Goal: Task Accomplishment & Management: Manage account settings

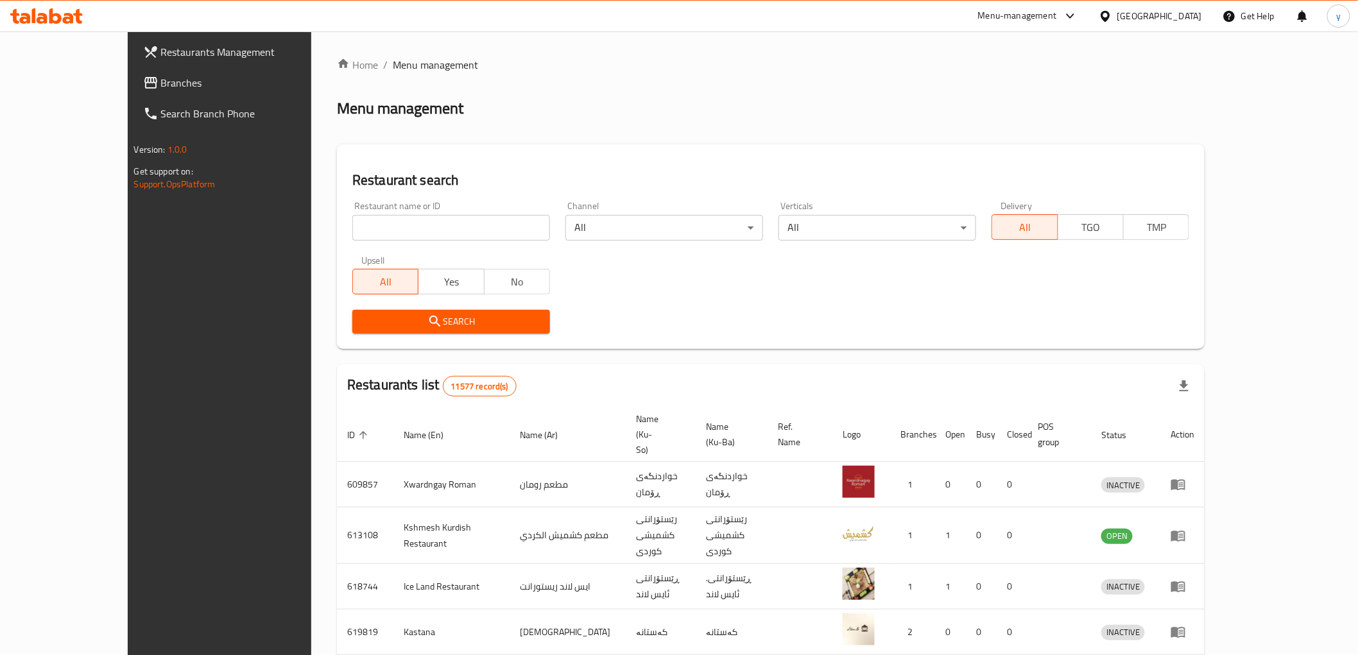
click at [133, 73] on link "Branches" at bounding box center [243, 82] width 221 height 31
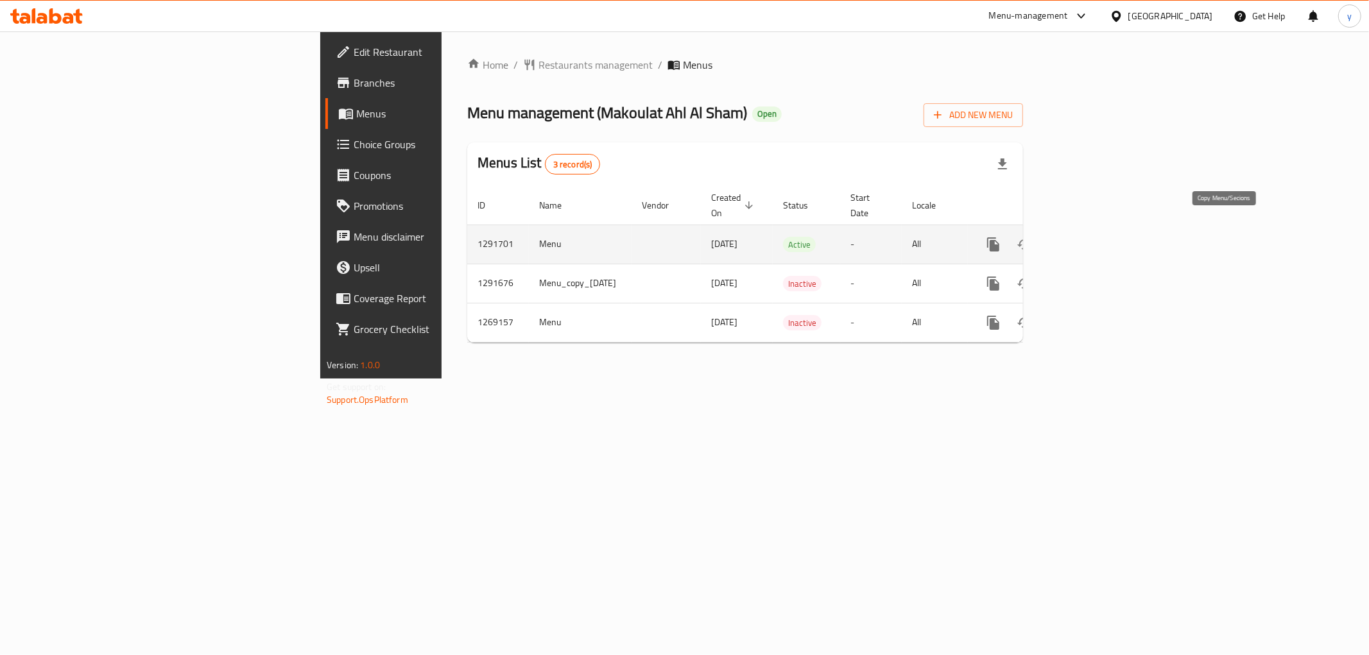
click at [1000, 238] on icon "more" at bounding box center [993, 245] width 12 height 14
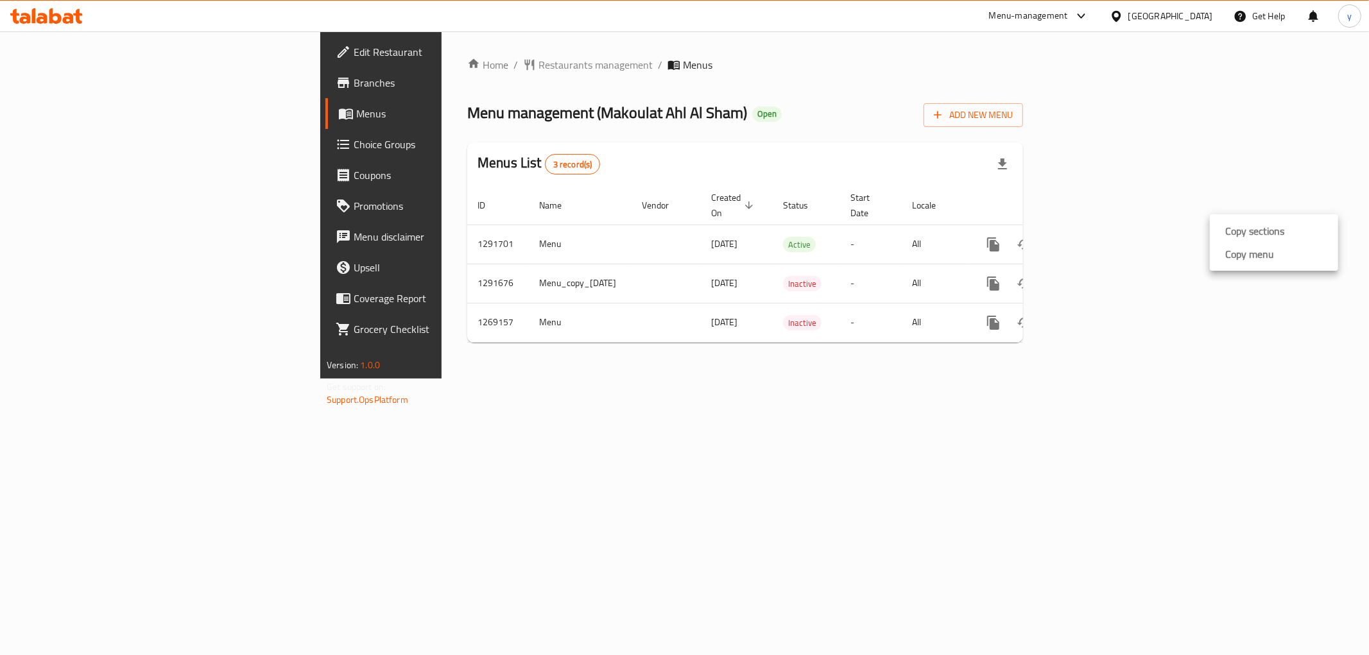
click at [1228, 261] on strong "Copy menu" at bounding box center [1250, 254] width 49 height 15
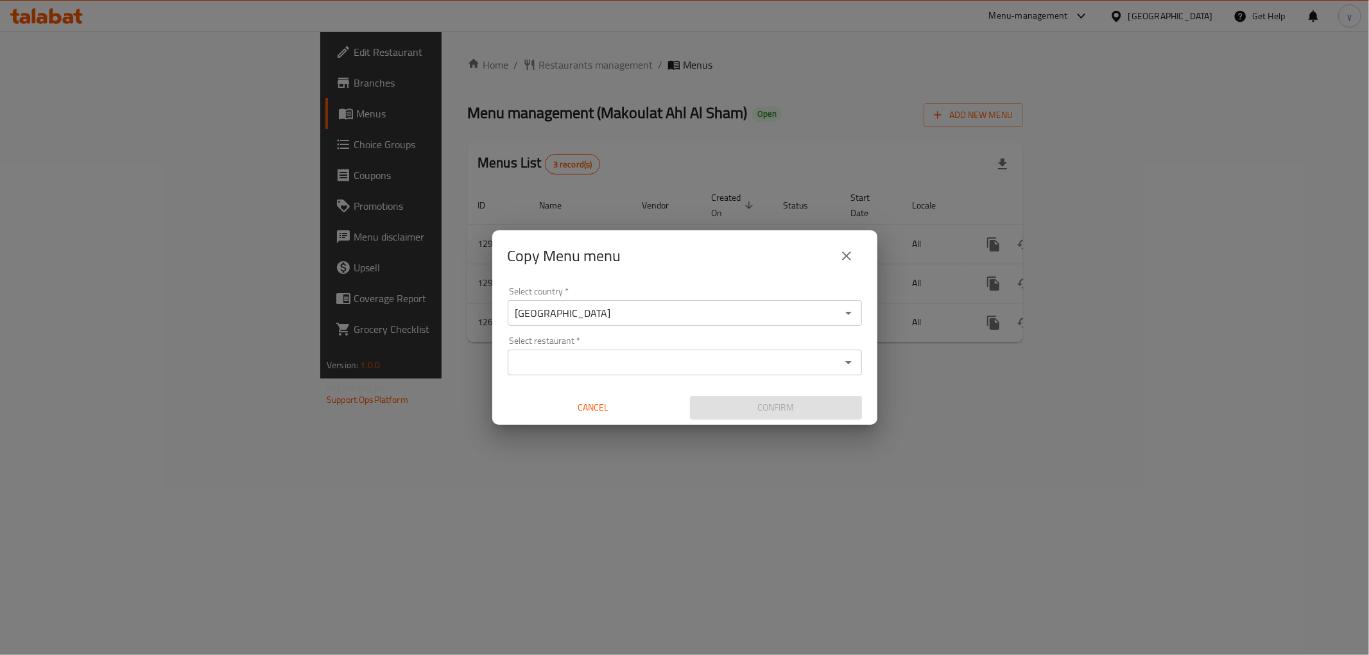
click at [608, 370] on input "Select restaurant   *" at bounding box center [674, 363] width 325 height 18
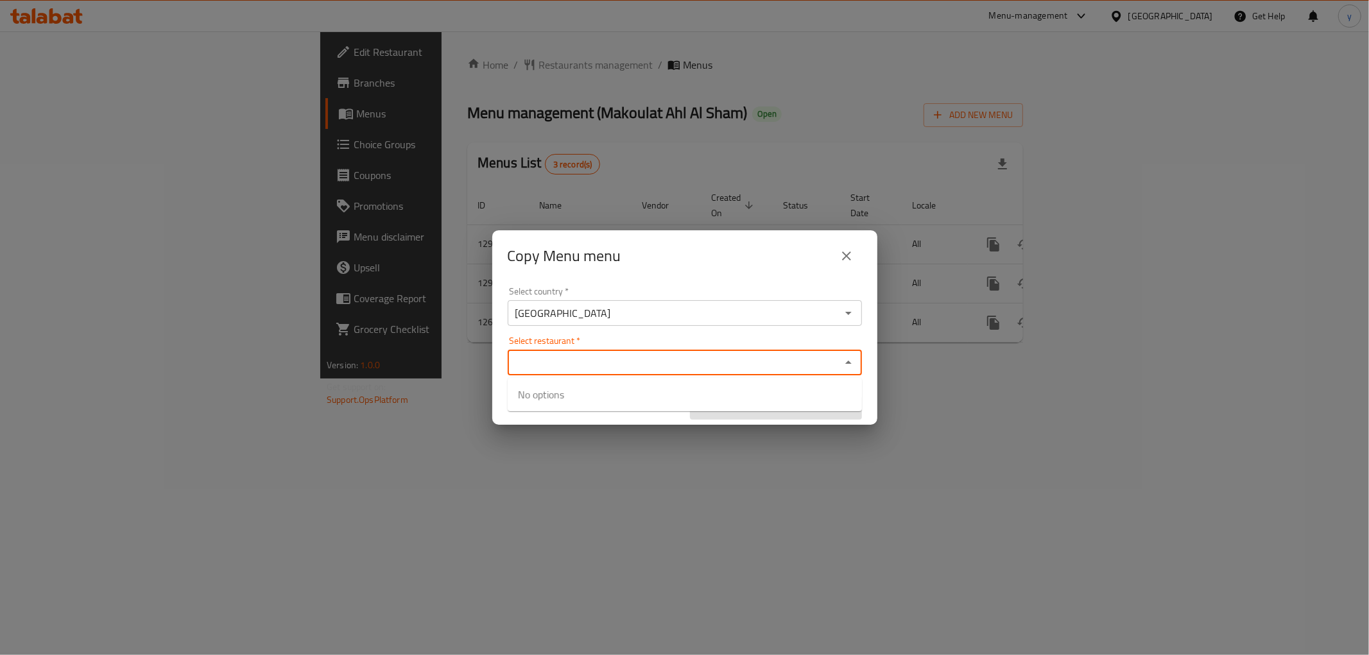
paste input "679574"
type input "679574"
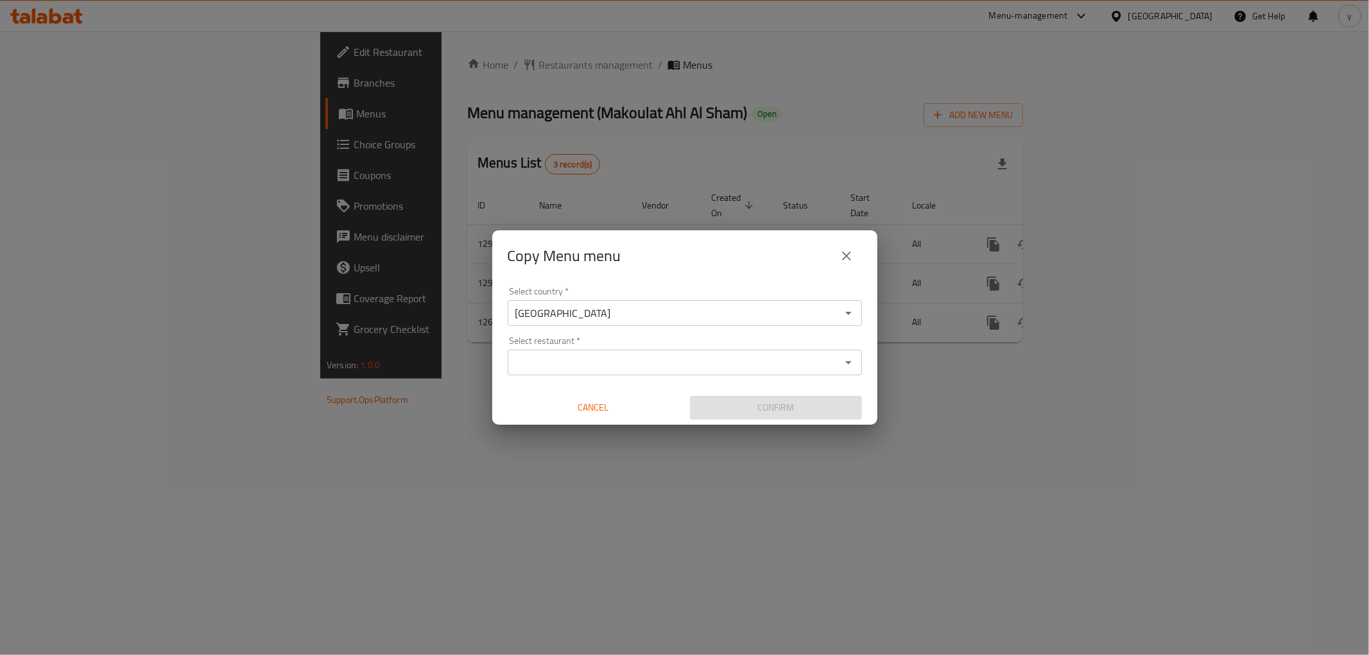
click at [634, 369] on input "Select restaurant   *" at bounding box center [674, 363] width 325 height 18
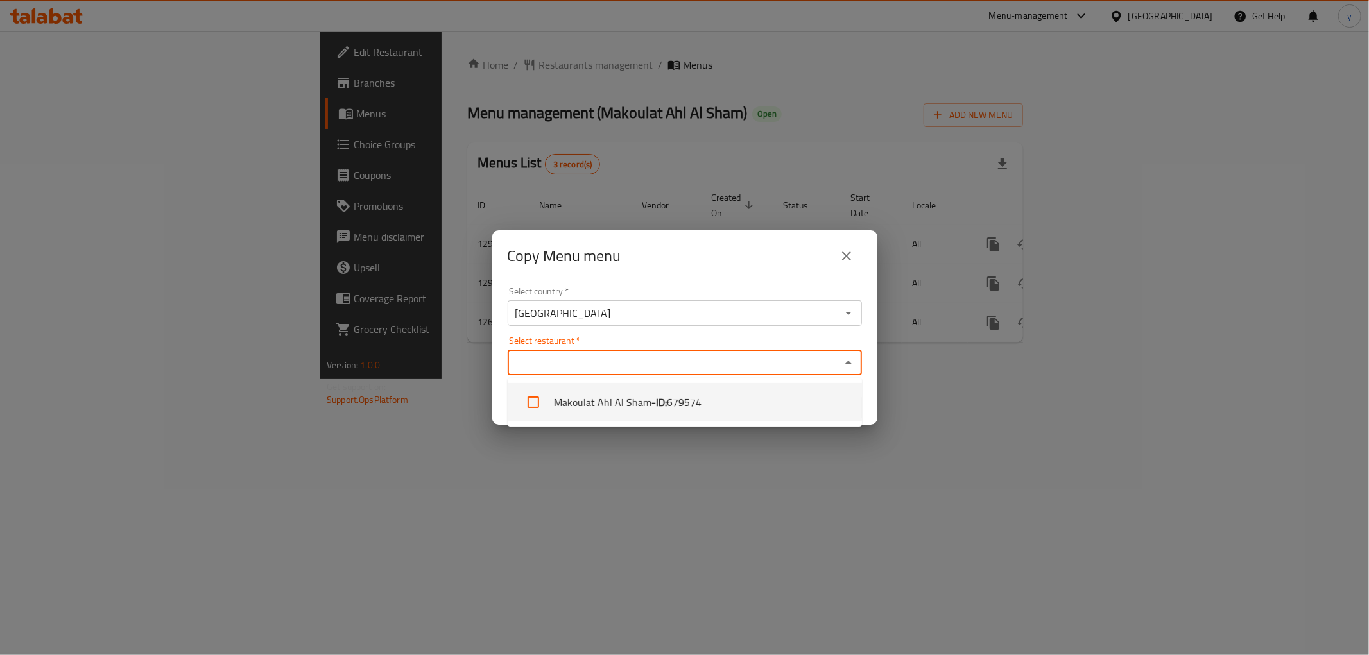
click at [716, 406] on li "Makoulat Ahl Al Sham - ID: 679574" at bounding box center [685, 402] width 354 height 39
click at [763, 403] on li "Makoulat Ahl Al Sham - ID: 679574" at bounding box center [685, 402] width 354 height 39
click at [765, 415] on li "Makoulat Ahl Al Sham - ID: 679574" at bounding box center [685, 402] width 354 height 39
click at [747, 395] on li "Makoulat Ahl Al Sham - ID: 679574" at bounding box center [685, 402] width 354 height 39
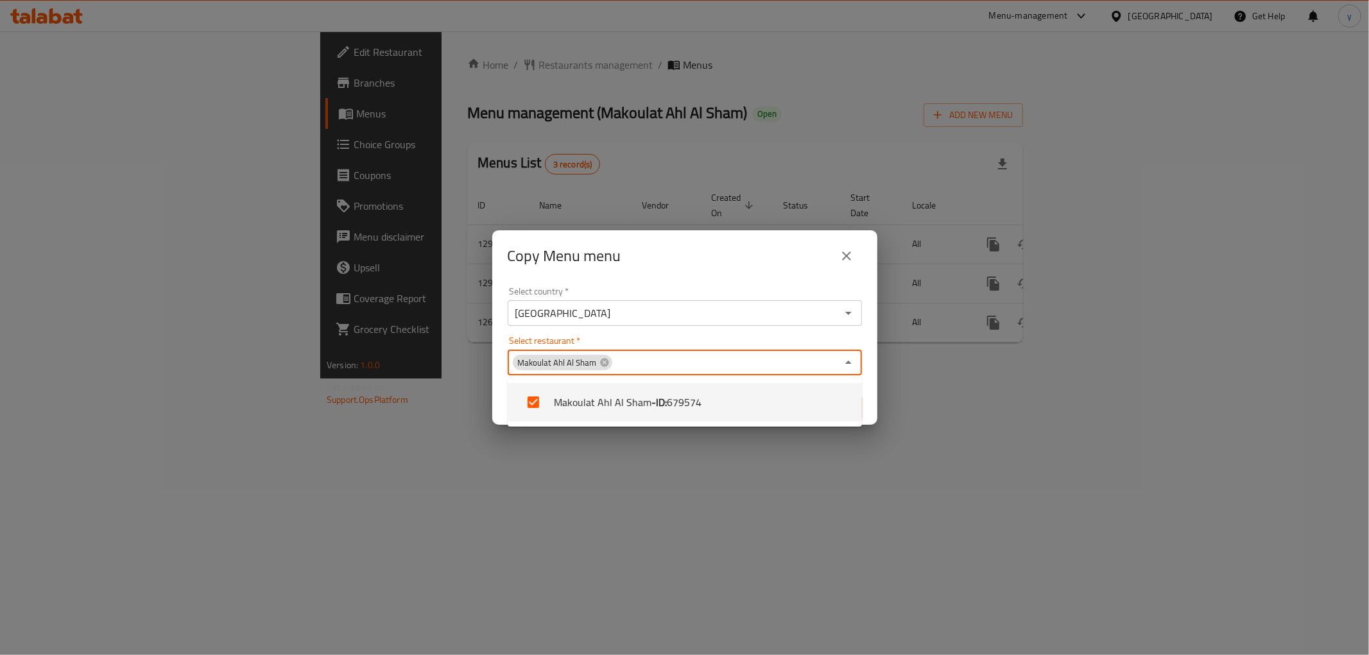
checkbox input "true"
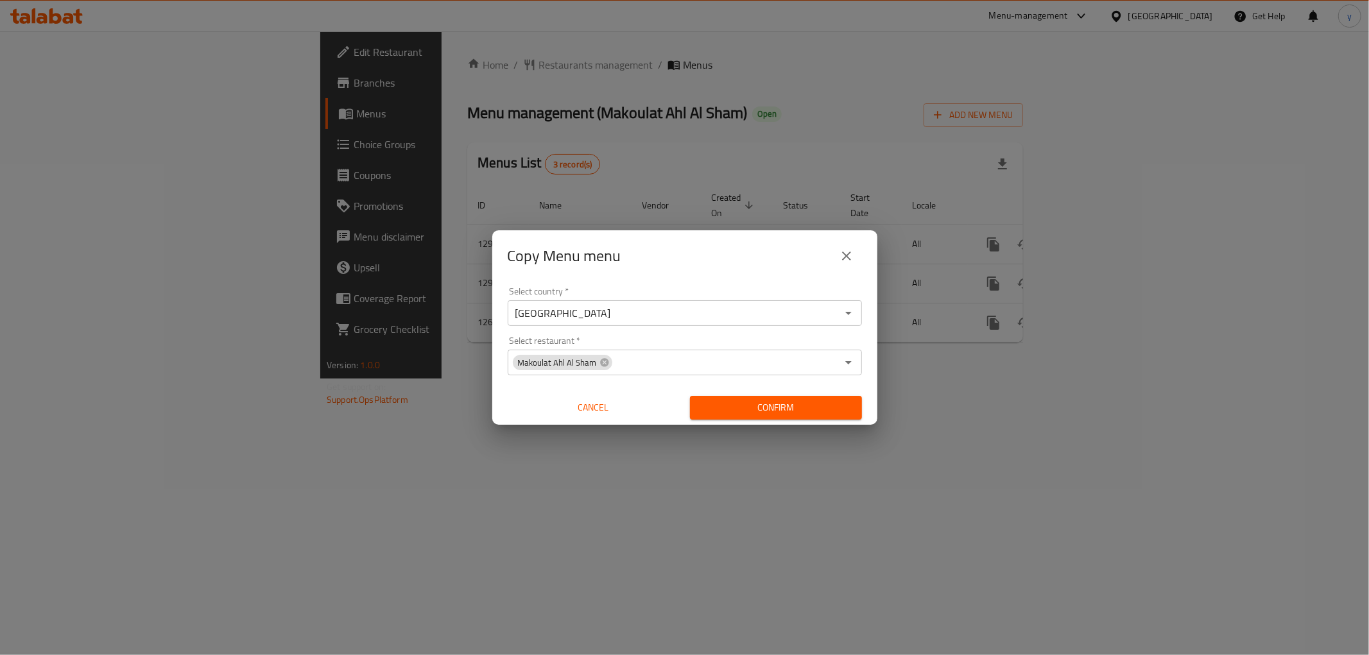
click at [747, 408] on span "Confirm" at bounding box center [776, 408] width 152 height 16
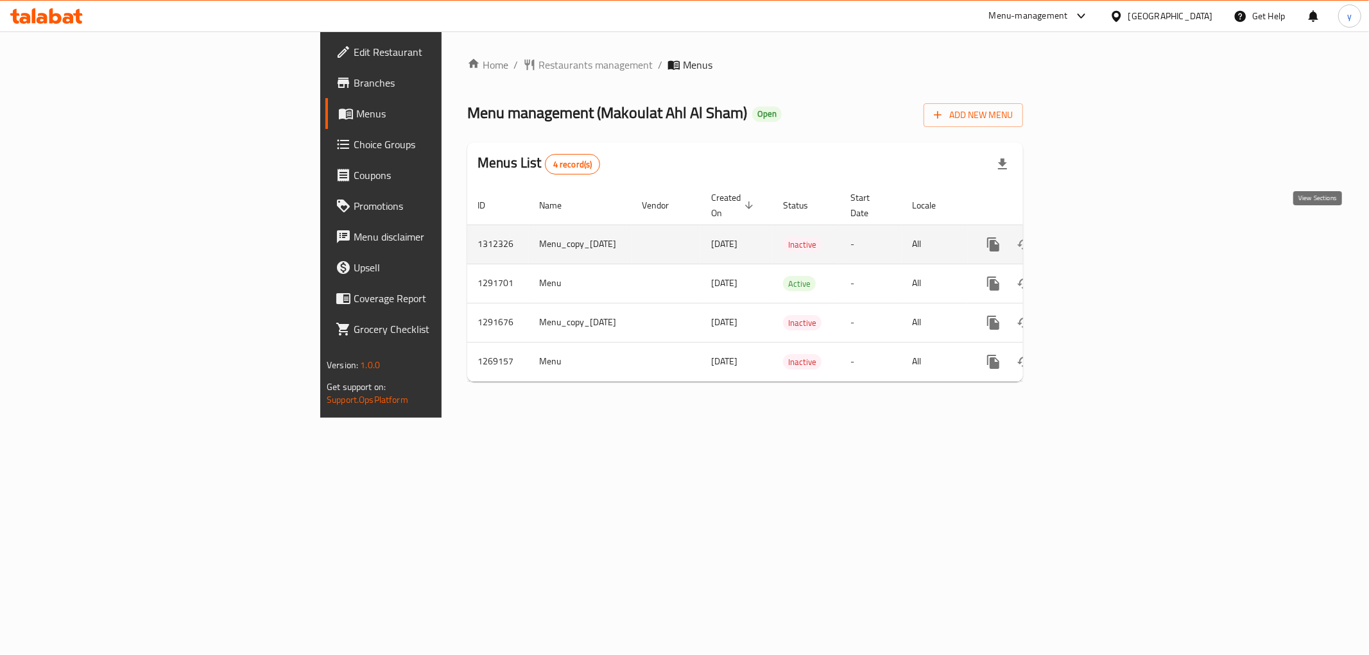
click at [1094, 237] on icon "enhanced table" at bounding box center [1086, 244] width 15 height 15
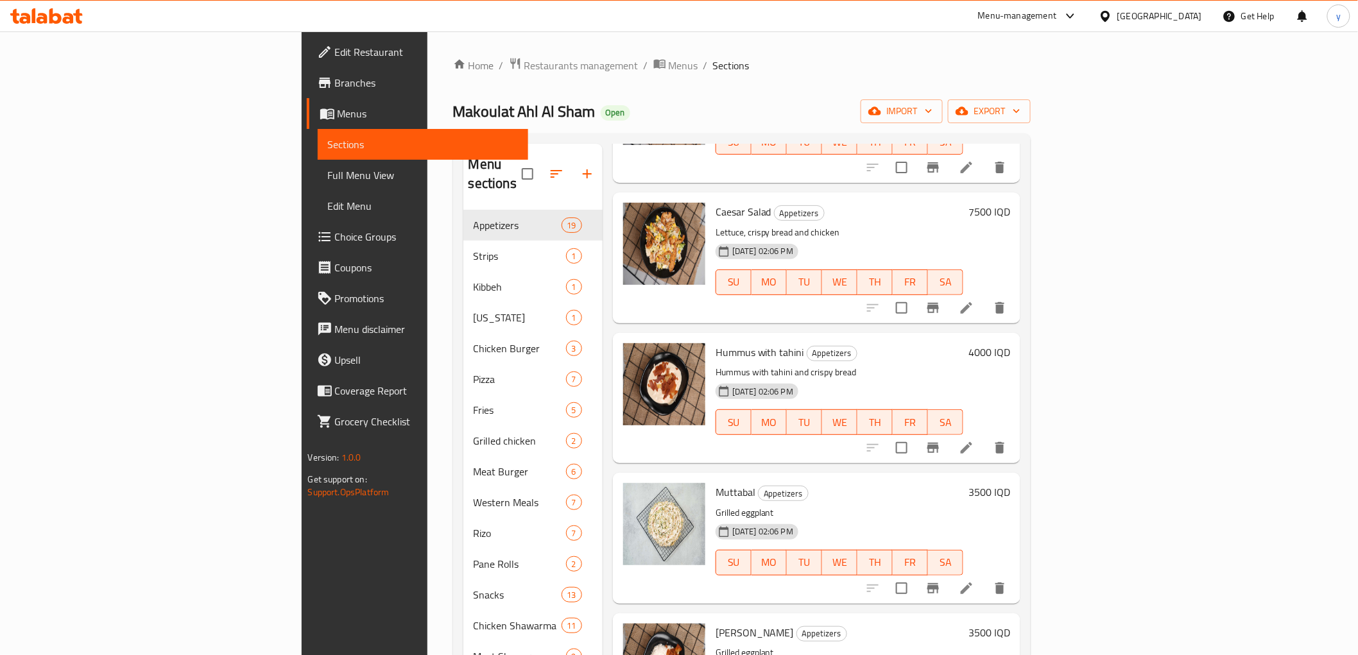
scroll to position [856, 0]
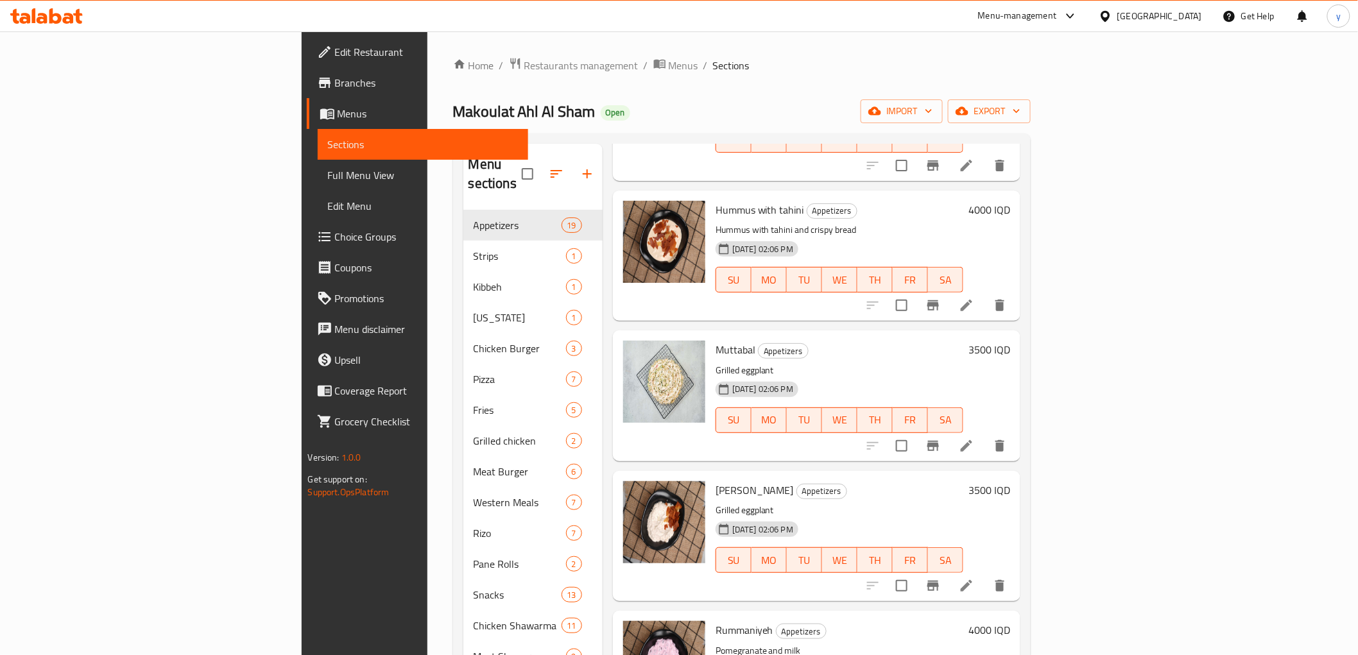
click at [1011, 201] on h6 "4000 IQD" at bounding box center [990, 210] width 42 height 18
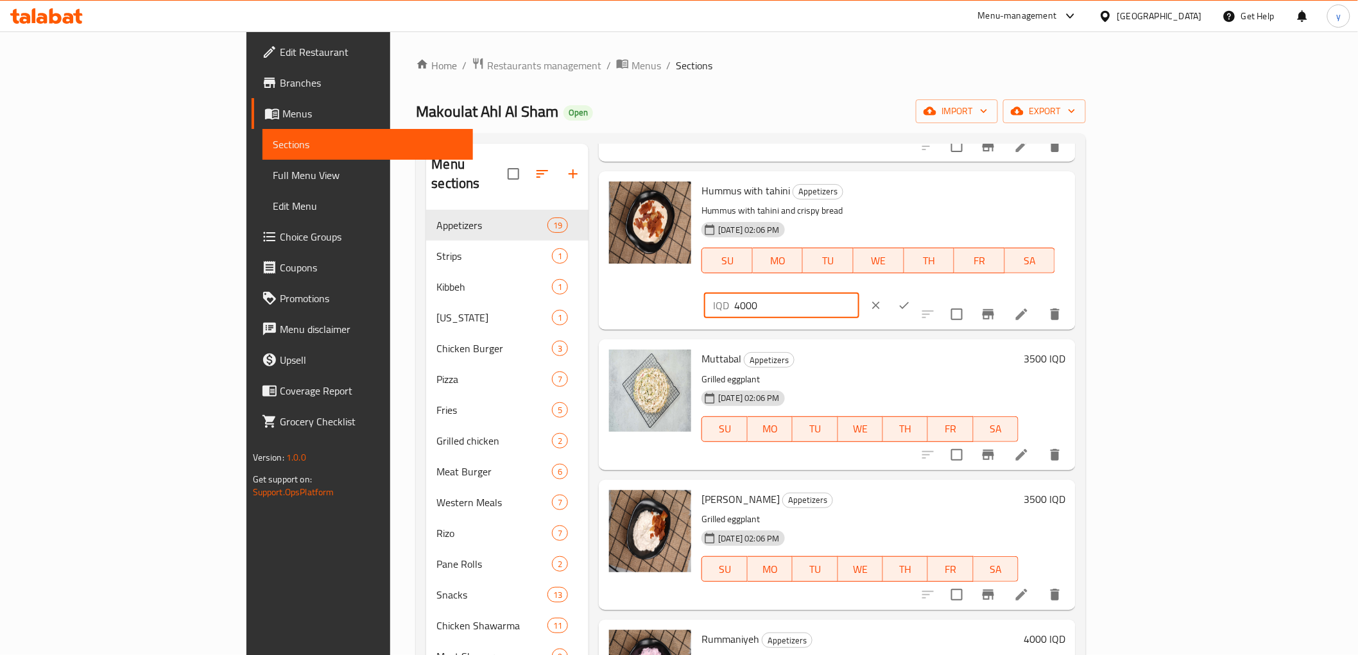
click at [859, 293] on input "4000" at bounding box center [796, 306] width 125 height 26
click at [632, 58] on span "Menus" at bounding box center [647, 65] width 30 height 15
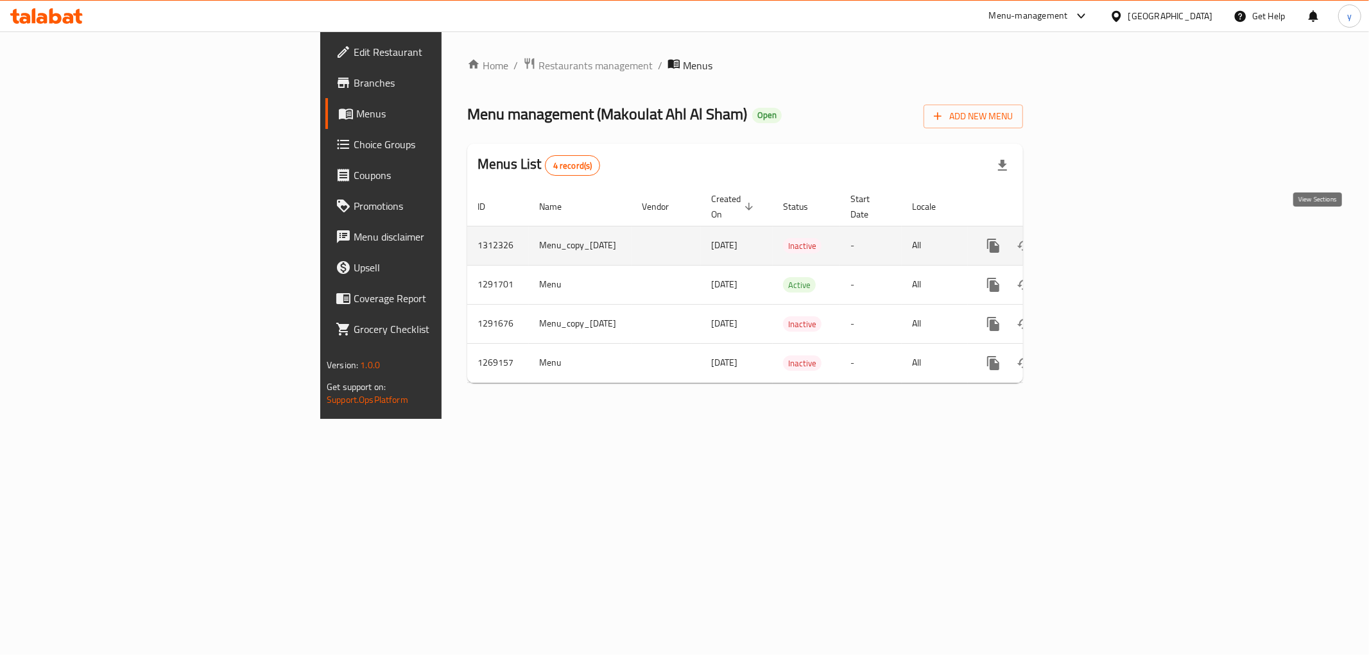
click at [1094, 238] on icon "enhanced table" at bounding box center [1086, 245] width 15 height 15
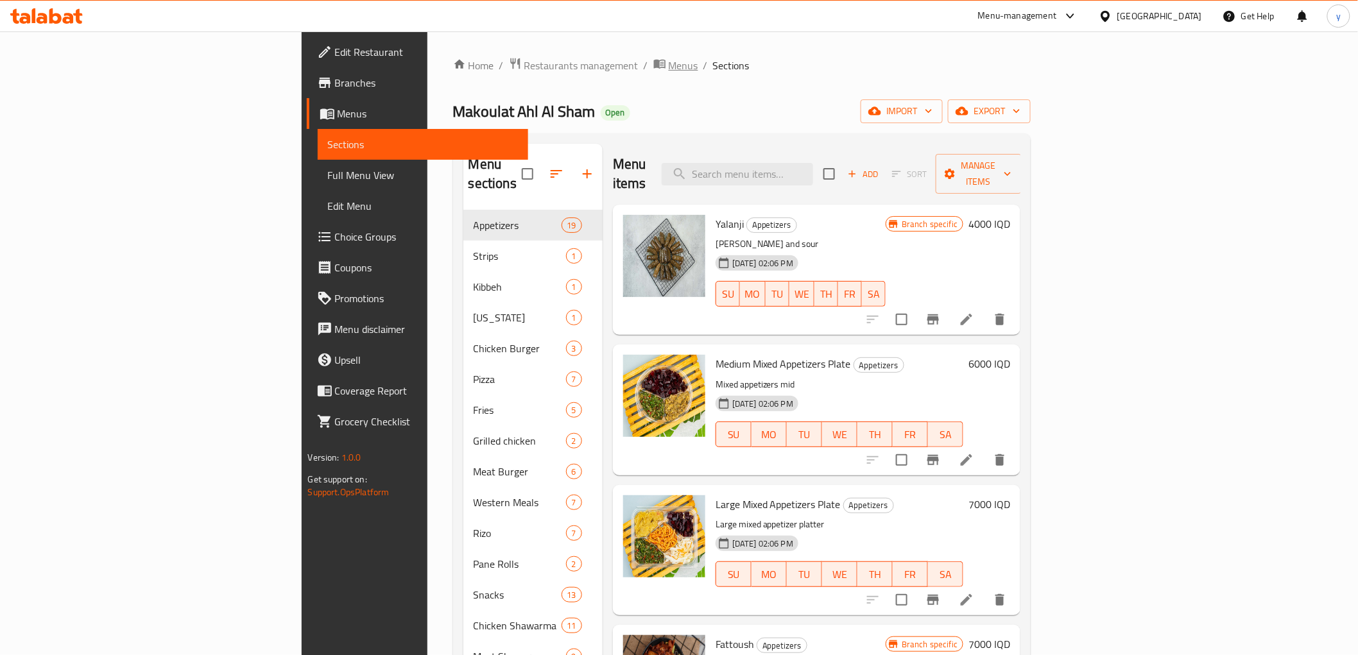
click at [669, 66] on span "Menus" at bounding box center [684, 65] width 30 height 15
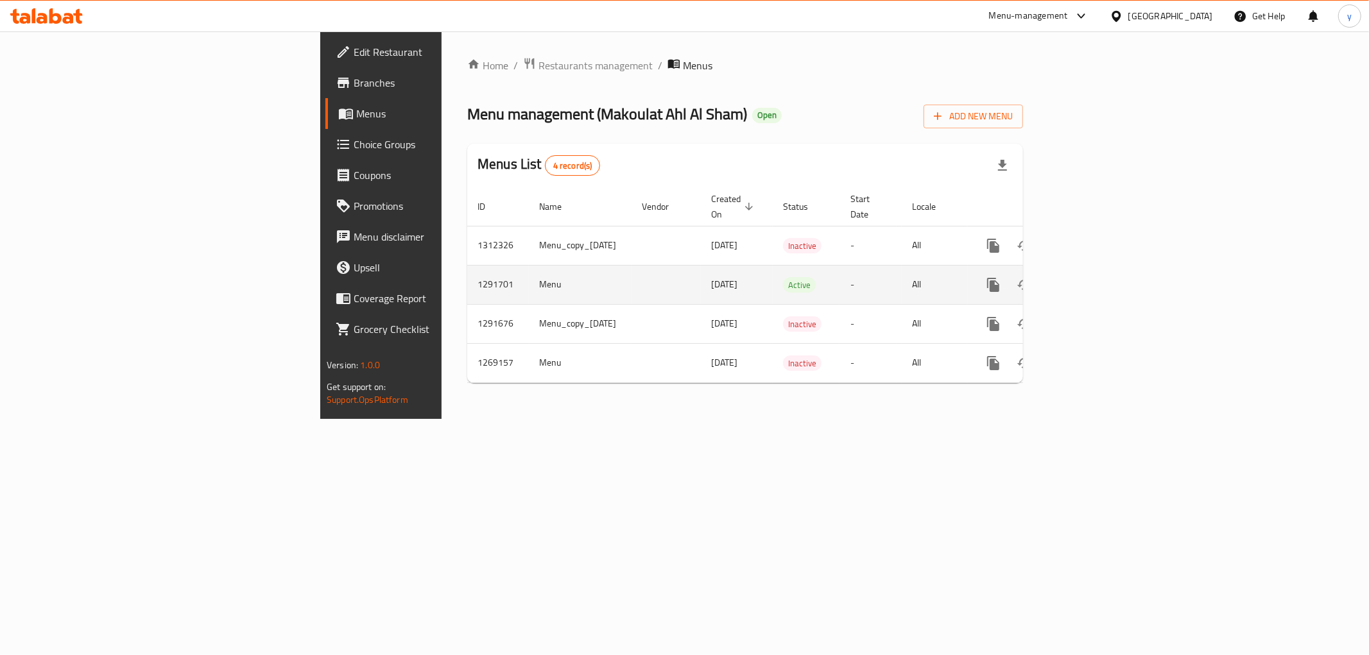
click at [1094, 277] on icon "enhanced table" at bounding box center [1086, 284] width 15 height 15
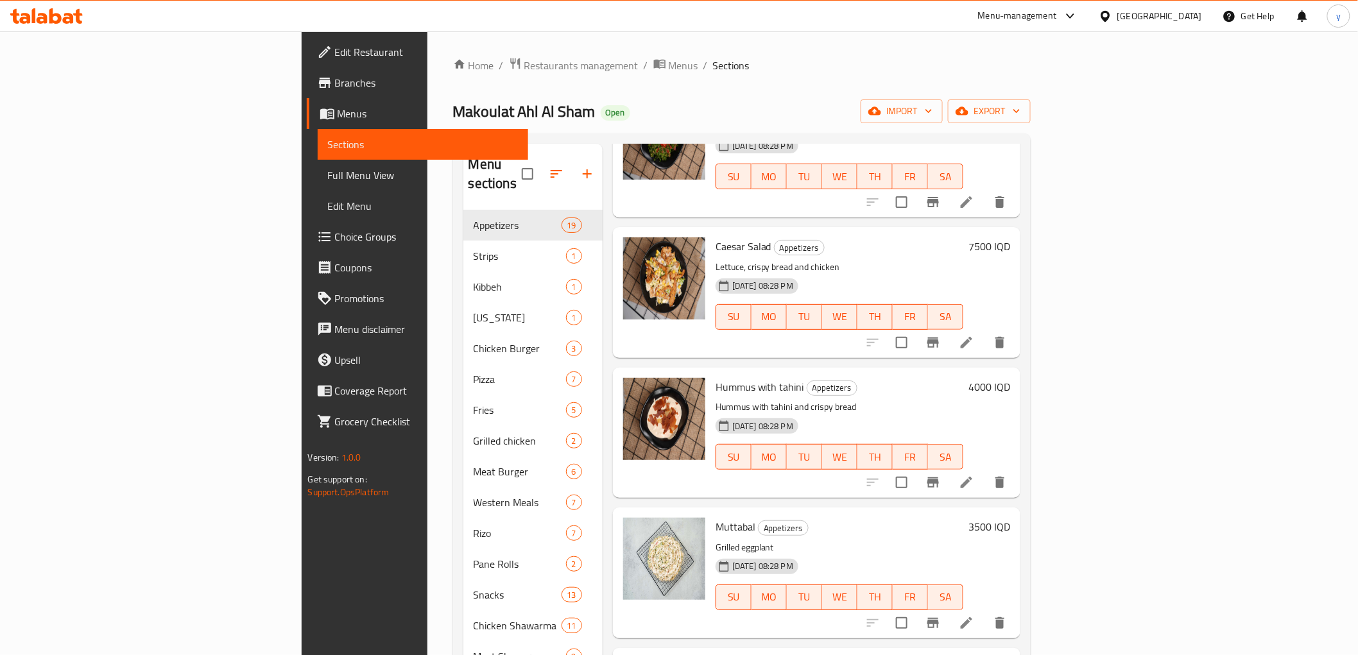
scroll to position [713, 0]
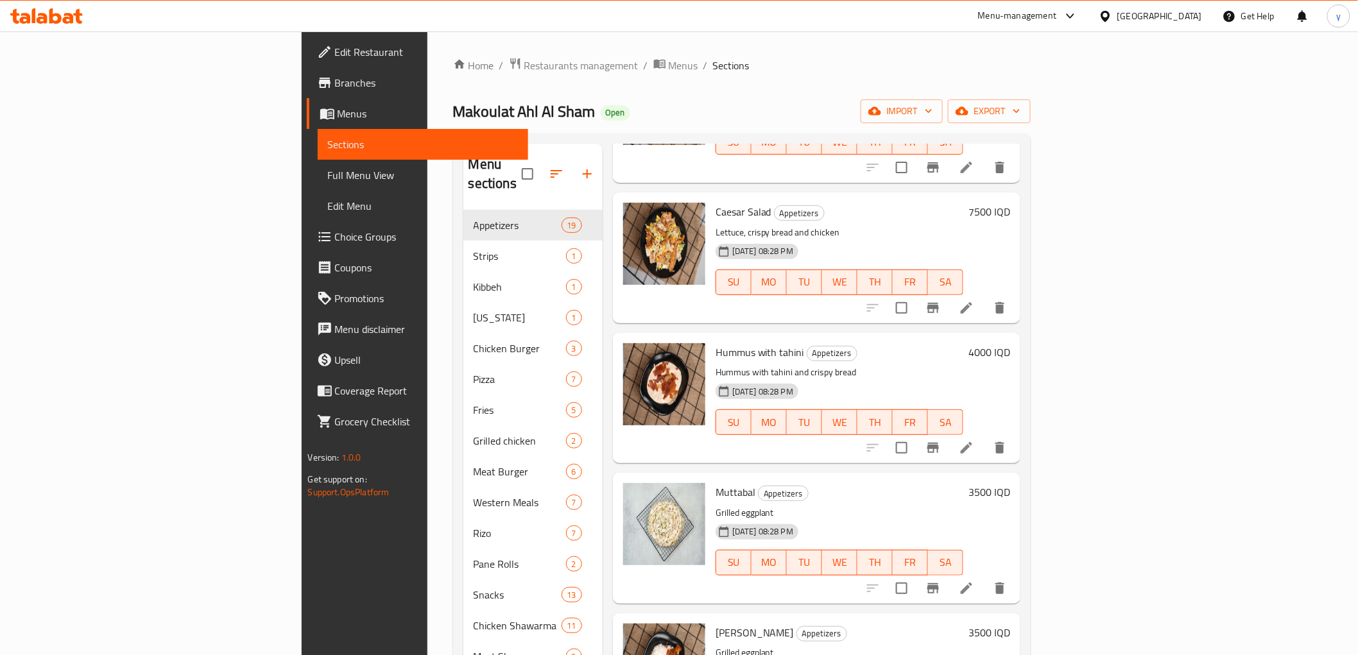
click at [1011, 343] on div "4000 IQD" at bounding box center [987, 398] width 47 height 110
click at [1011, 343] on h6 "4000 IQD" at bounding box center [990, 352] width 42 height 18
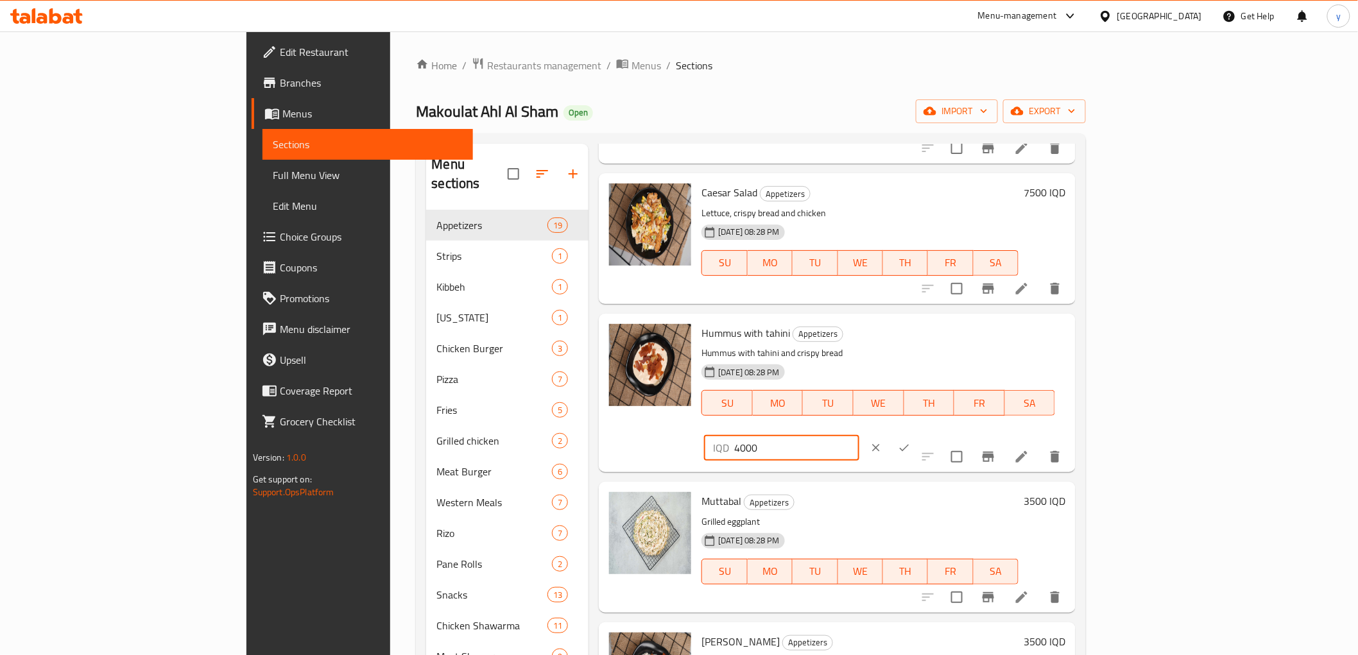
click at [859, 435] on input "4000" at bounding box center [796, 448] width 125 height 26
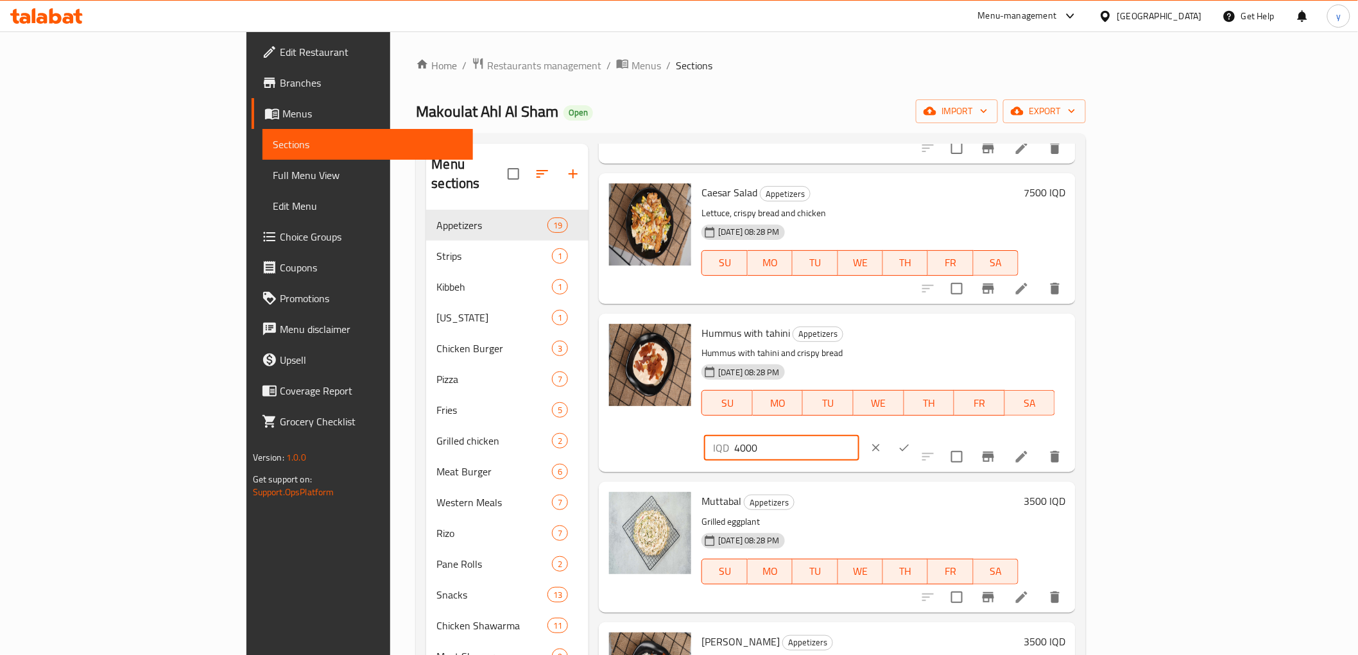
click at [859, 435] on input "4000" at bounding box center [796, 448] width 125 height 26
type input "5000"
click at [919, 434] on button "ok" at bounding box center [904, 448] width 28 height 28
click at [937, 434] on div "IQD 5000 ​" at bounding box center [820, 448] width 232 height 28
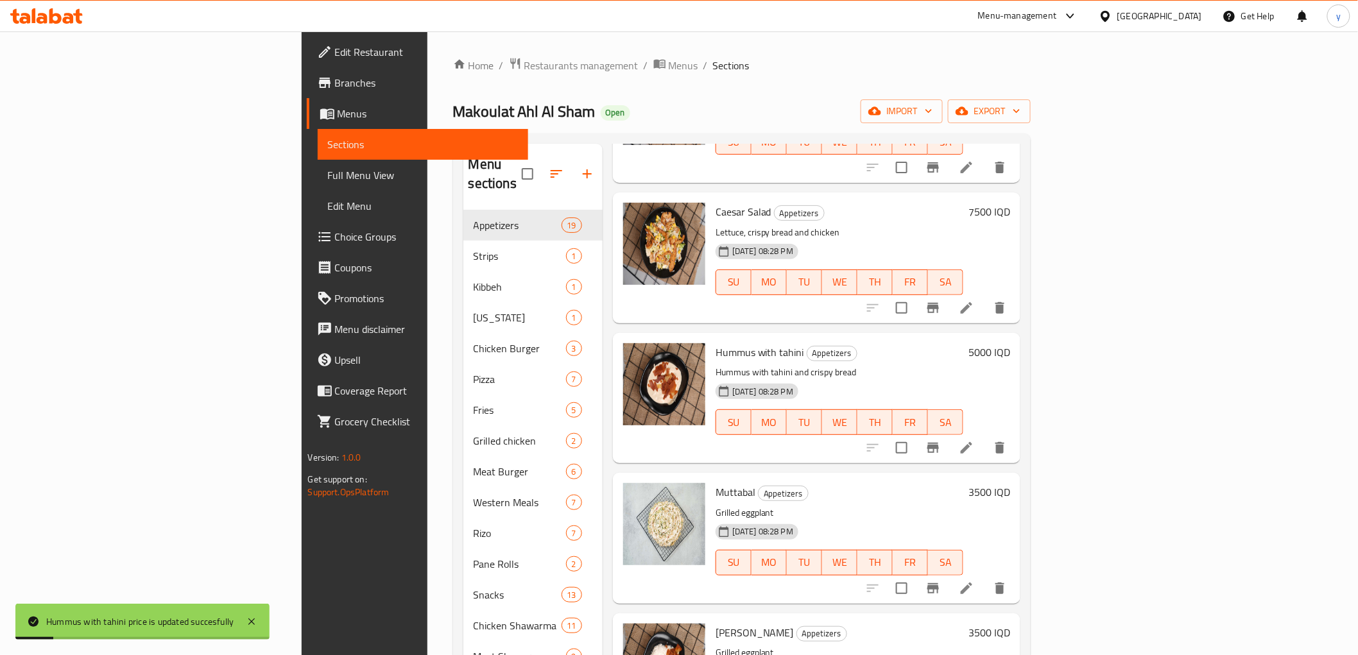
click at [951, 365] on p "Hummus with tahini and crispy bread" at bounding box center [840, 373] width 248 height 16
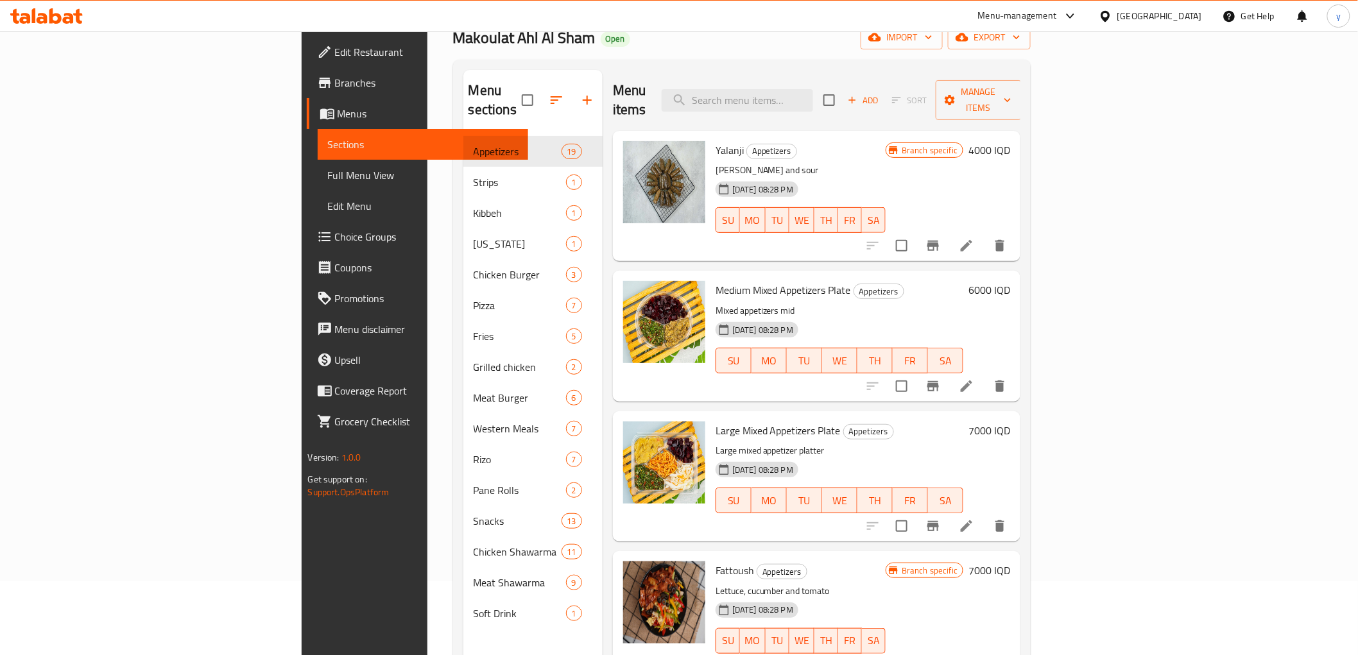
scroll to position [0, 0]
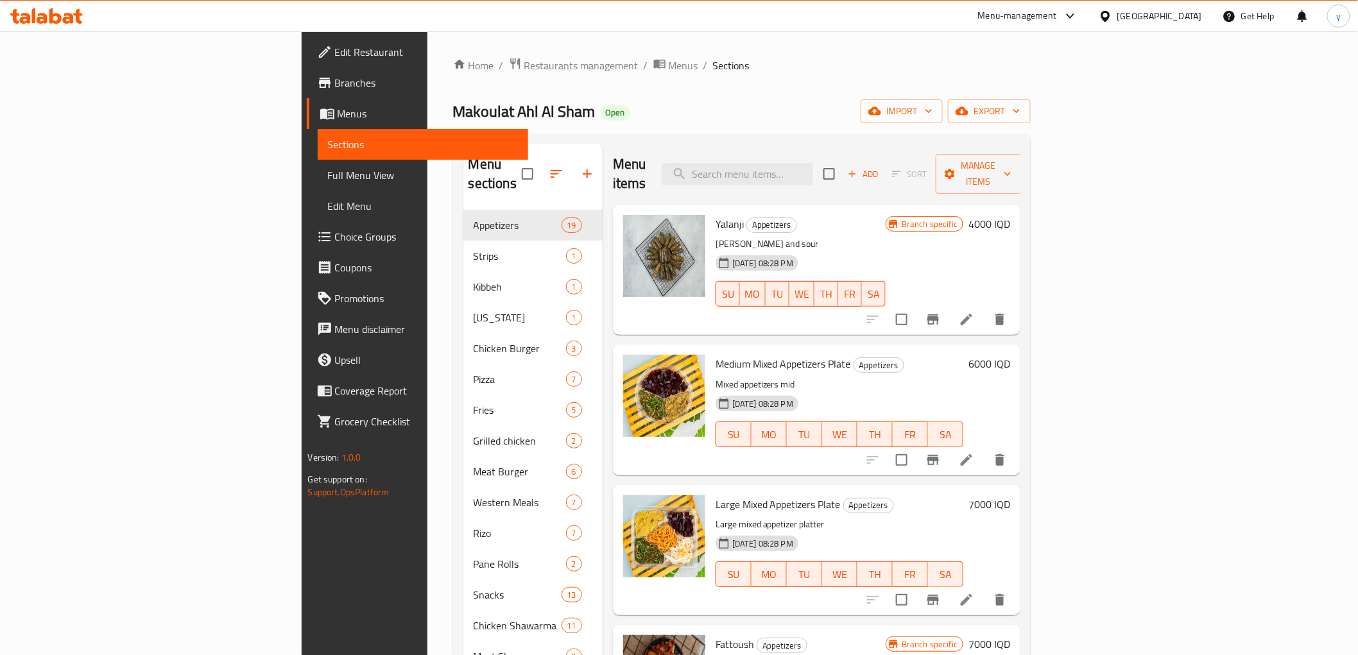
click at [870, 182] on div "Menu items Add Sort Manage items" at bounding box center [817, 174] width 408 height 61
click at [813, 163] on input "search" at bounding box center [738, 174] width 152 height 22
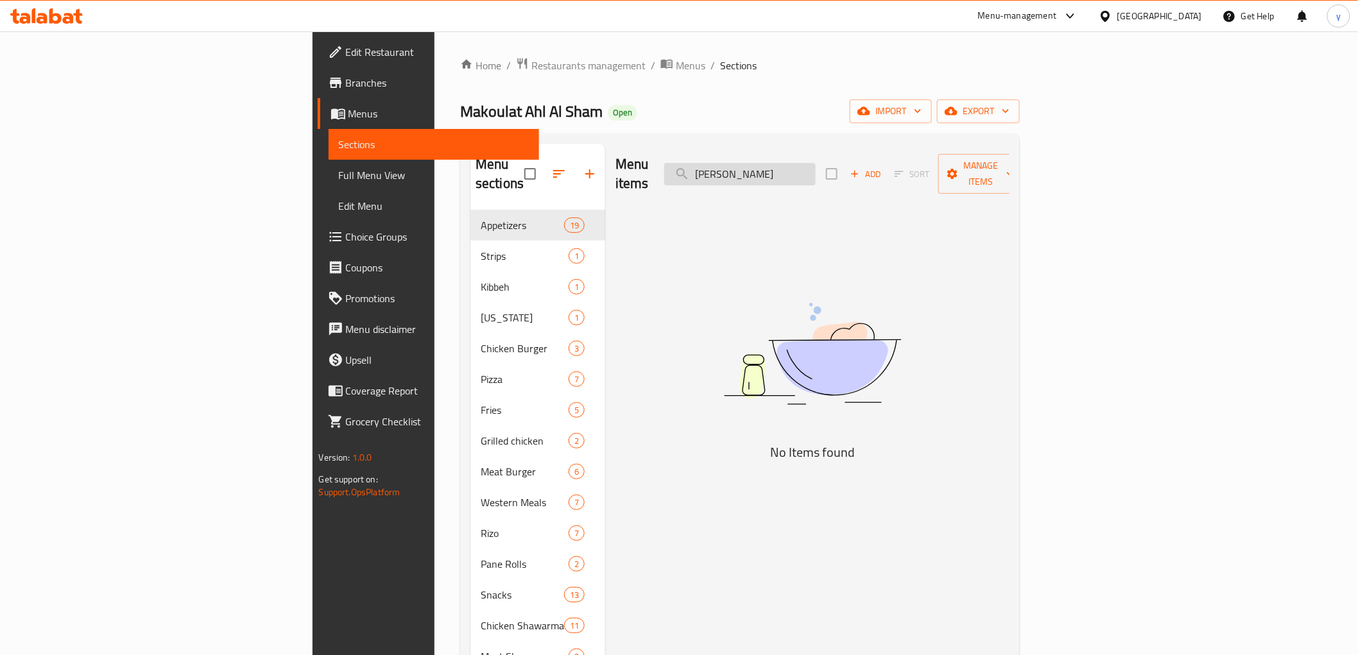
type input "J"
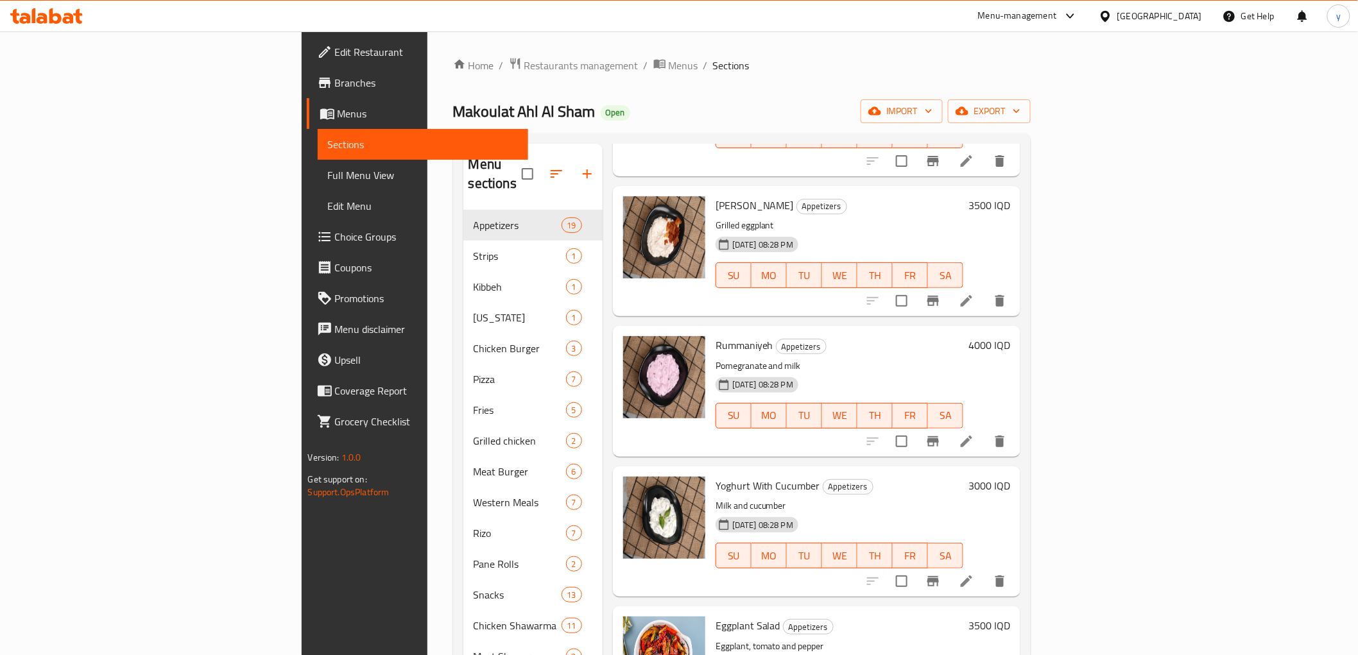
scroll to position [998, 0]
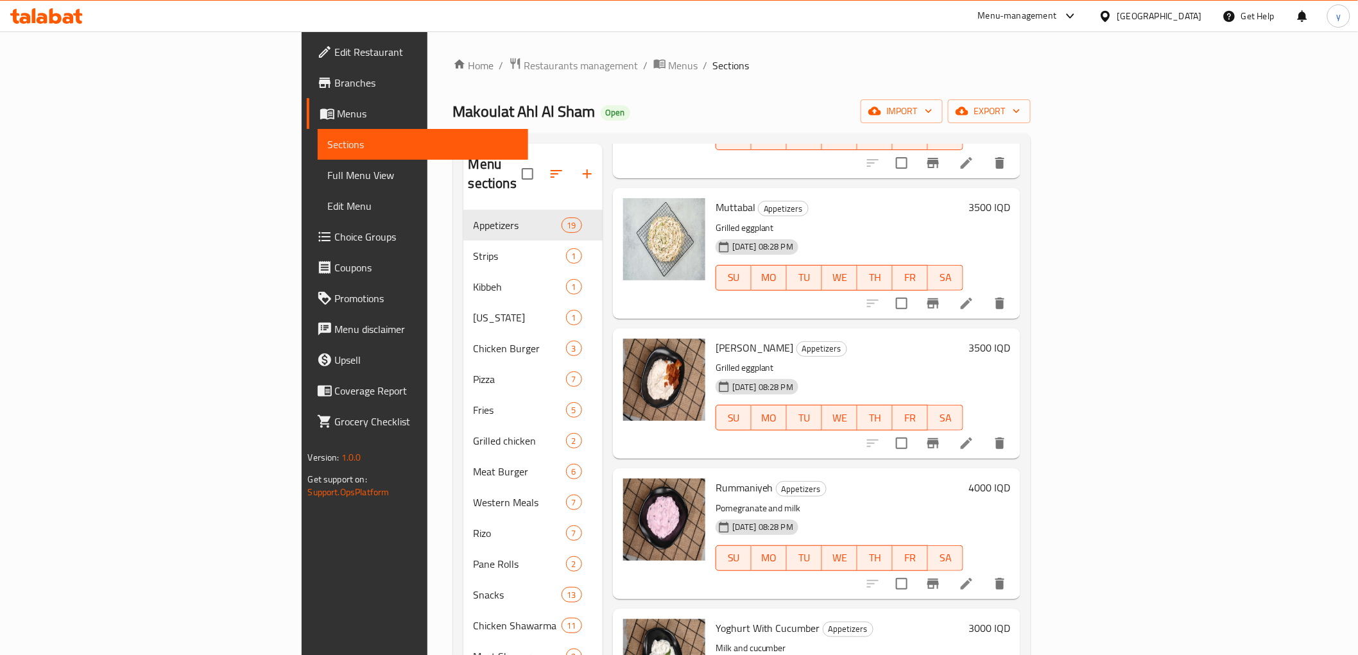
click at [1011, 339] on h6 "3500 IQD" at bounding box center [990, 348] width 42 height 18
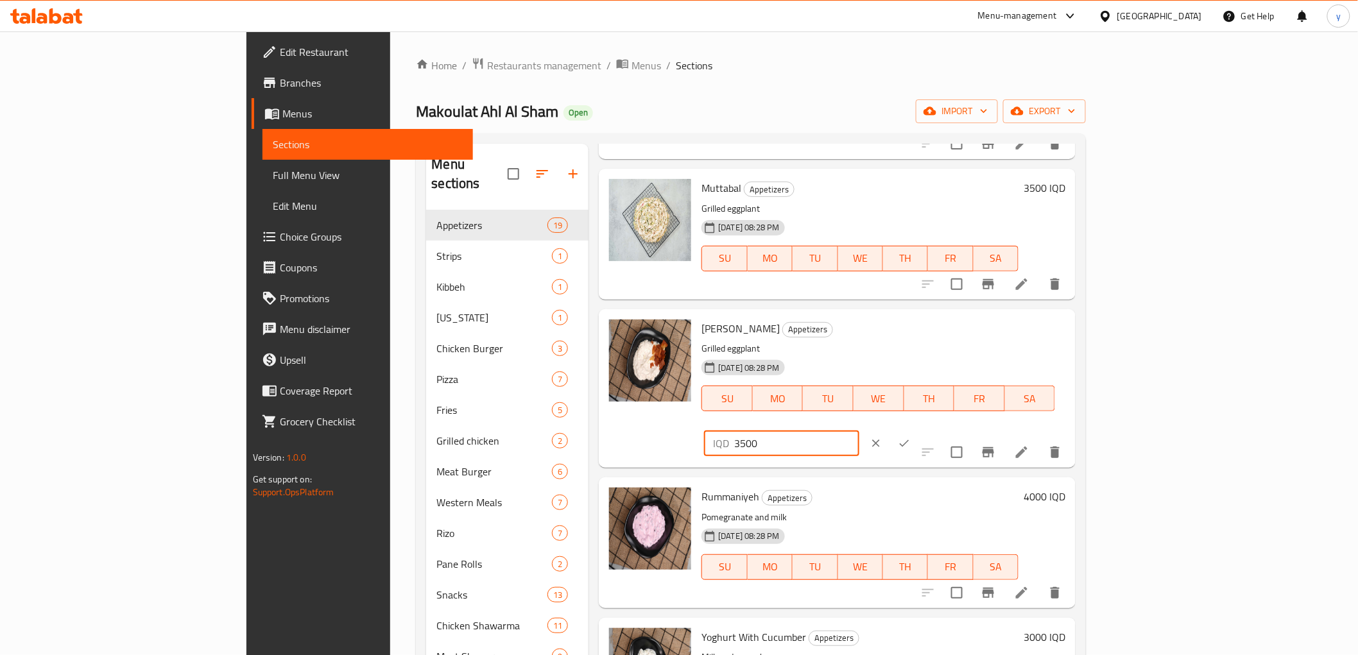
click at [859, 431] on input "3500" at bounding box center [796, 444] width 125 height 26
click at [859, 431] on input "500" at bounding box center [796, 444] width 125 height 26
type input "5000"
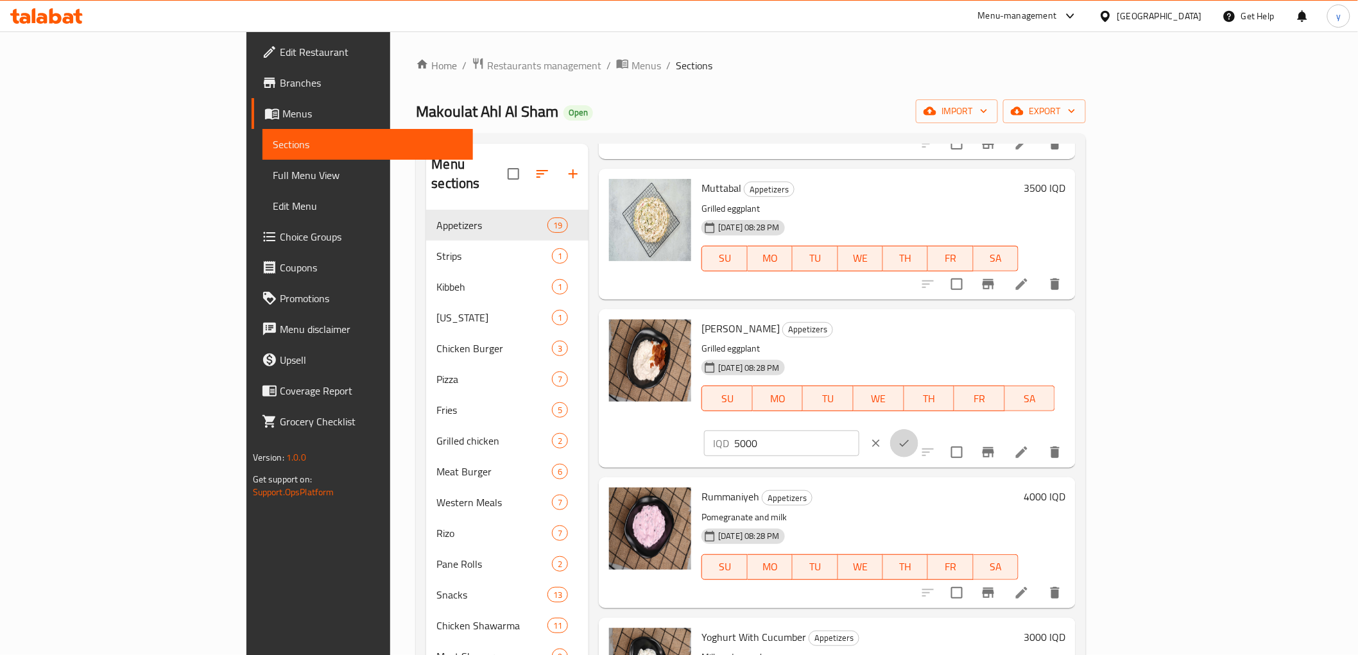
click at [919, 429] on button "ok" at bounding box center [904, 443] width 28 height 28
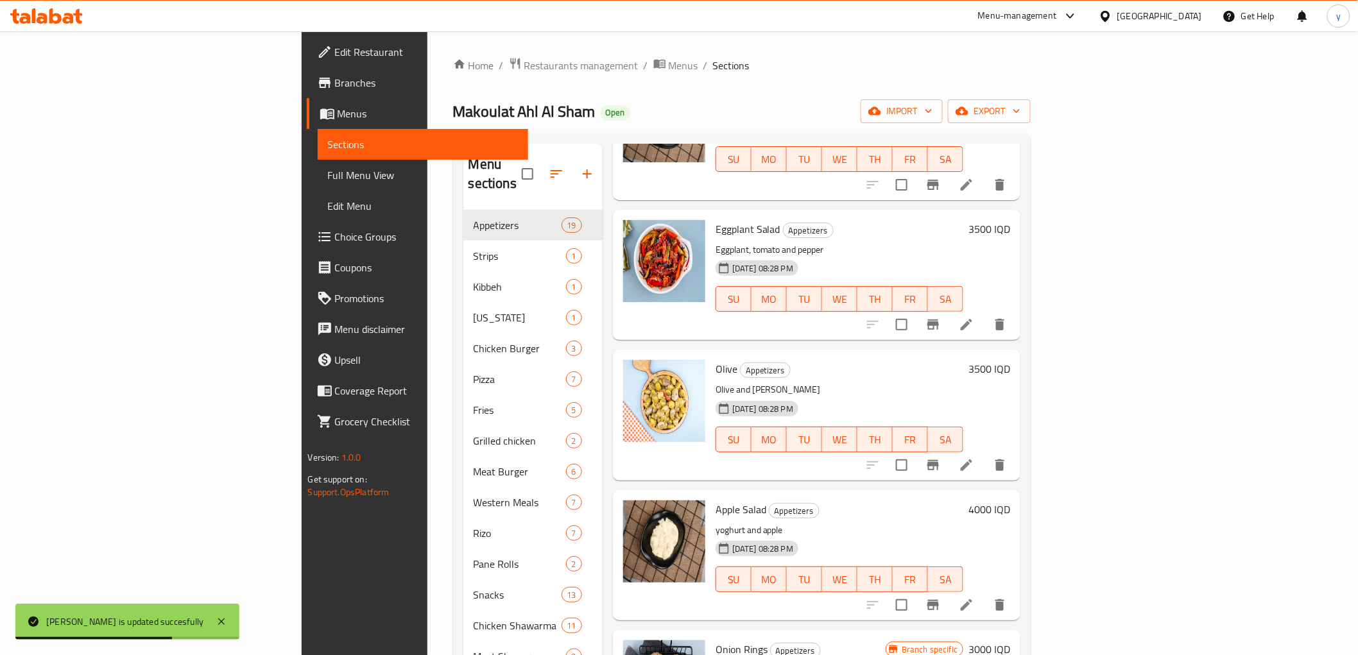
scroll to position [1569, 0]
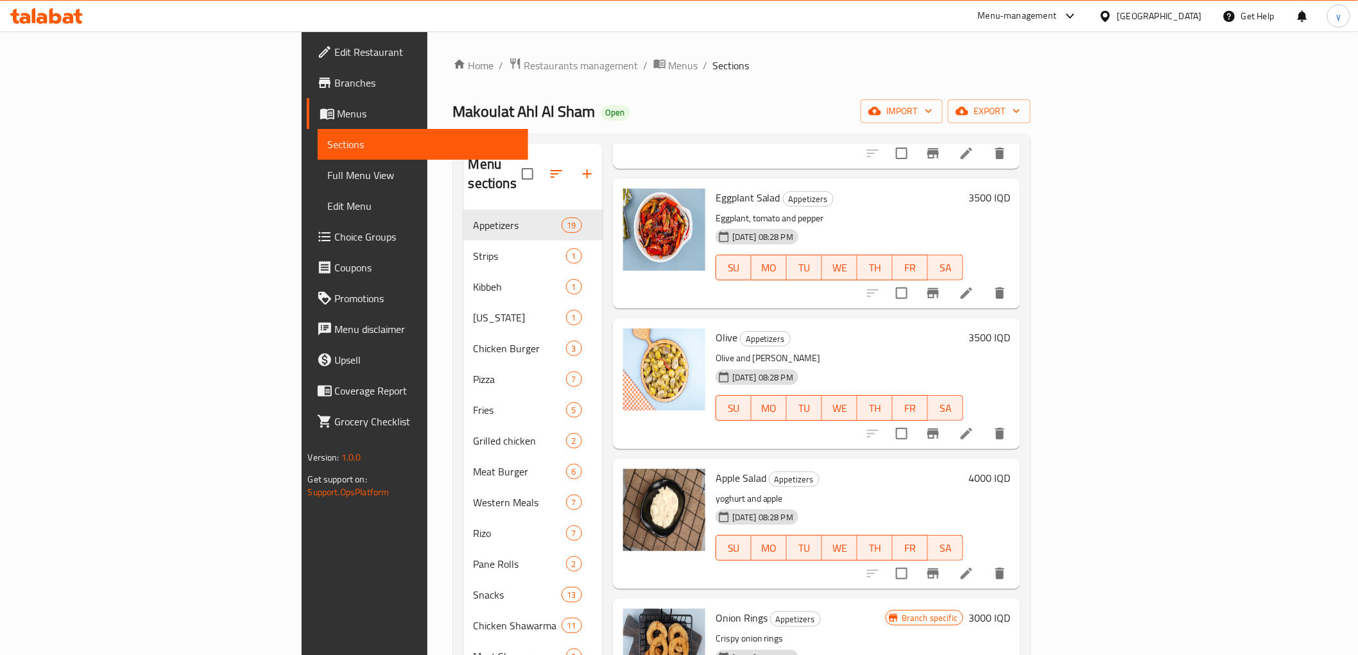
click at [1016, 426] on div at bounding box center [937, 434] width 158 height 31
click at [985, 422] on li at bounding box center [967, 433] width 36 height 23
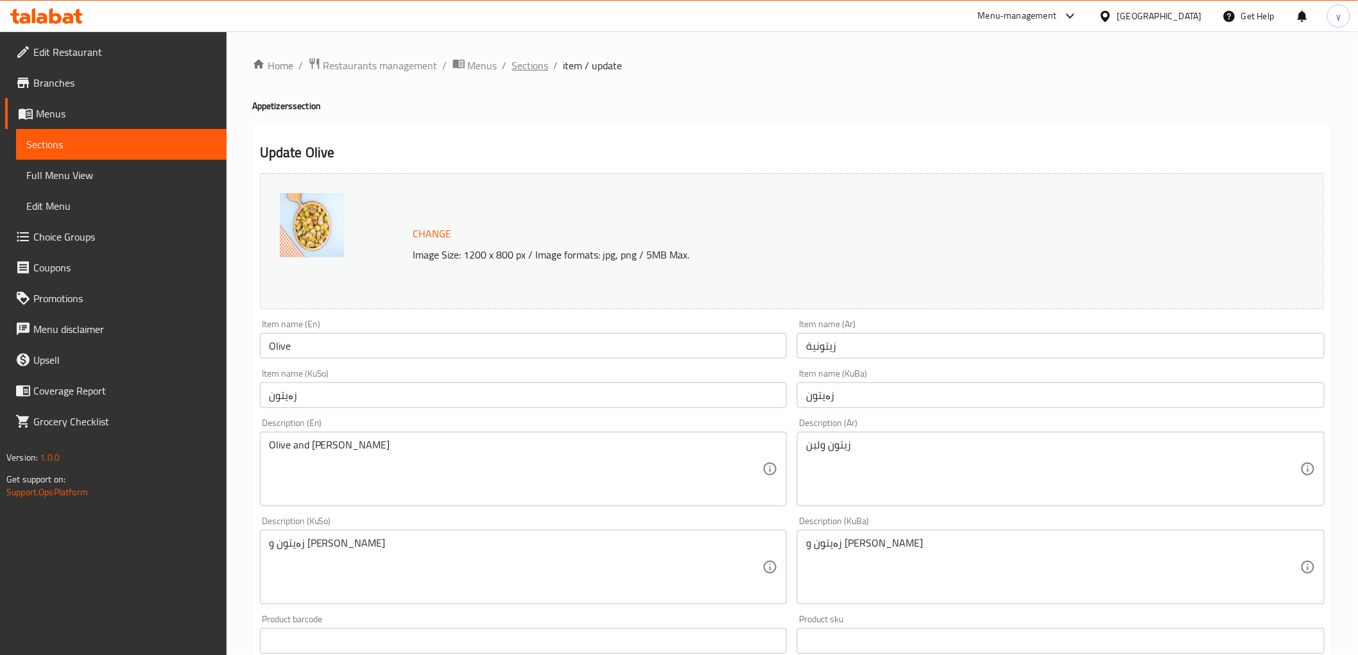
click at [528, 65] on span "Sections" at bounding box center [530, 65] width 37 height 15
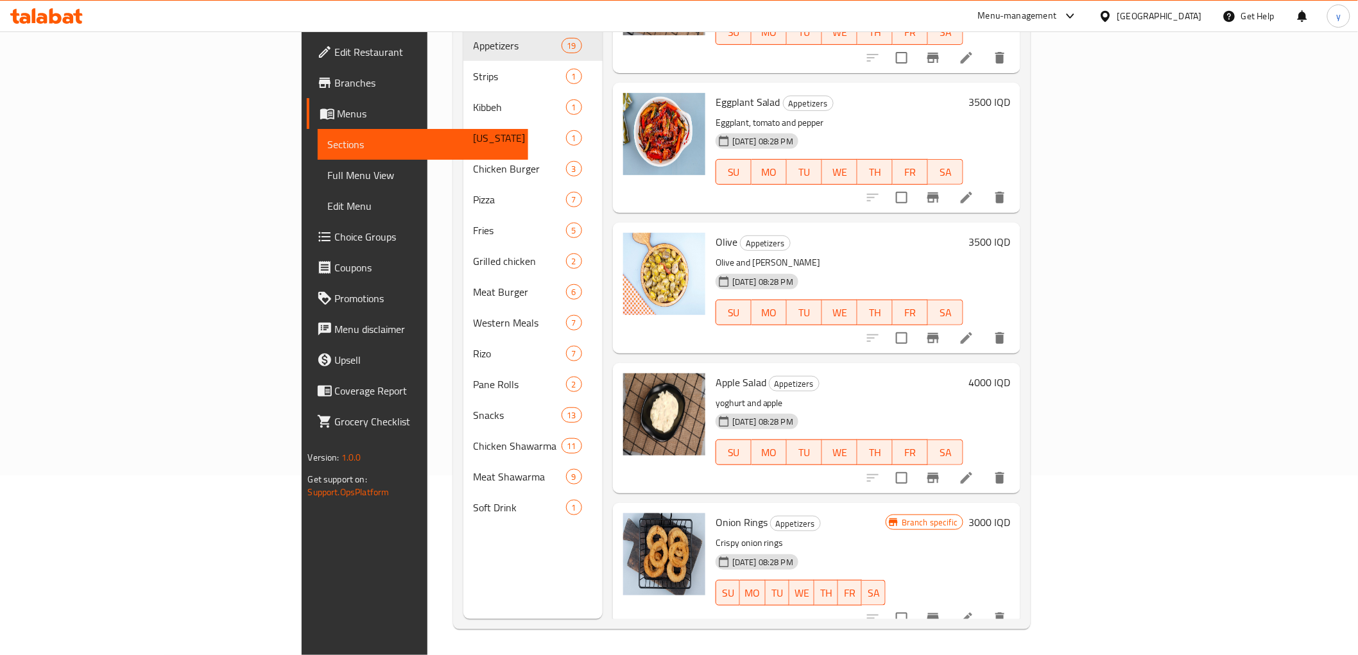
scroll to position [1450, 0]
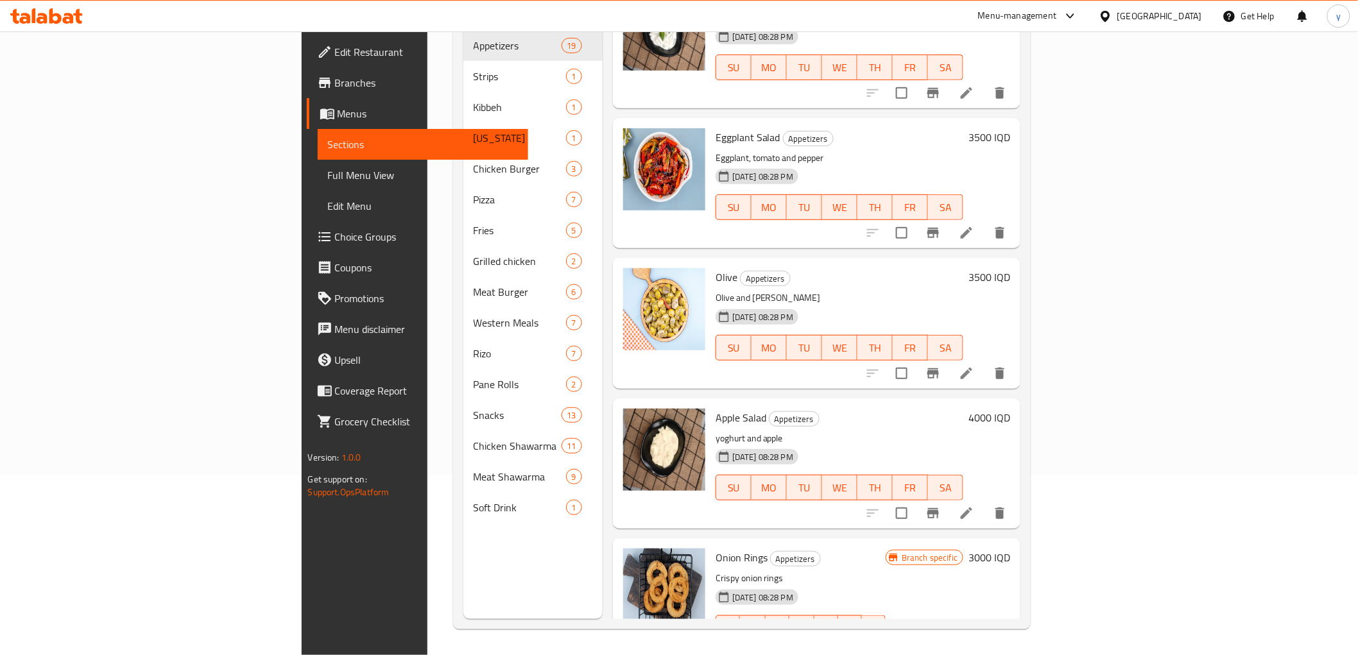
click at [1011, 268] on h6 "3500 IQD" at bounding box center [990, 277] width 42 height 18
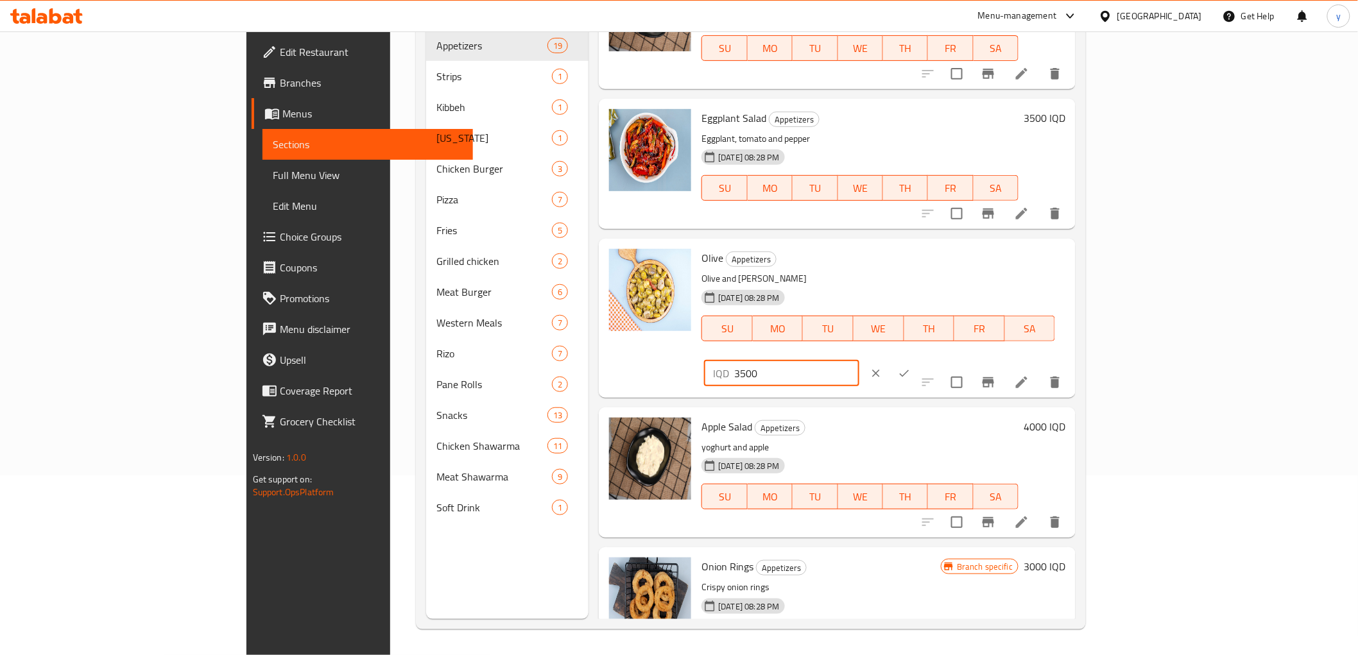
click at [859, 361] on input "3500" at bounding box center [796, 374] width 125 height 26
click at [859, 361] on input "500" at bounding box center [796, 374] width 125 height 26
type input "5000"
click at [910, 370] on icon "ok" at bounding box center [905, 373] width 10 height 7
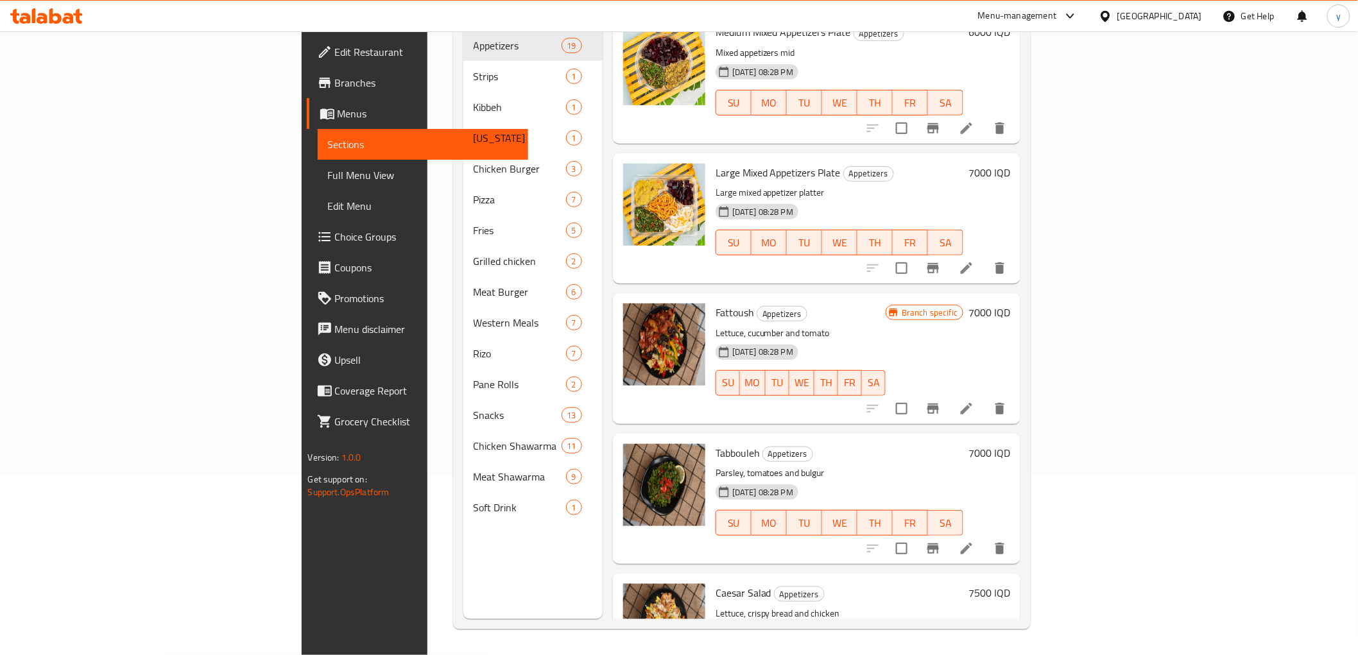
scroll to position [23, 0]
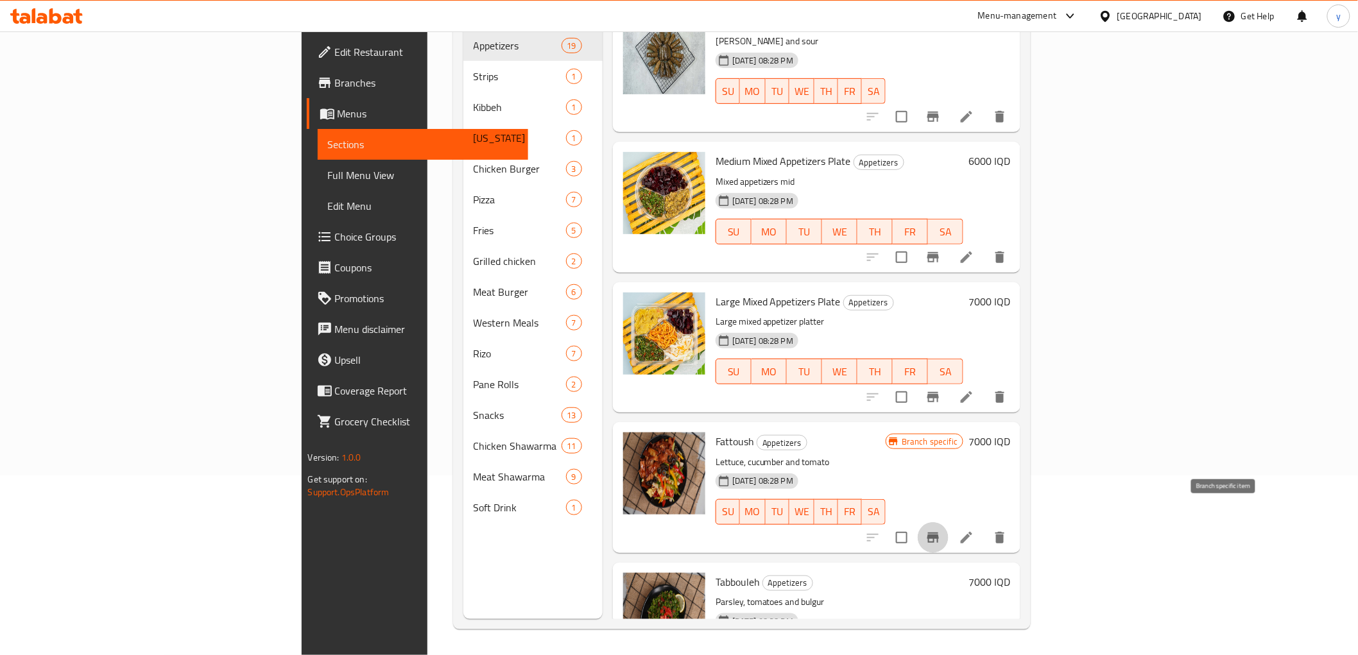
click at [939, 533] on icon "Branch-specific-item" at bounding box center [934, 538] width 12 height 10
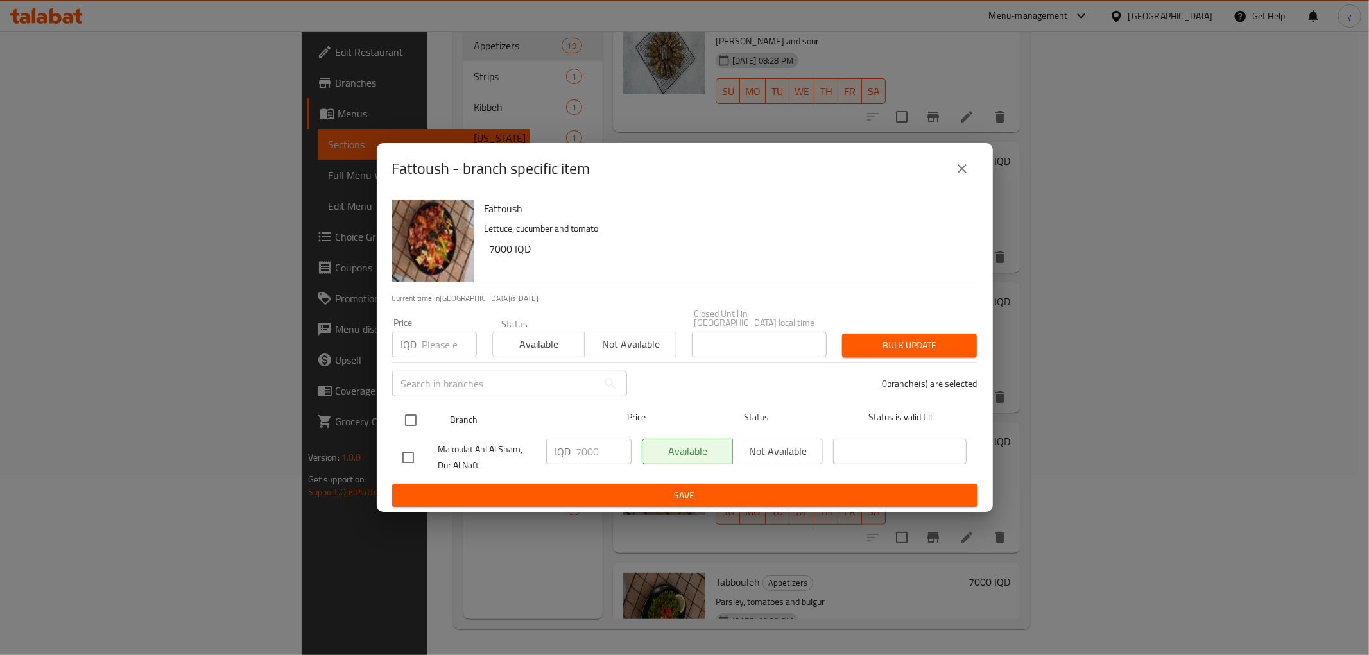
click at [403, 407] on input "checkbox" at bounding box center [410, 420] width 27 height 27
checkbox input "true"
drag, startPoint x: 584, startPoint y: 446, endPoint x: 575, endPoint y: 452, distance: 11.6
click at [575, 452] on div "IQD 7000 ​" at bounding box center [588, 452] width 85 height 26
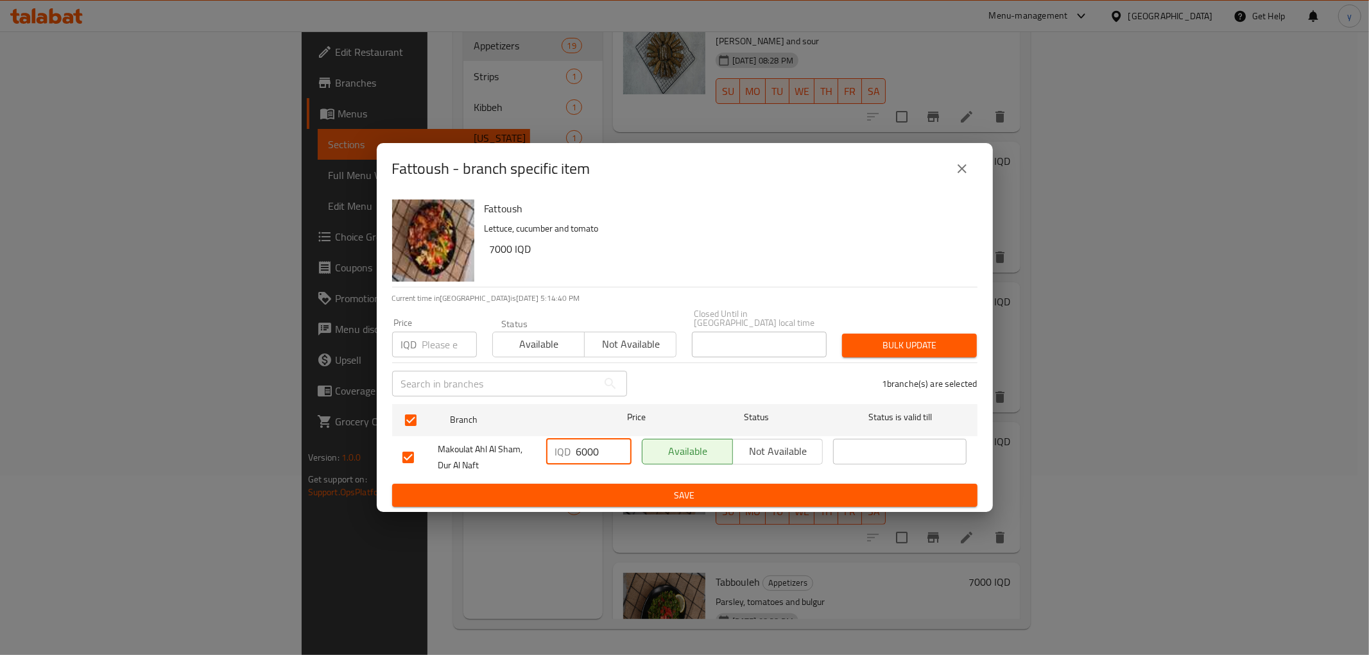
type input "6000"
click at [591, 489] on span "Save" at bounding box center [685, 496] width 565 height 16
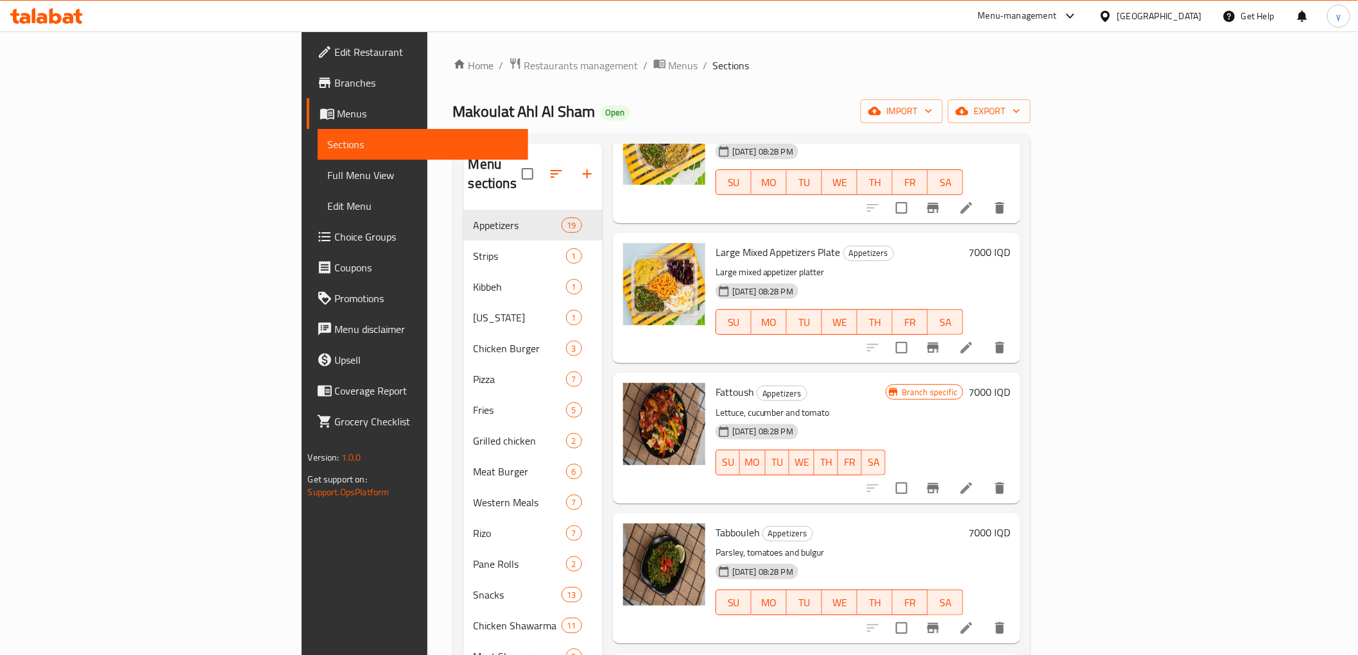
scroll to position [285, 0]
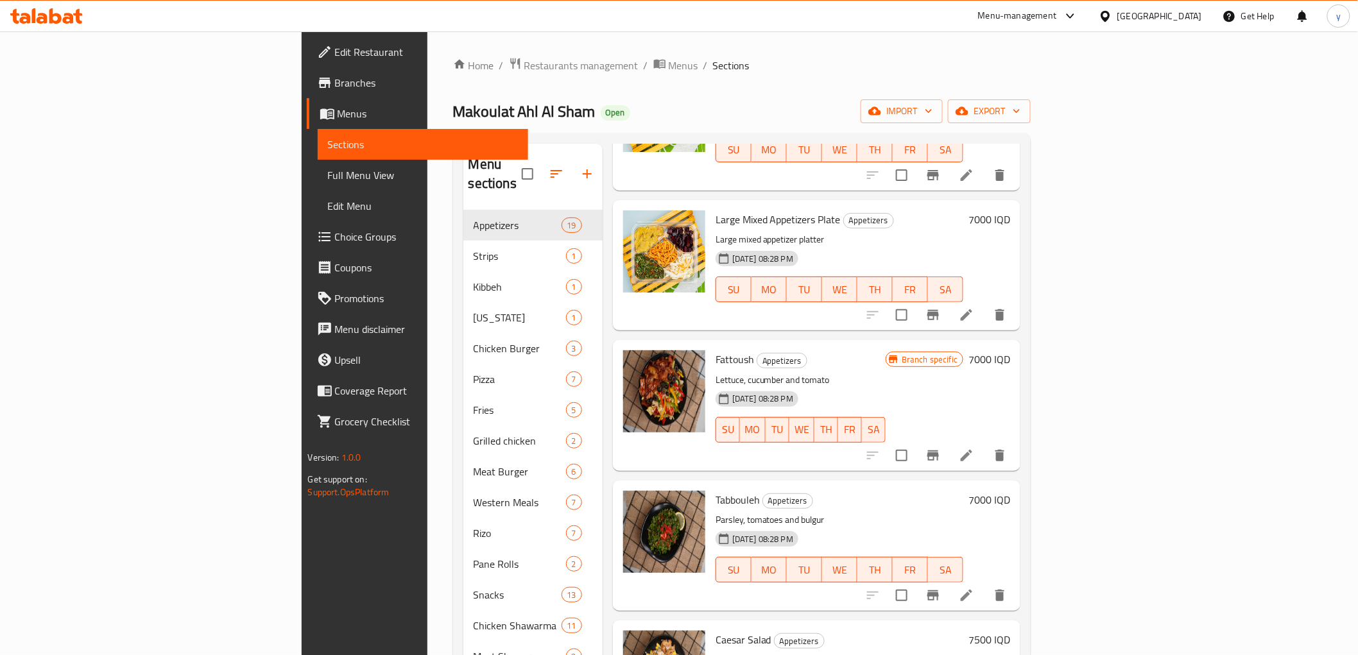
click at [1011, 491] on h6 "7000 IQD" at bounding box center [990, 500] width 42 height 18
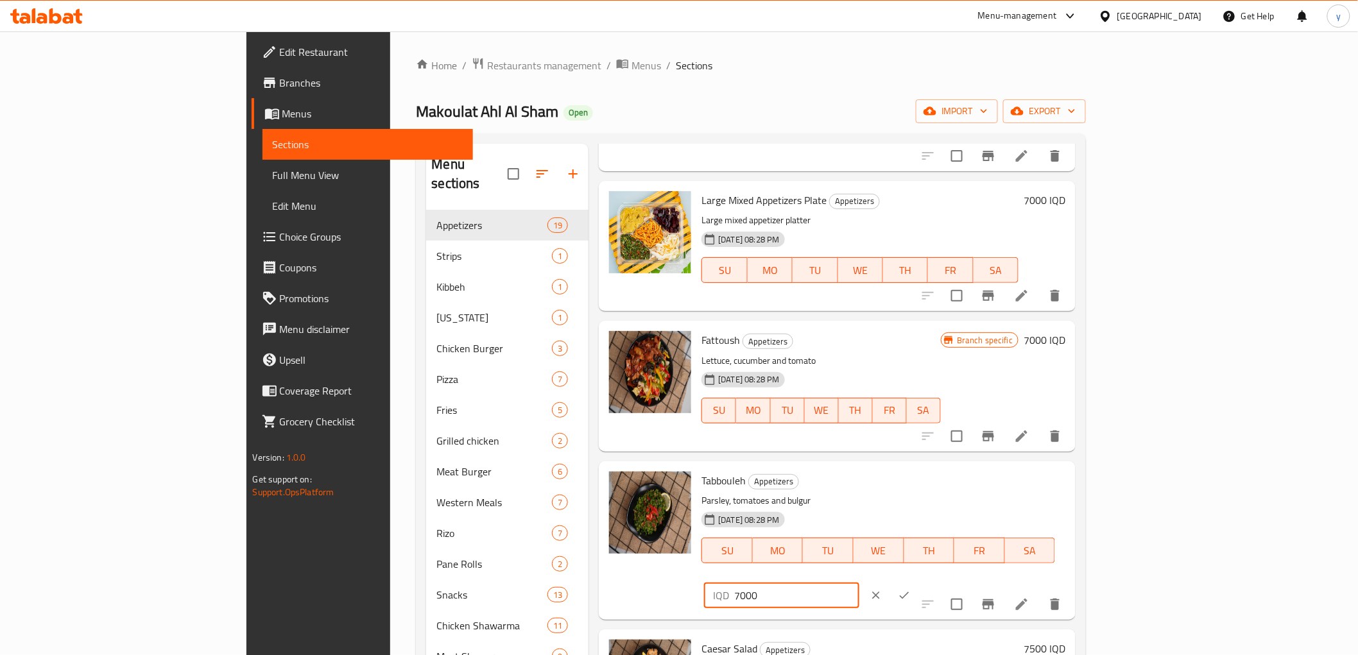
drag, startPoint x: 1127, startPoint y: 485, endPoint x: 1121, endPoint y: 489, distance: 7.2
click at [859, 583] on input "7000" at bounding box center [796, 596] width 125 height 26
type input "6000"
click at [911, 589] on icon "ok" at bounding box center [904, 595] width 13 height 13
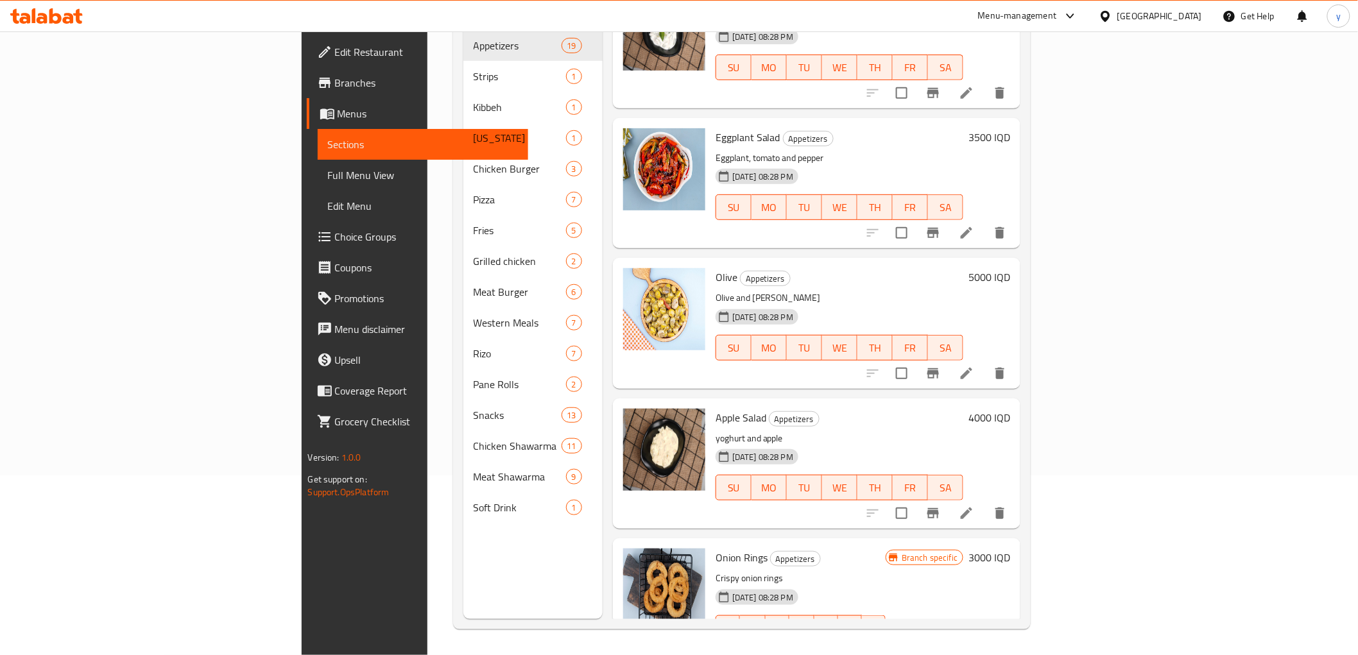
scroll to position [1307, 0]
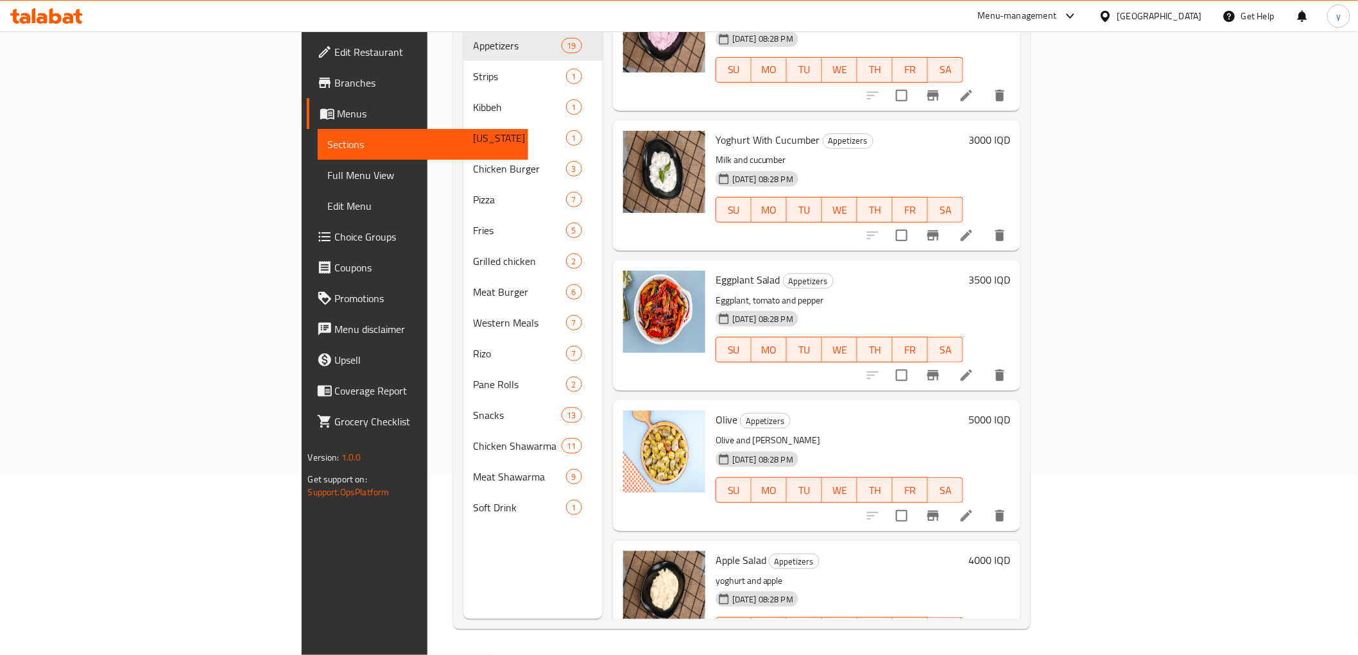
click at [1011, 271] on h6 "3500 IQD" at bounding box center [990, 280] width 42 height 18
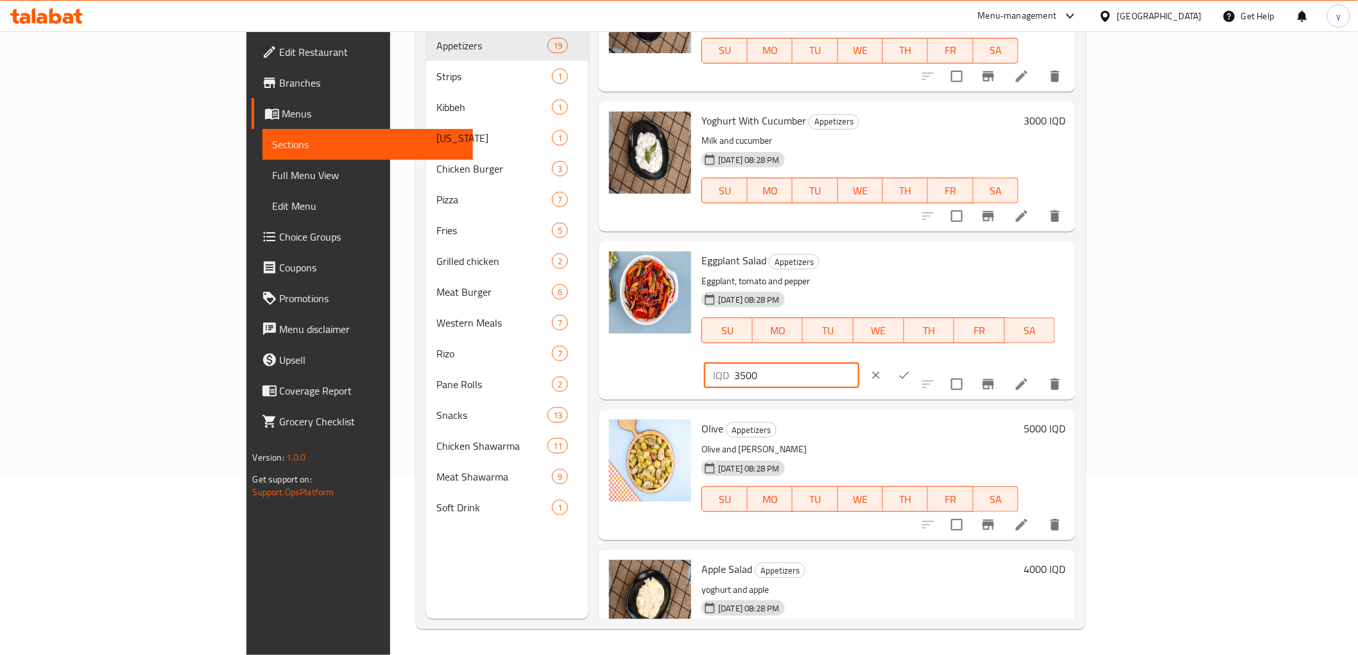
drag, startPoint x: 1132, startPoint y: 265, endPoint x: 1113, endPoint y: 265, distance: 19.9
click at [859, 363] on div "IQD 3500 ​" at bounding box center [781, 376] width 155 height 26
type input "5000"
click at [919, 361] on button "ok" at bounding box center [904, 375] width 28 height 28
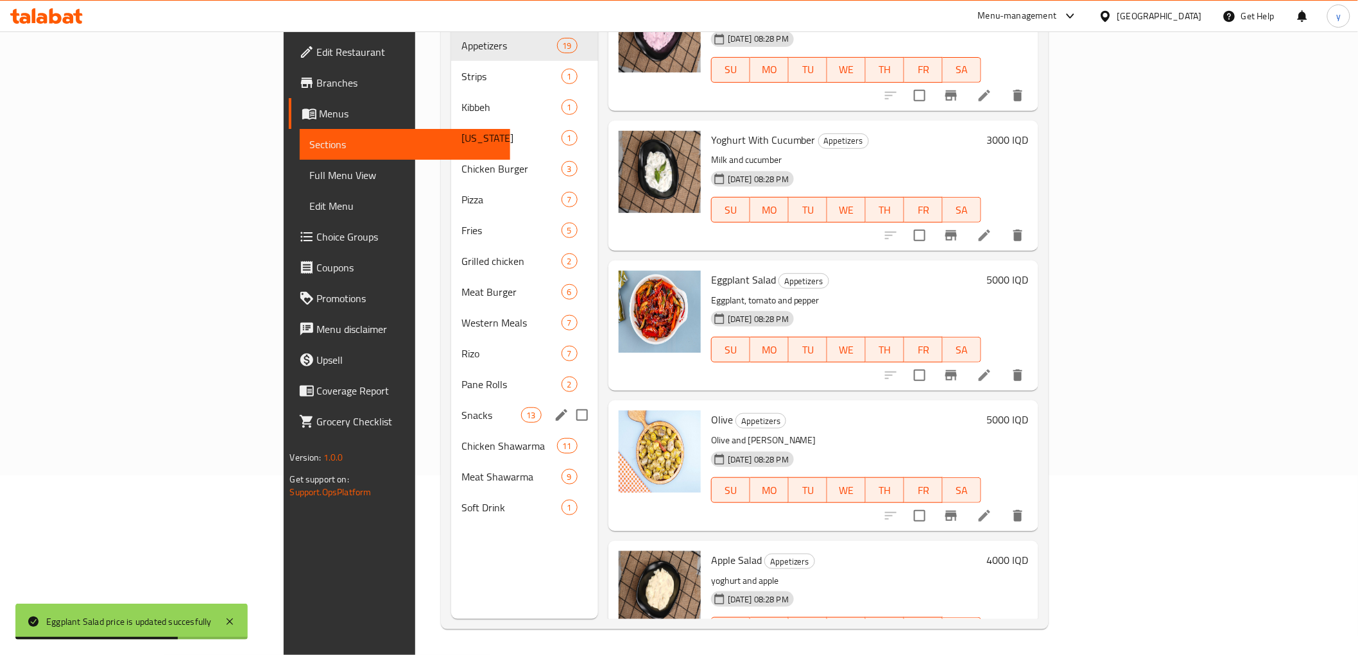
click at [451, 406] on div "Snacks 13" at bounding box center [524, 415] width 147 height 31
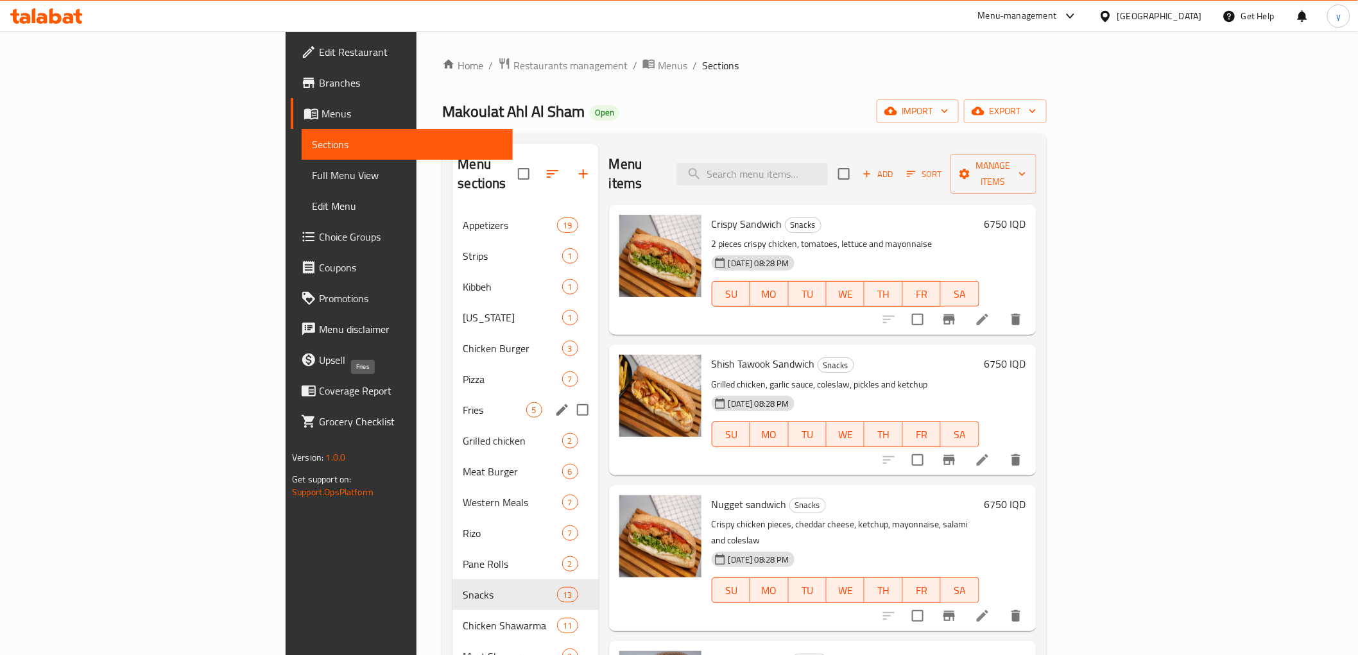
click at [463, 403] on span "Fries" at bounding box center [494, 410] width 63 height 15
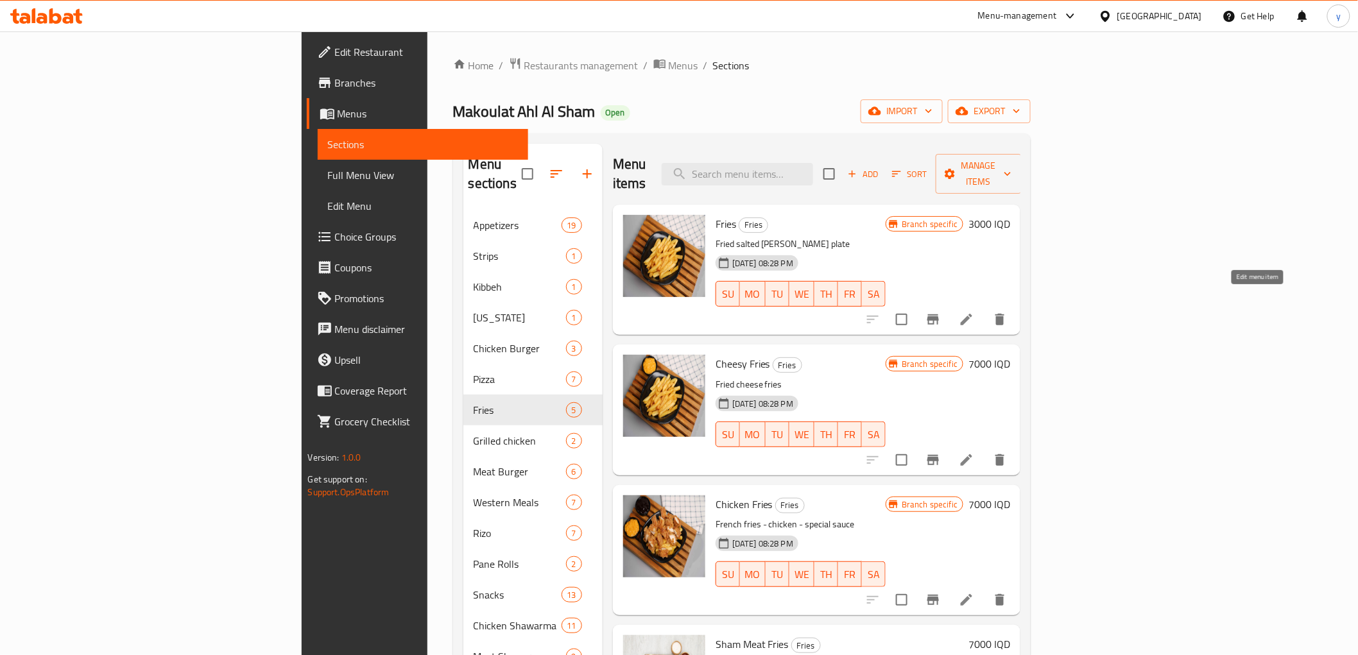
click at [973, 314] on icon at bounding box center [967, 320] width 12 height 12
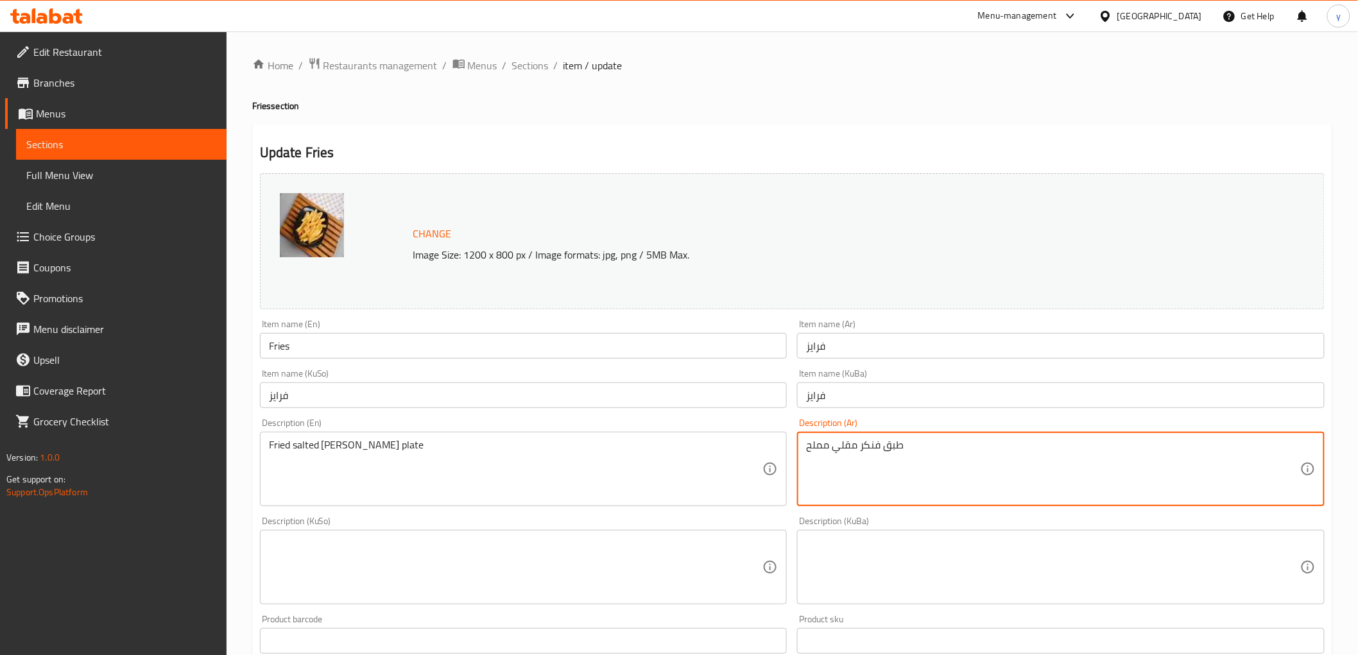
click at [874, 447] on textarea "طبق فنكر مقلي مملح" at bounding box center [1053, 469] width 494 height 61
type textarea "طبق بطاطا مقلة مملح"
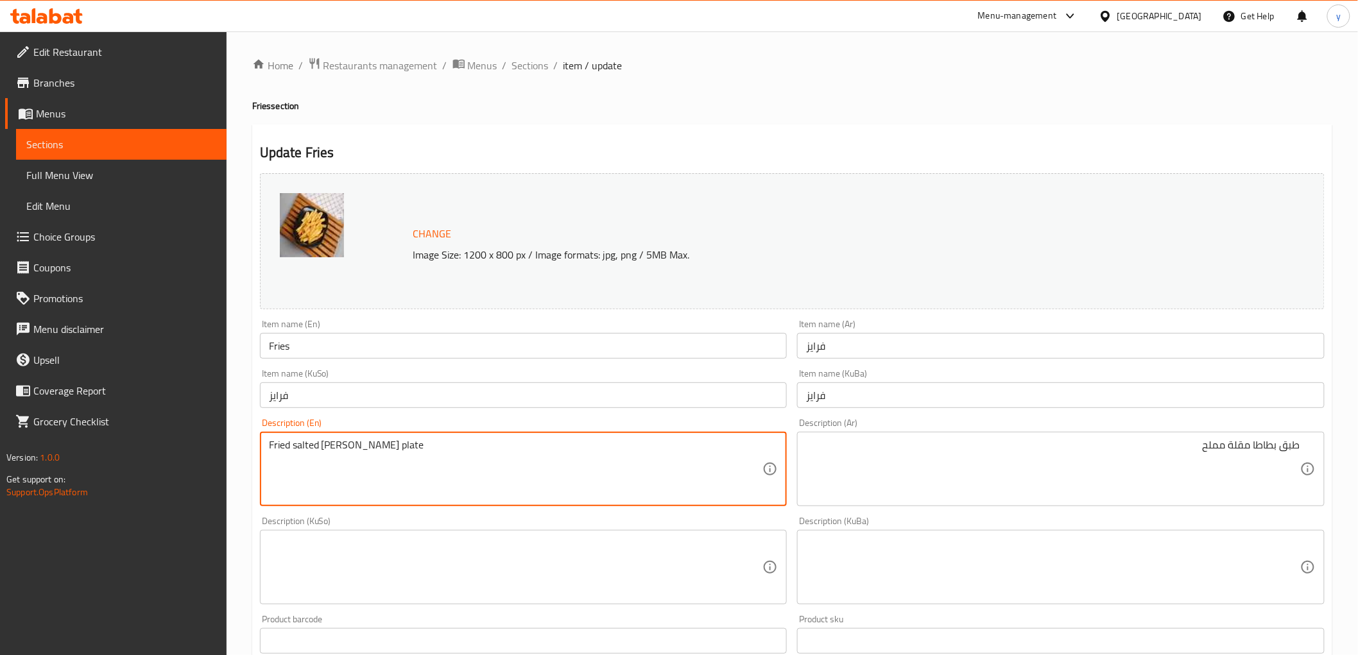
drag, startPoint x: 339, startPoint y: 446, endPoint x: 259, endPoint y: 440, distance: 79.8
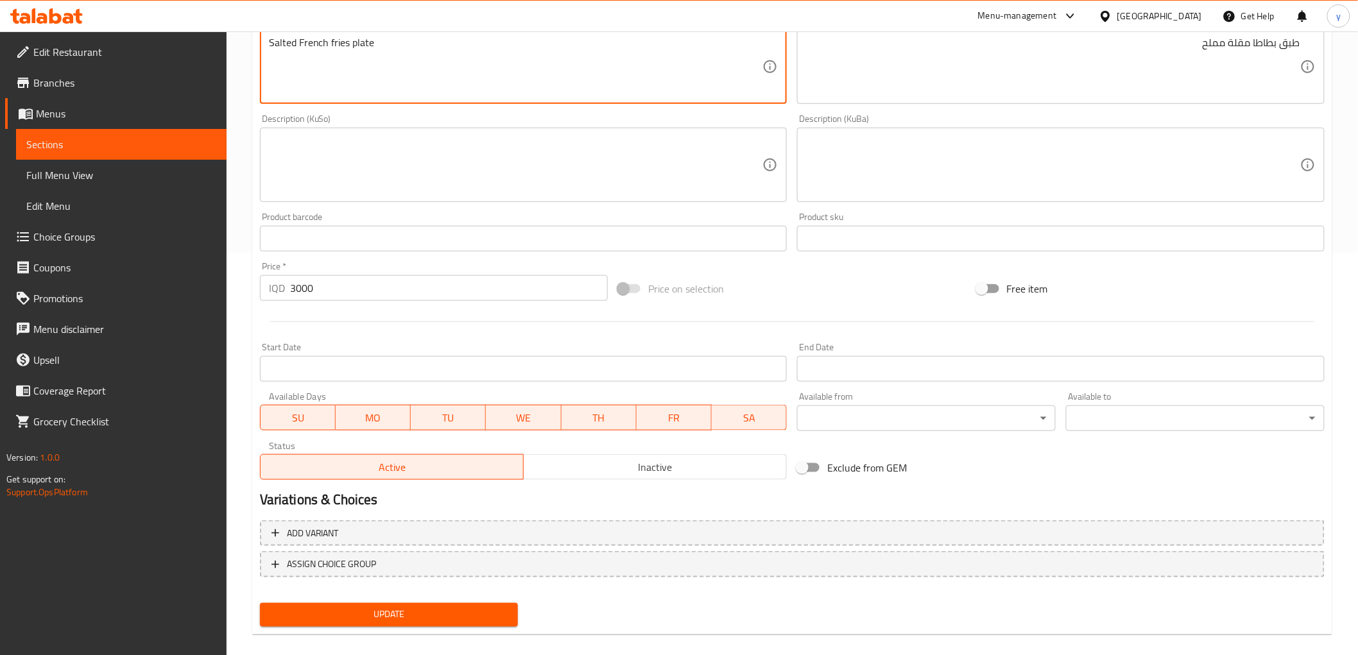
scroll to position [415, 0]
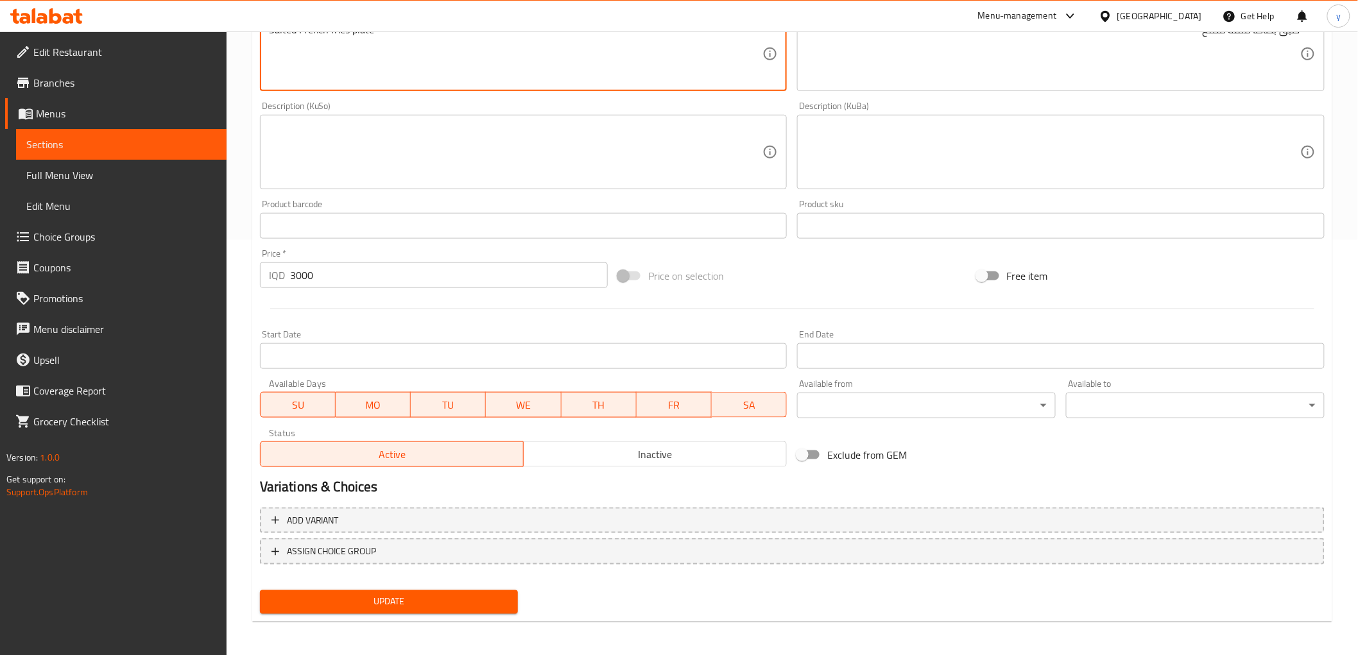
type textarea "Salted French fries plate"
click at [514, 611] on button "Update" at bounding box center [389, 603] width 259 height 24
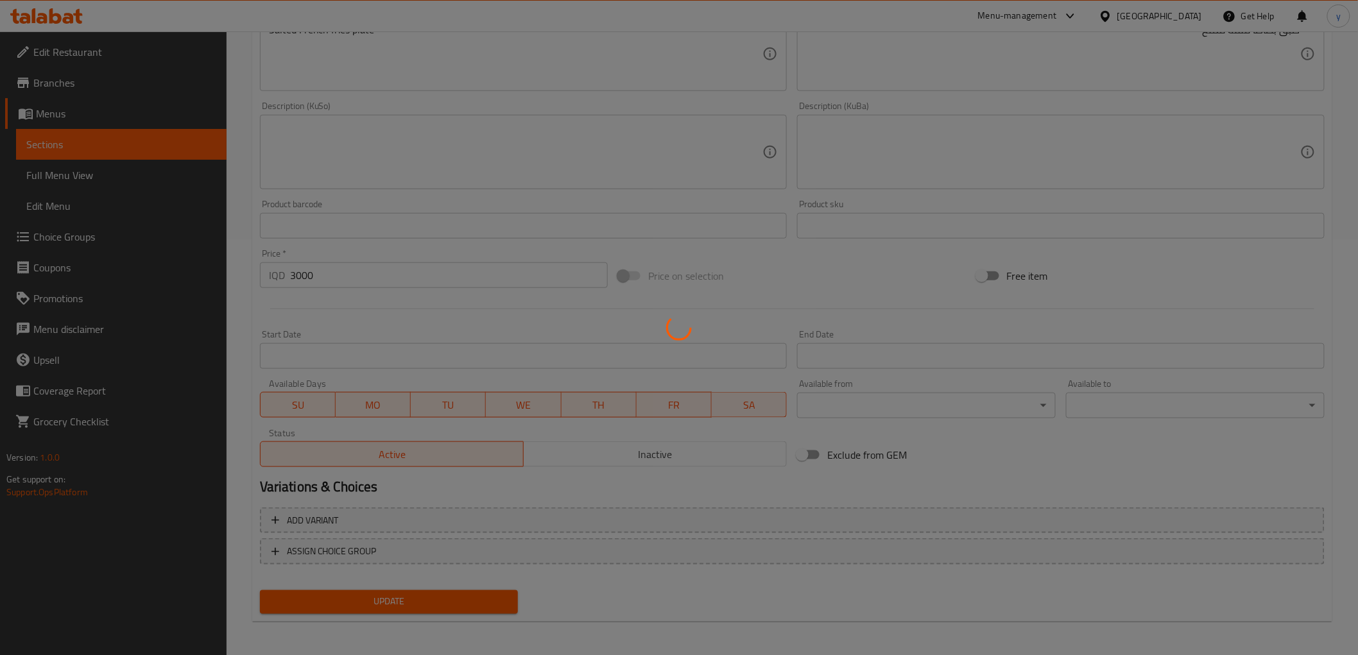
click at [516, 609] on div at bounding box center [679, 327] width 1358 height 655
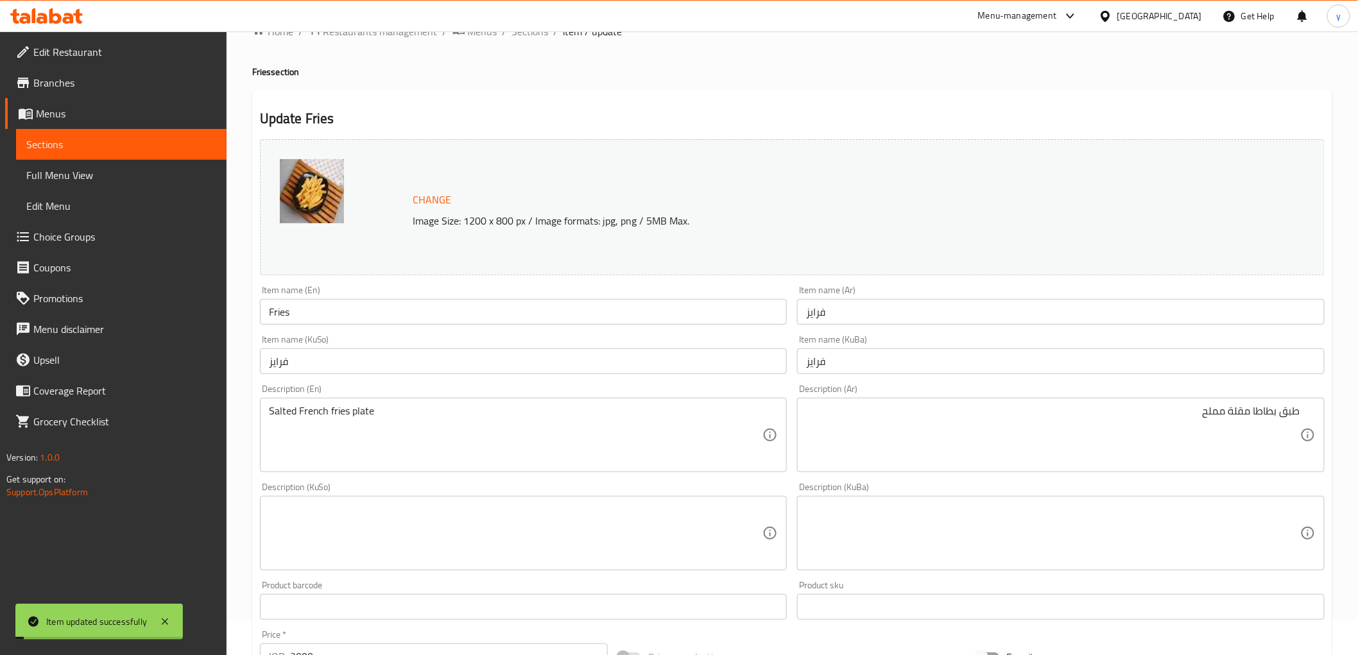
scroll to position [0, 0]
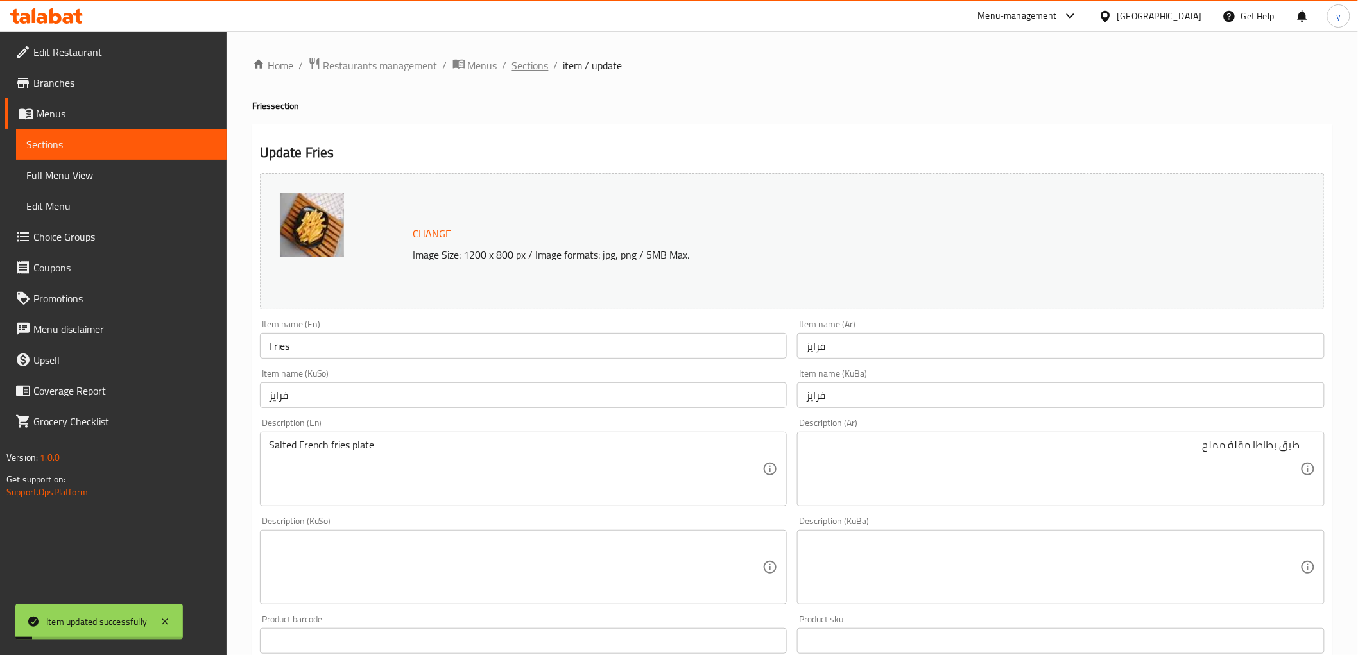
click at [536, 71] on span "Sections" at bounding box center [530, 65] width 37 height 15
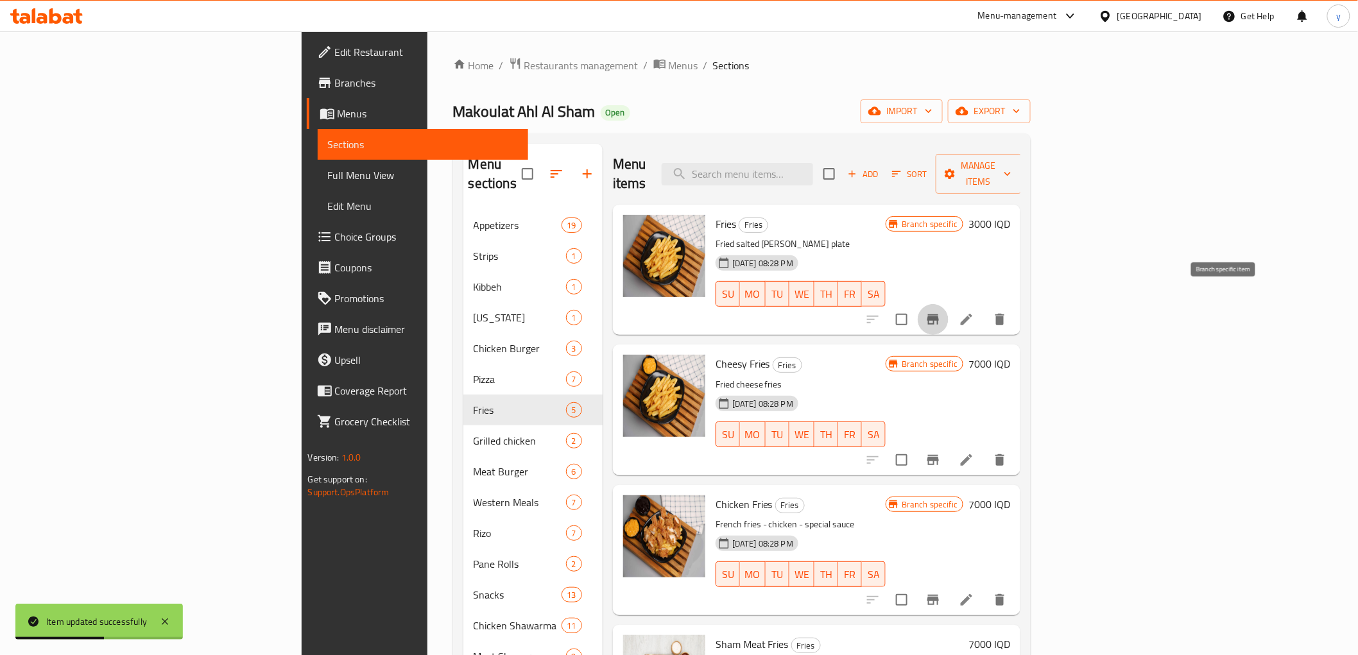
click at [939, 315] on icon "Branch-specific-item" at bounding box center [934, 320] width 12 height 10
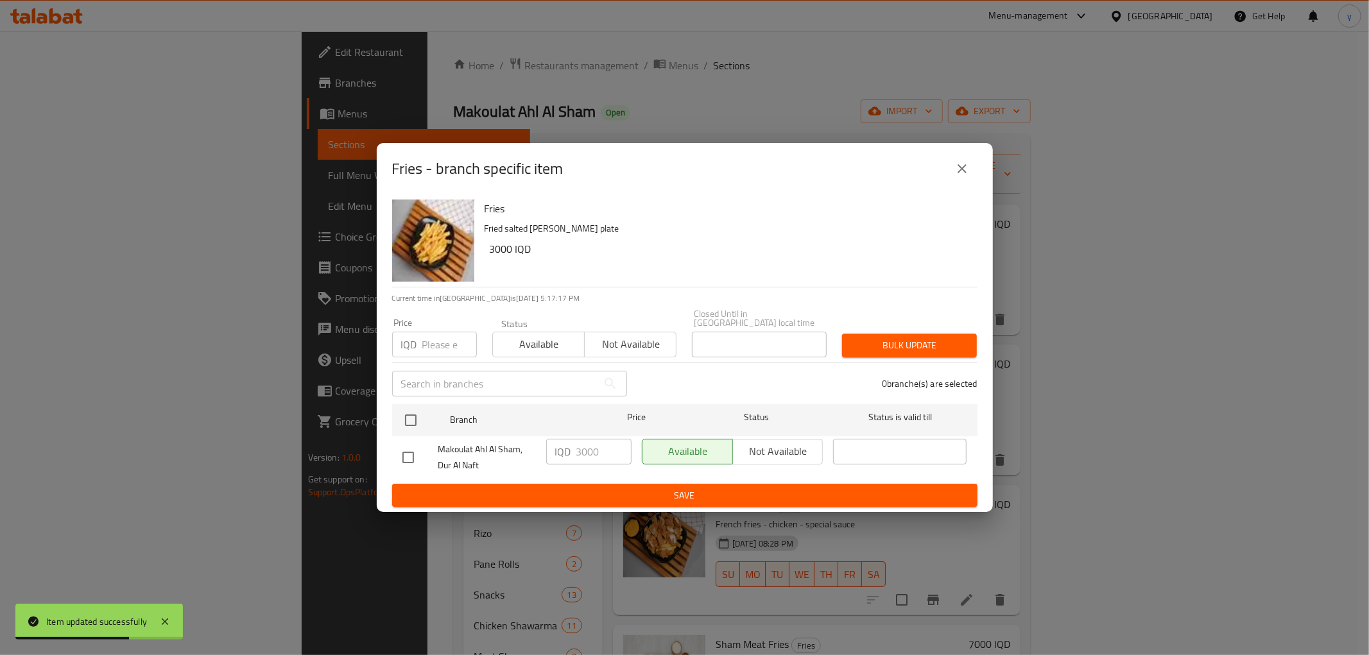
click at [967, 170] on icon "close" at bounding box center [962, 168] width 15 height 15
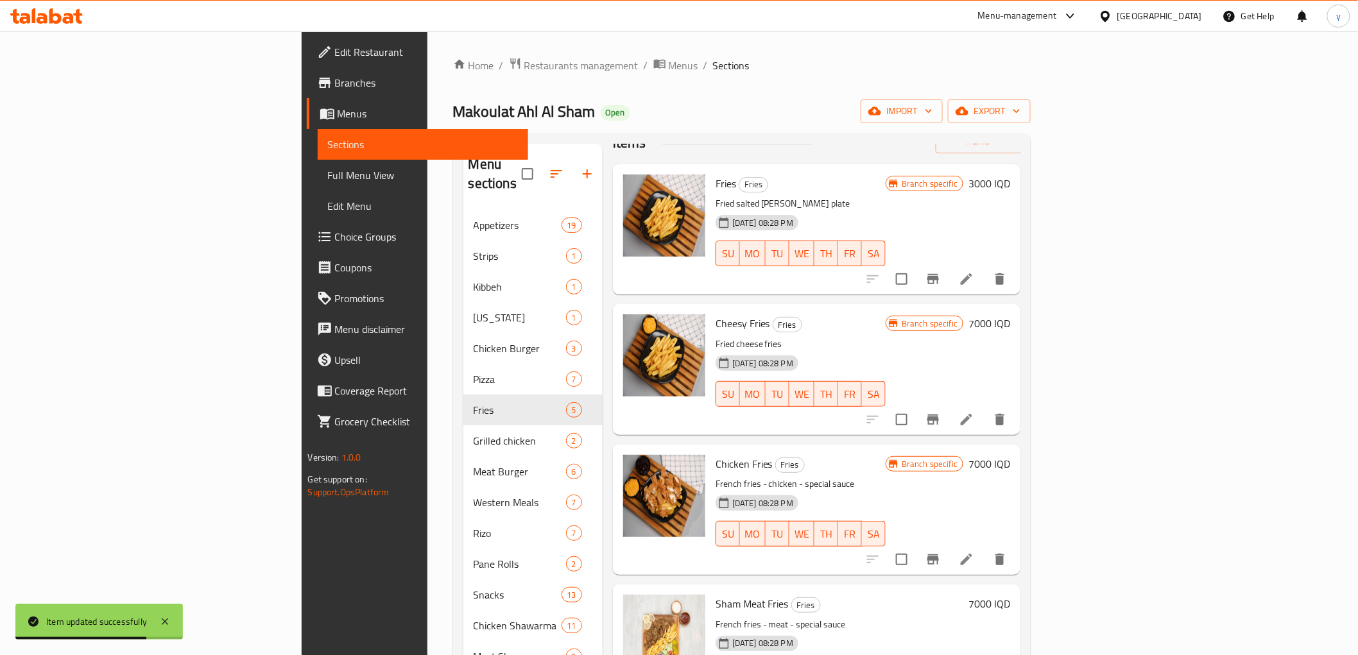
scroll to position [77, 0]
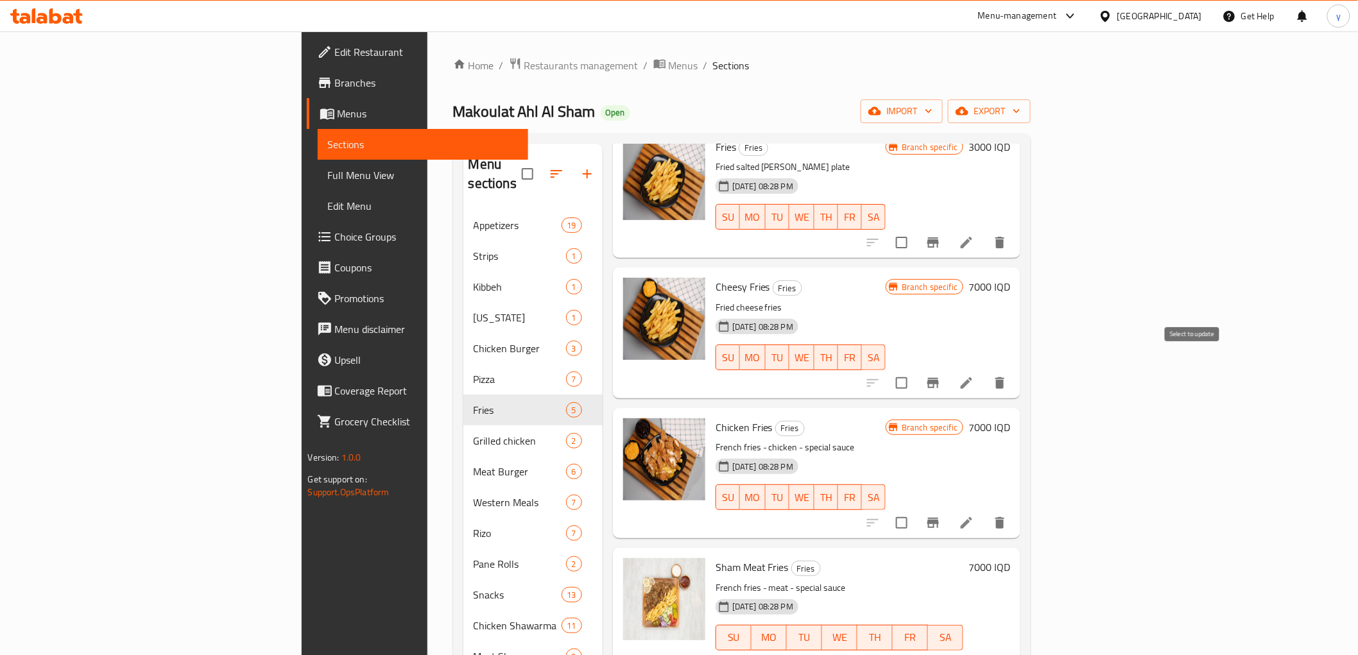
click at [915, 370] on input "checkbox" at bounding box center [902, 383] width 27 height 27
checkbox input "true"
click at [941, 376] on icon "Branch-specific-item" at bounding box center [933, 383] width 15 height 15
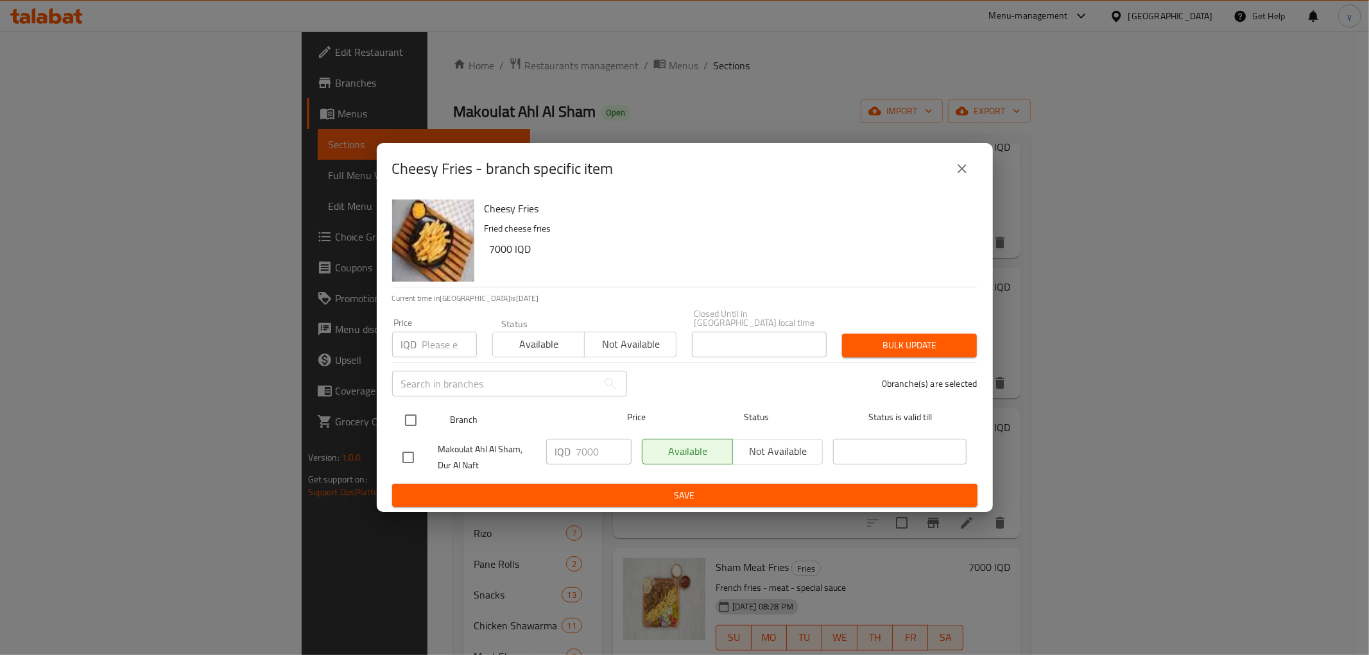
click at [403, 414] on input "checkbox" at bounding box center [410, 420] width 27 height 27
checkbox input "true"
drag, startPoint x: 574, startPoint y: 445, endPoint x: 580, endPoint y: 447, distance: 6.7
click at [580, 447] on div "IQD 7000 ​" at bounding box center [588, 452] width 85 height 26
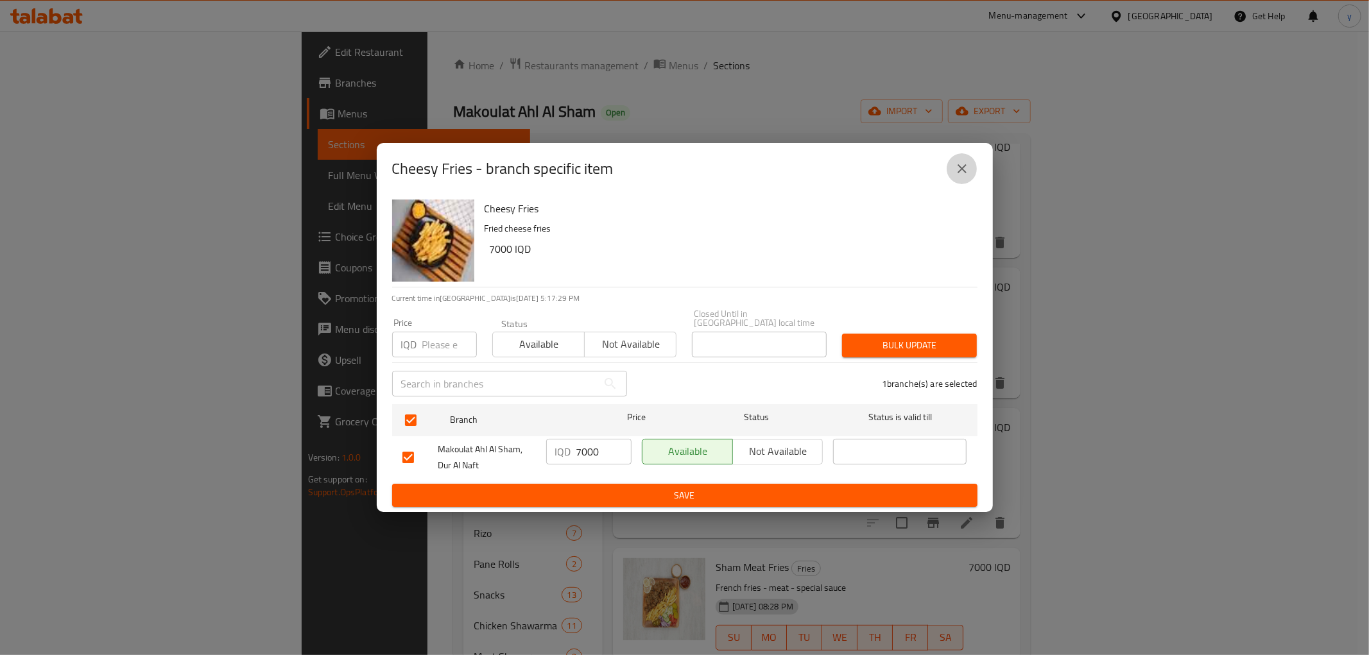
click at [955, 177] on icon "close" at bounding box center [962, 168] width 15 height 15
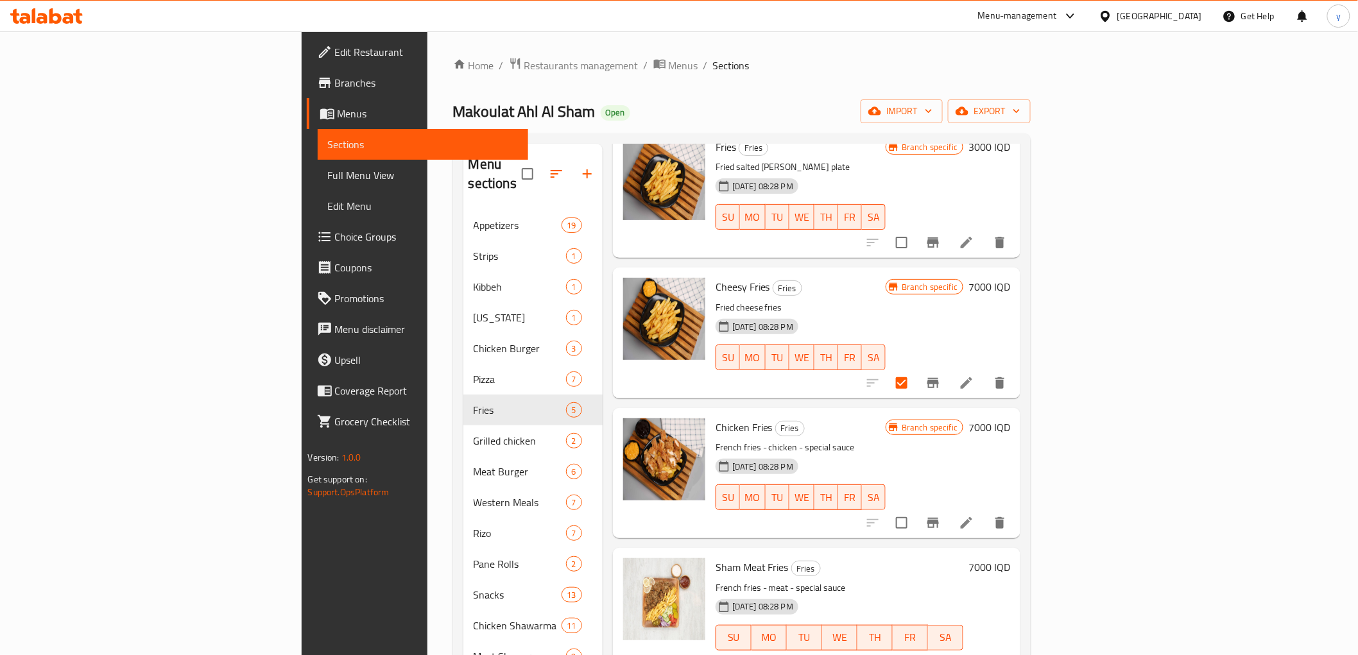
click at [915, 370] on input "checkbox" at bounding box center [902, 383] width 27 height 27
checkbox input "false"
click at [939, 378] on icon "Branch-specific-item" at bounding box center [934, 383] width 12 height 10
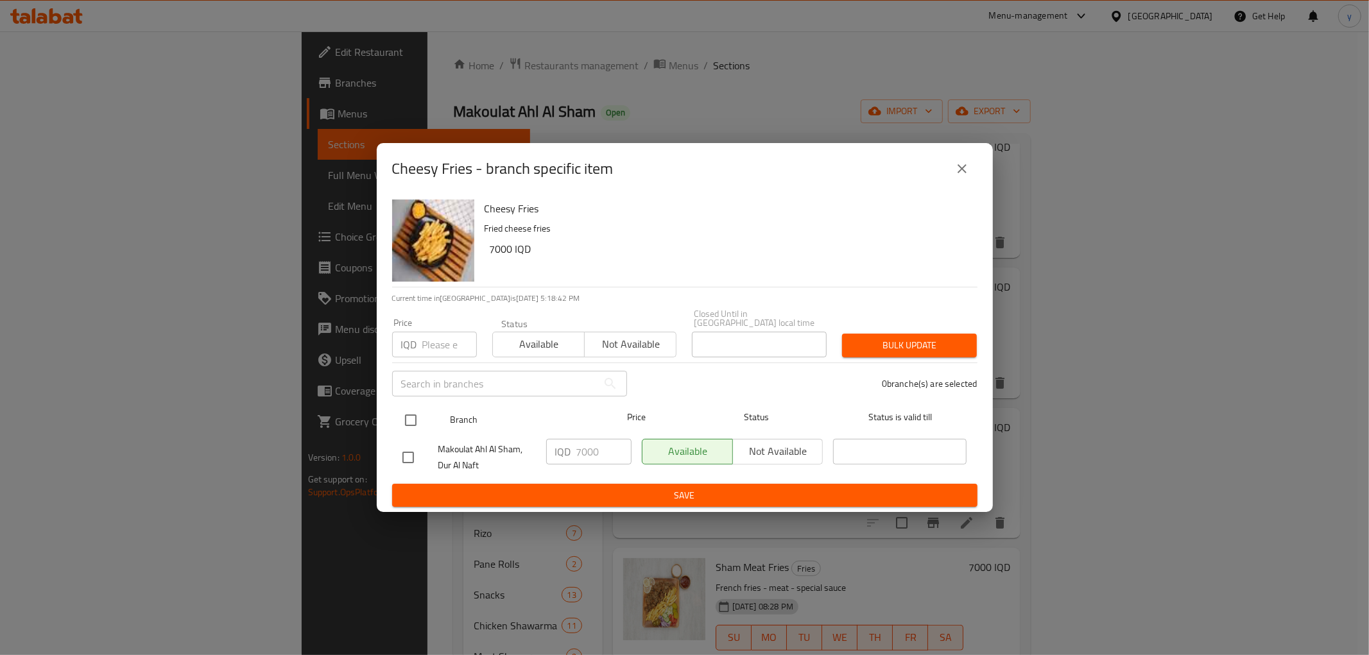
click at [406, 418] on input "checkbox" at bounding box center [410, 420] width 27 height 27
checkbox input "true"
drag, startPoint x: 584, startPoint y: 445, endPoint x: 574, endPoint y: 446, distance: 10.3
click at [574, 446] on div "IQD 7000 ​" at bounding box center [588, 452] width 85 height 26
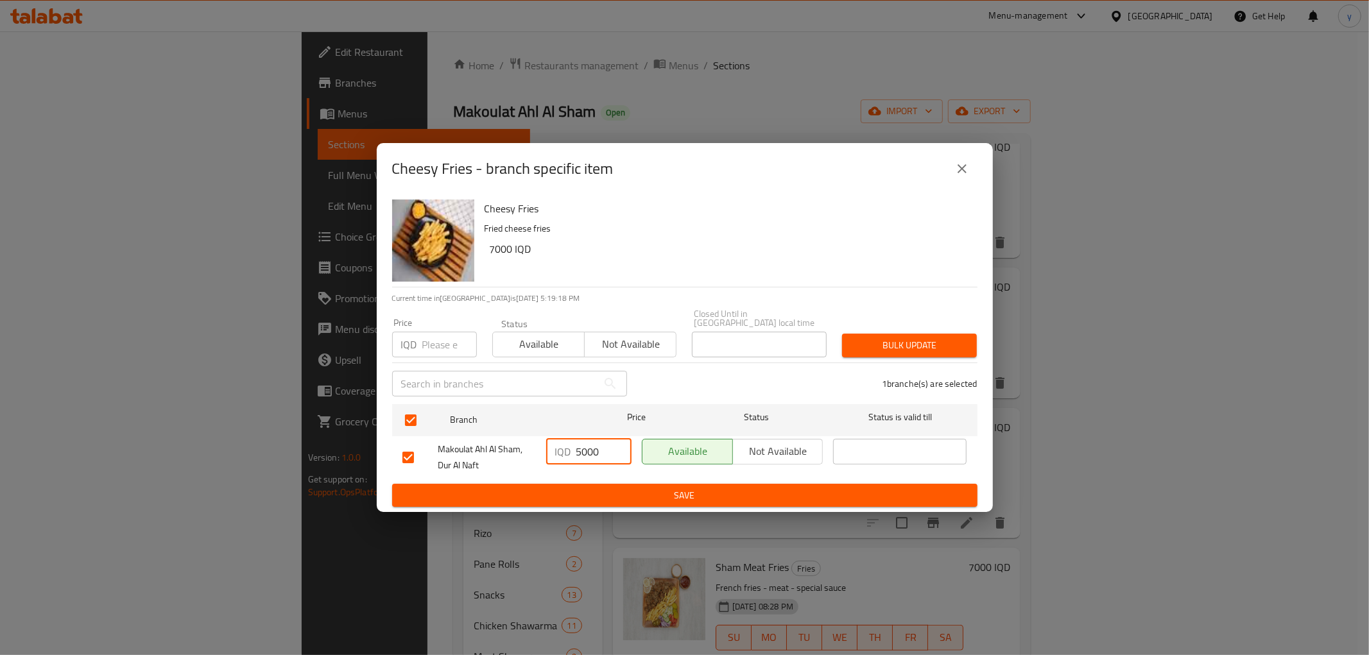
type input "5000"
click at [598, 492] on span "Save" at bounding box center [685, 496] width 565 height 16
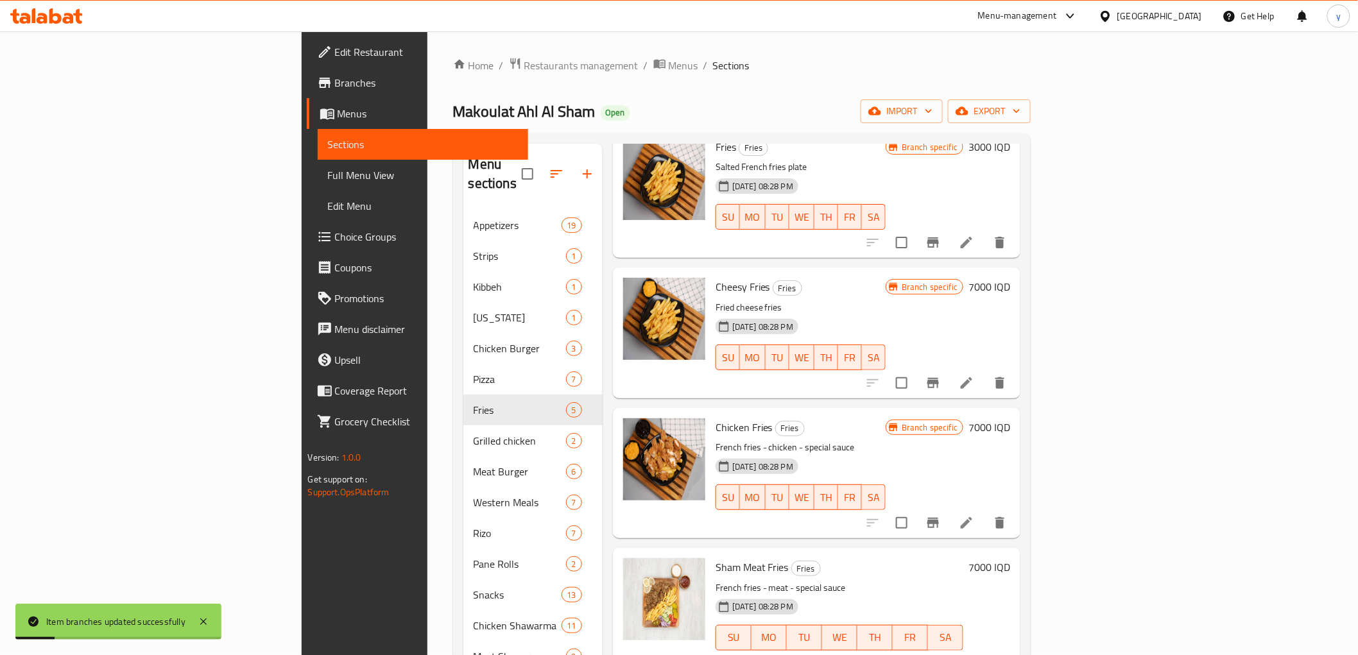
click at [941, 376] on icon "Branch-specific-item" at bounding box center [933, 383] width 15 height 15
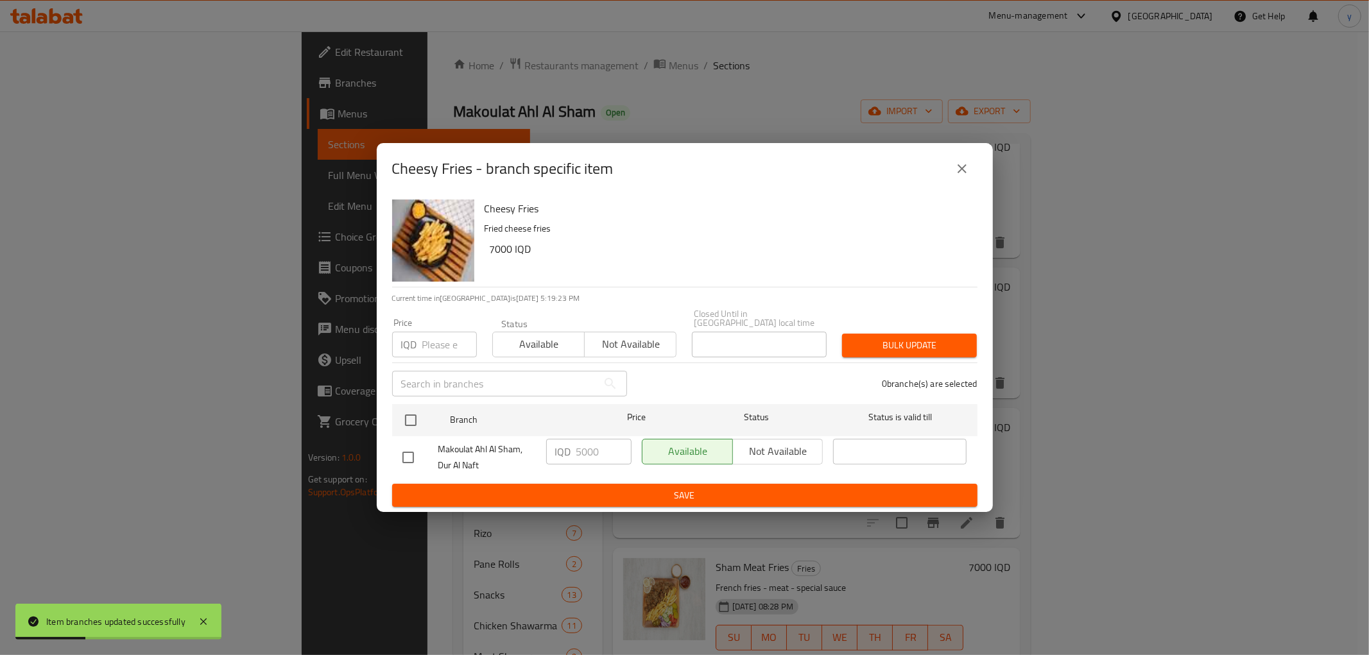
drag, startPoint x: 963, startPoint y: 176, endPoint x: 962, endPoint y: 183, distance: 7.2
click at [962, 177] on icon "close" at bounding box center [962, 168] width 15 height 15
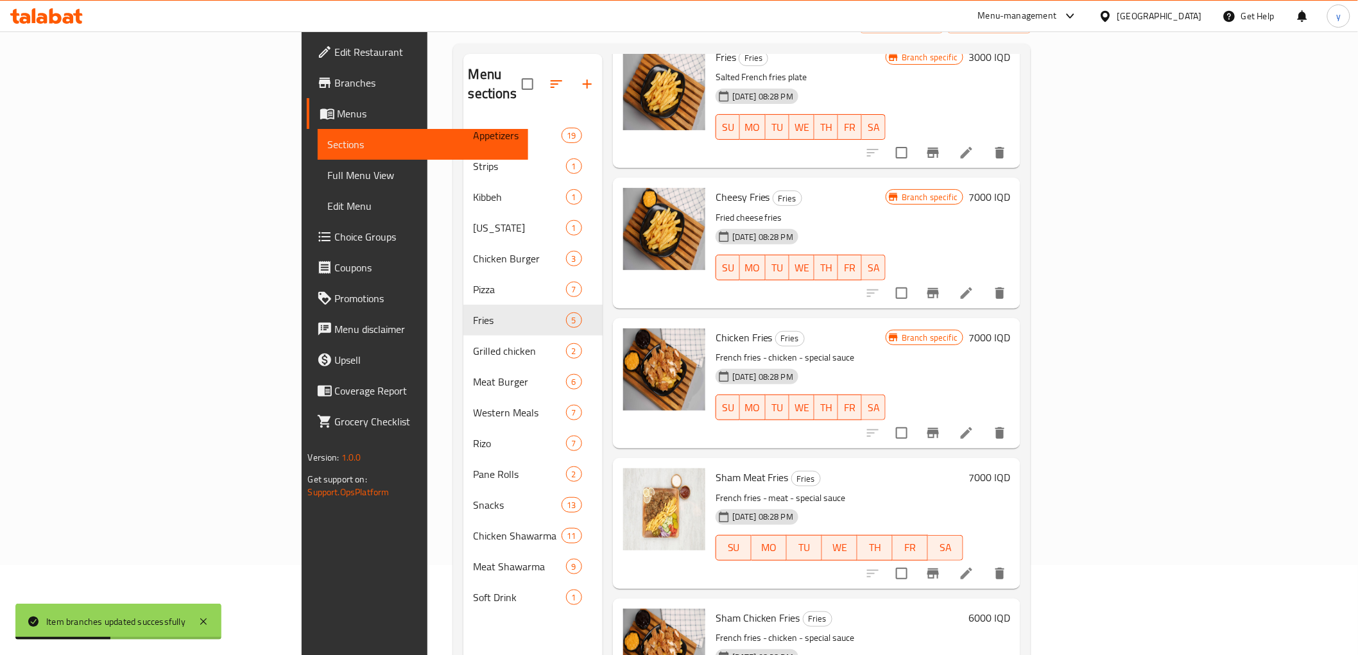
scroll to position [143, 0]
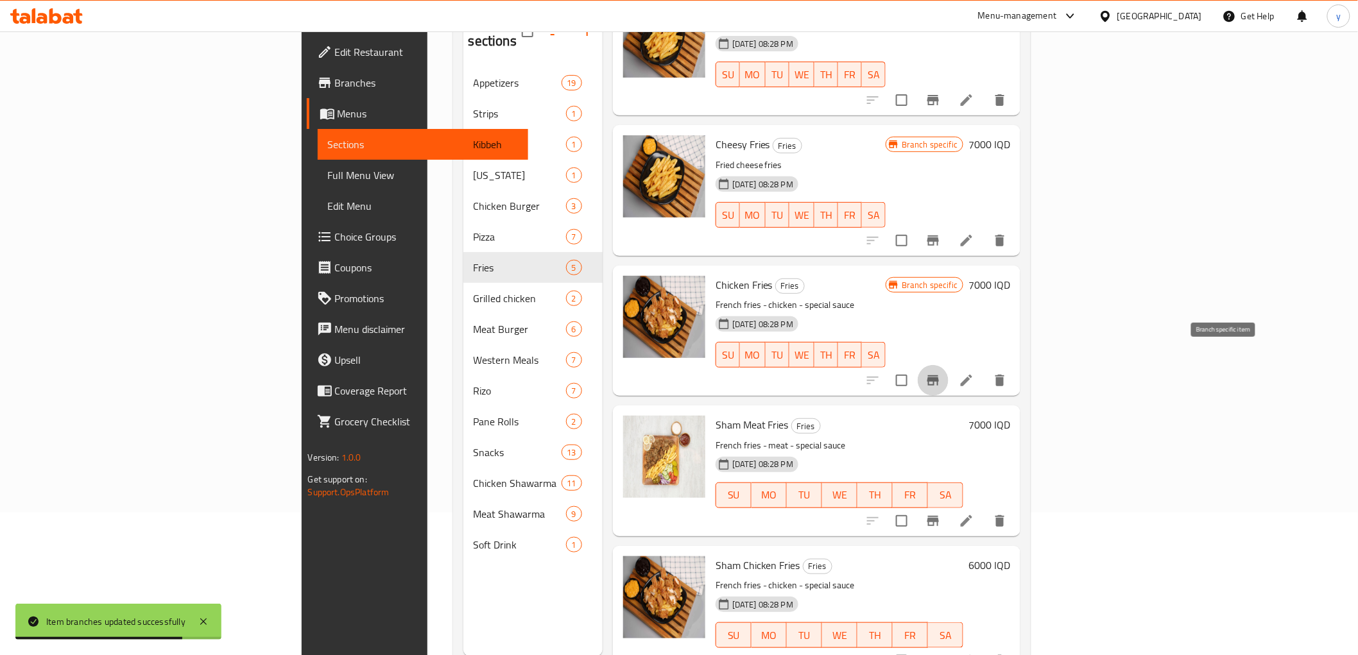
click at [949, 365] on button "Branch-specific-item" at bounding box center [933, 380] width 31 height 31
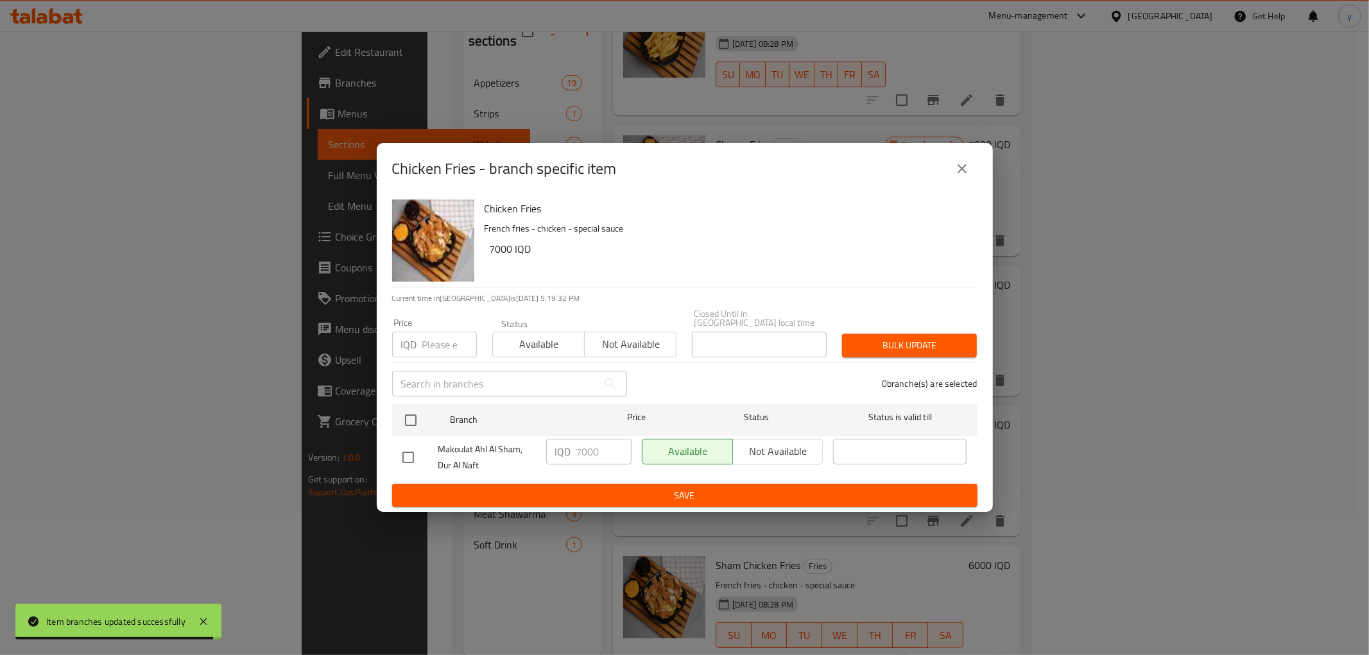
click at [960, 182] on button "close" at bounding box center [962, 168] width 31 height 31
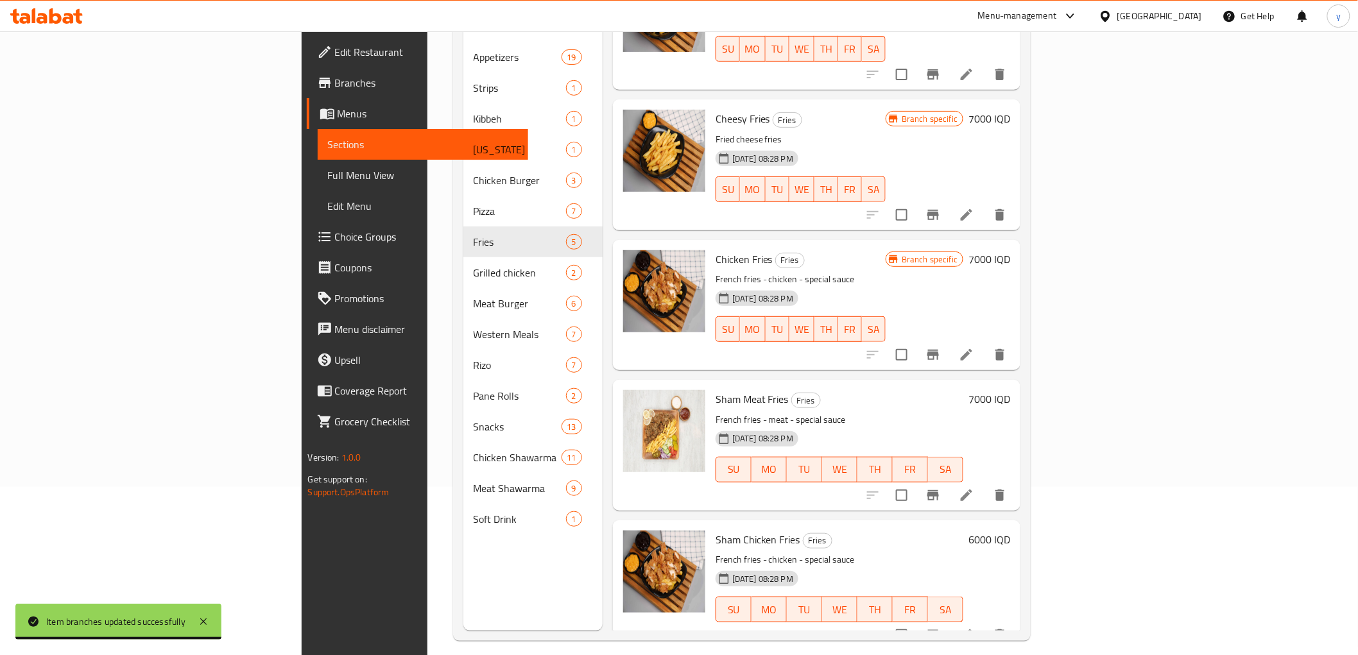
scroll to position [180, 0]
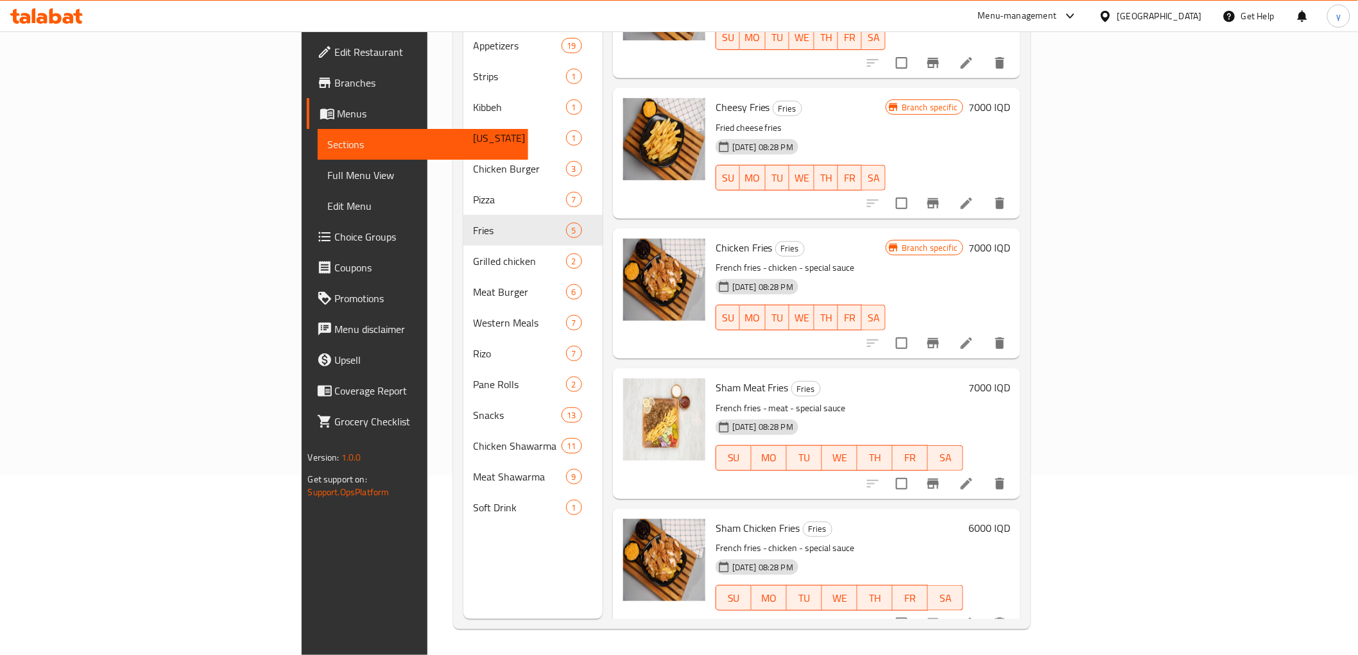
click at [1011, 379] on h6 "7000 IQD" at bounding box center [990, 388] width 42 height 18
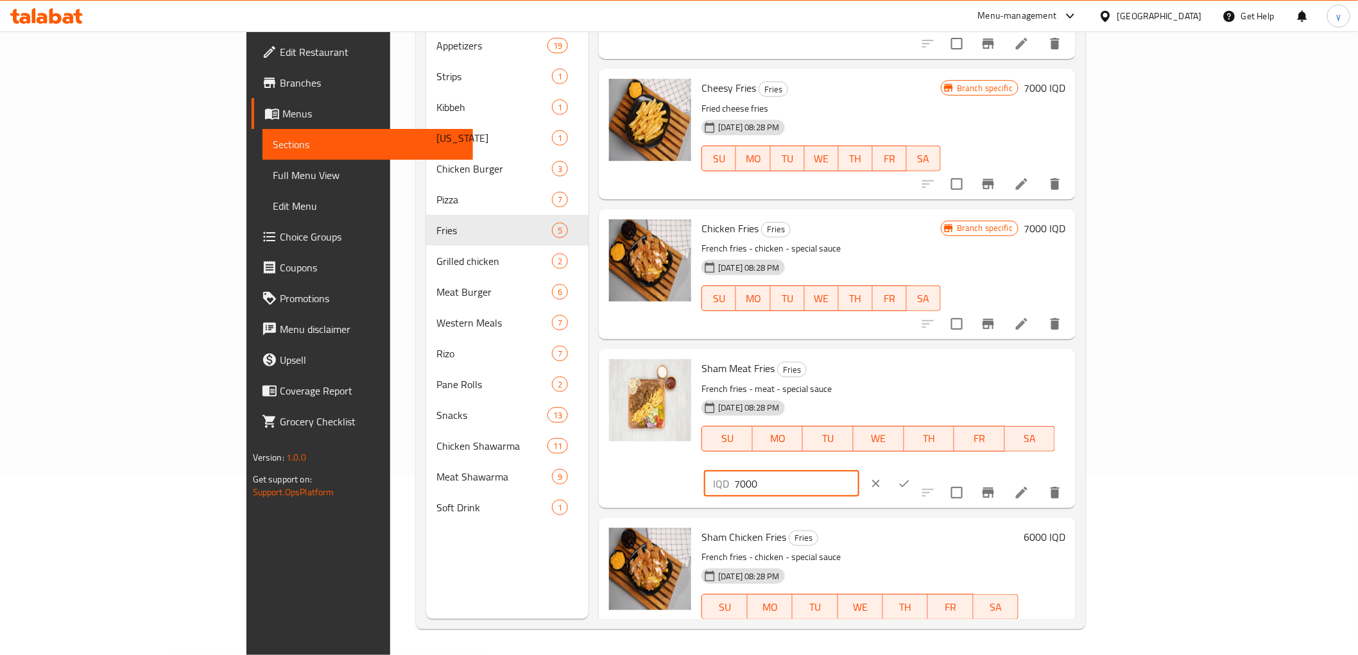
drag, startPoint x: 1127, startPoint y: 376, endPoint x: 1107, endPoint y: 375, distance: 19.9
click at [859, 471] on div "IQD 7000 ​" at bounding box center [781, 484] width 155 height 26
type input "8000"
click at [911, 478] on icon "ok" at bounding box center [904, 484] width 13 height 13
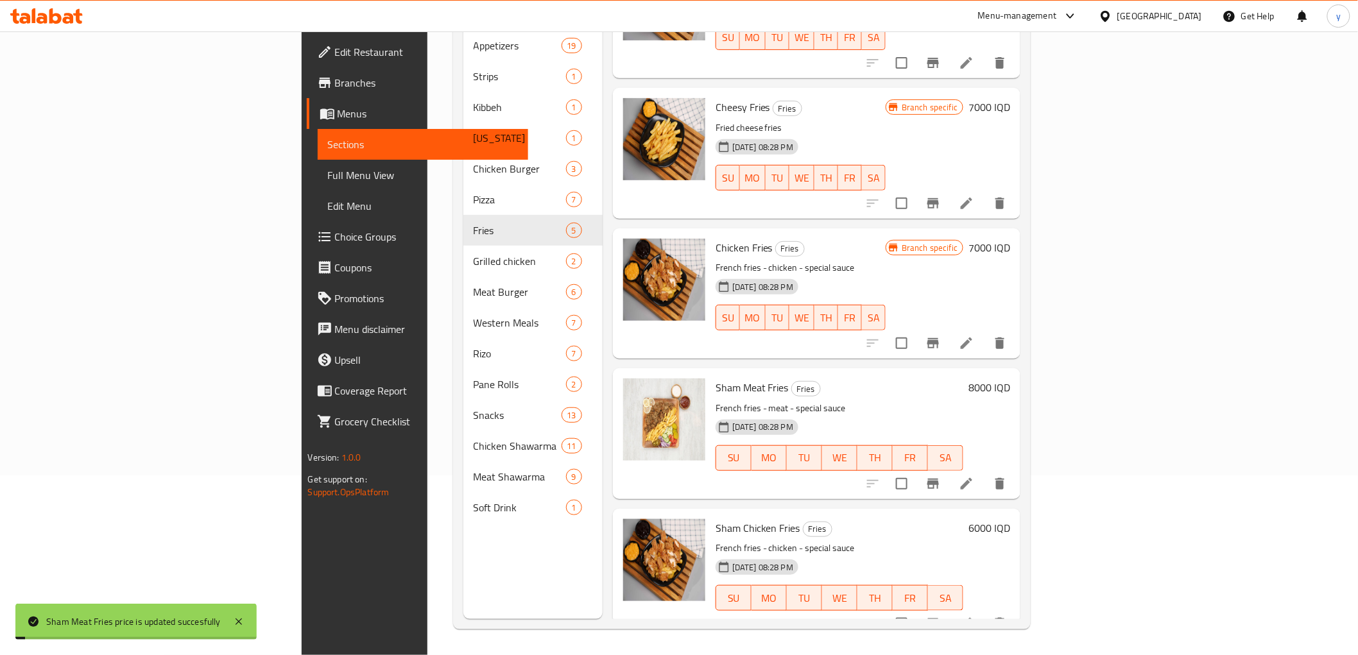
click at [1011, 519] on h6 "6000 IQD" at bounding box center [990, 528] width 42 height 18
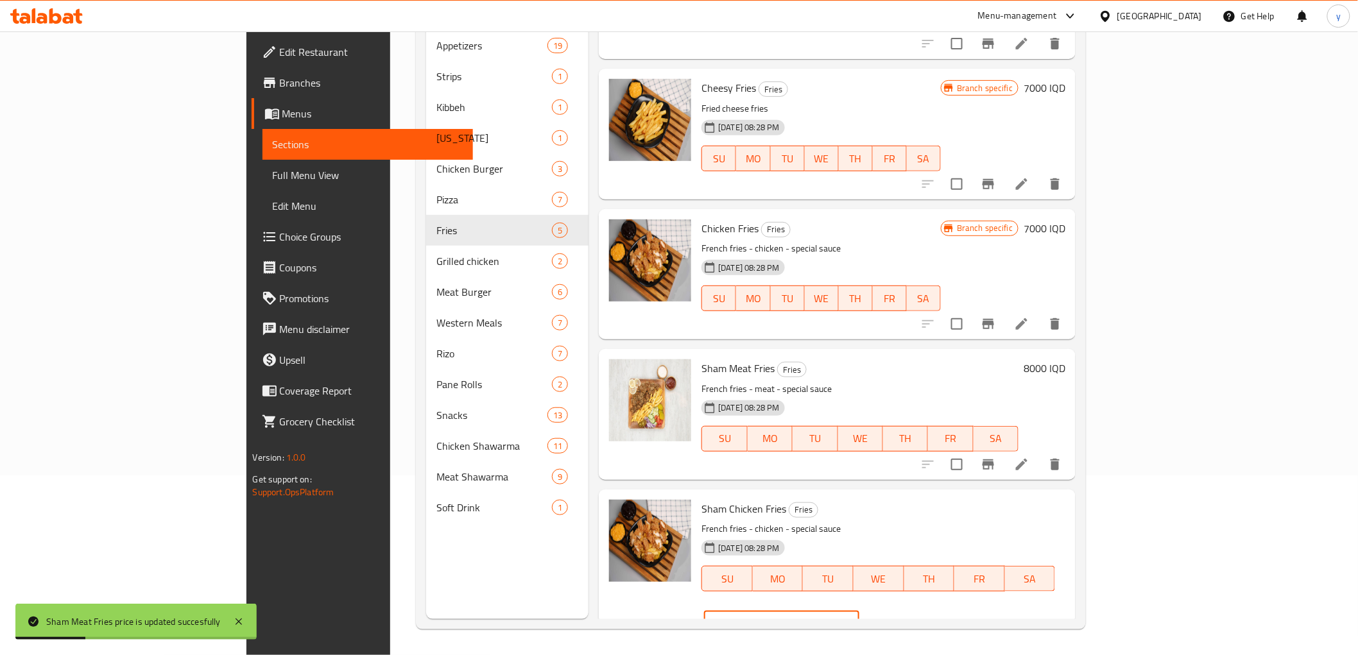
drag, startPoint x: 1127, startPoint y: 517, endPoint x: 1106, endPoint y: 517, distance: 21.2
click at [859, 611] on div "IQD 6000 ​" at bounding box center [781, 624] width 155 height 26
type input "7000"
click at [911, 618] on icon "ok" at bounding box center [904, 624] width 13 height 13
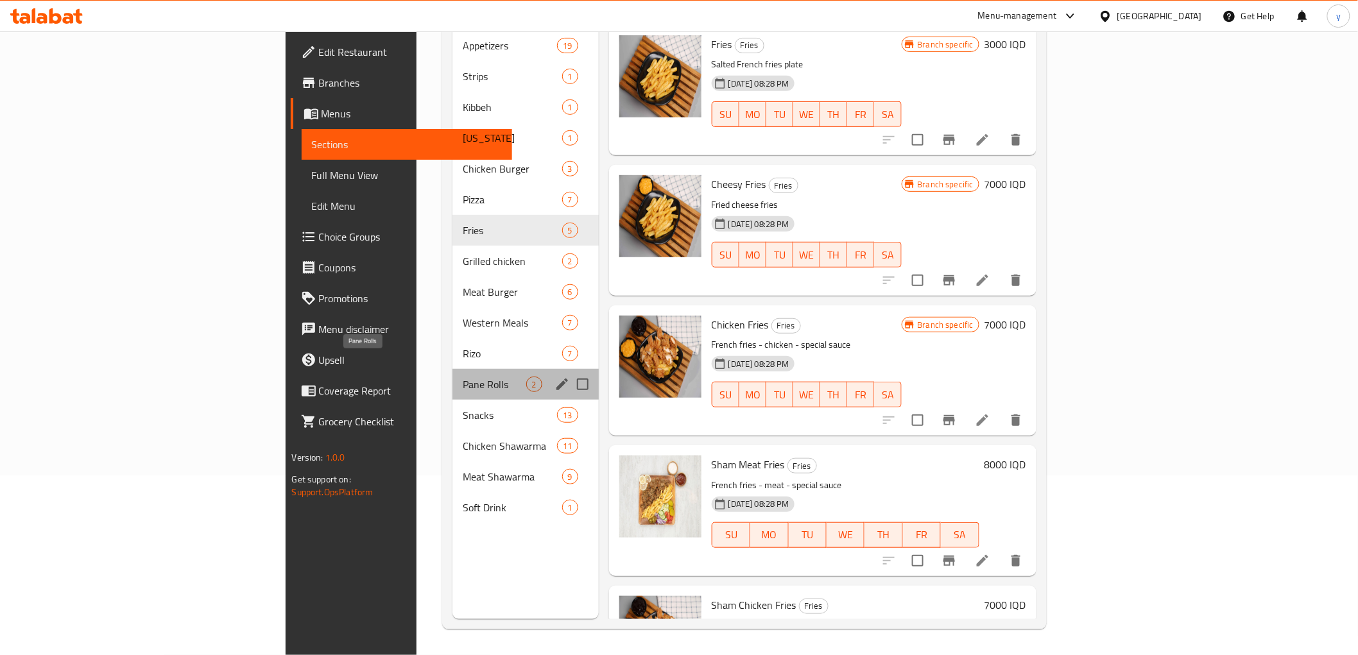
click at [463, 377] on span "Pane Rolls" at bounding box center [494, 384] width 63 height 15
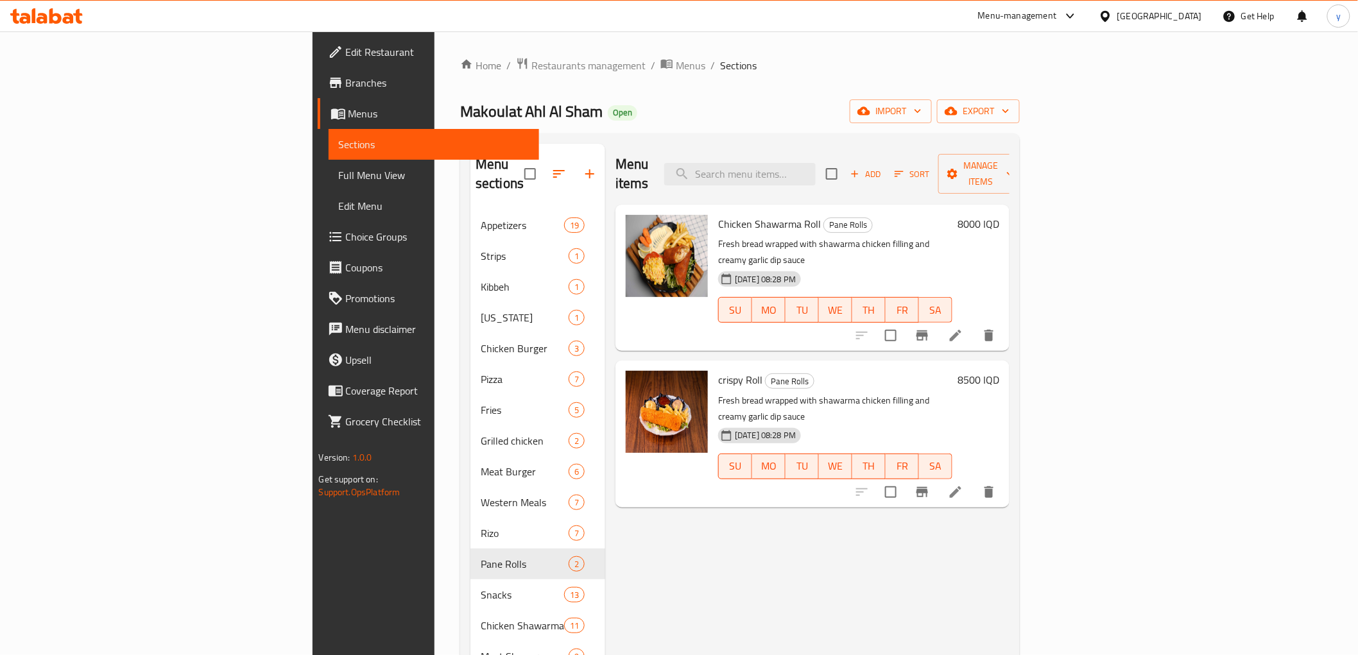
click at [1000, 215] on h6 "8000 IQD" at bounding box center [979, 224] width 42 height 18
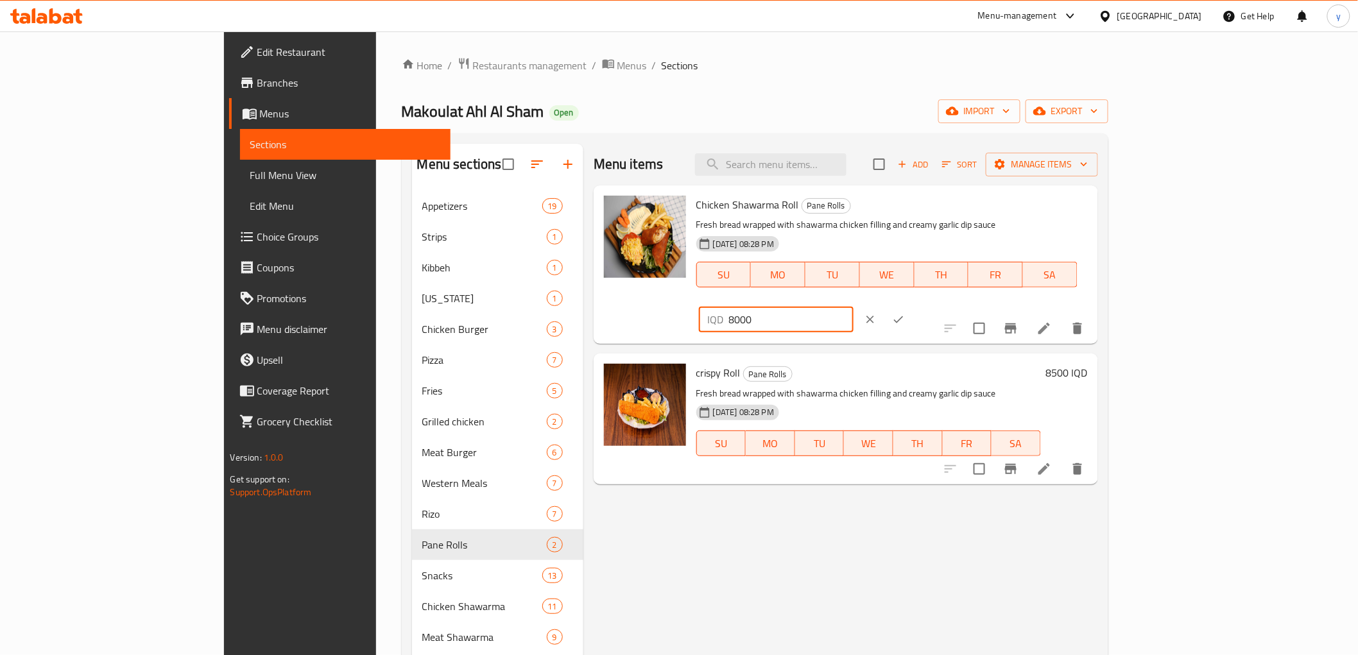
drag, startPoint x: 1143, startPoint y: 209, endPoint x: 1132, endPoint y: 210, distance: 11.0
click at [854, 307] on input "8000" at bounding box center [791, 320] width 125 height 26
click at [854, 307] on input "9500" at bounding box center [791, 320] width 125 height 26
type input "9500"
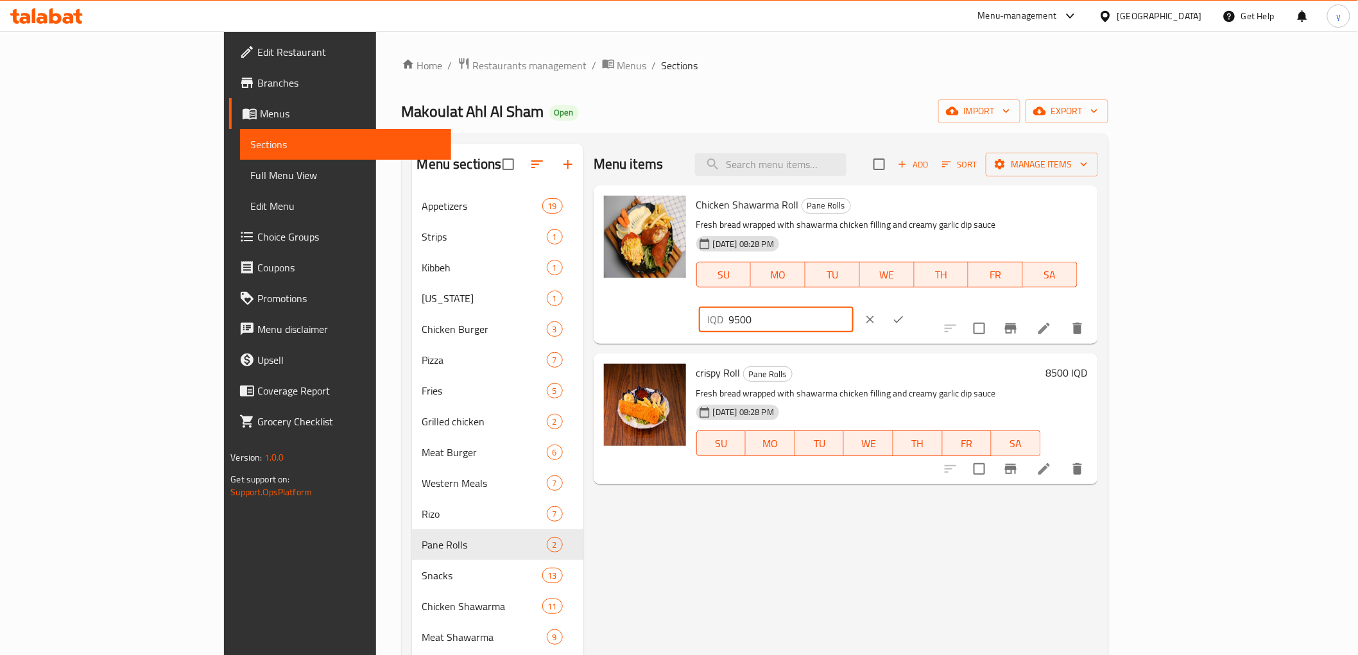
click at [905, 313] on icon "ok" at bounding box center [898, 319] width 13 height 13
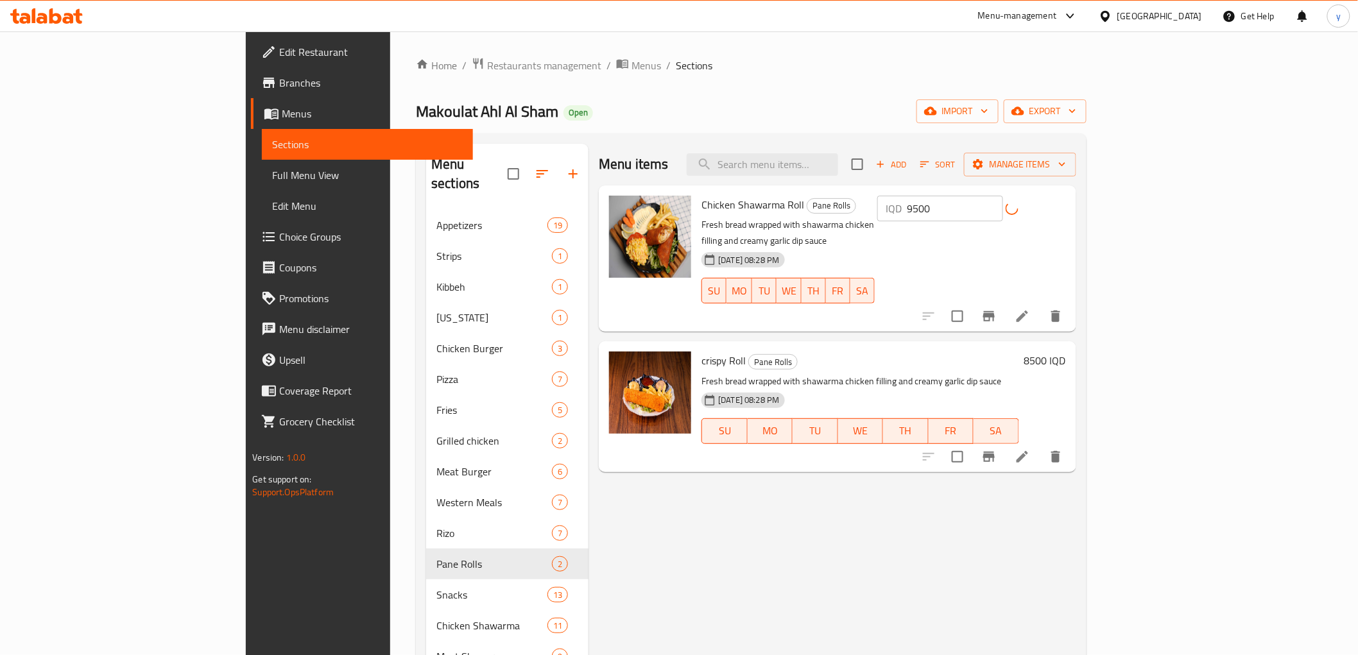
click at [1066, 352] on h6 "8500 IQD" at bounding box center [1046, 361] width 42 height 18
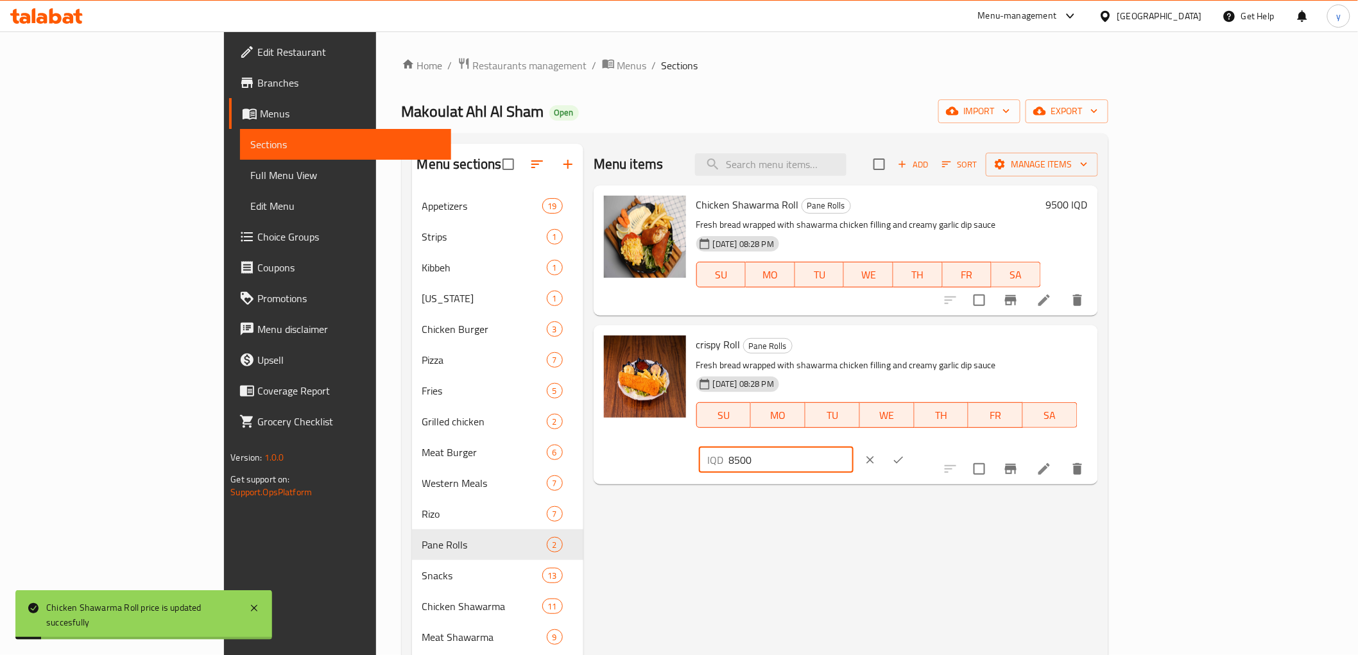
drag, startPoint x: 1139, startPoint y: 348, endPoint x: 1103, endPoint y: 351, distance: 36.1
click at [854, 447] on div "IQD 8500 ​" at bounding box center [776, 460] width 155 height 26
paste input "9"
type input "9500"
click at [913, 446] on button "ok" at bounding box center [899, 460] width 28 height 28
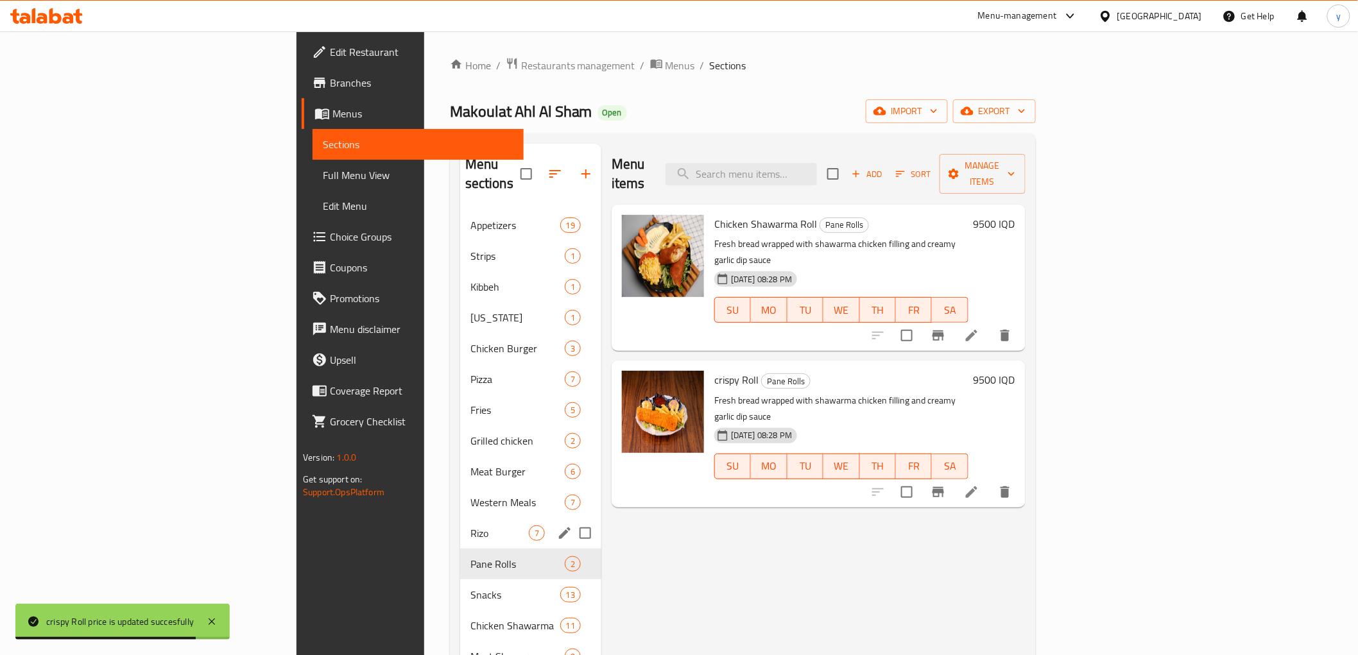
click at [460, 518] on div "Rizo 7" at bounding box center [530, 533] width 141 height 31
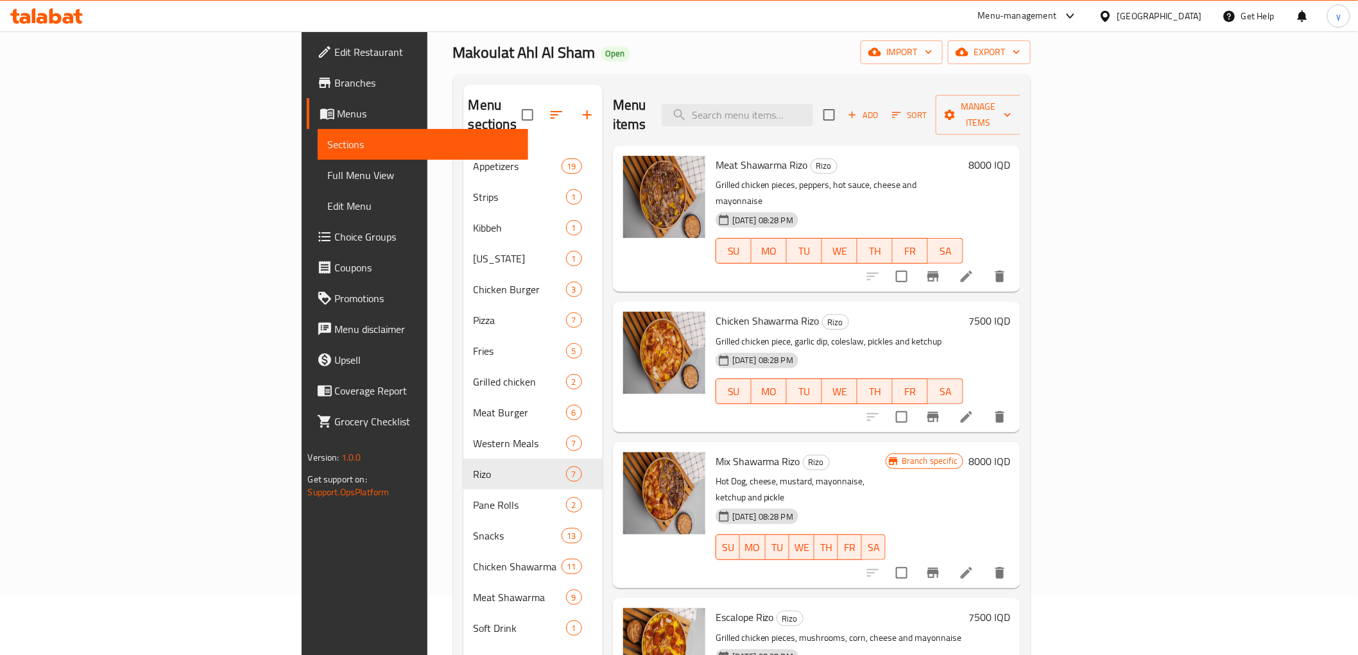
scroll to position [37, 0]
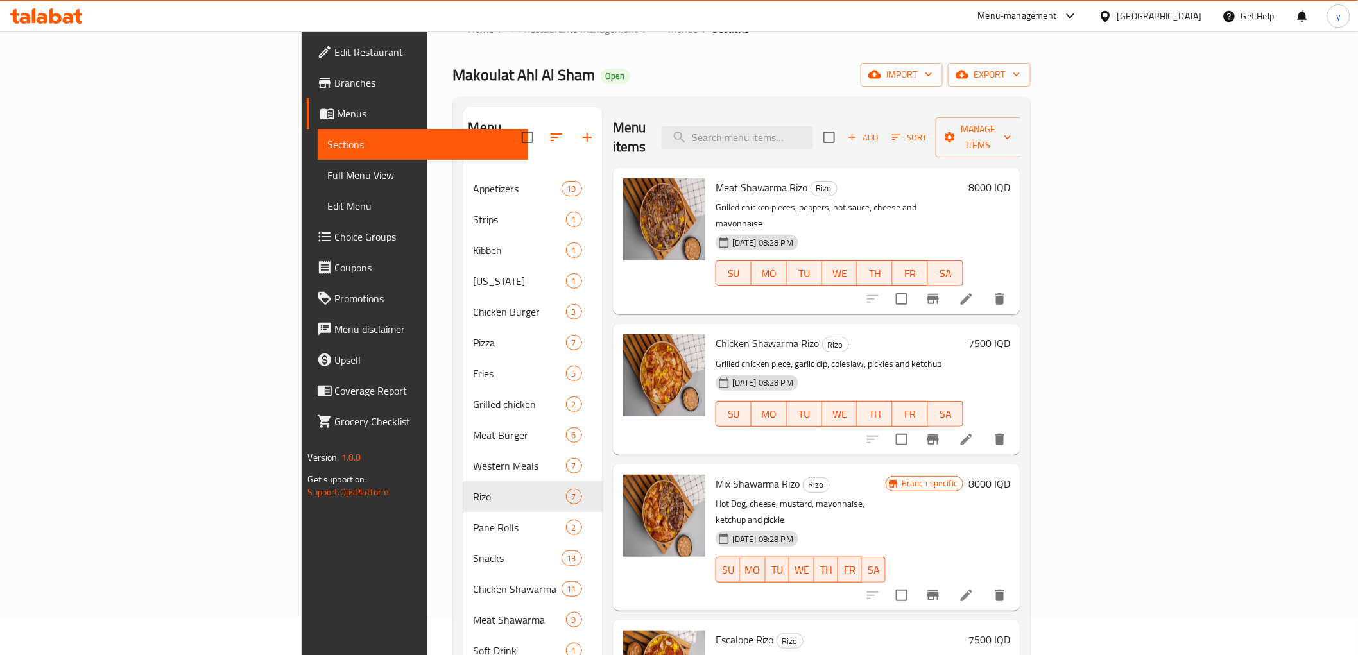
drag, startPoint x: 335, startPoint y: -4, endPoint x: 302, endPoint y: -48, distance: 54.1
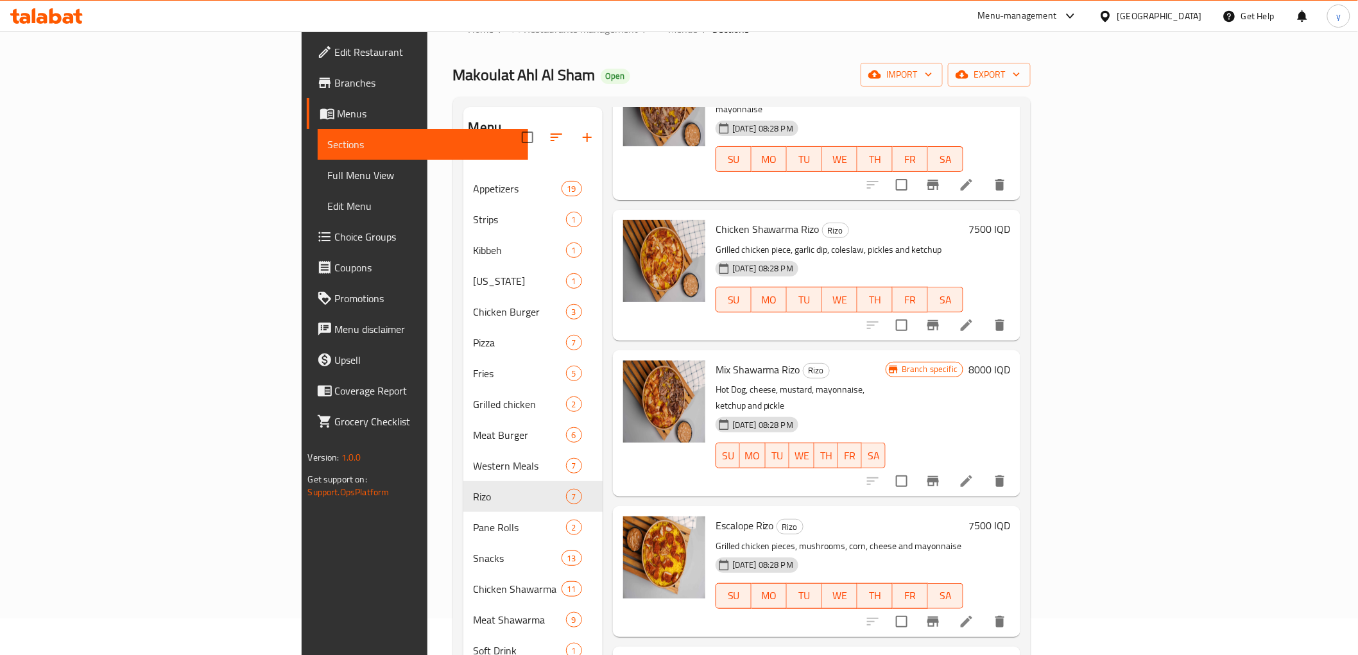
scroll to position [143, 0]
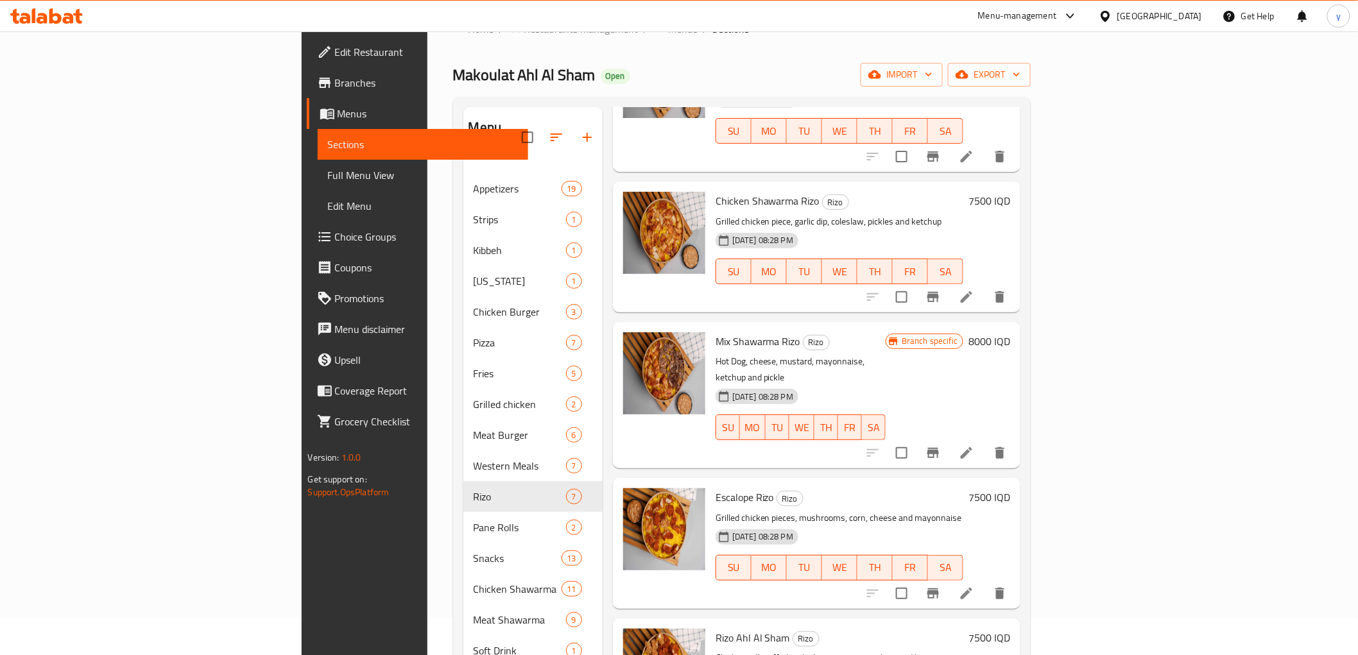
click at [1011, 489] on h6 "7500 IQD" at bounding box center [990, 498] width 42 height 18
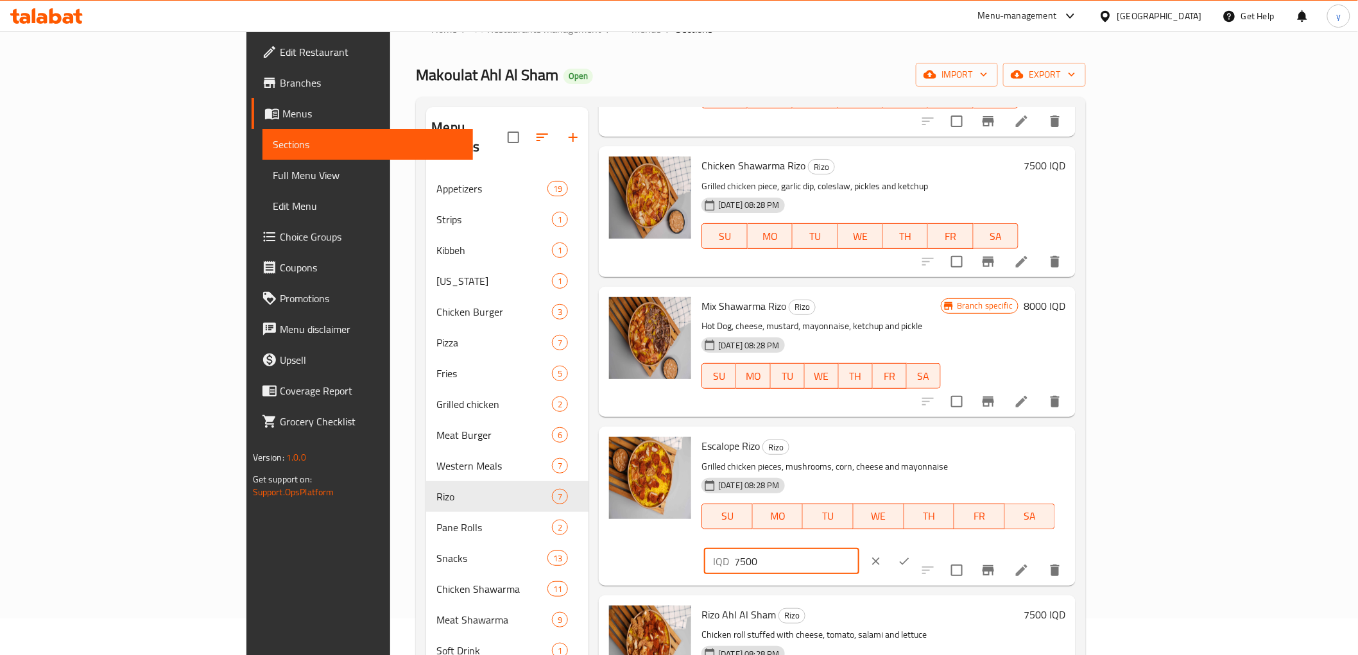
drag, startPoint x: 1133, startPoint y: 452, endPoint x: 1108, endPoint y: 456, distance: 25.4
click at [859, 549] on div "IQD 7500 ​" at bounding box center [781, 562] width 155 height 26
type input "8000"
click at [911, 555] on icon "ok" at bounding box center [904, 561] width 13 height 13
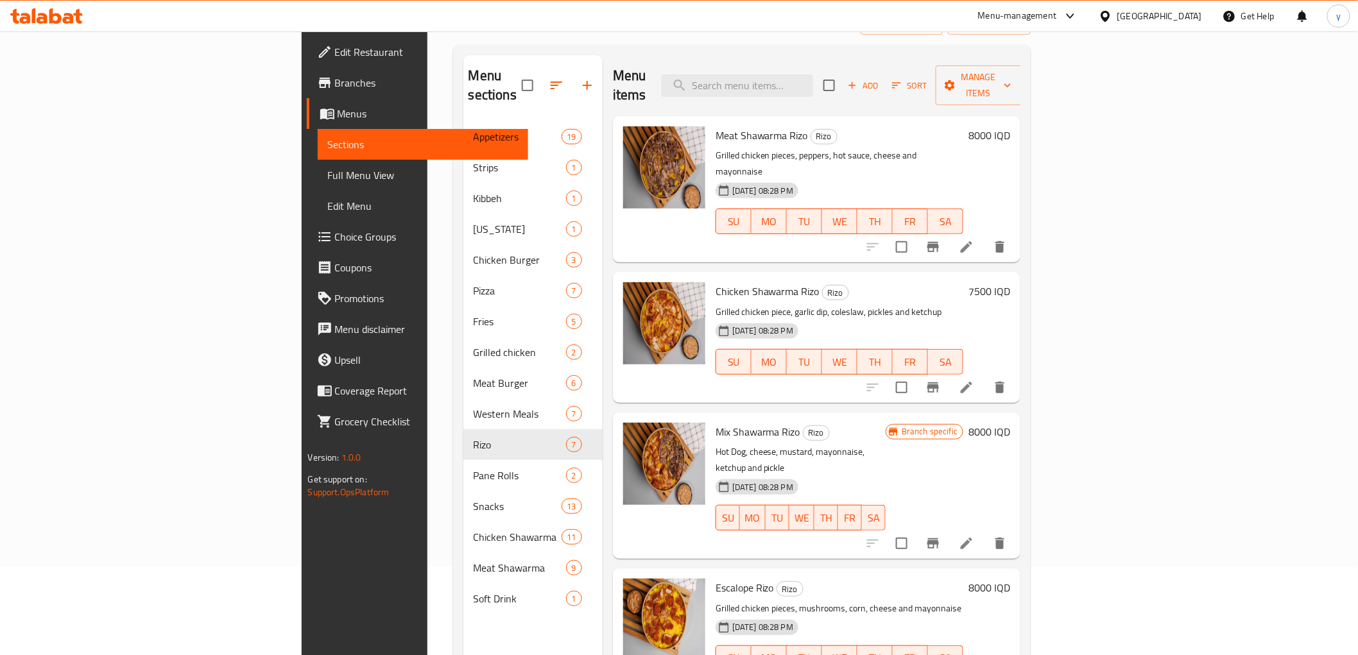
scroll to position [0, 0]
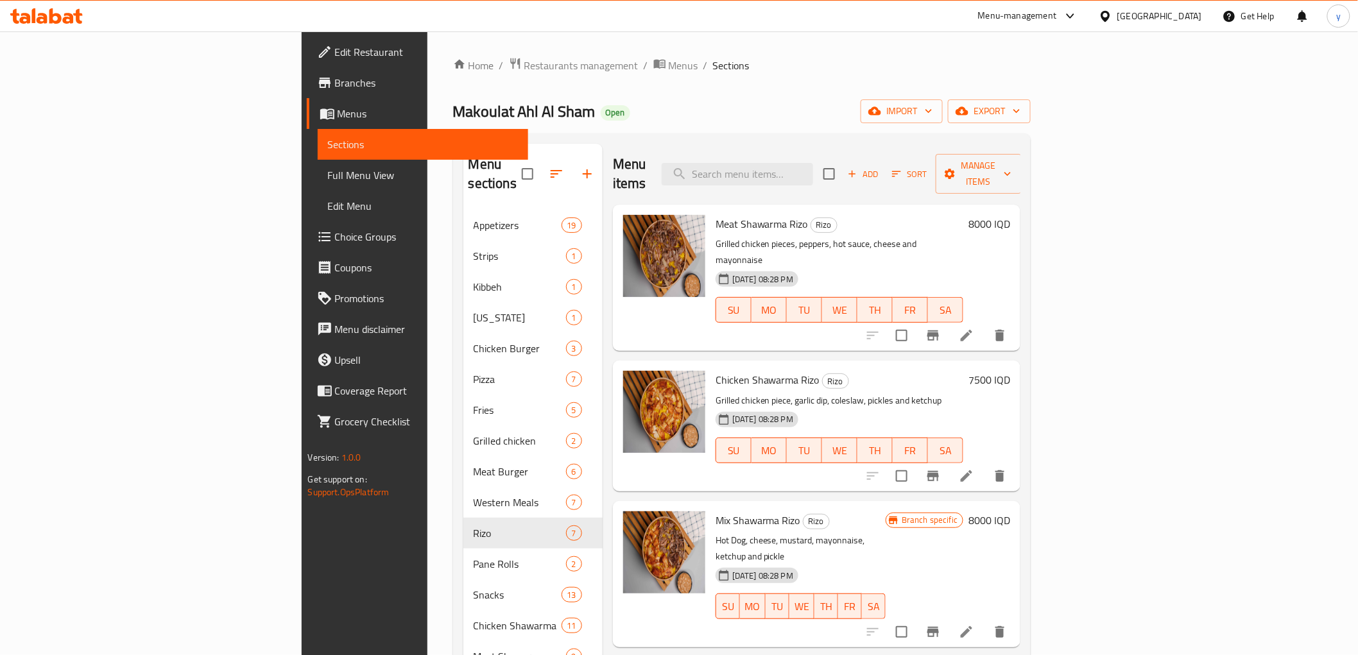
click at [1011, 215] on h6 "8000 IQD" at bounding box center [990, 224] width 42 height 18
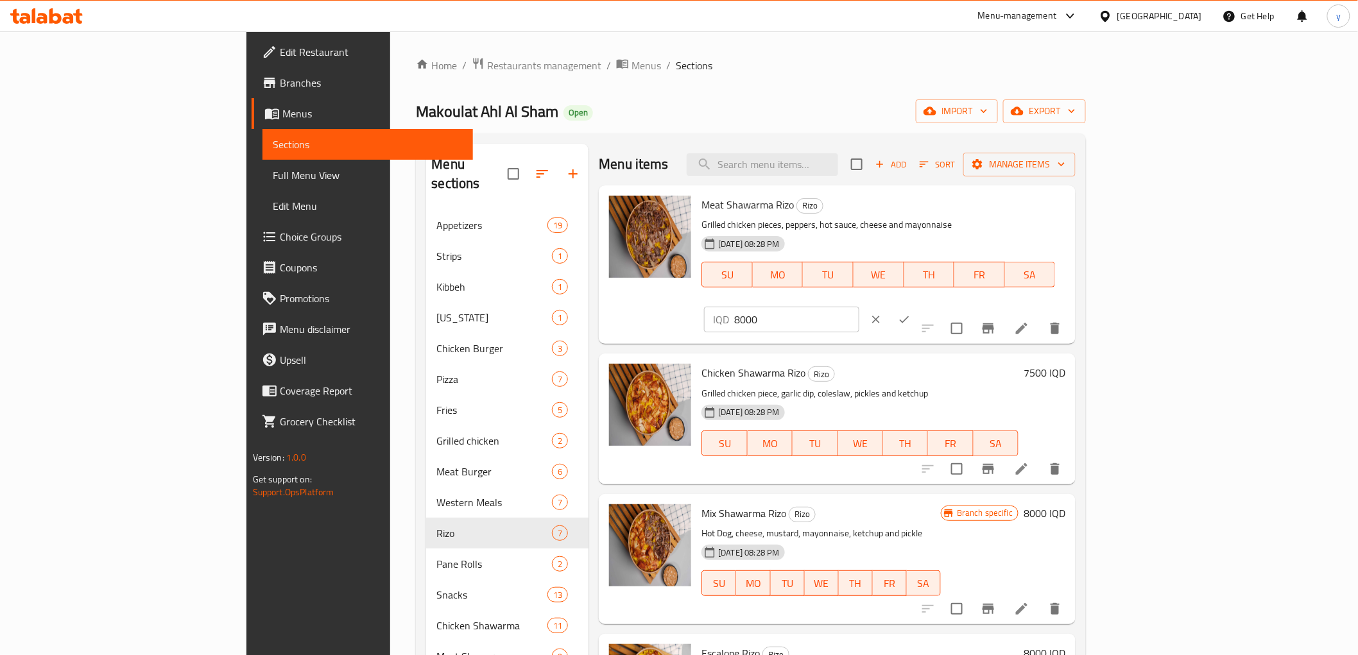
click at [1066, 364] on h6 "7500 IQD" at bounding box center [1045, 373] width 42 height 18
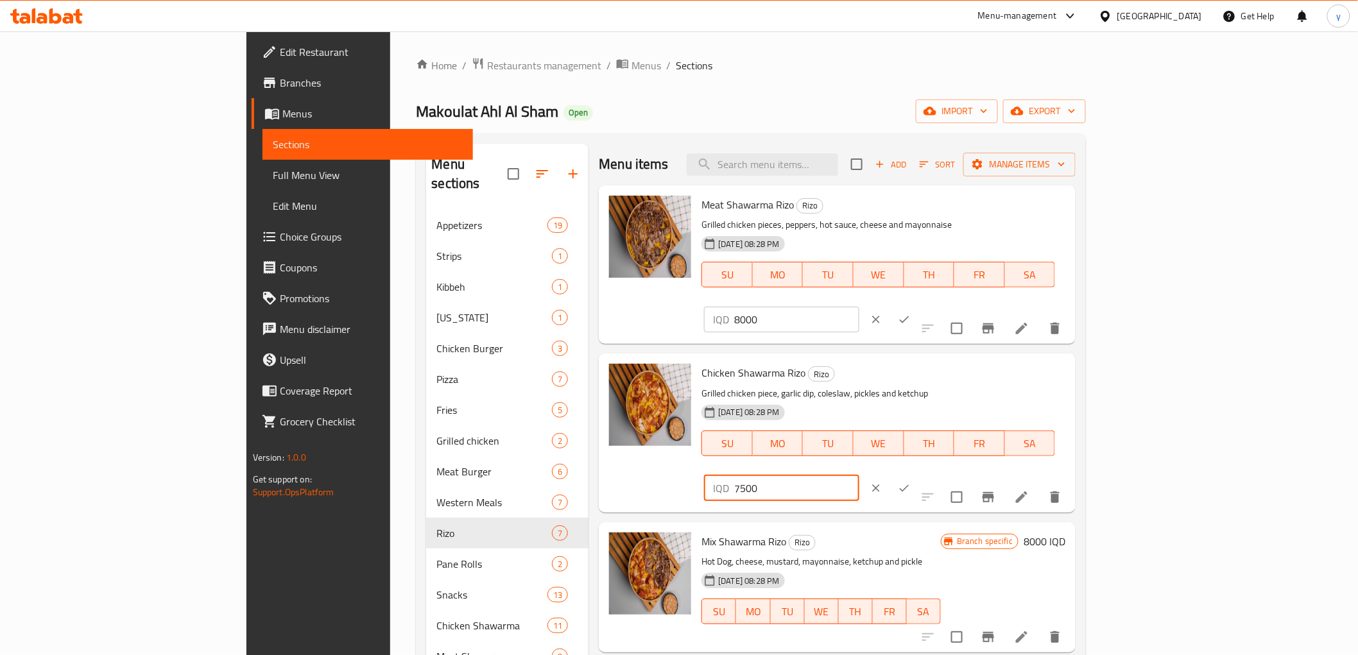
click at [859, 476] on input "7500" at bounding box center [796, 489] width 125 height 26
drag, startPoint x: 1135, startPoint y: 350, endPoint x: 1124, endPoint y: 356, distance: 12.3
click at [859, 476] on input "7500" at bounding box center [796, 489] width 125 height 26
drag, startPoint x: 1132, startPoint y: 350, endPoint x: 1111, endPoint y: 350, distance: 21.8
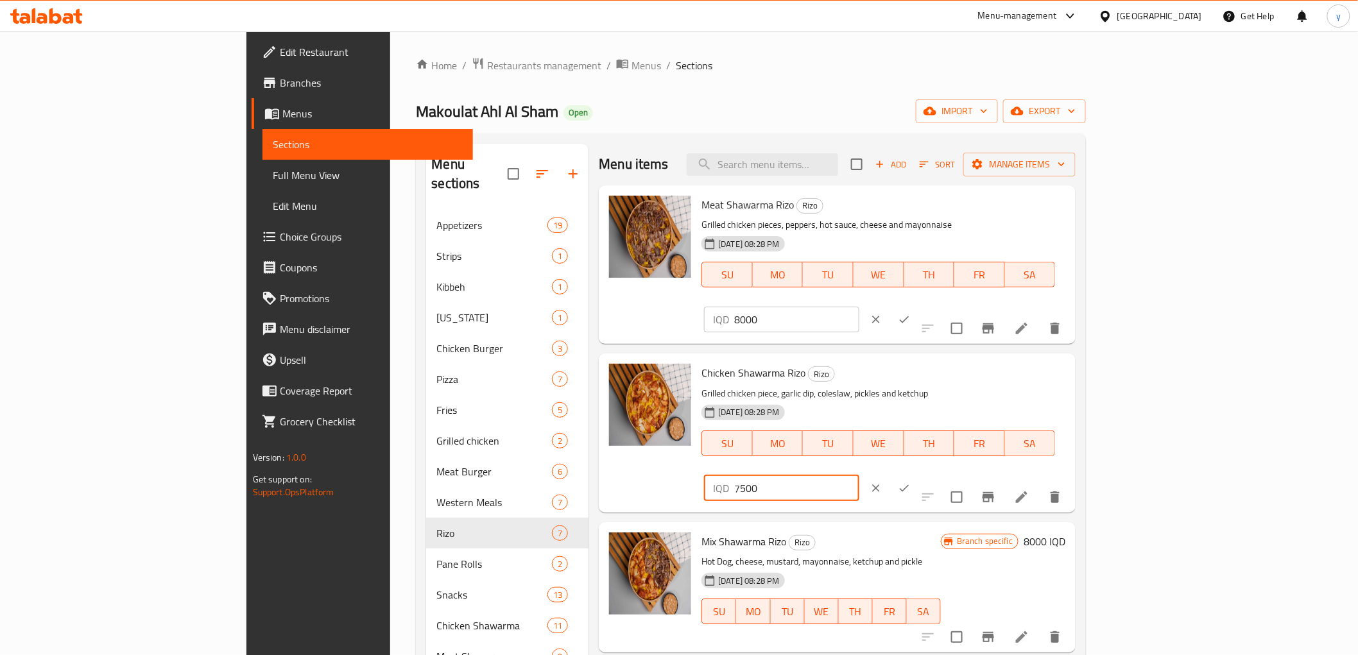
click at [859, 476] on div "IQD 7500 ​" at bounding box center [781, 489] width 155 height 26
type input "8000"
click at [919, 474] on button "ok" at bounding box center [904, 488] width 28 height 28
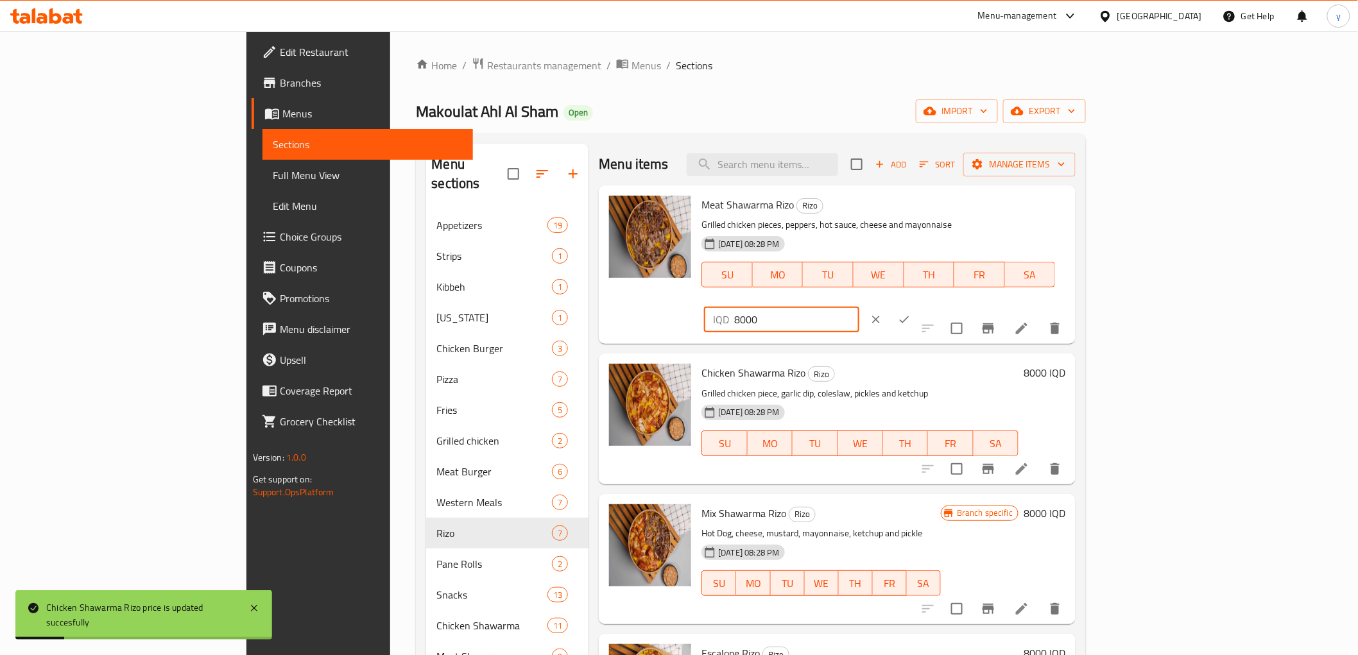
click at [859, 307] on input "8000" at bounding box center [796, 320] width 125 height 26
type input "8500"
click at [911, 313] on icon "ok" at bounding box center [904, 319] width 13 height 13
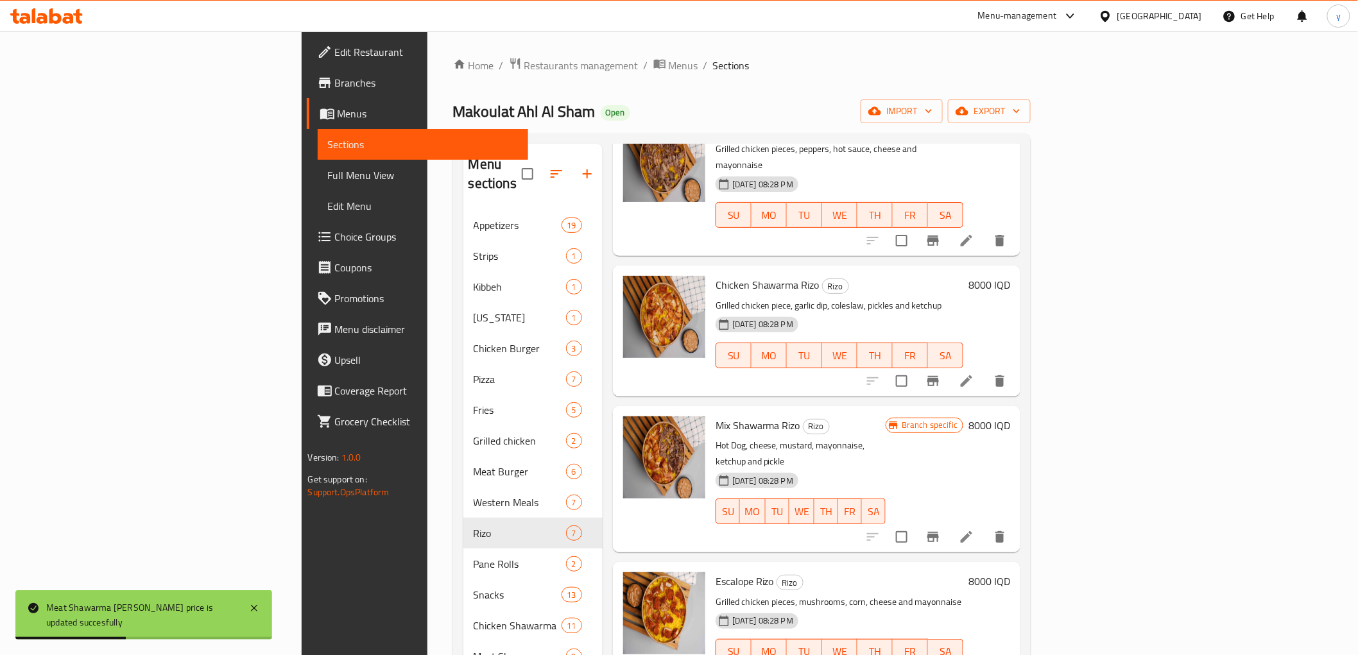
scroll to position [143, 0]
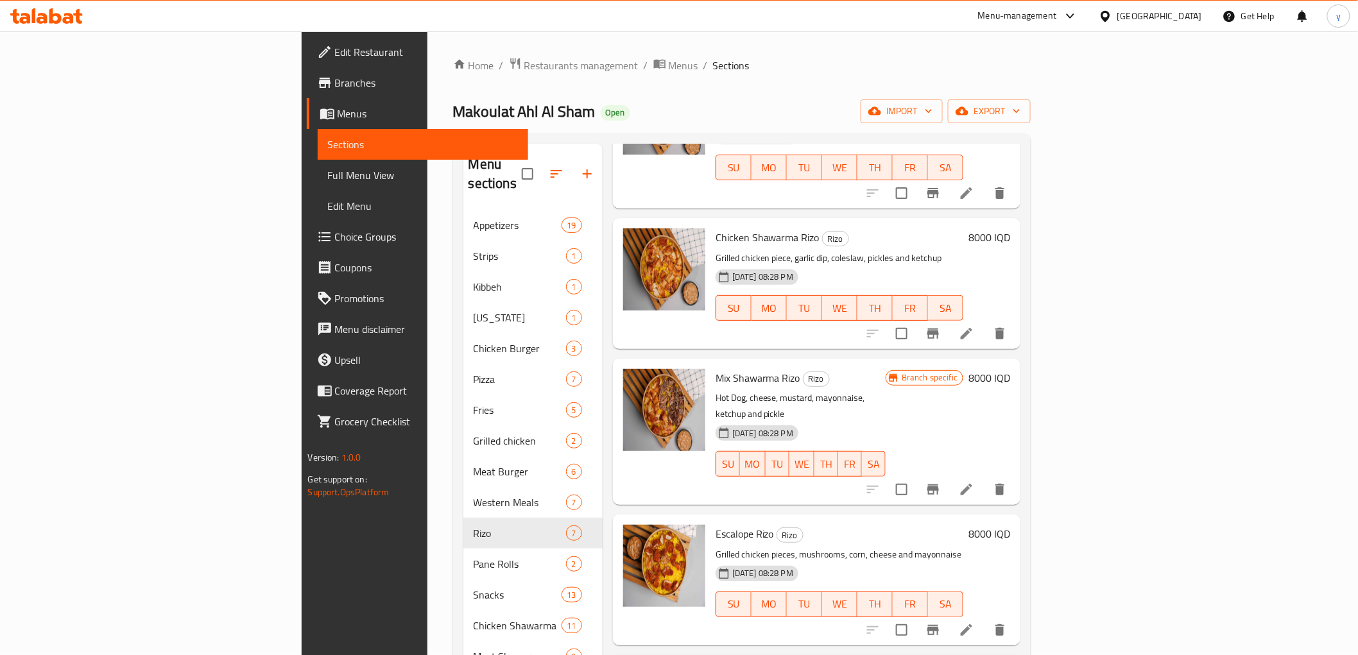
click at [1011, 369] on h6 "8000 IQD" at bounding box center [990, 378] width 42 height 18
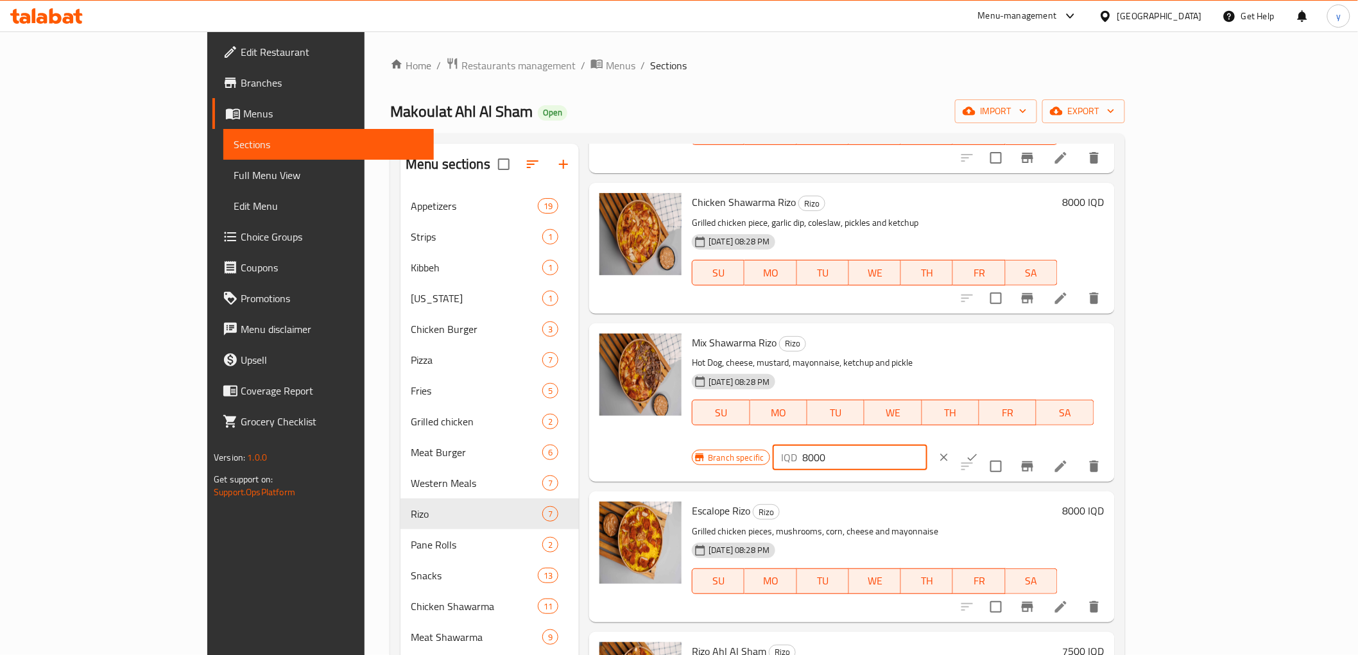
drag, startPoint x: 1134, startPoint y: 348, endPoint x: 1127, endPoint y: 351, distance: 7.8
click at [928, 445] on input "8000" at bounding box center [865, 458] width 125 height 26
type input "8500"
click at [979, 451] on icon "ok" at bounding box center [972, 457] width 13 height 13
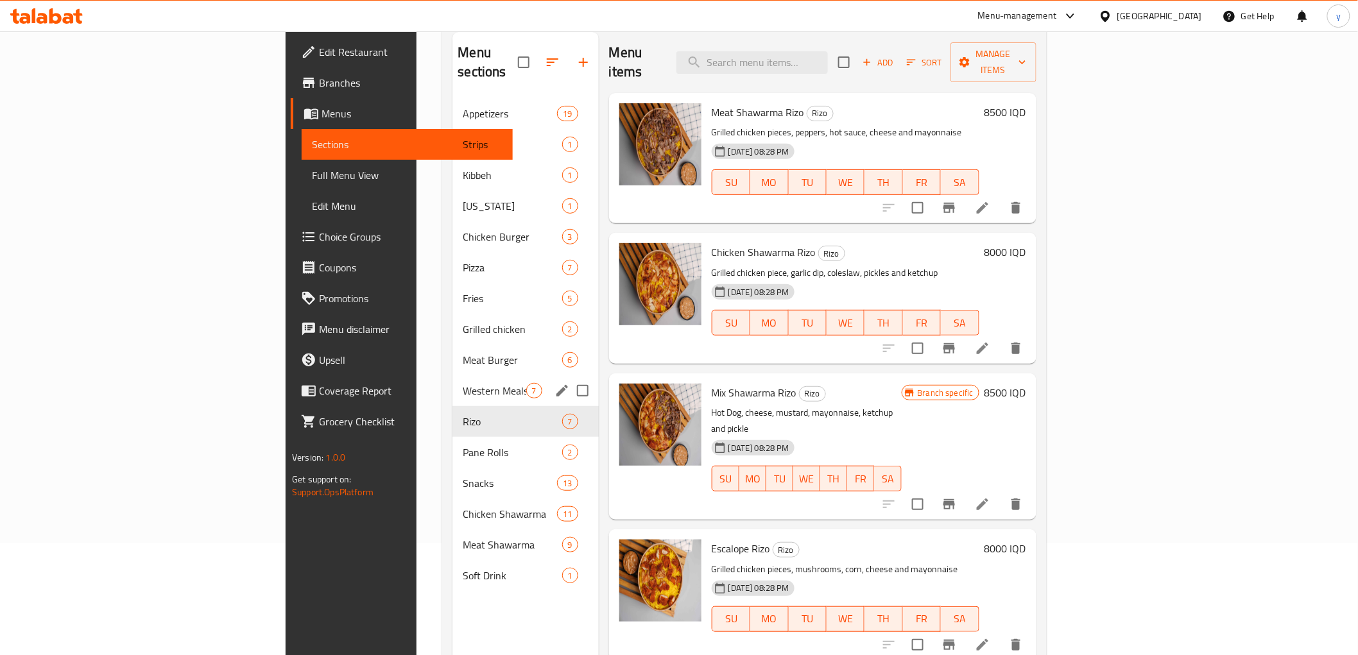
scroll to position [180, 0]
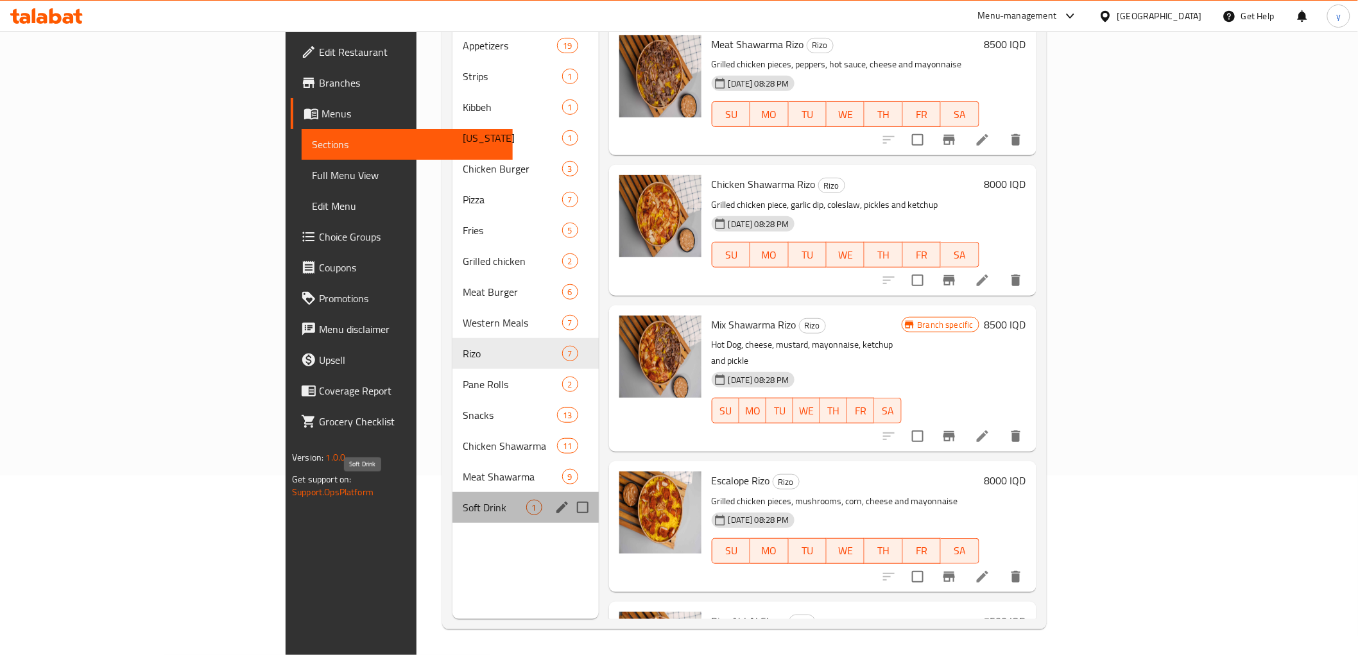
click at [463, 500] on span "Soft Drink" at bounding box center [494, 507] width 63 height 15
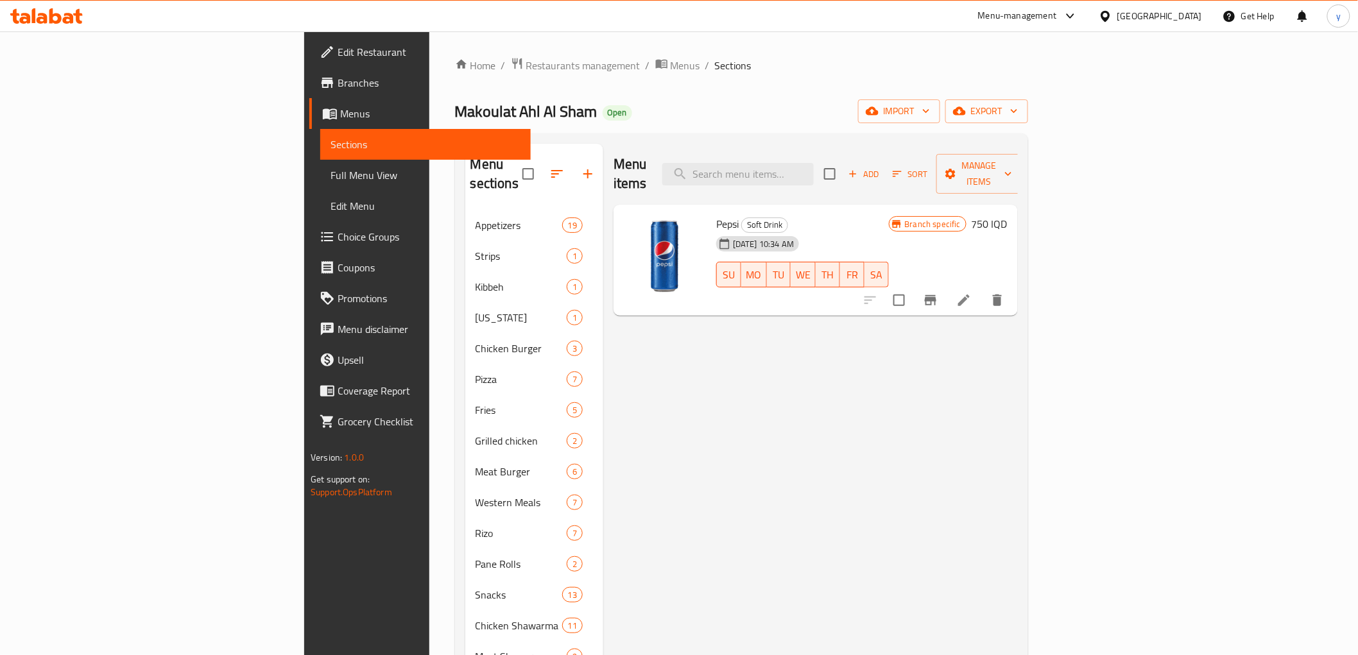
click at [1008, 215] on h6 "750 IQD" at bounding box center [990, 224] width 36 height 18
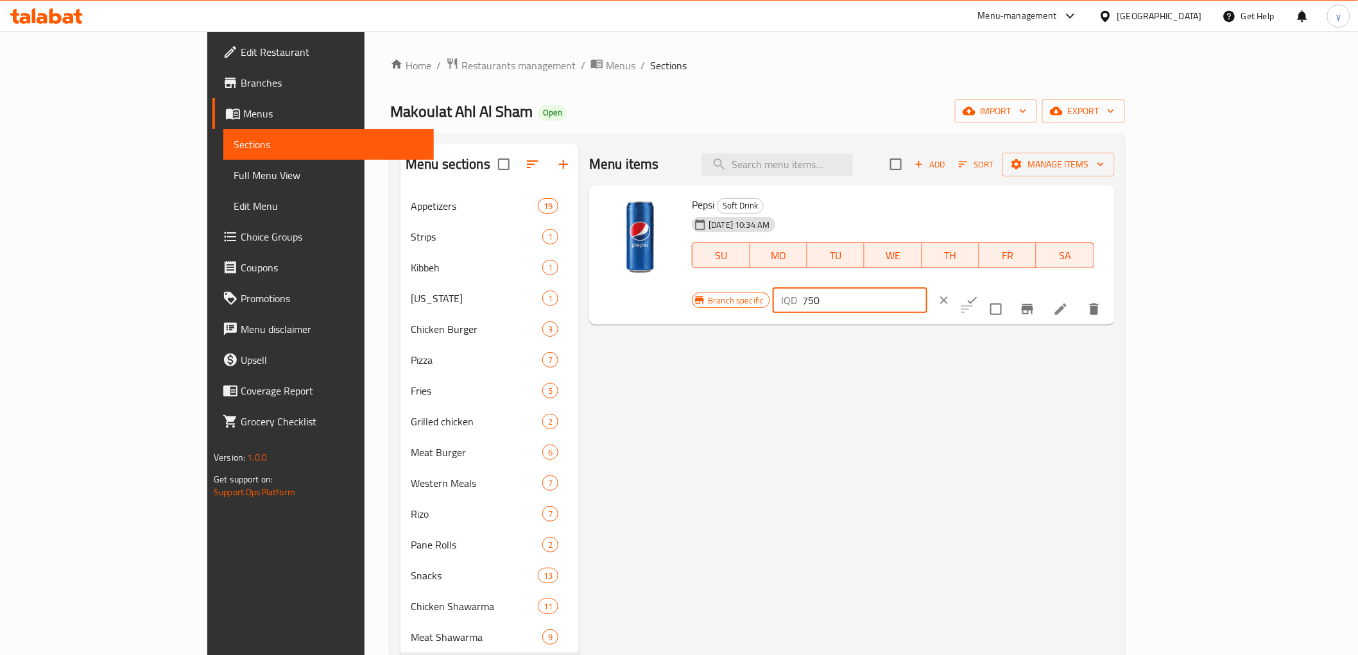
drag, startPoint x: 1163, startPoint y: 216, endPoint x: 1118, endPoint y: 219, distance: 45.1
click at [928, 288] on div "IQD 750 ​" at bounding box center [850, 301] width 155 height 26
type input "1000"
click at [1005, 286] on div "IQD 1000 ​" at bounding box center [889, 300] width 232 height 28
click at [987, 286] on button "ok" at bounding box center [973, 300] width 28 height 28
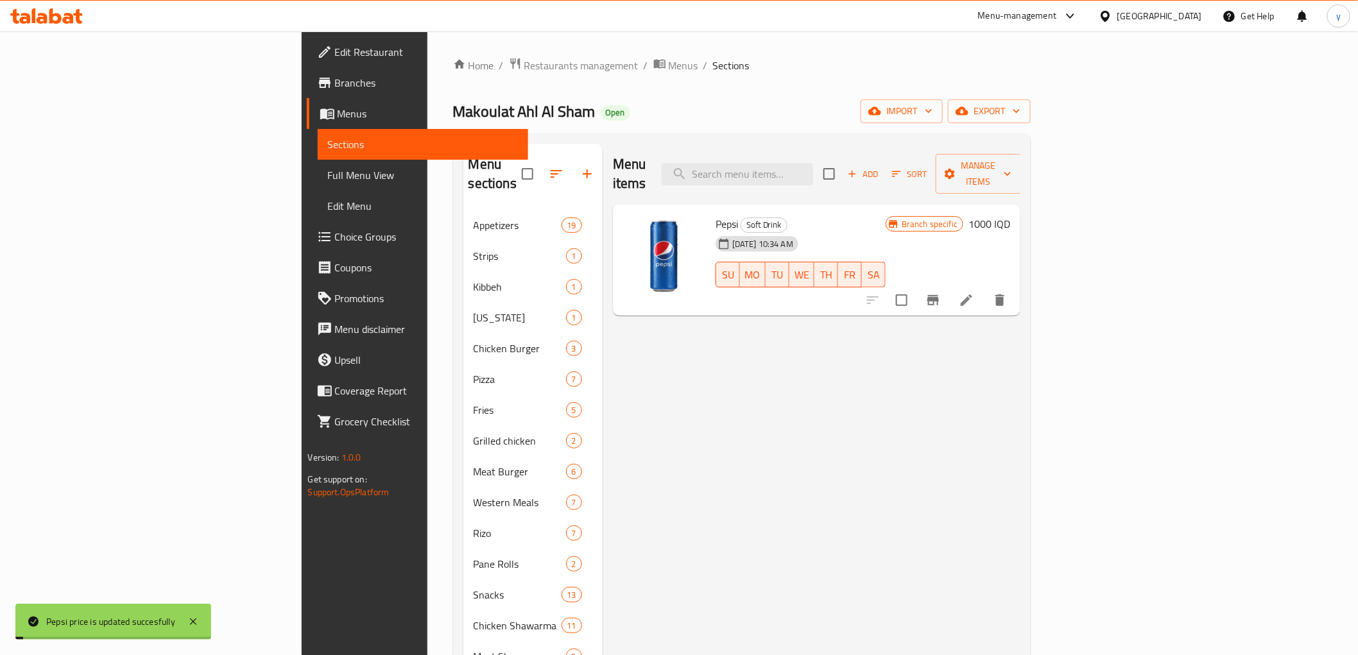
click at [939, 295] on icon "Branch-specific-item" at bounding box center [934, 300] width 12 height 10
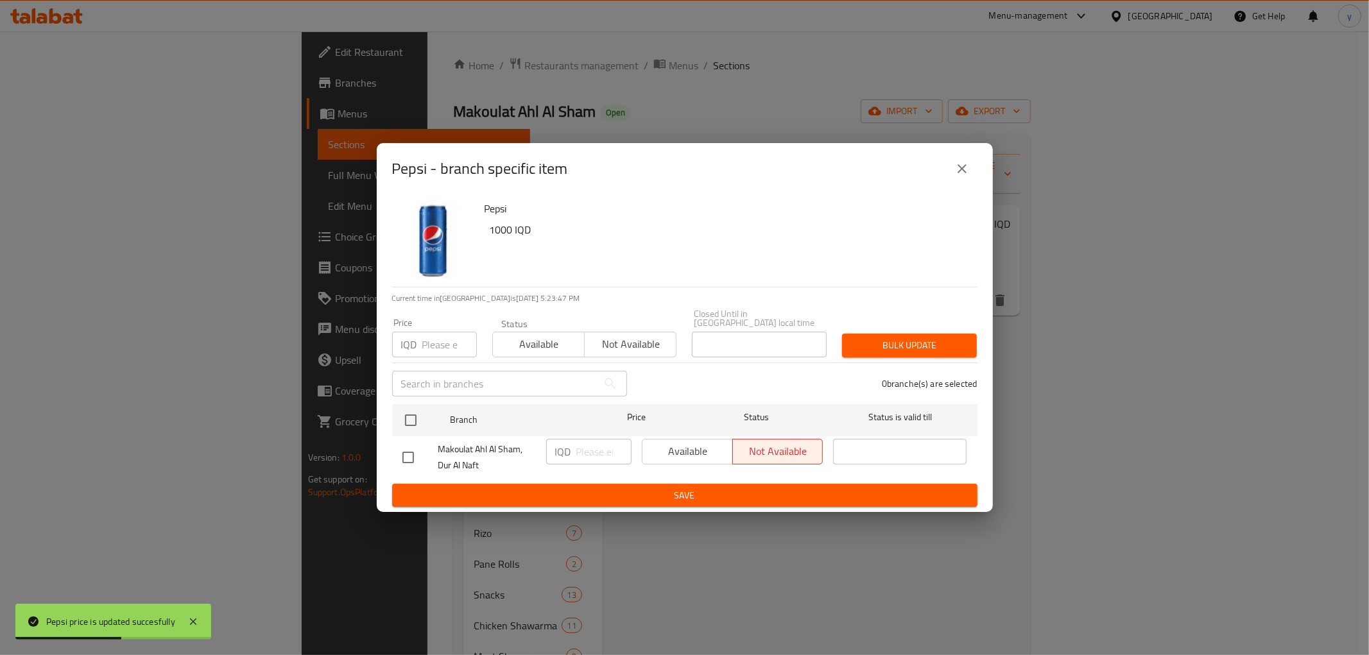
click at [955, 176] on icon "close" at bounding box center [962, 168] width 15 height 15
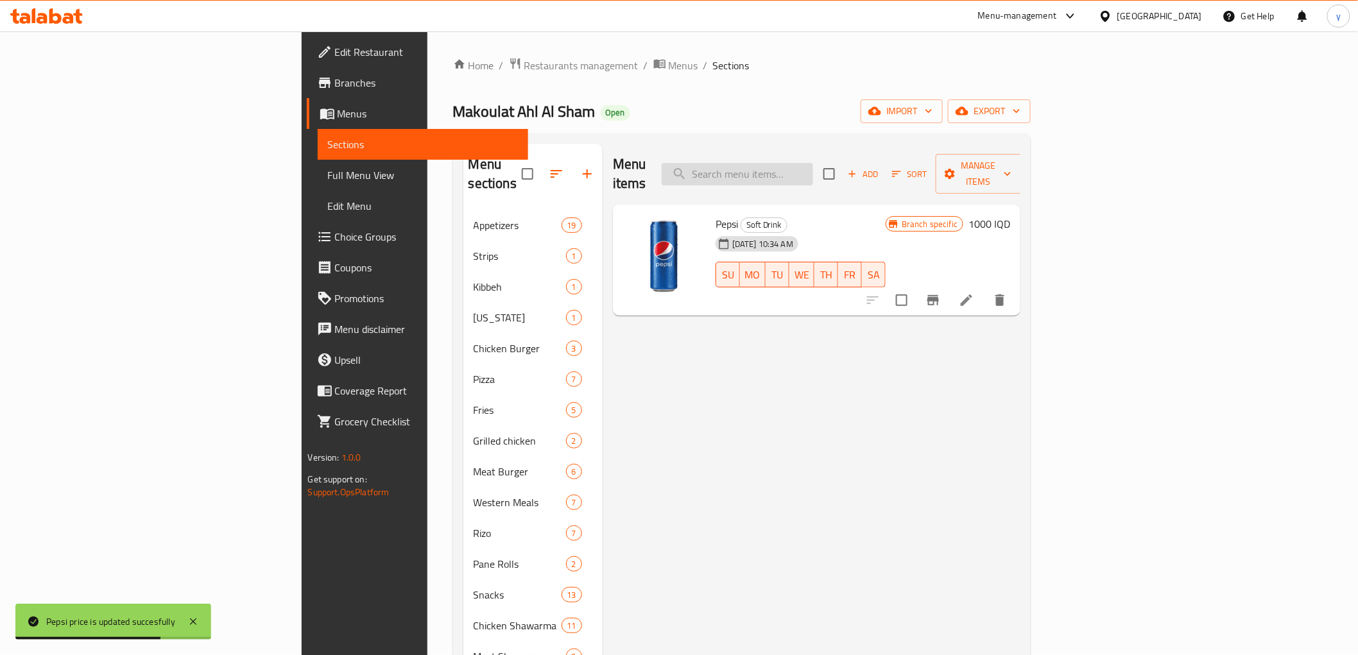
click at [813, 163] on input "search" at bounding box center [738, 174] width 152 height 22
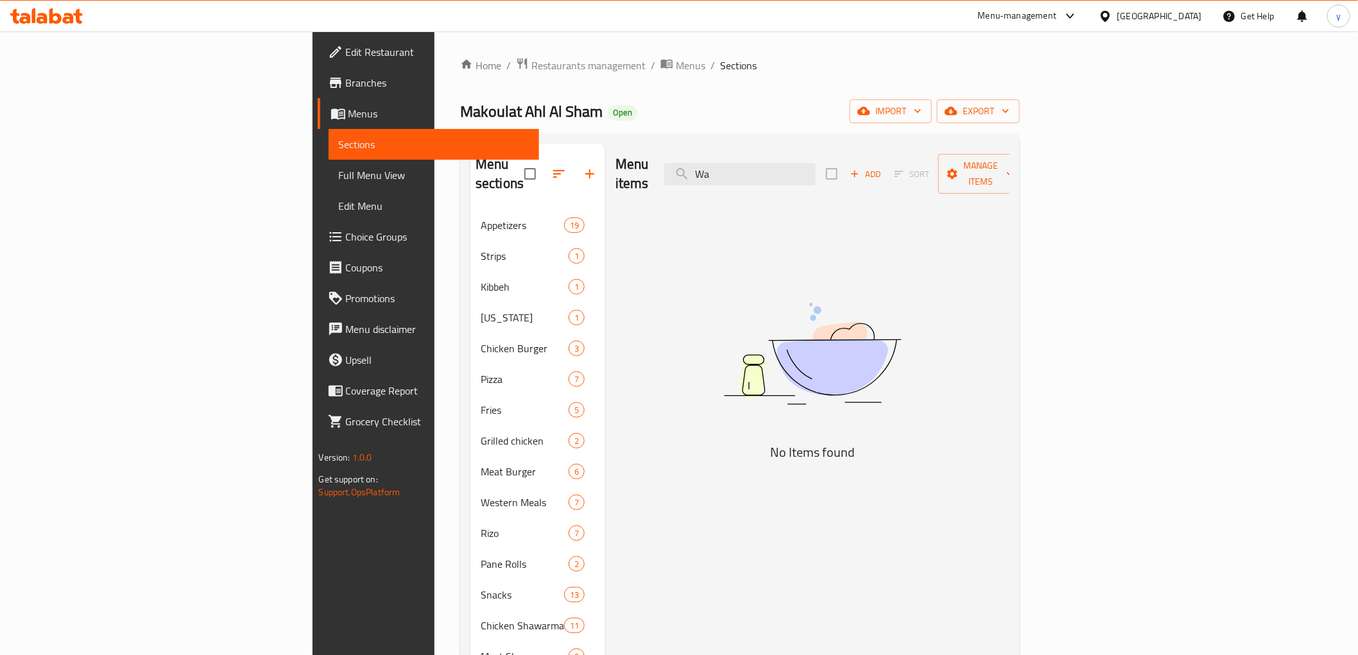
type input "W"
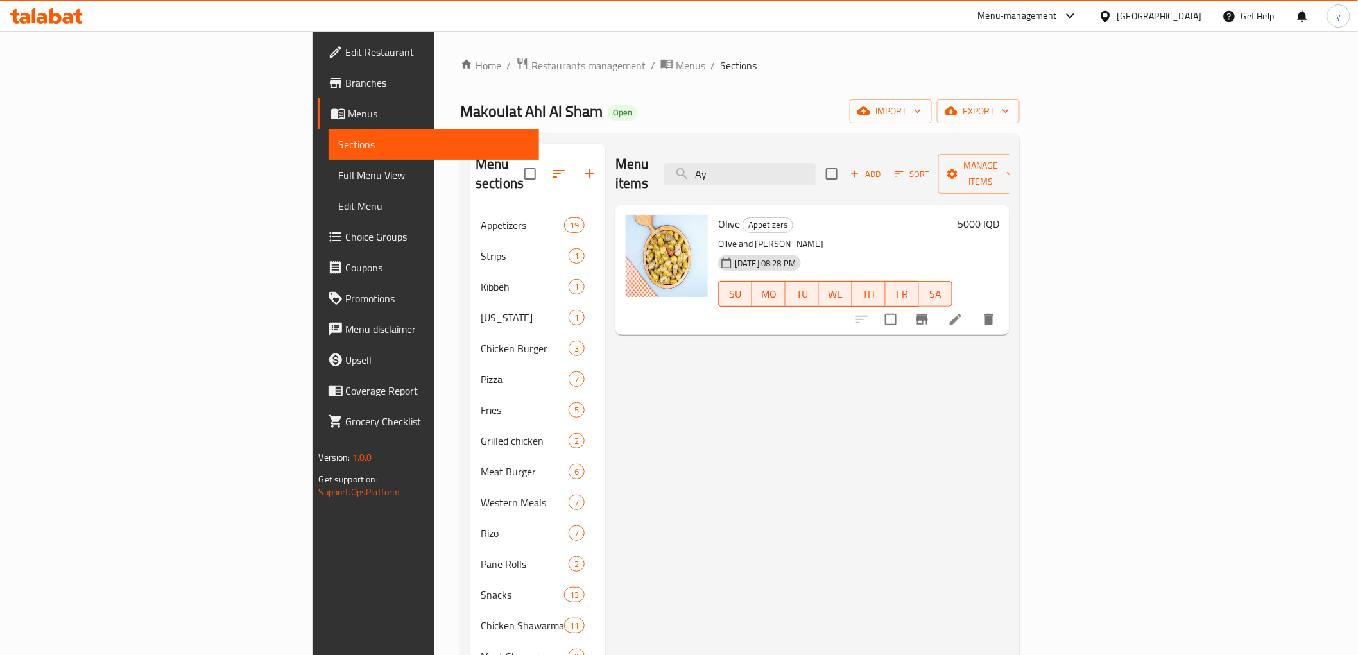
type input "A"
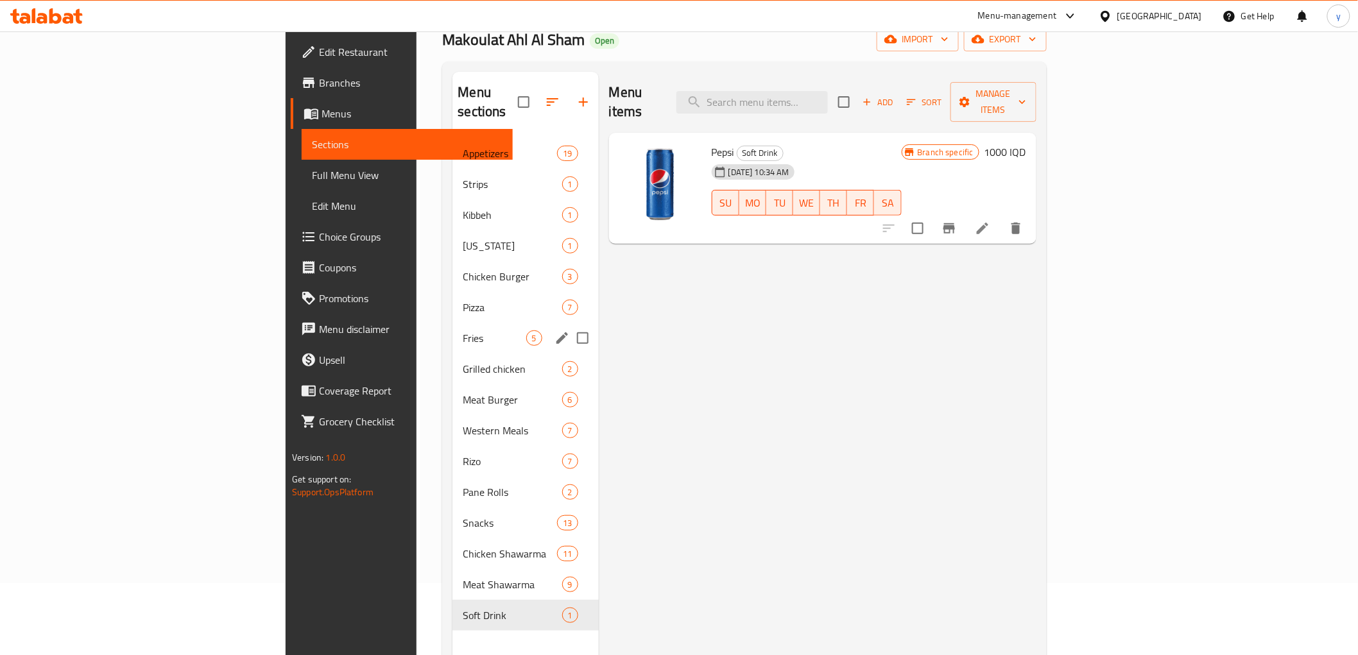
scroll to position [37, 0]
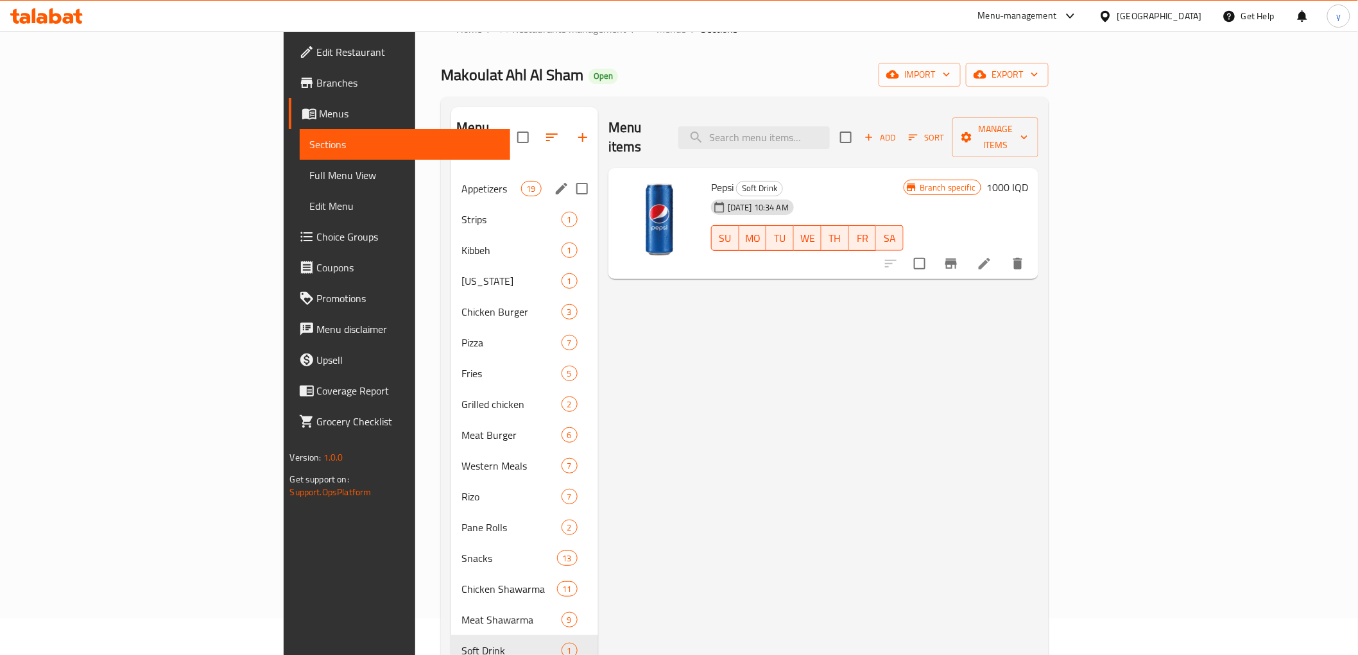
click at [451, 173] on div "Appetizers 19" at bounding box center [524, 188] width 147 height 31
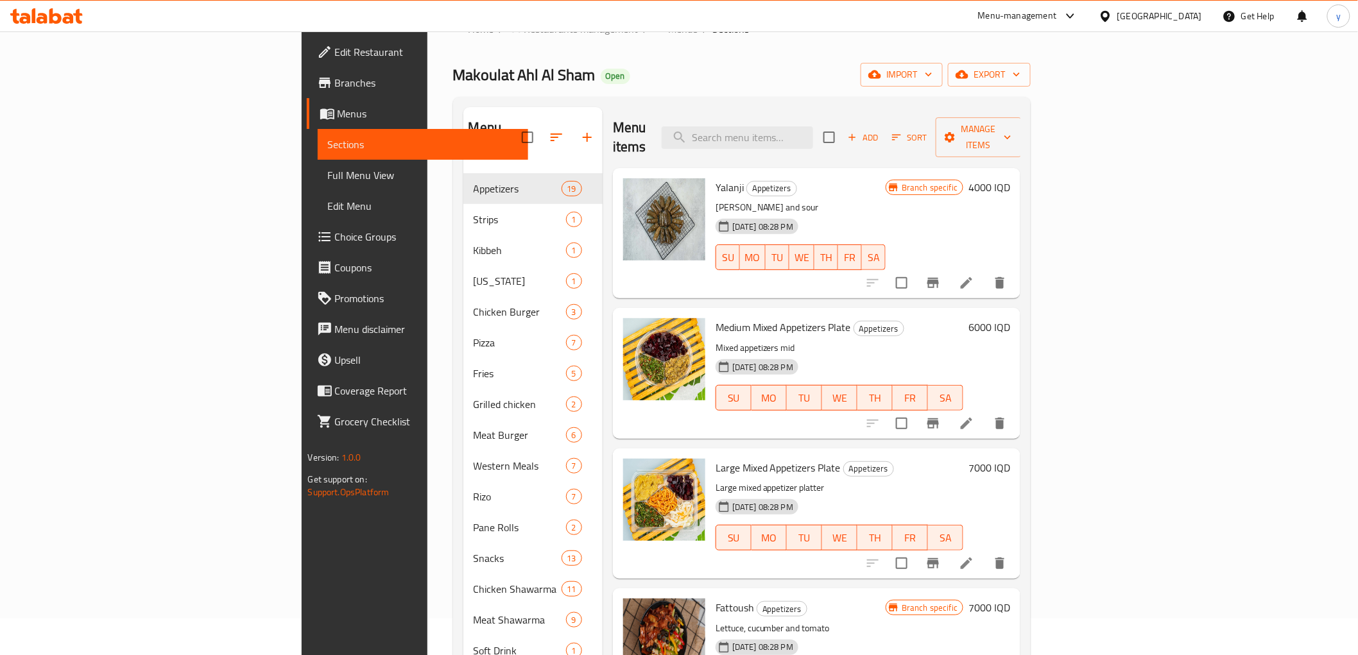
drag, startPoint x: 806, startPoint y: 145, endPoint x: 813, endPoint y: 142, distance: 7.2
click at [810, 143] on div "Menu items Add Sort Manage items" at bounding box center [817, 137] width 408 height 61
click at [813, 130] on input "search" at bounding box center [738, 137] width 152 height 22
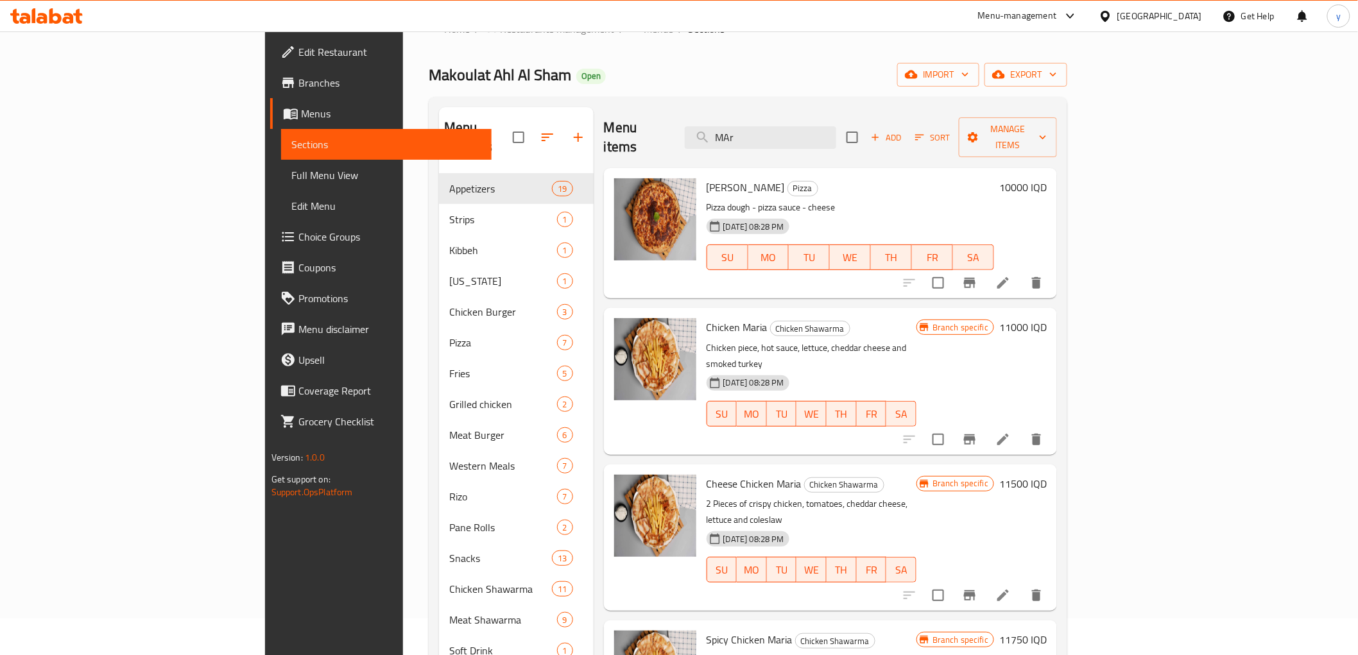
click at [707, 318] on span "Chicken Maria" at bounding box center [737, 327] width 61 height 19
copy h6 "[PERSON_NAME]"
click at [806, 126] on input "MAr" at bounding box center [761, 137] width 152 height 22
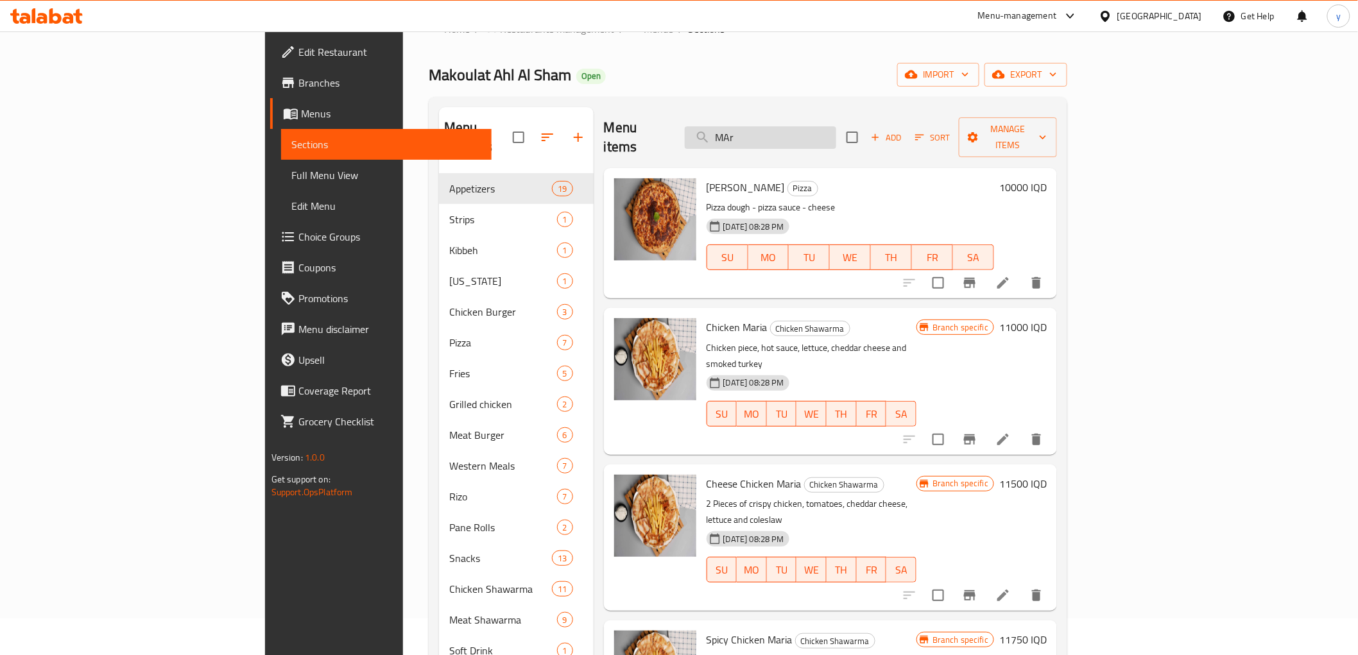
paste input "aria"
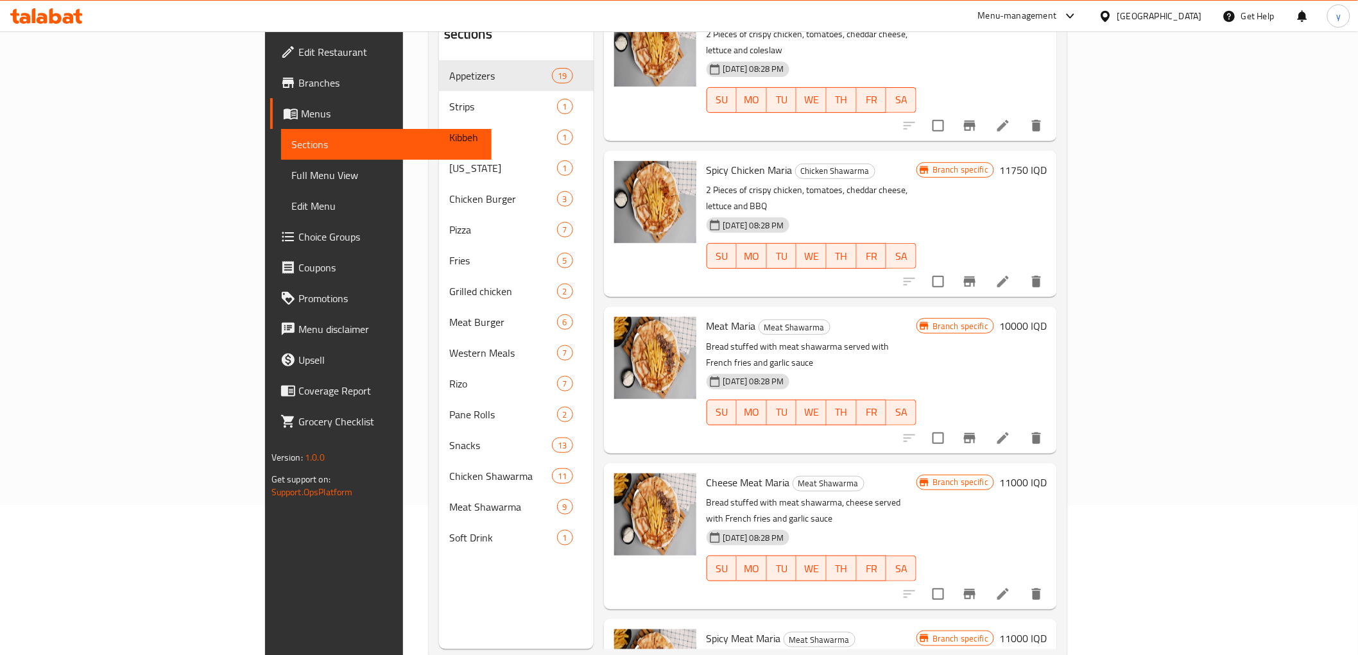
scroll to position [180, 0]
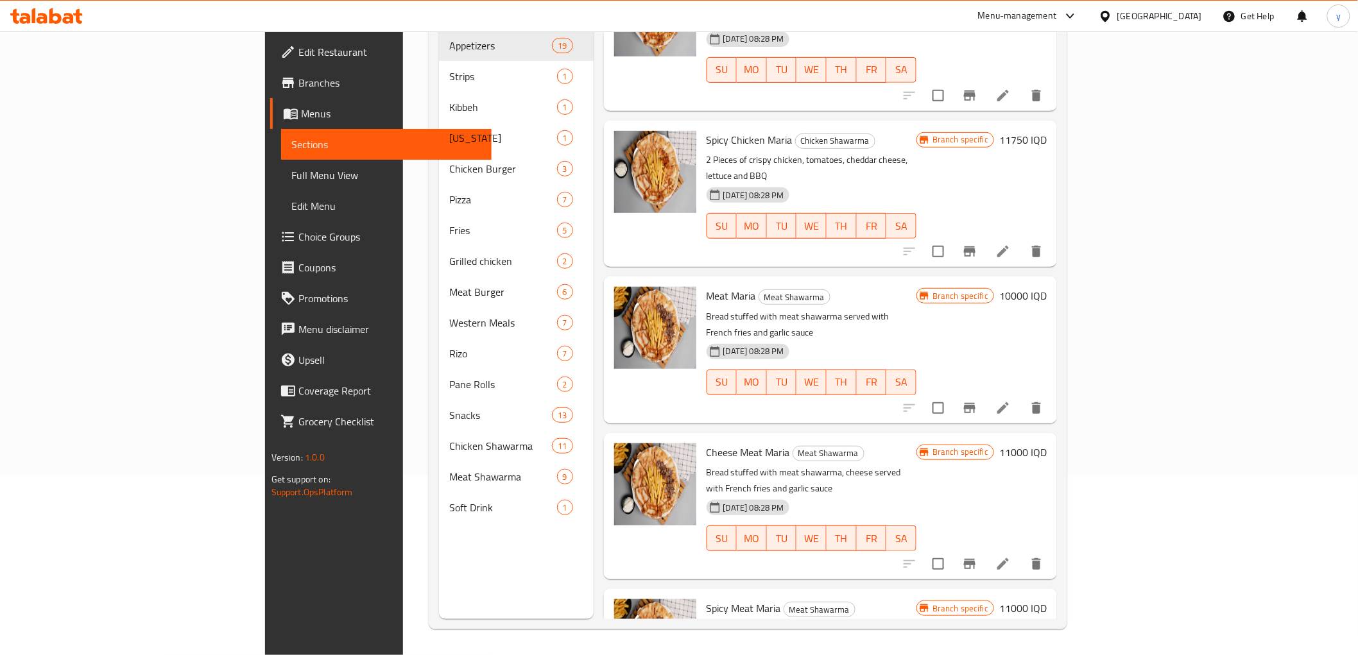
type input "[PERSON_NAME]"
click at [1047, 287] on h6 "10000 IQD" at bounding box center [1024, 296] width 48 height 18
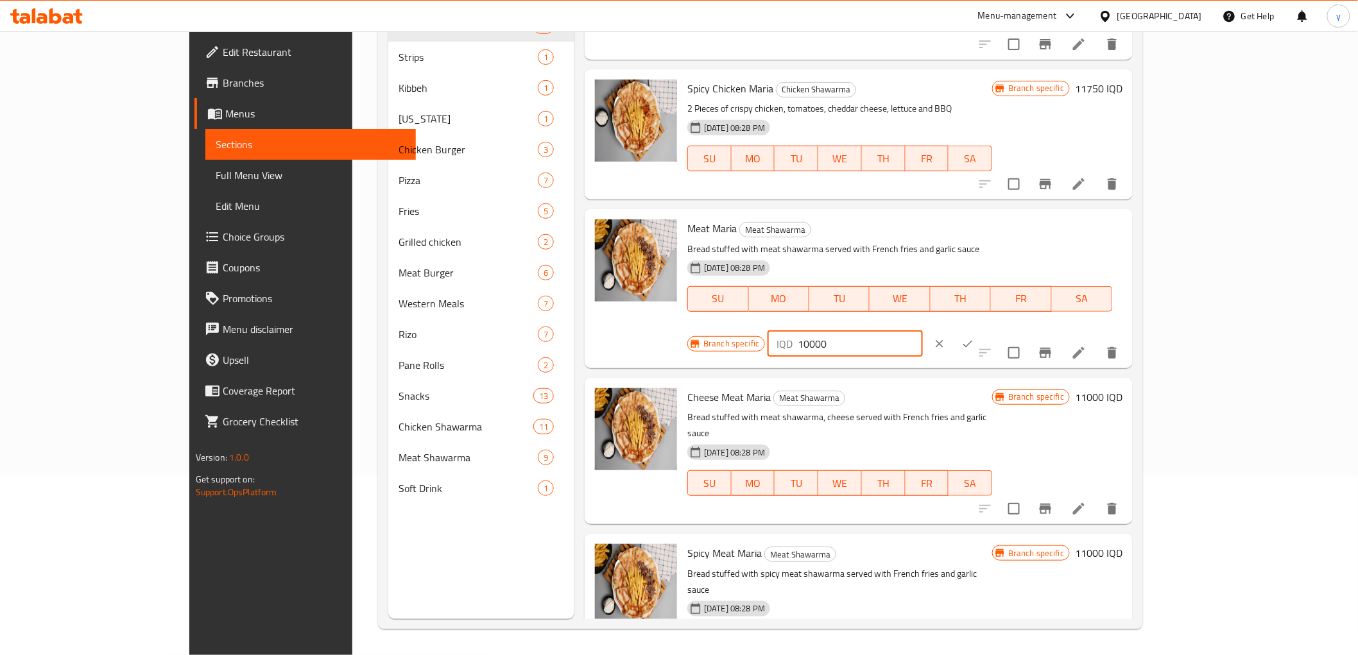
drag, startPoint x: 1138, startPoint y: 229, endPoint x: 1132, endPoint y: 232, distance: 6.6
click at [923, 331] on input "10000" at bounding box center [860, 344] width 125 height 26
drag, startPoint x: 1133, startPoint y: 236, endPoint x: 1127, endPoint y: 242, distance: 8.6
click at [923, 331] on input "10000" at bounding box center [860, 344] width 125 height 26
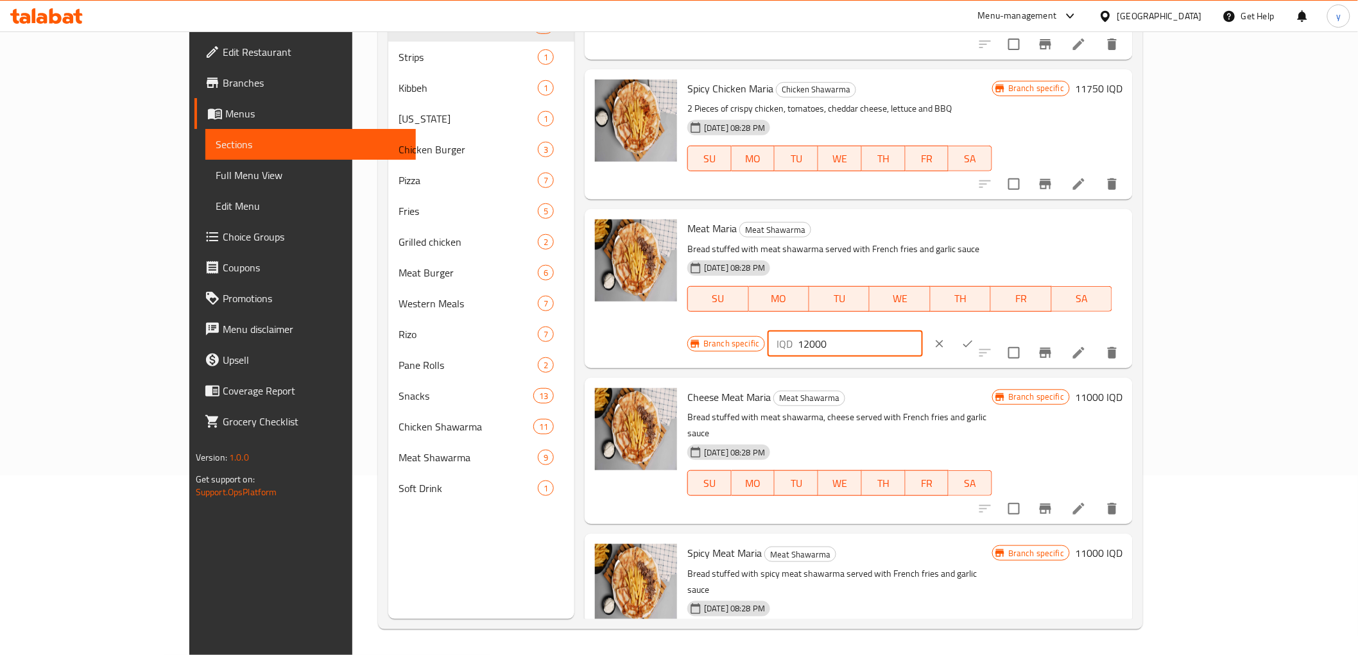
type input "12000"
click at [975, 338] on icon "ok" at bounding box center [968, 344] width 13 height 13
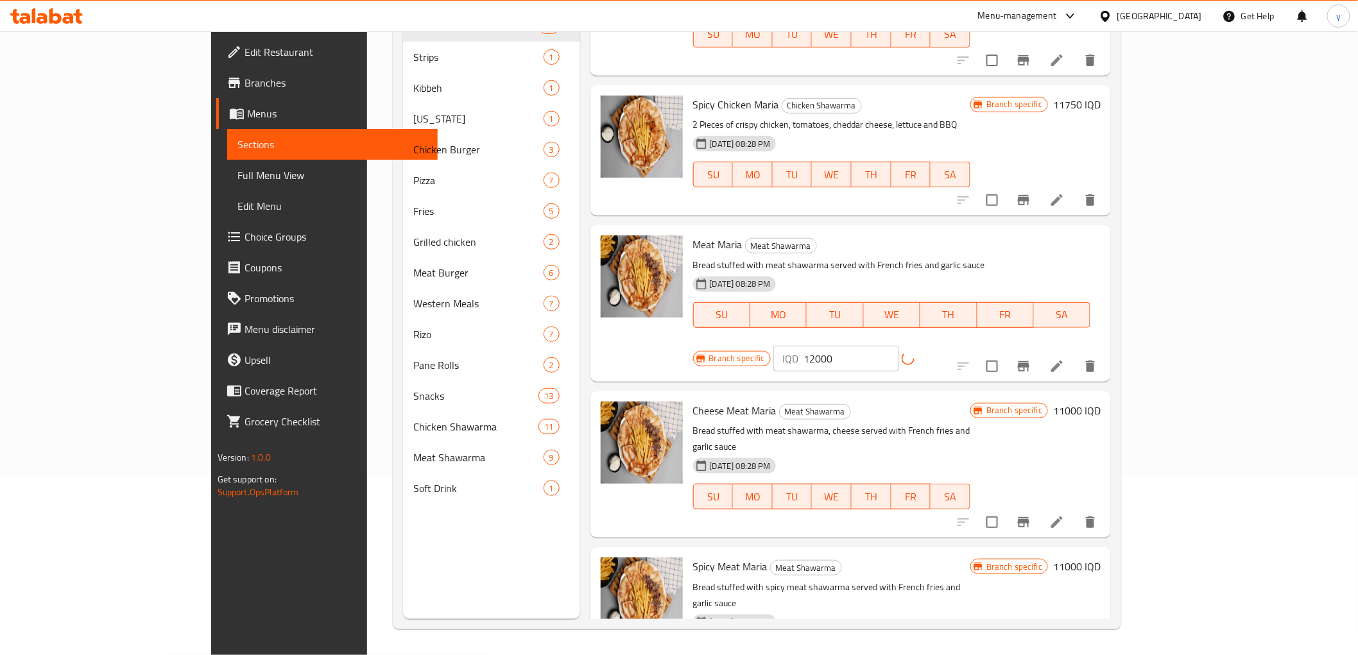
click at [1039, 351] on button "Branch-specific-item" at bounding box center [1024, 366] width 31 height 31
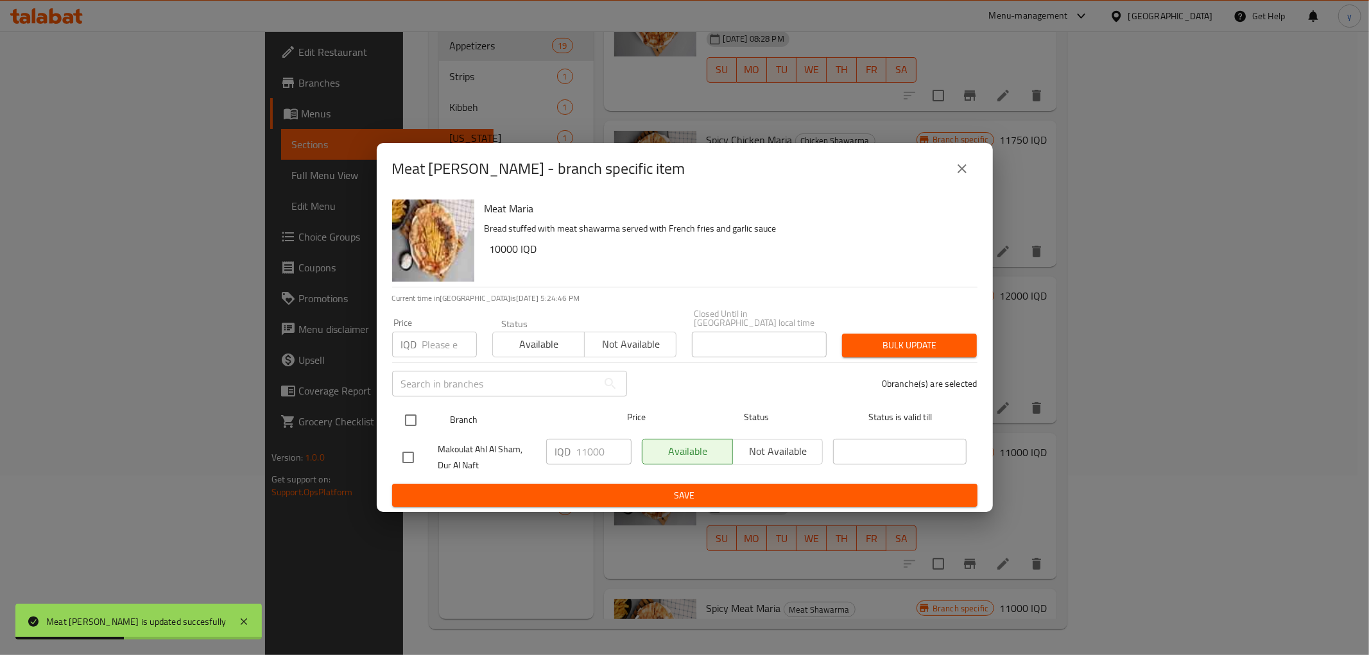
click at [403, 411] on input "checkbox" at bounding box center [410, 420] width 27 height 27
checkbox input "true"
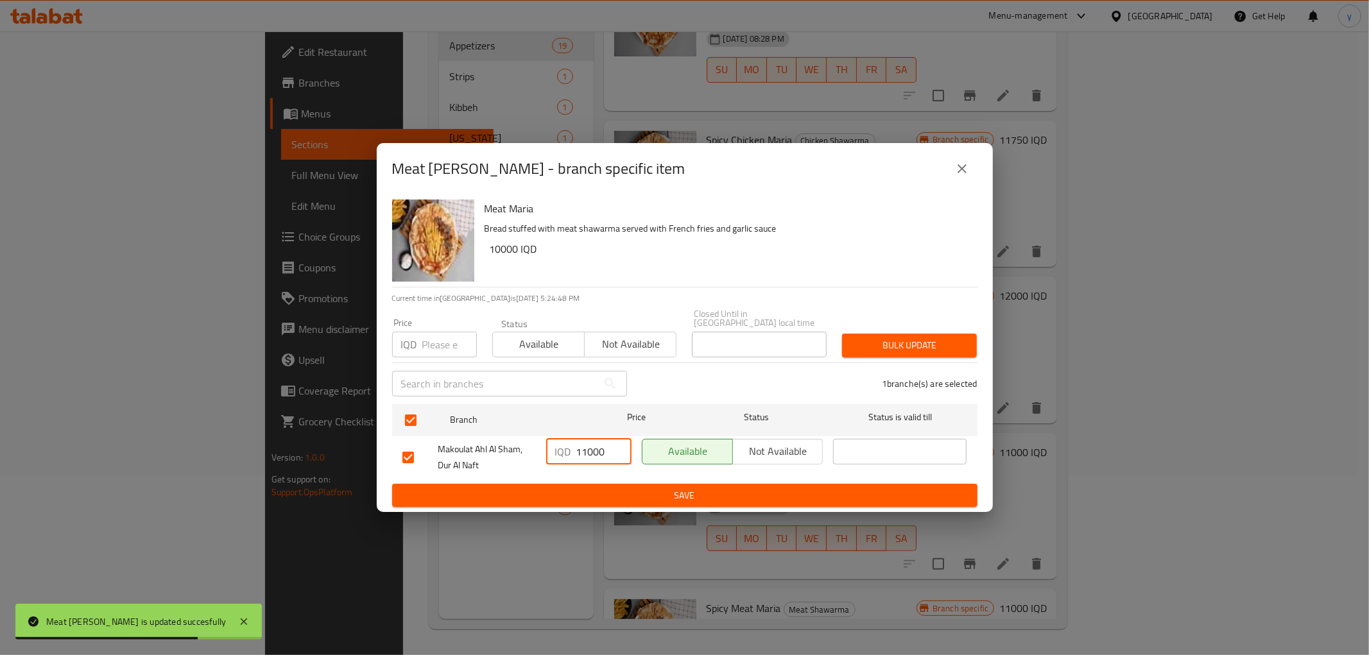
click at [582, 449] on input "11000" at bounding box center [604, 452] width 55 height 26
type input "12000"
click at [591, 484] on button "Save" at bounding box center [685, 496] width 586 height 24
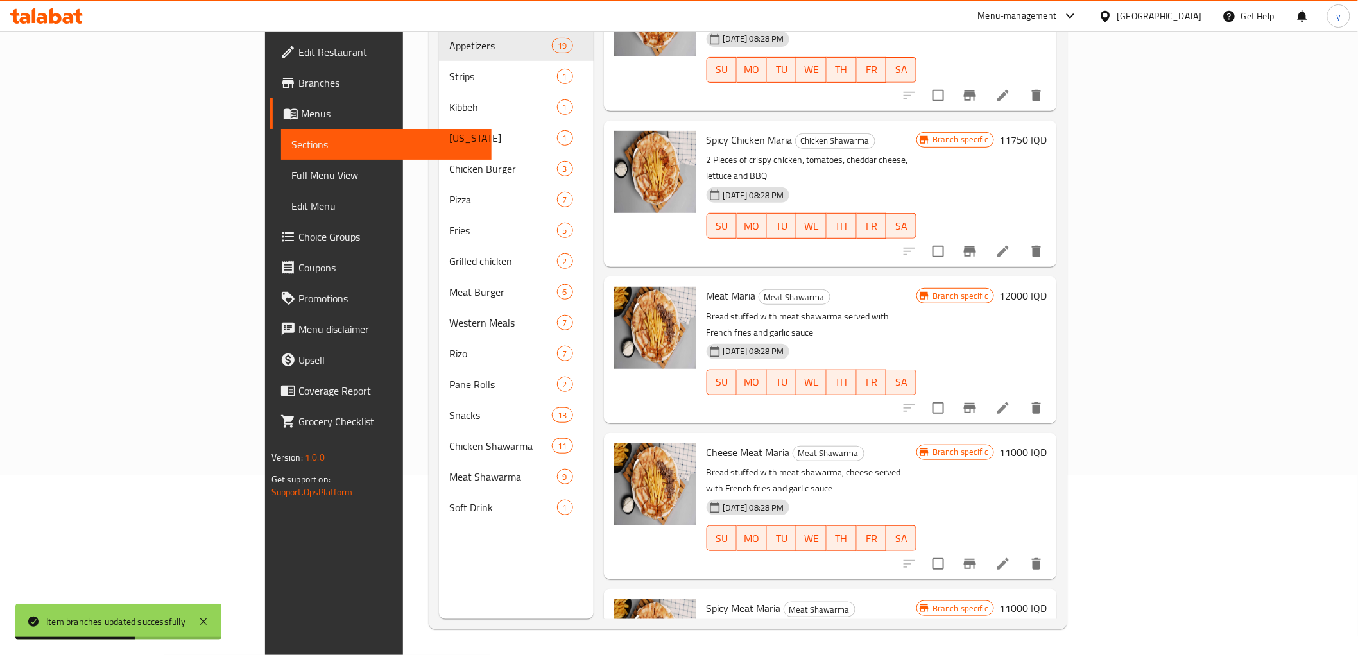
click at [1047, 600] on h6 "11000 IQD" at bounding box center [1024, 609] width 48 height 18
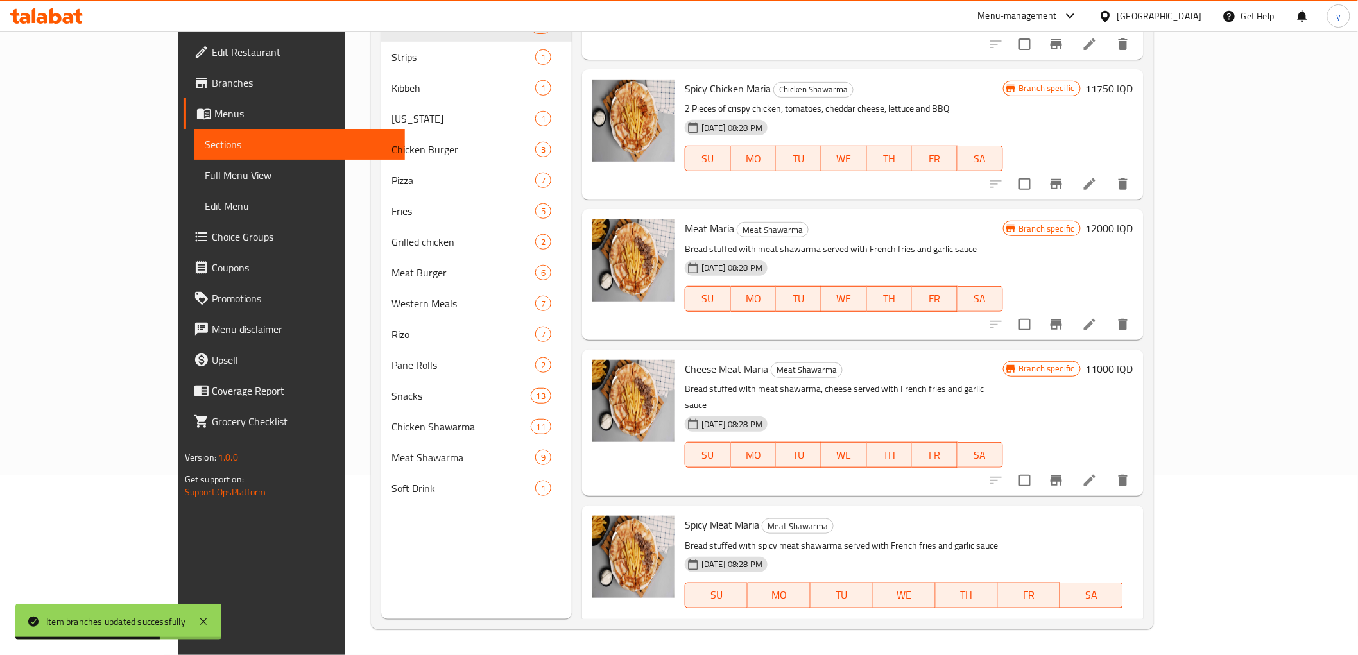
click at [920, 628] on input "11000" at bounding box center [857, 641] width 125 height 26
drag, startPoint x: 1129, startPoint y: 516, endPoint x: 1128, endPoint y: 522, distance: 6.5
click at [920, 628] on input "11000" at bounding box center [857, 641] width 125 height 26
click at [920, 628] on input "12000" at bounding box center [857, 641] width 125 height 26
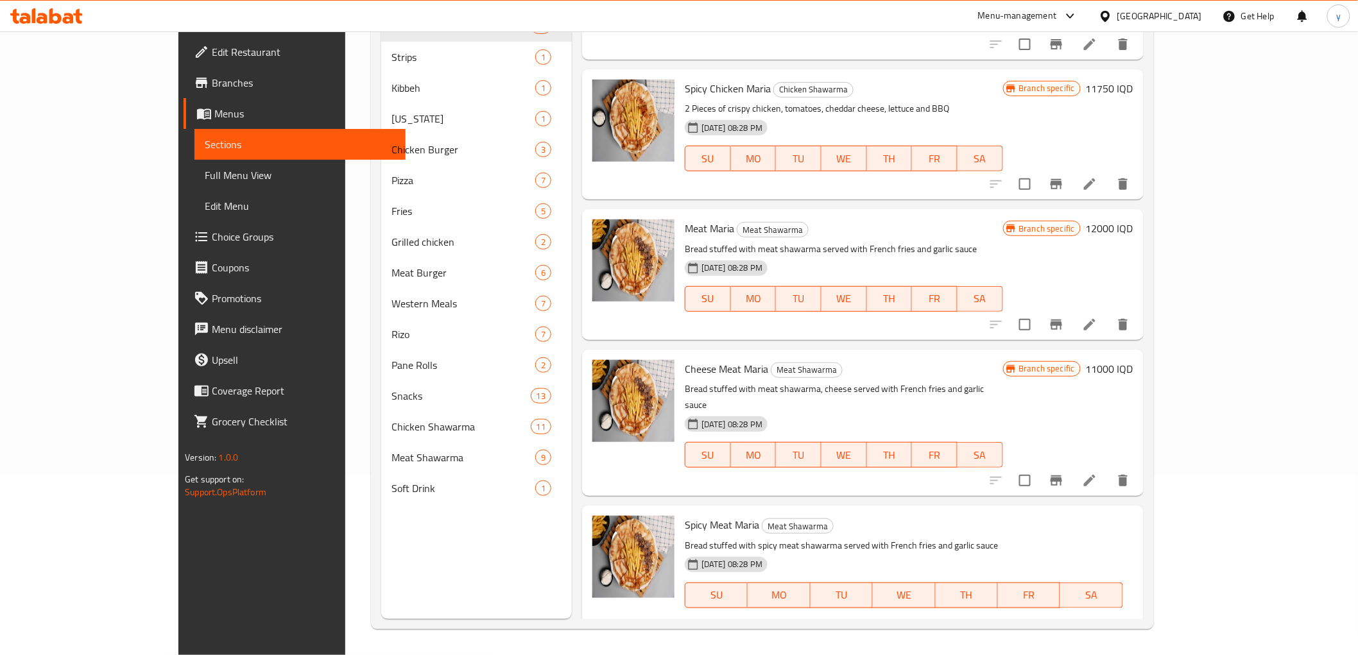
type input "12000"
click at [980, 627] on button "ok" at bounding box center [965, 641] width 28 height 28
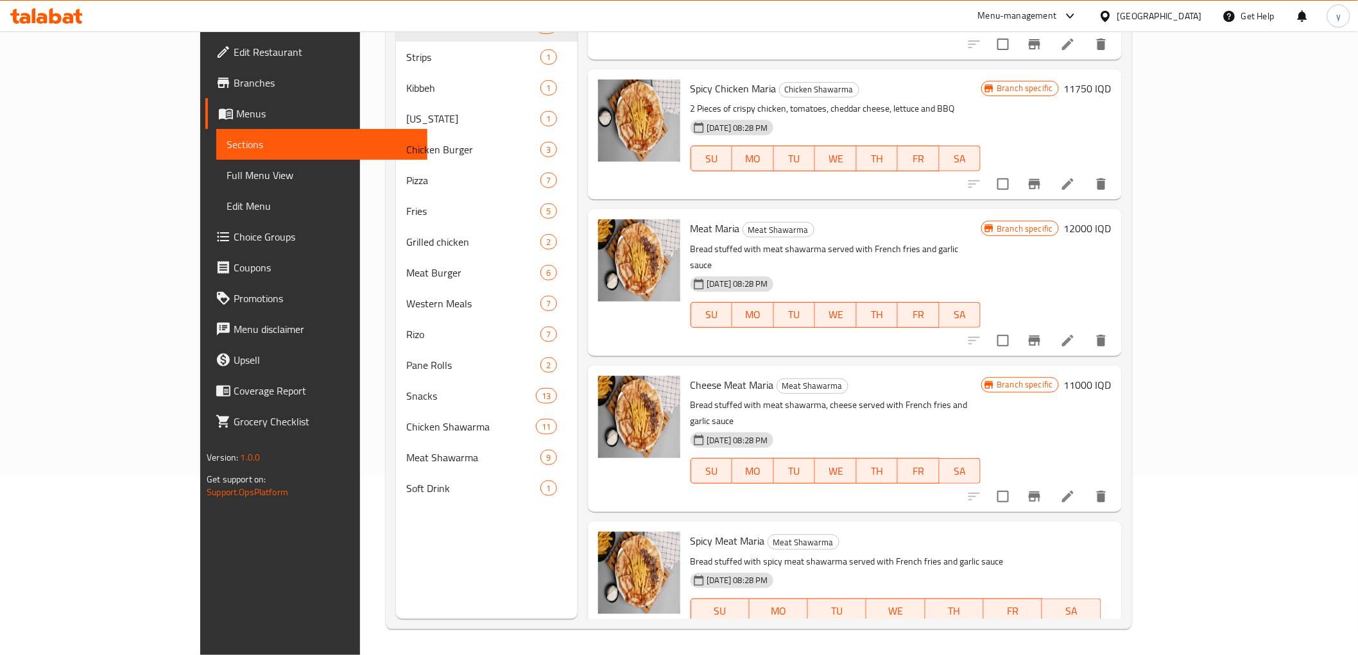
click at [1041, 655] on icon "Branch-specific-item" at bounding box center [1035, 663] width 12 height 10
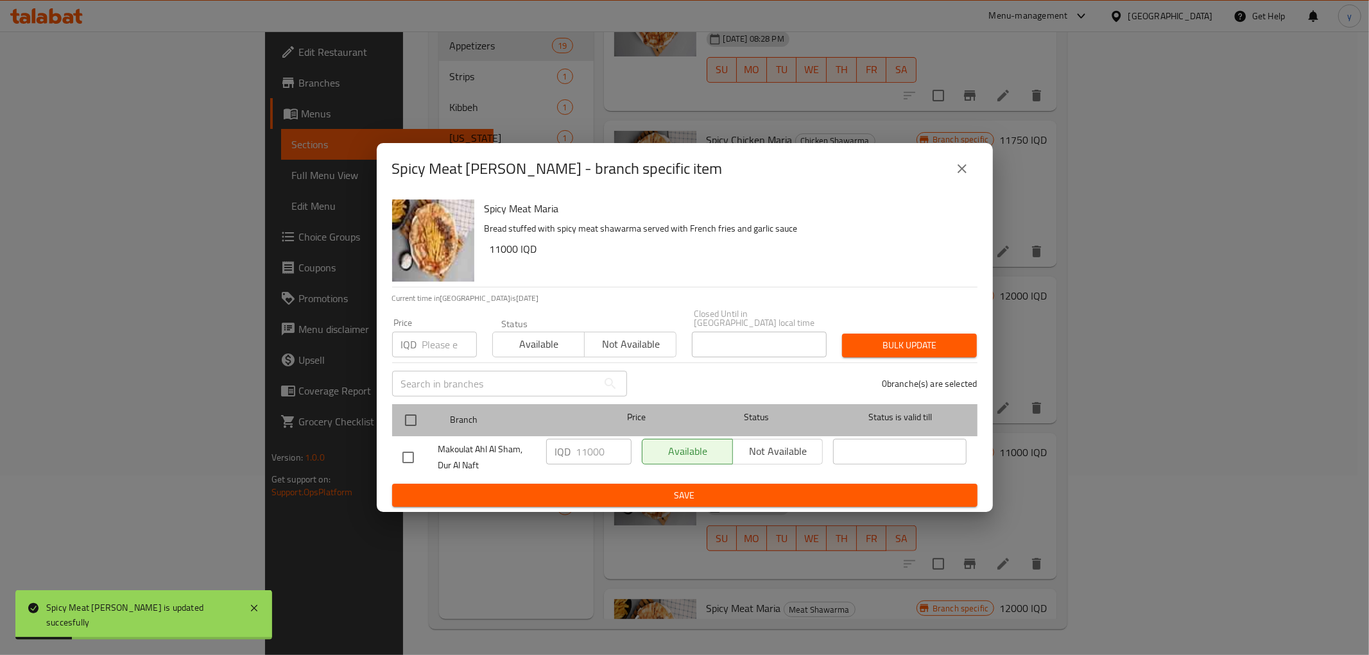
click at [424, 422] on div at bounding box center [421, 420] width 48 height 37
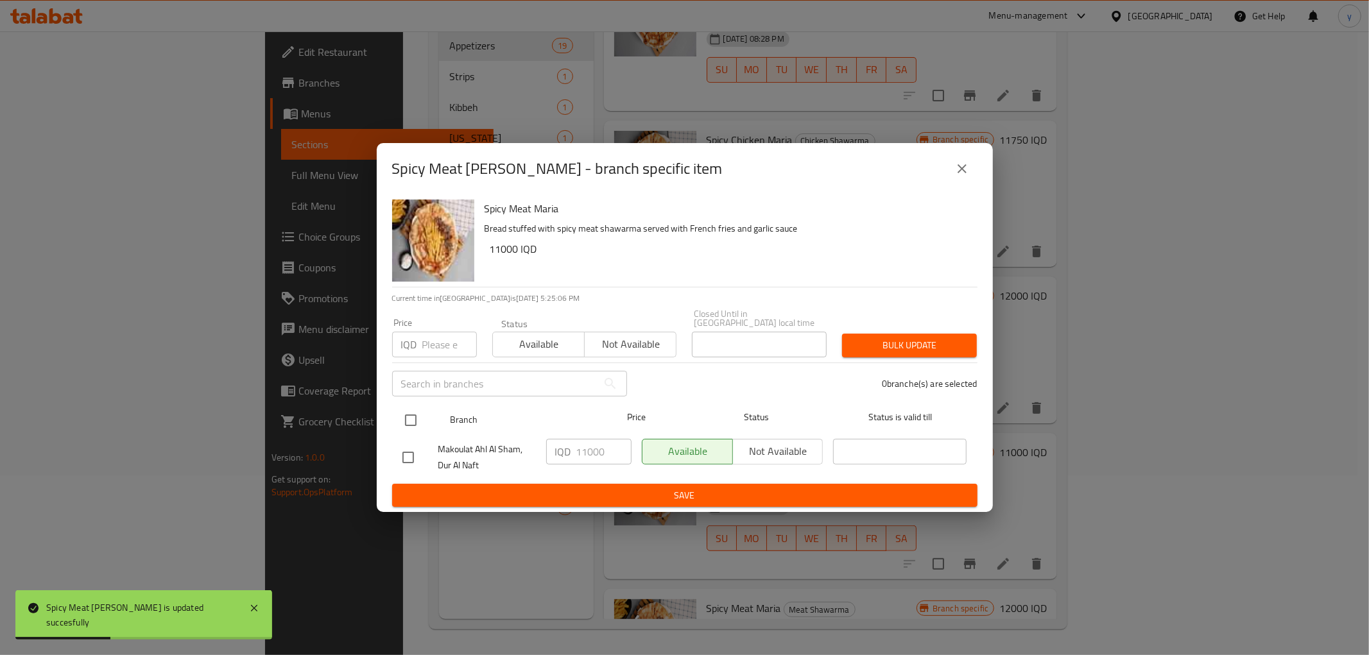
click at [406, 415] on input "checkbox" at bounding box center [410, 420] width 27 height 27
checkbox input "true"
click at [592, 450] on input "11000" at bounding box center [604, 452] width 55 height 26
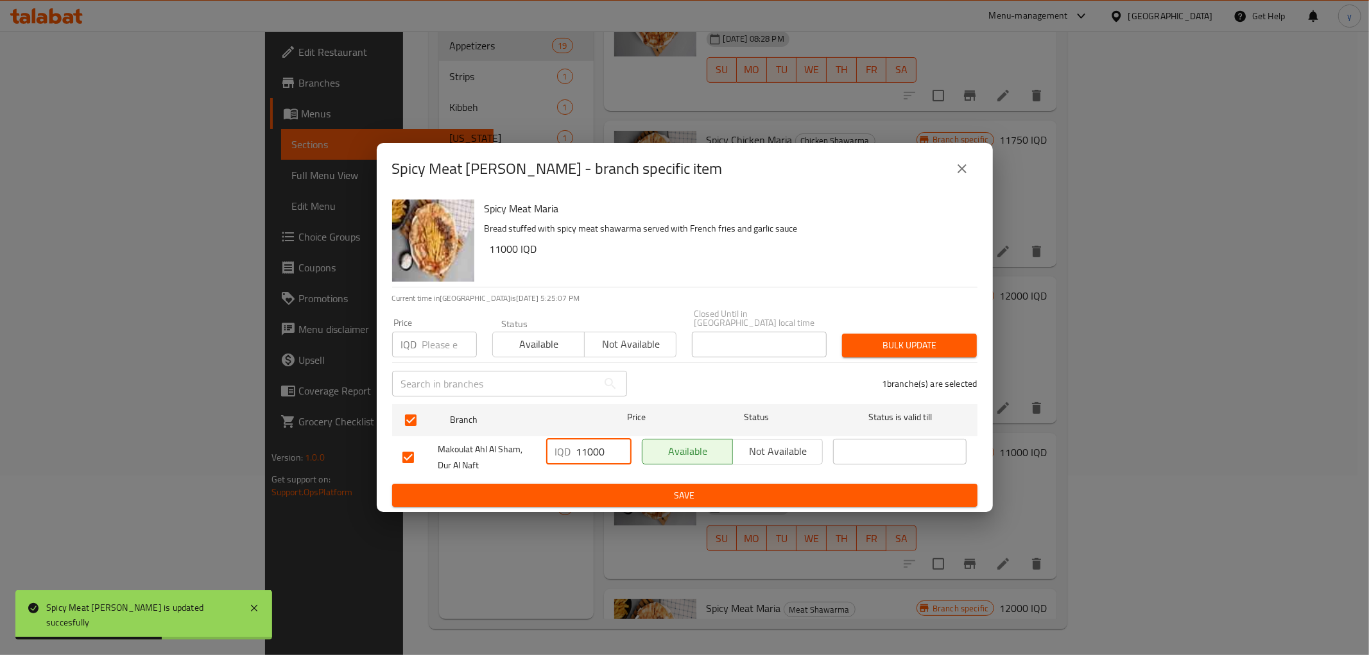
click at [592, 450] on input "11000" at bounding box center [604, 452] width 55 height 26
paste input "2"
type input "12000"
click at [596, 488] on span "Save" at bounding box center [685, 496] width 565 height 16
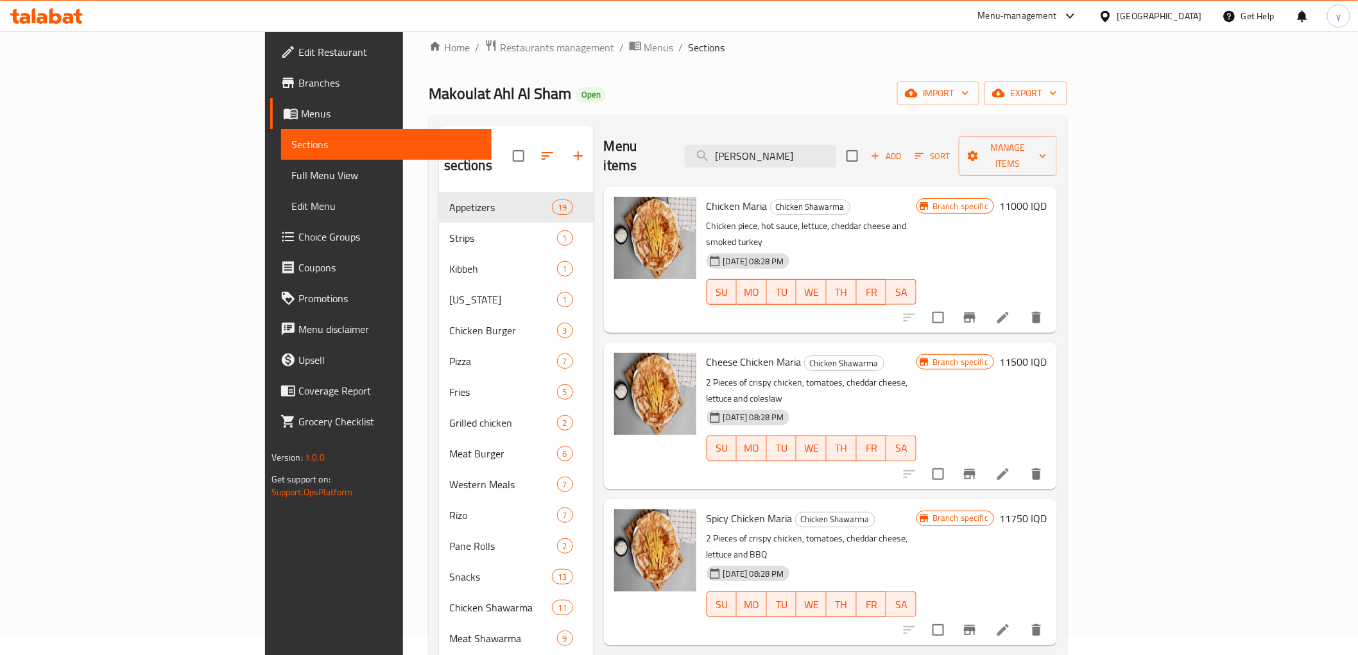
scroll to position [0, 0]
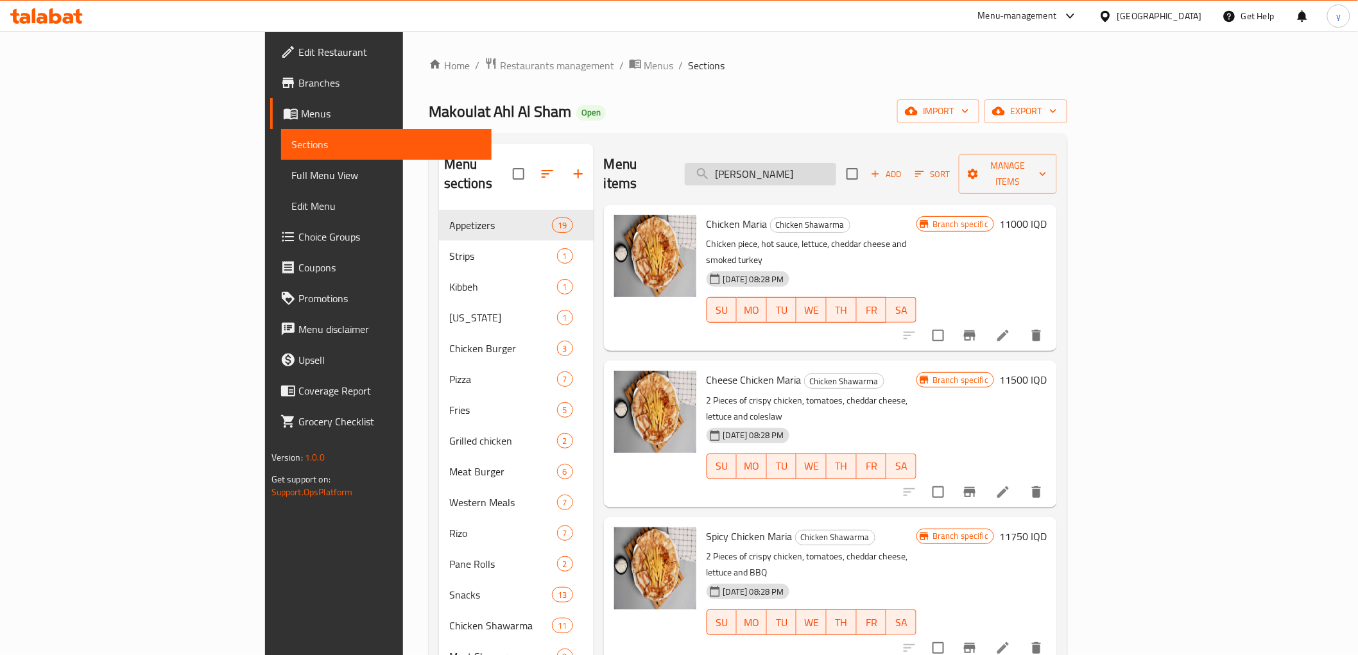
click at [837, 170] on input "[PERSON_NAME]" at bounding box center [761, 174] width 152 height 22
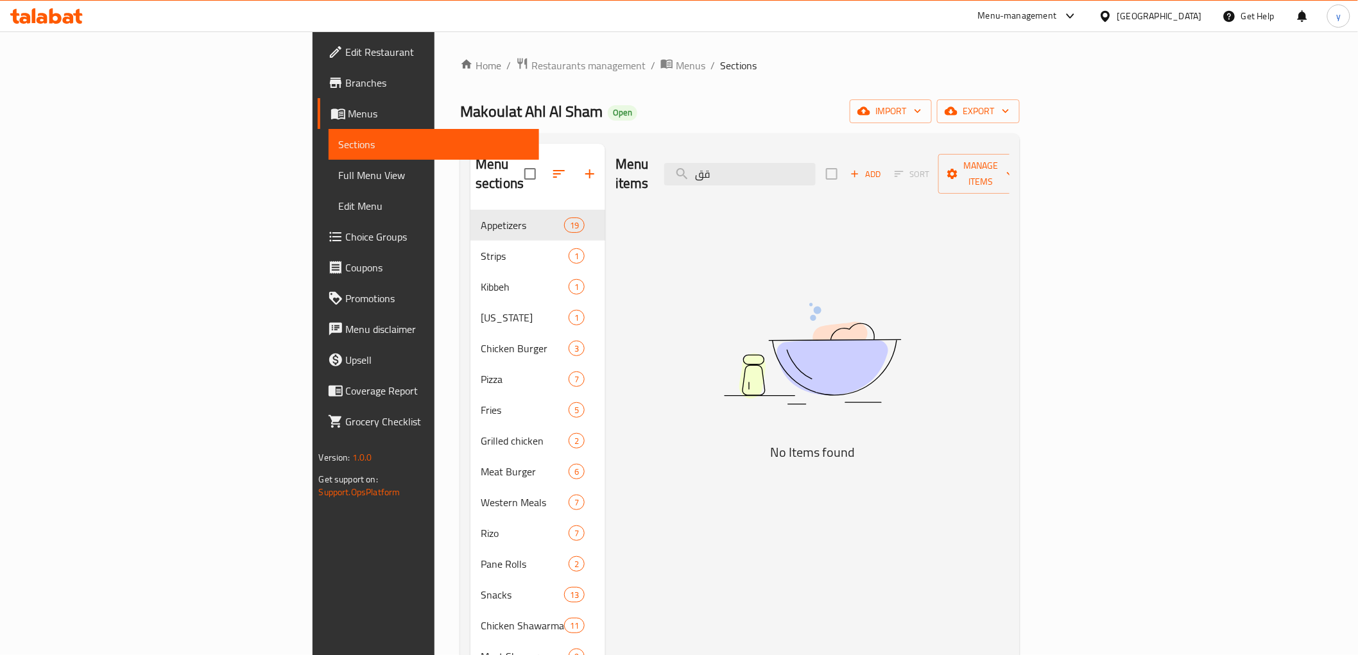
type input "ق"
type input "k"
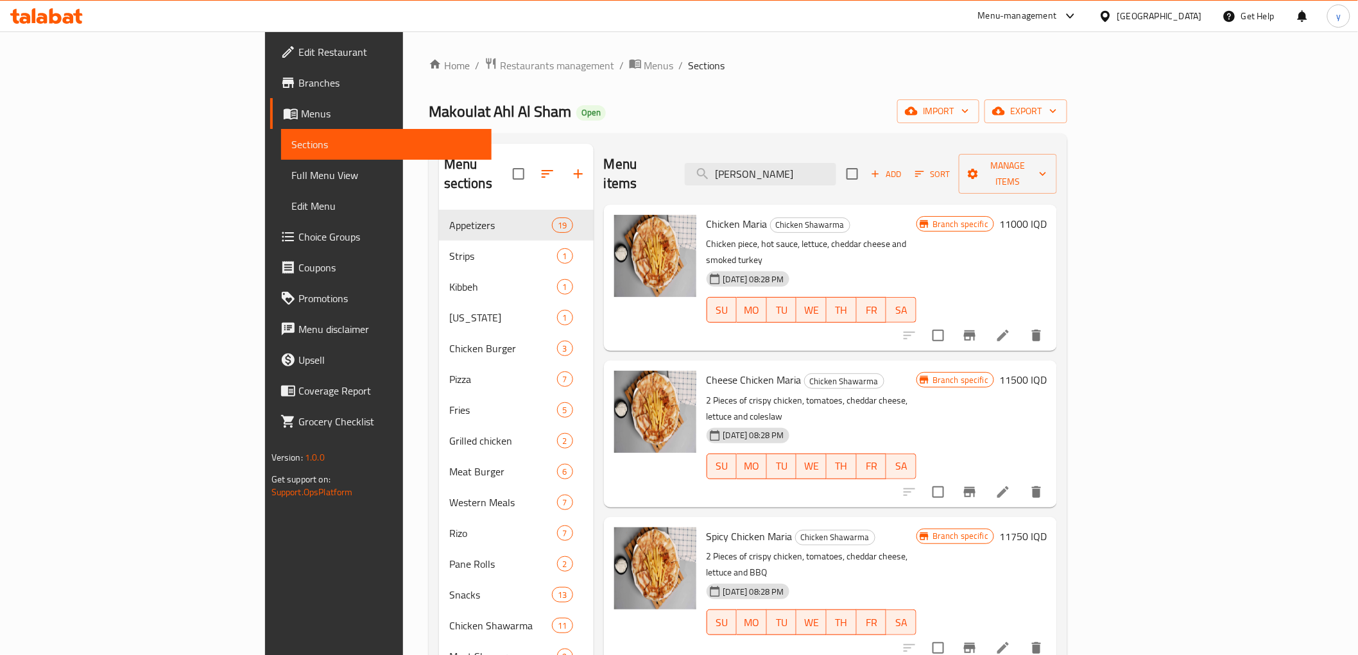
type input "[PERSON_NAME]"
click at [1047, 215] on h6 "11000 IQD" at bounding box center [1024, 224] width 48 height 18
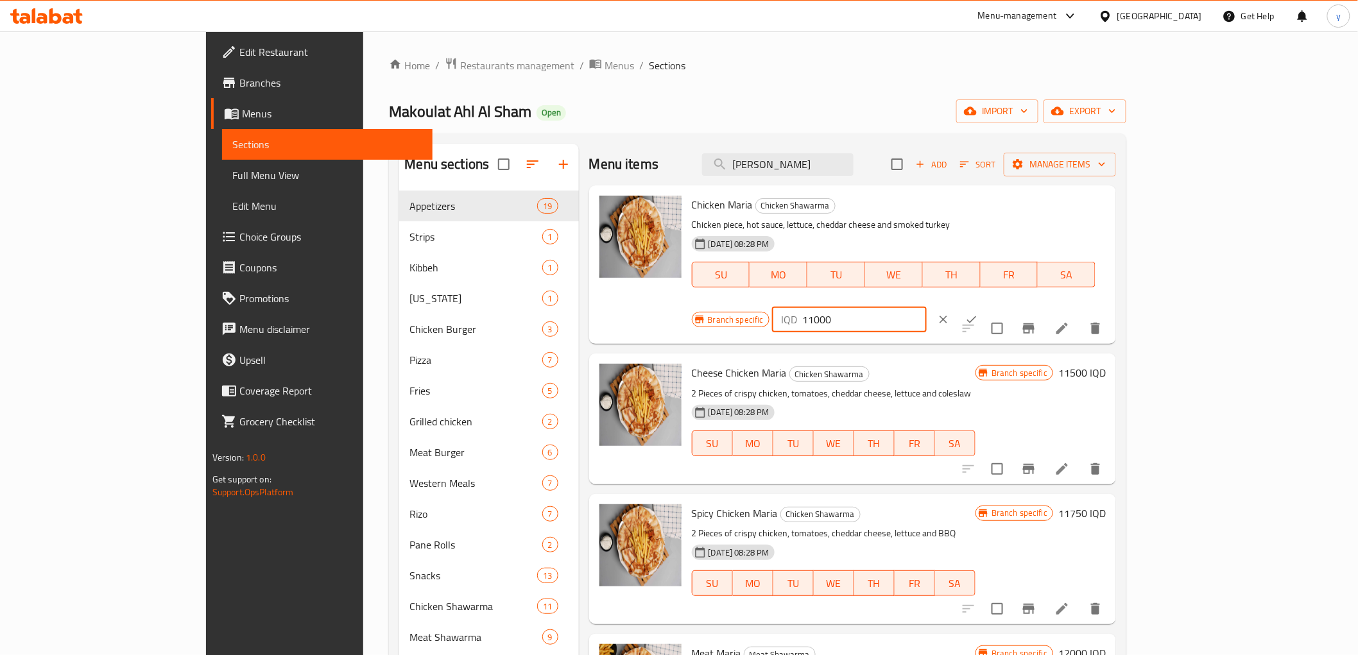
click at [927, 307] on input "11000" at bounding box center [865, 320] width 125 height 26
click at [927, 307] on input "1000" at bounding box center [865, 320] width 125 height 26
drag, startPoint x: 1138, startPoint y: 209, endPoint x: 1128, endPoint y: 216, distance: 11.9
click at [927, 307] on input "1000" at bounding box center [865, 320] width 125 height 26
click at [927, 307] on input "17500" at bounding box center [865, 320] width 125 height 26
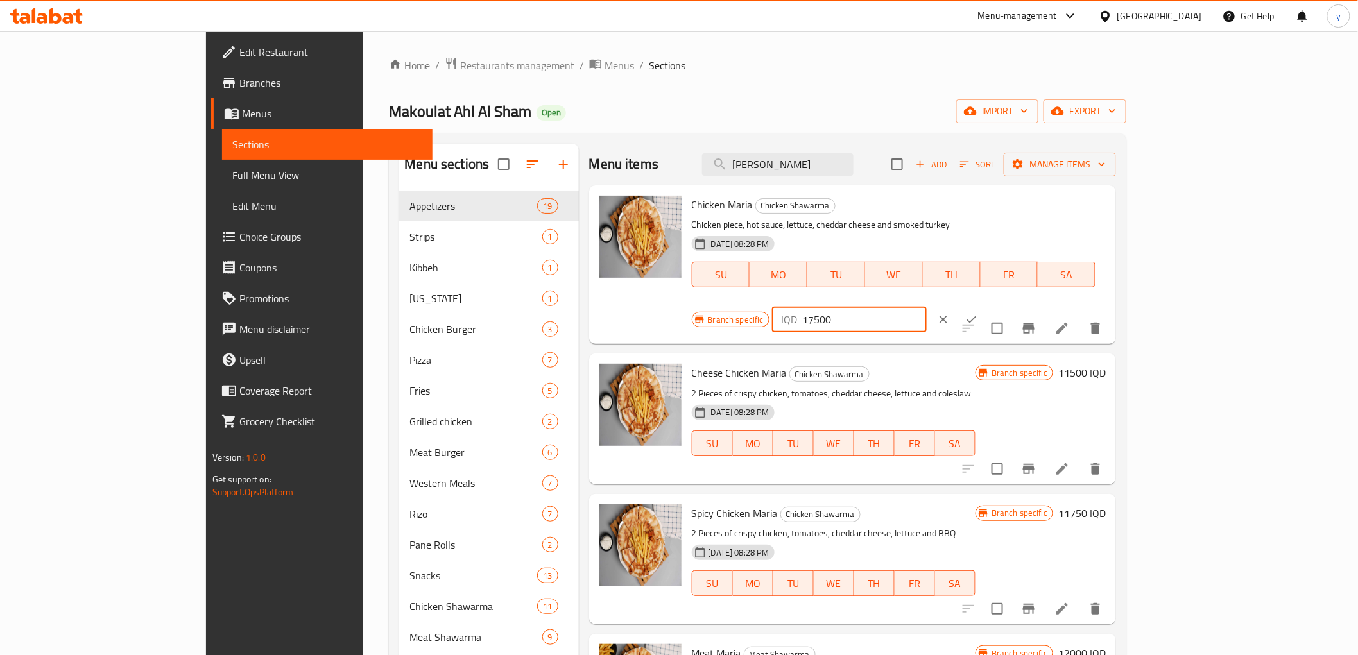
click at [927, 307] on input "17500" at bounding box center [865, 320] width 125 height 26
click at [927, 307] on input "1750" at bounding box center [865, 320] width 125 height 26
click at [927, 307] on input "10750" at bounding box center [865, 320] width 125 height 26
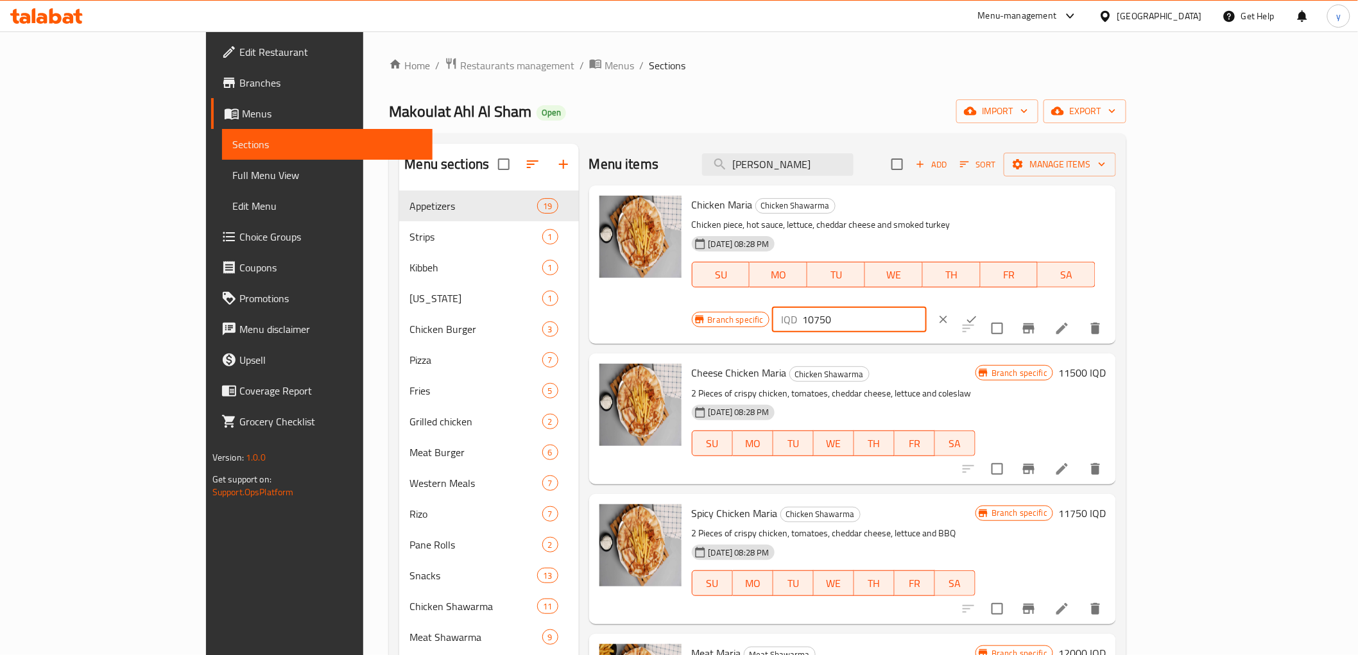
type input "10750"
click at [986, 306] on button "ok" at bounding box center [972, 320] width 28 height 28
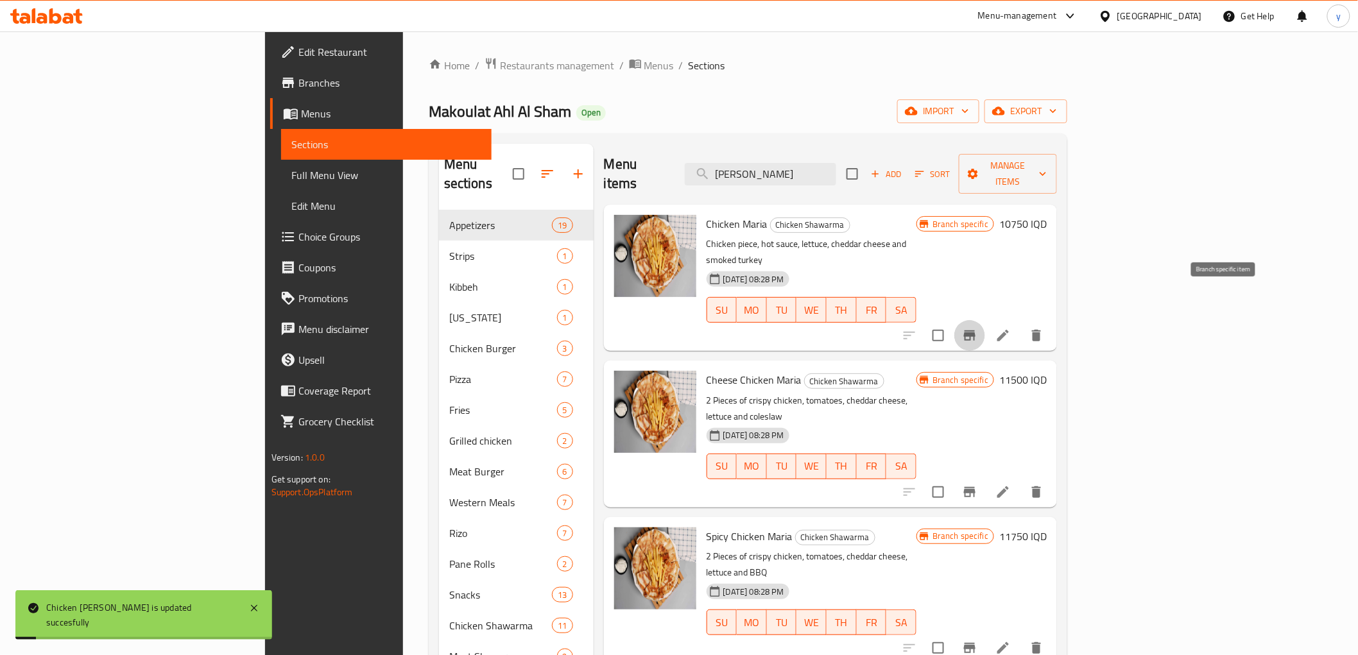
click at [978, 328] on icon "Branch-specific-item" at bounding box center [969, 335] width 15 height 15
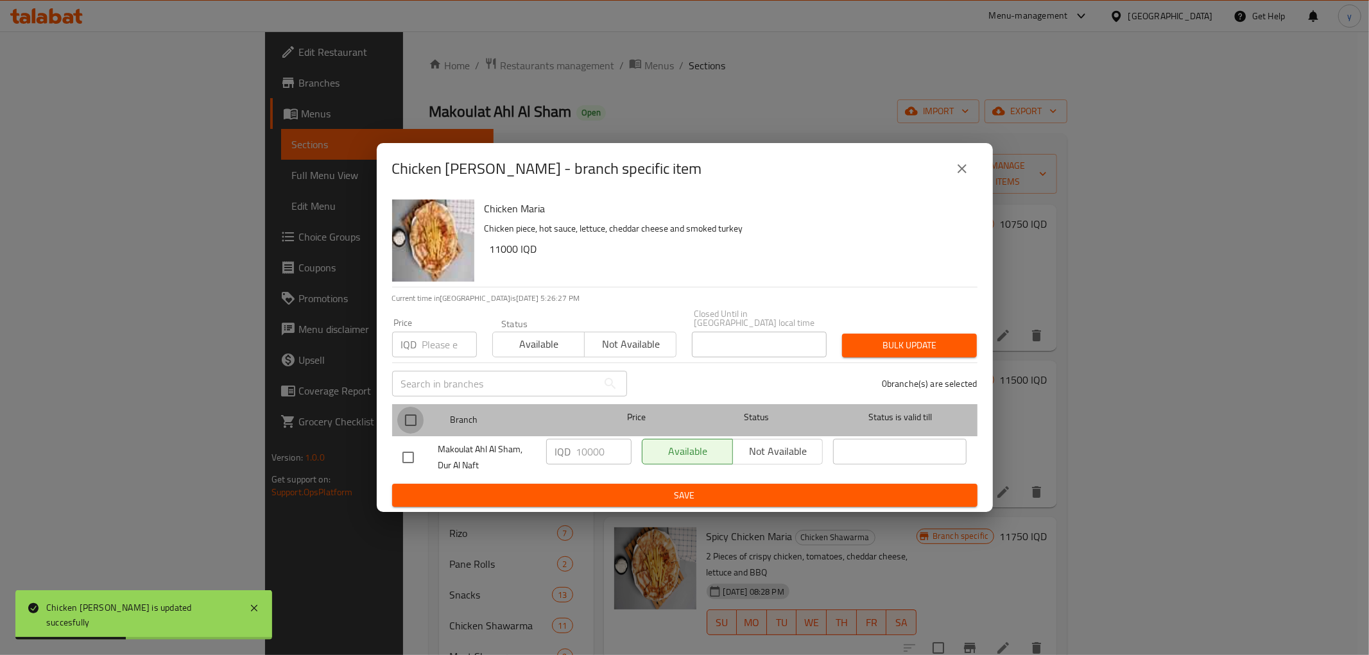
click at [417, 422] on input "checkbox" at bounding box center [410, 420] width 27 height 27
checkbox input "true"
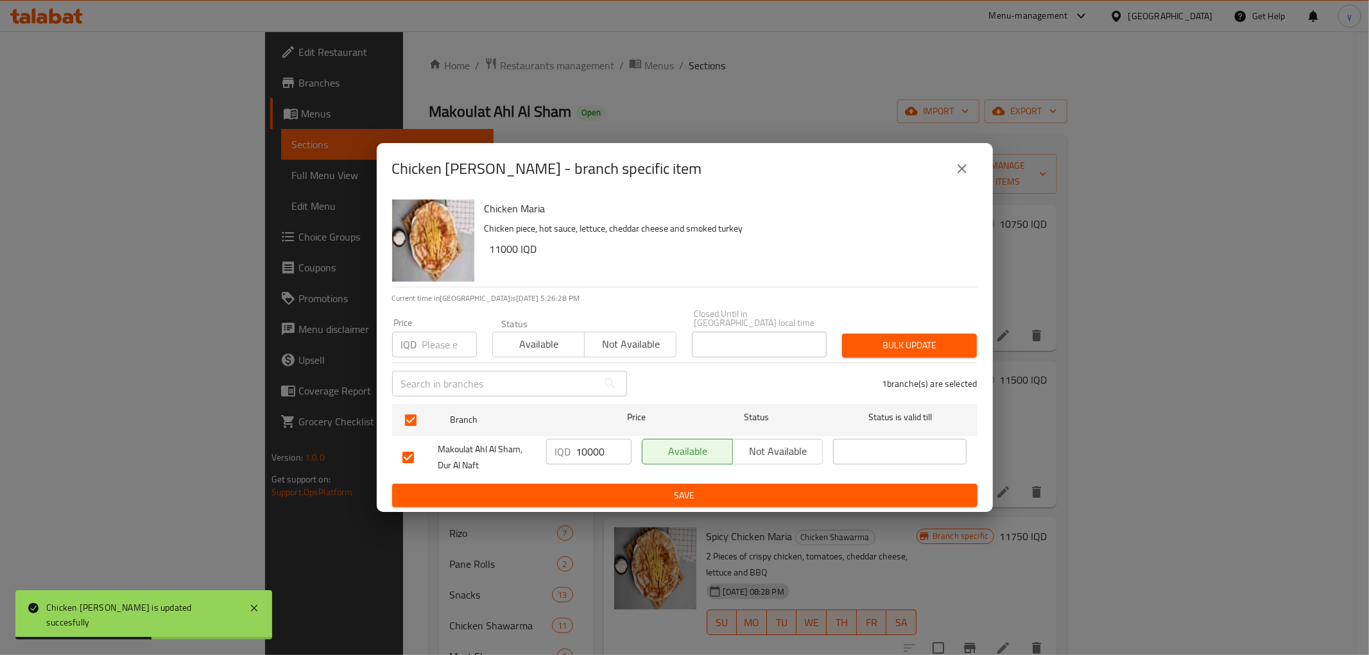
click at [599, 448] on input "10000" at bounding box center [604, 452] width 55 height 26
click at [598, 449] on input "10000" at bounding box center [604, 452] width 55 height 26
paste input "75"
type input "10750"
click at [595, 469] on div "IQD 10750 ​" at bounding box center [589, 458] width 96 height 48
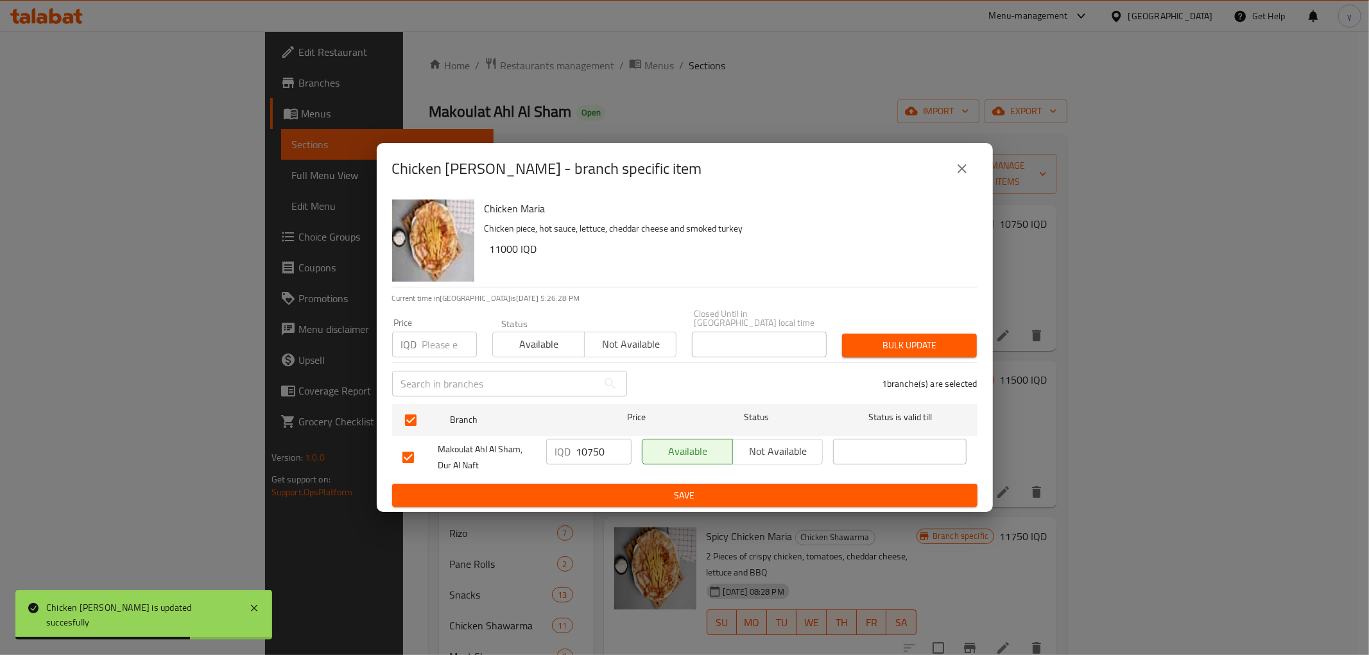
click at [600, 488] on span "Save" at bounding box center [685, 496] width 565 height 16
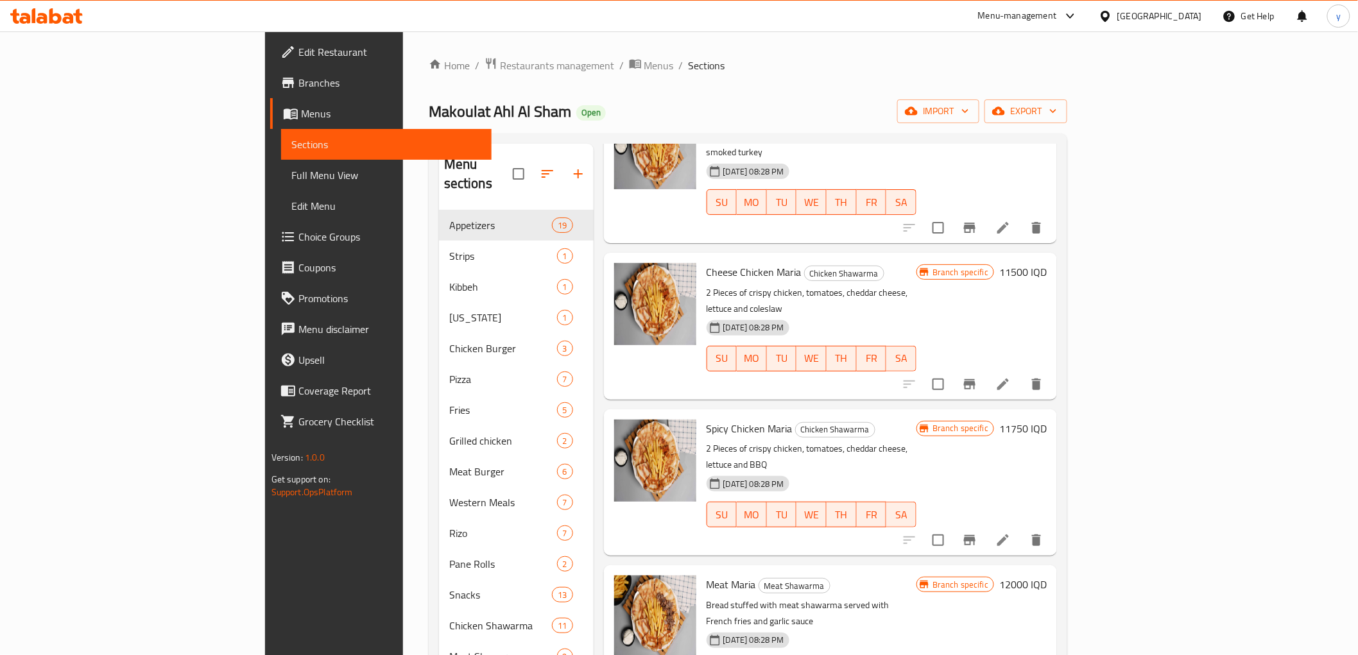
scroll to position [143, 0]
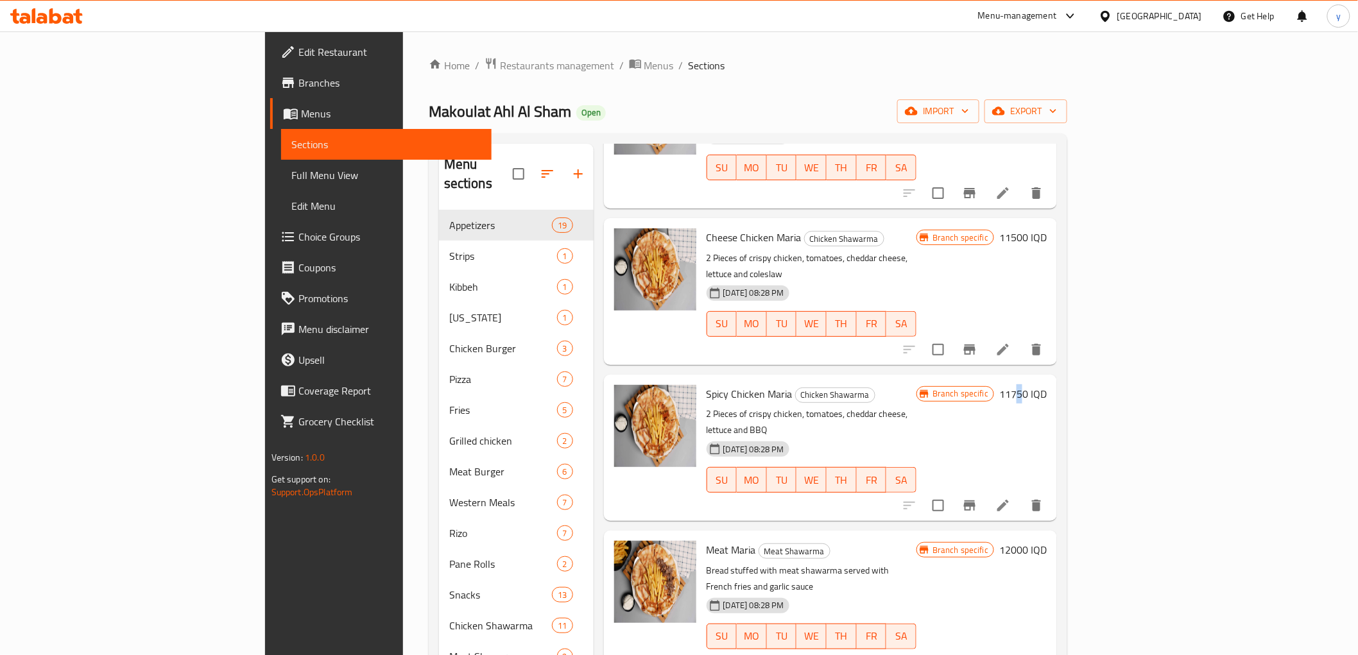
click at [1047, 385] on h6 "11750 IQD" at bounding box center [1024, 394] width 48 height 18
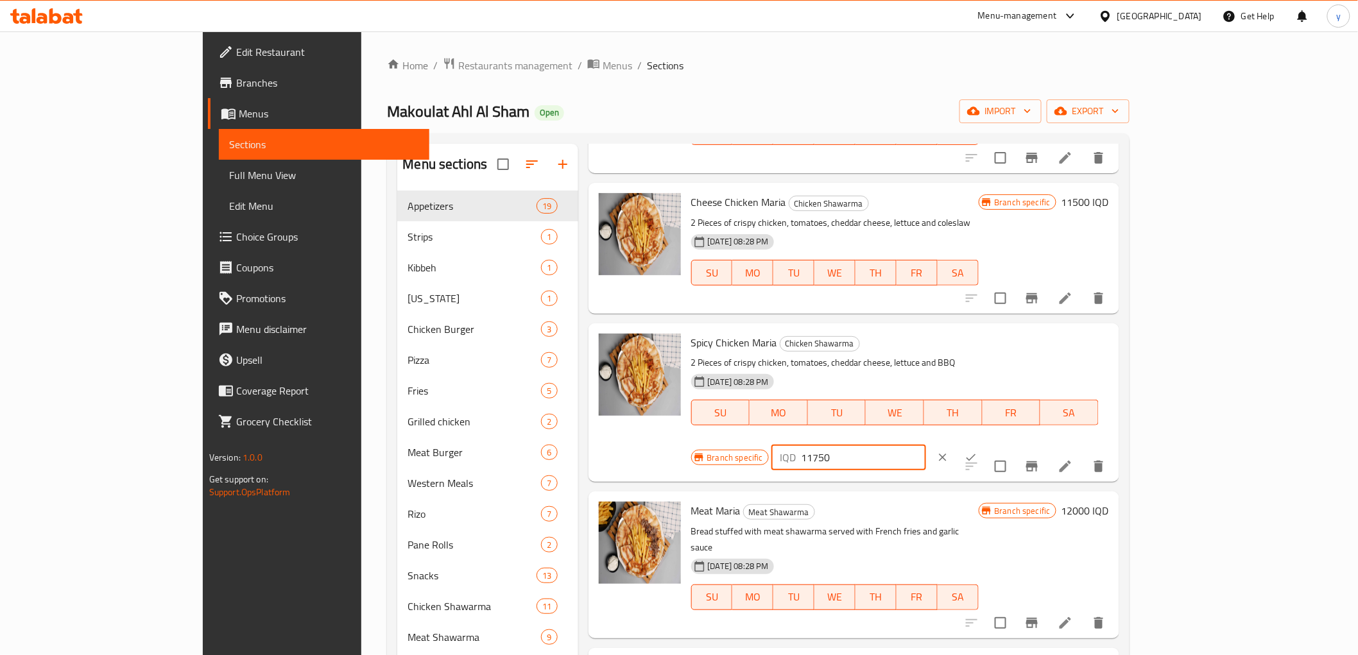
click at [926, 445] on input "11750" at bounding box center [864, 458] width 125 height 26
type input "11250"
click at [985, 444] on button "ok" at bounding box center [971, 458] width 28 height 28
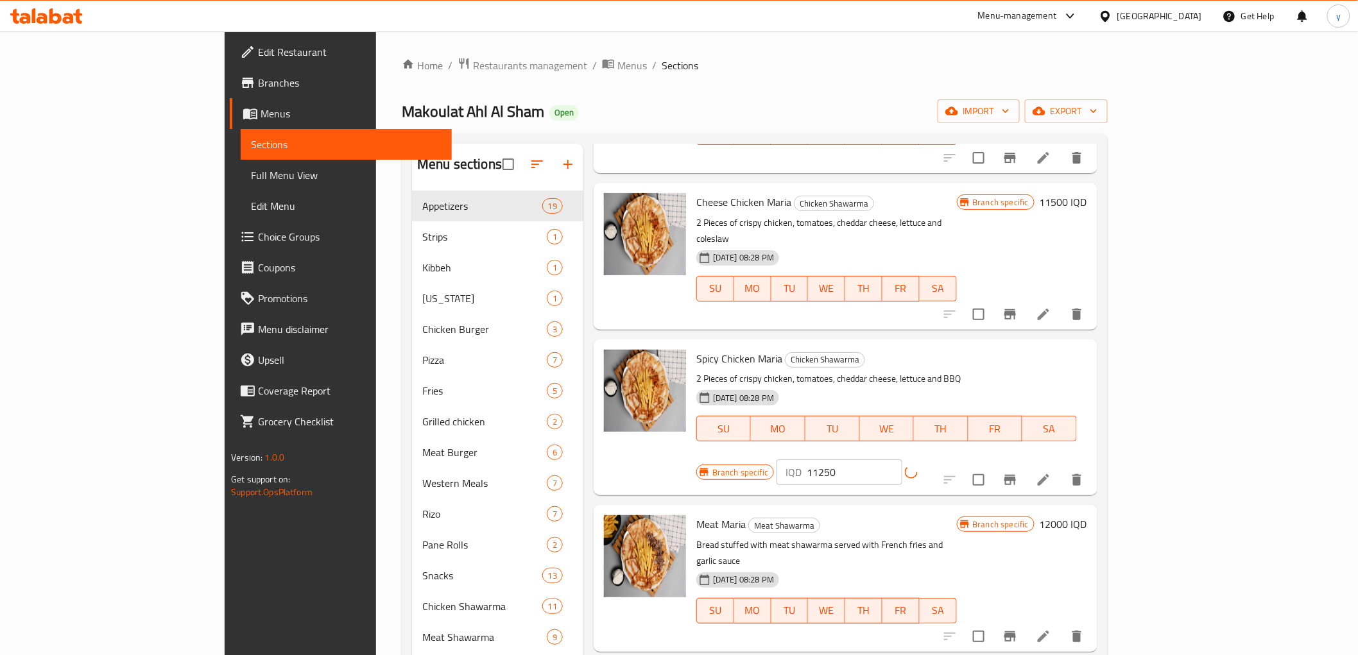
click at [1018, 473] on icon "Branch-specific-item" at bounding box center [1010, 480] width 15 height 15
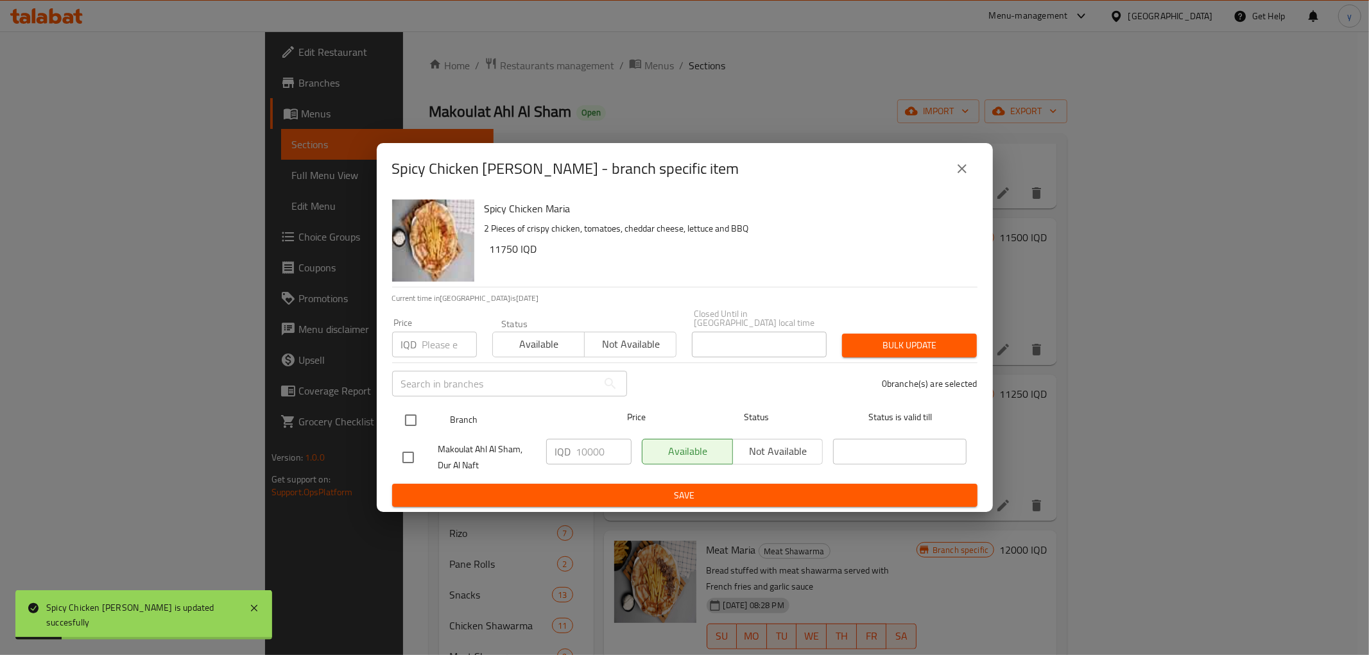
click at [420, 412] on input "checkbox" at bounding box center [410, 420] width 27 height 27
checkbox input "true"
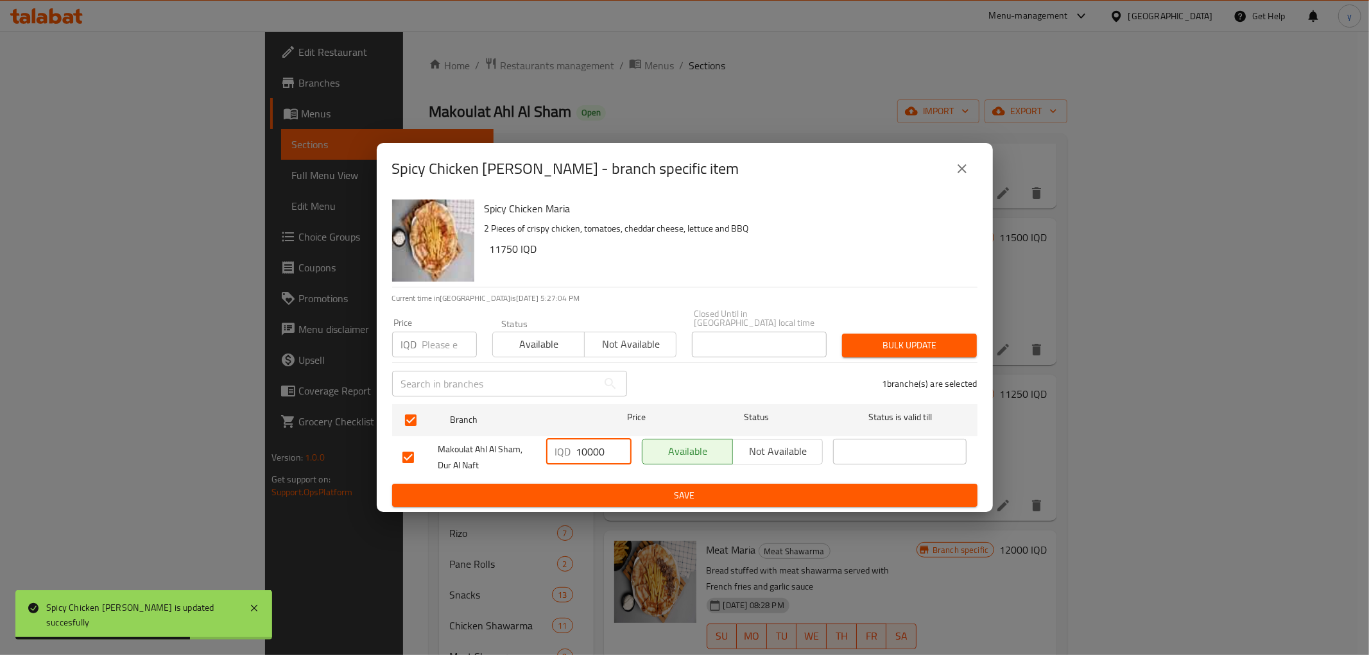
drag, startPoint x: 600, startPoint y: 447, endPoint x: 579, endPoint y: 449, distance: 20.6
click at [579, 449] on input "10000" at bounding box center [604, 452] width 55 height 26
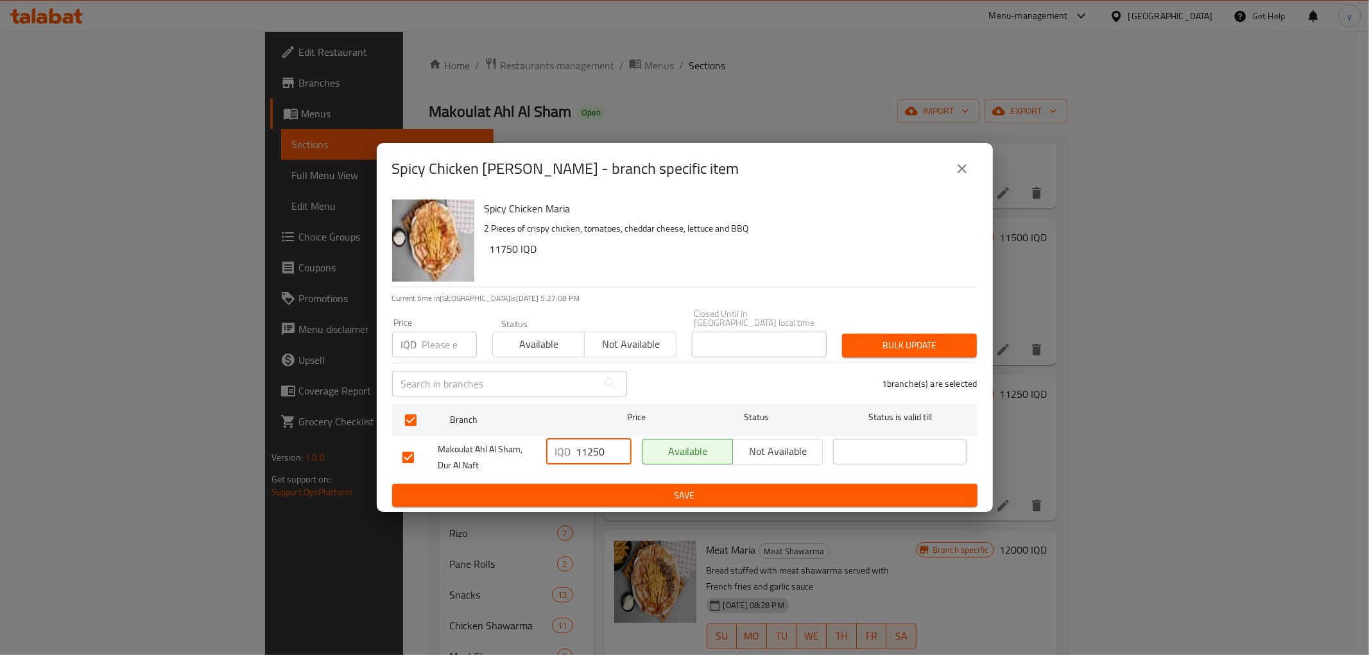
type input "11250"
click at [619, 484] on button "Save" at bounding box center [685, 496] width 586 height 24
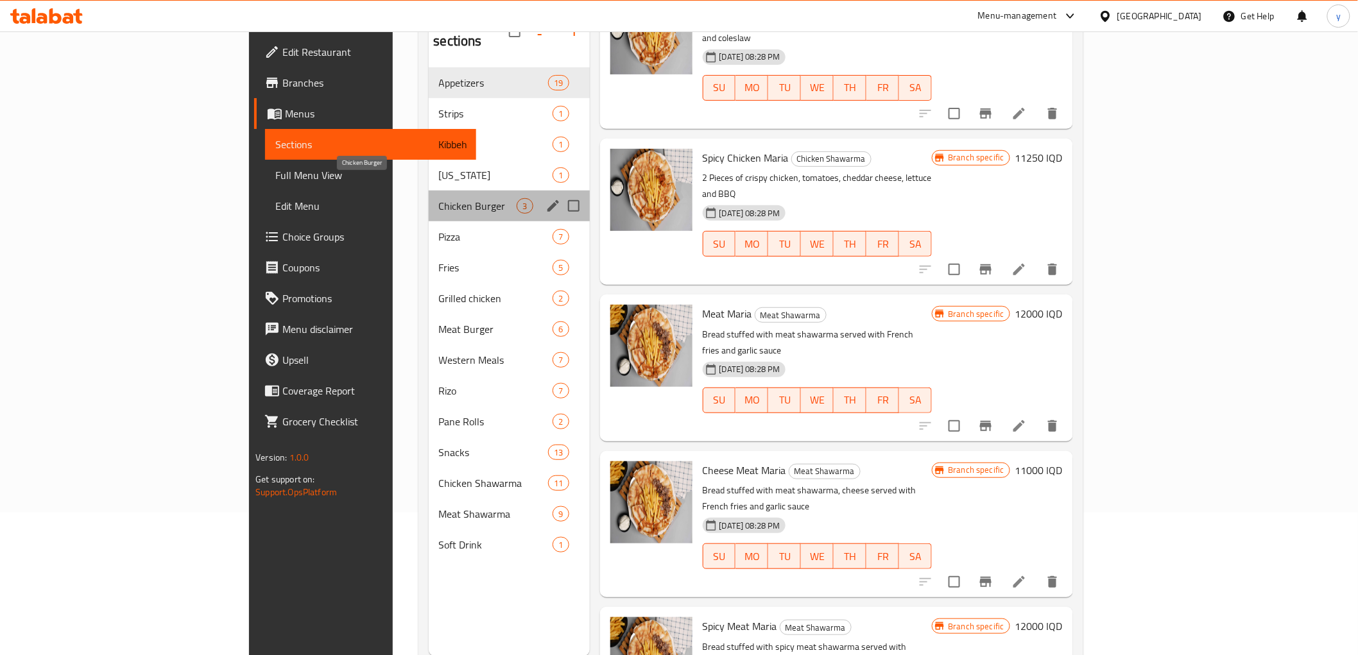
click at [439, 198] on span "Chicken Burger" at bounding box center [478, 205] width 78 height 15
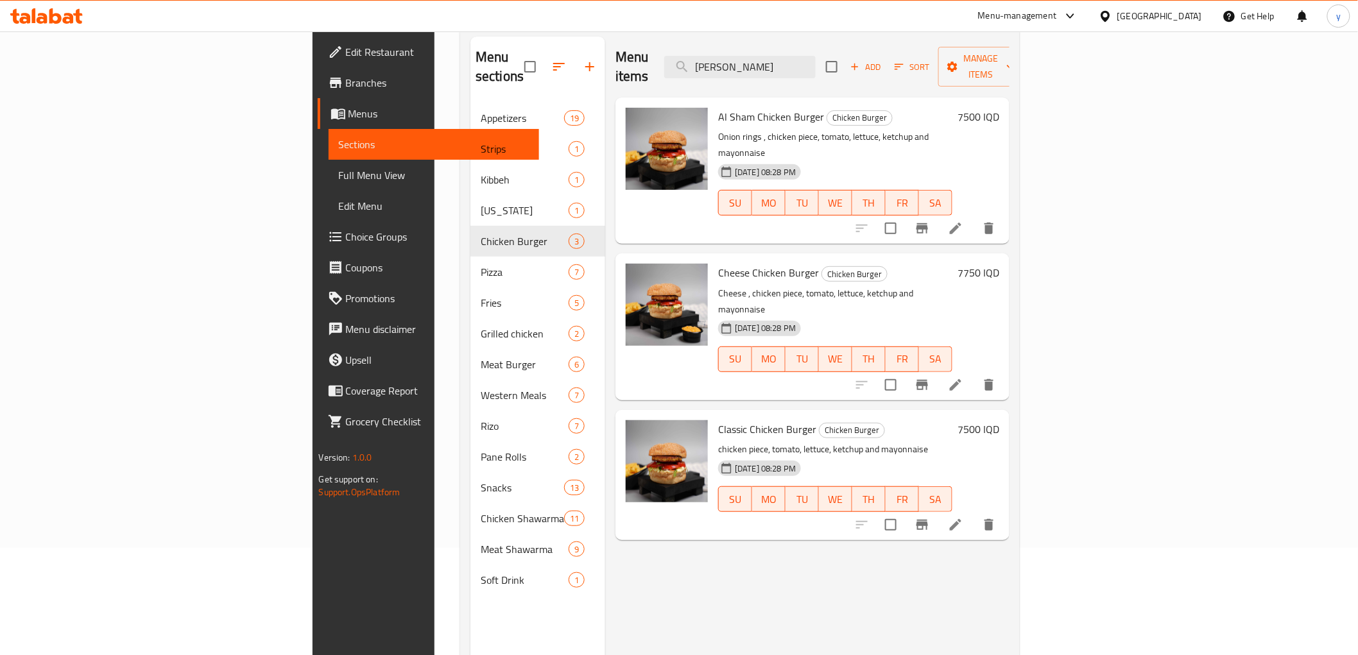
scroll to position [143, 0]
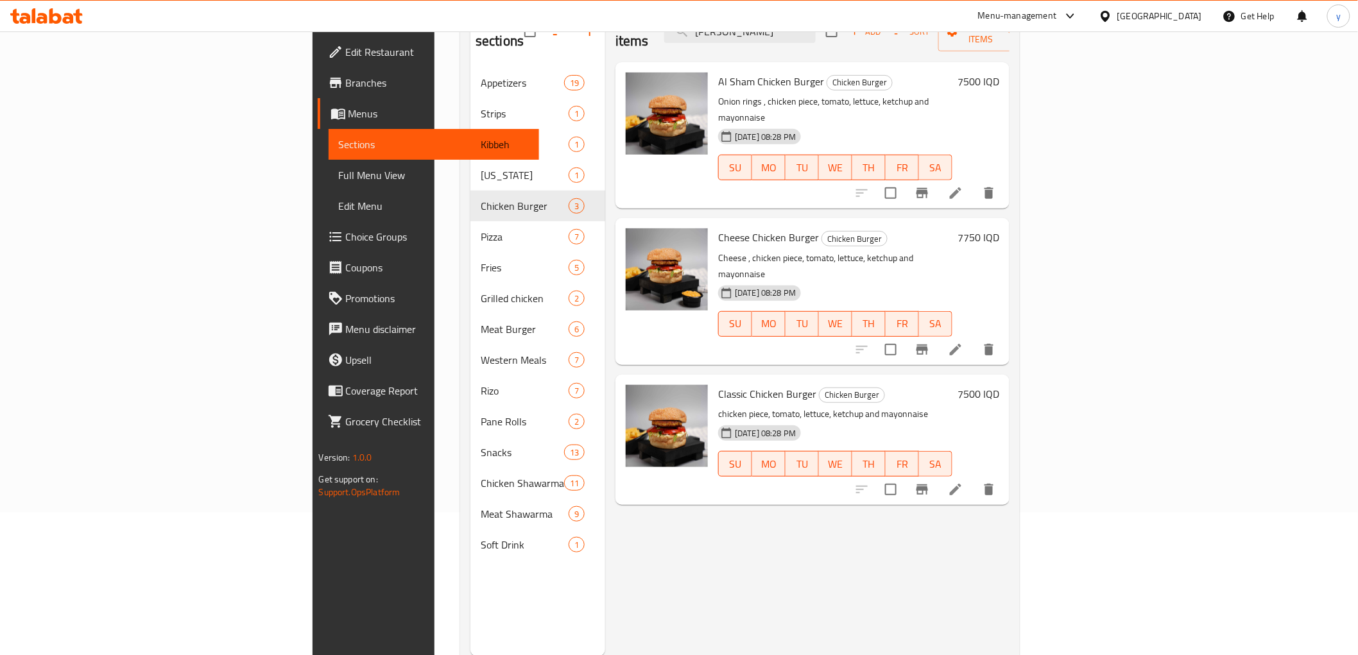
click at [1000, 385] on h6 "7500 IQD" at bounding box center [979, 394] width 42 height 18
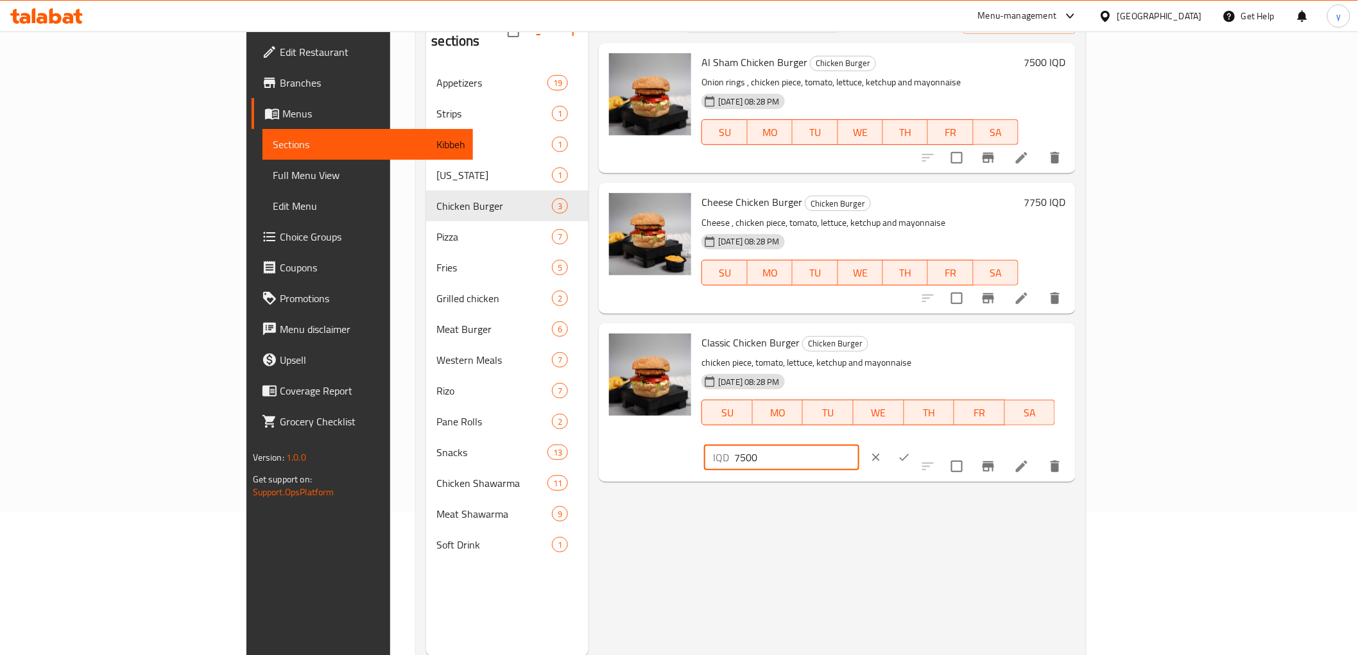
click at [859, 445] on div "IQD 7500 ​" at bounding box center [781, 458] width 155 height 26
type input "6500"
click at [911, 451] on icon "ok" at bounding box center [904, 457] width 13 height 13
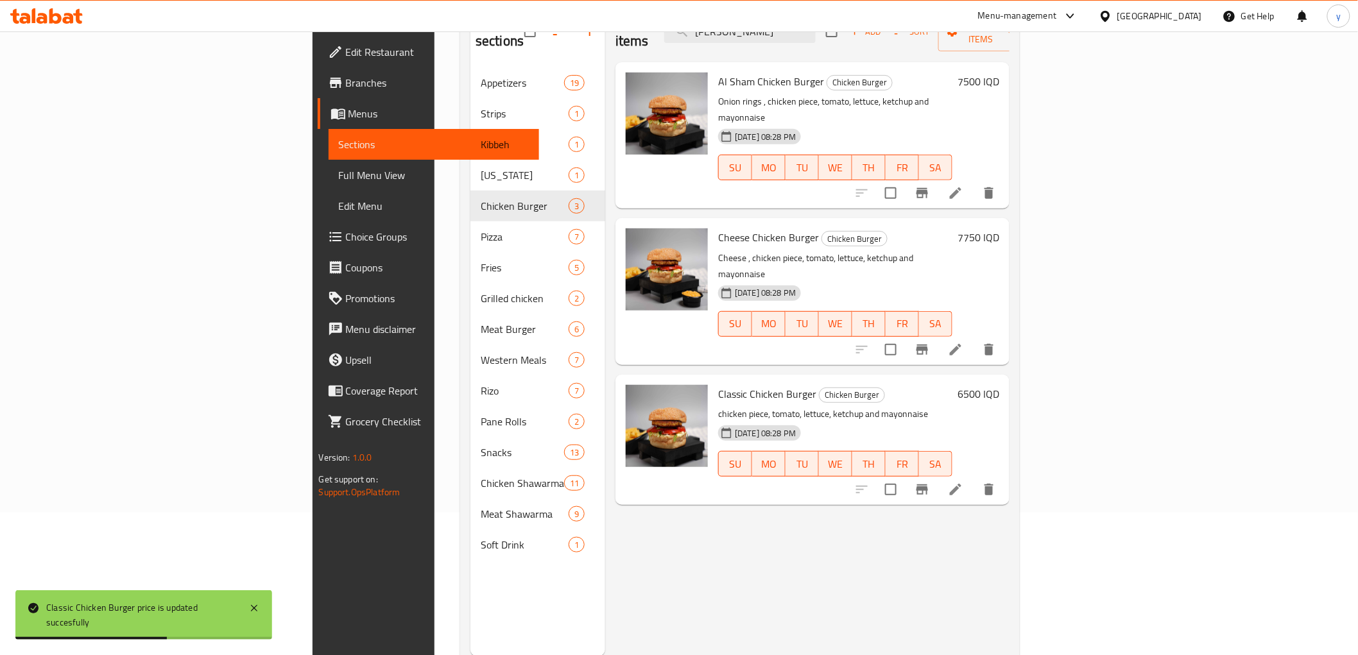
click at [1000, 229] on h6 "7750 IQD" at bounding box center [979, 238] width 42 height 18
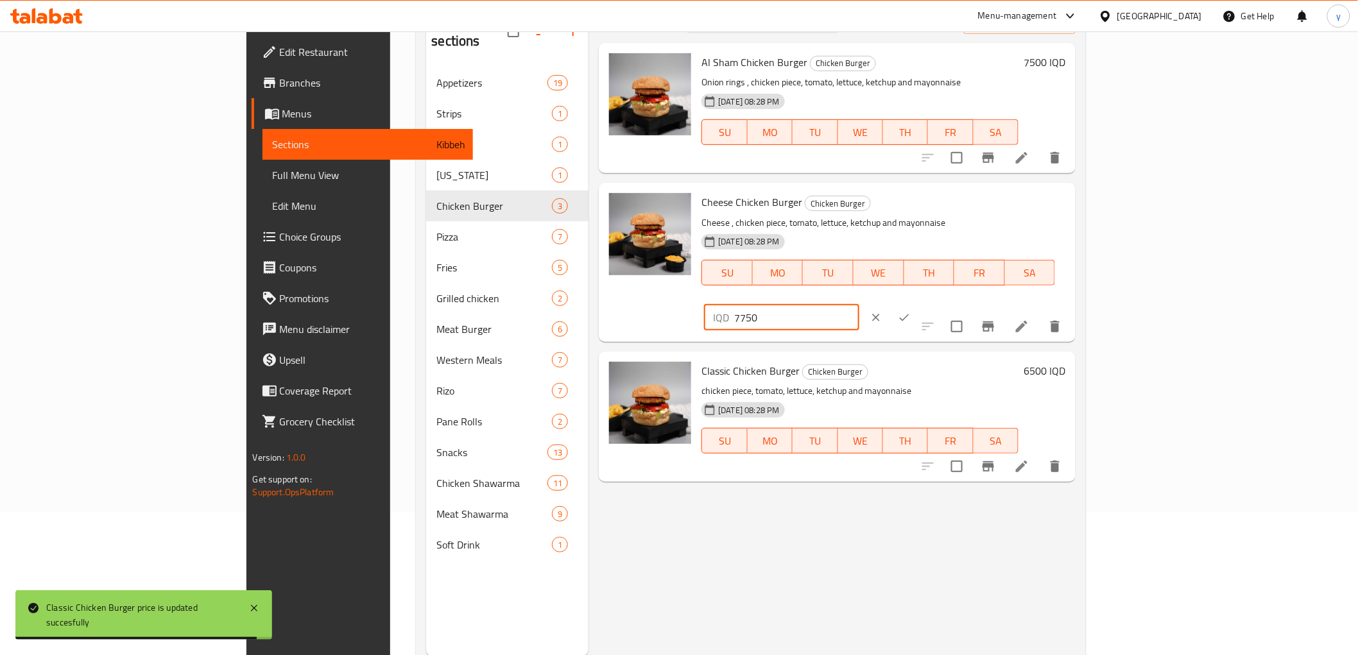
drag, startPoint x: 1146, startPoint y: 207, endPoint x: 1137, endPoint y: 214, distance: 11.8
click at [859, 305] on input "7750" at bounding box center [796, 318] width 125 height 26
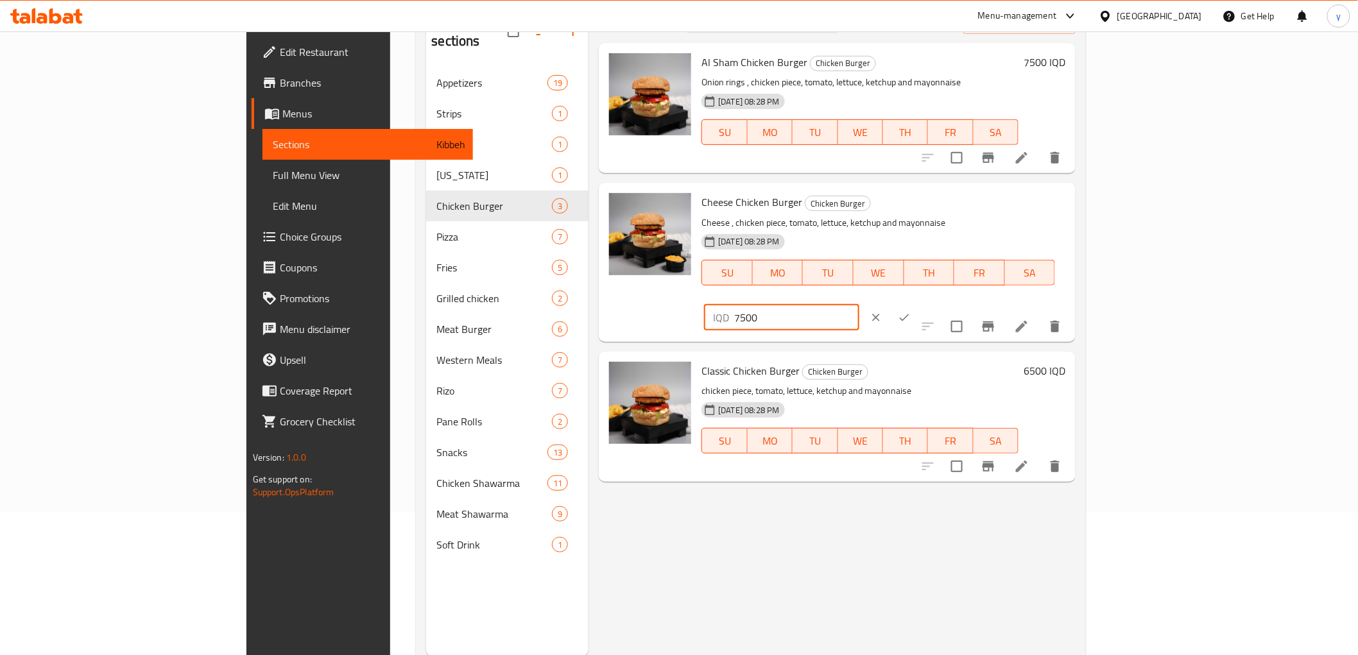
type input "7500"
click at [919, 304] on button "ok" at bounding box center [904, 318] width 28 height 28
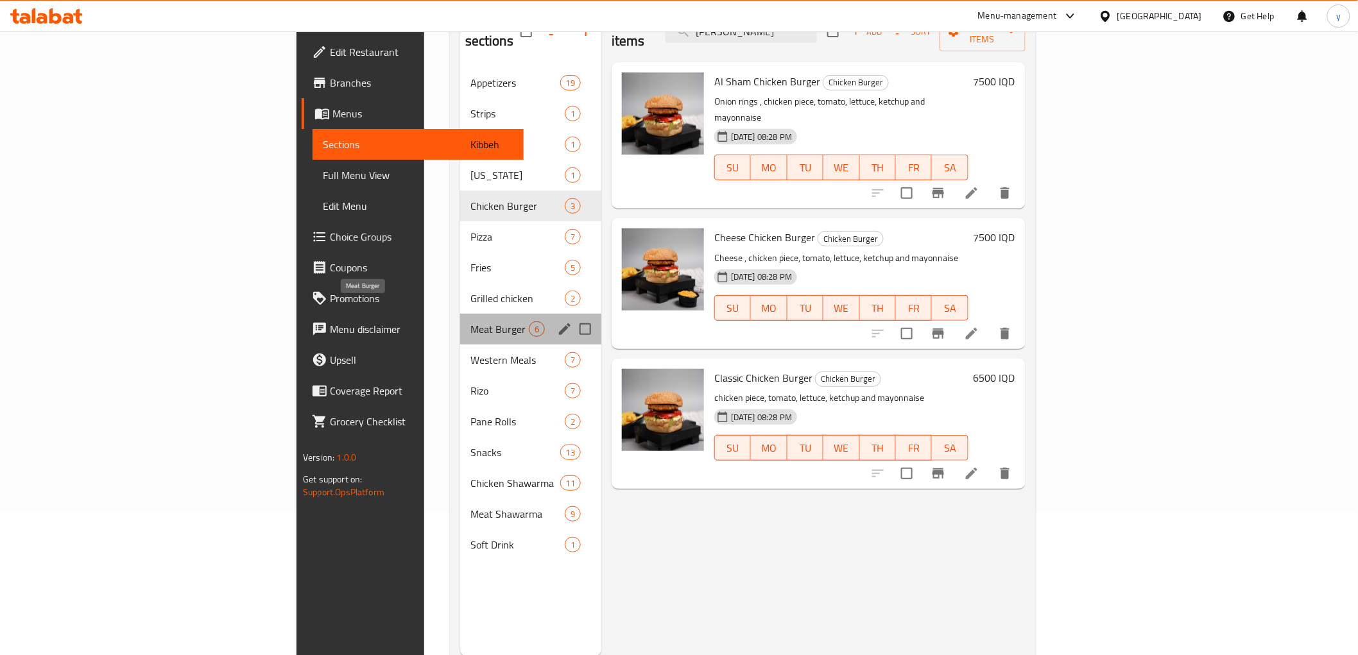
click at [471, 322] on span "Meat Burger" at bounding box center [500, 329] width 58 height 15
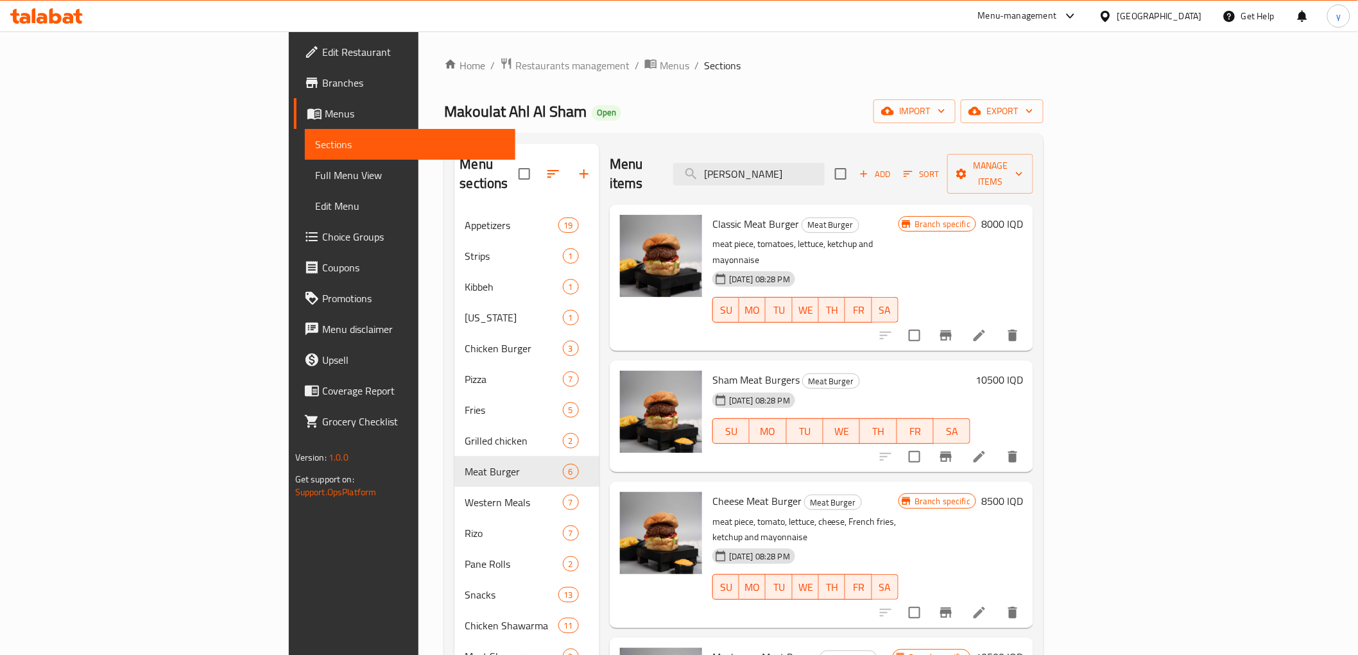
click at [1023, 215] on h6 "8000 IQD" at bounding box center [1003, 224] width 42 height 18
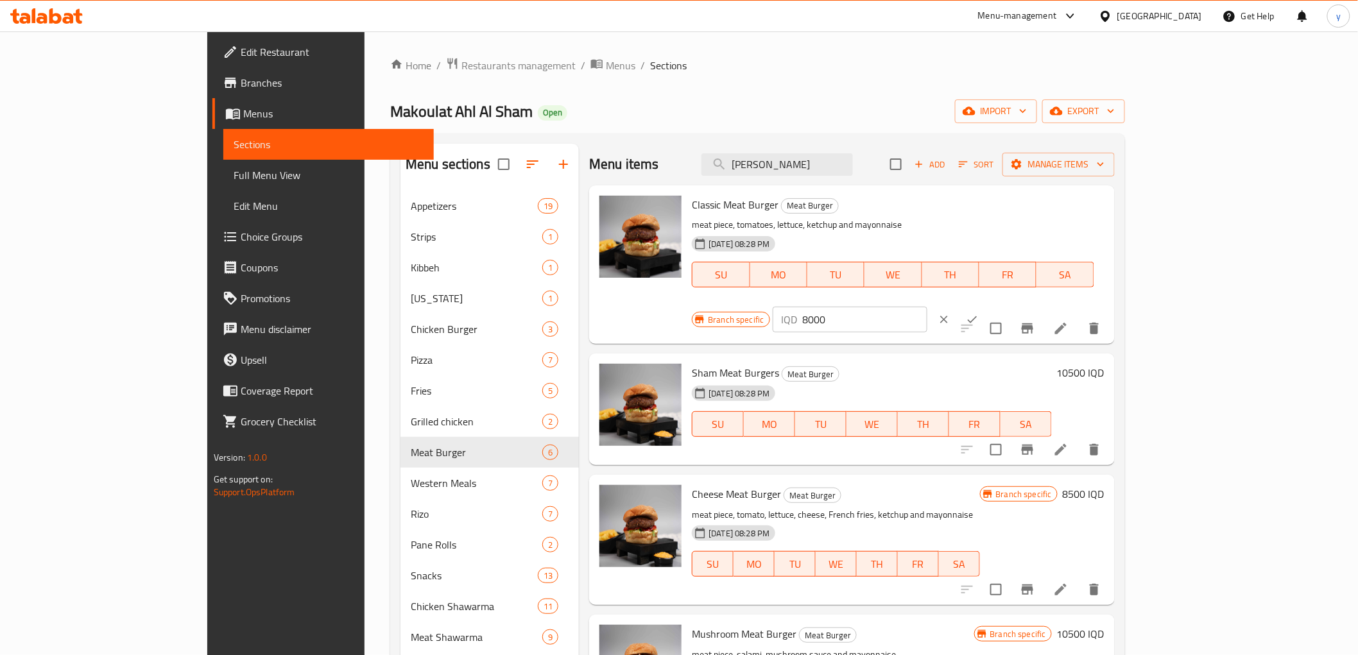
click at [1079, 317] on li at bounding box center [1061, 328] width 36 height 23
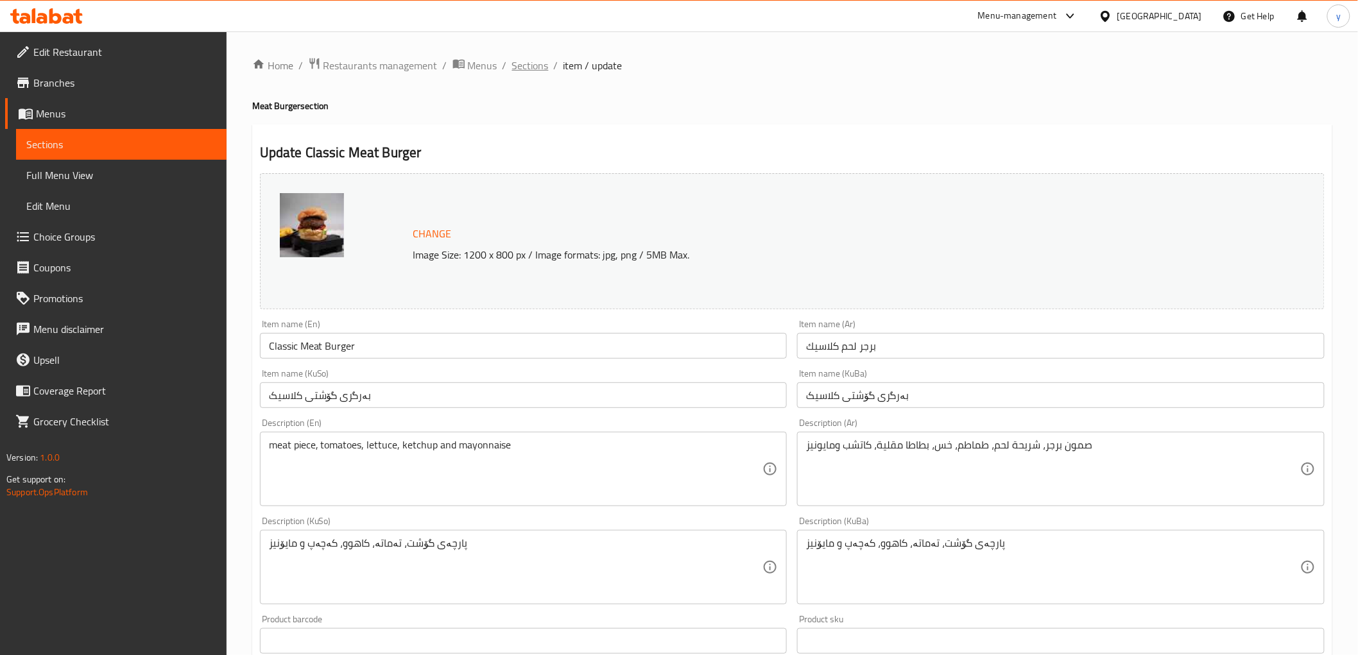
click at [528, 67] on span "Sections" at bounding box center [530, 65] width 37 height 15
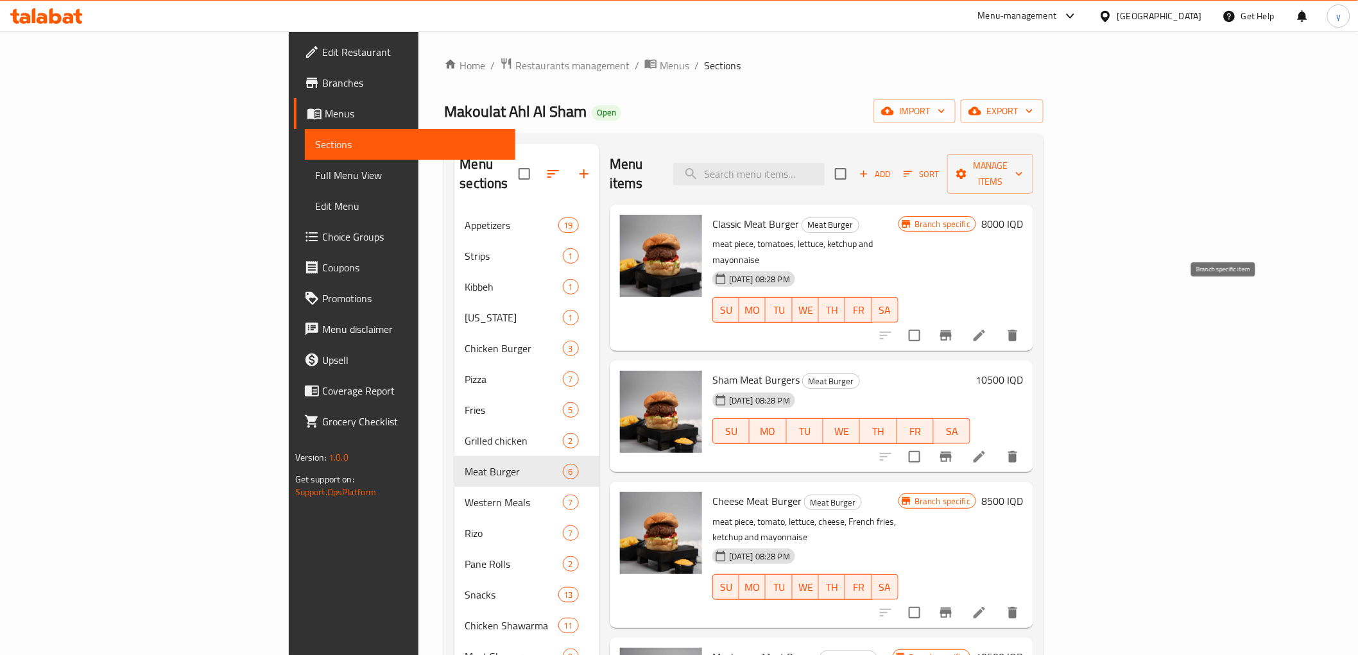
click at [954, 328] on icon "Branch-specific-item" at bounding box center [946, 335] width 15 height 15
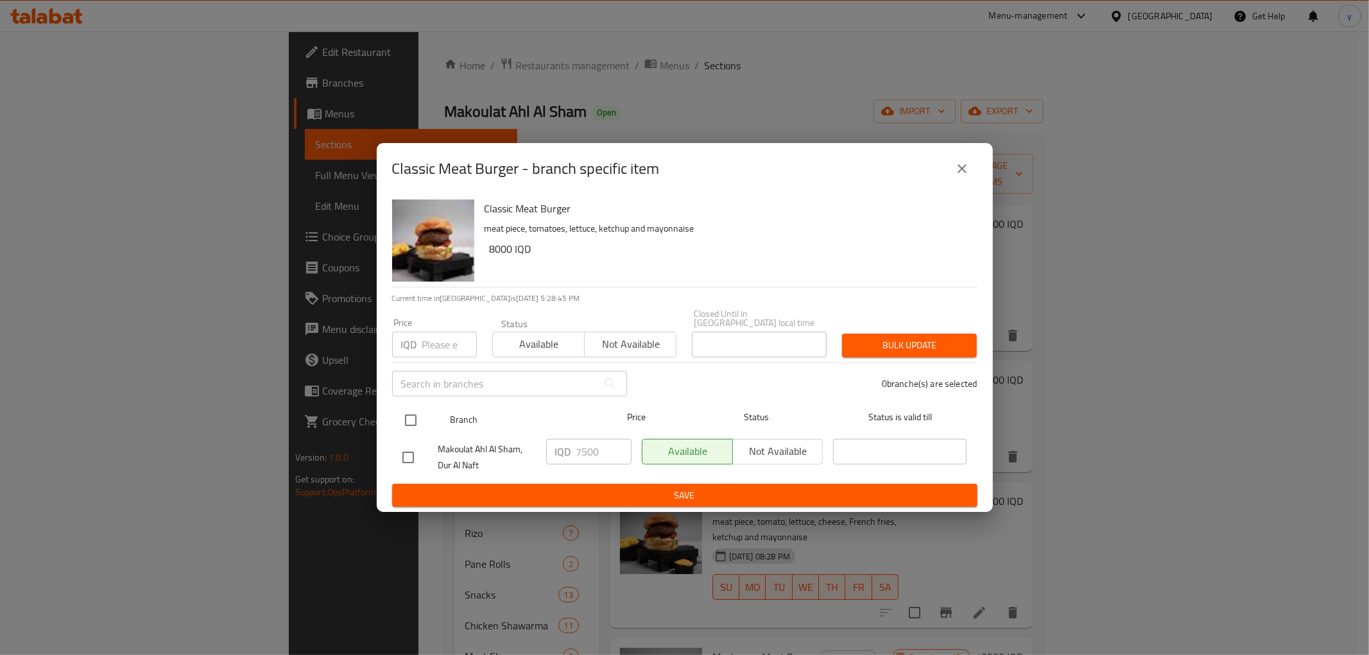
click at [412, 414] on input "checkbox" at bounding box center [410, 420] width 27 height 27
checkbox input "true"
drag, startPoint x: 586, startPoint y: 444, endPoint x: 557, endPoint y: 451, distance: 29.0
click at [557, 451] on div "IQD 7500 ​" at bounding box center [588, 452] width 85 height 26
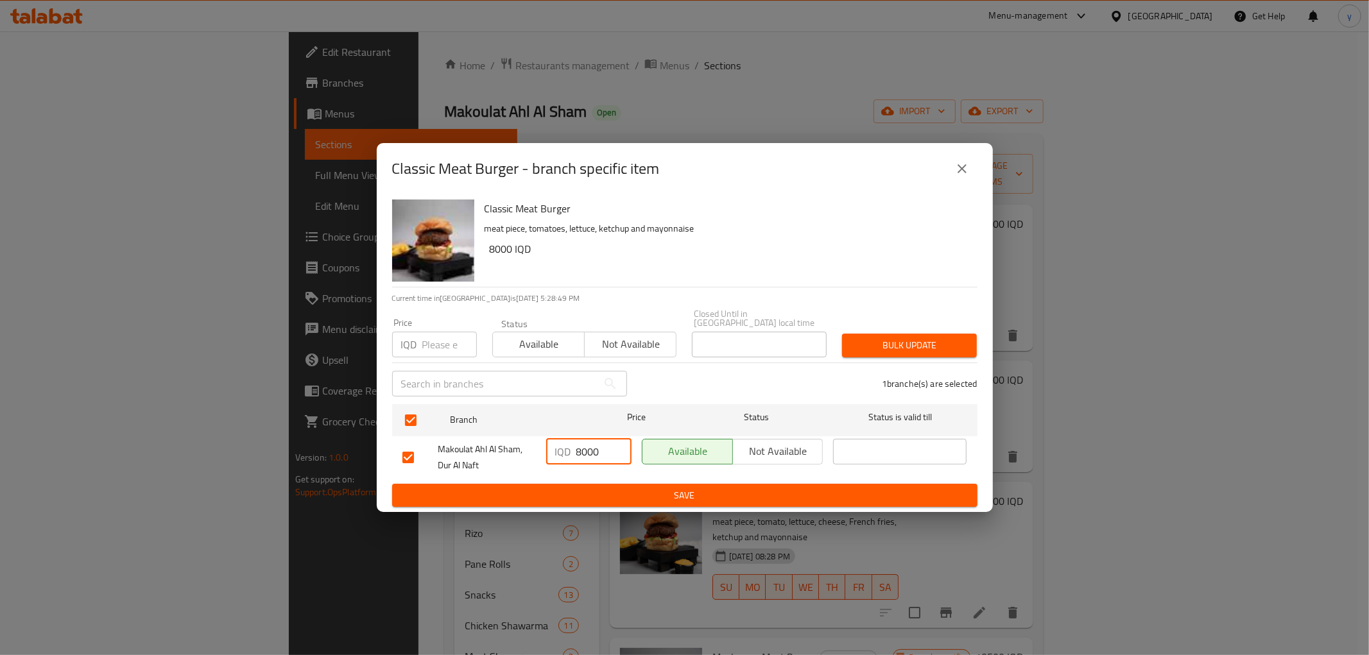
type input "8000"
click at [594, 488] on span "Save" at bounding box center [685, 496] width 565 height 16
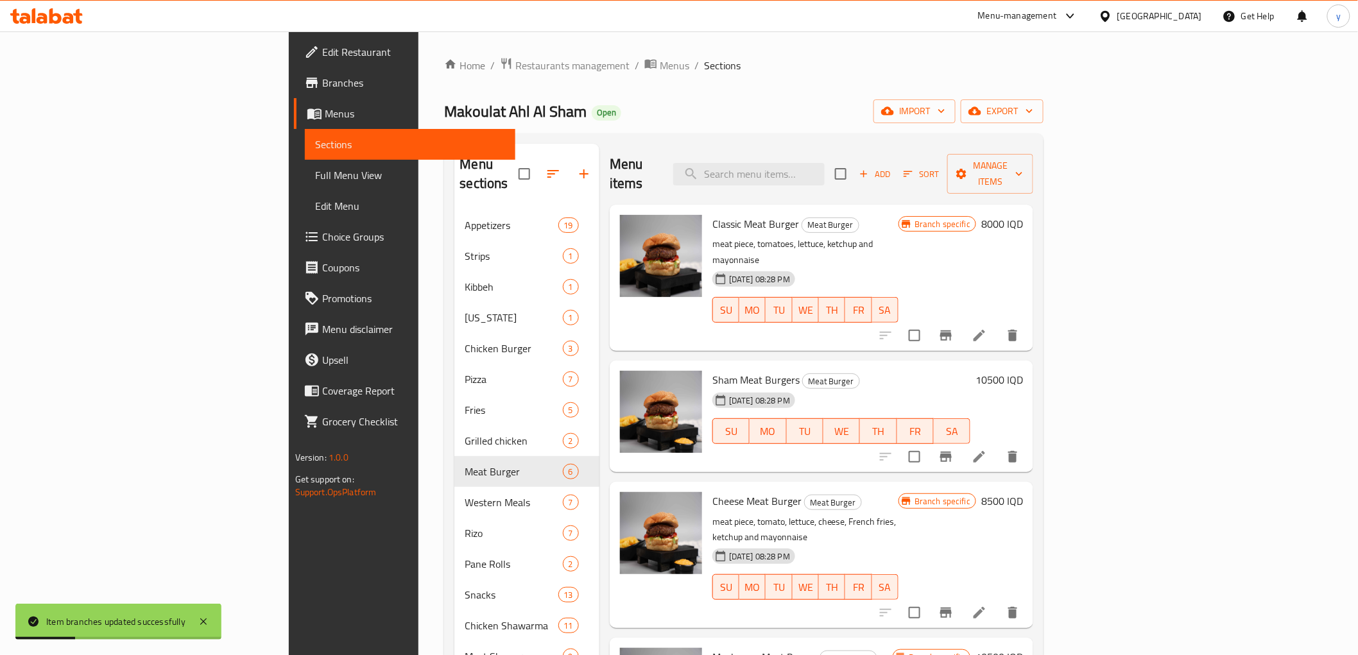
click at [1023, 492] on h6 "8500 IQD" at bounding box center [1003, 501] width 42 height 18
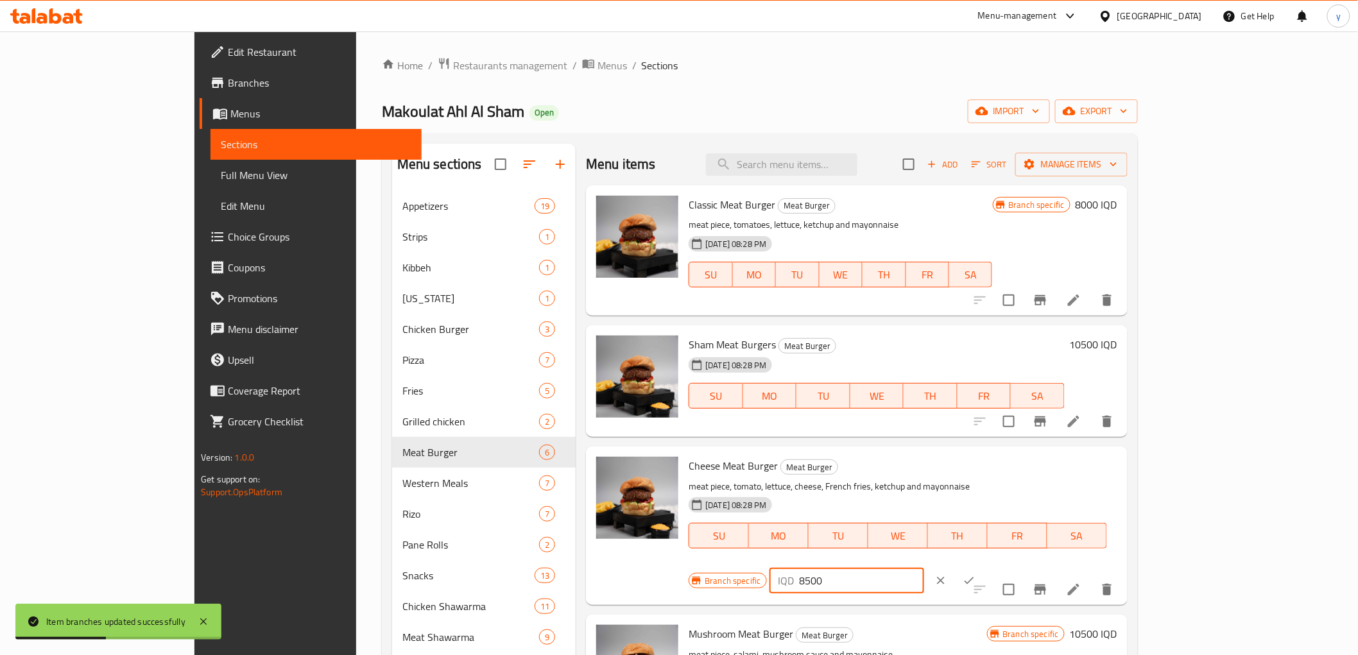
drag, startPoint x: 1129, startPoint y: 472, endPoint x: 1107, endPoint y: 480, distance: 22.5
click at [924, 568] on div "IQD 8500 ​" at bounding box center [847, 581] width 155 height 26
click at [924, 568] on input "9000" at bounding box center [862, 581] width 125 height 26
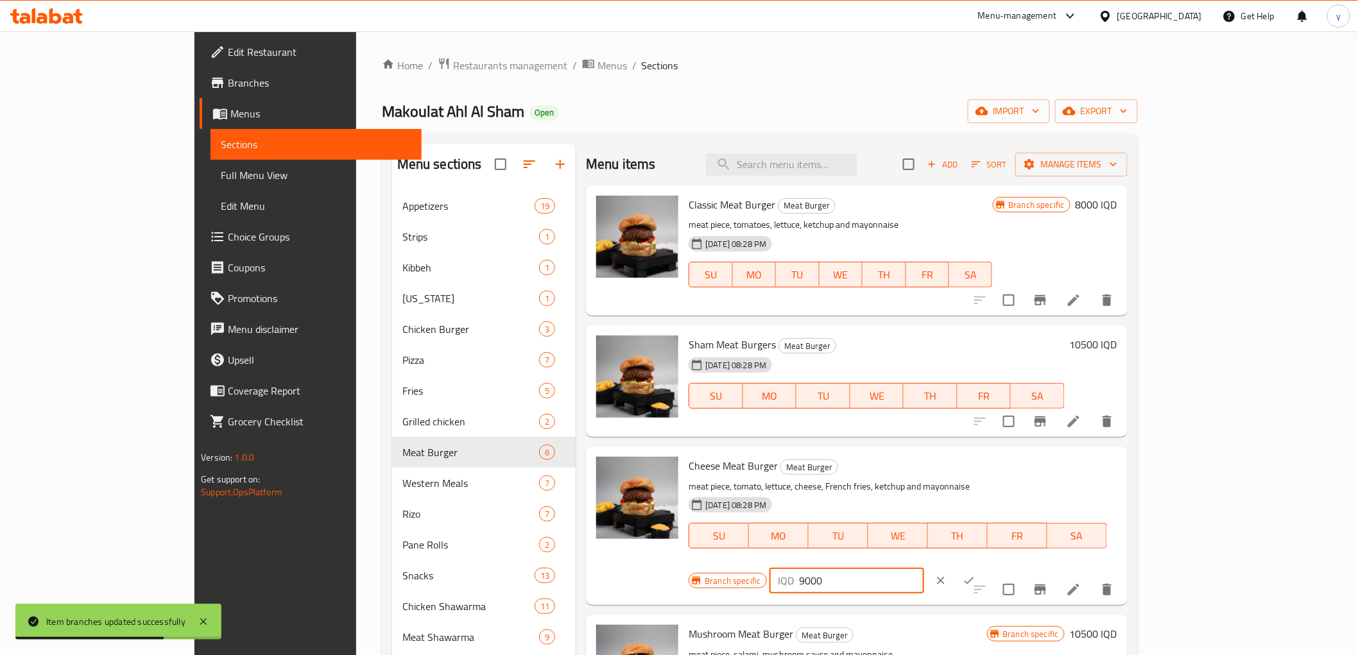
type input "9000"
click at [984, 567] on button "ok" at bounding box center [969, 581] width 28 height 28
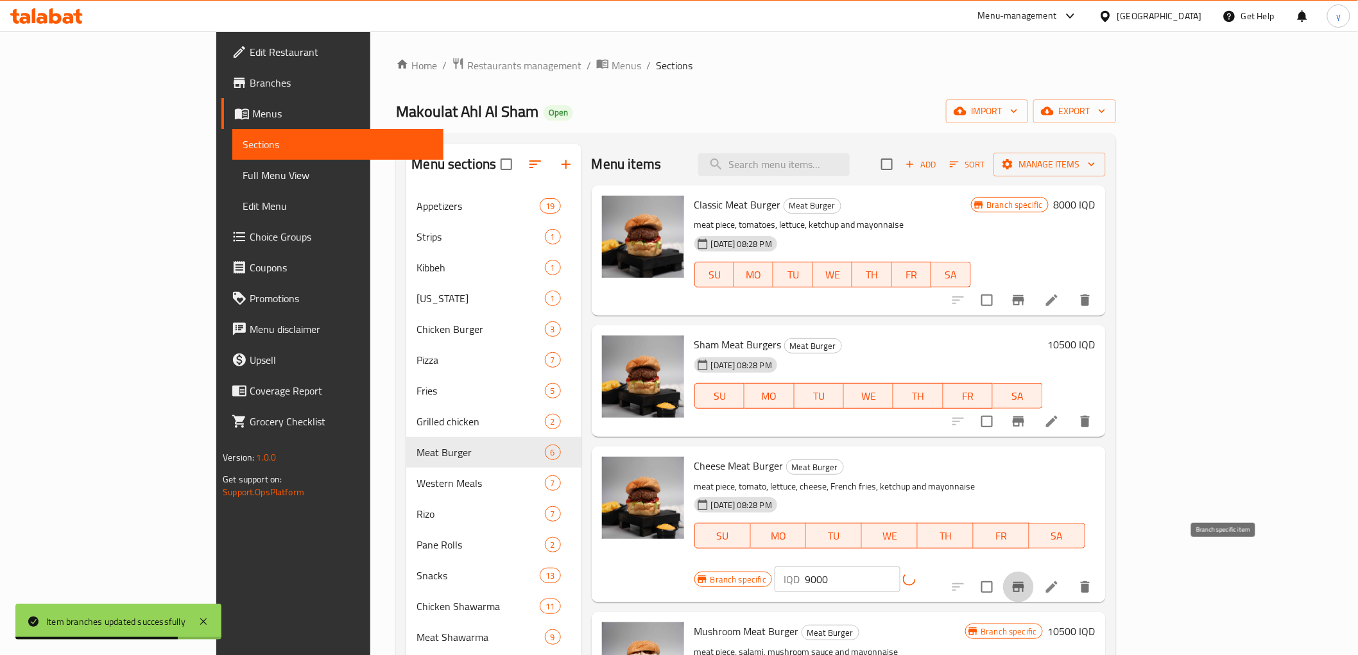
click at [1034, 572] on button "Branch-specific-item" at bounding box center [1018, 587] width 31 height 31
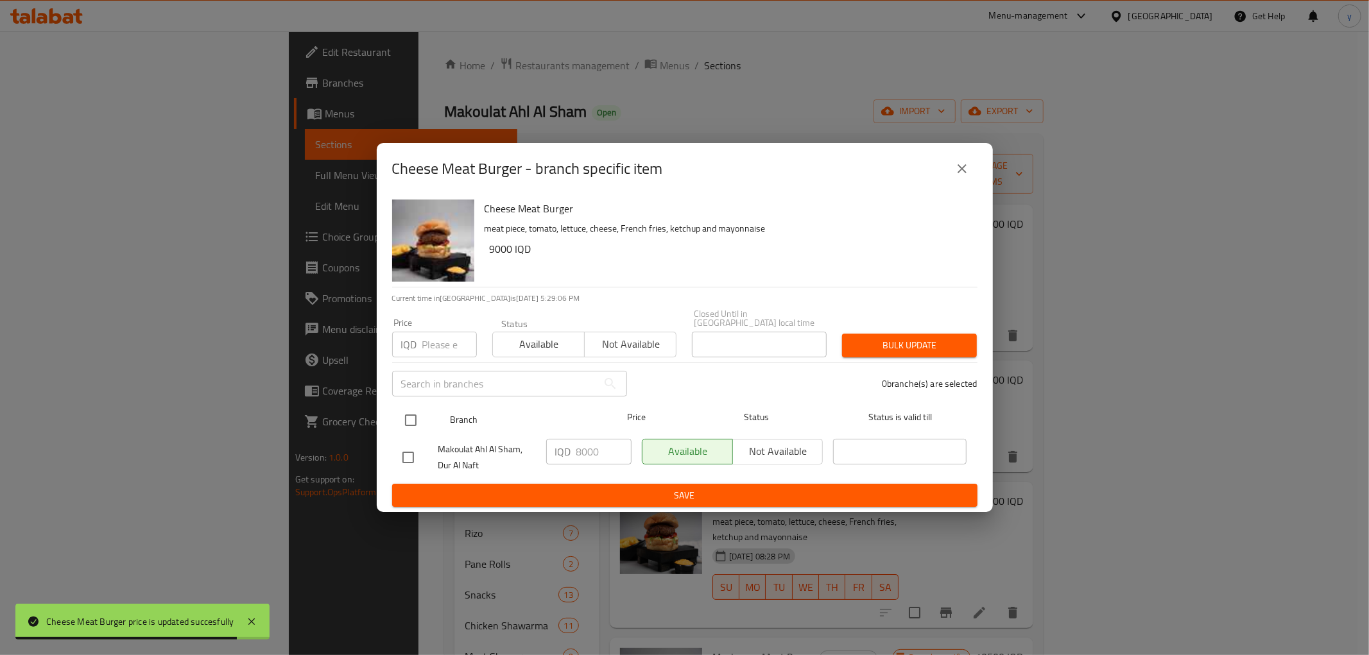
click at [415, 413] on input "checkbox" at bounding box center [410, 420] width 27 height 27
checkbox input "true"
click at [602, 460] on div "IQD 8000 ​" at bounding box center [589, 458] width 96 height 48
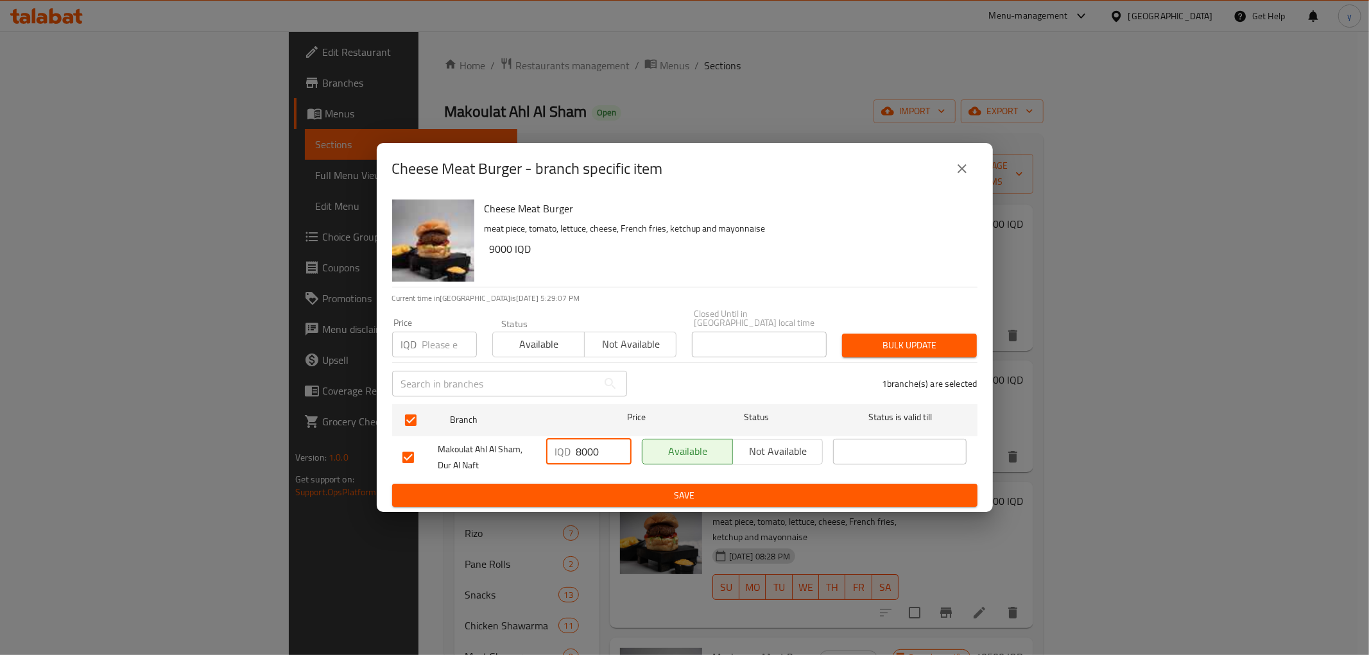
click at [591, 449] on input "8000" at bounding box center [604, 452] width 55 height 26
paste input "9"
type input "9000"
click at [601, 488] on span "Save" at bounding box center [685, 496] width 565 height 16
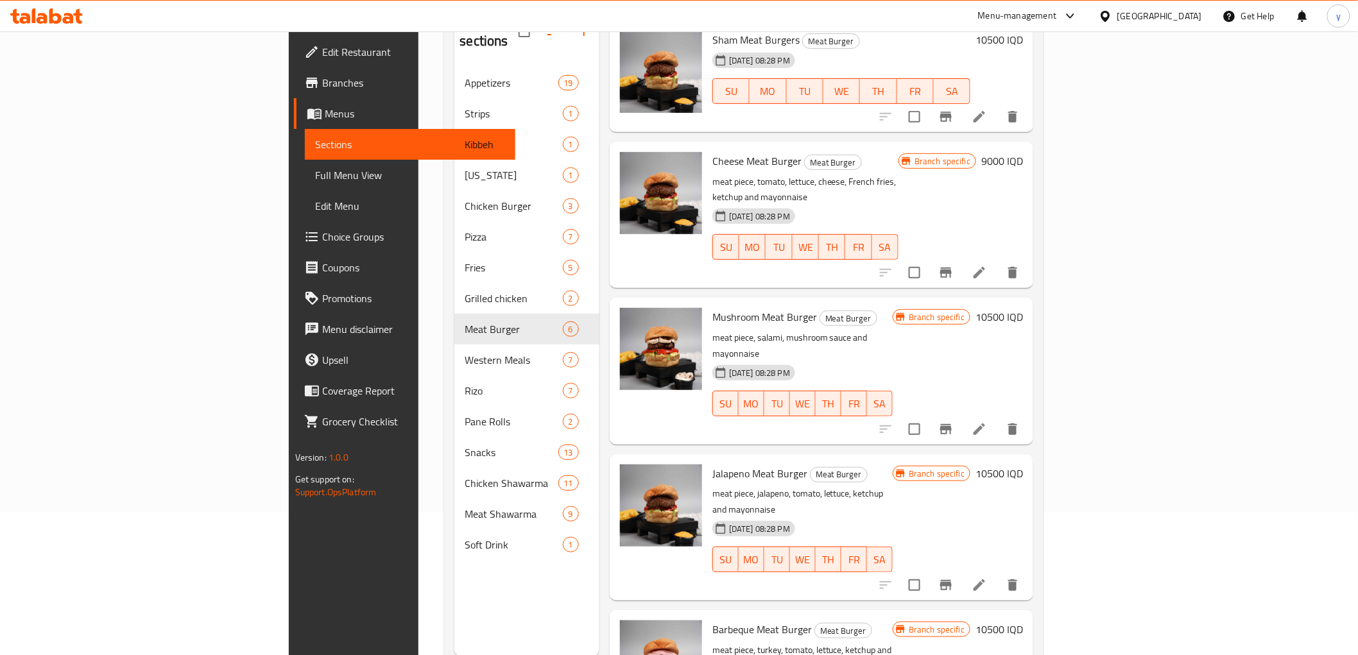
scroll to position [180, 0]
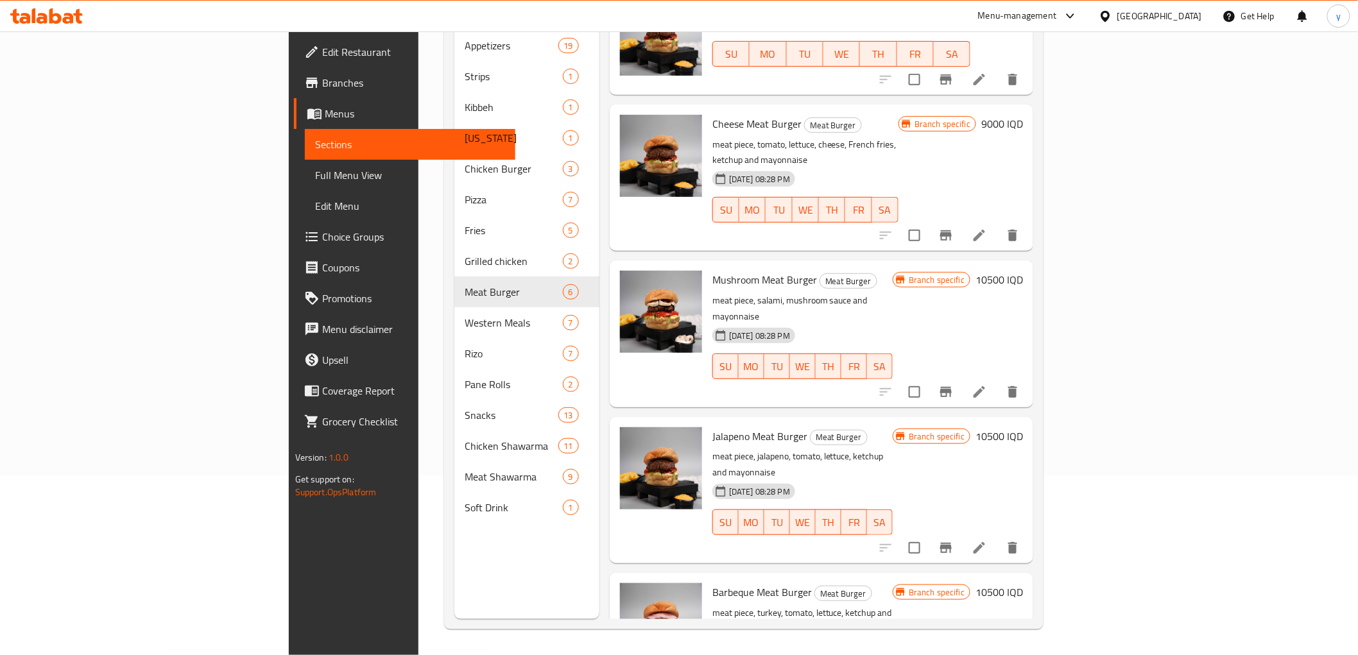
click at [1023, 584] on div "Branch specific 10500 IQD" at bounding box center [958, 647] width 130 height 126
click at [1023, 584] on h6 "10500 IQD" at bounding box center [1000, 593] width 48 height 18
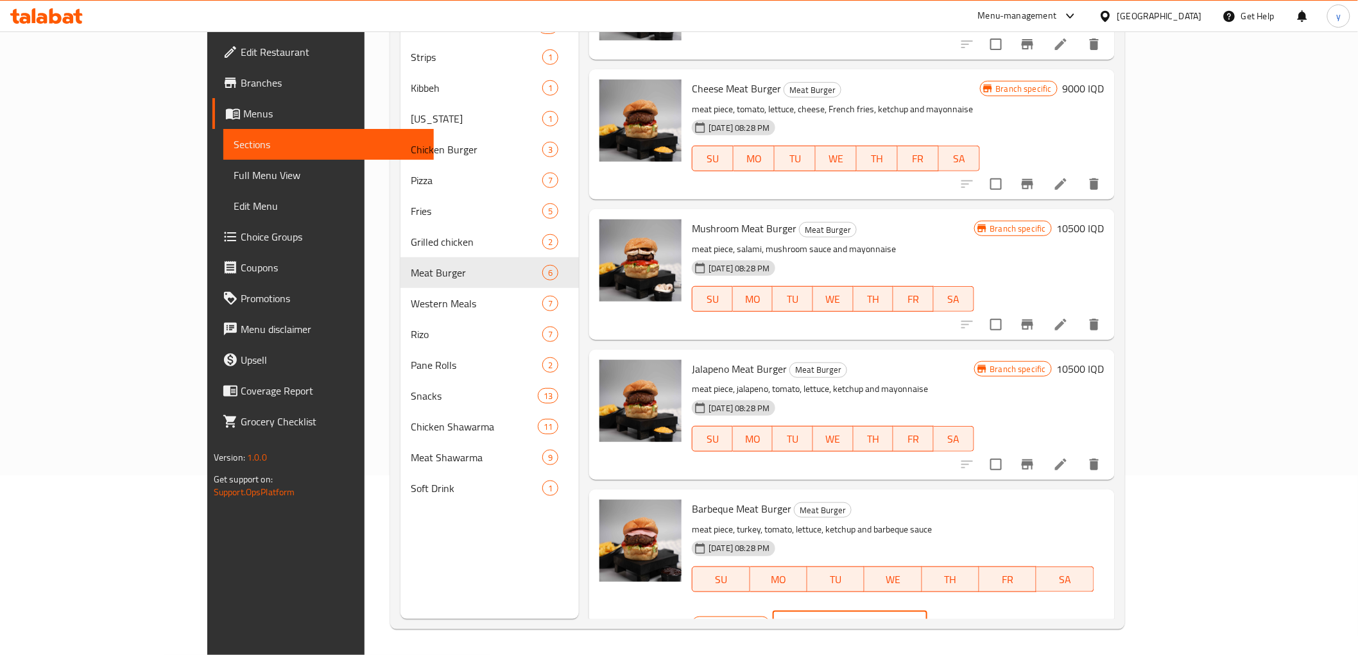
drag, startPoint x: 1131, startPoint y: 517, endPoint x: 1120, endPoint y: 517, distance: 11.6
click at [928, 612] on input "10500" at bounding box center [865, 625] width 125 height 26
click at [928, 612] on input "9500" at bounding box center [865, 625] width 125 height 26
type input "9500"
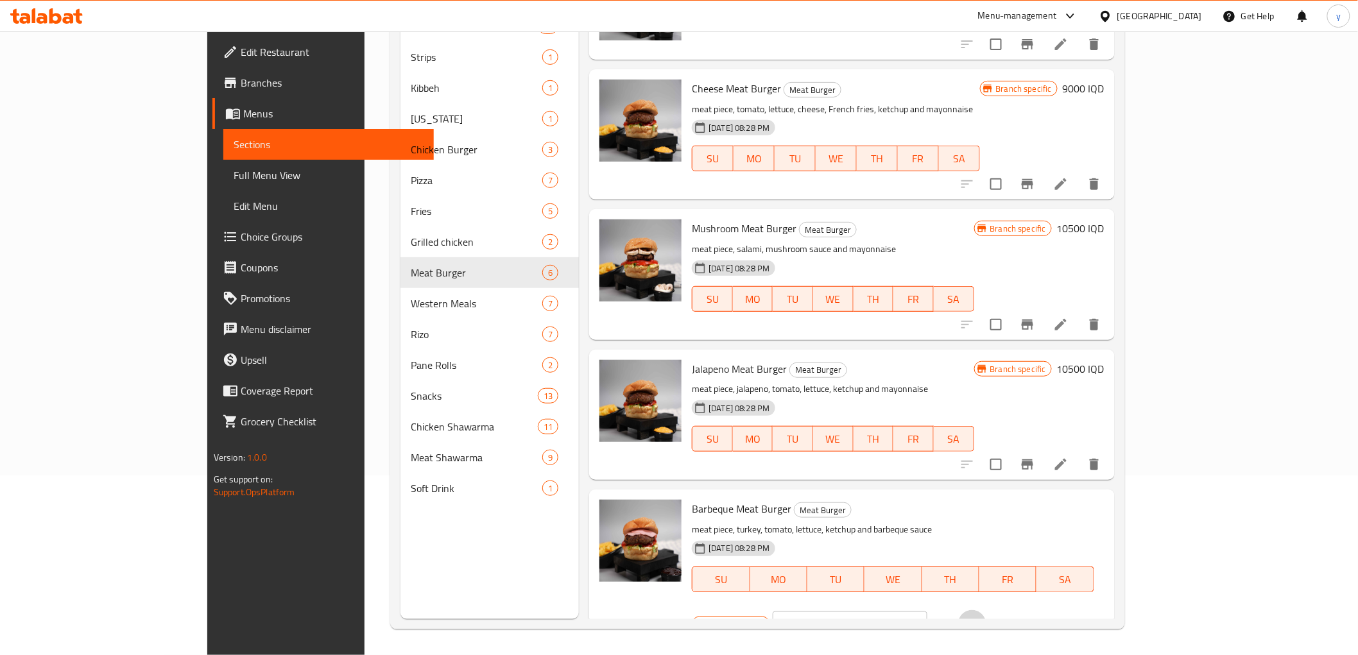
click at [979, 618] on icon "ok" at bounding box center [972, 624] width 13 height 13
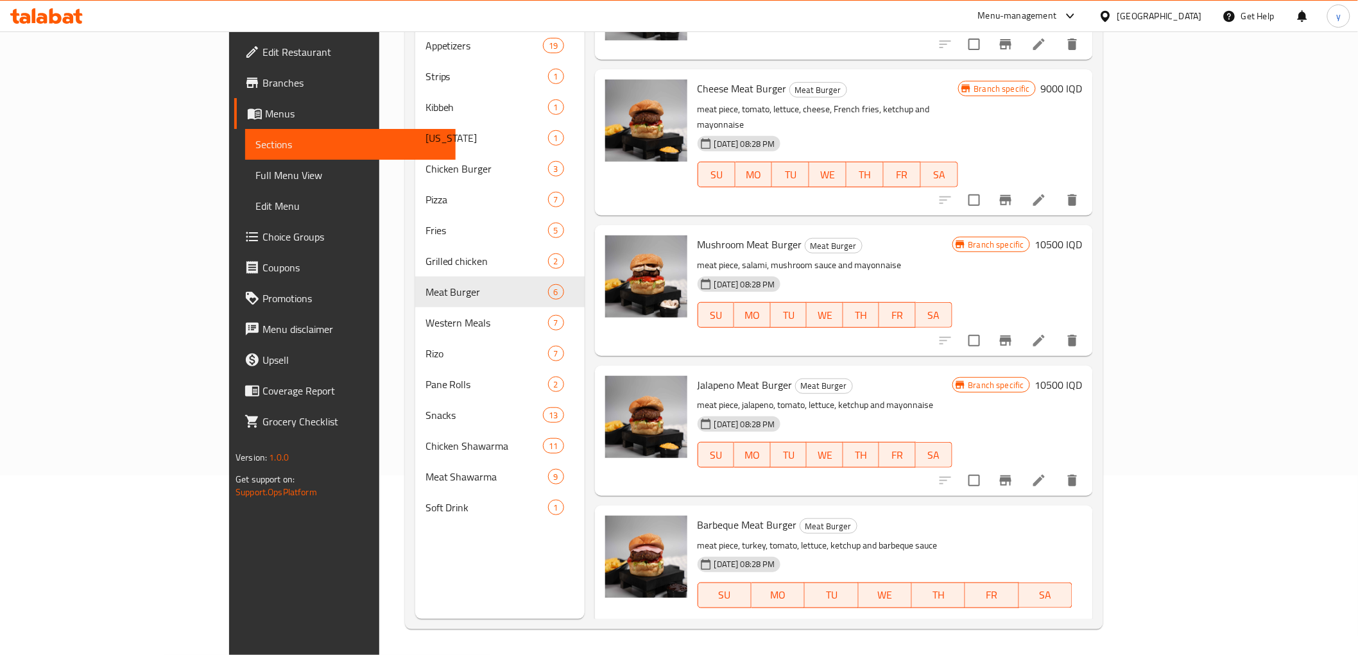
click at [1021, 632] on button "Branch-specific-item" at bounding box center [1006, 647] width 31 height 31
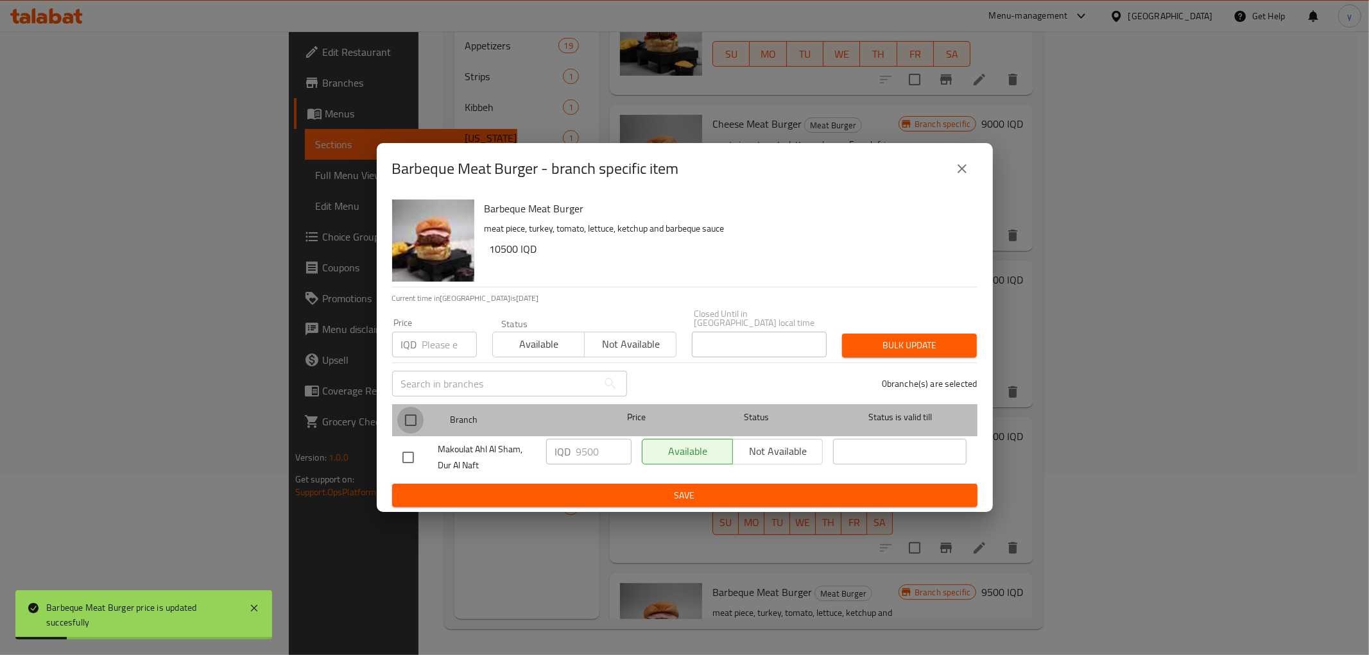
click at [401, 417] on input "checkbox" at bounding box center [410, 420] width 27 height 27
checkbox input "true"
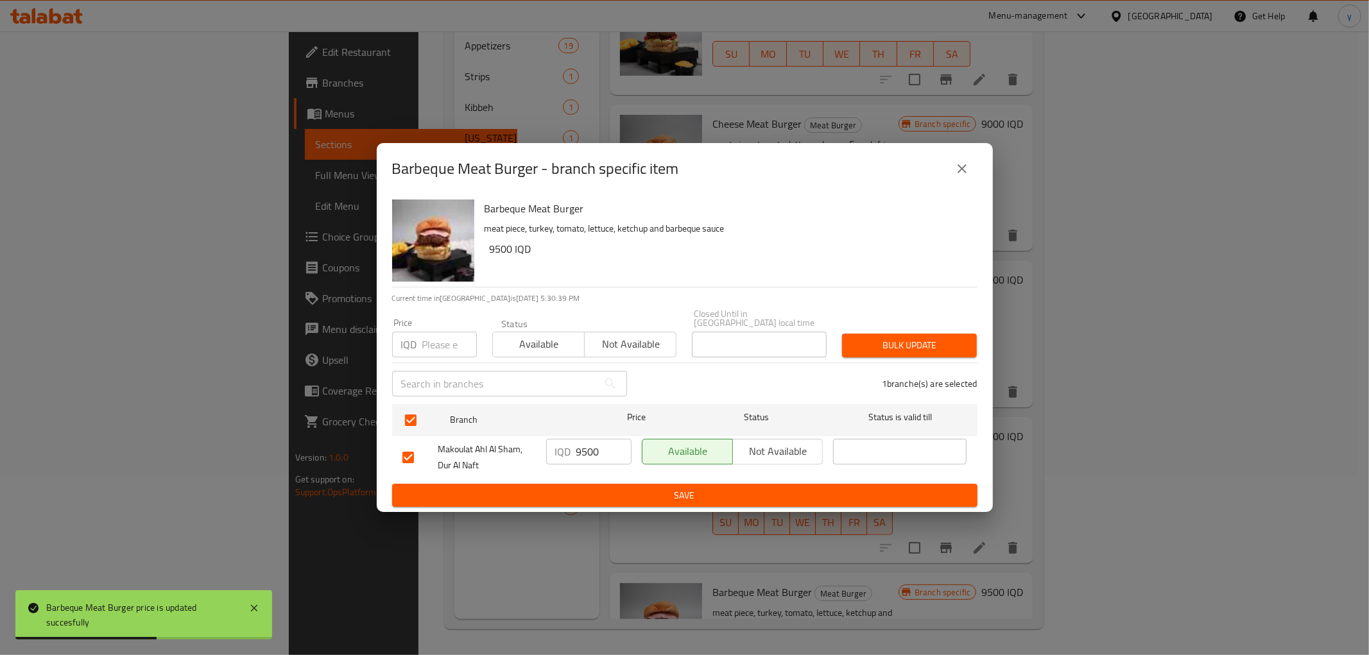
click at [976, 171] on button "close" at bounding box center [962, 168] width 31 height 31
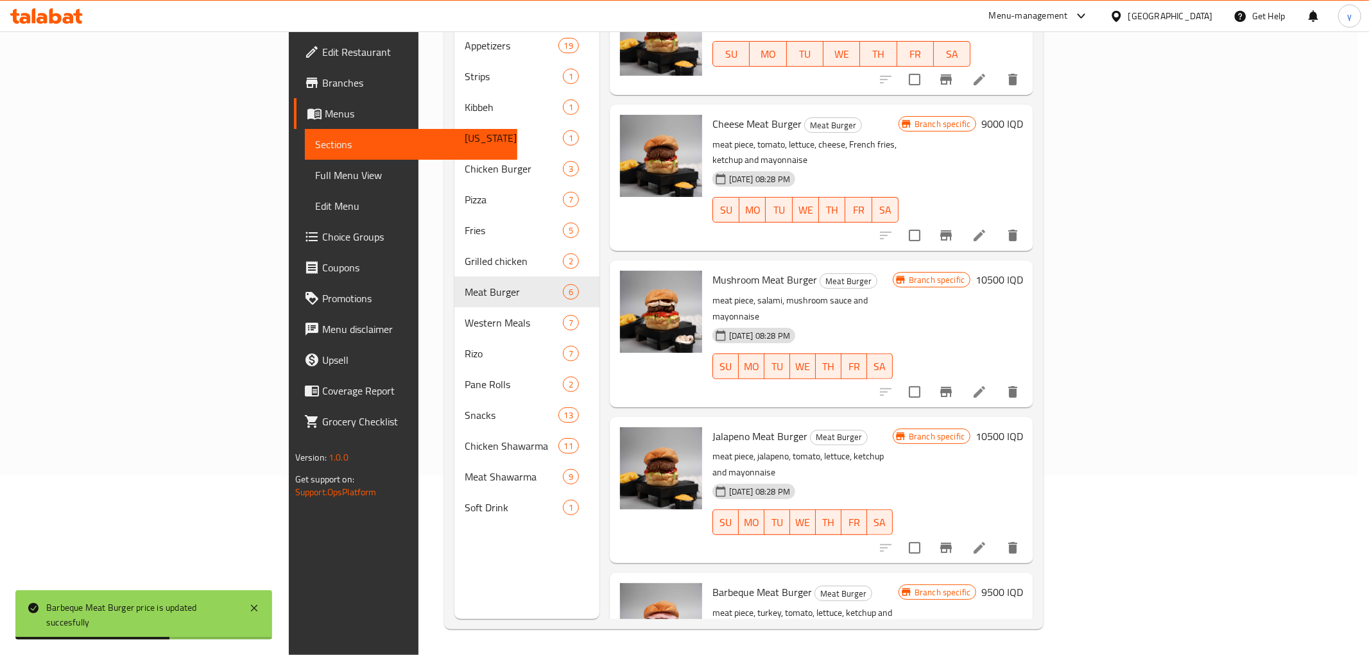
click at [964, 173] on icon "close" at bounding box center [962, 168] width 9 height 9
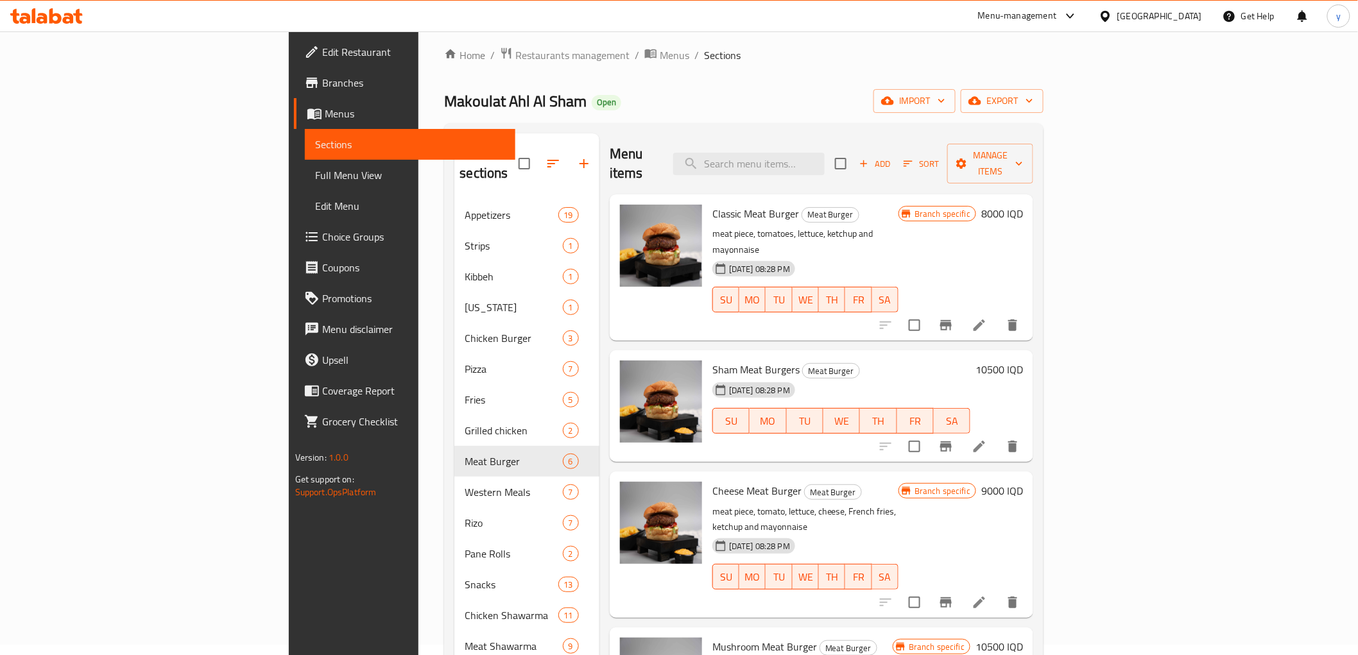
scroll to position [0, 0]
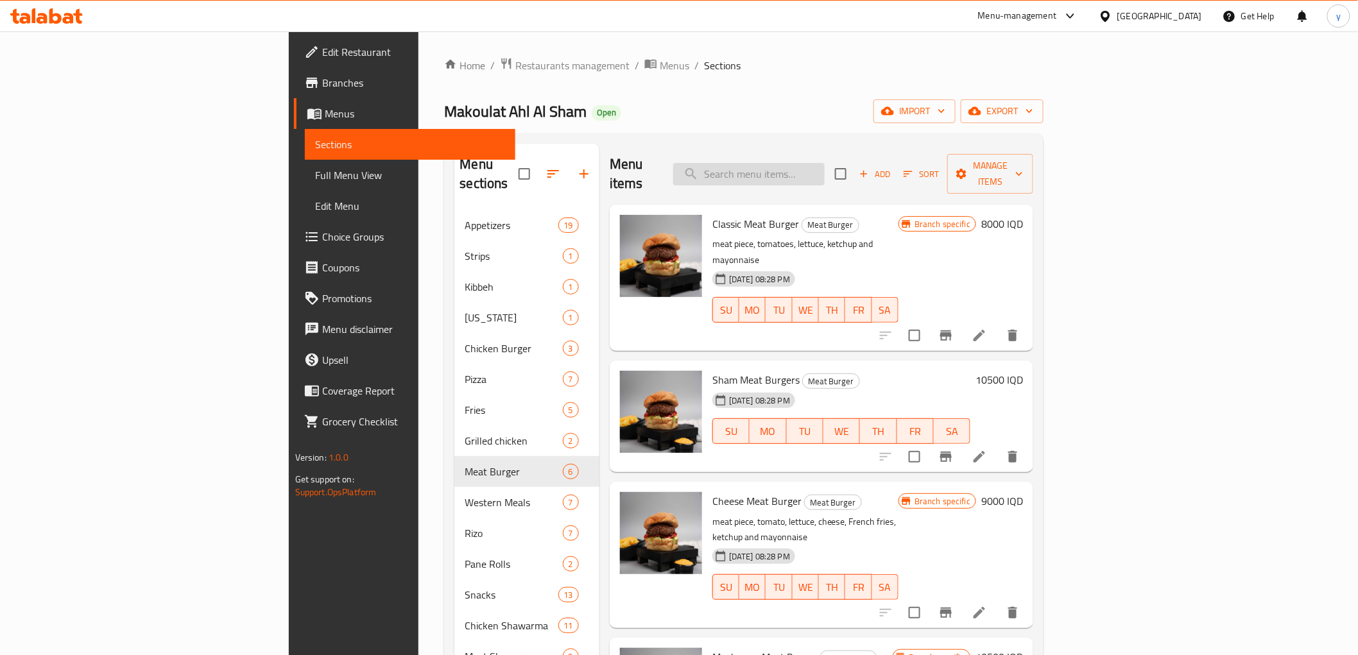
click at [825, 164] on input "search" at bounding box center [749, 174] width 152 height 22
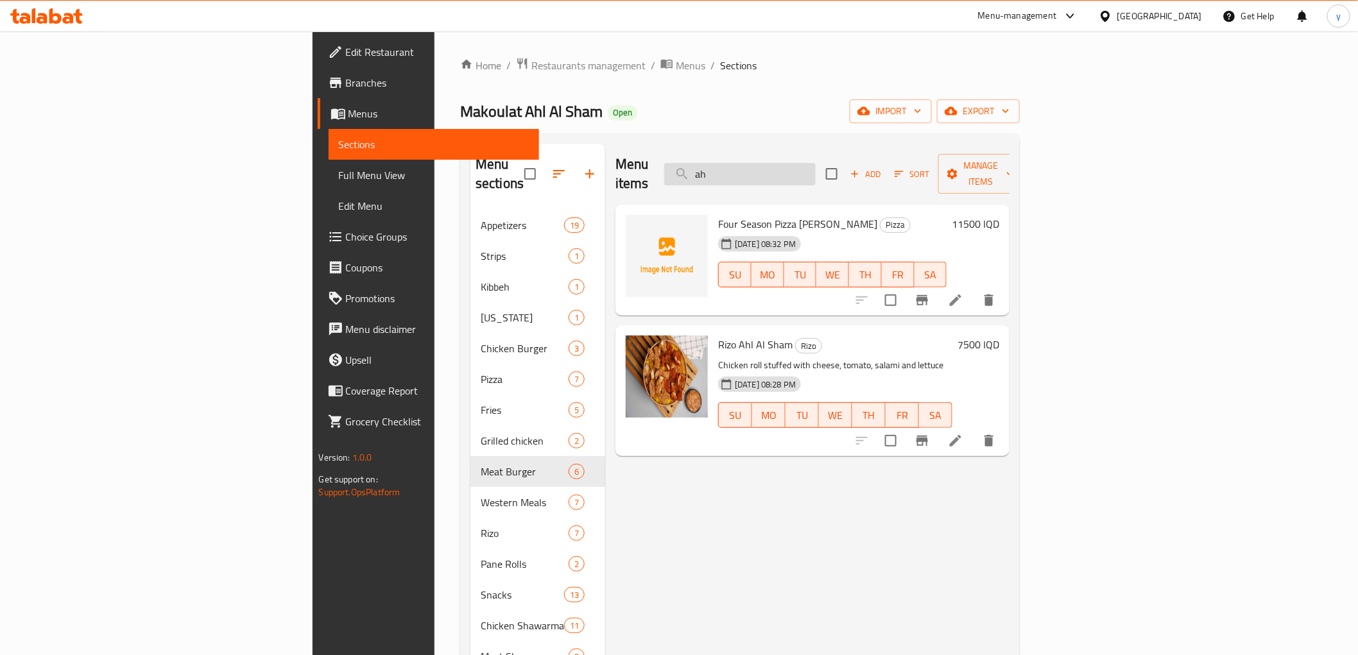
type input "a"
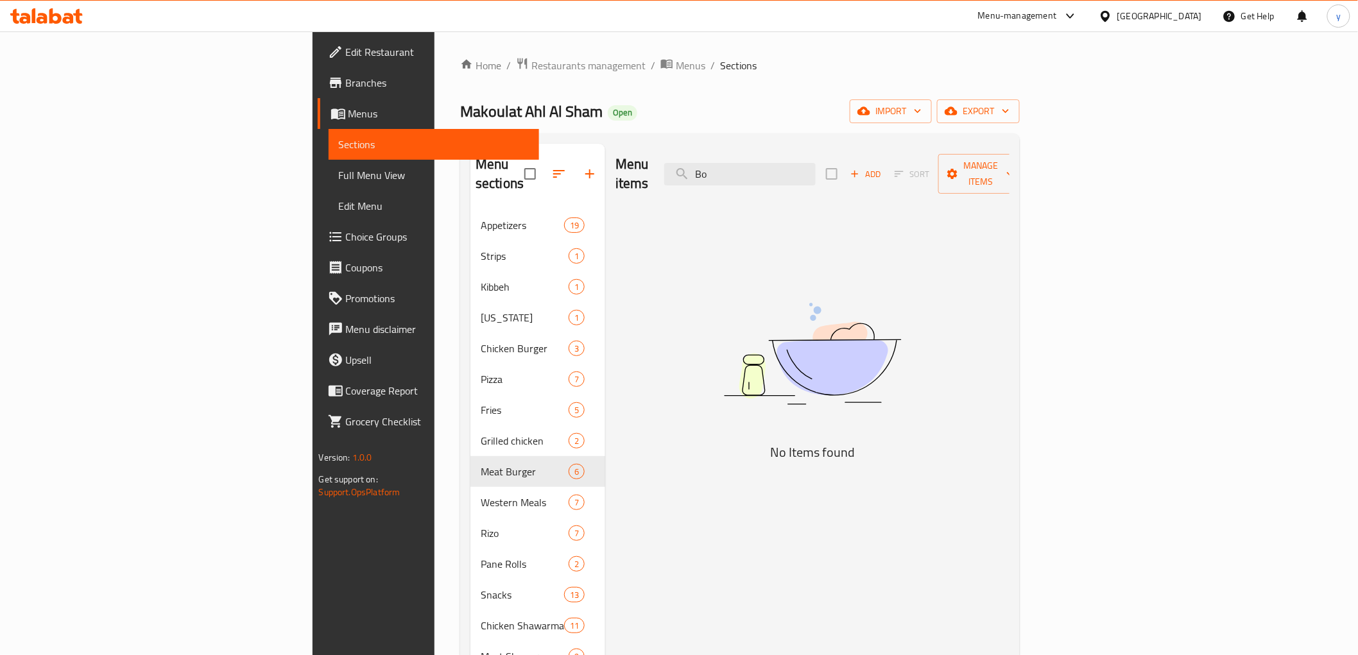
type input "B"
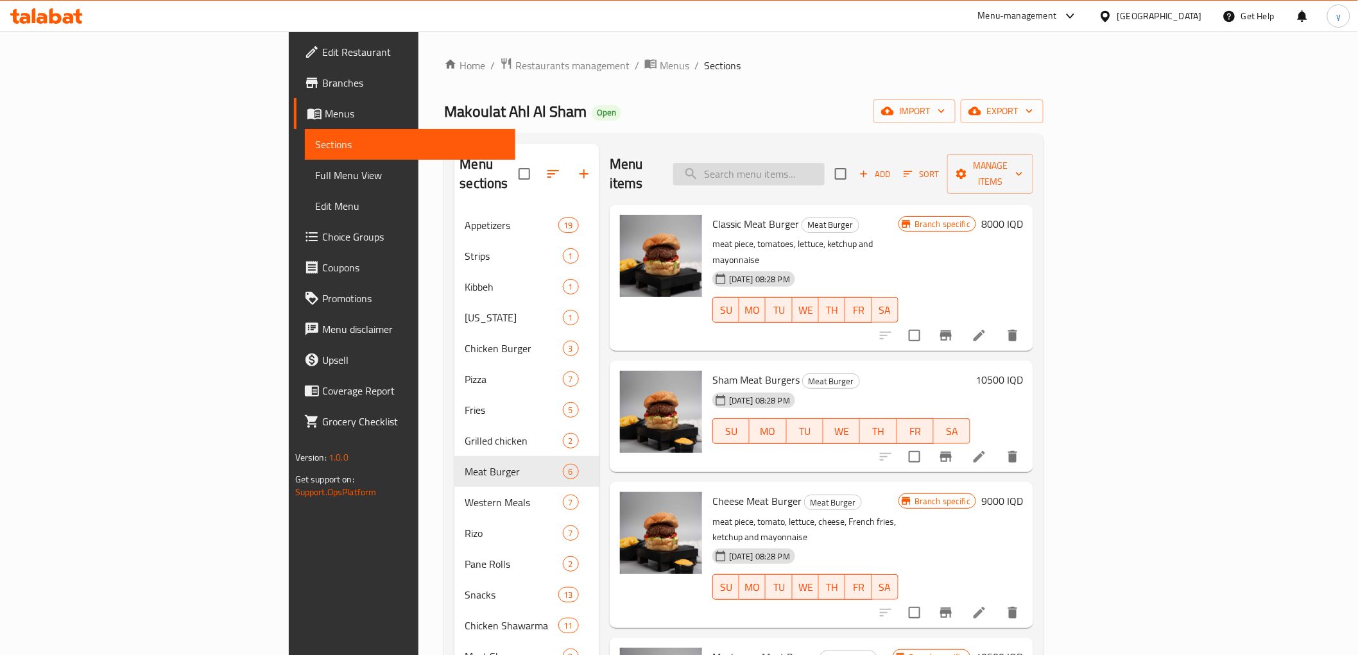
click at [825, 172] on input "search" at bounding box center [749, 174] width 152 height 22
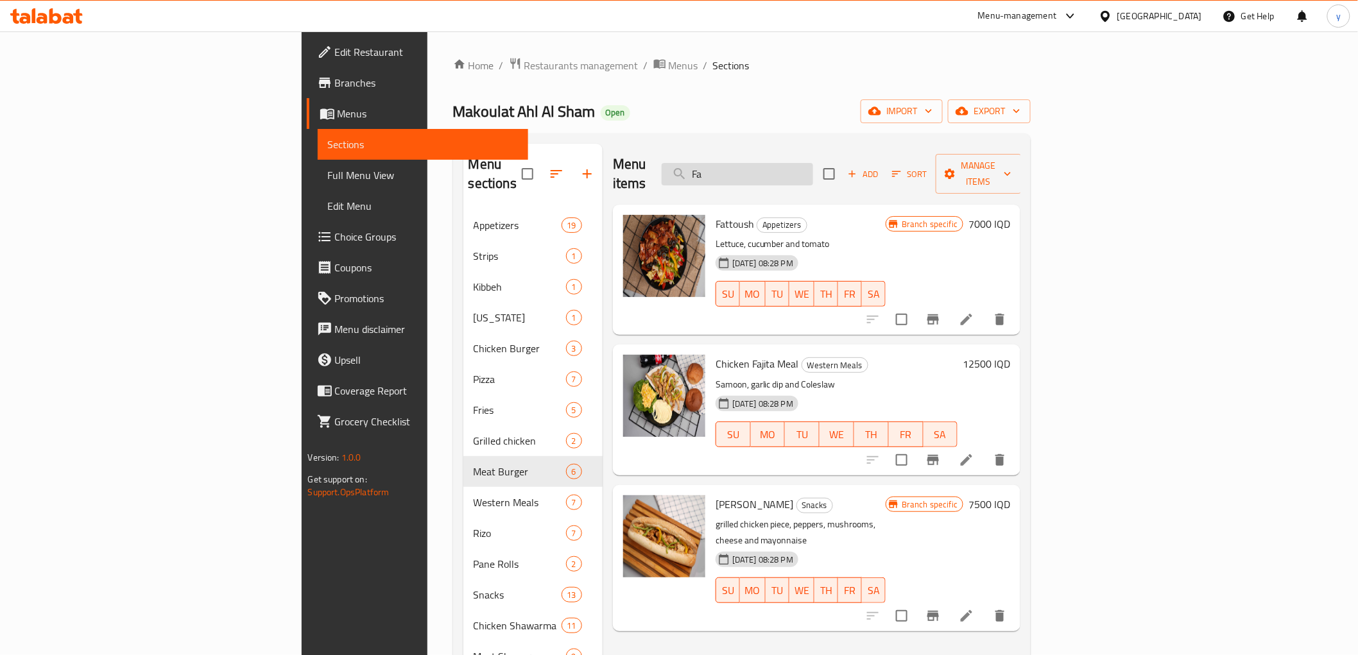
drag, startPoint x: 819, startPoint y: 162, endPoint x: 812, endPoint y: 164, distance: 6.7
click at [812, 164] on input "Fa" at bounding box center [738, 174] width 152 height 22
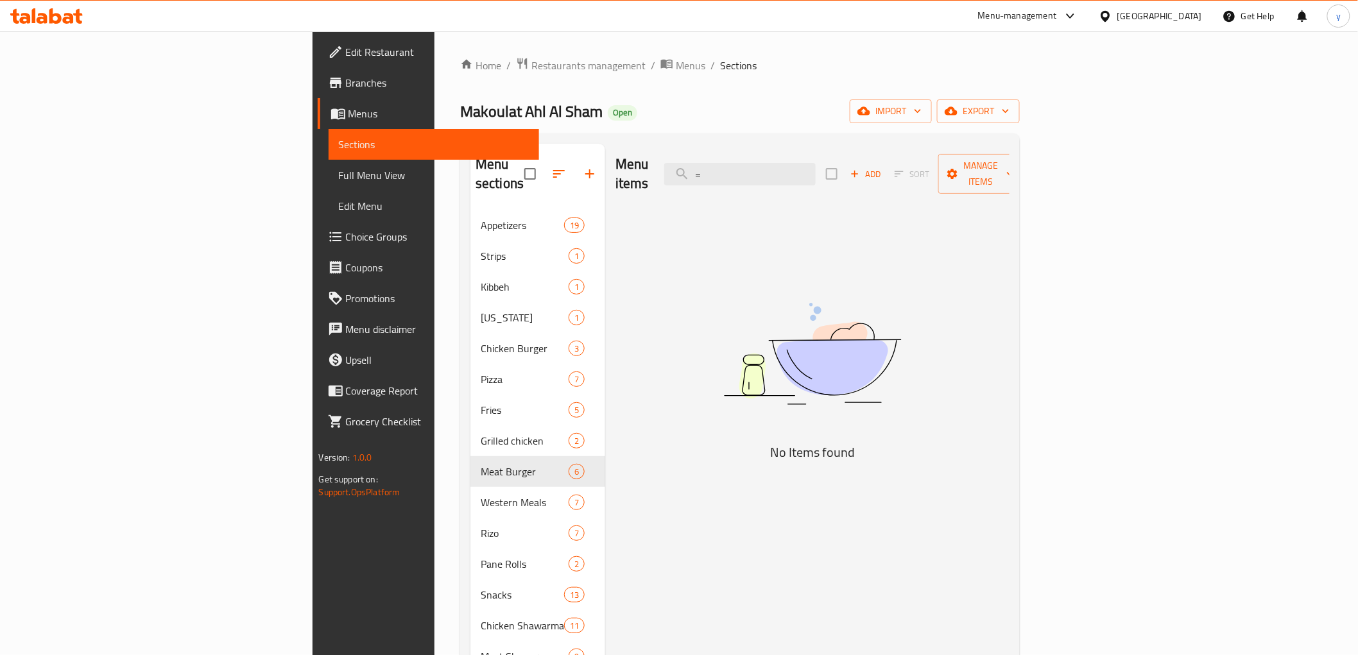
type input "="
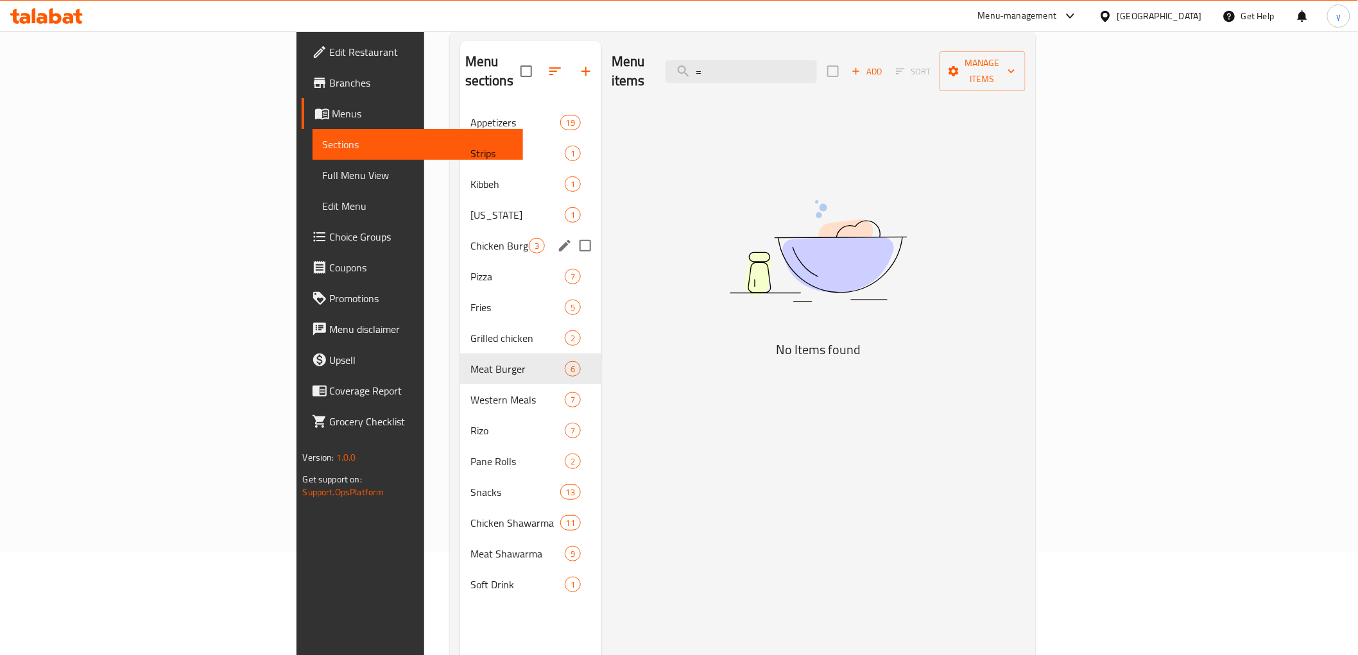
scroll to position [180, 0]
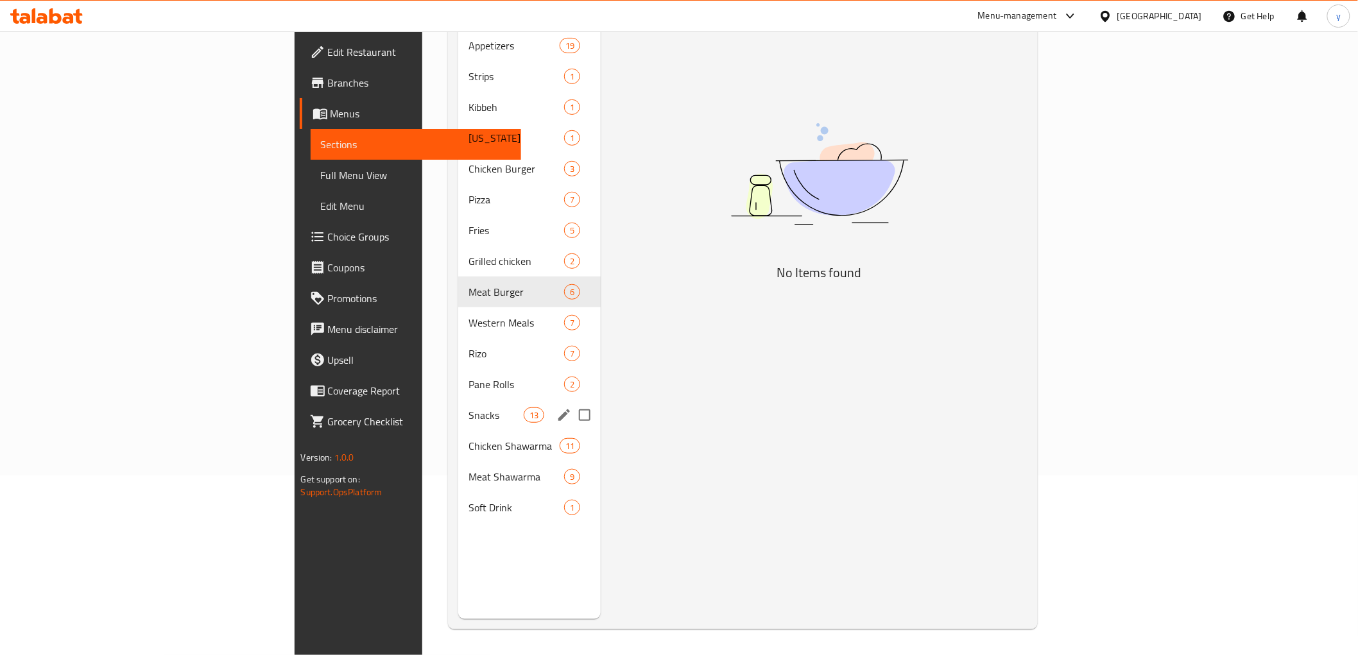
click at [458, 400] on div "Snacks 13" at bounding box center [529, 415] width 143 height 31
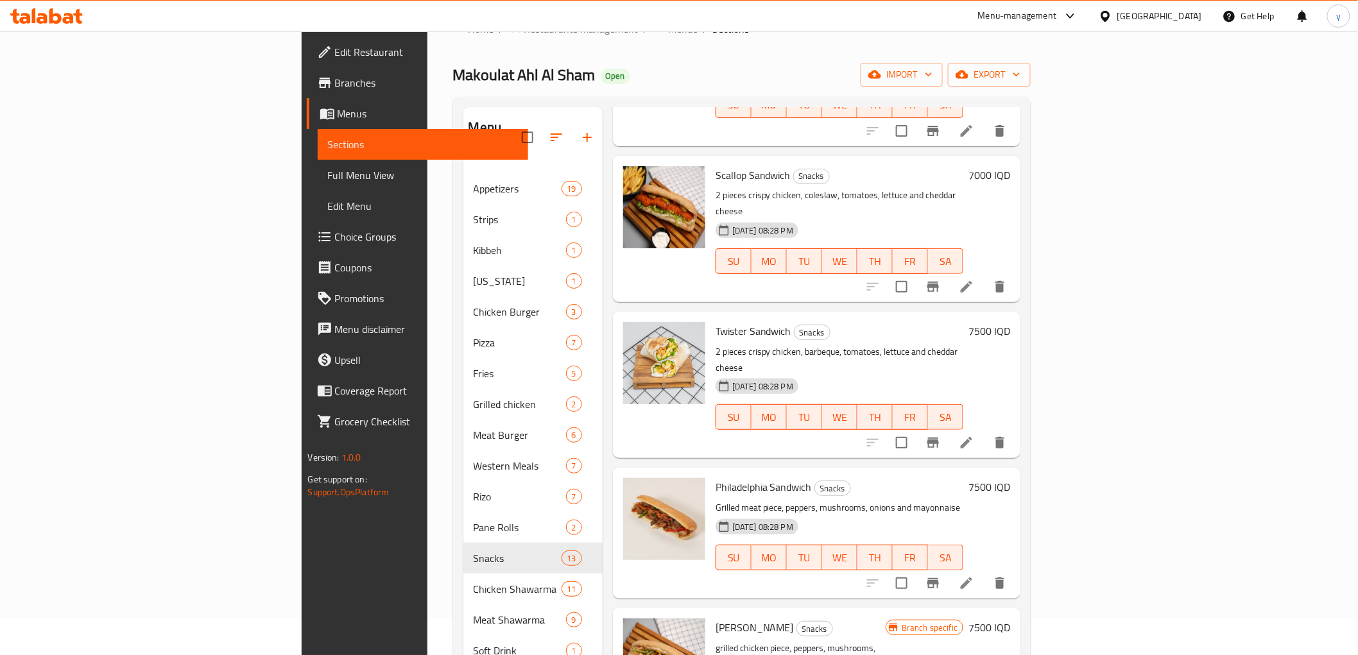
scroll to position [180, 0]
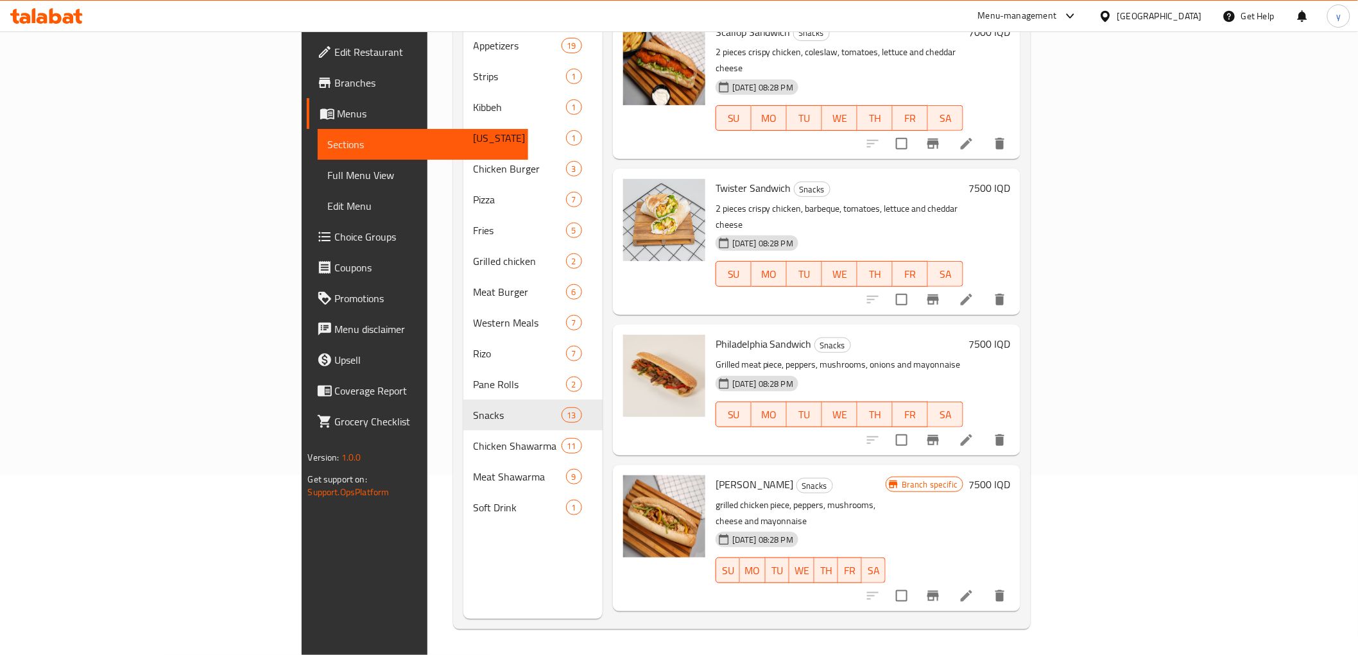
click at [1011, 476] on h6 "7500 IQD" at bounding box center [990, 485] width 42 height 18
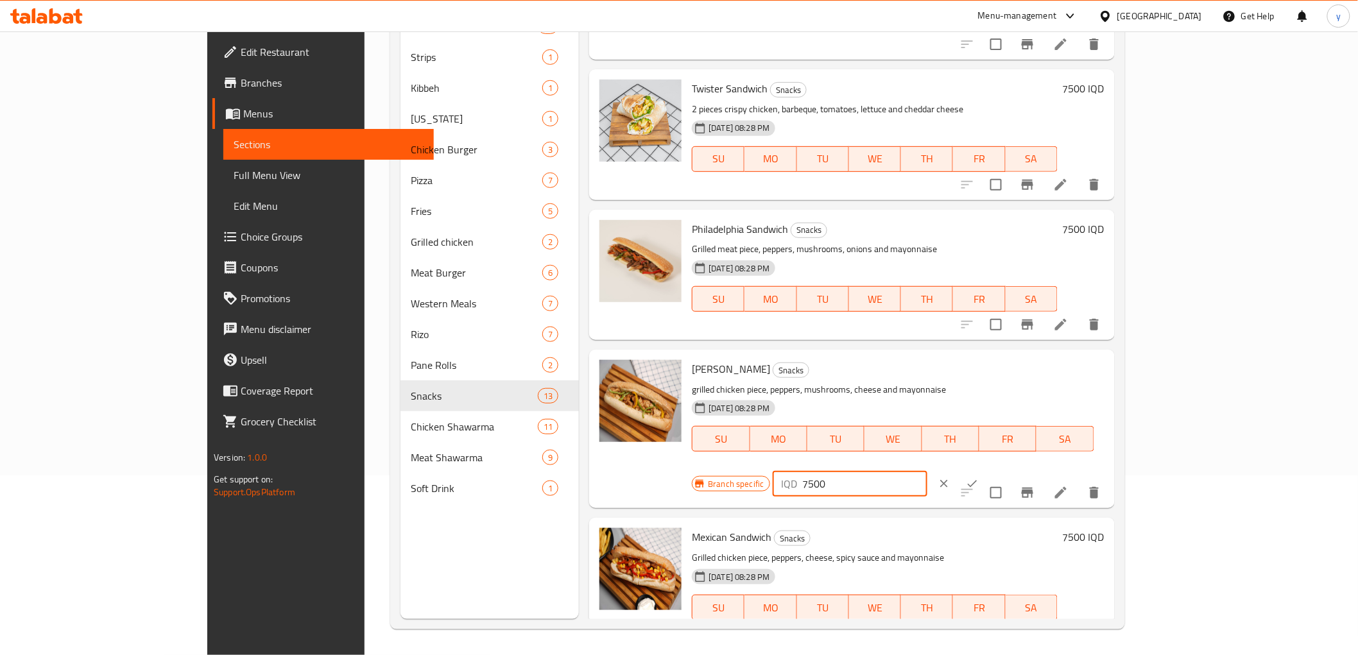
drag, startPoint x: 1132, startPoint y: 367, endPoint x: 1127, endPoint y: 386, distance: 20.1
click at [1005, 470] on div "IQD 7500 ​" at bounding box center [889, 484] width 232 height 28
click at [928, 471] on input "7000" at bounding box center [865, 484] width 125 height 26
type input "7000"
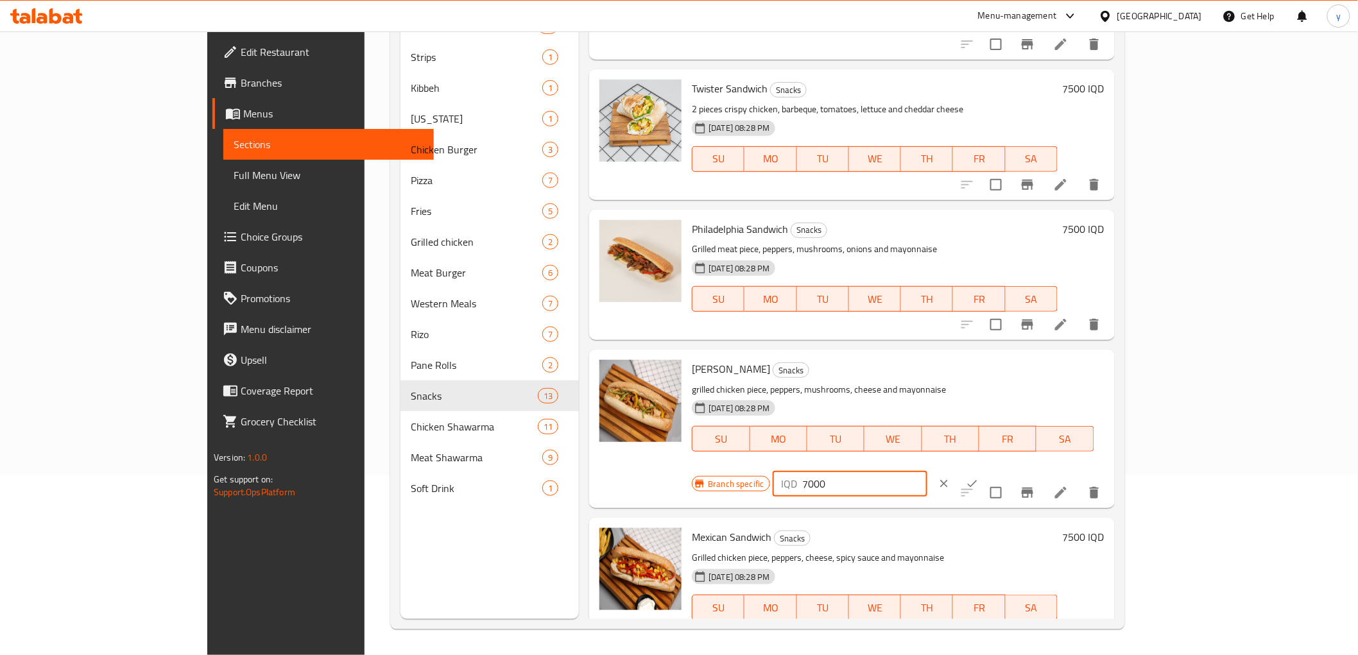
click at [979, 478] on icon "ok" at bounding box center [972, 484] width 13 height 13
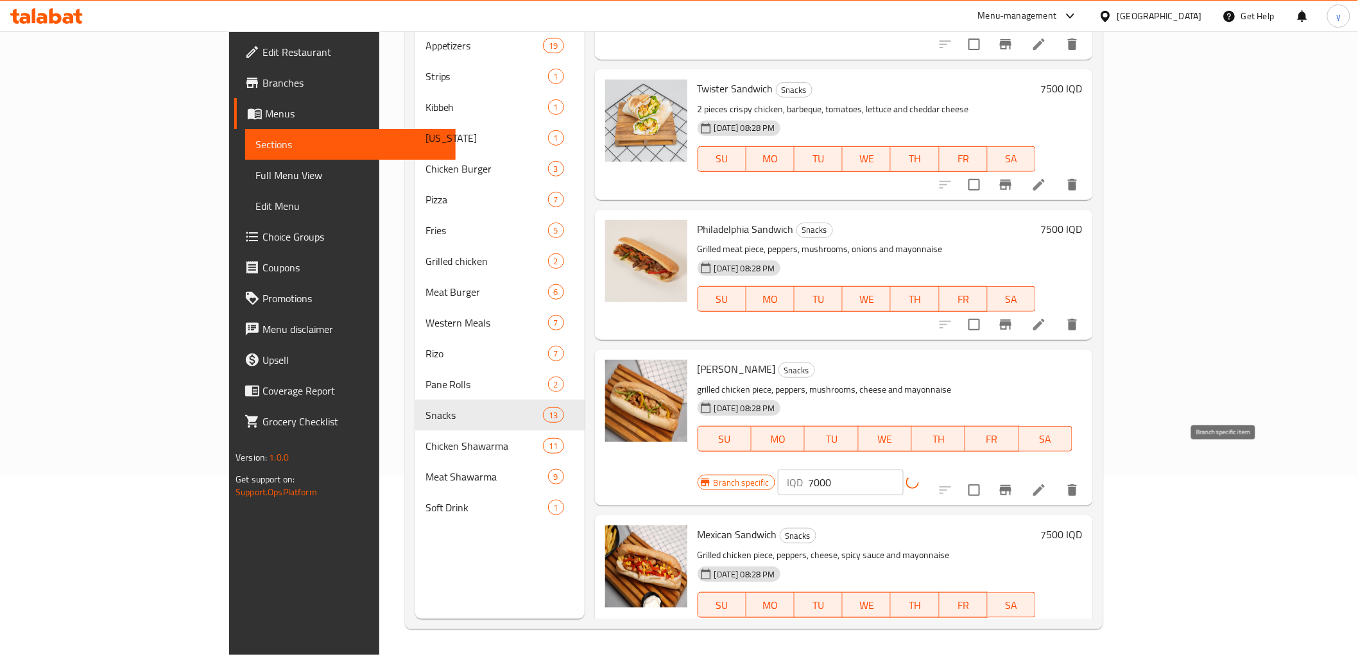
click at [1014, 483] on icon "Branch-specific-item" at bounding box center [1005, 490] width 15 height 15
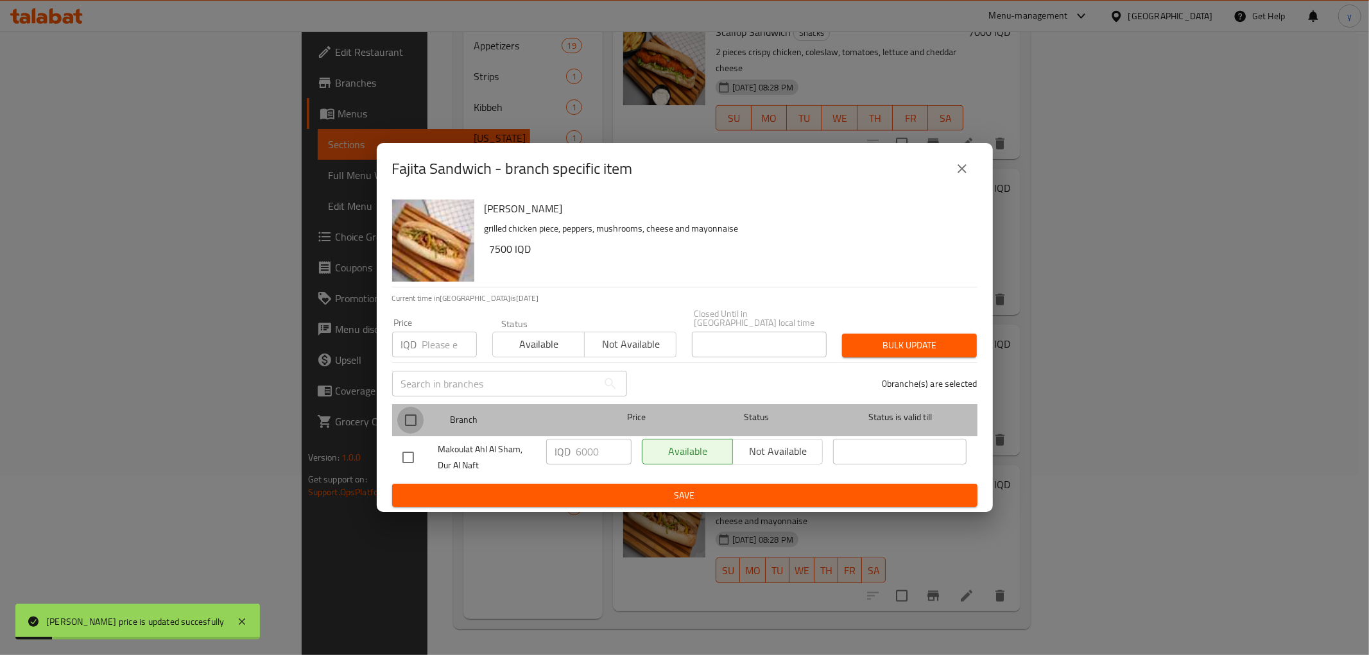
click at [411, 408] on input "checkbox" at bounding box center [410, 420] width 27 height 27
checkbox input "true"
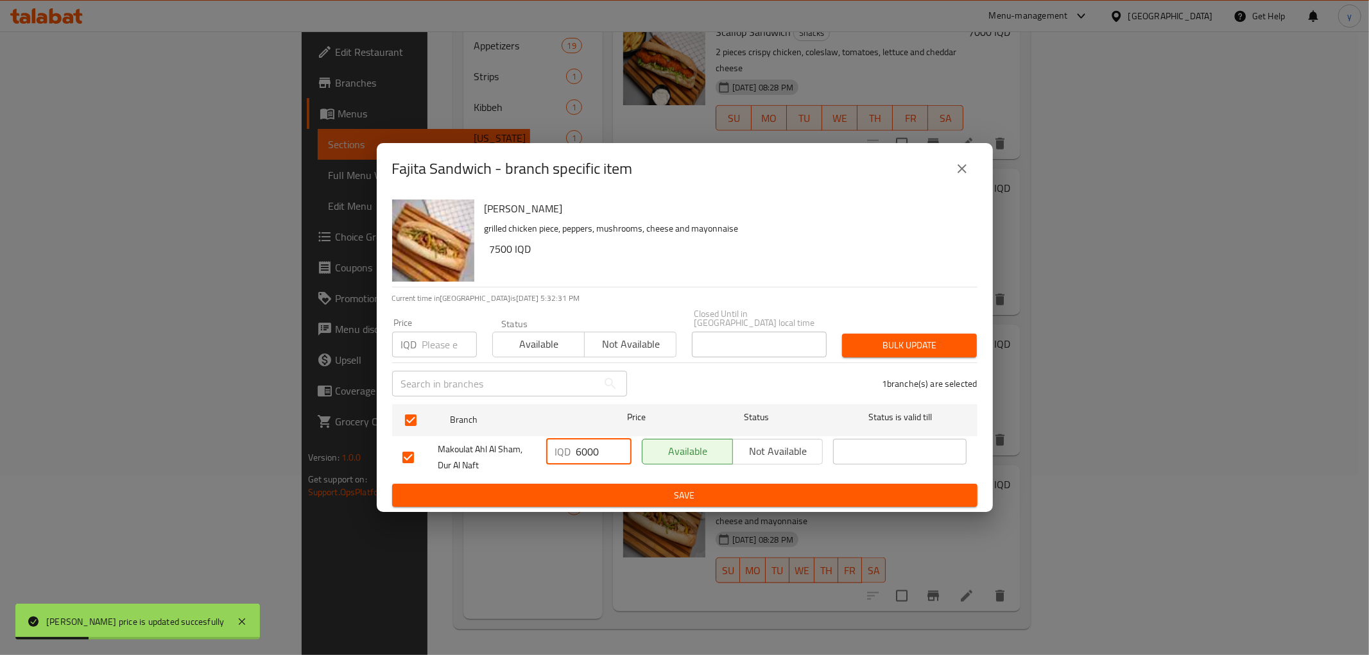
click at [577, 447] on input "6000" at bounding box center [604, 452] width 55 height 26
paste input "7"
type input "7000"
click at [583, 476] on div "IQD 7000 ​" at bounding box center [589, 458] width 96 height 48
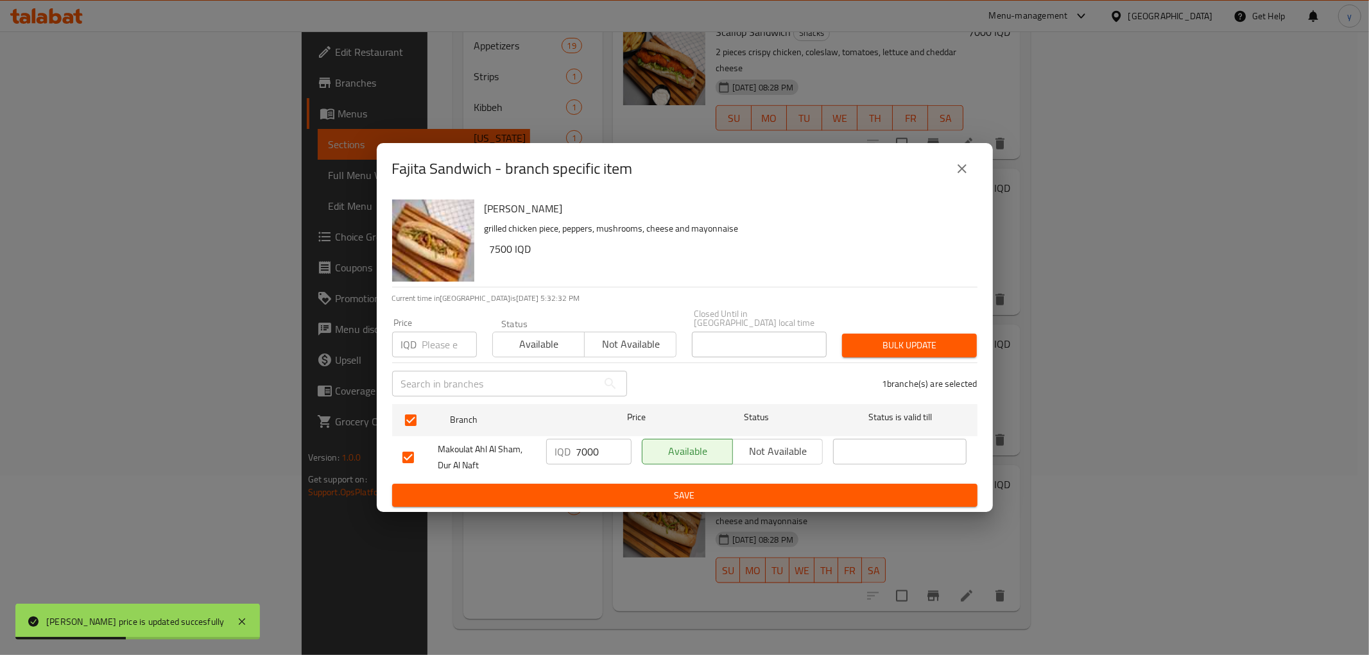
click at [591, 497] on span "Save" at bounding box center [685, 496] width 565 height 16
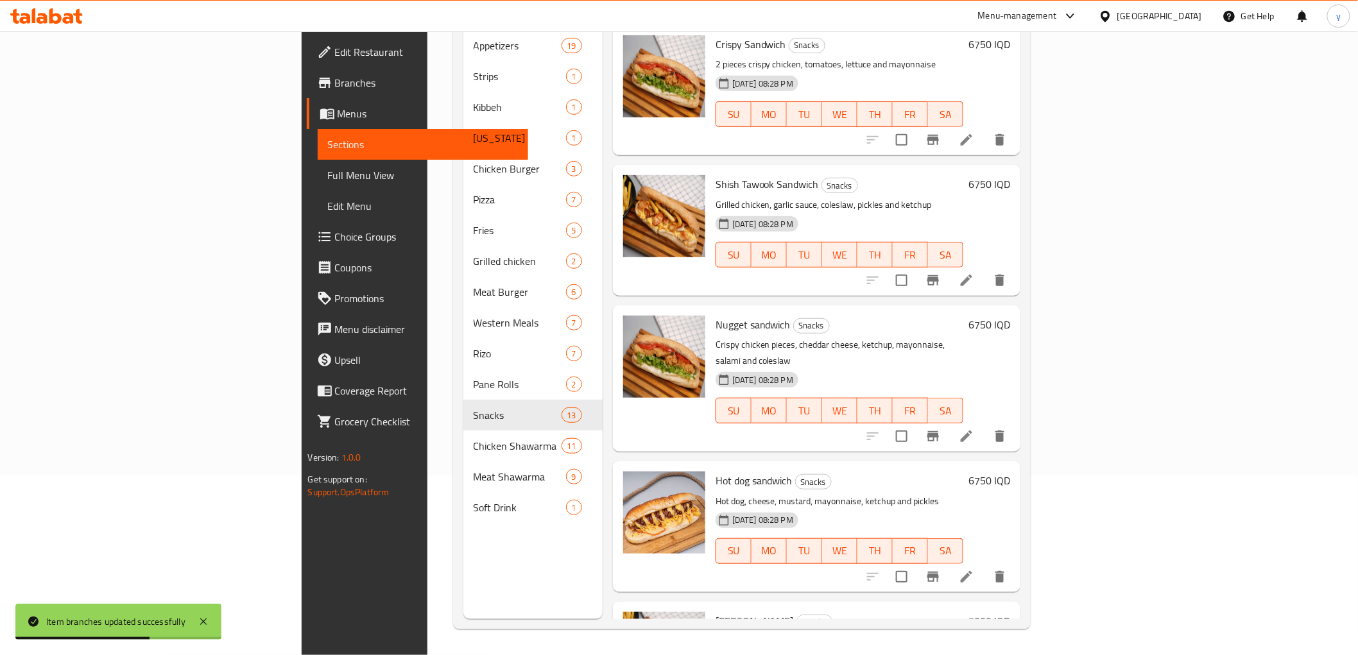
scroll to position [0, 0]
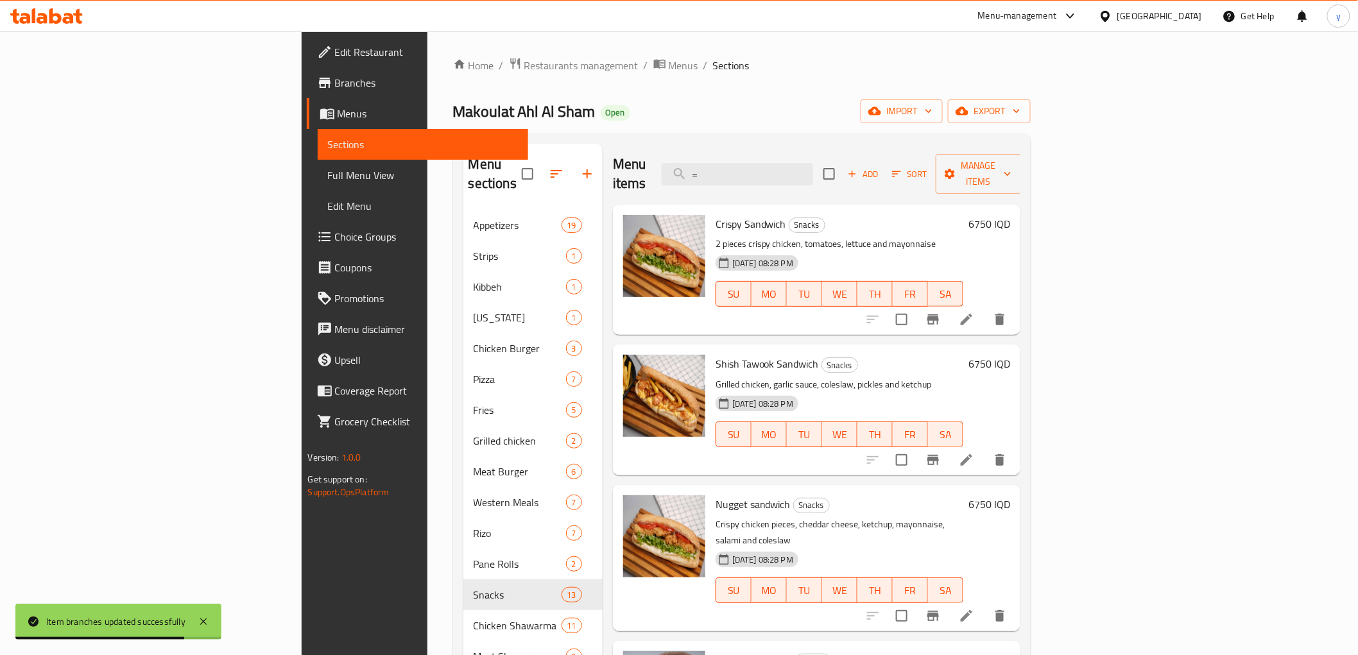
click at [1011, 215] on h6 "6750 IQD" at bounding box center [990, 224] width 42 height 18
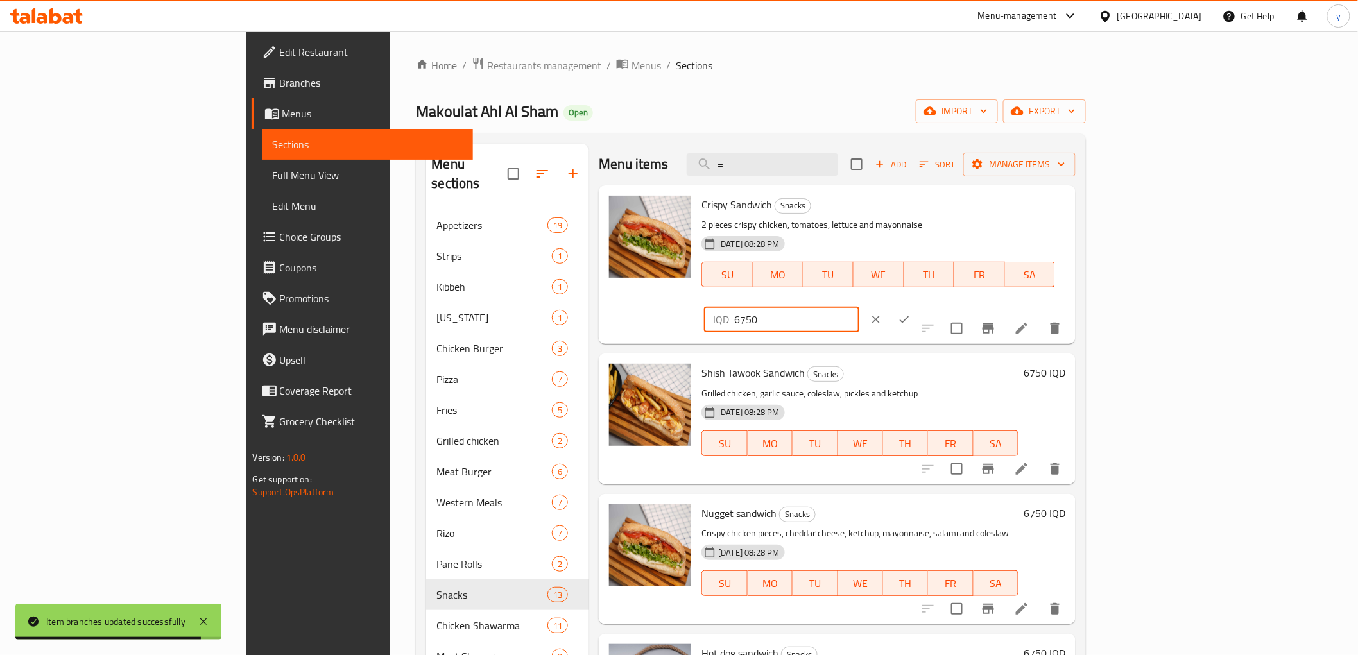
drag, startPoint x: 1150, startPoint y: 208, endPoint x: 1000, endPoint y: 211, distance: 150.3
click at [1000, 211] on div "Crispy Sandwich Snacks 2 pieces crispy chicken, tomatoes, lettuce and mayonnais…" at bounding box center [884, 265] width 374 height 148
type input "7000"
click at [919, 306] on button "ok" at bounding box center [904, 320] width 28 height 28
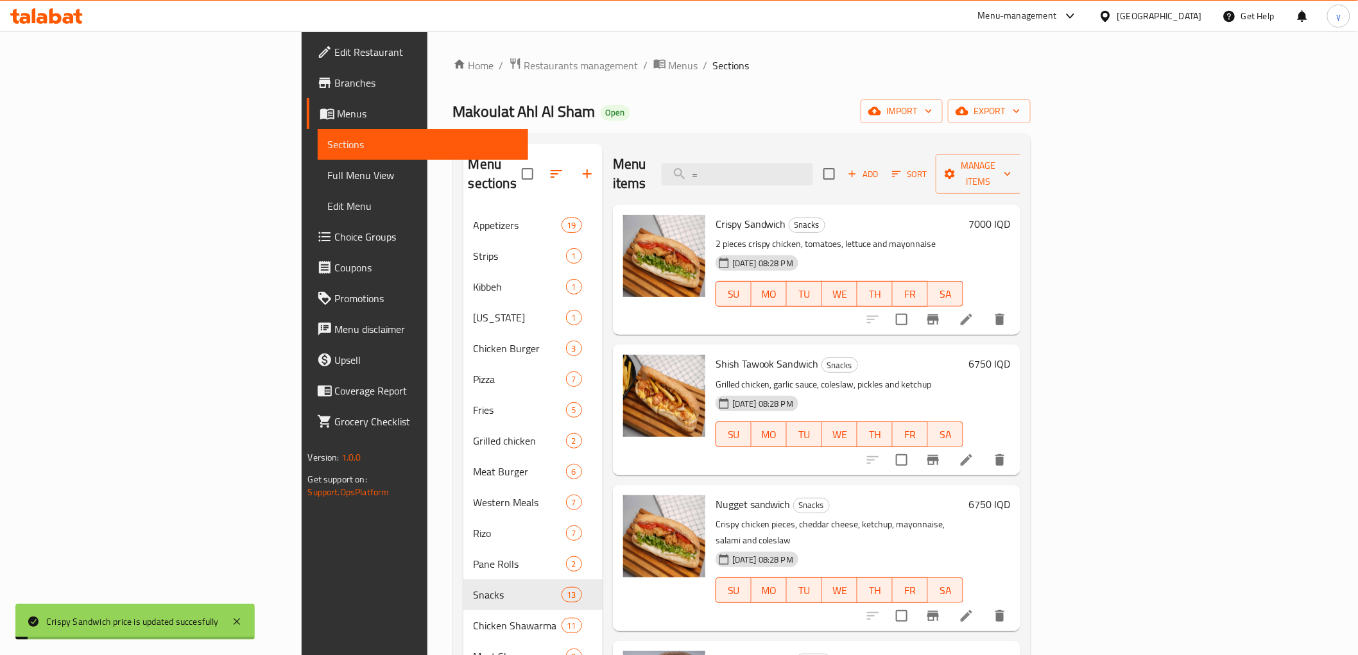
drag, startPoint x: 830, startPoint y: 168, endPoint x: 761, endPoint y: 174, distance: 69.0
click at [762, 174] on div "Menu items = Add Sort Manage items" at bounding box center [817, 174] width 408 height 61
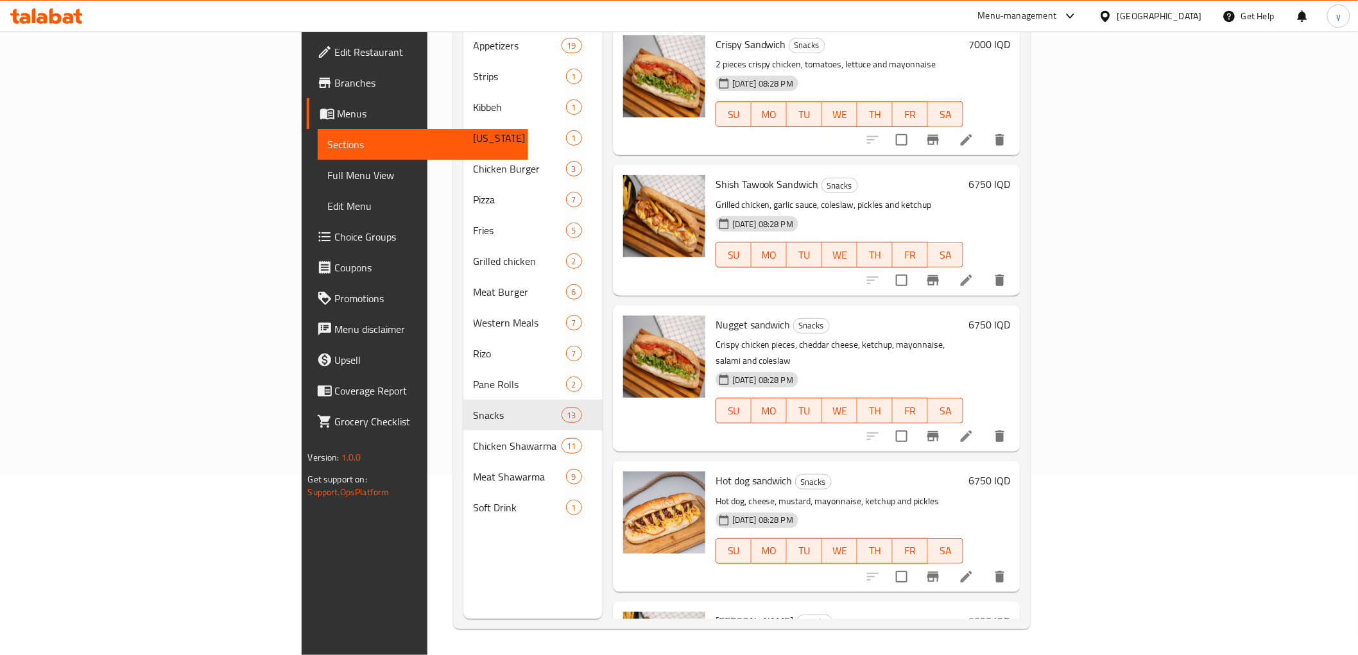
click at [1011, 175] on h6 "6750 IQD" at bounding box center [990, 184] width 42 height 18
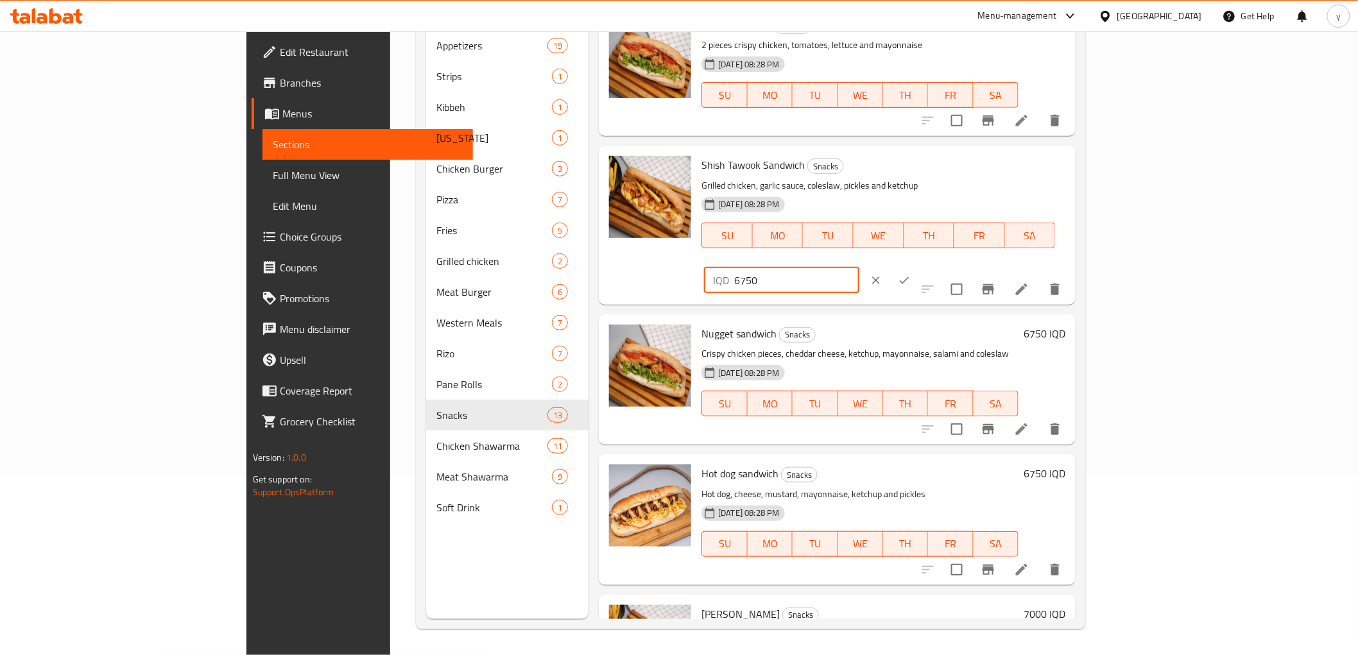
click at [859, 268] on input "6750" at bounding box center [796, 281] width 125 height 26
click at [859, 268] on input "650" at bounding box center [796, 281] width 125 height 26
type input "6500"
click at [911, 274] on icon "ok" at bounding box center [904, 280] width 13 height 13
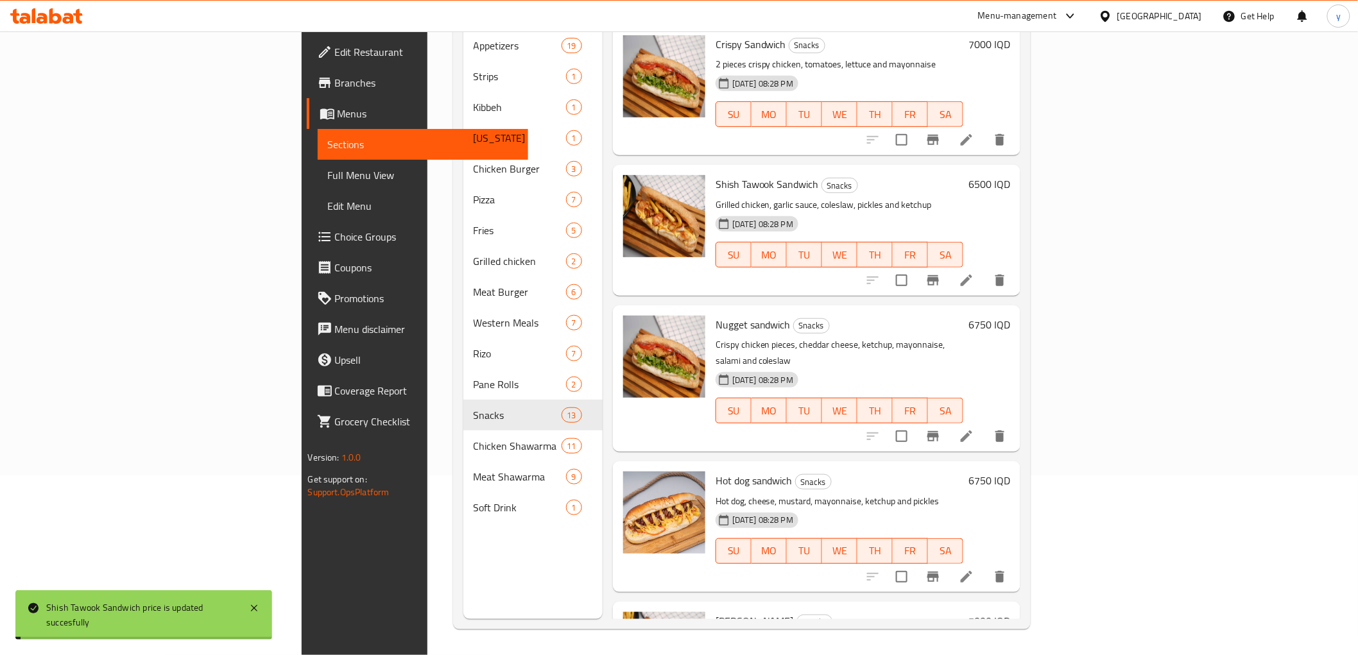
click at [1016, 265] on div at bounding box center [937, 280] width 158 height 31
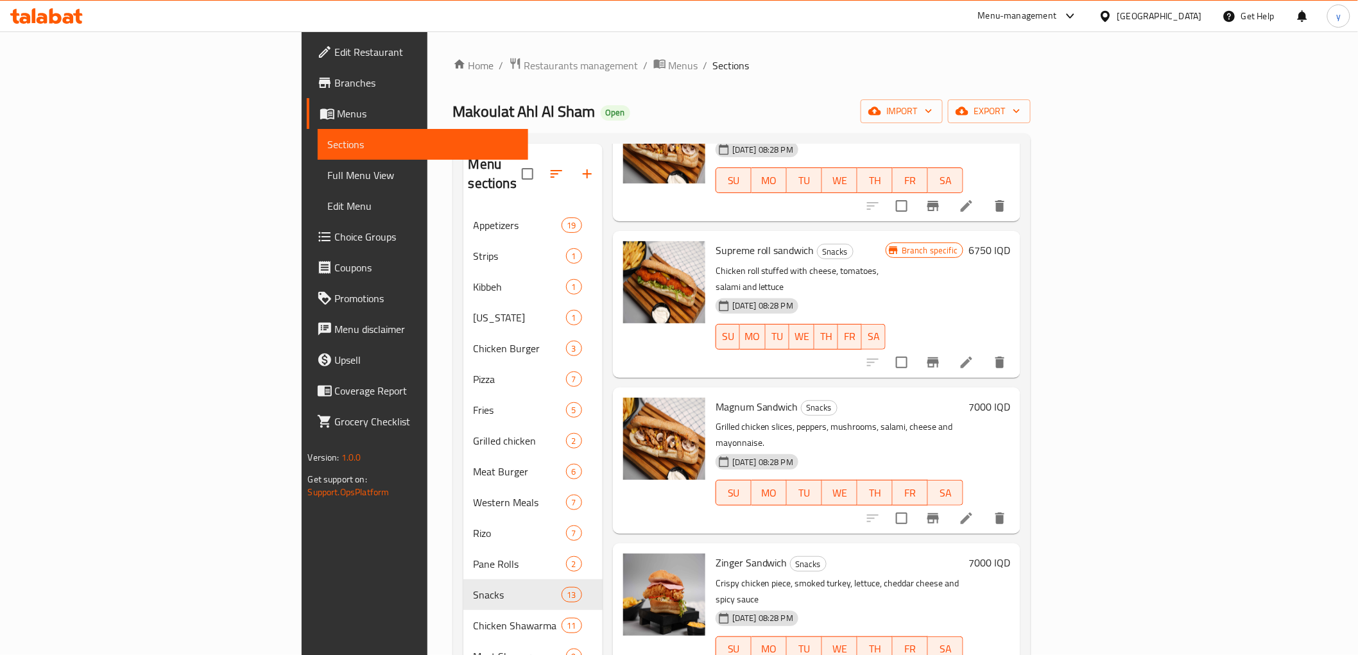
scroll to position [713, 0]
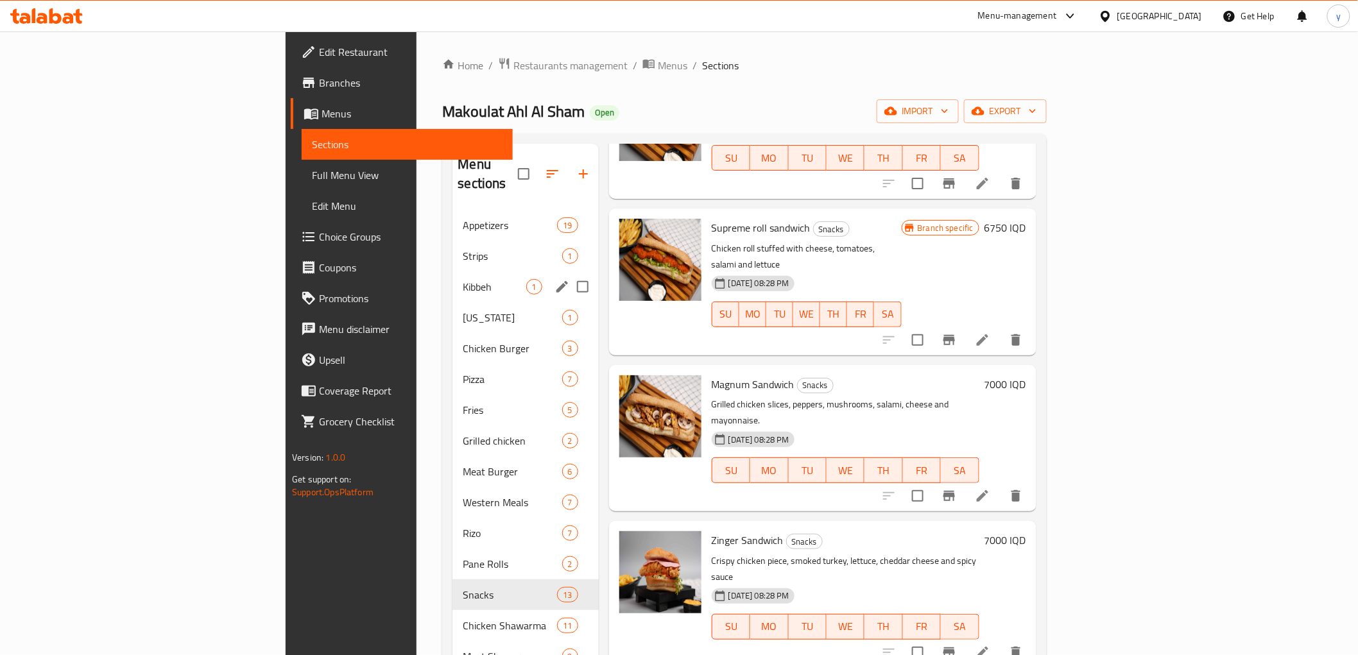
click at [453, 272] on div "Kibbeh 1" at bounding box center [526, 287] width 146 height 31
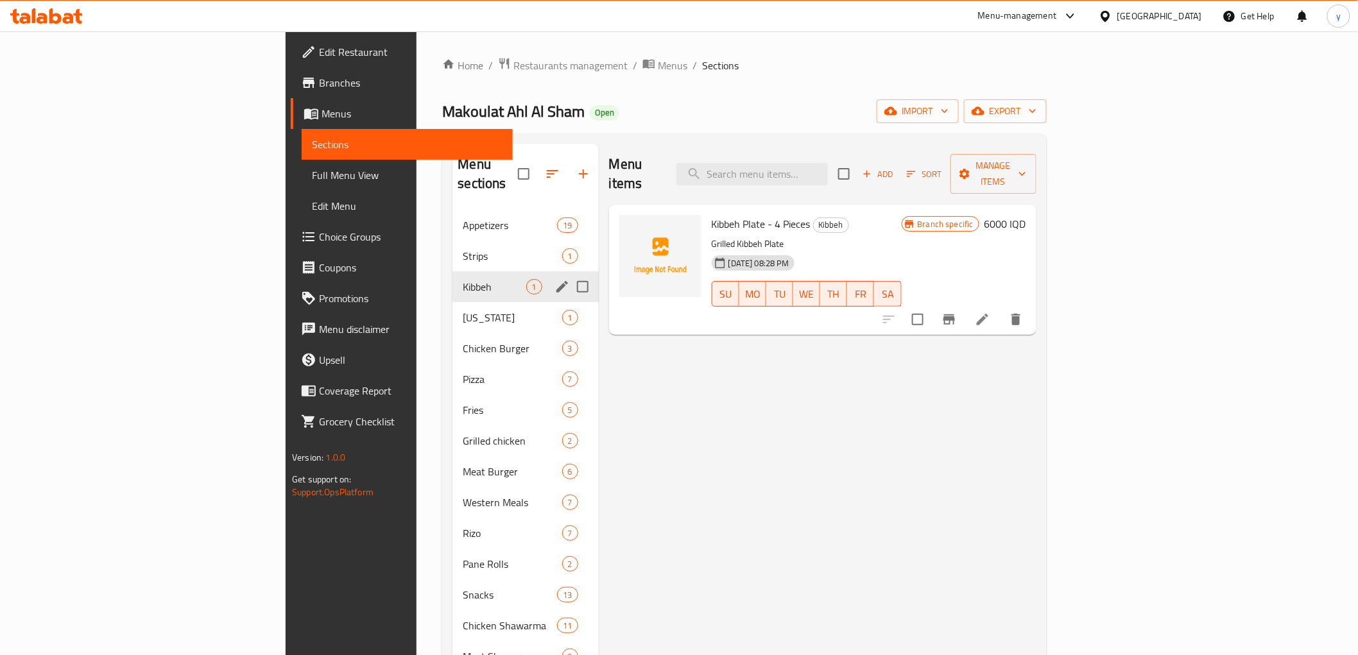
click at [463, 248] on span "Strips" at bounding box center [512, 255] width 99 height 15
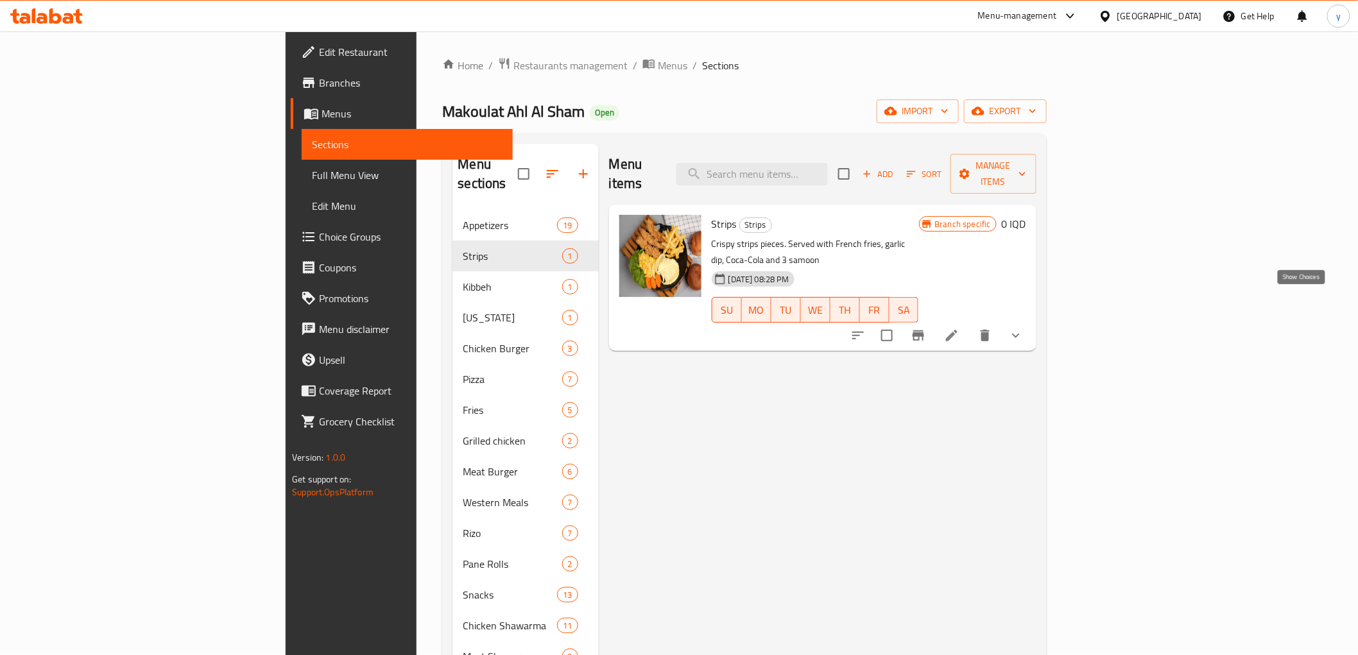
click at [1020, 334] on icon "show more" at bounding box center [1016, 336] width 8 height 4
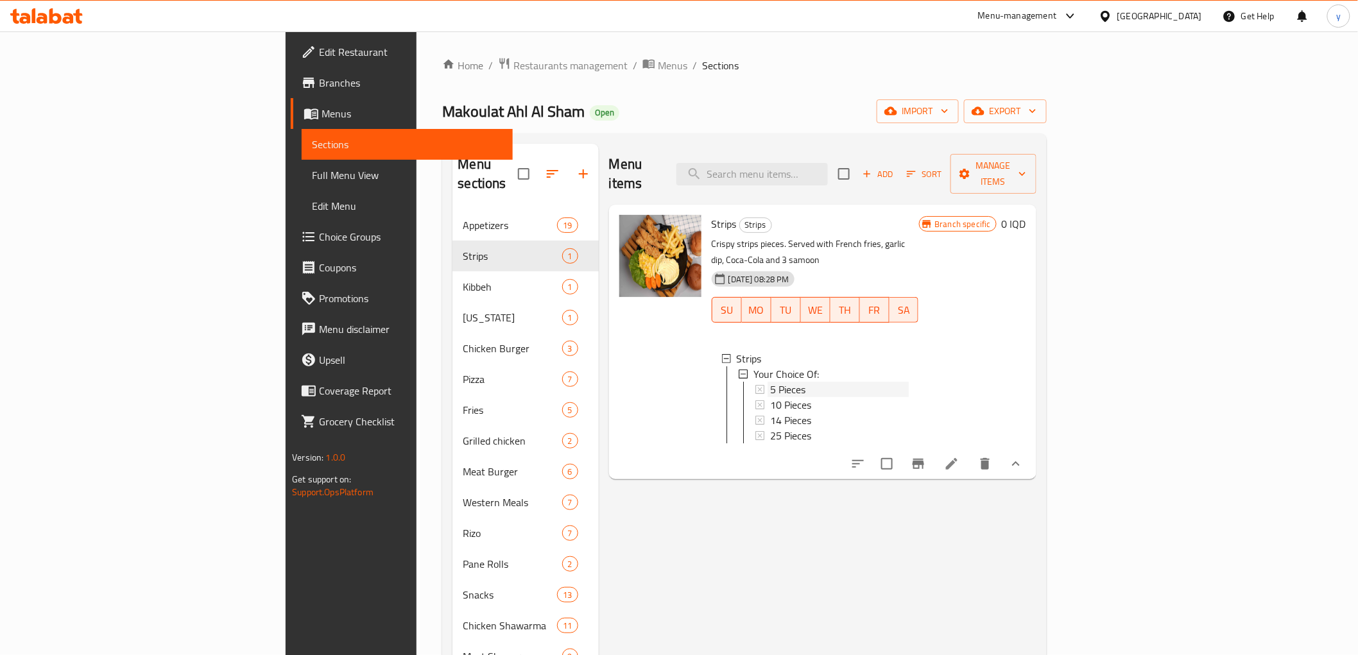
click at [795, 382] on div "5 Pieces" at bounding box center [839, 389] width 139 height 15
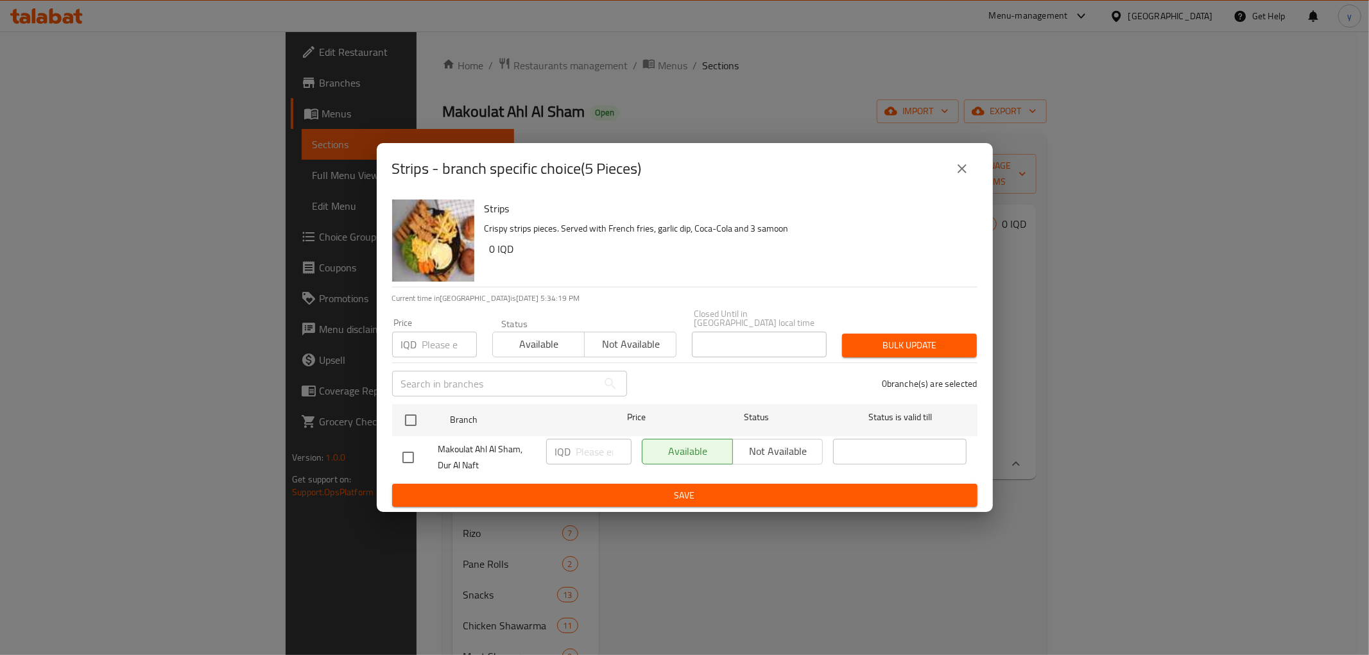
click at [946, 175] on div "Strips - branch specific choice(5 Pieces)" at bounding box center [685, 168] width 586 height 31
click at [971, 193] on div "Strips - branch specific choice(5 Pieces)" at bounding box center [685, 168] width 616 height 51
click at [971, 175] on button "close" at bounding box center [962, 168] width 31 height 31
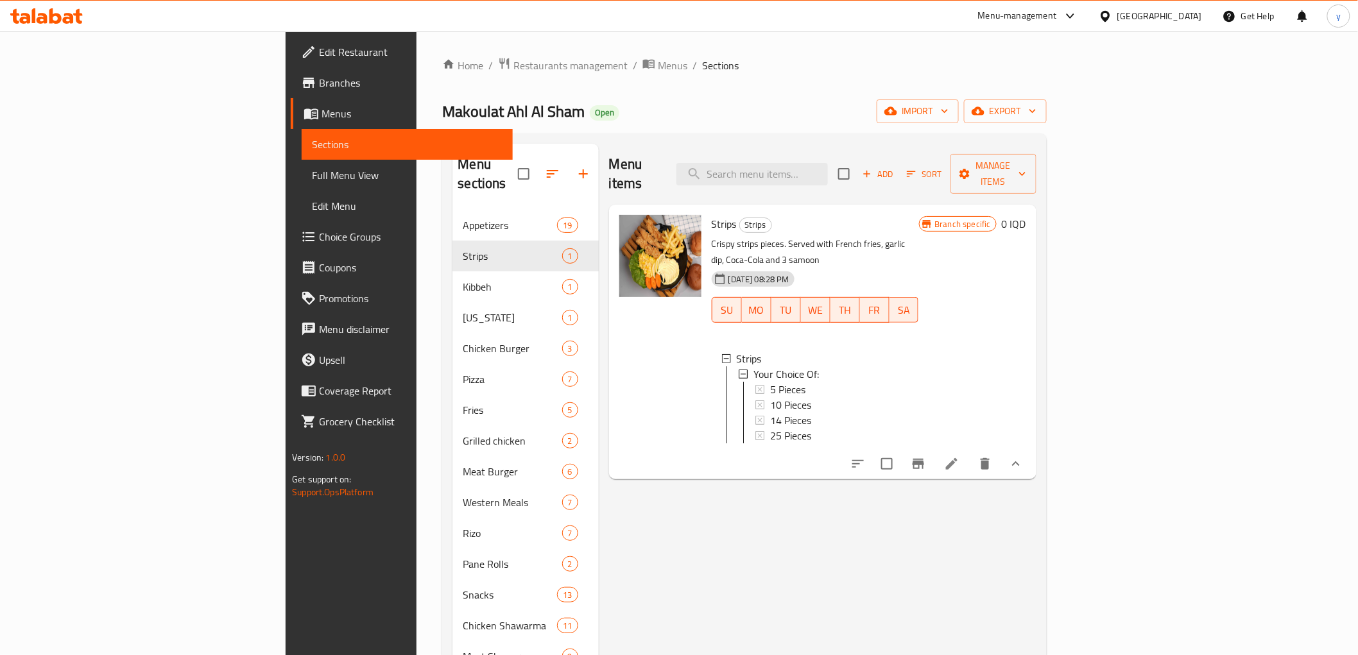
click at [712, 214] on span "Strips" at bounding box center [724, 223] width 25 height 19
copy h6 "Strips"
click at [312, 178] on span "Full Menu View" at bounding box center [407, 175] width 190 height 15
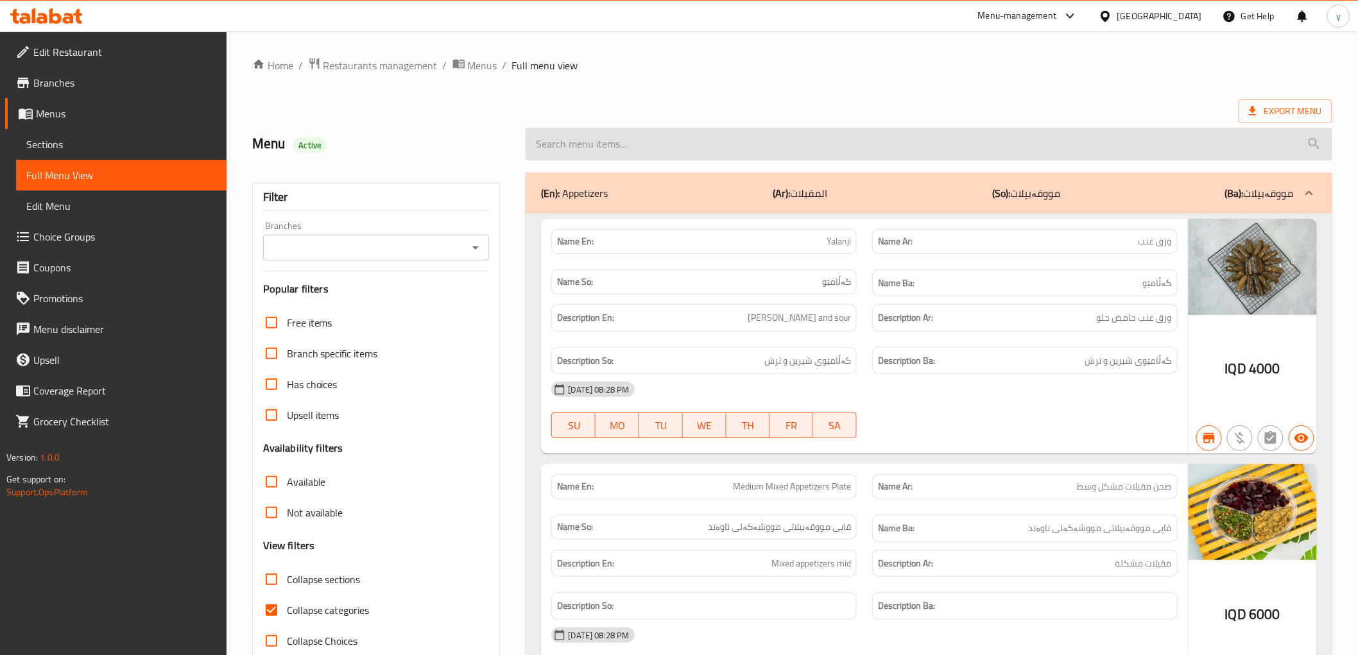
click at [690, 159] on input "search" at bounding box center [929, 144] width 806 height 33
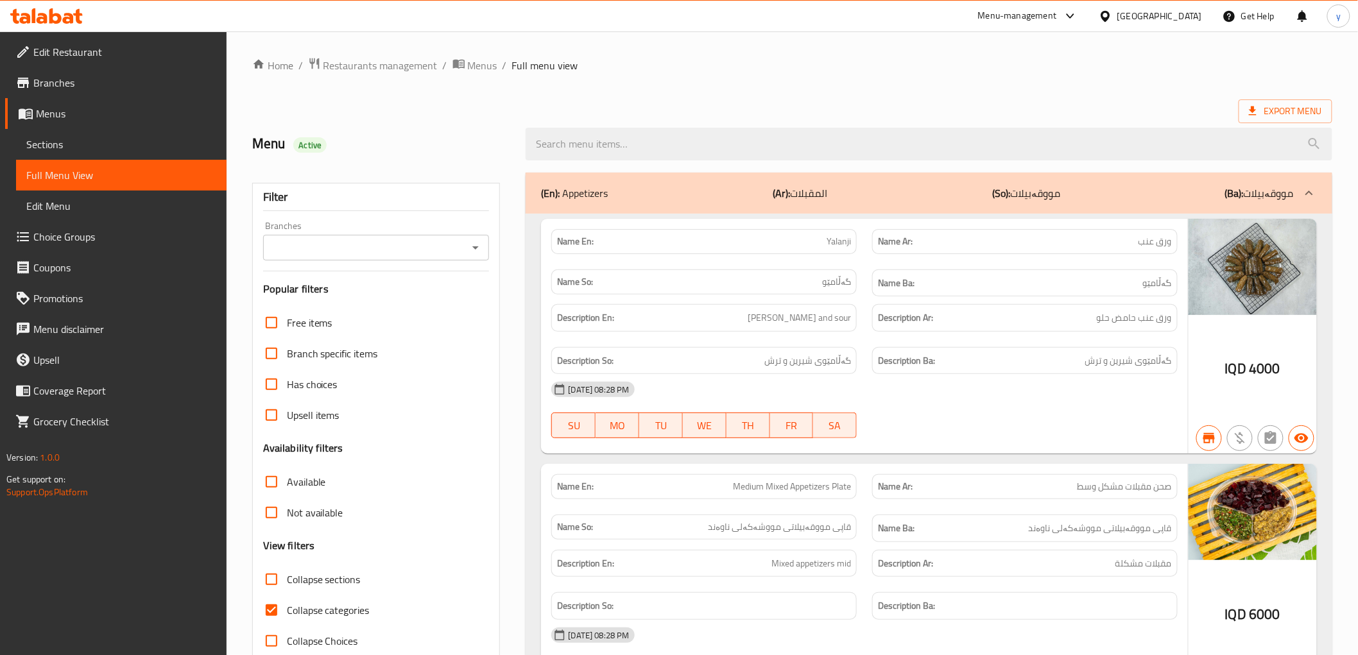
paste input "Strips"
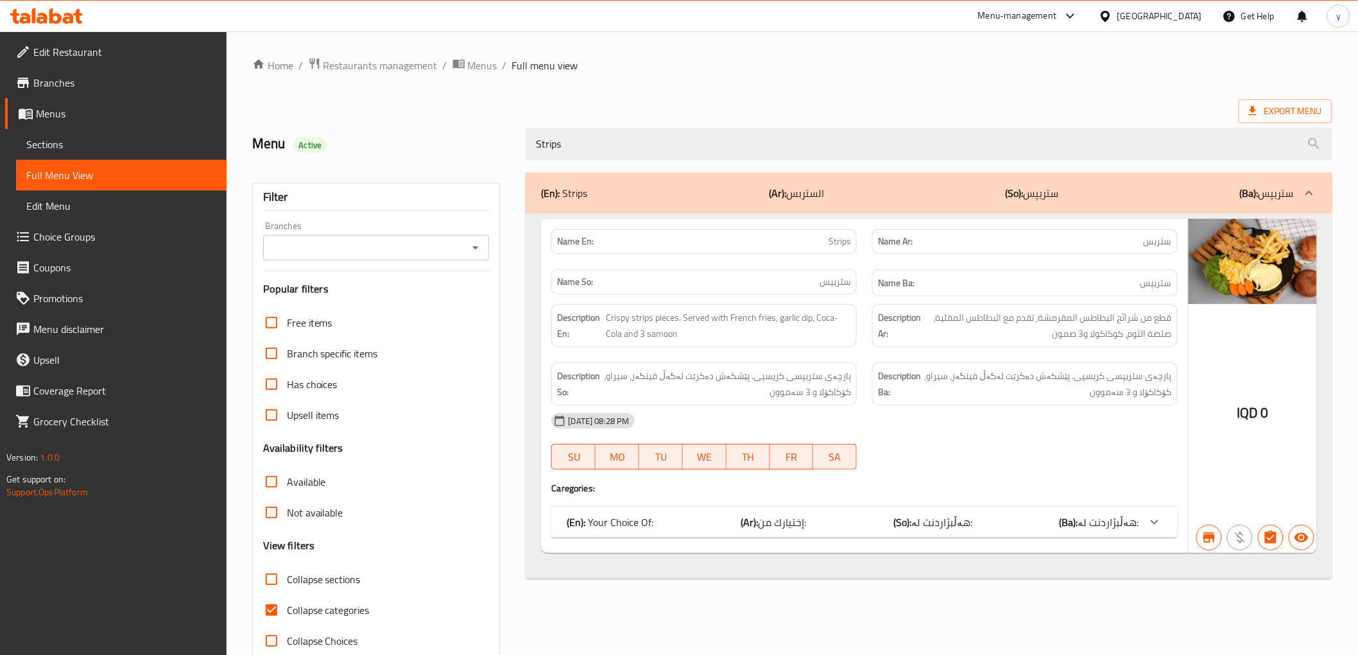
type input "Strips"
click at [904, 525] on b "(So):" at bounding box center [903, 522] width 18 height 19
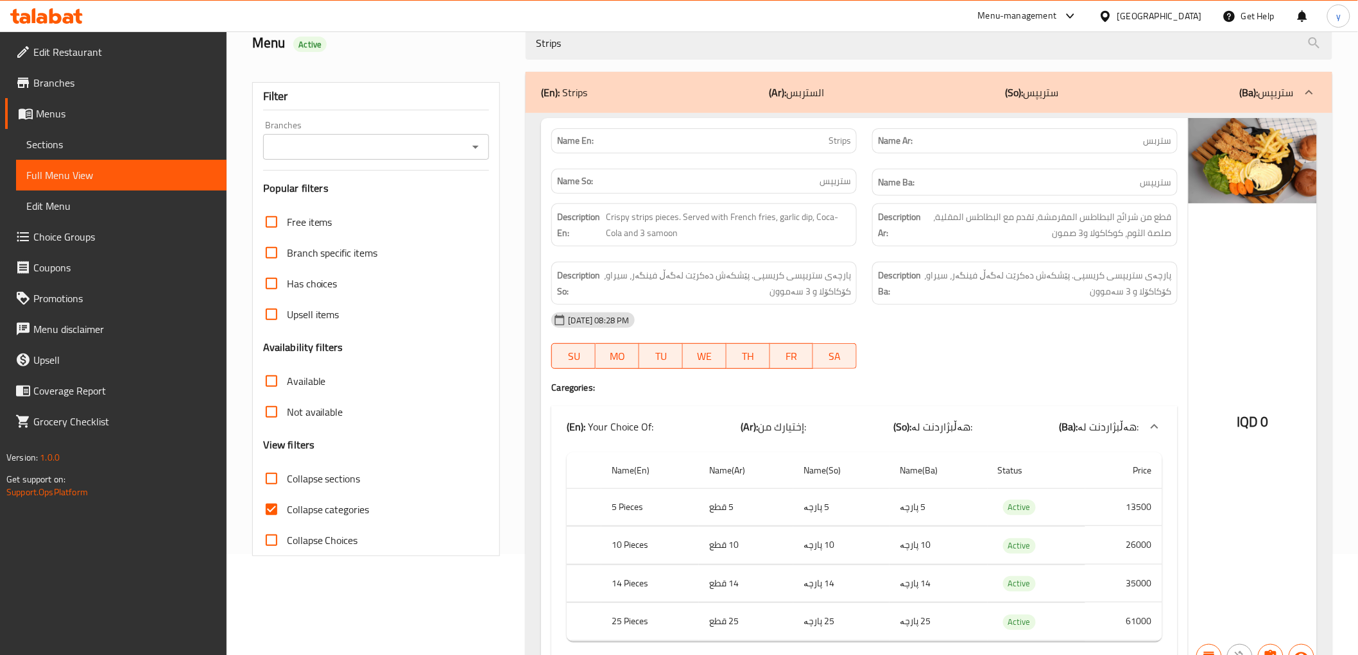
scroll to position [169, 0]
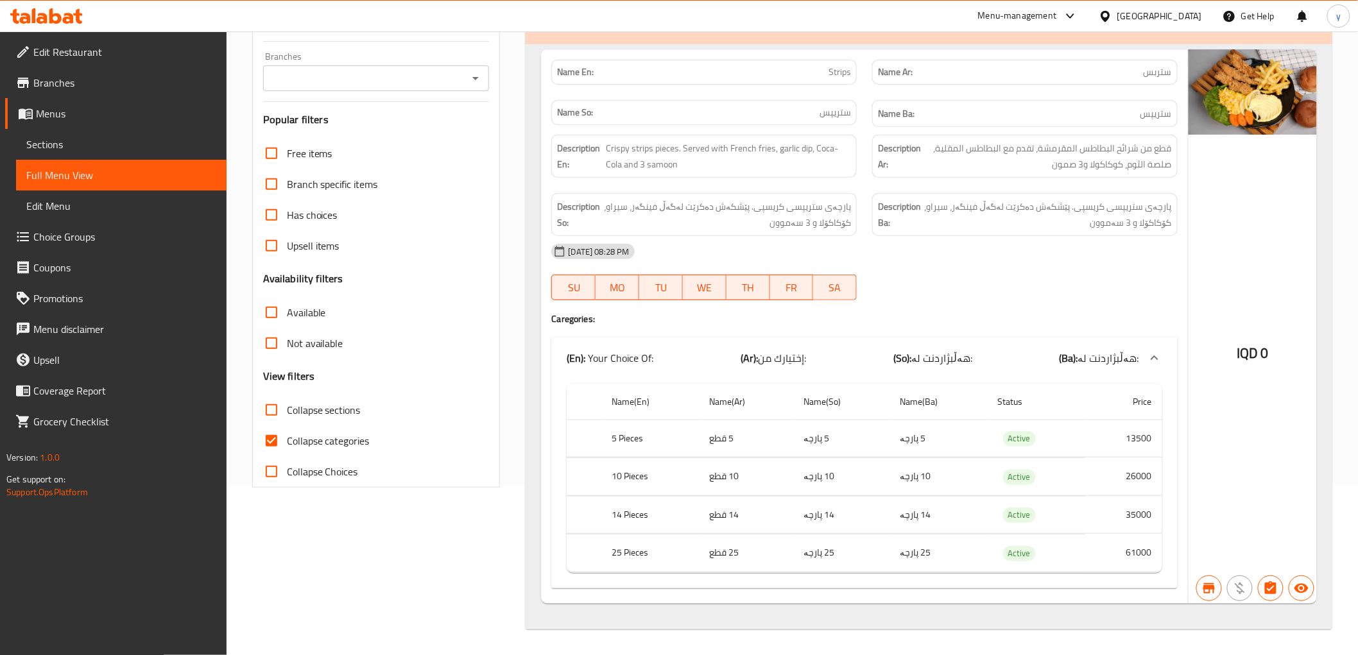
click at [175, 150] on span "Sections" at bounding box center [121, 144] width 190 height 15
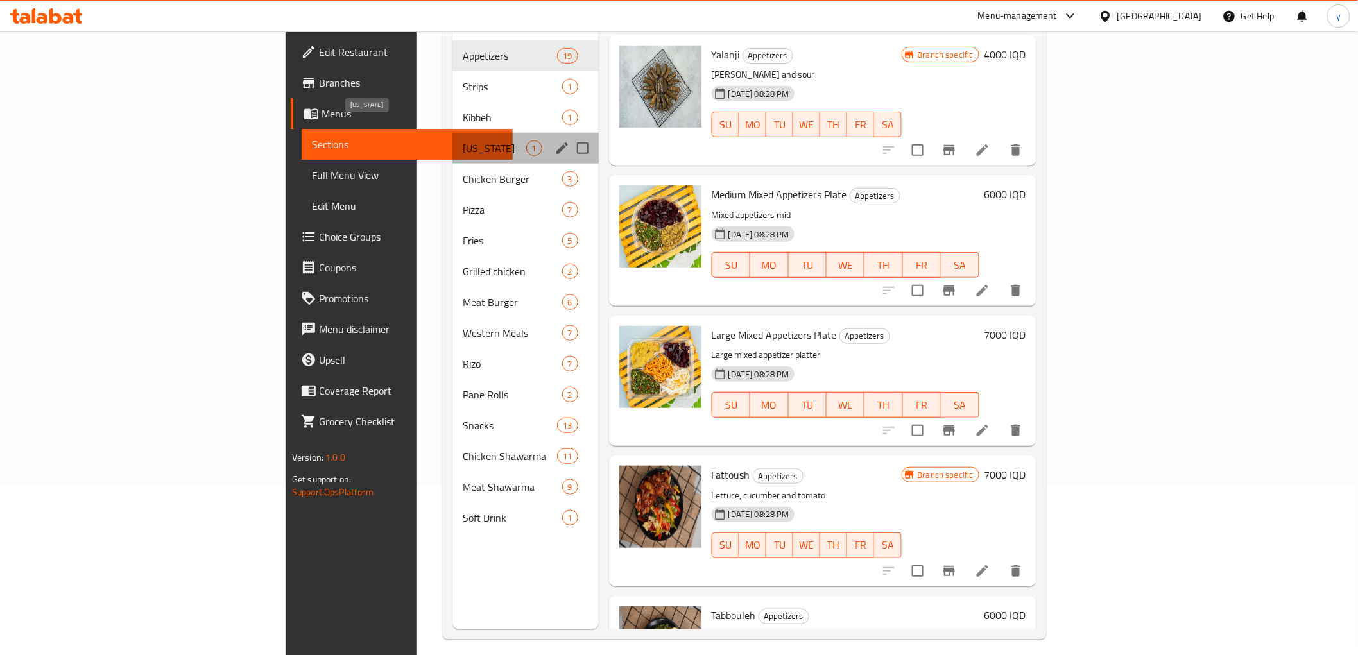
click at [463, 141] on span "[US_STATE]" at bounding box center [494, 148] width 63 height 15
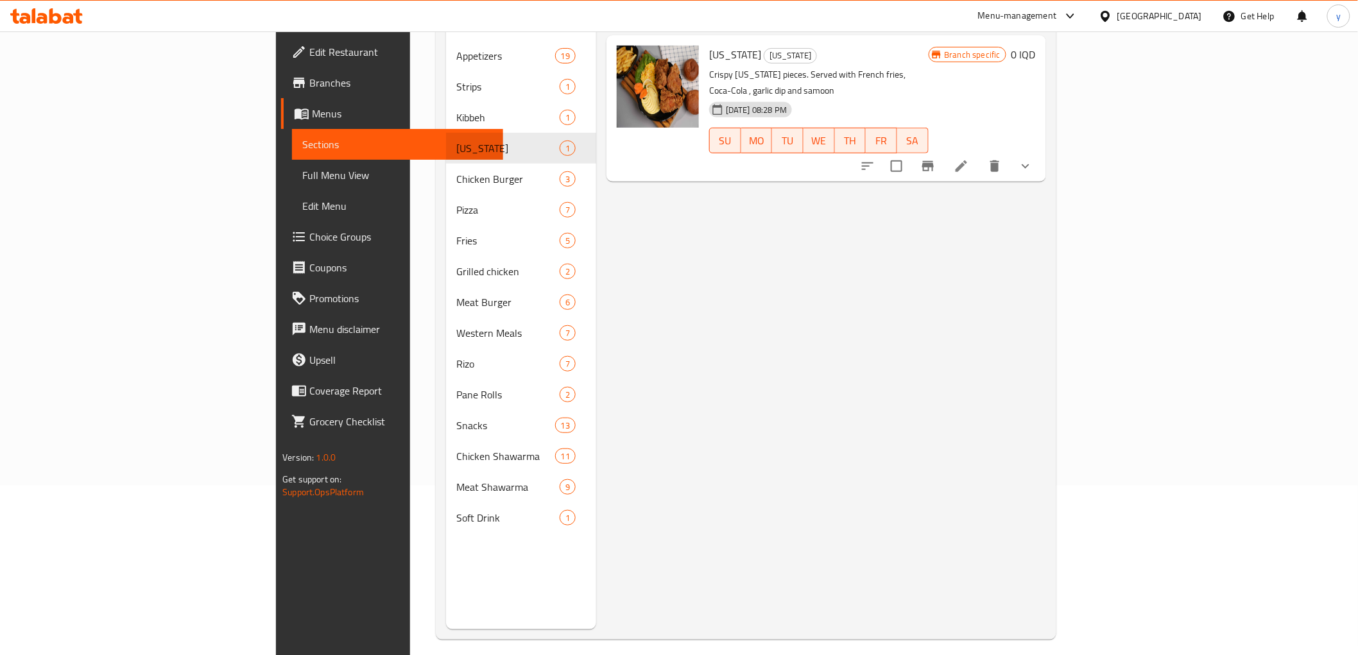
click at [1041, 151] on button "show more" at bounding box center [1026, 166] width 31 height 31
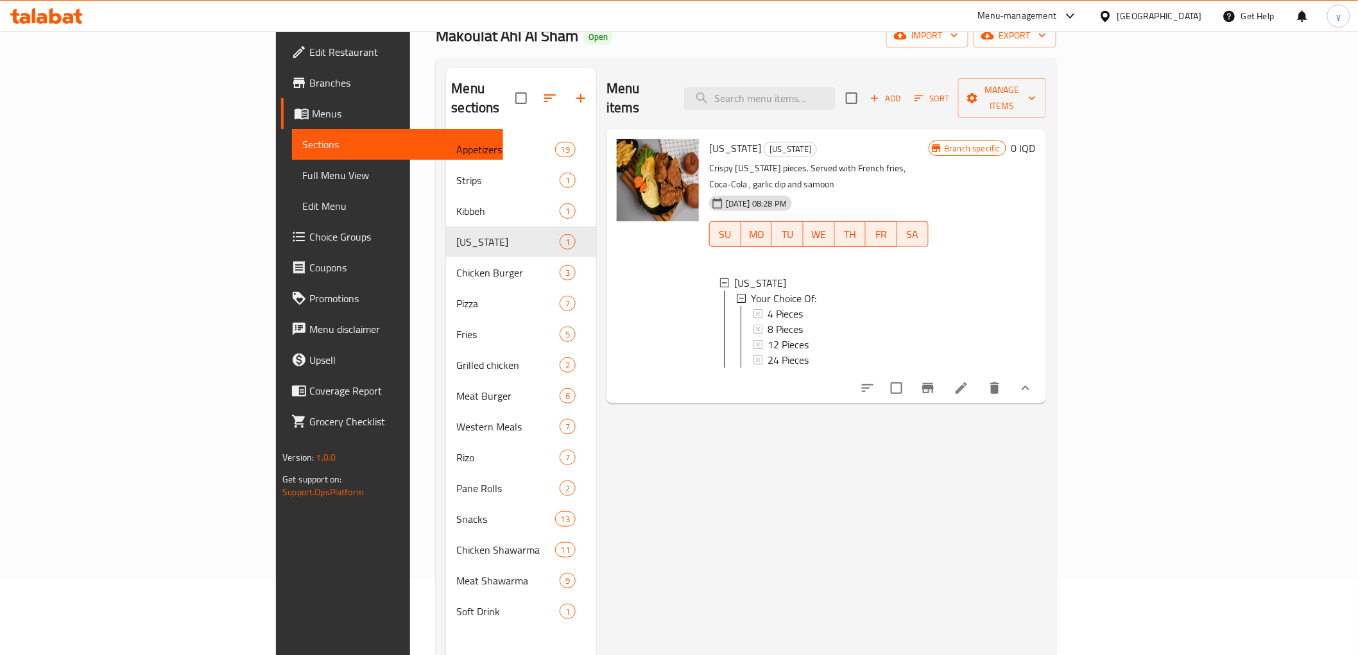
scroll to position [27, 0]
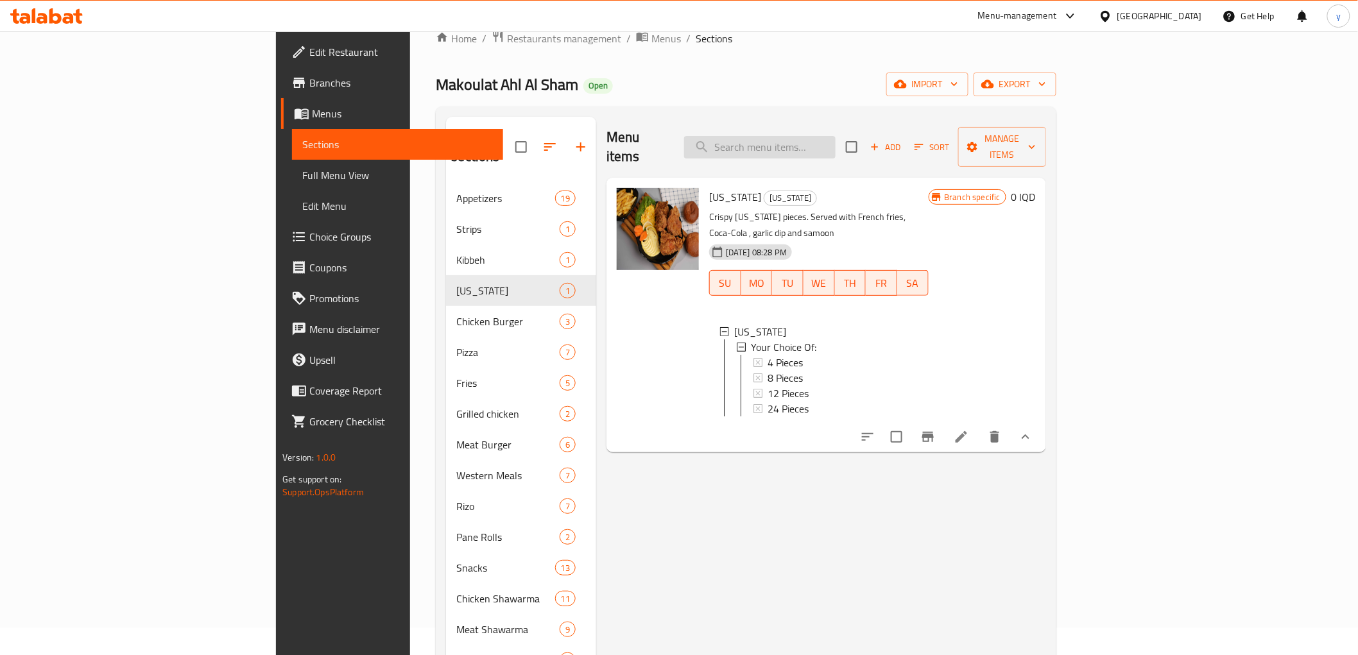
click at [817, 138] on input "search" at bounding box center [760, 147] width 152 height 22
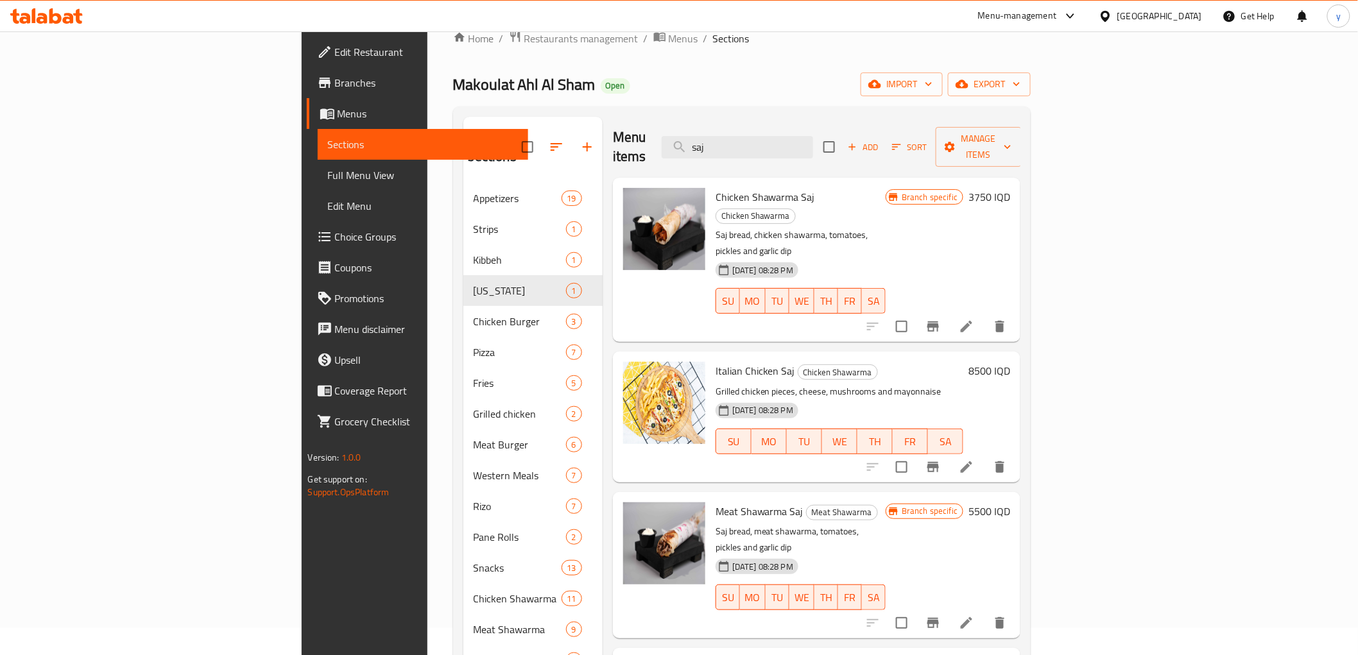
type input "saj"
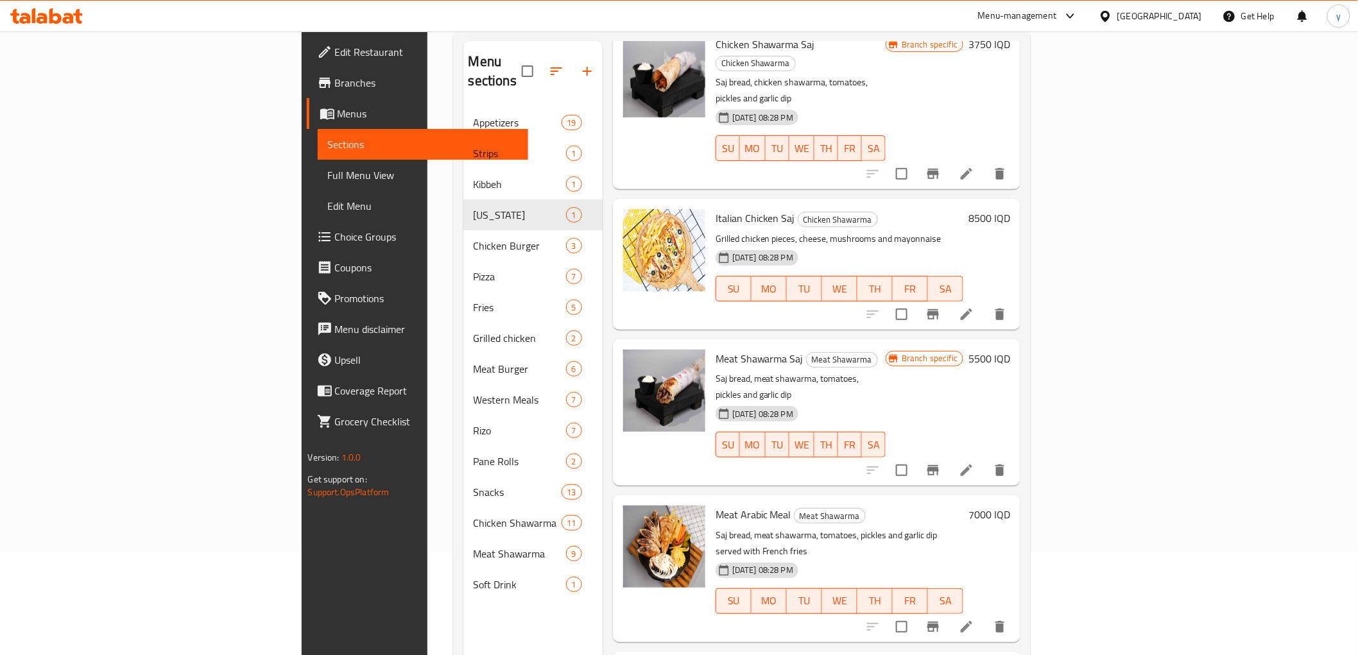
scroll to position [180, 0]
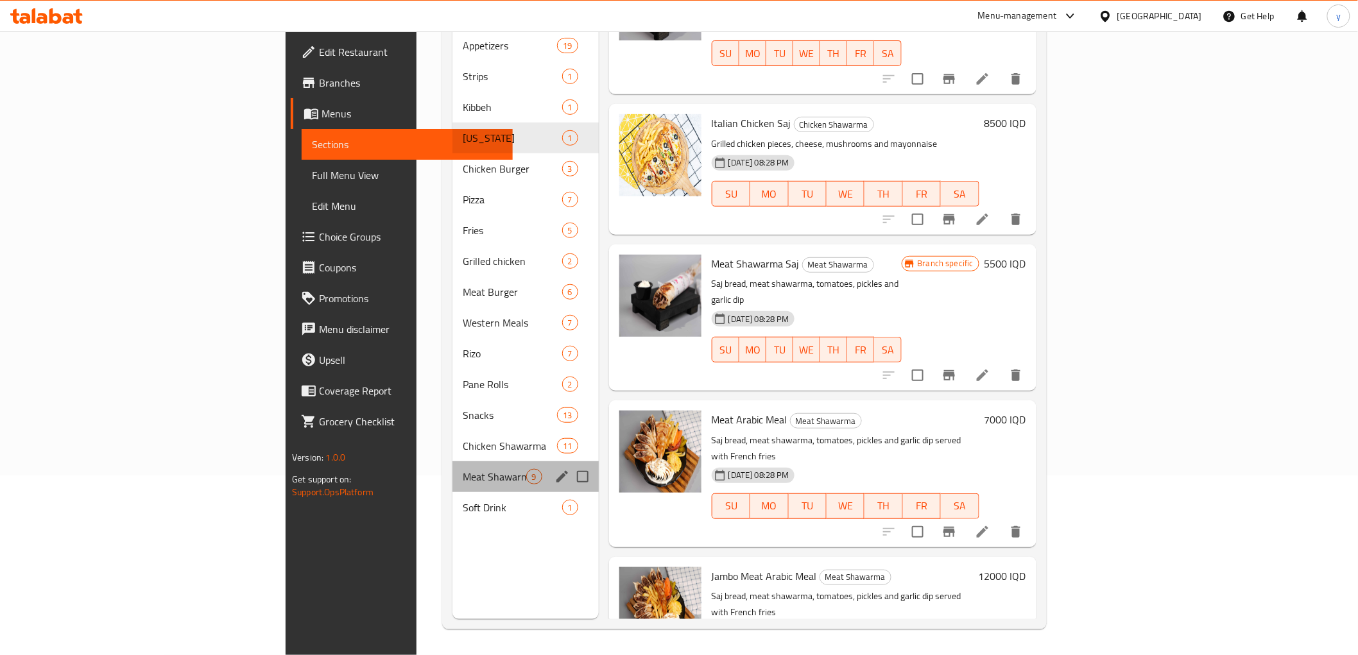
drag, startPoint x: 388, startPoint y: 444, endPoint x: 395, endPoint y: 444, distance: 7.1
click at [453, 462] on div "Meat Shawarma 9" at bounding box center [526, 477] width 146 height 31
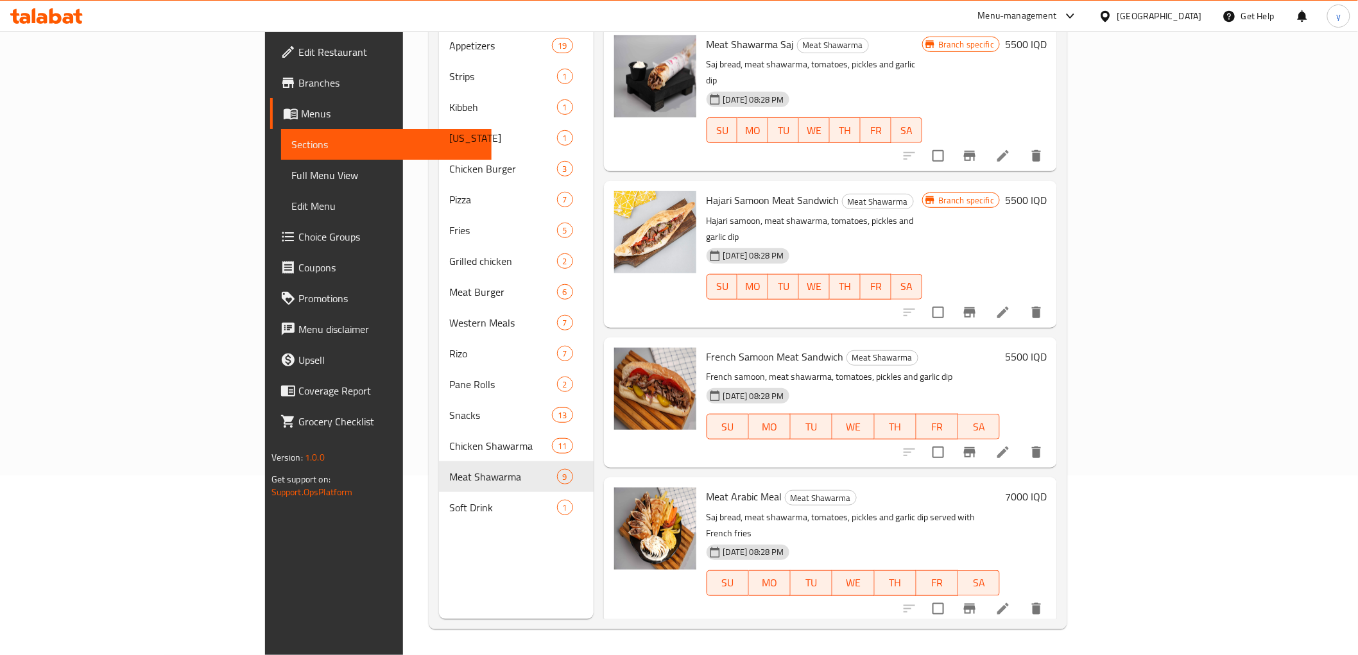
scroll to position [37, 0]
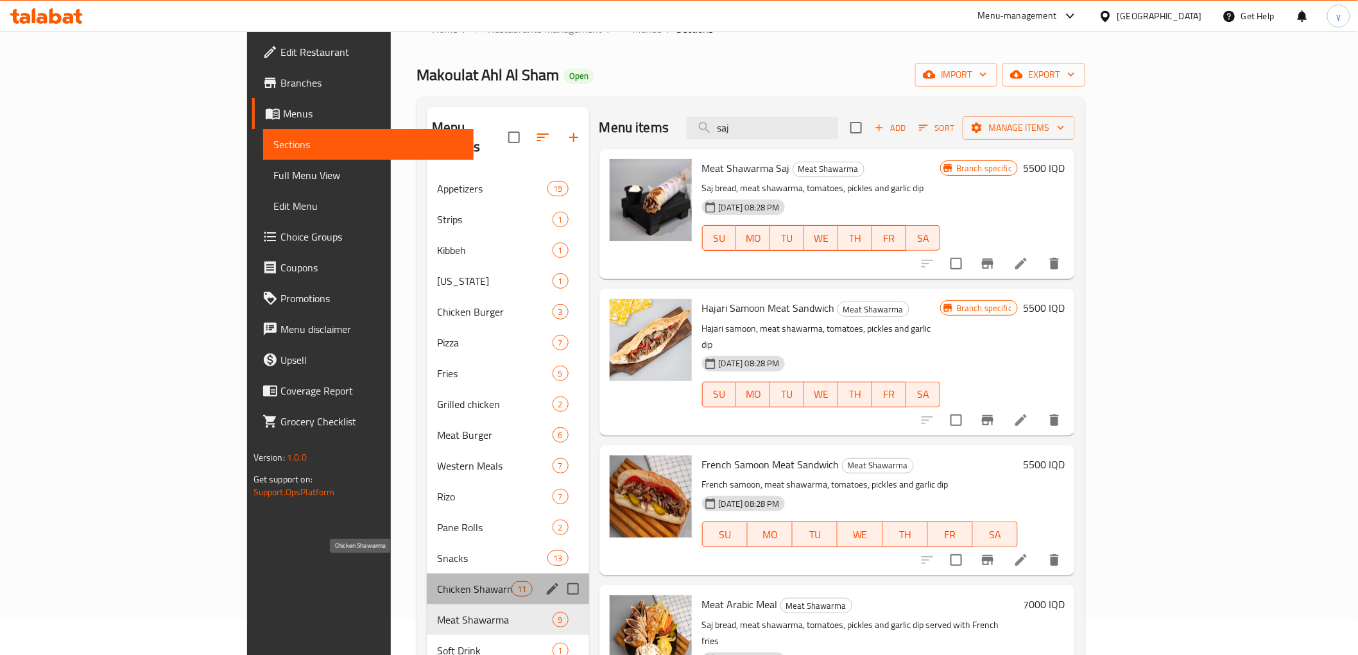
click at [437, 582] on span "Chicken Shawarma" at bounding box center [474, 589] width 74 height 15
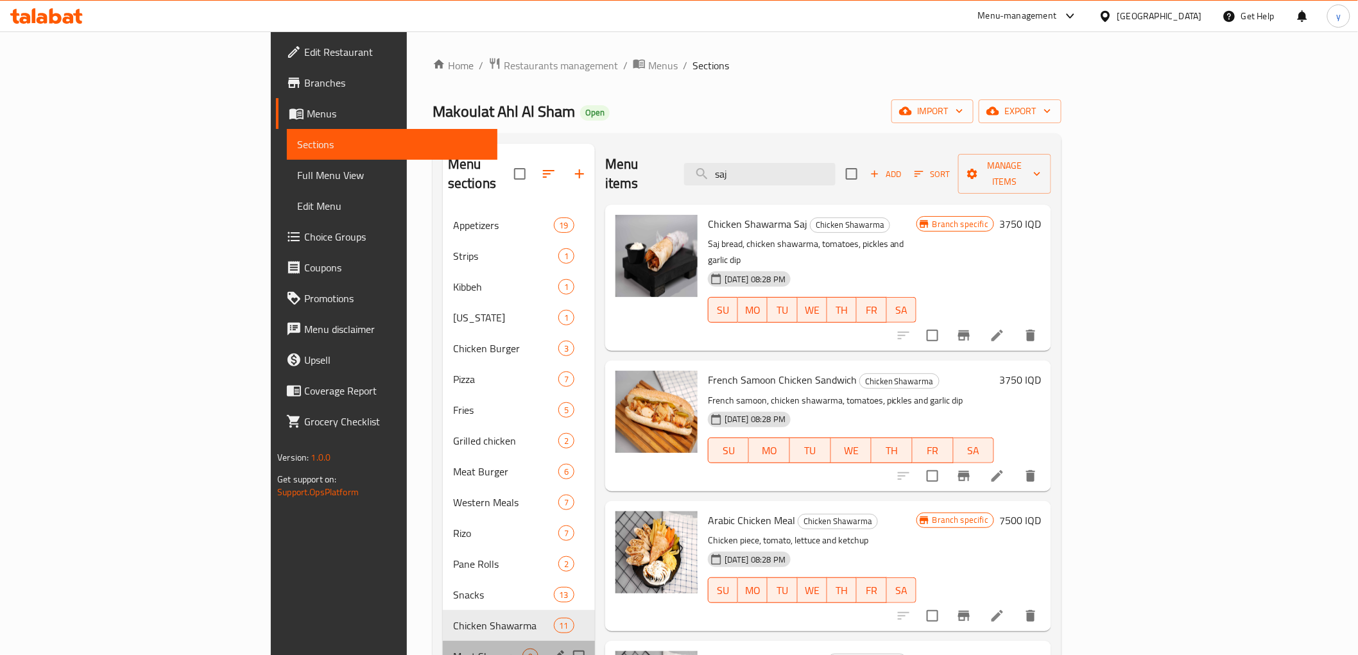
click at [443, 641] on div "Meat Shawarma 9" at bounding box center [519, 656] width 152 height 31
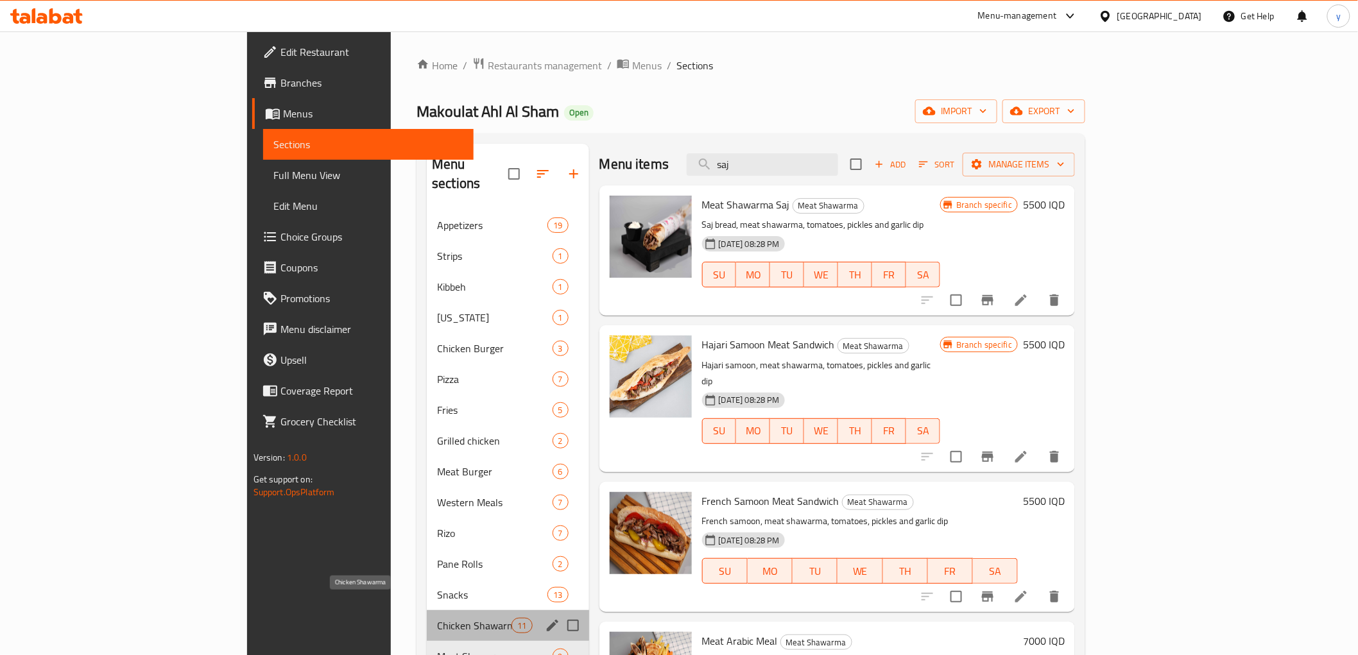
click at [437, 618] on span "Chicken Shawarma" at bounding box center [474, 625] width 74 height 15
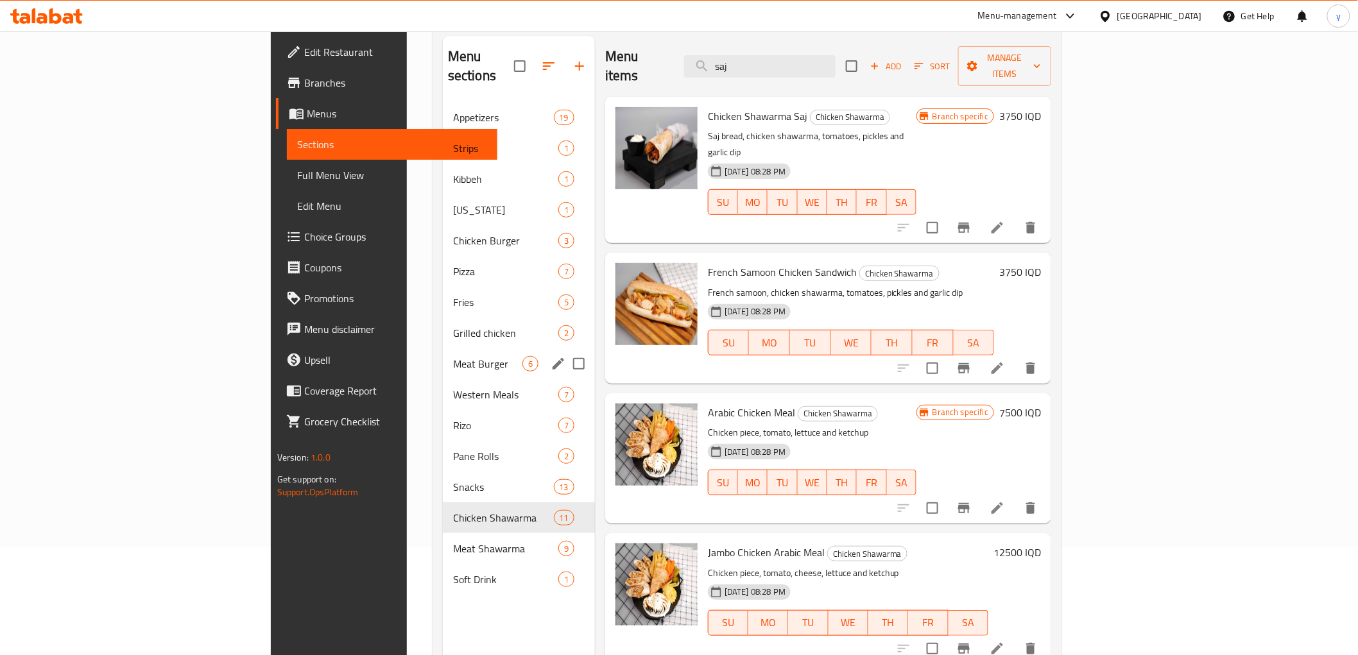
scroll to position [143, 0]
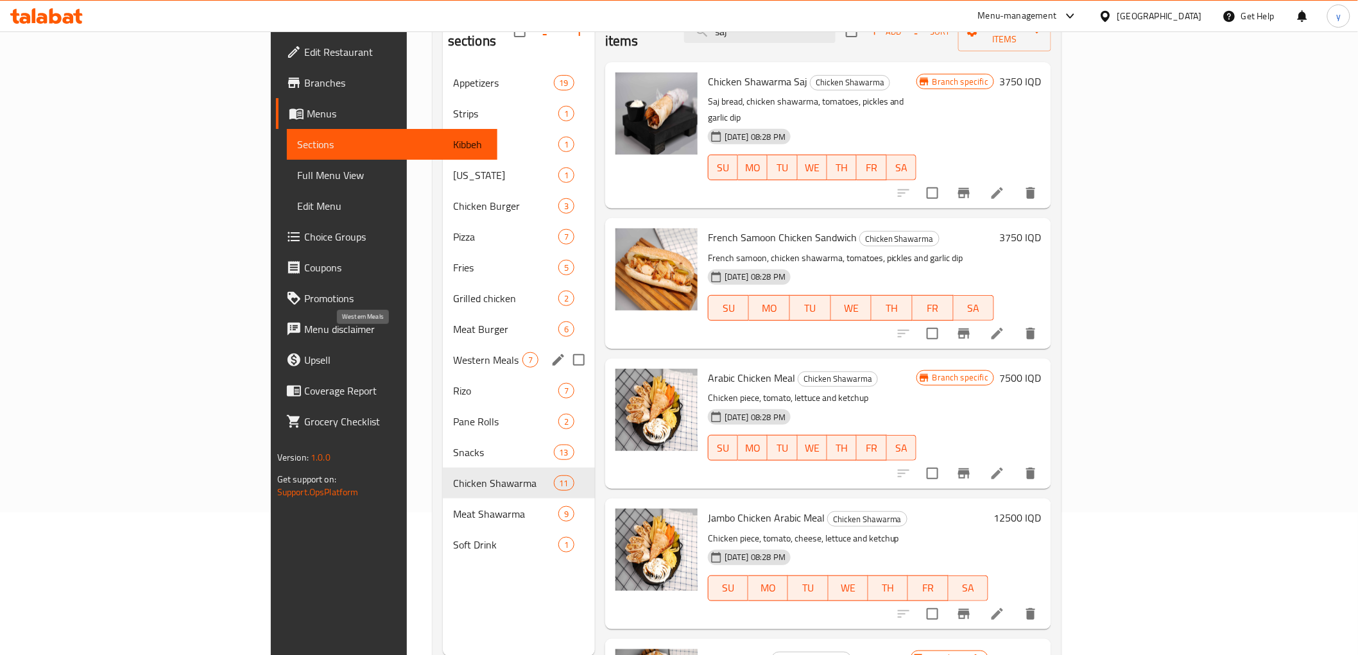
click at [453, 352] on span "Western Meals" at bounding box center [487, 359] width 69 height 15
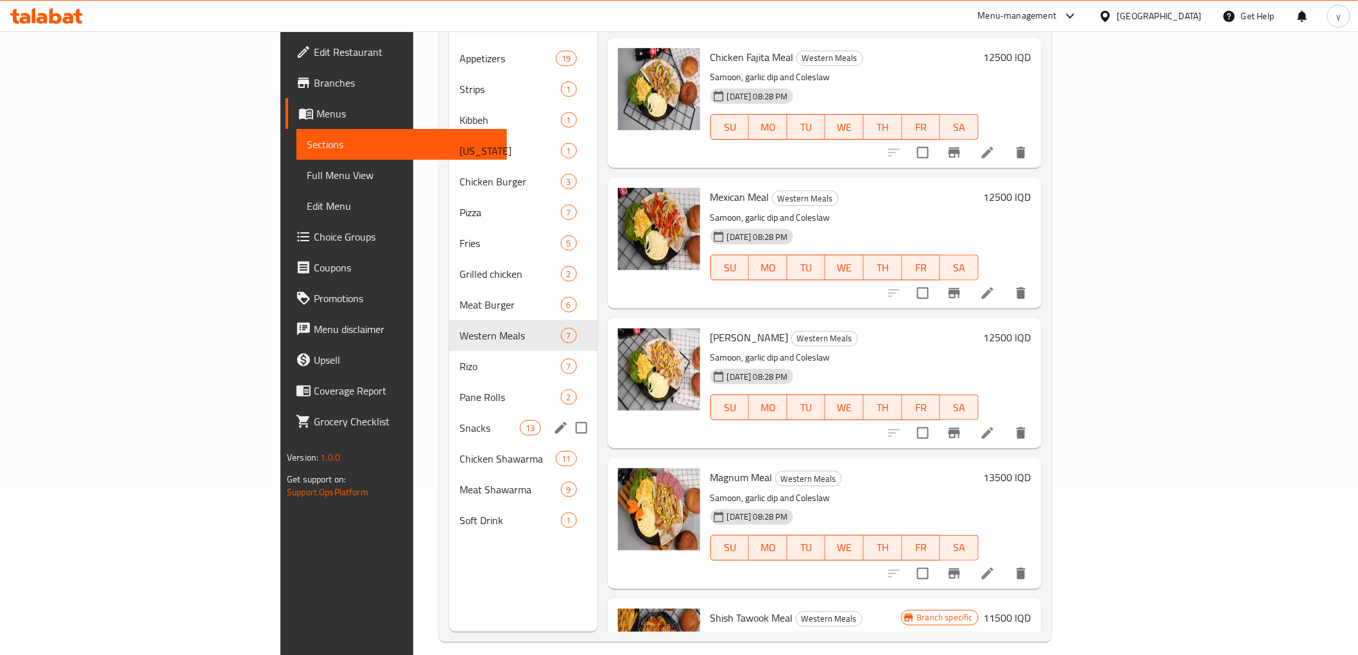
scroll to position [180, 0]
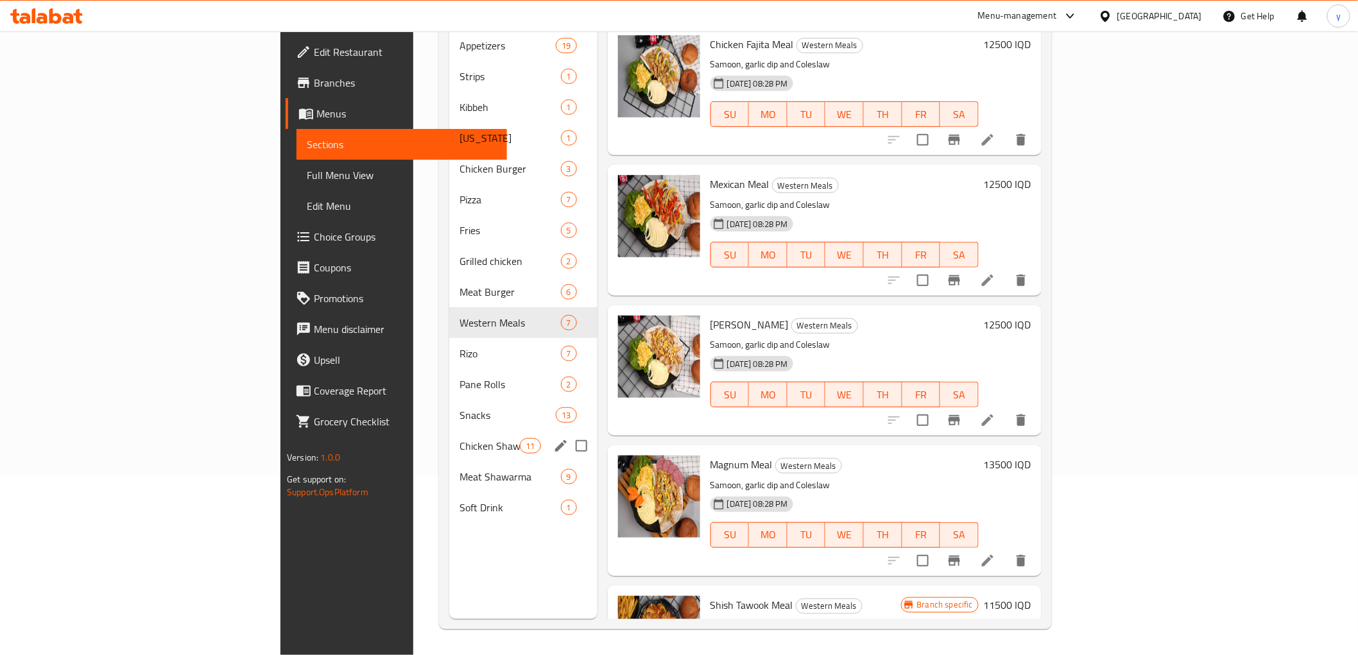
click at [449, 431] on div "Chicken Shawarma 11" at bounding box center [523, 446] width 148 height 31
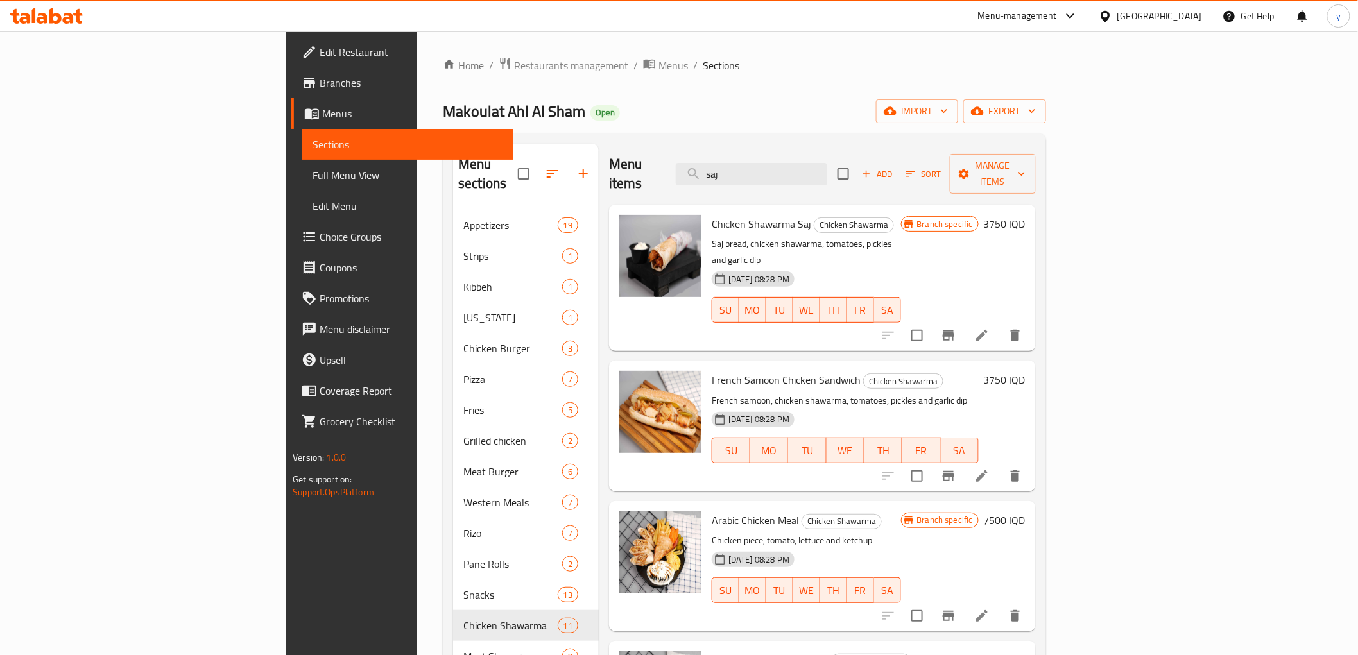
click at [1031, 210] on div "Chicken Shawarma Saj Chicken Shawarma Saj bread, chicken shawarma, tomatoes, pi…" at bounding box center [869, 278] width 324 height 136
click at [1026, 215] on h6 "3750 IQD" at bounding box center [1005, 224] width 42 height 18
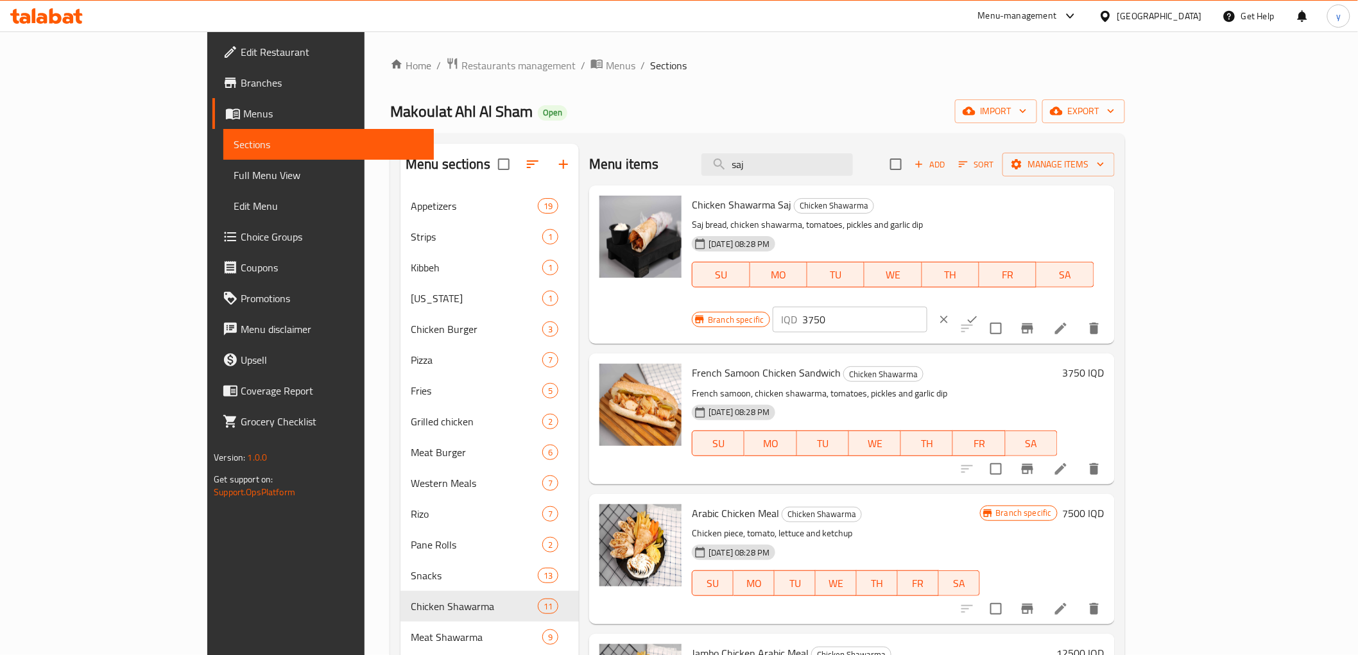
drag, startPoint x: 1147, startPoint y: 212, endPoint x: 1102, endPoint y: 213, distance: 44.3
click at [928, 307] on div "IQD 3750 ​" at bounding box center [850, 320] width 155 height 26
click at [798, 312] on p "IQD" at bounding box center [790, 319] width 16 height 15
click at [928, 307] on input "3750" at bounding box center [865, 320] width 125 height 26
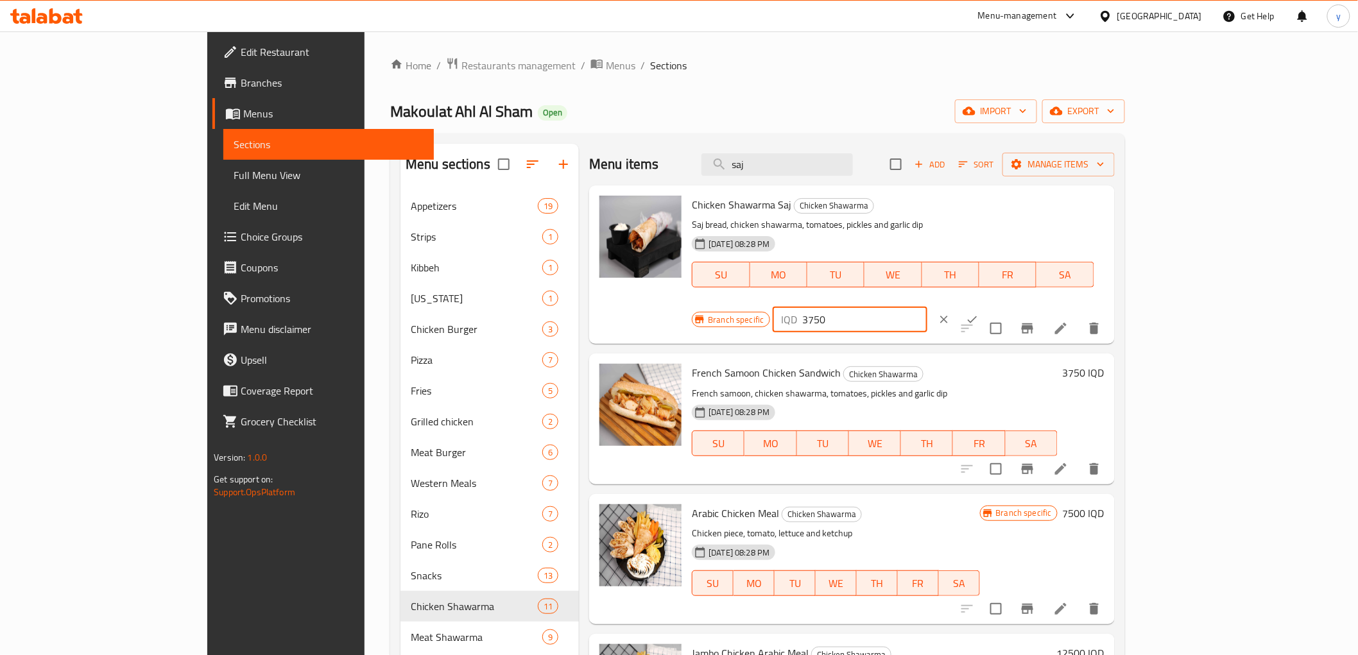
drag, startPoint x: 1138, startPoint y: 212, endPoint x: 1112, endPoint y: 212, distance: 25.7
click at [928, 307] on div "IQD 3750 ​" at bounding box center [850, 320] width 155 height 26
click at [928, 307] on input "4000" at bounding box center [865, 320] width 125 height 26
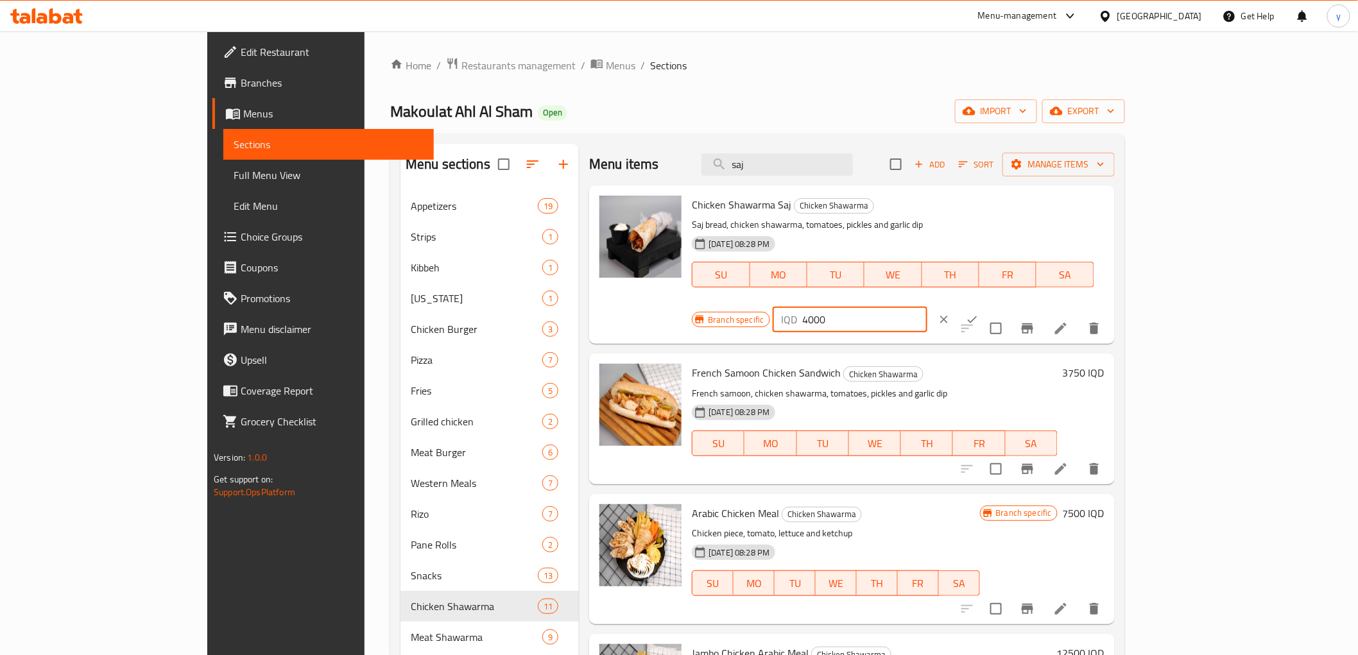
click at [928, 307] on input "4000" at bounding box center [865, 320] width 125 height 26
type input "4000"
click at [979, 313] on icon "ok" at bounding box center [972, 319] width 13 height 13
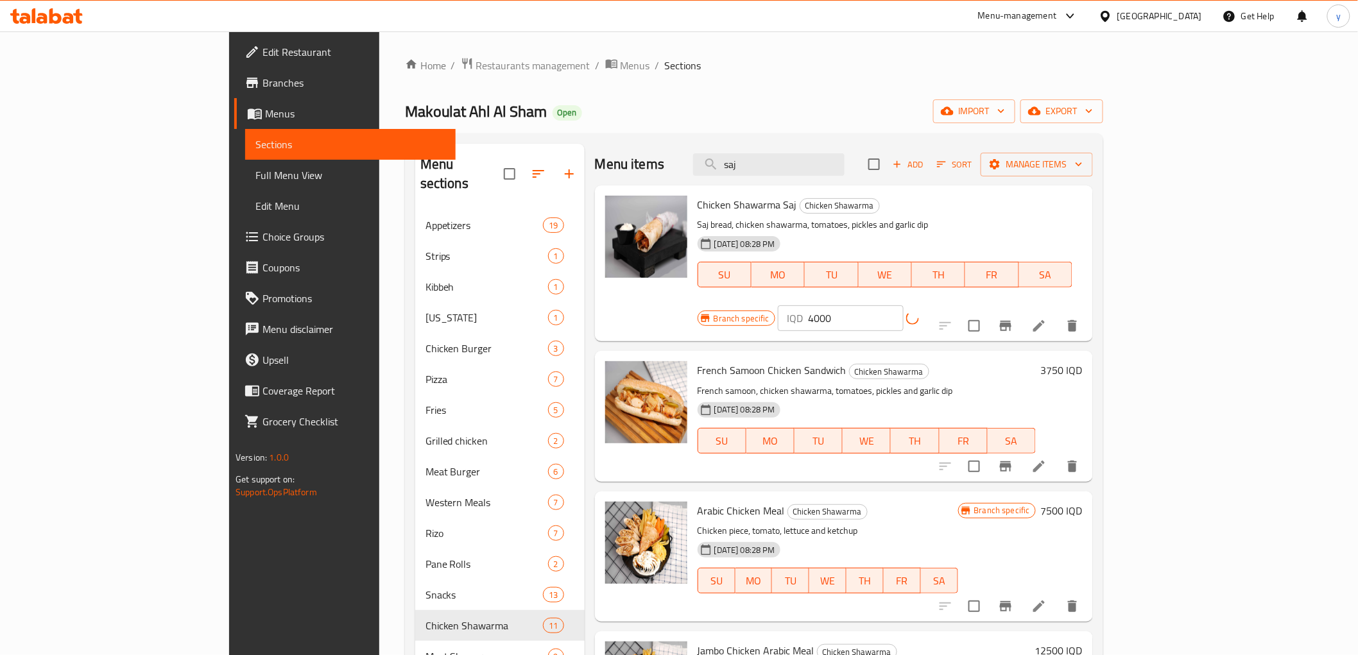
click at [1012, 321] on icon "Branch-specific-item" at bounding box center [1006, 326] width 12 height 10
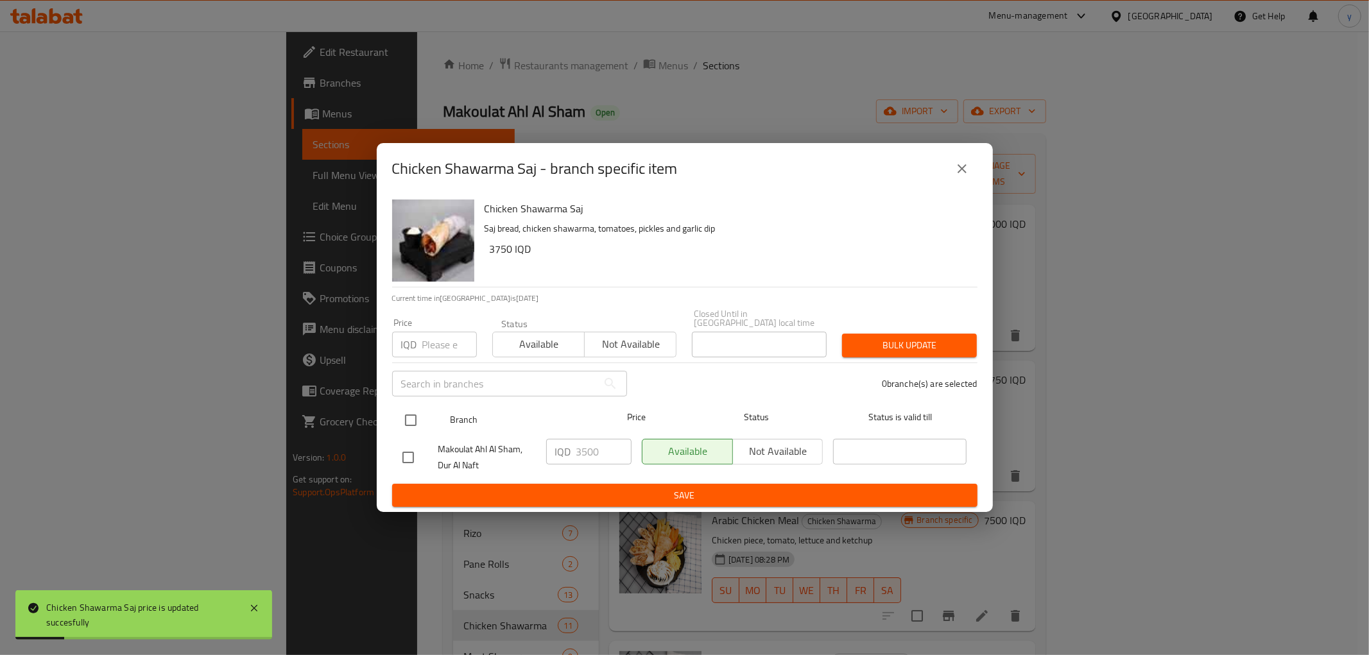
click at [406, 419] on input "checkbox" at bounding box center [410, 420] width 27 height 27
checkbox input "true"
click at [580, 451] on input "3500" at bounding box center [604, 452] width 55 height 26
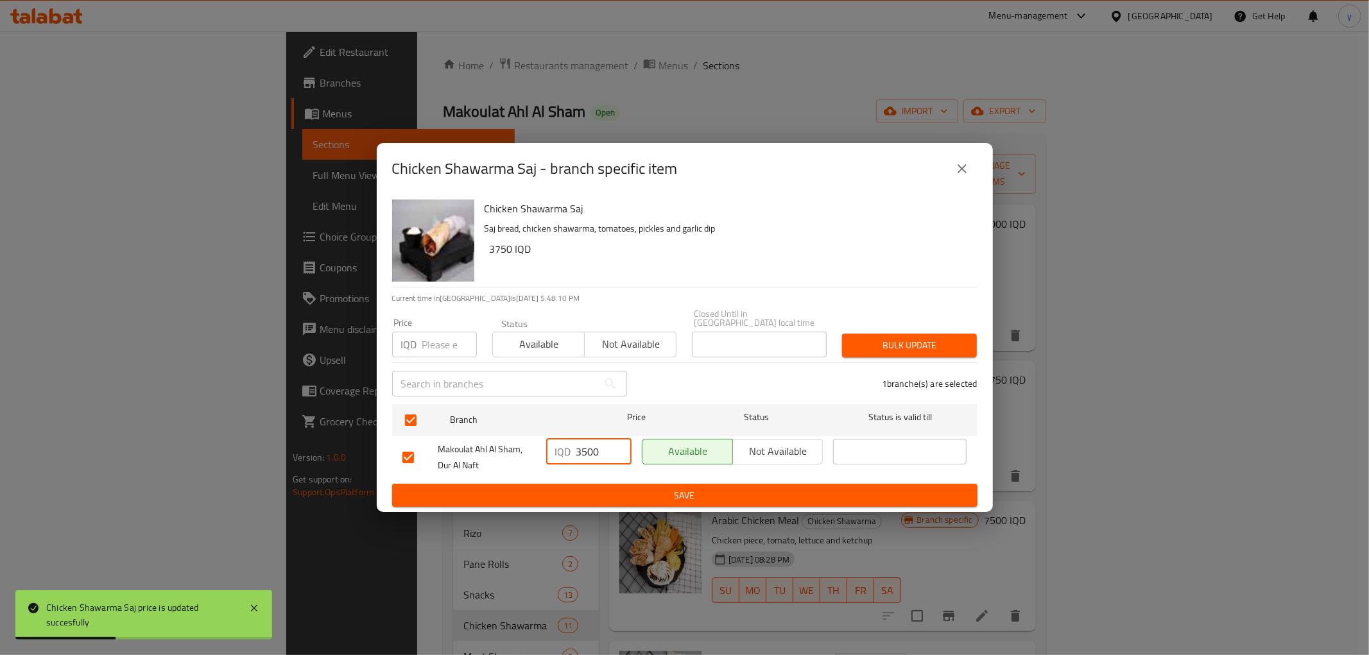
click at [580, 451] on input "3500" at bounding box center [604, 452] width 55 height 26
paste input "40"
type input "4000"
click at [581, 493] on span "Save" at bounding box center [685, 496] width 565 height 16
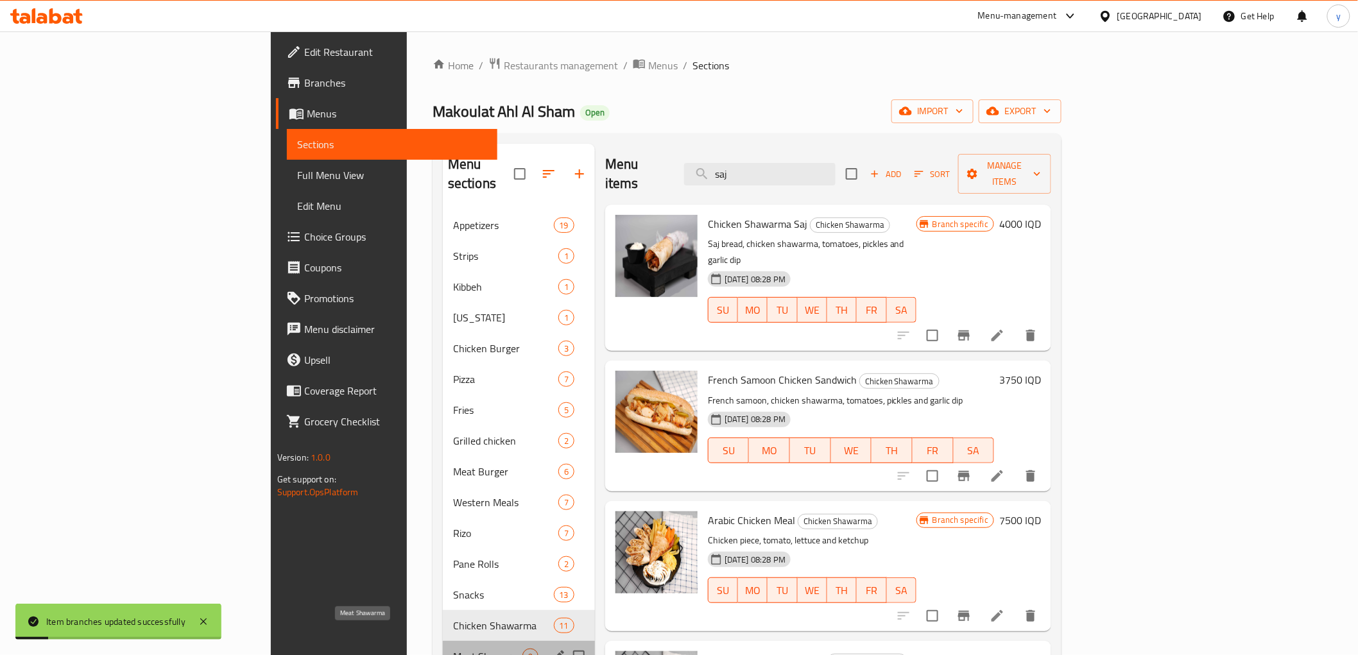
click at [453, 649] on span "Meat Shawarma" at bounding box center [487, 656] width 69 height 15
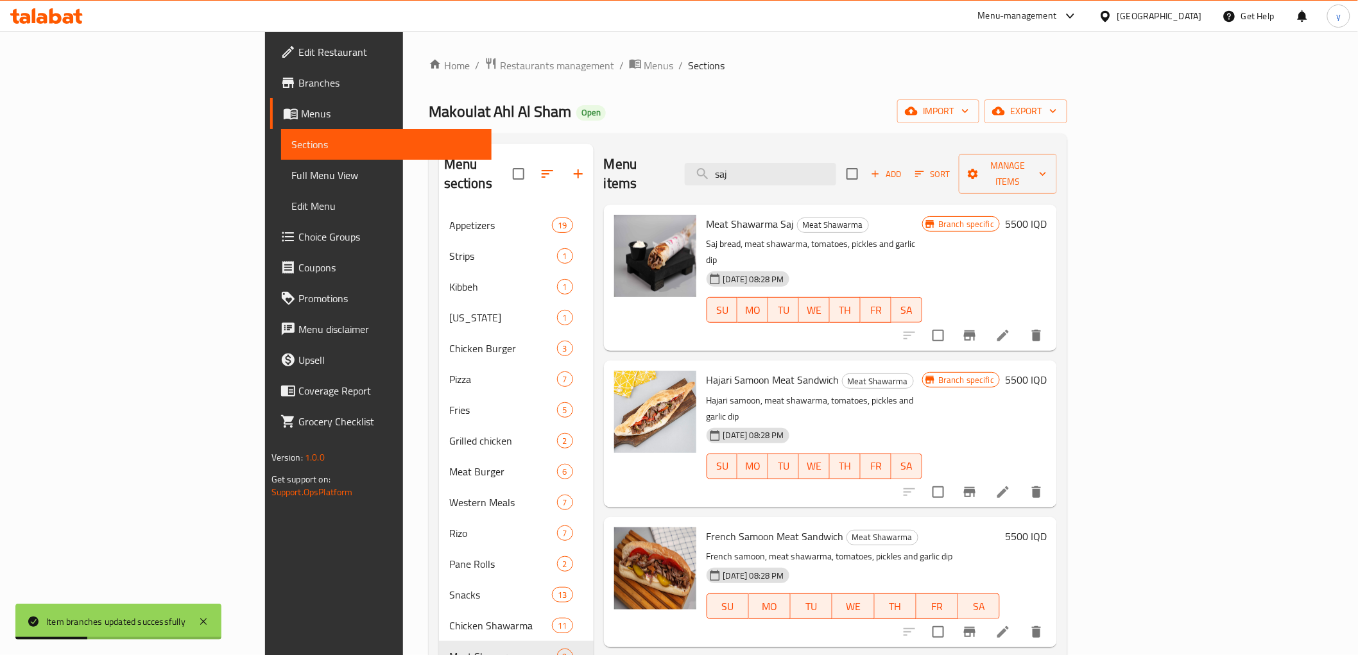
click at [1047, 215] on h6 "5500 IQD" at bounding box center [1026, 224] width 42 height 18
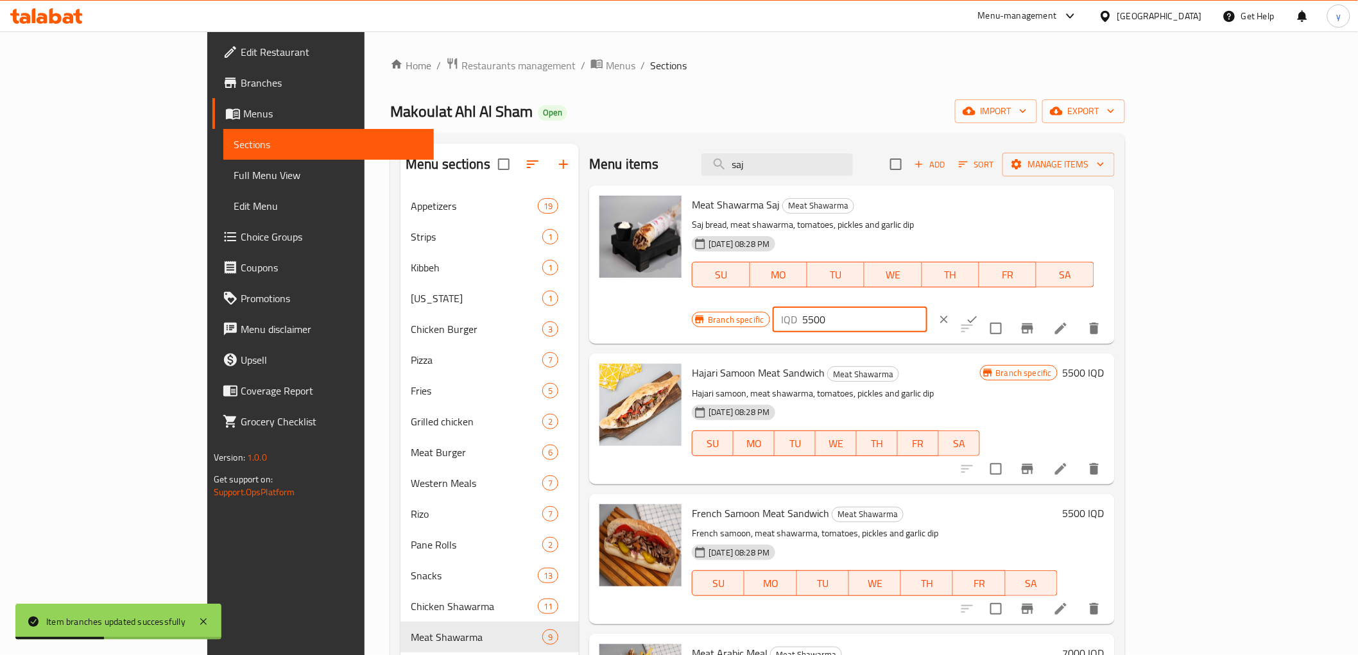
drag, startPoint x: 1157, startPoint y: 213, endPoint x: 1090, endPoint y: 213, distance: 66.8
click at [928, 307] on div "IQD 5500 ​" at bounding box center [850, 320] width 155 height 26
click at [928, 307] on input "6000" at bounding box center [865, 320] width 125 height 26
type input "6000"
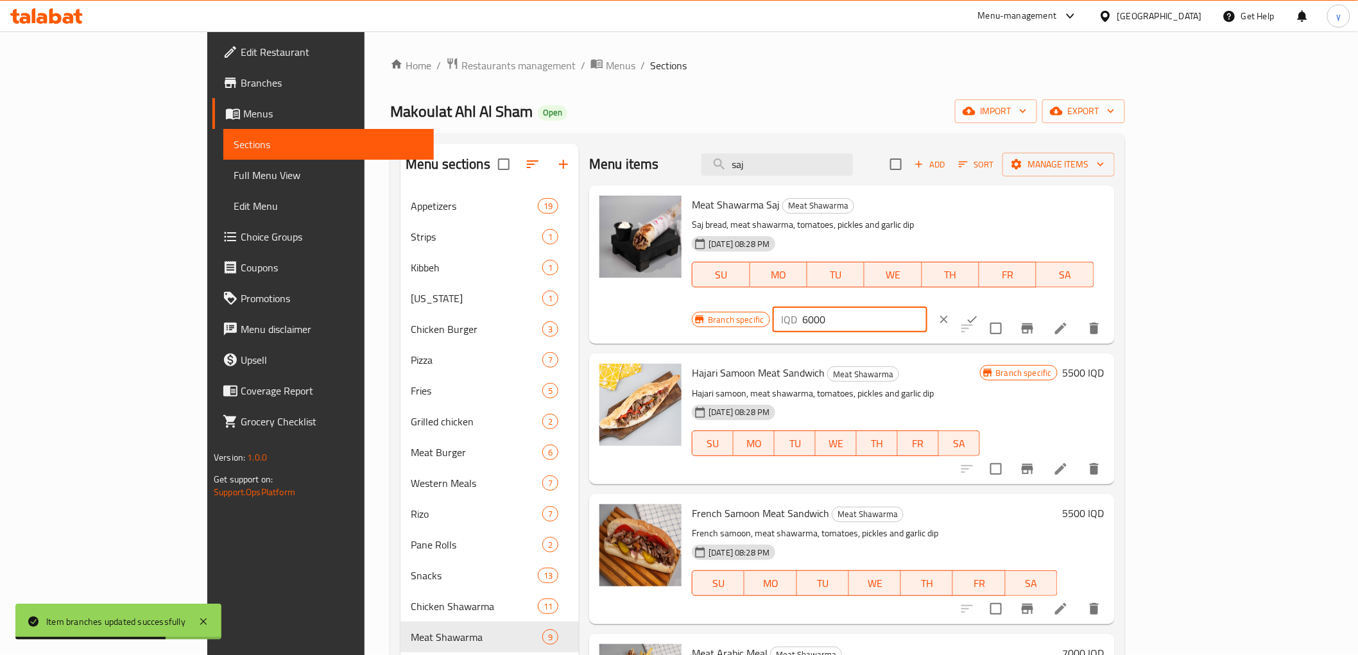
click at [979, 313] on icon "ok" at bounding box center [972, 319] width 13 height 13
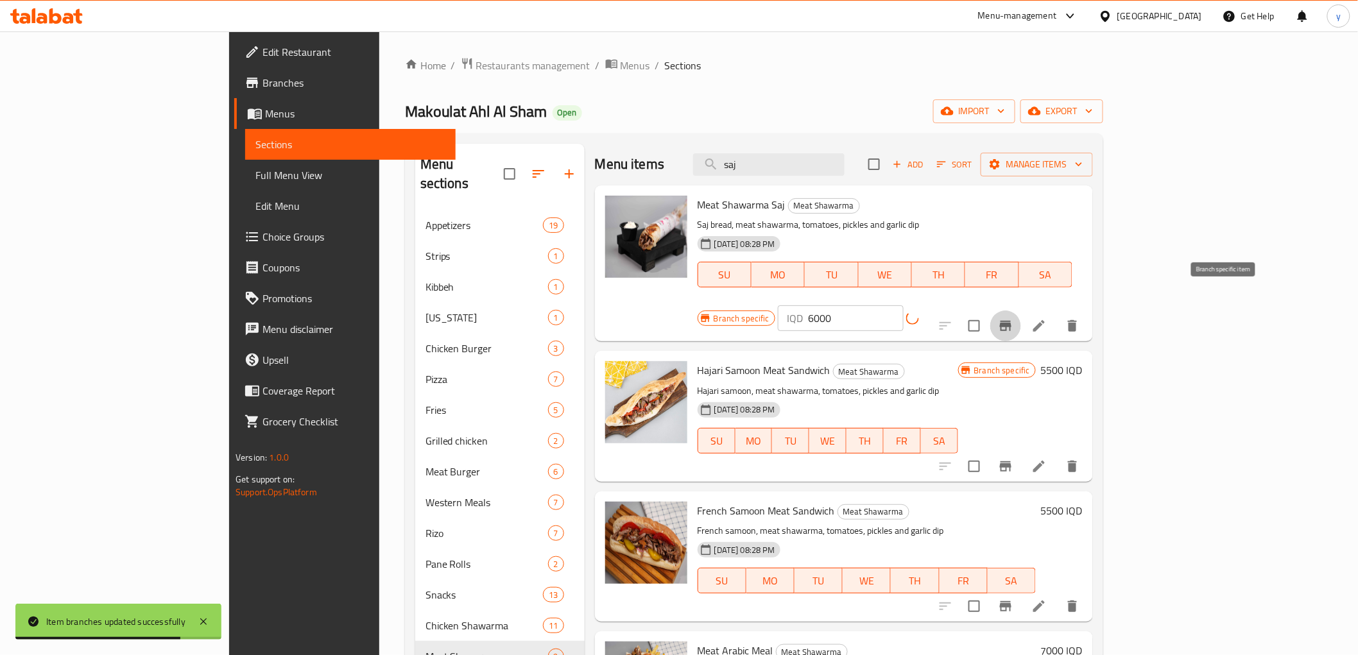
click at [1021, 311] on button "Branch-specific-item" at bounding box center [1006, 326] width 31 height 31
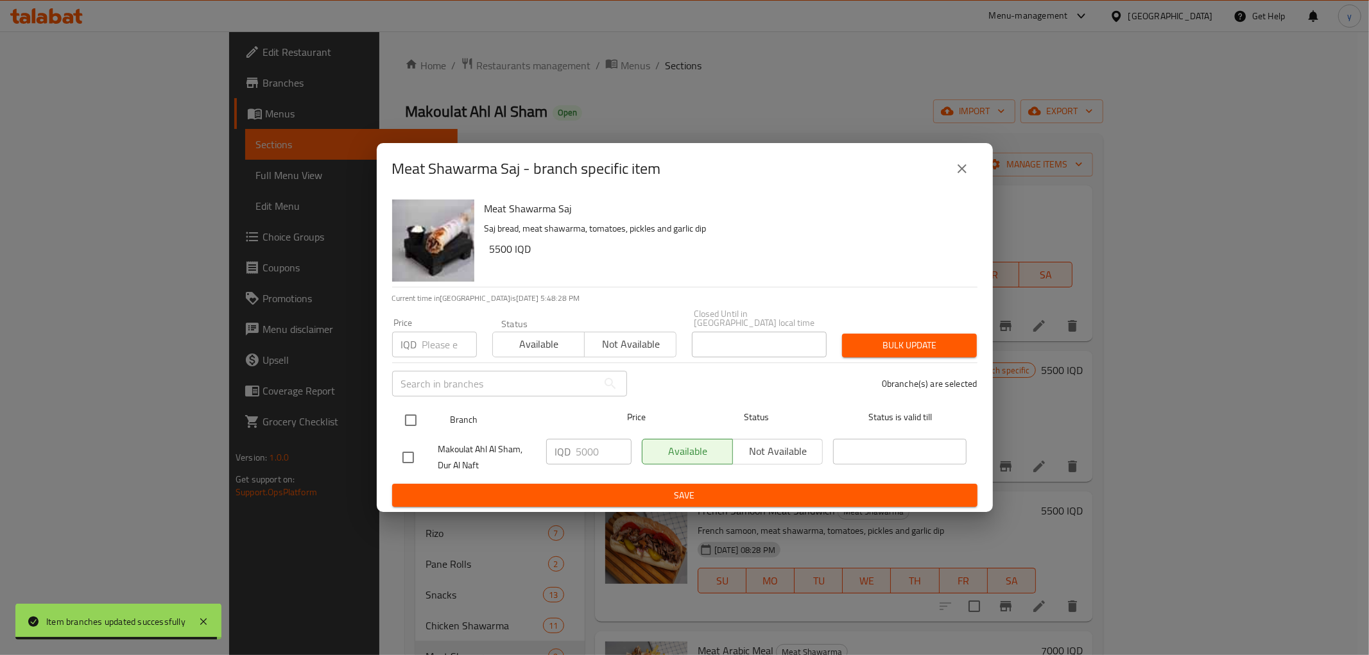
click at [402, 413] on input "checkbox" at bounding box center [410, 420] width 27 height 27
checkbox input "true"
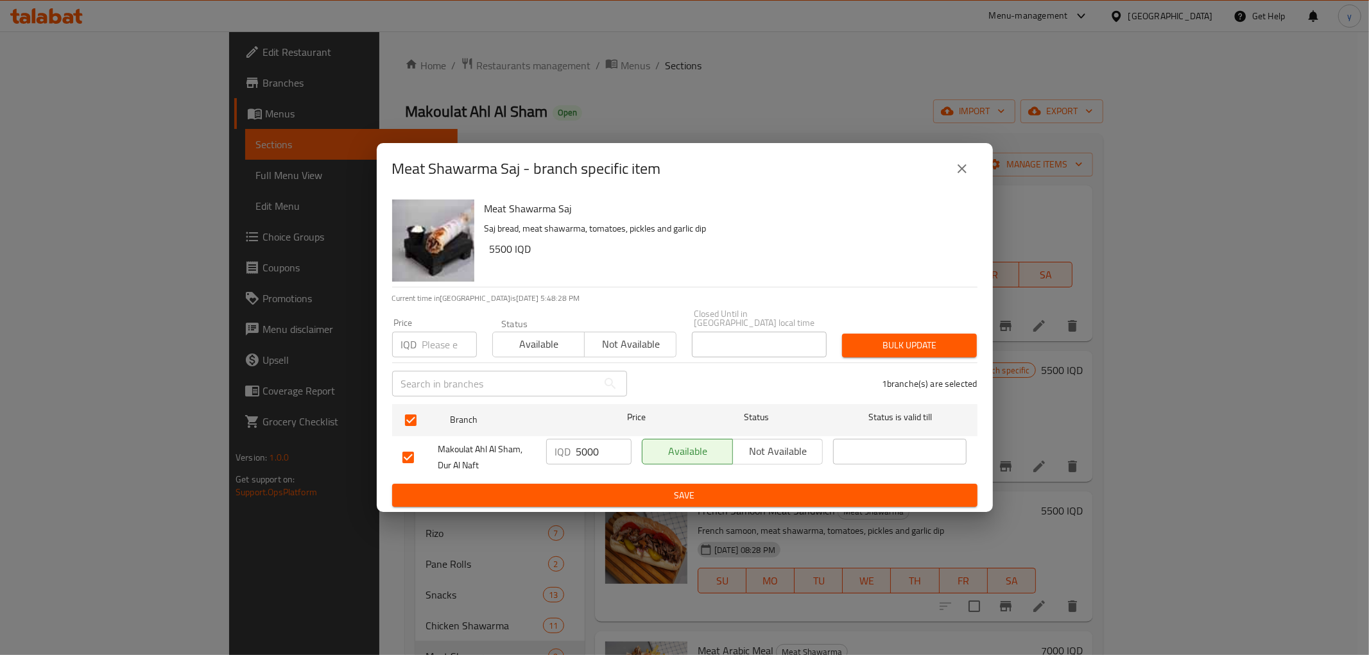
click at [591, 446] on input "5000" at bounding box center [604, 452] width 55 height 26
paste input "6"
type input "6000"
click at [596, 492] on span "Save" at bounding box center [685, 496] width 565 height 16
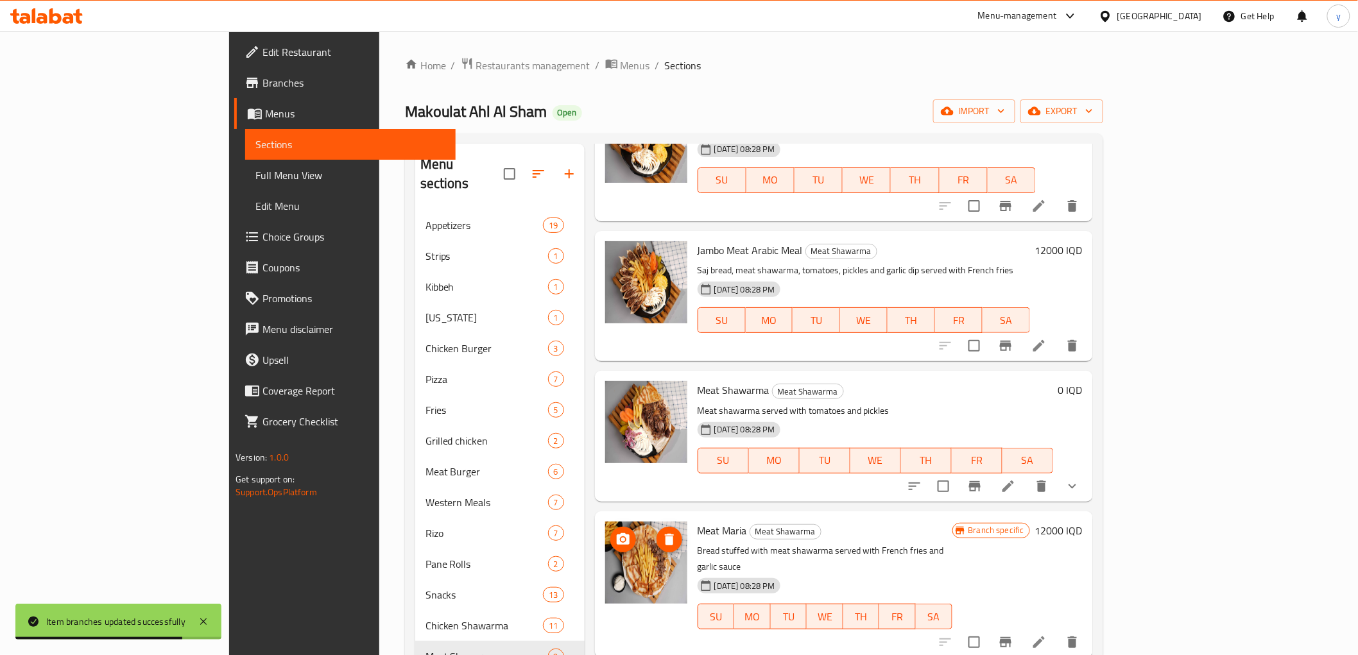
scroll to position [638, 0]
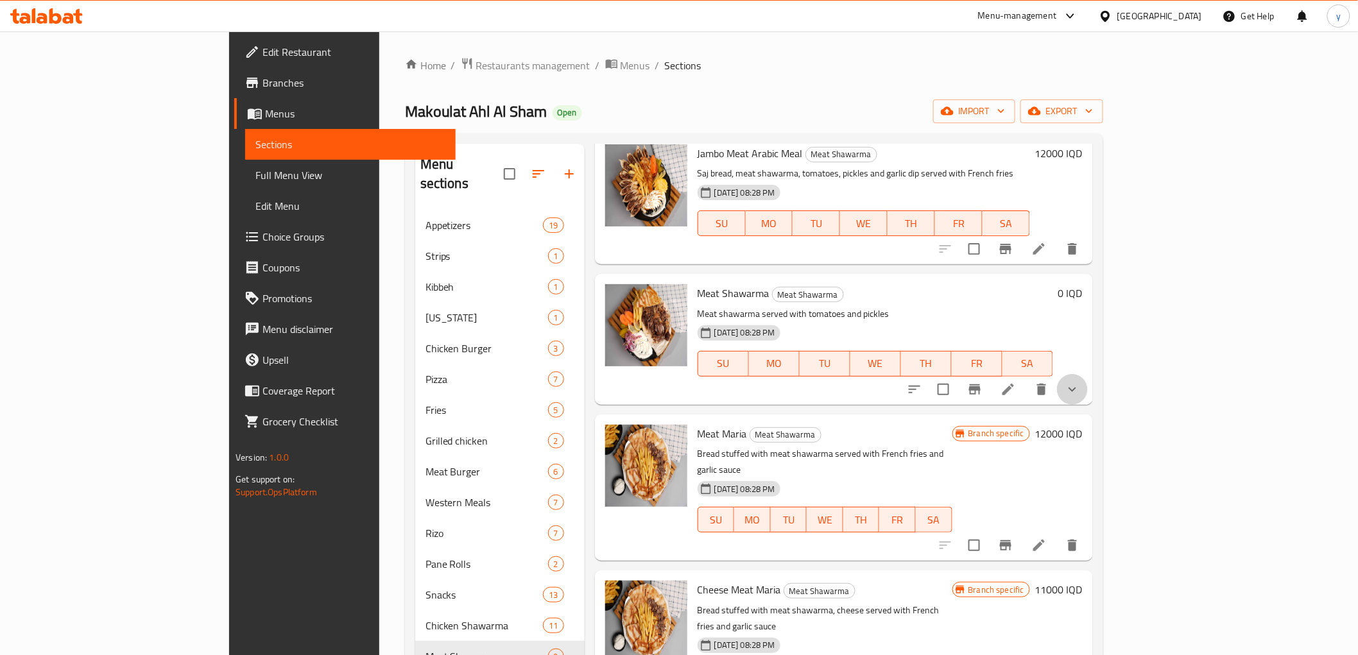
click at [1088, 374] on button "show more" at bounding box center [1072, 389] width 31 height 31
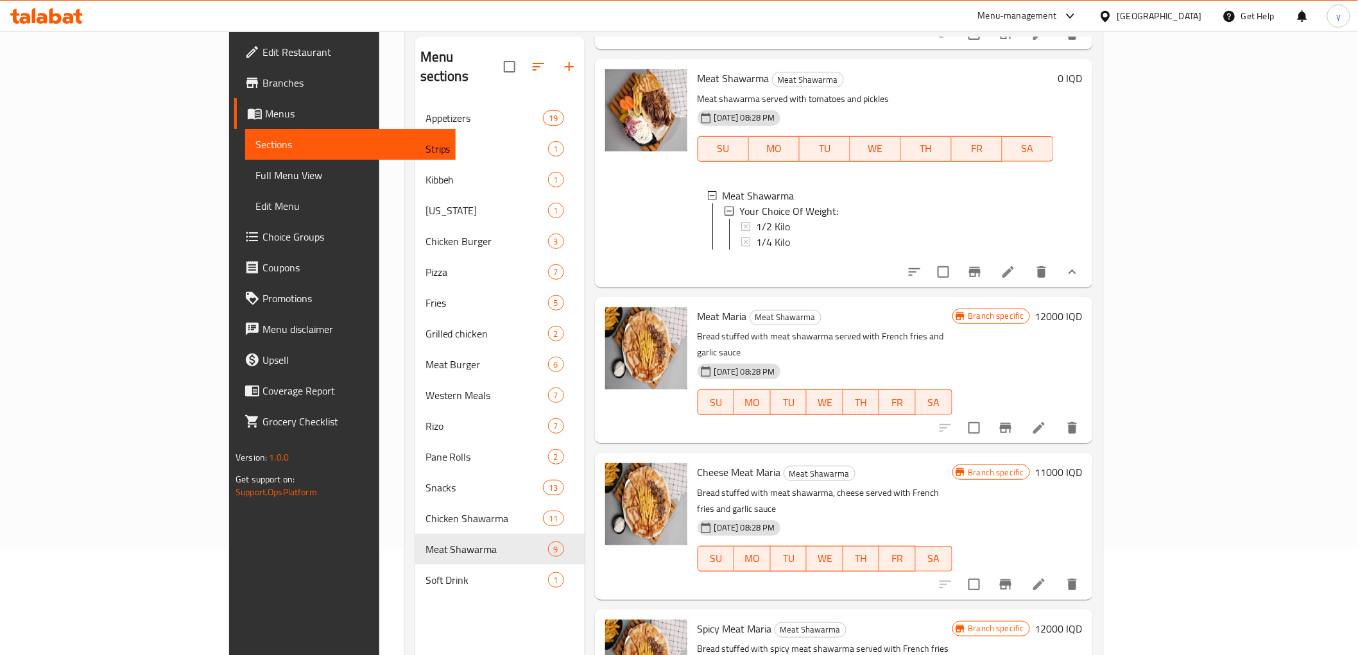
scroll to position [180, 0]
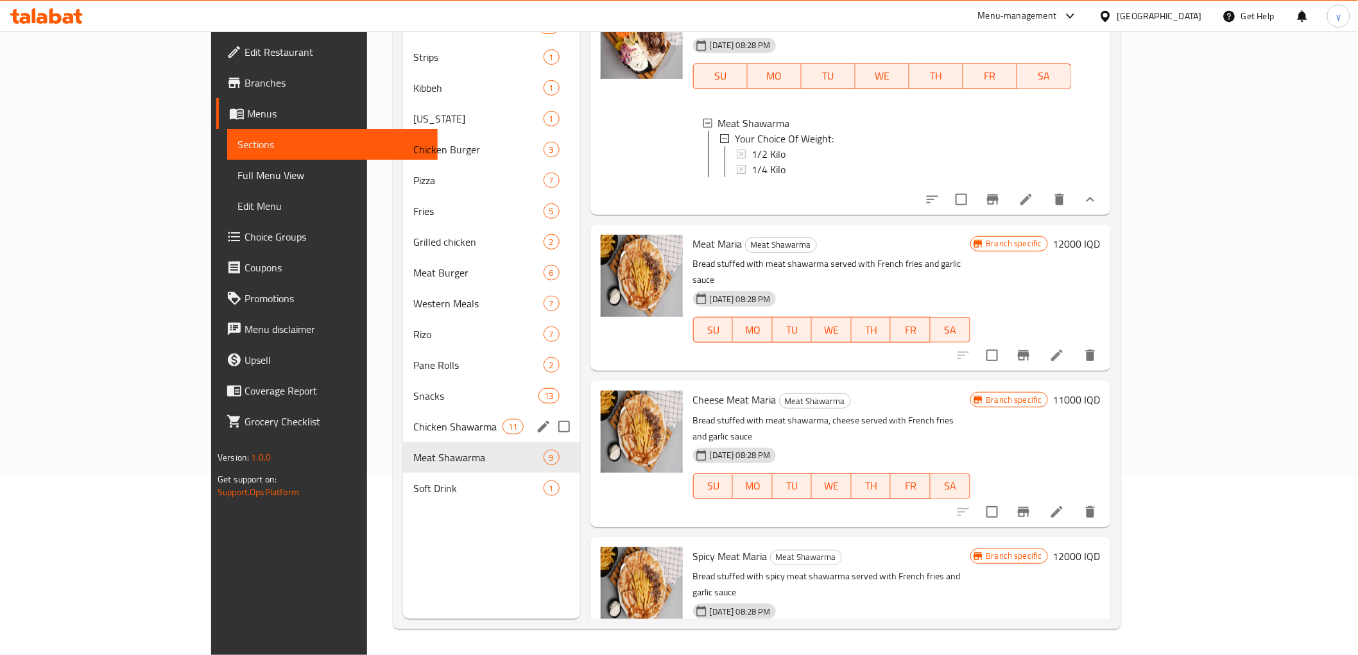
click at [403, 416] on div "Chicken Shawarma 11" at bounding box center [491, 427] width 177 height 31
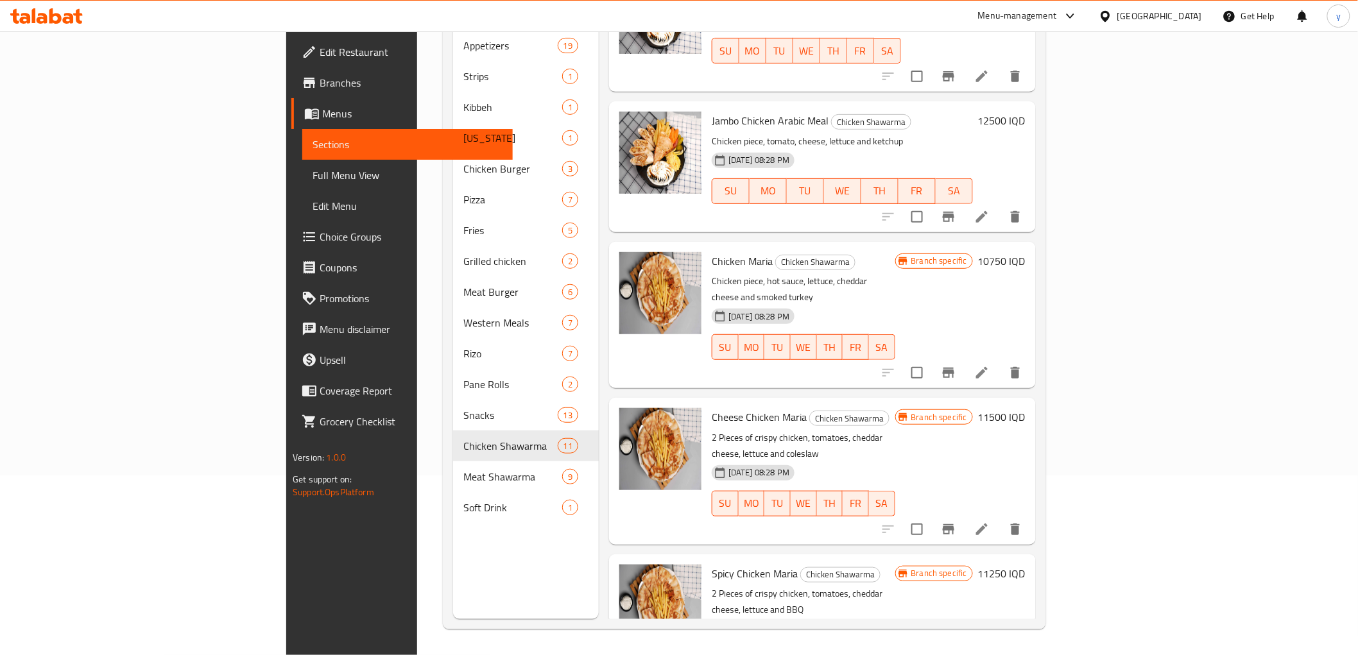
scroll to position [318, 0]
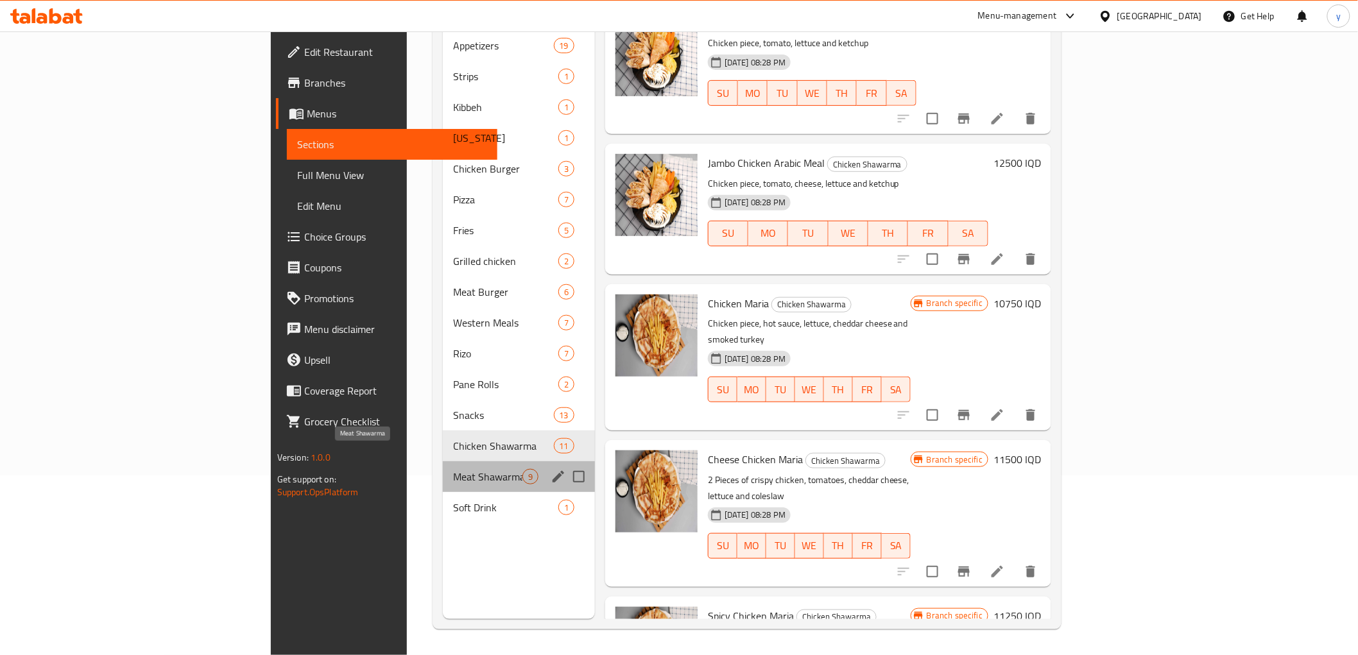
click at [453, 469] on span "Meat Shawarma" at bounding box center [487, 476] width 69 height 15
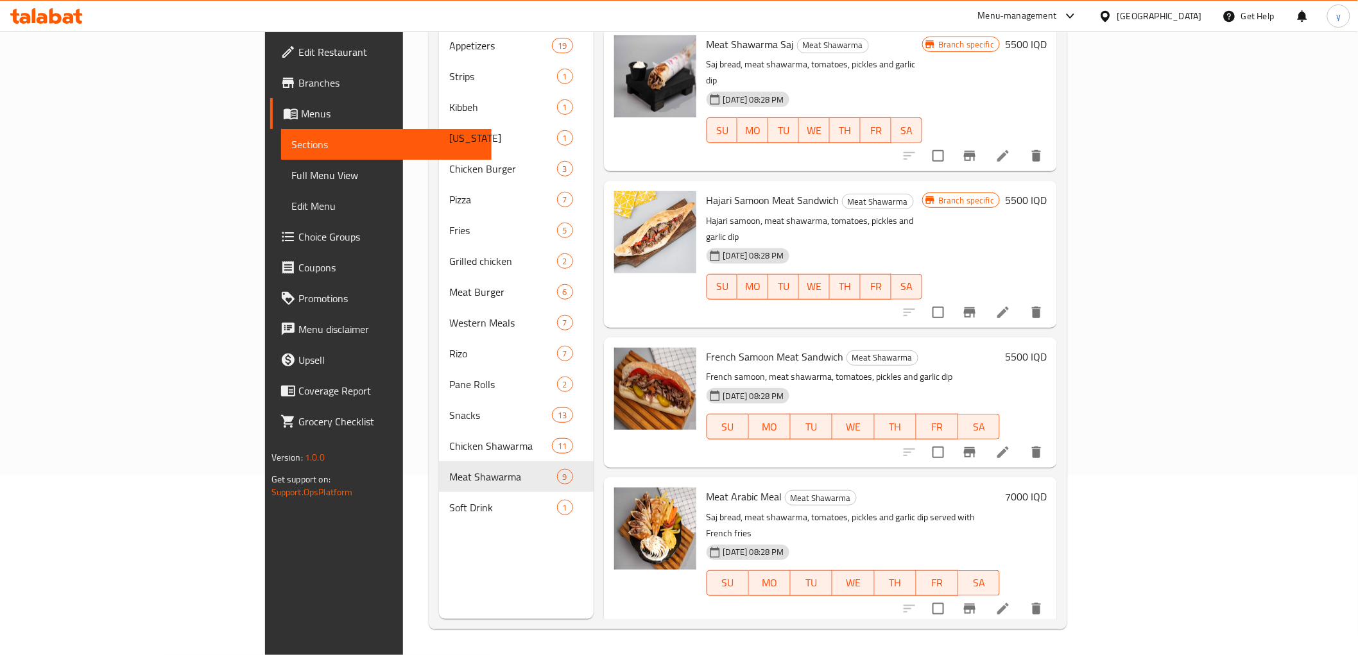
click at [1053, 343] on div "French Samoon Meat Sandwich Meat Shawarma French samoon, meat shawarma, tomatoe…" at bounding box center [877, 403] width 351 height 120
click at [1047, 348] on h6 "5500 IQD" at bounding box center [1026, 357] width 42 height 18
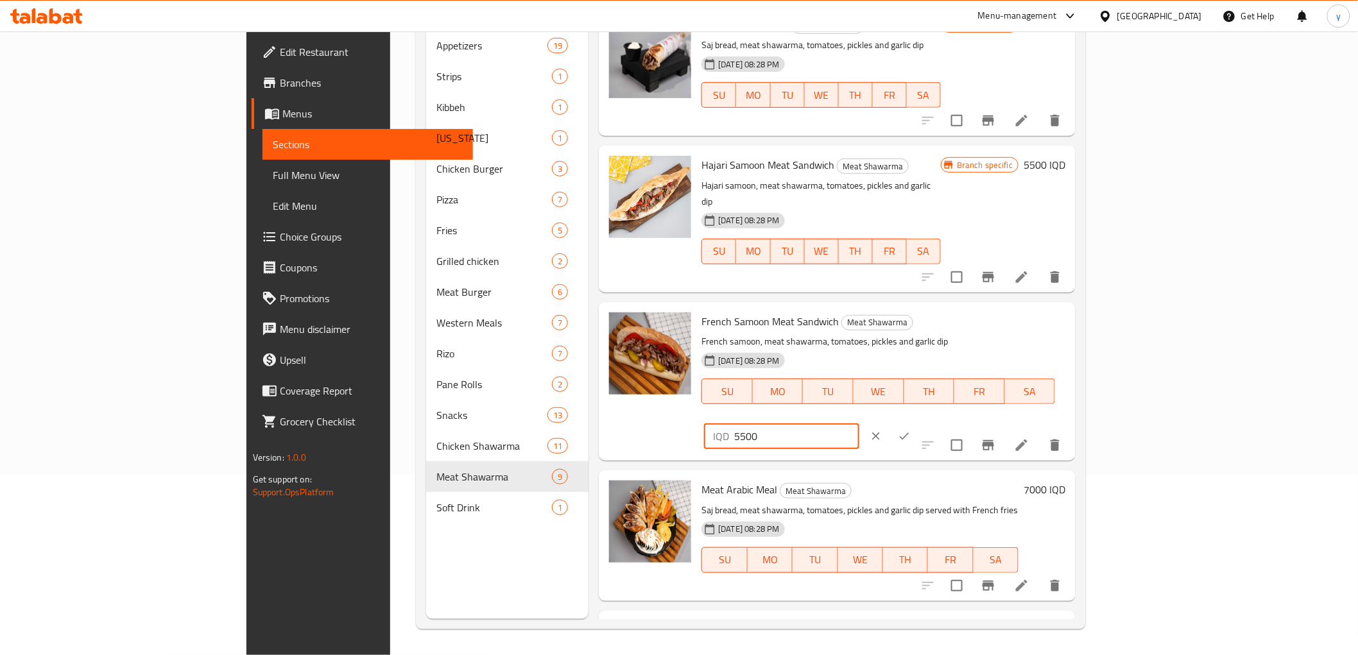
drag, startPoint x: 1132, startPoint y: 313, endPoint x: 1118, endPoint y: 319, distance: 14.7
click at [859, 424] on div "IQD 5500 ​" at bounding box center [781, 437] width 155 height 26
type input "6000"
click at [911, 430] on icon "ok" at bounding box center [904, 436] width 13 height 13
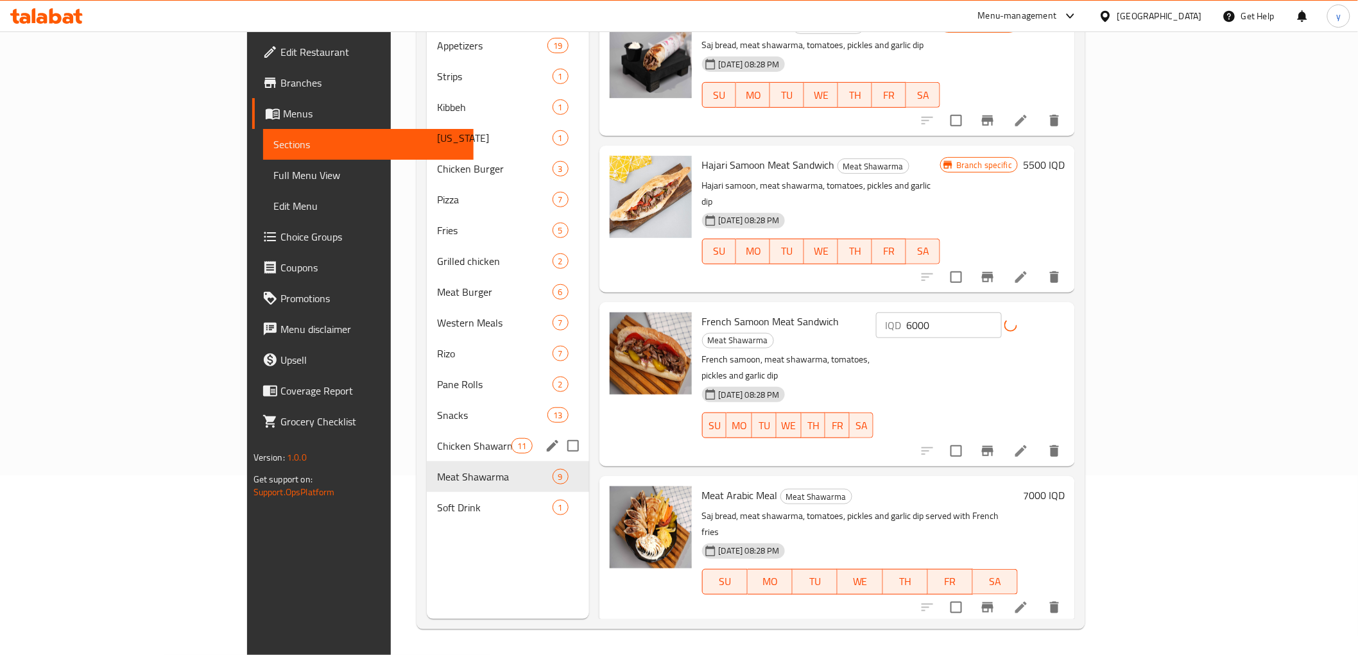
drag, startPoint x: 324, startPoint y: 435, endPoint x: 348, endPoint y: 432, distance: 24.6
click at [427, 435] on div "Chicken Shawarma 11" at bounding box center [508, 446] width 162 height 31
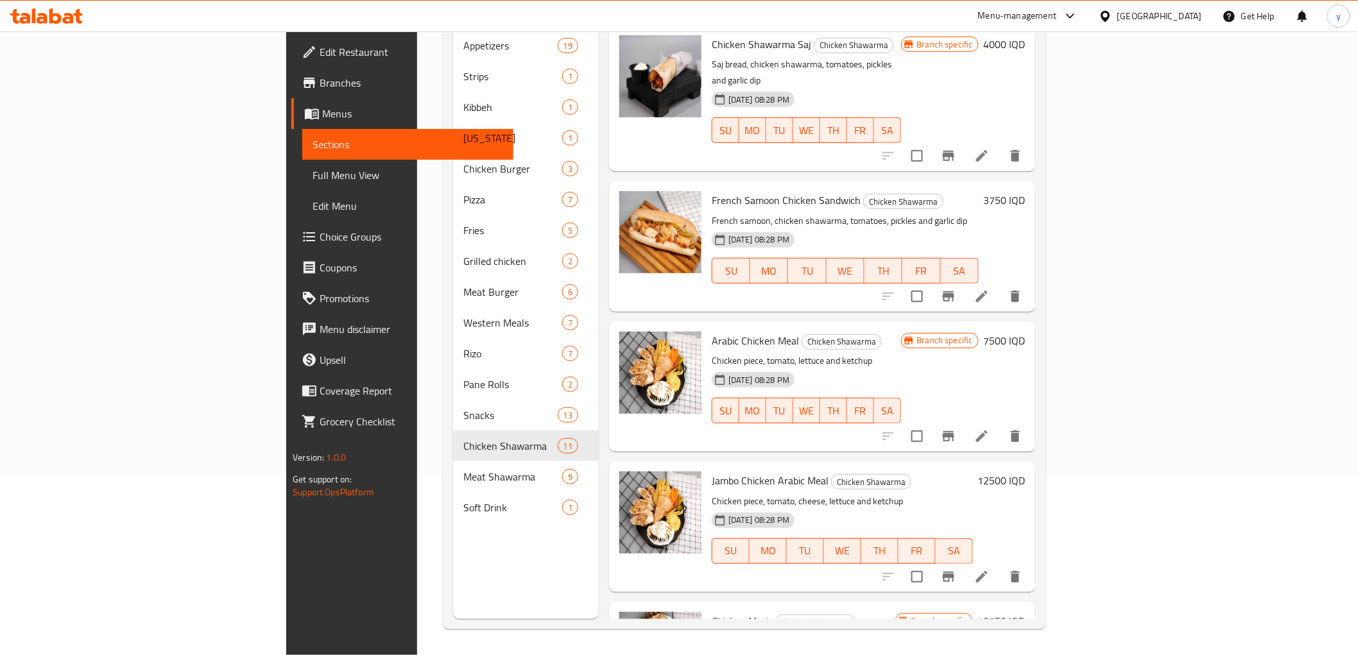
click at [1026, 191] on h6 "3750 IQD" at bounding box center [1005, 200] width 42 height 18
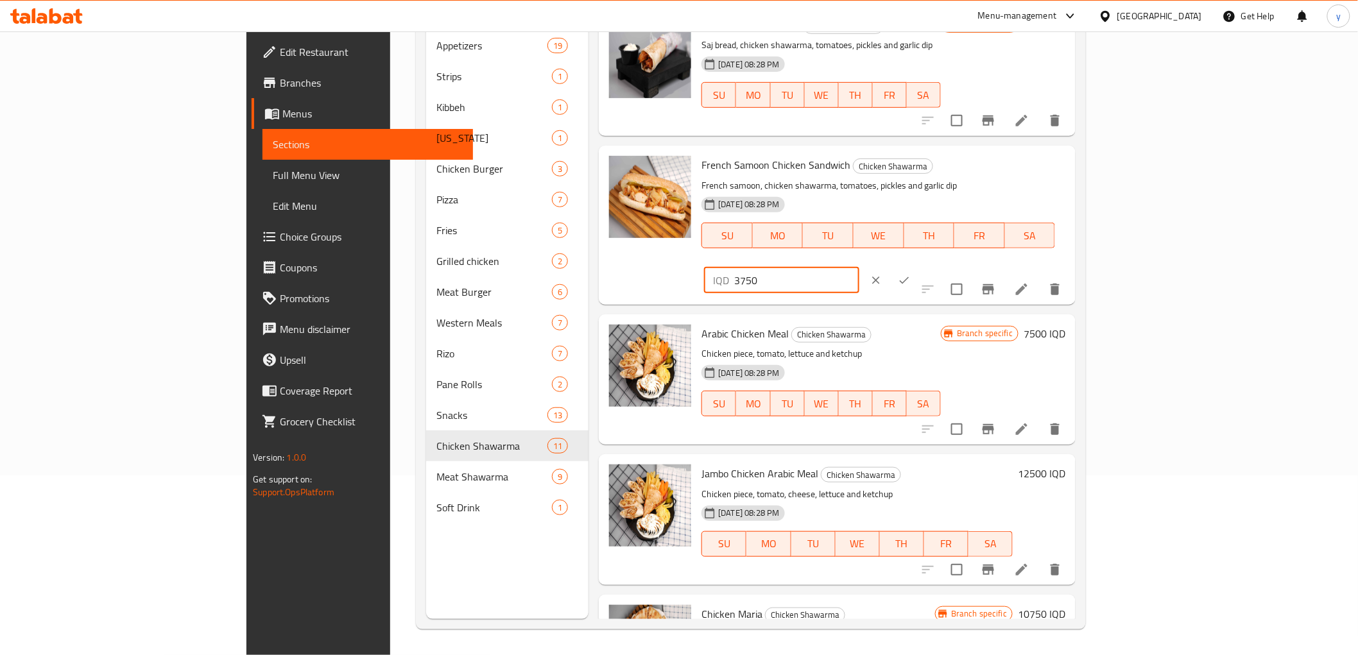
drag, startPoint x: 1167, startPoint y: 174, endPoint x: 1054, endPoint y: 171, distance: 113.7
click at [1058, 171] on div "French Samoon Chicken Sandwich Chicken Shawarma French samoon, chicken shawarma…" at bounding box center [884, 225] width 374 height 148
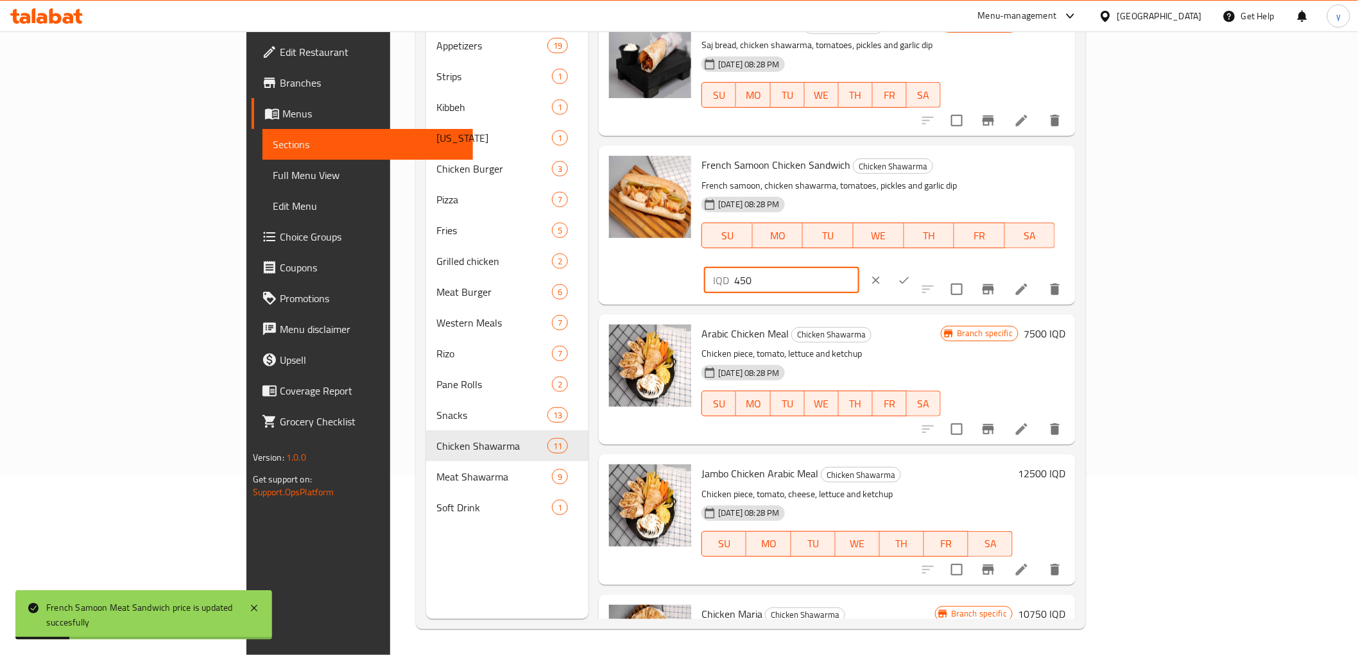
type input "4500"
click at [859, 268] on input "4500" at bounding box center [796, 281] width 125 height 26
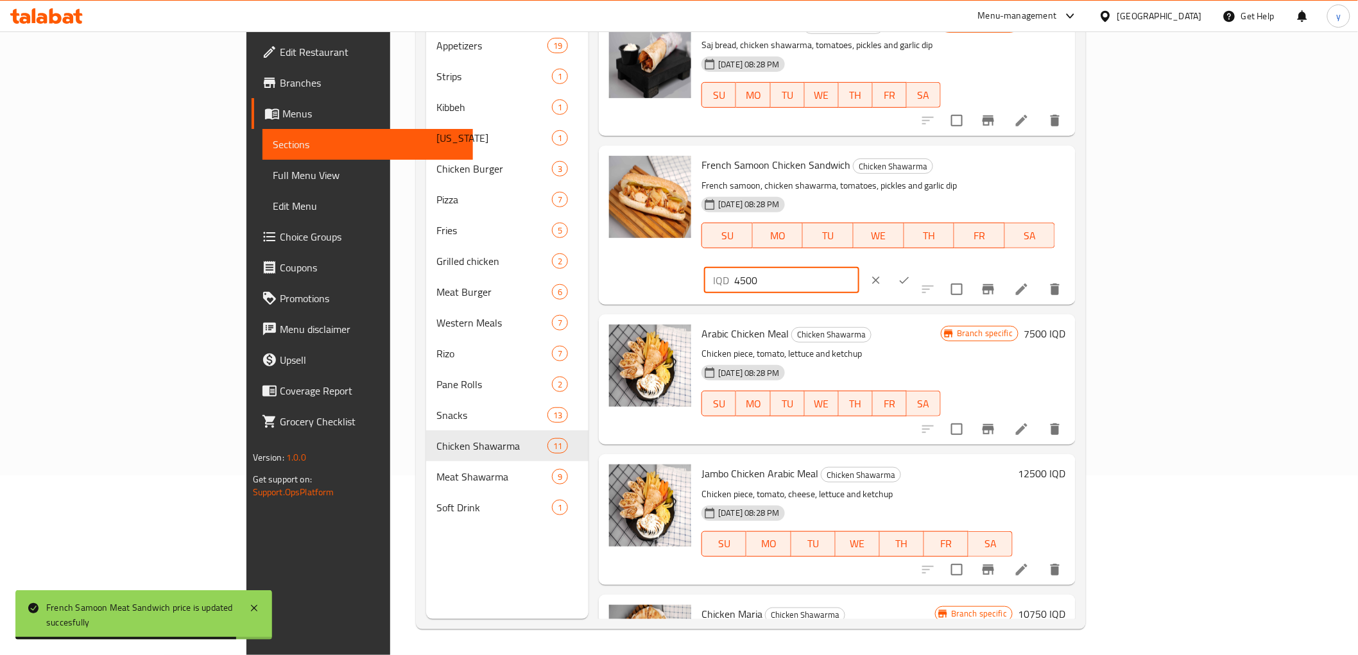
click at [859, 268] on input "4500" at bounding box center [796, 281] width 125 height 26
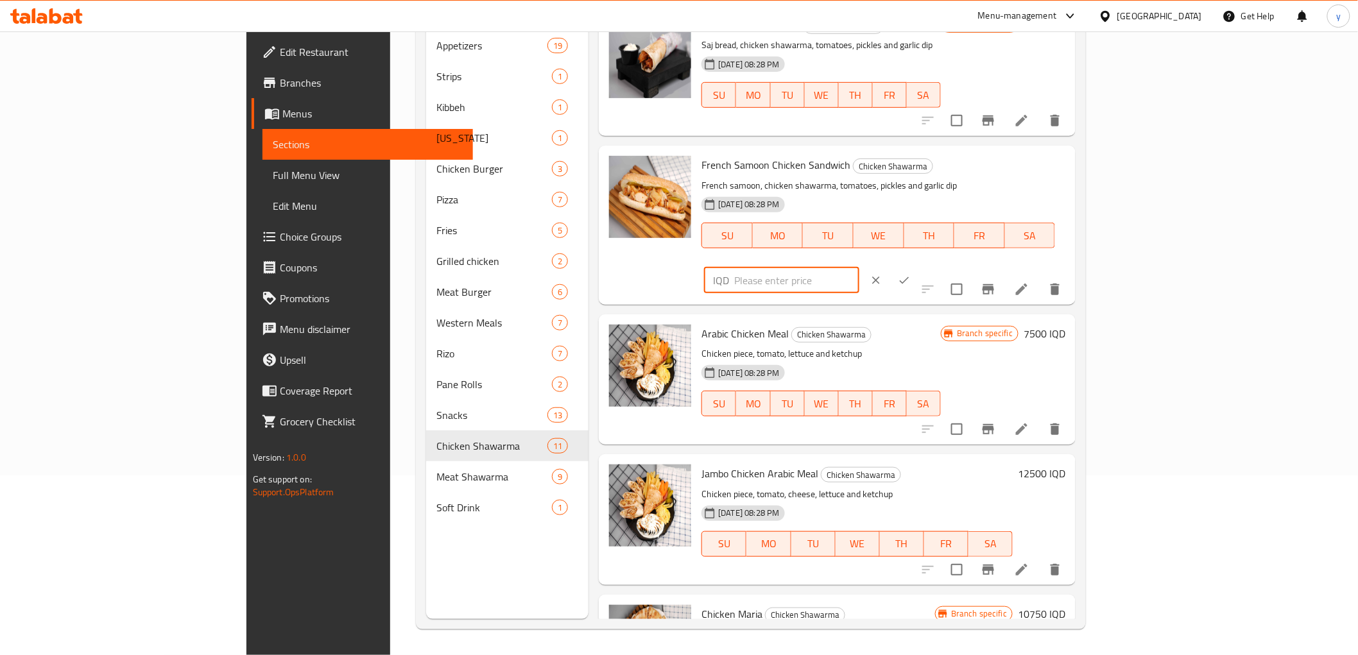
click at [911, 274] on icon "ok" at bounding box center [904, 280] width 13 height 13
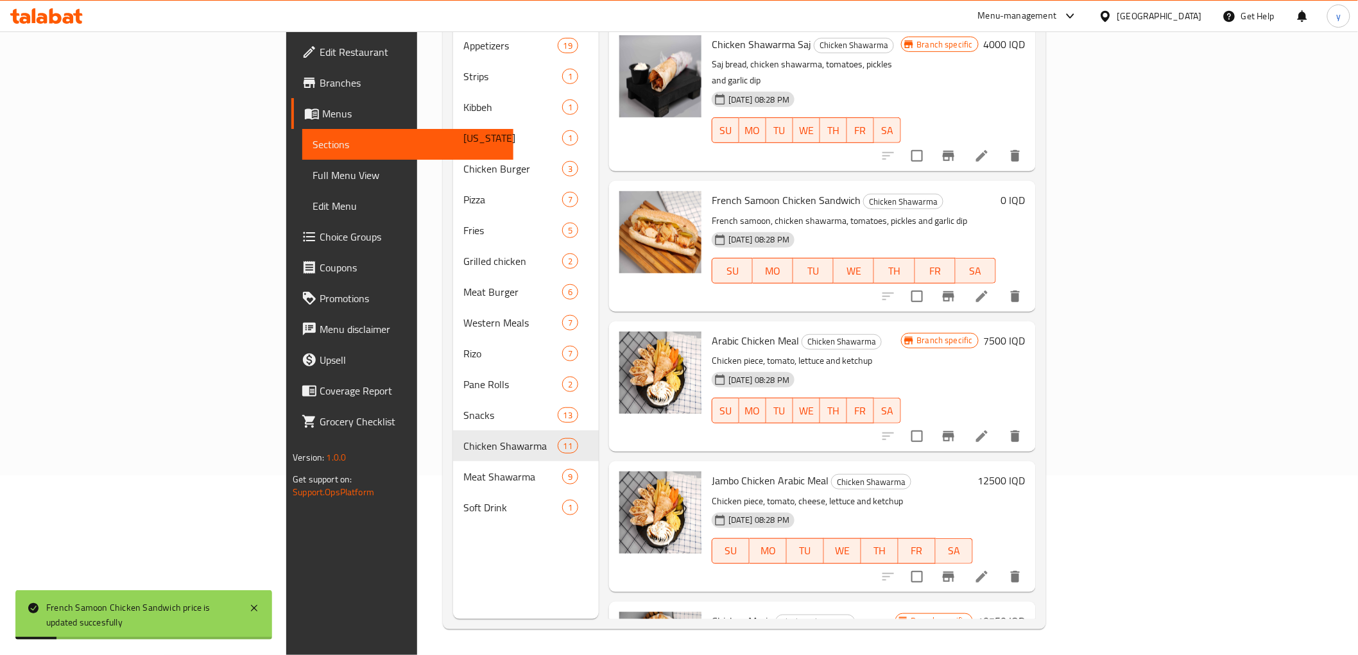
click at [1026, 191] on h6 "0 IQD" at bounding box center [1014, 200] width 24 height 18
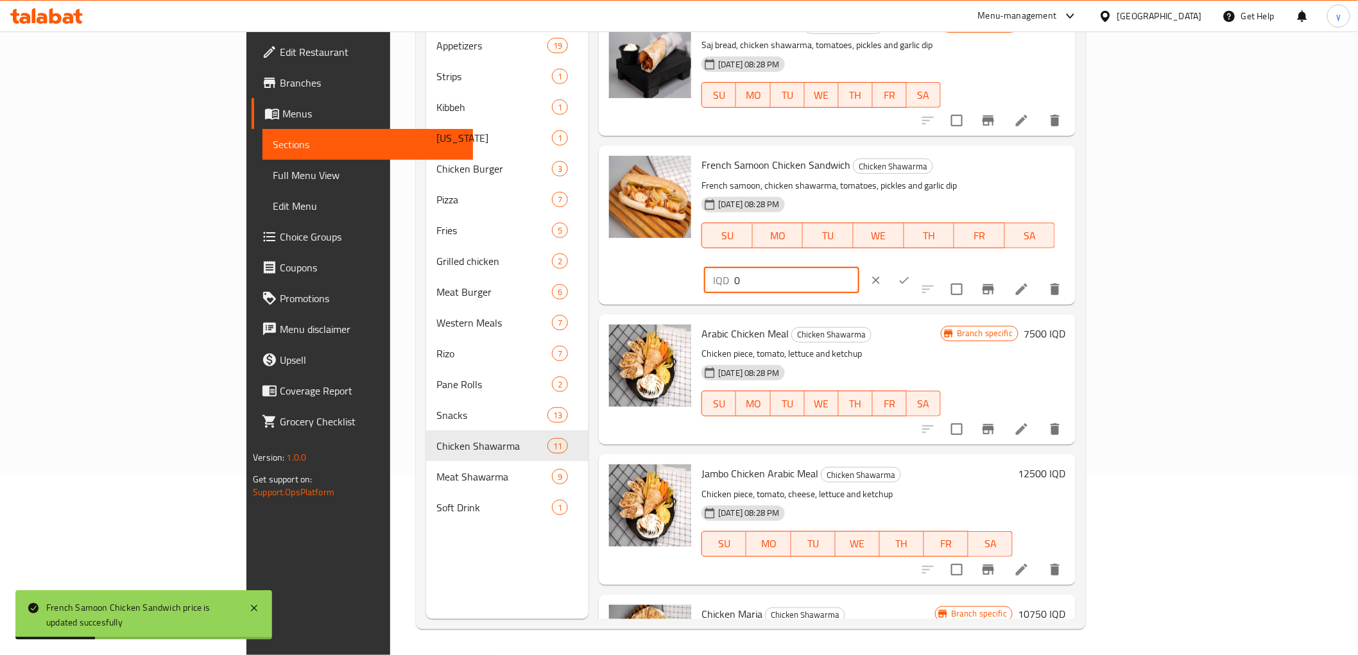
drag, startPoint x: 1183, startPoint y: 171, endPoint x: 1053, endPoint y: 174, distance: 130.4
click at [1053, 174] on div "French Samoon Chicken Sandwich Chicken Shawarma French samoon, chicken shawarma…" at bounding box center [884, 225] width 374 height 148
paste input "450"
type input "4500"
click at [919, 266] on button "ok" at bounding box center [904, 280] width 28 height 28
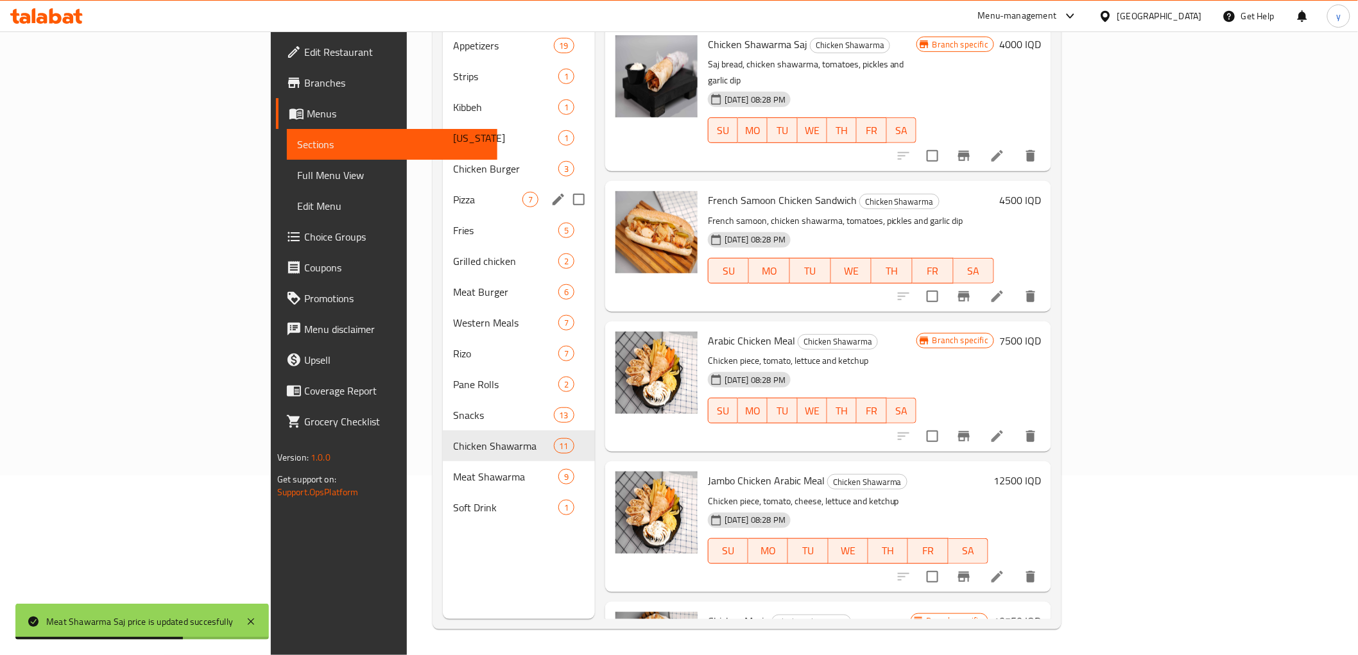
click at [453, 192] on span "Pizza" at bounding box center [487, 199] width 69 height 15
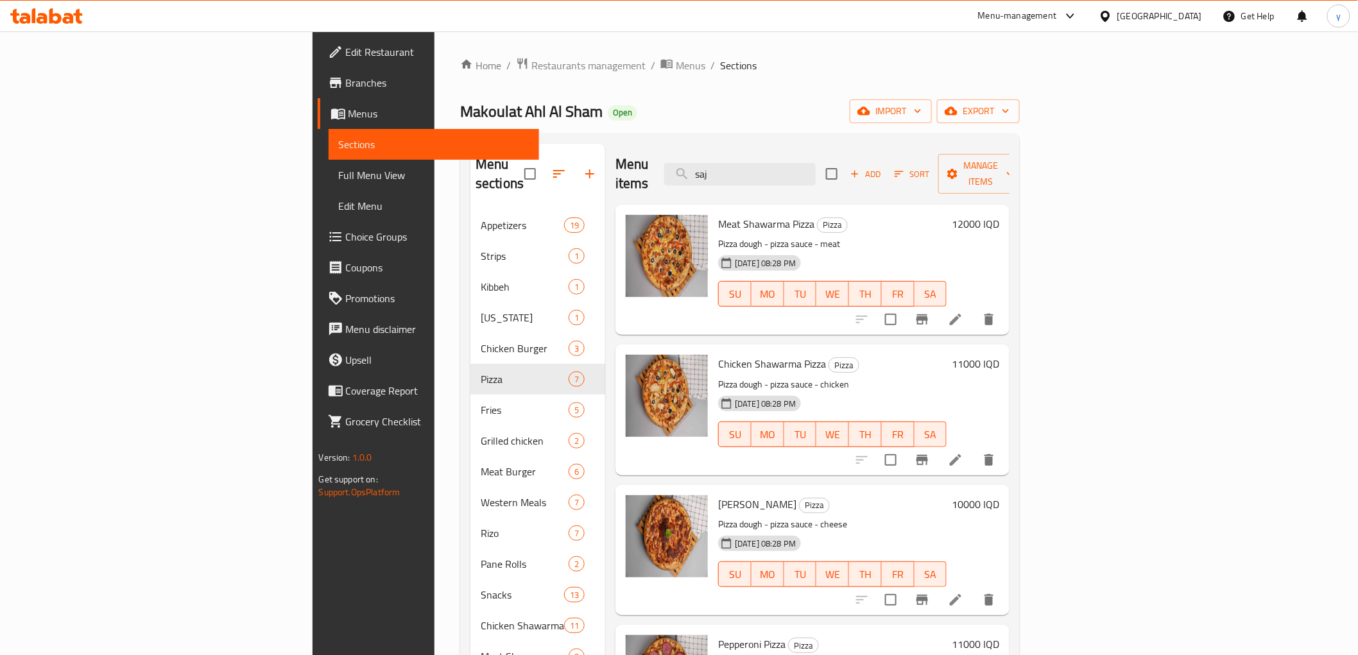
click at [1000, 215] on h6 "12000 IQD" at bounding box center [976, 224] width 48 height 18
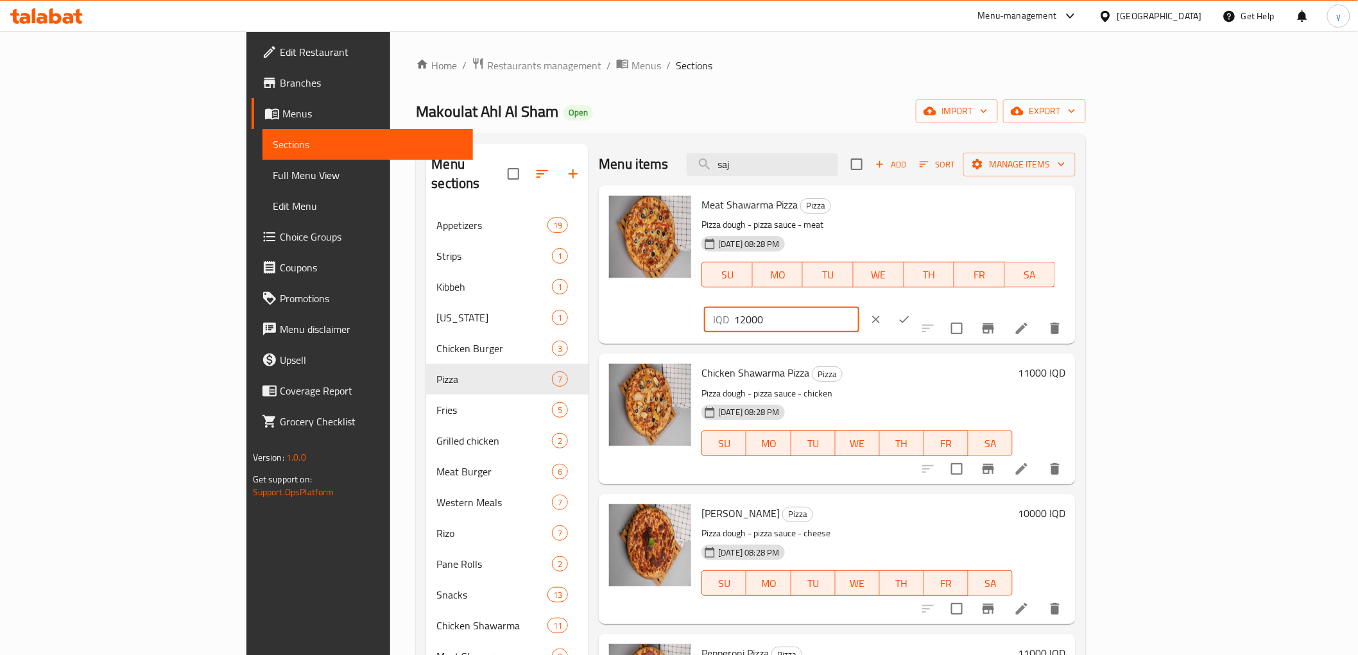
click at [859, 307] on input "12000" at bounding box center [796, 320] width 125 height 26
type input "13000"
click at [919, 306] on button "ok" at bounding box center [904, 320] width 28 height 28
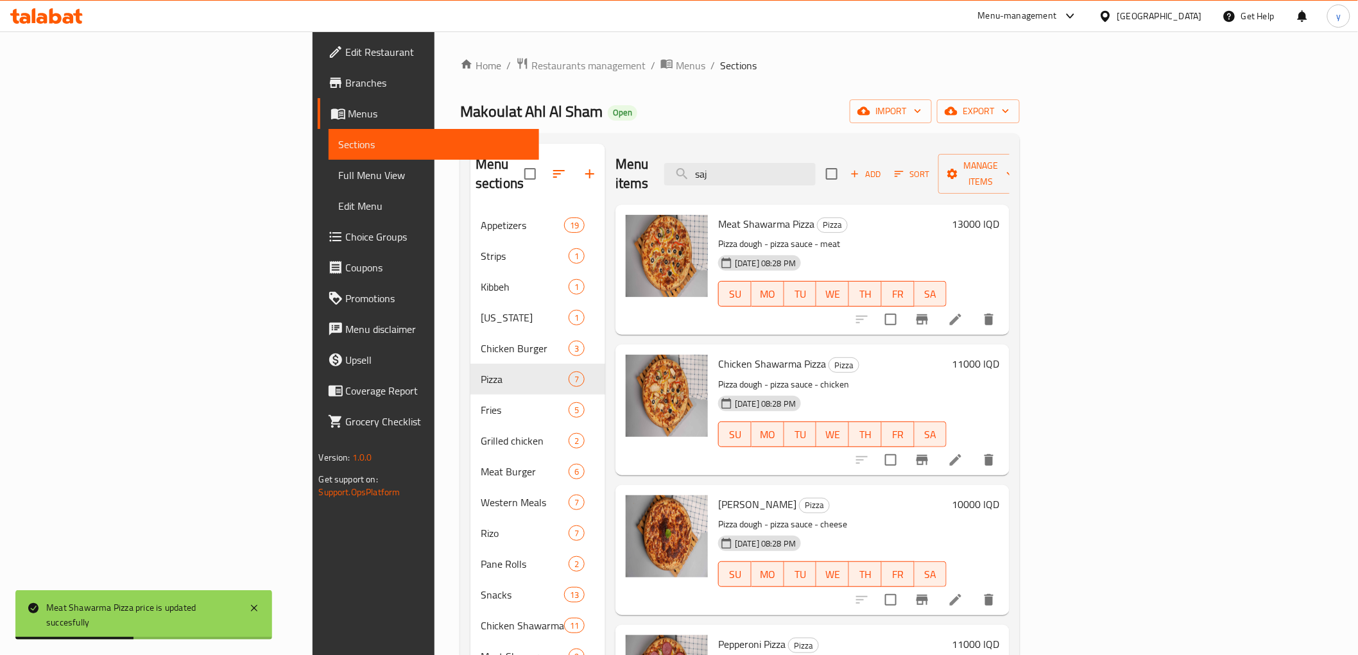
click at [1000, 355] on h6 "11000 IQD" at bounding box center [976, 364] width 48 height 18
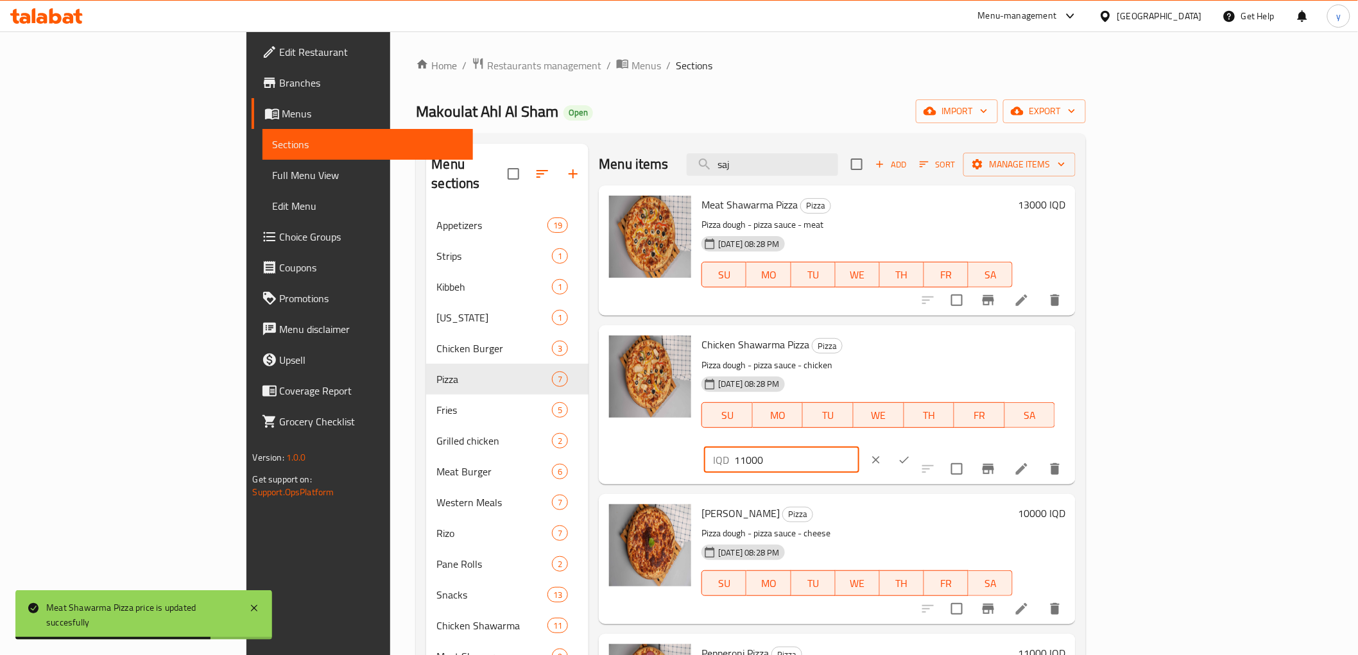
drag, startPoint x: 1134, startPoint y: 349, endPoint x: 1128, endPoint y: 354, distance: 7.3
click at [859, 447] on input "11000" at bounding box center [796, 460] width 125 height 26
type input "12000"
click at [919, 446] on button "ok" at bounding box center [904, 460] width 28 height 28
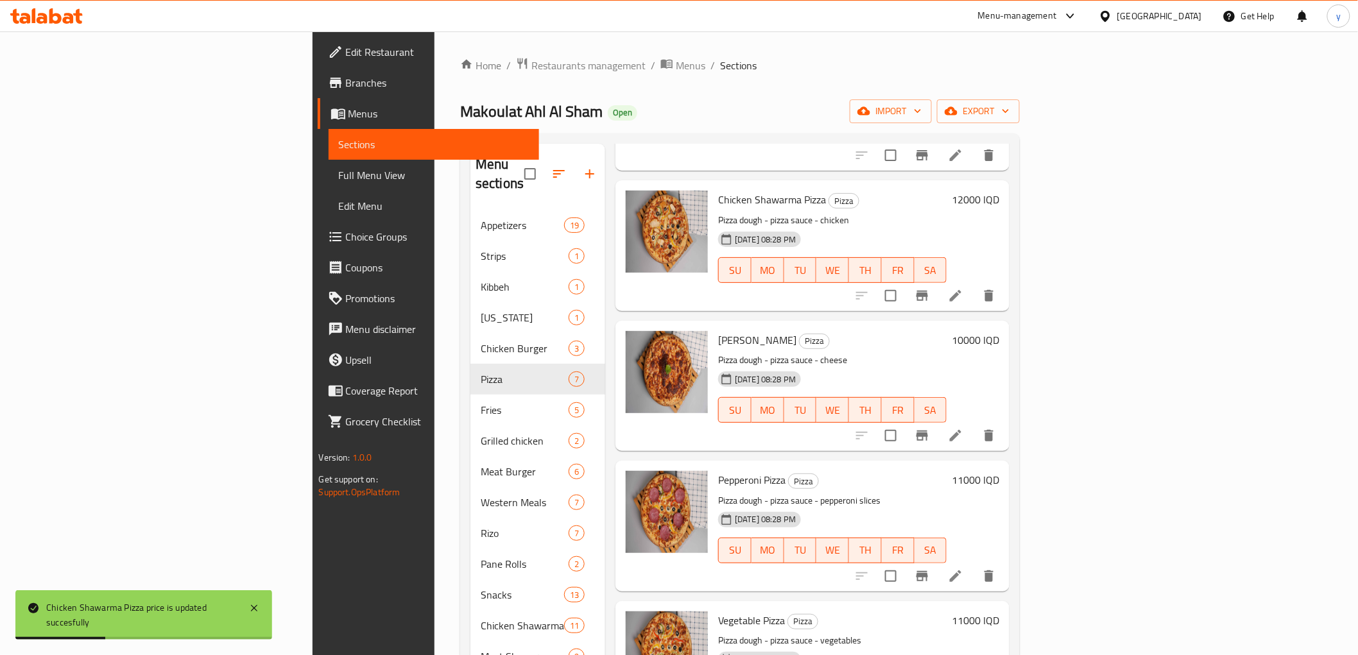
scroll to position [196, 0]
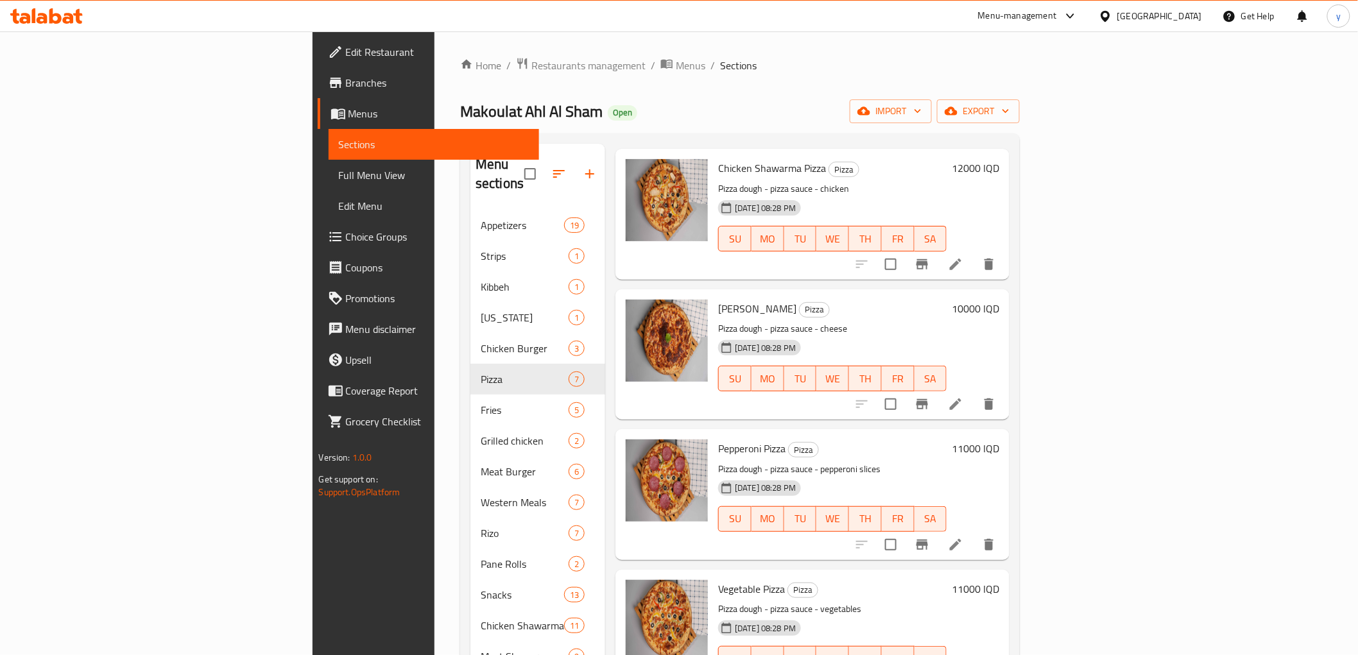
click at [1000, 300] on h6 "10000 IQD" at bounding box center [976, 309] width 48 height 18
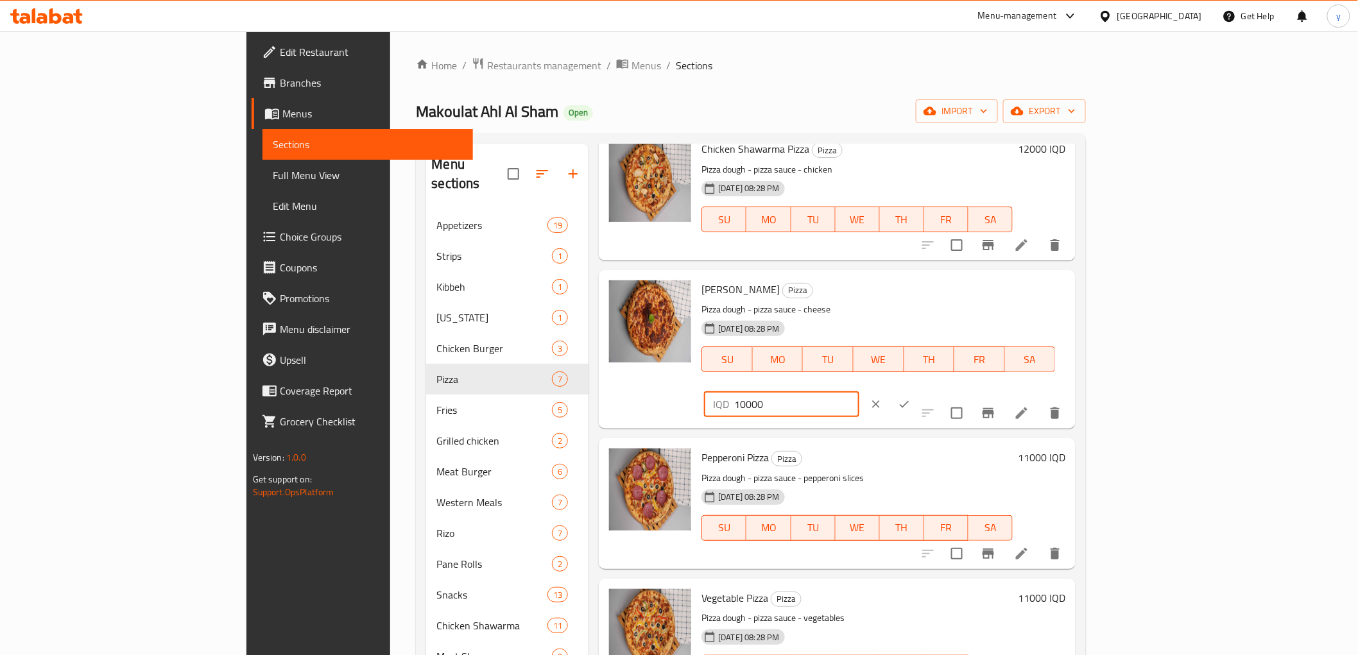
drag, startPoint x: 1133, startPoint y: 293, endPoint x: 1126, endPoint y: 300, distance: 9.5
click at [859, 392] on input "10000" at bounding box center [796, 405] width 125 height 26
type input "11000"
click at [911, 398] on icon "ok" at bounding box center [904, 404] width 13 height 13
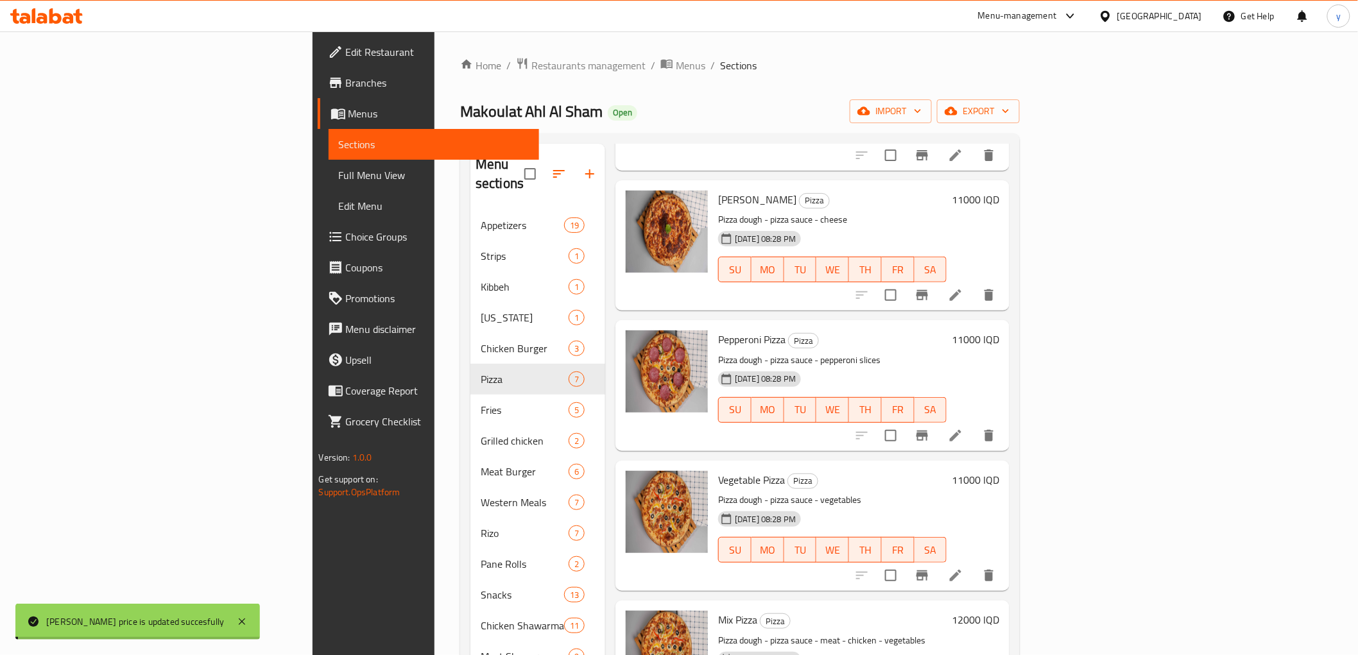
scroll to position [338, 0]
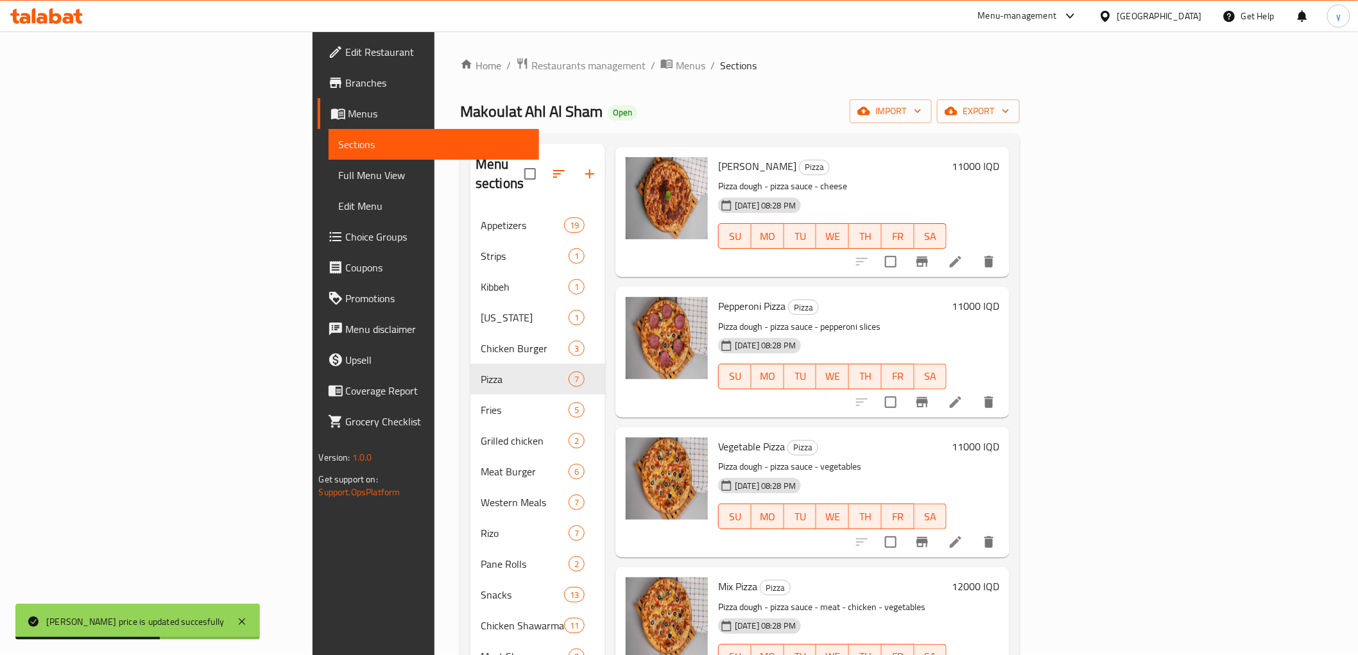
click at [1000, 297] on h6 "11000 IQD" at bounding box center [976, 306] width 48 height 18
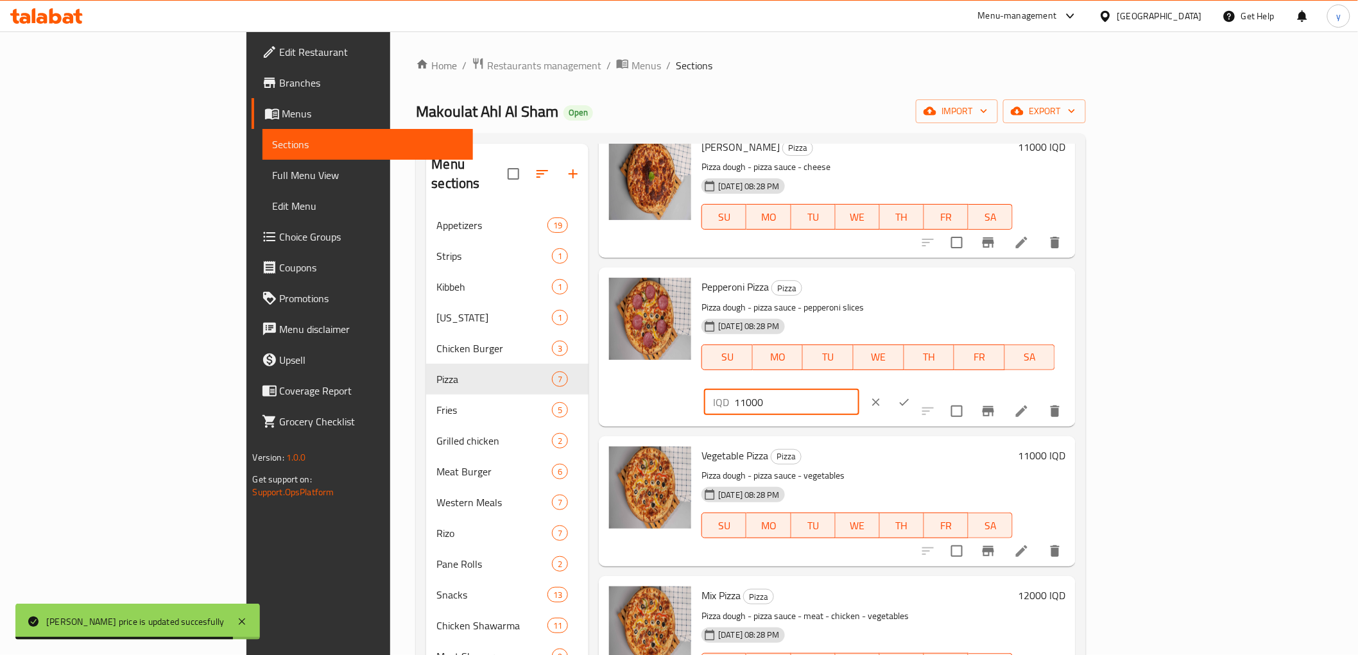
drag, startPoint x: 1135, startPoint y: 290, endPoint x: 1127, endPoint y: 292, distance: 8.1
click at [859, 390] on input "11000" at bounding box center [796, 403] width 125 height 26
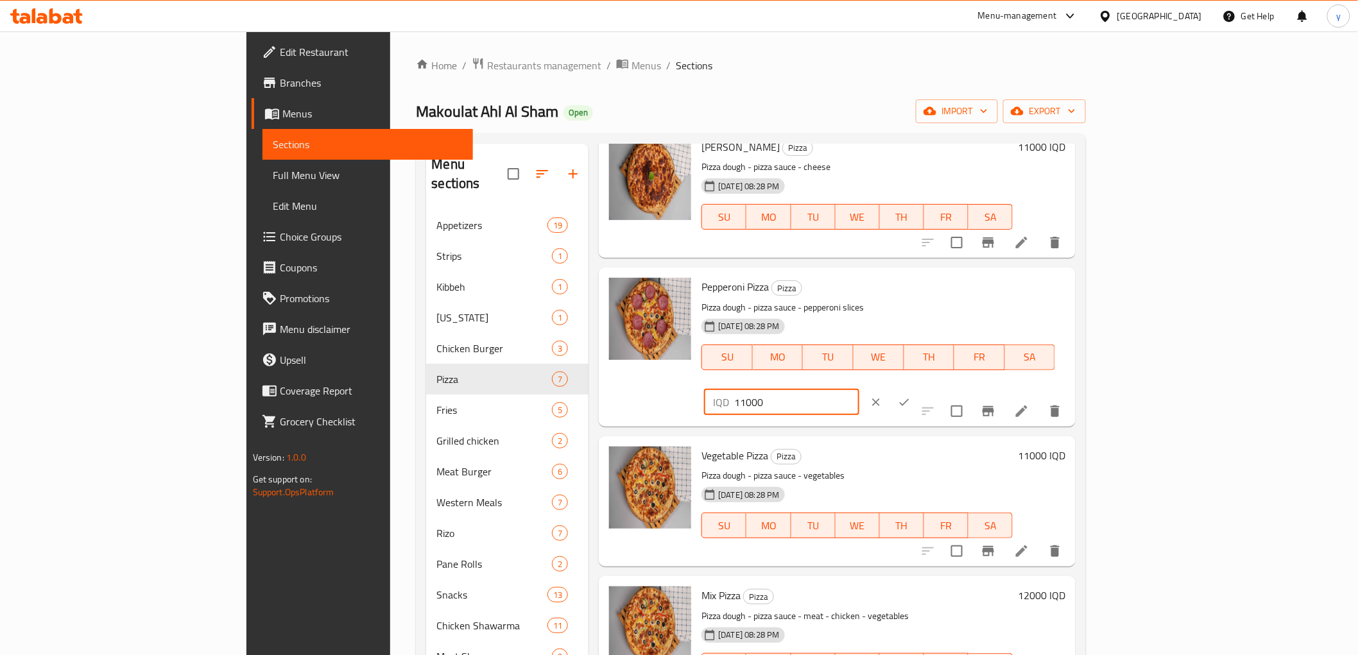
click at [859, 390] on input "11000" at bounding box center [796, 403] width 125 height 26
type input "12000"
click at [910, 399] on icon "ok" at bounding box center [905, 402] width 10 height 7
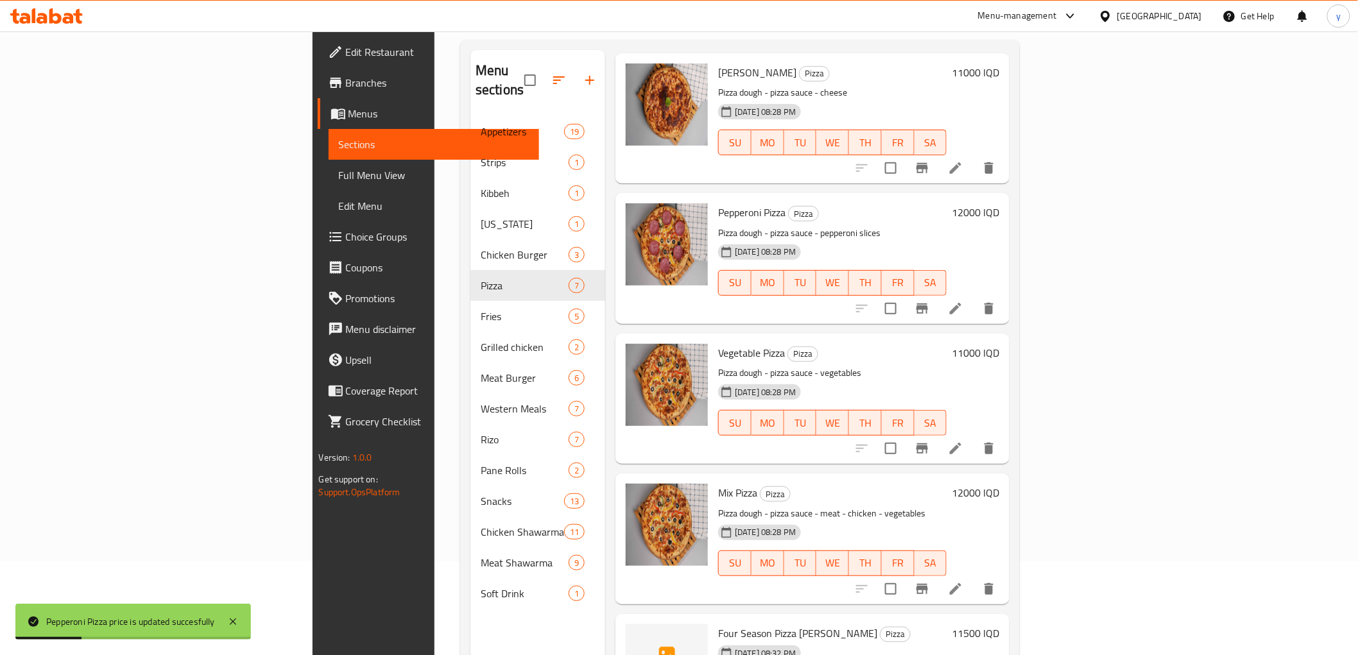
scroll to position [143, 0]
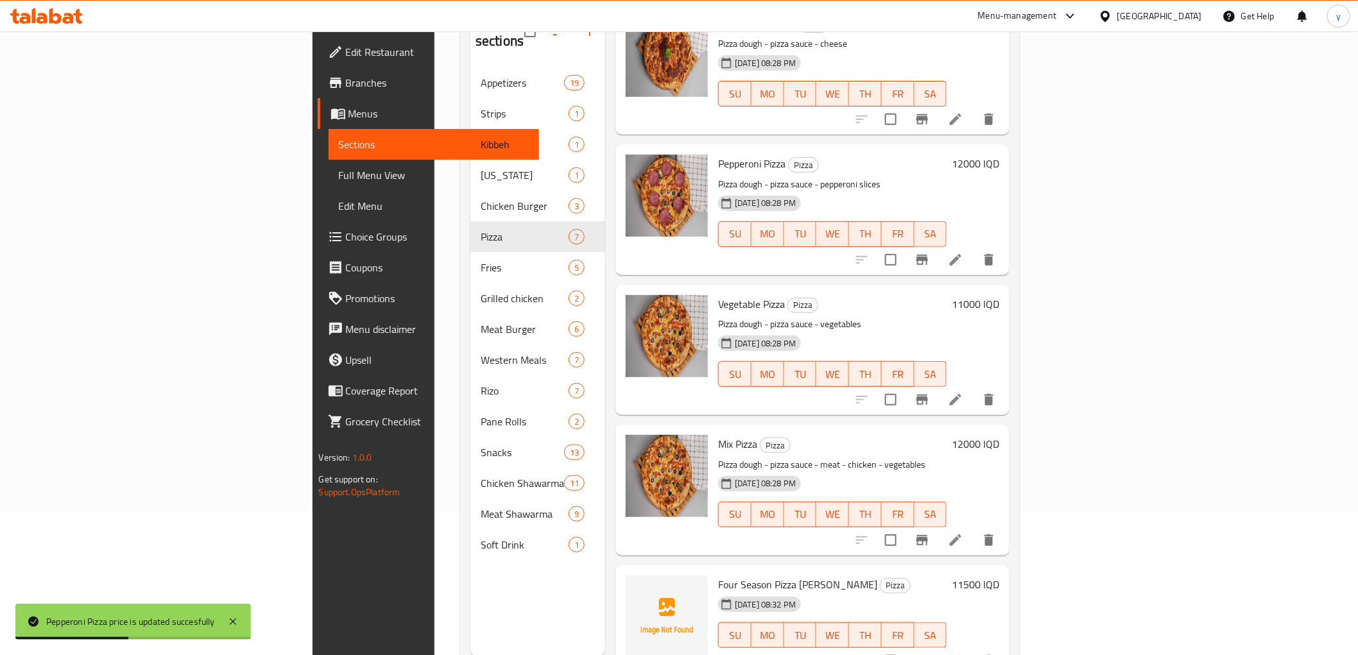
click at [1000, 295] on h6 "11000 IQD" at bounding box center [976, 304] width 48 height 18
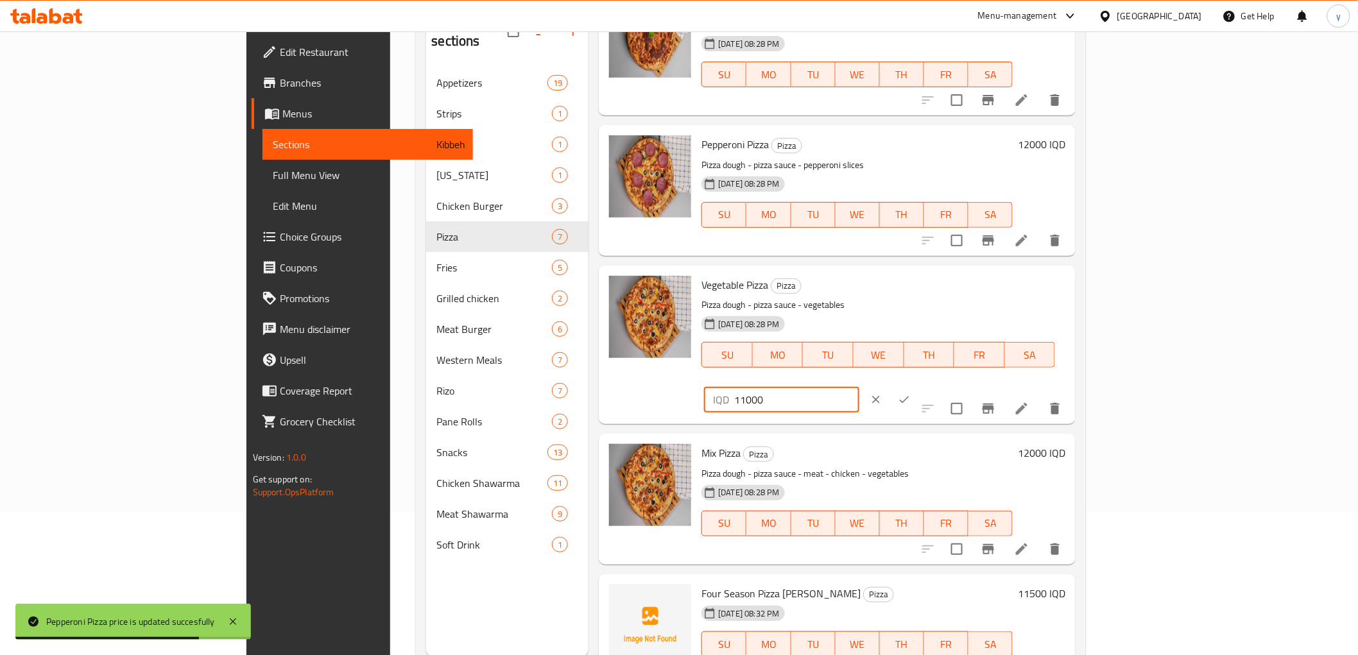
drag, startPoint x: 1138, startPoint y: 284, endPoint x: 1131, endPoint y: 292, distance: 10.9
click at [859, 387] on input "11000" at bounding box center [796, 400] width 125 height 26
type input "11500"
click at [919, 386] on button "ok" at bounding box center [904, 400] width 28 height 28
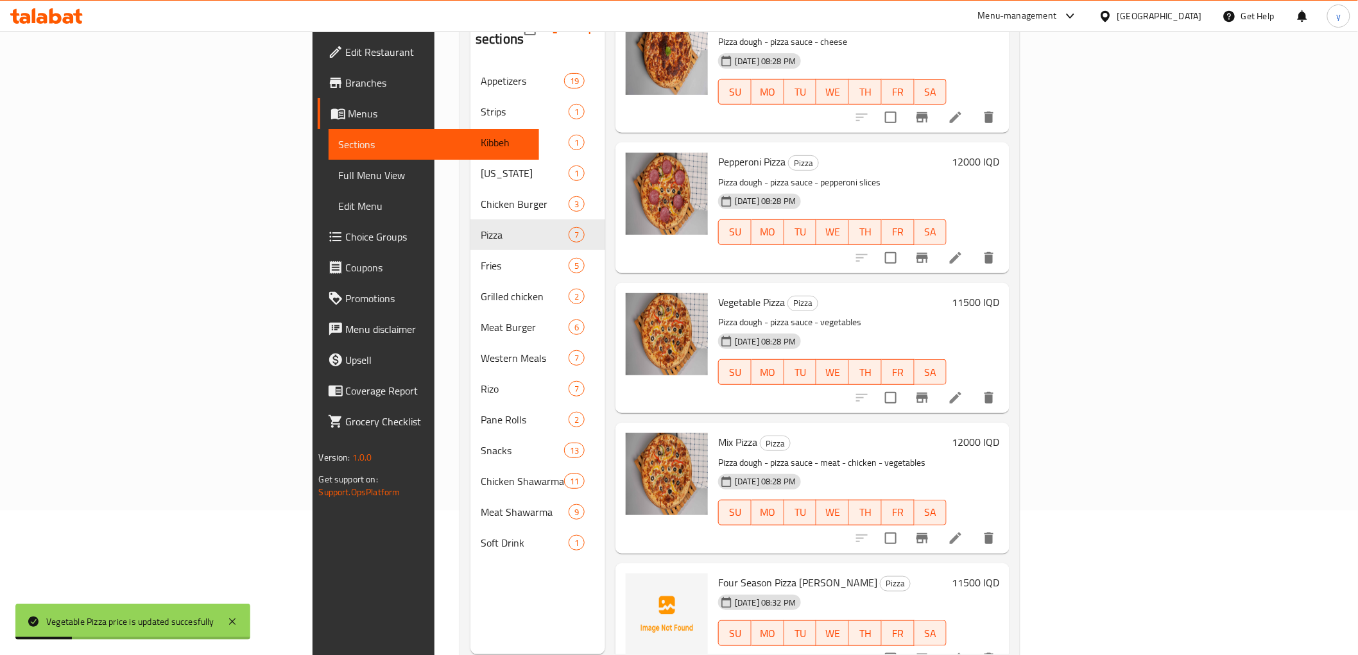
scroll to position [180, 0]
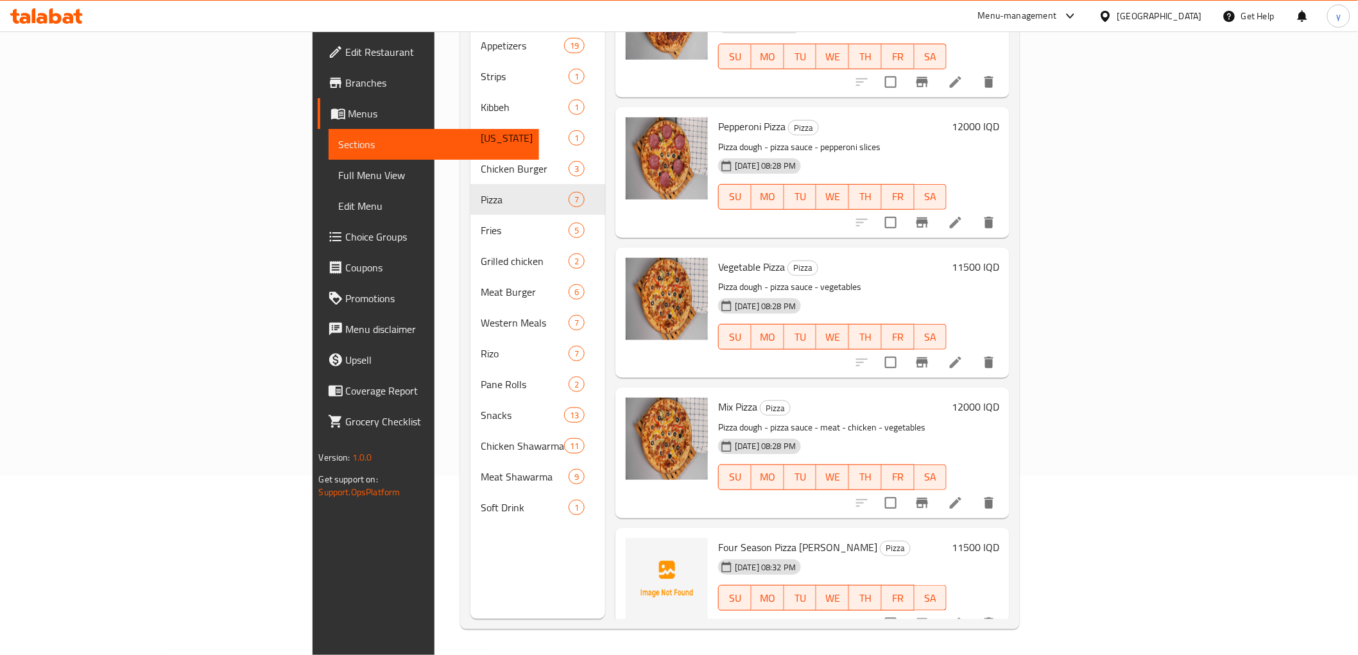
click at [1000, 398] on h6 "12000 IQD" at bounding box center [976, 407] width 48 height 18
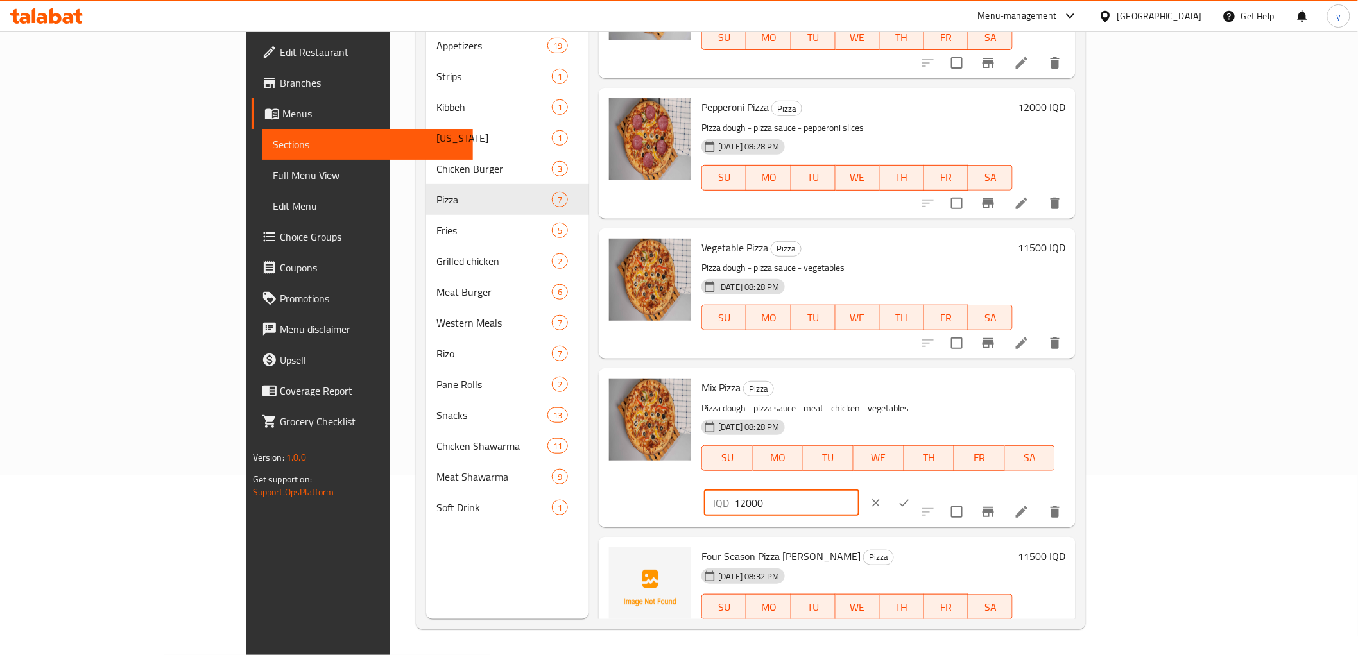
drag, startPoint x: 1134, startPoint y: 390, endPoint x: 1136, endPoint y: 400, distance: 10.5
click at [859, 490] on input "12000" at bounding box center [796, 503] width 125 height 26
type input "12500"
click at [911, 497] on icon "ok" at bounding box center [904, 503] width 13 height 13
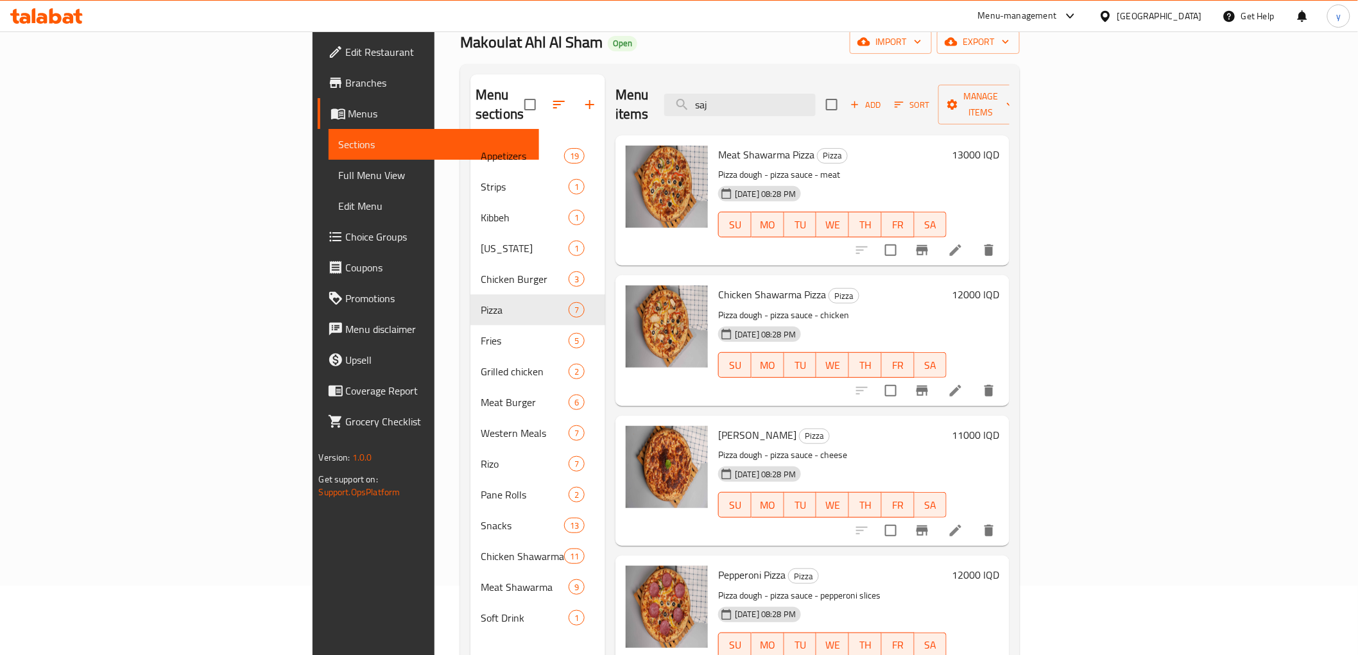
scroll to position [37, 0]
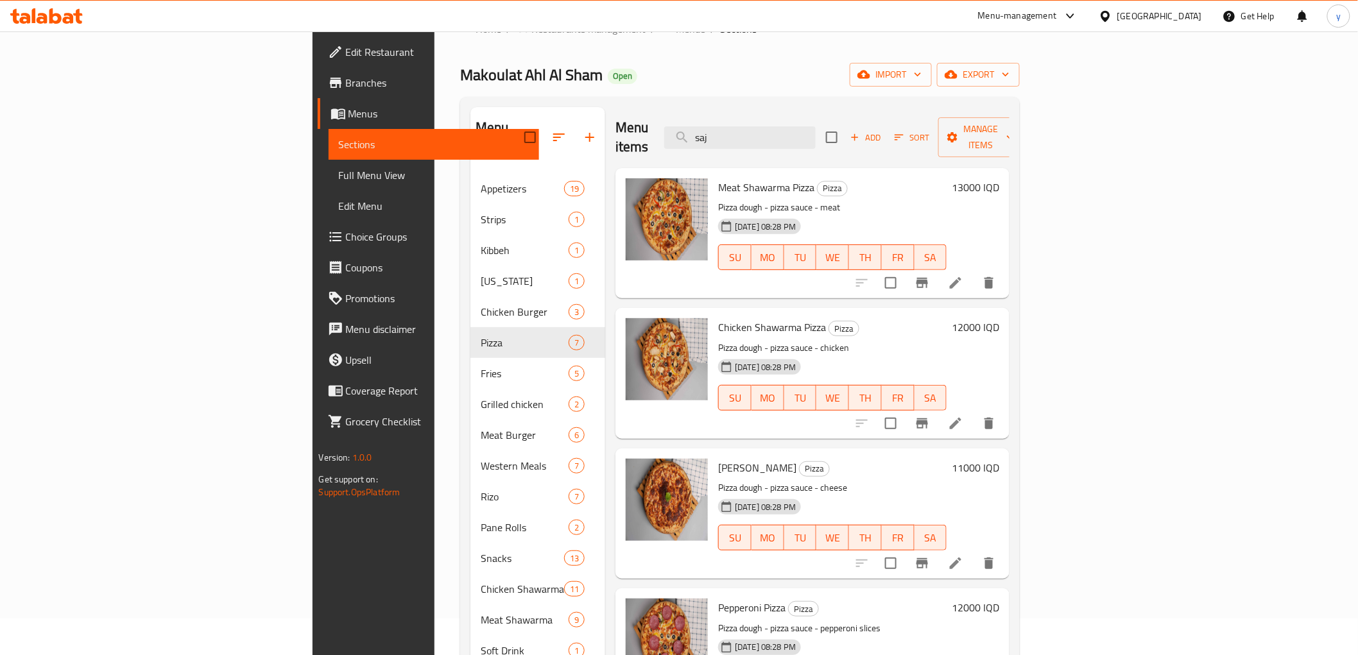
click at [339, 178] on span "Full Menu View" at bounding box center [434, 175] width 190 height 15
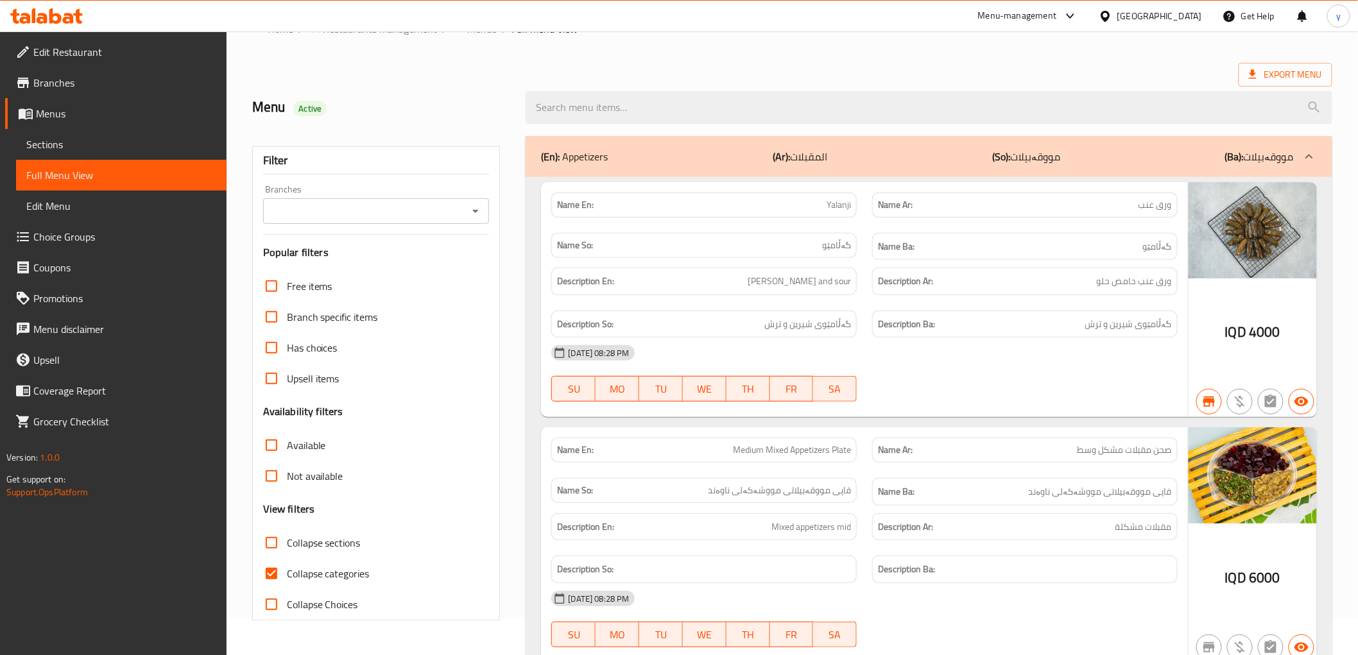
click at [471, 211] on icon "Open" at bounding box center [475, 211] width 15 height 15
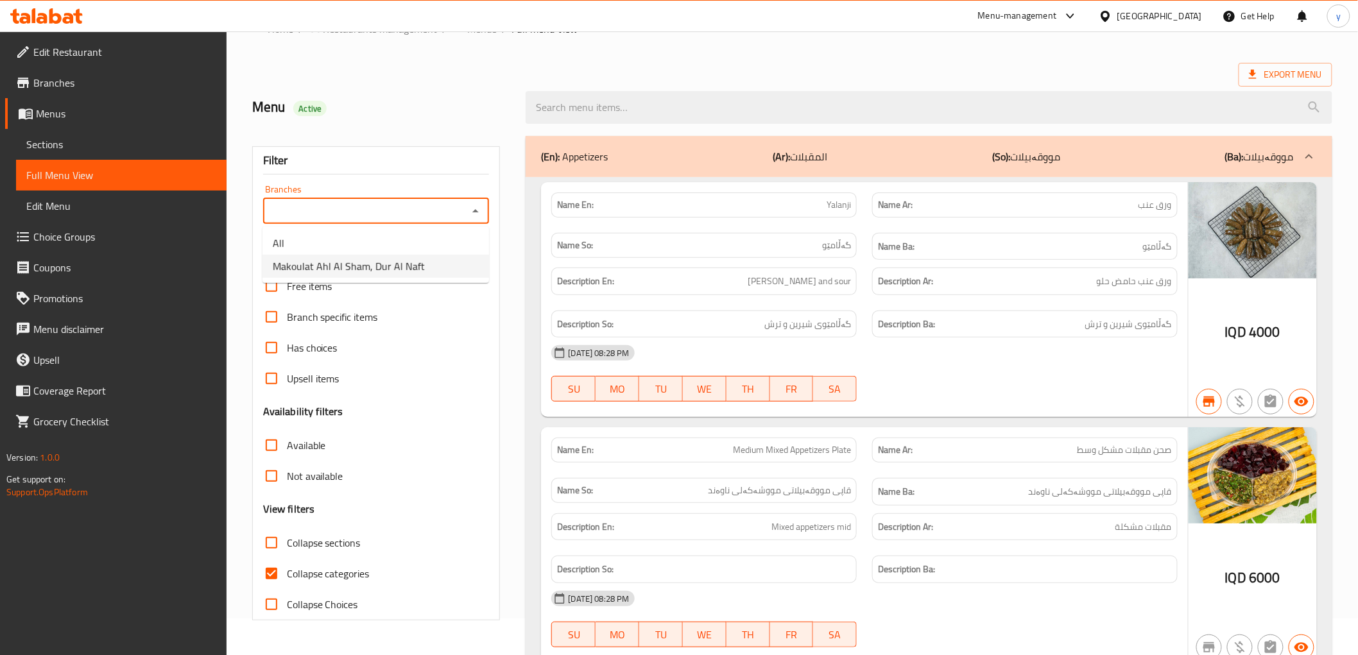
click at [400, 265] on span "Makoulat Ahl Al Sham, Dur Al Naft" at bounding box center [349, 266] width 152 height 15
type input "Makoulat Ahl Al Sham, Dur Al Naft"
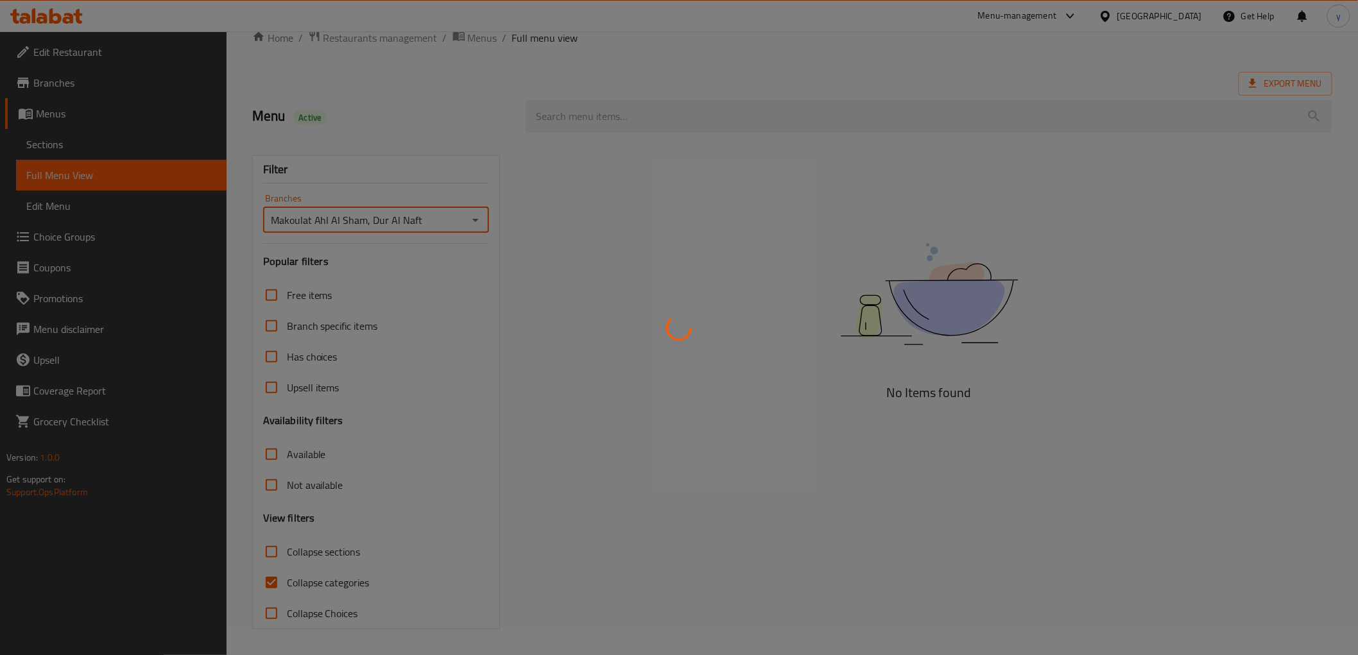
click at [272, 581] on div at bounding box center [679, 327] width 1358 height 655
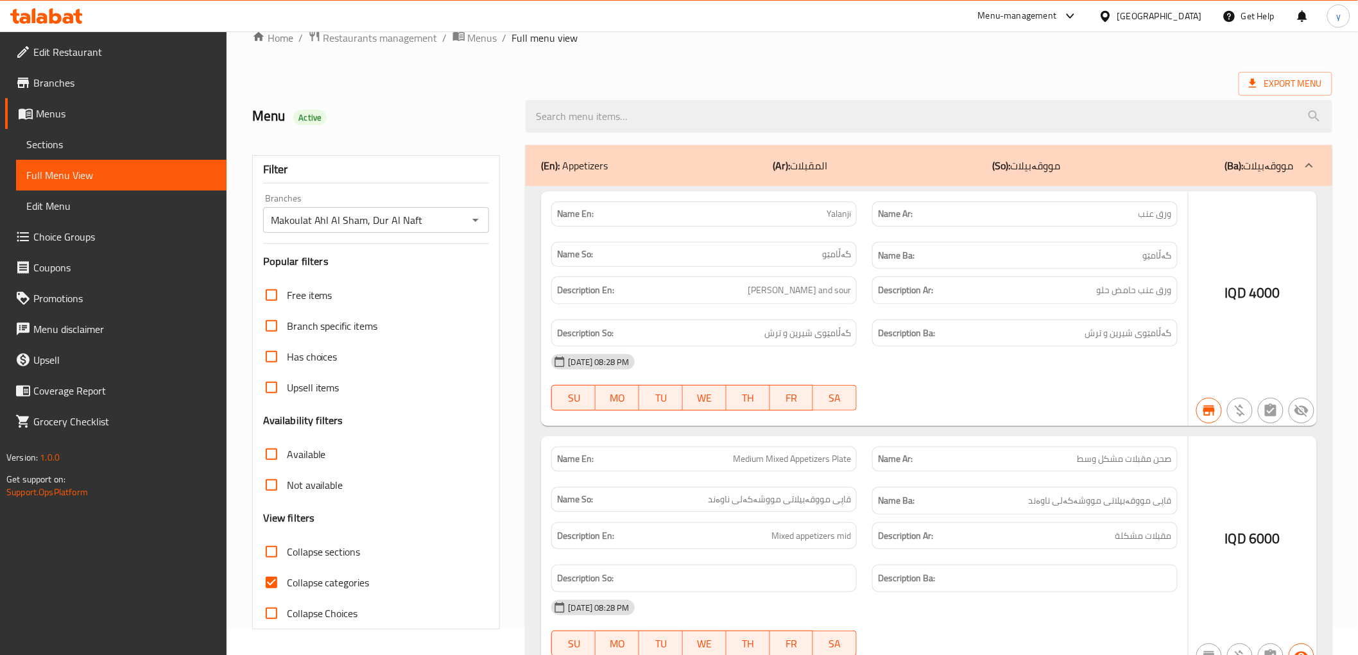
click at [272, 581] on div at bounding box center [679, 327] width 1358 height 655
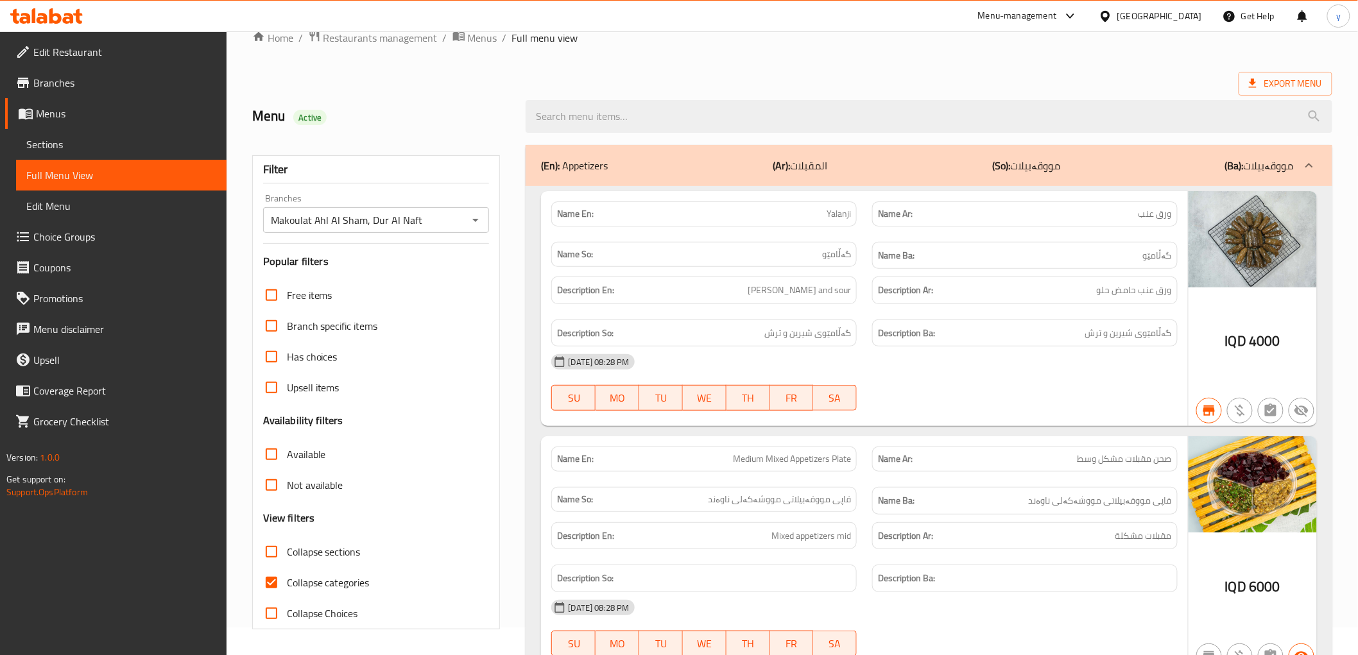
click at [272, 578] on input "Collapse categories" at bounding box center [271, 583] width 31 height 31
checkbox input "false"
click at [270, 548] on input "Collapse sections" at bounding box center [271, 552] width 31 height 31
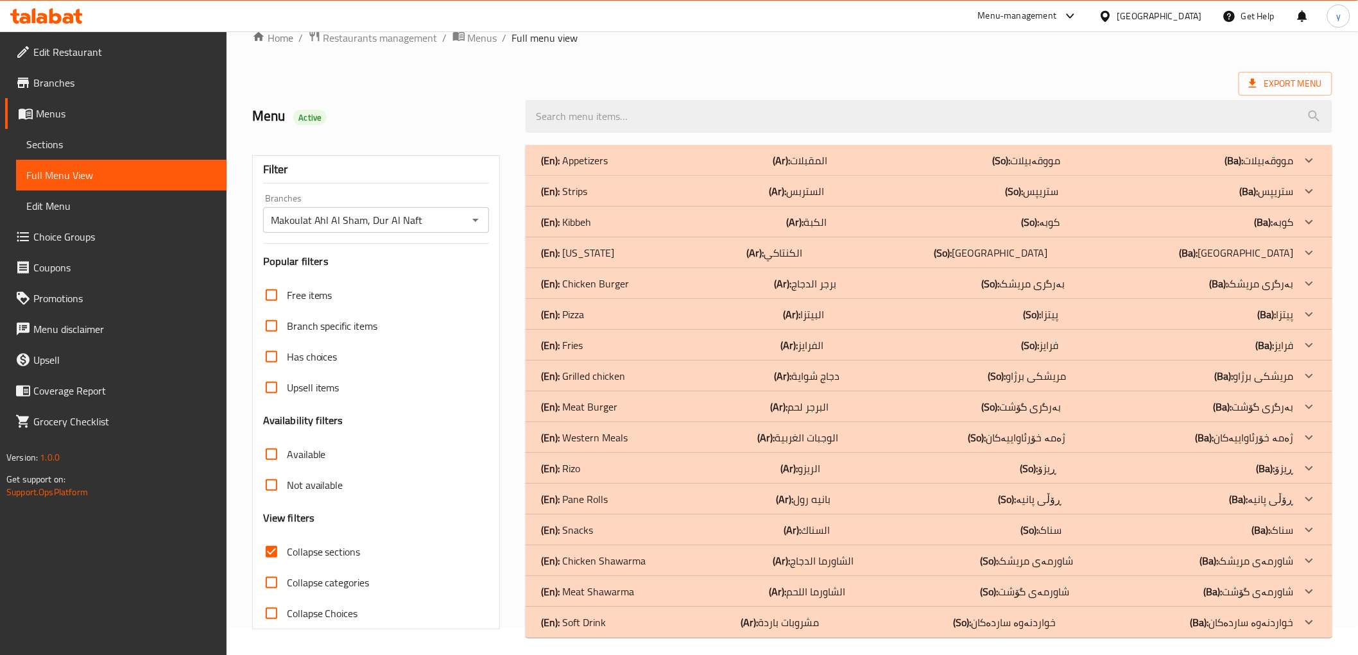
click at [278, 555] on input "Collapse sections" at bounding box center [271, 552] width 31 height 31
checkbox input "false"
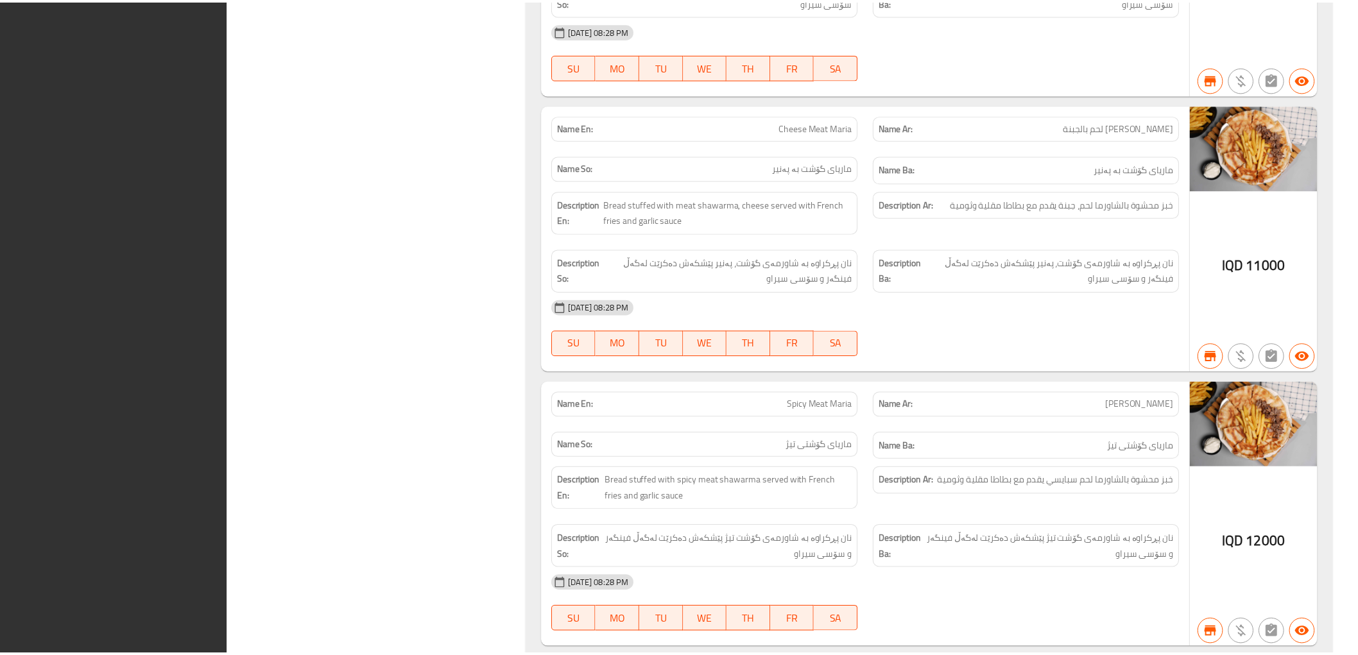
scroll to position [25575, 0]
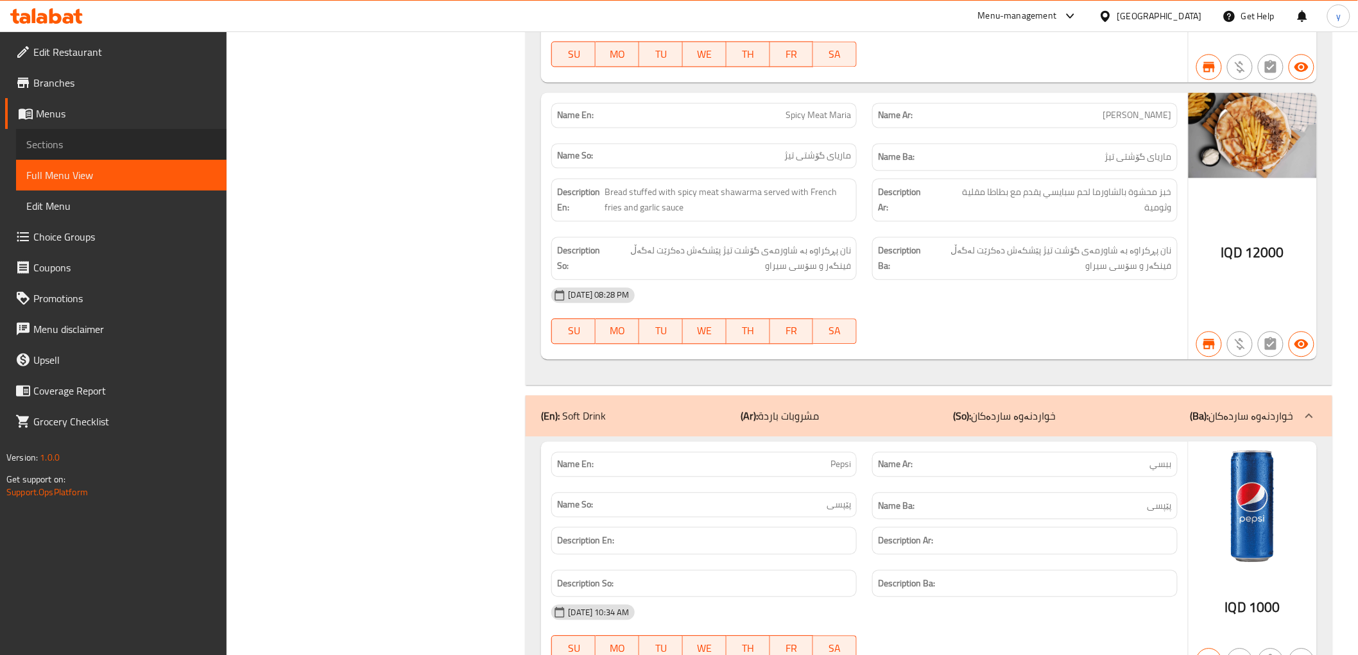
click at [172, 148] on span "Sections" at bounding box center [121, 144] width 190 height 15
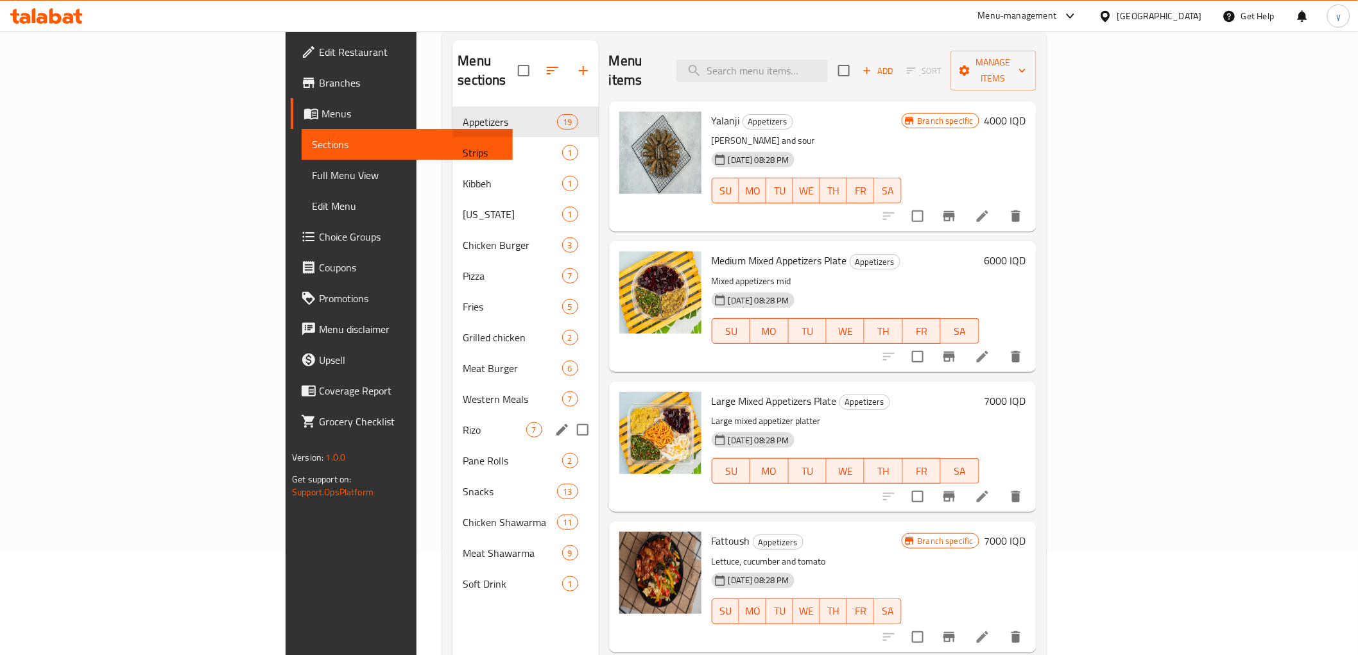
scroll to position [180, 0]
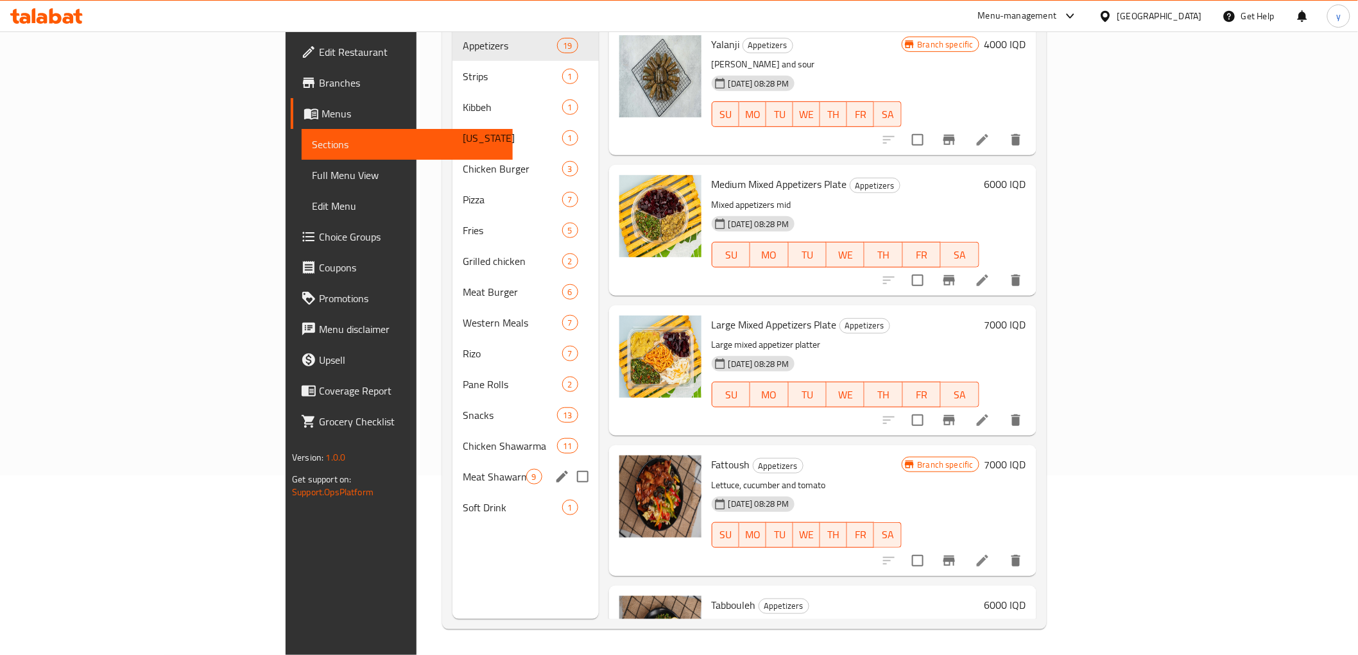
click at [453, 462] on div "Meat Shawarma 9" at bounding box center [526, 477] width 146 height 31
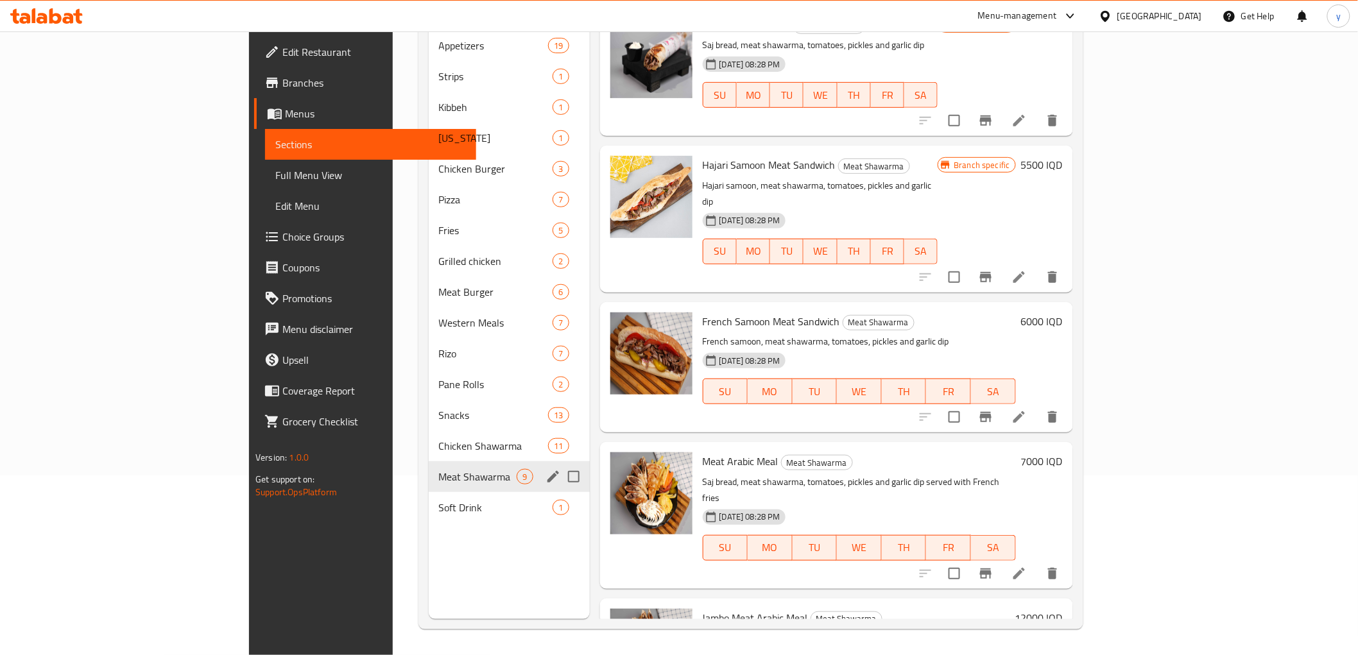
click at [429, 440] on div "Chicken Shawarma 11" at bounding box center [509, 446] width 161 height 31
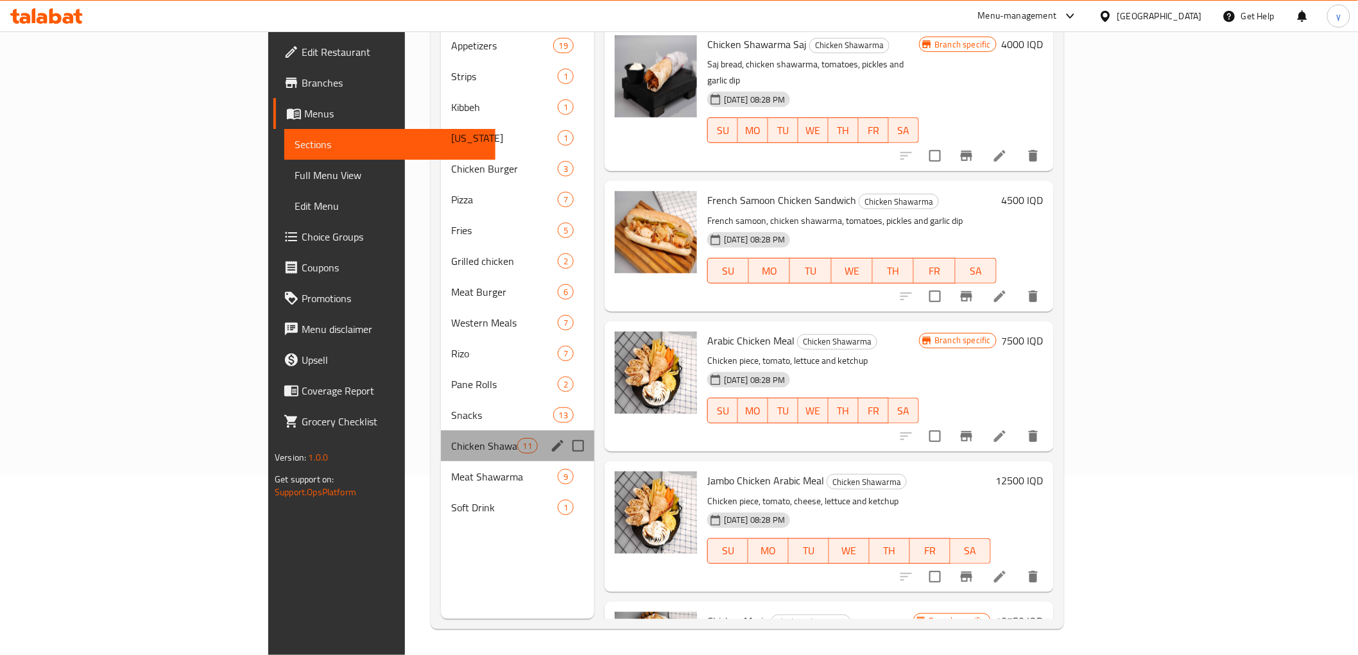
click at [441, 438] on div "Chicken Shawarma 11" at bounding box center [517, 446] width 153 height 31
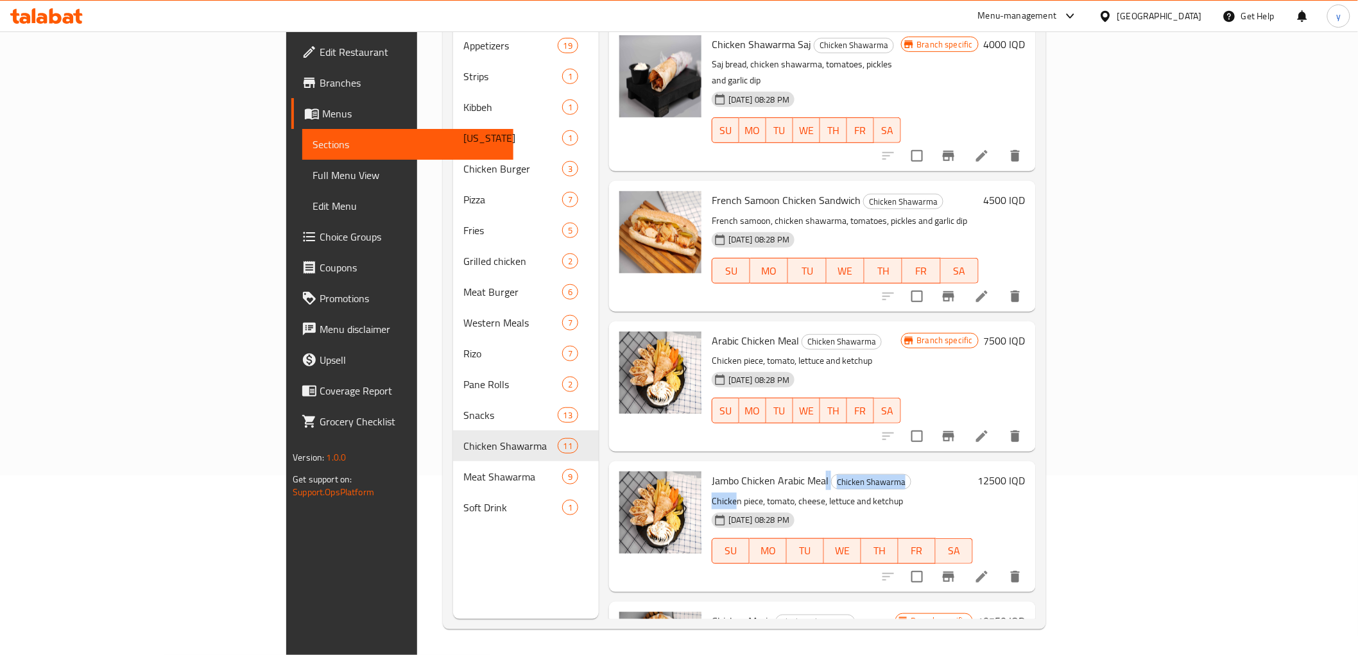
drag, startPoint x: 754, startPoint y: 445, endPoint x: 679, endPoint y: 425, distance: 77.7
click at [712, 471] on span "Jambo Chicken Arabic Meal" at bounding box center [770, 480] width 117 height 19
click at [1026, 332] on h6 "7500 IQD" at bounding box center [1005, 341] width 42 height 18
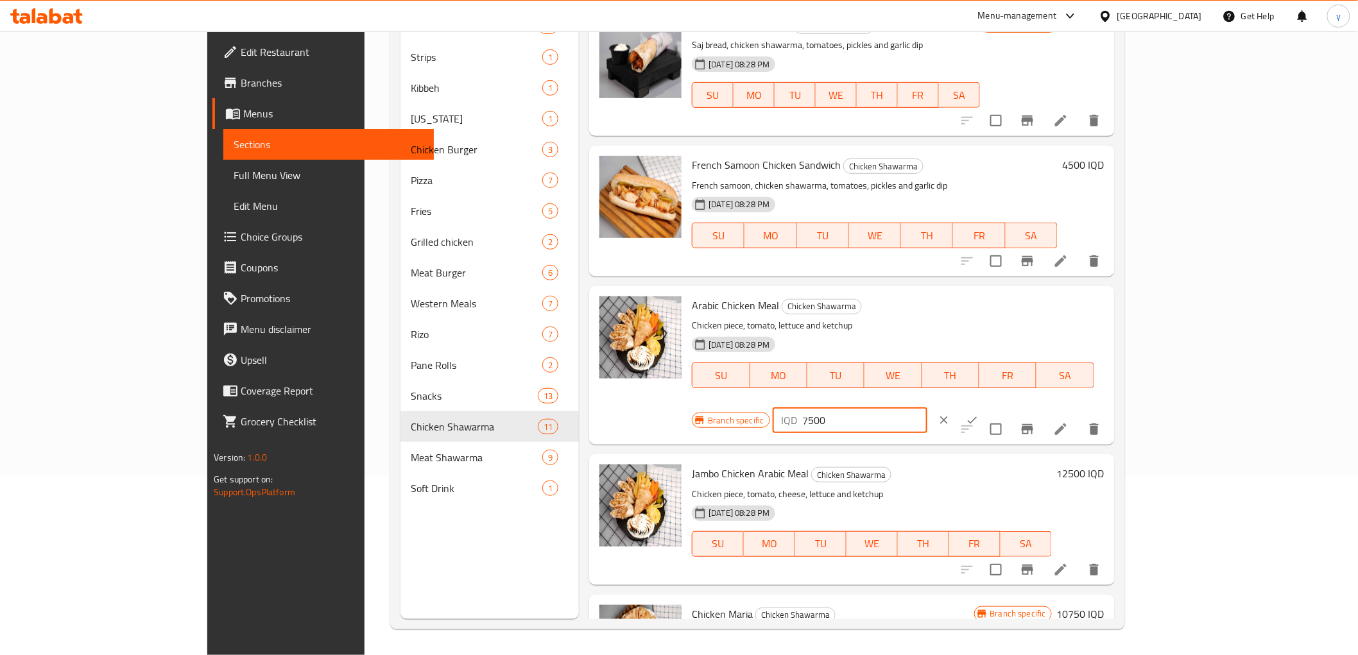
drag, startPoint x: 1179, startPoint y: 309, endPoint x: 1106, endPoint y: 302, distance: 72.9
click at [928, 408] on div "IQD 7500 ​" at bounding box center [850, 421] width 155 height 26
click at [798, 413] on p "IQD" at bounding box center [790, 420] width 16 height 15
drag, startPoint x: 1147, startPoint y: 304, endPoint x: 1093, endPoint y: 308, distance: 54.8
click at [928, 408] on div "IQD 7500 ​" at bounding box center [850, 421] width 155 height 26
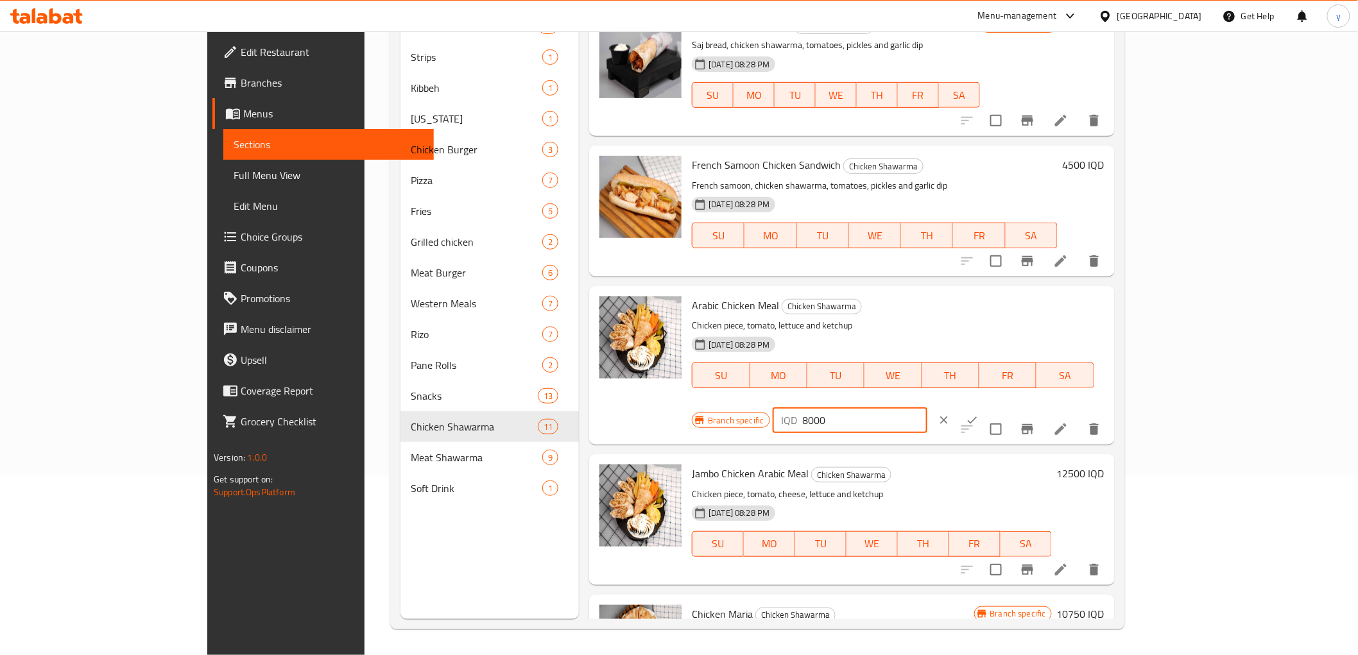
type input "8000"
click at [979, 414] on icon "ok" at bounding box center [972, 420] width 13 height 13
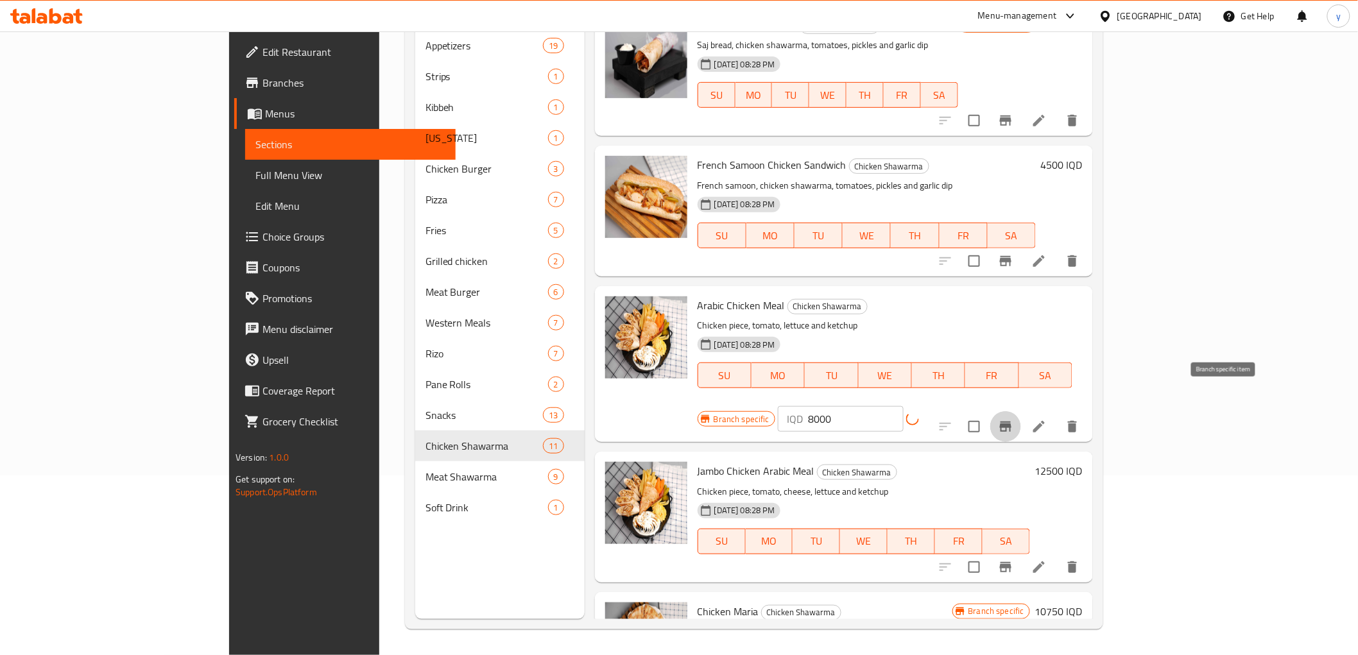
click at [1012, 422] on icon "Branch-specific-item" at bounding box center [1006, 427] width 12 height 10
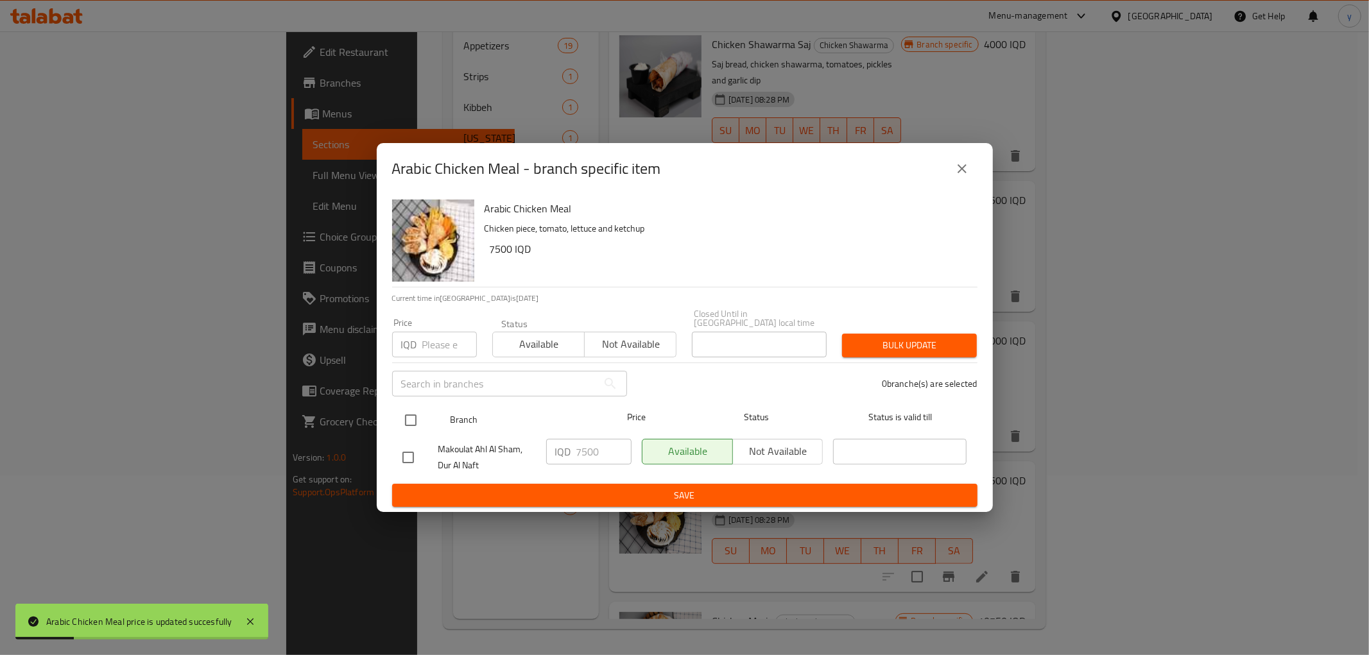
click at [403, 407] on input "checkbox" at bounding box center [410, 420] width 27 height 27
checkbox input "true"
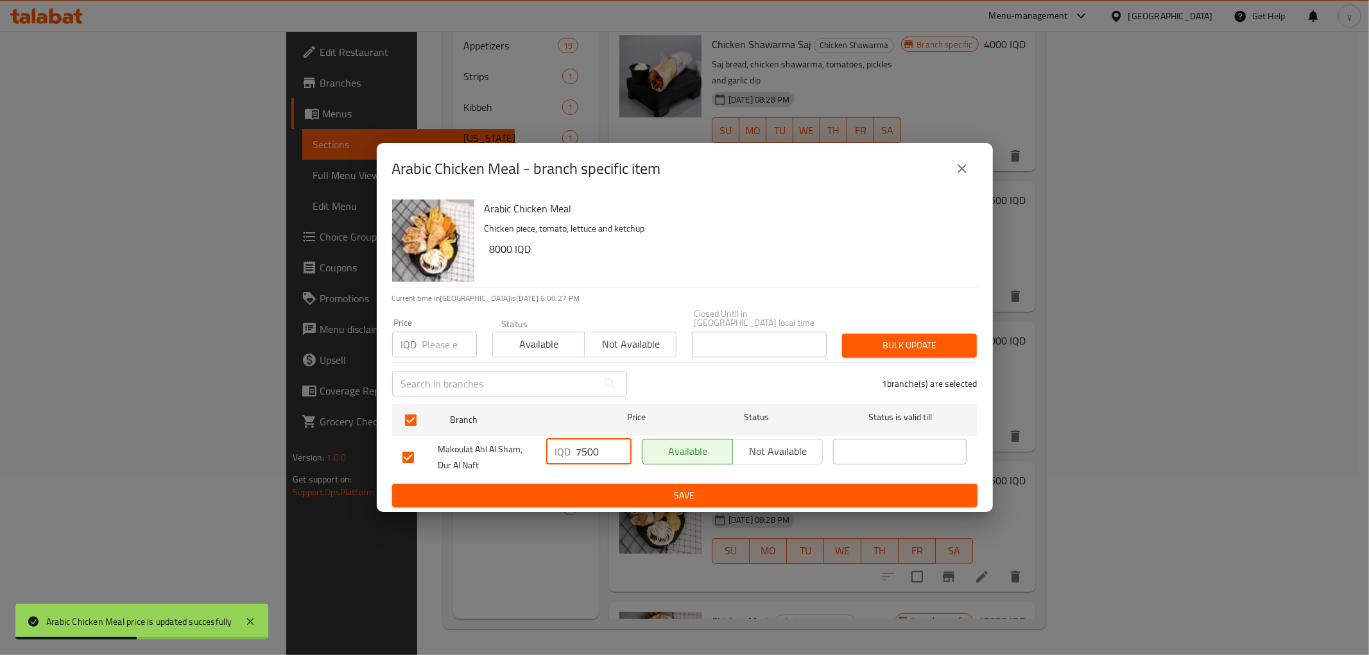
click at [577, 451] on input "7500" at bounding box center [604, 452] width 55 height 26
drag, startPoint x: 585, startPoint y: 447, endPoint x: 571, endPoint y: 451, distance: 14.0
click at [571, 451] on div "IQD 7500 ​" at bounding box center [588, 452] width 85 height 26
type input "8000"
click at [577, 477] on ul "Branch Price Status Status is valid till Makoulat Ahl Al Sham, Dur [PERSON_NAME…" at bounding box center [685, 441] width 586 height 85
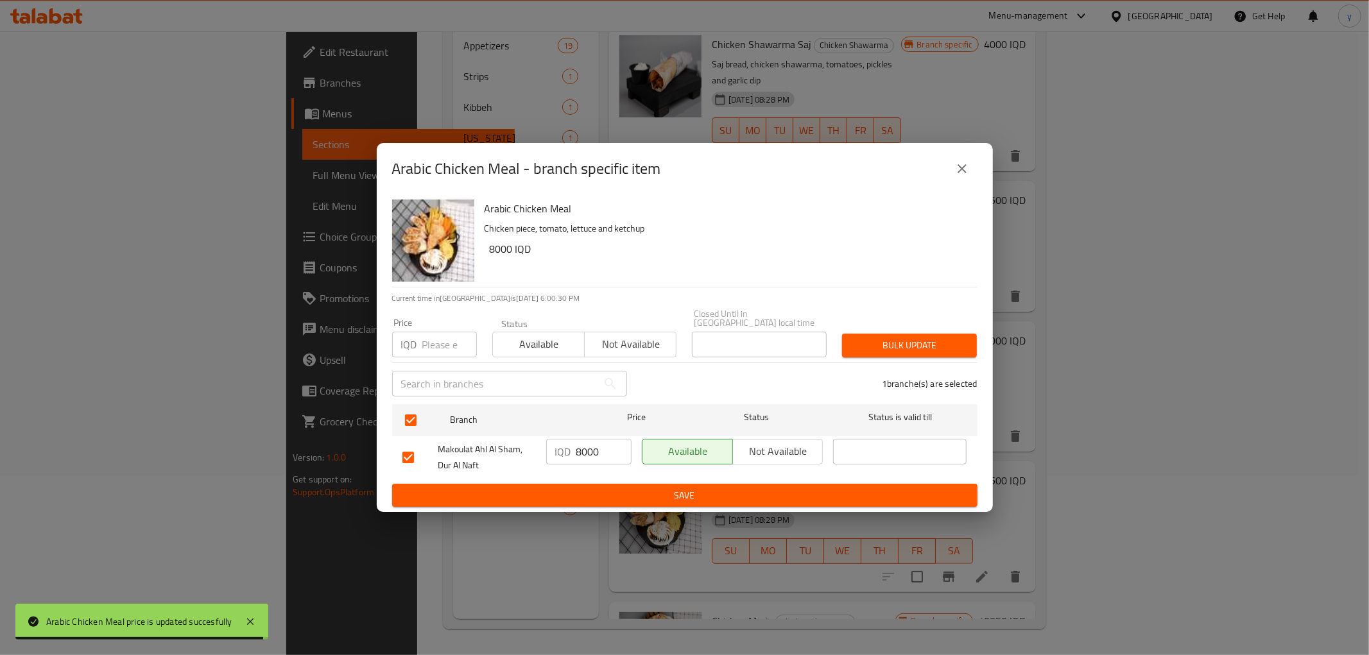
click at [579, 488] on span "Save" at bounding box center [685, 496] width 565 height 16
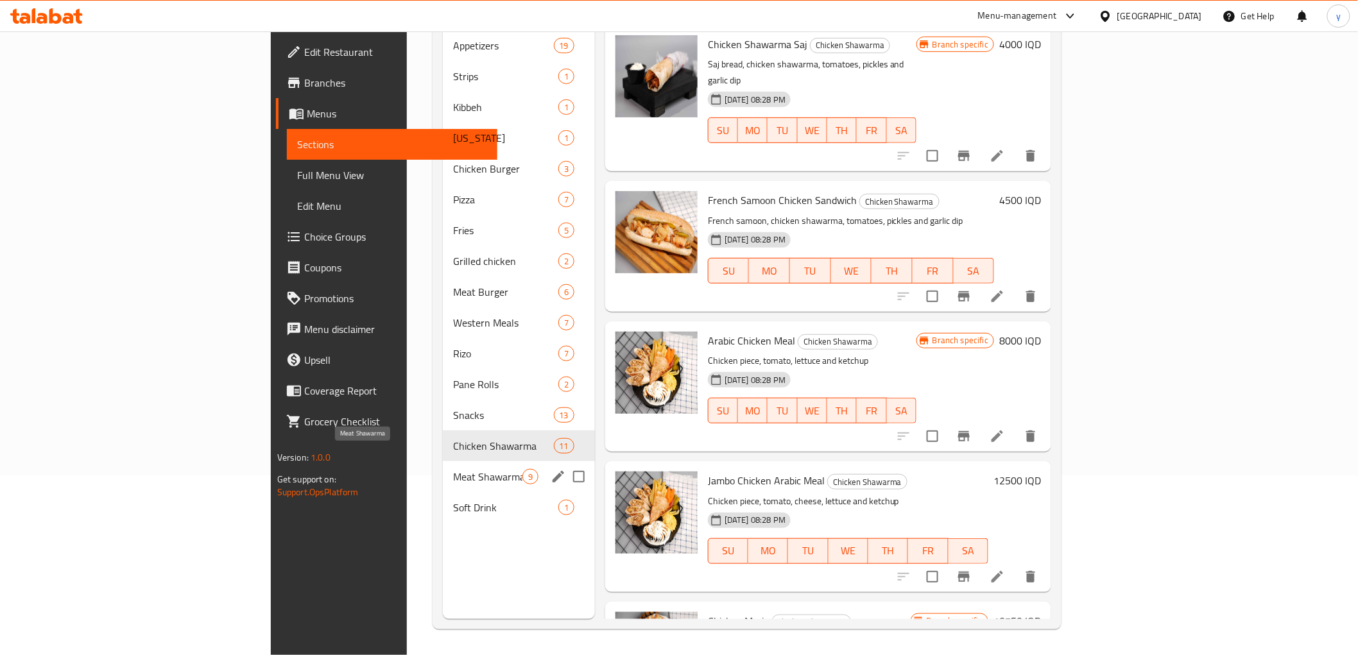
click at [453, 469] on span "Meat Shawarma" at bounding box center [487, 476] width 69 height 15
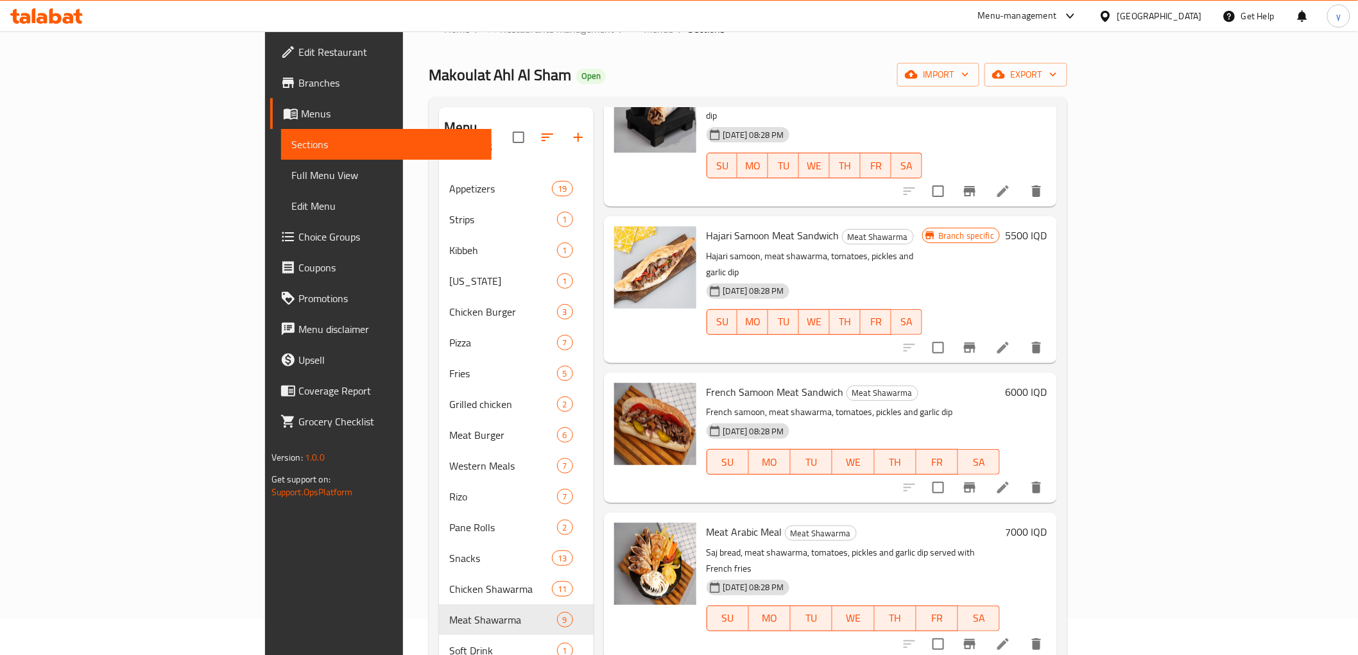
scroll to position [143, 0]
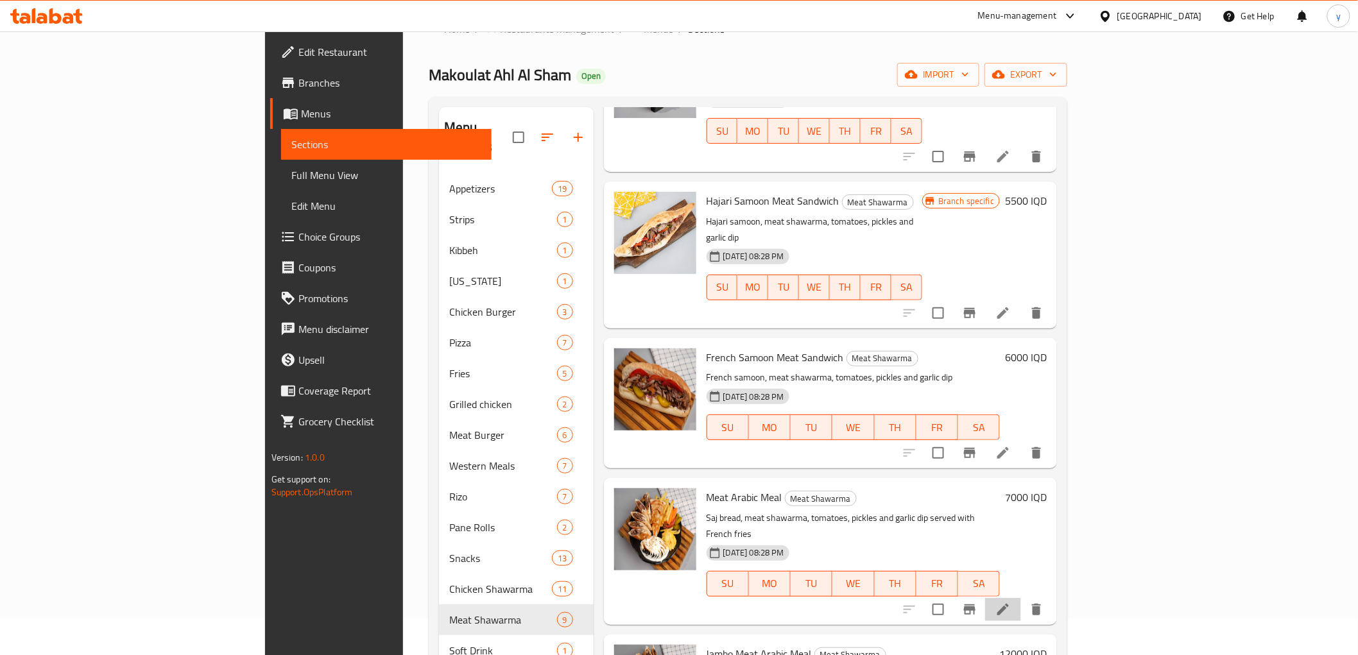
click at [1011, 602] on icon at bounding box center [1003, 609] width 15 height 15
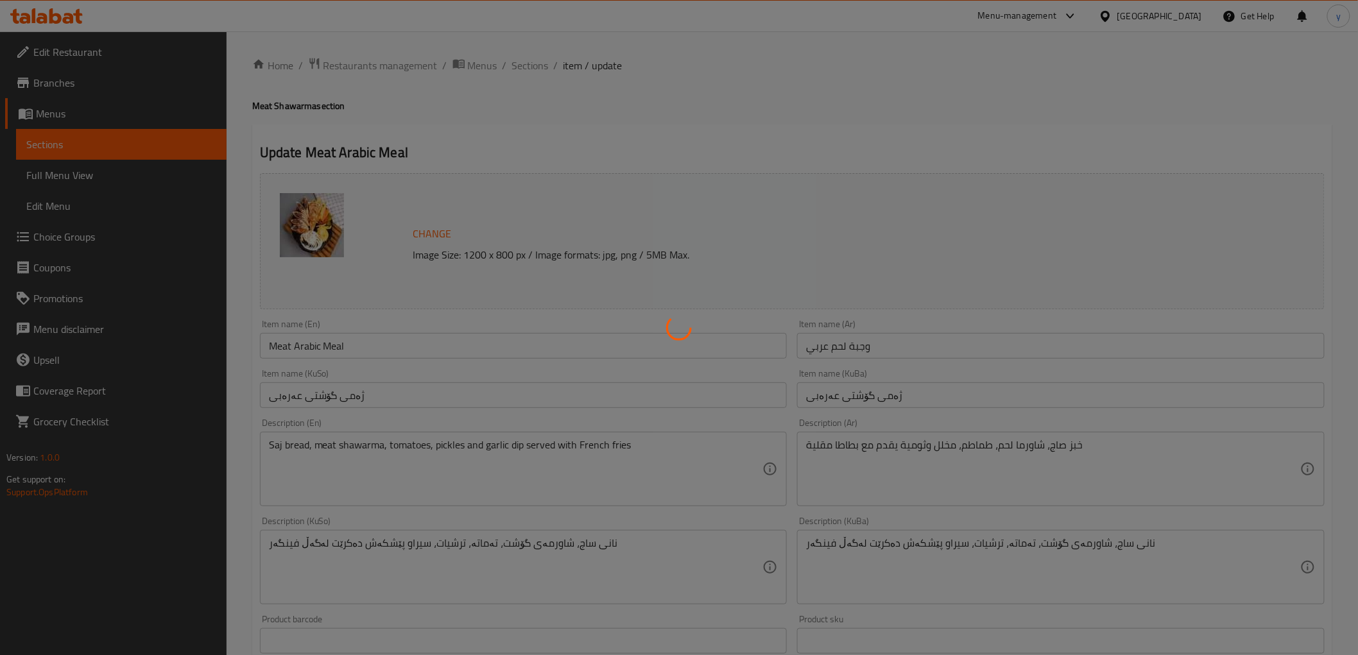
click at [318, 345] on div at bounding box center [679, 327] width 1358 height 655
click at [313, 357] on div at bounding box center [679, 327] width 1358 height 655
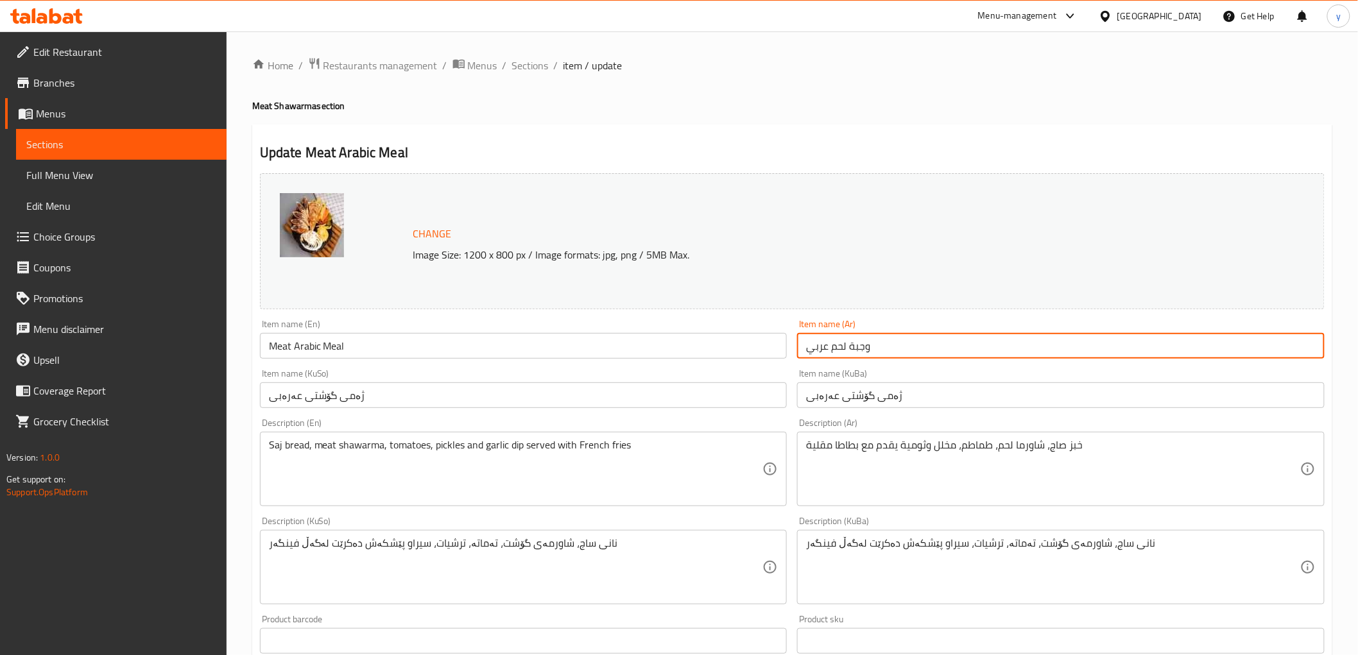
drag, startPoint x: 846, startPoint y: 347, endPoint x: 781, endPoint y: 347, distance: 64.8
click at [781, 347] on div "Change Image Size: 1200 x 800 px / Image formats: jpg, png / 5MB Max. Item name…" at bounding box center [792, 528] width 1075 height 720
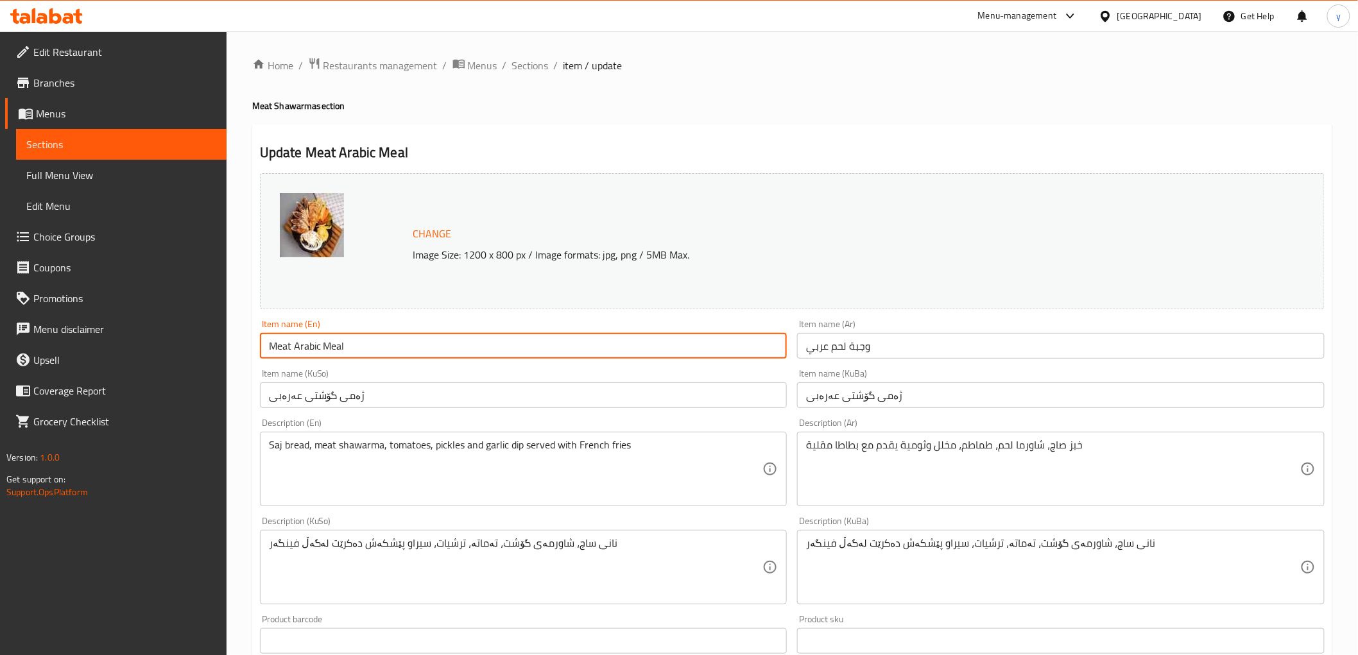
drag, startPoint x: 362, startPoint y: 342, endPoint x: 253, endPoint y: 329, distance: 109.9
click at [257, 338] on div "Item name (En) Meat Arabic Meal Item name (En)" at bounding box center [524, 339] width 538 height 49
click at [135, 166] on link "Full Menu View" at bounding box center [121, 175] width 211 height 31
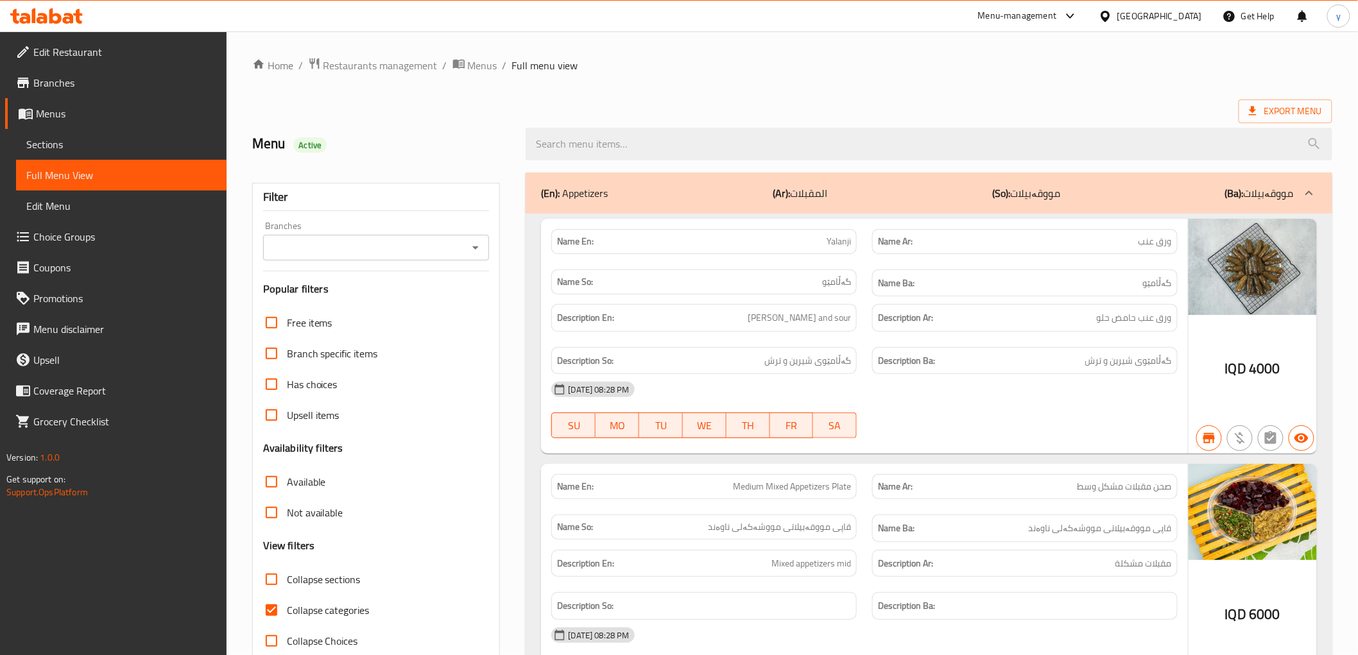
click at [136, 120] on span "Menus" at bounding box center [126, 113] width 180 height 15
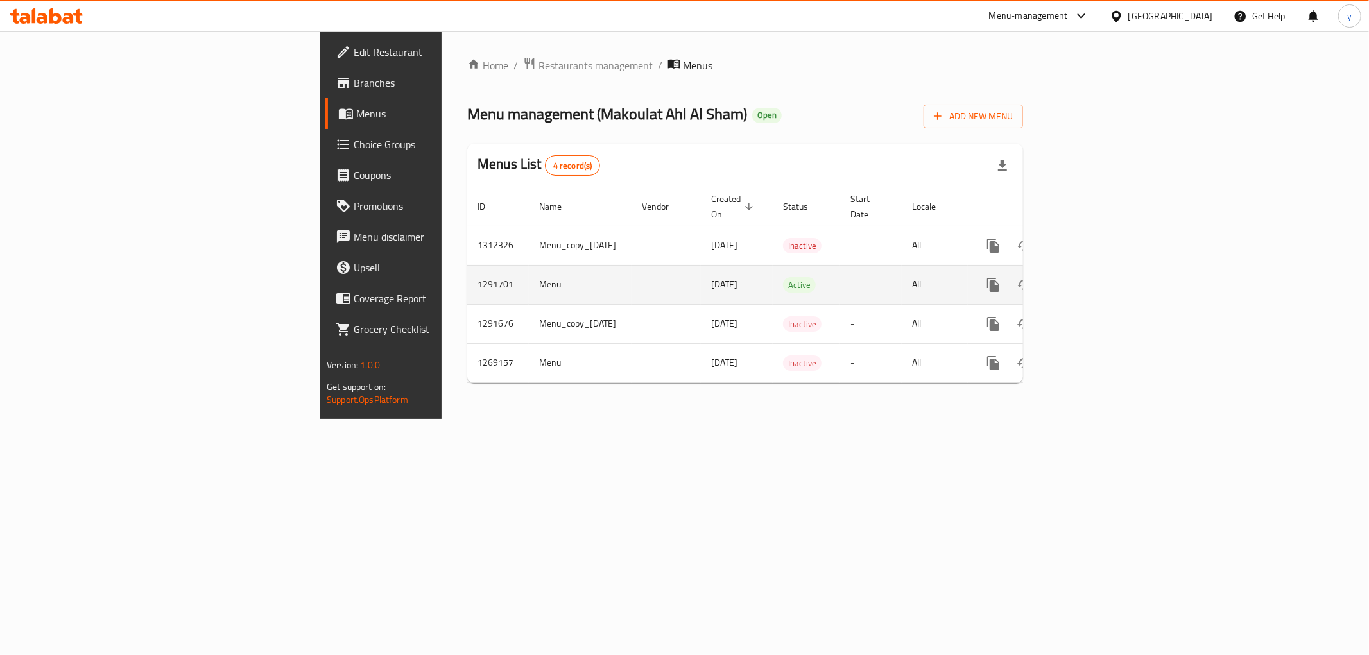
click at [1102, 284] on link "enhanced table" at bounding box center [1086, 285] width 31 height 31
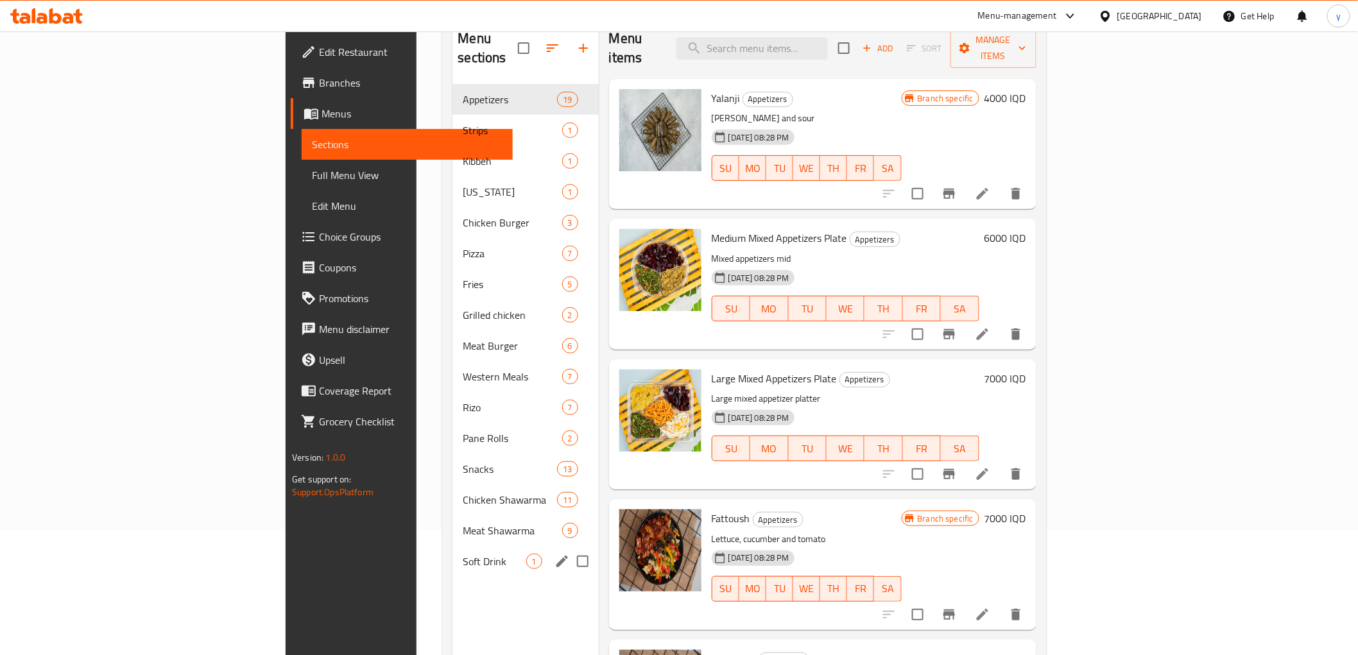
scroll to position [180, 0]
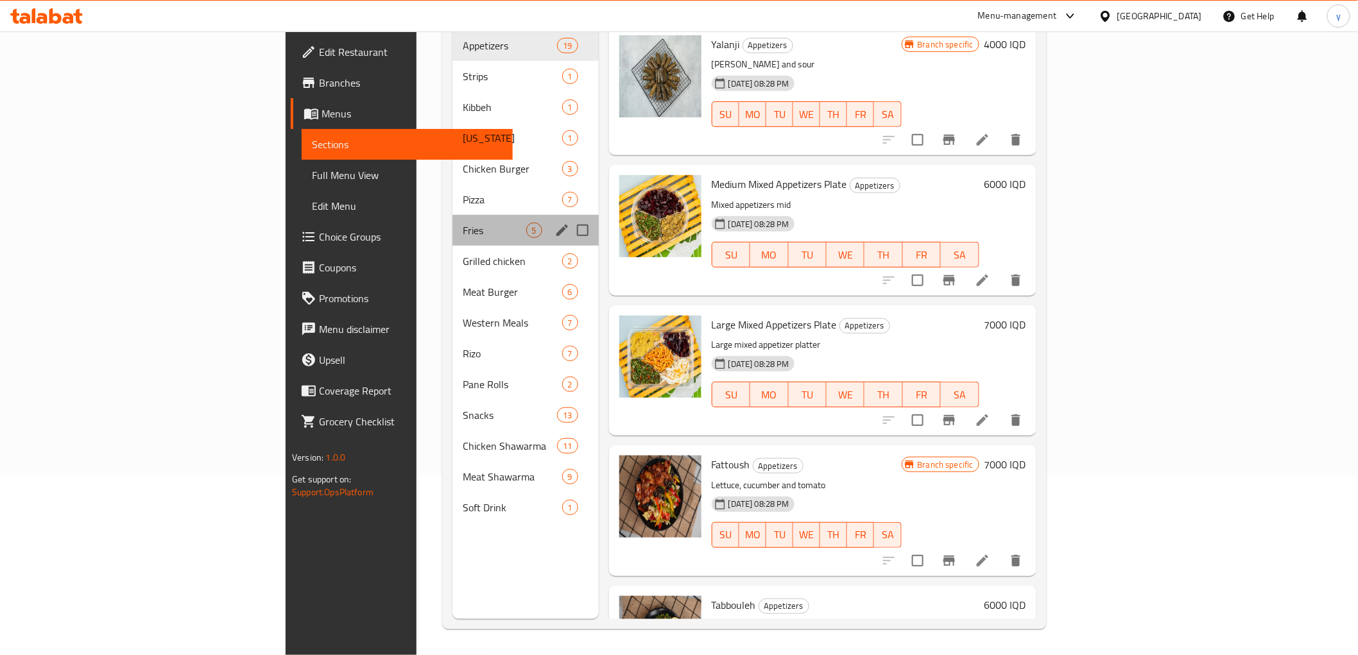
click at [453, 215] on div "Fries 5" at bounding box center [526, 230] width 146 height 31
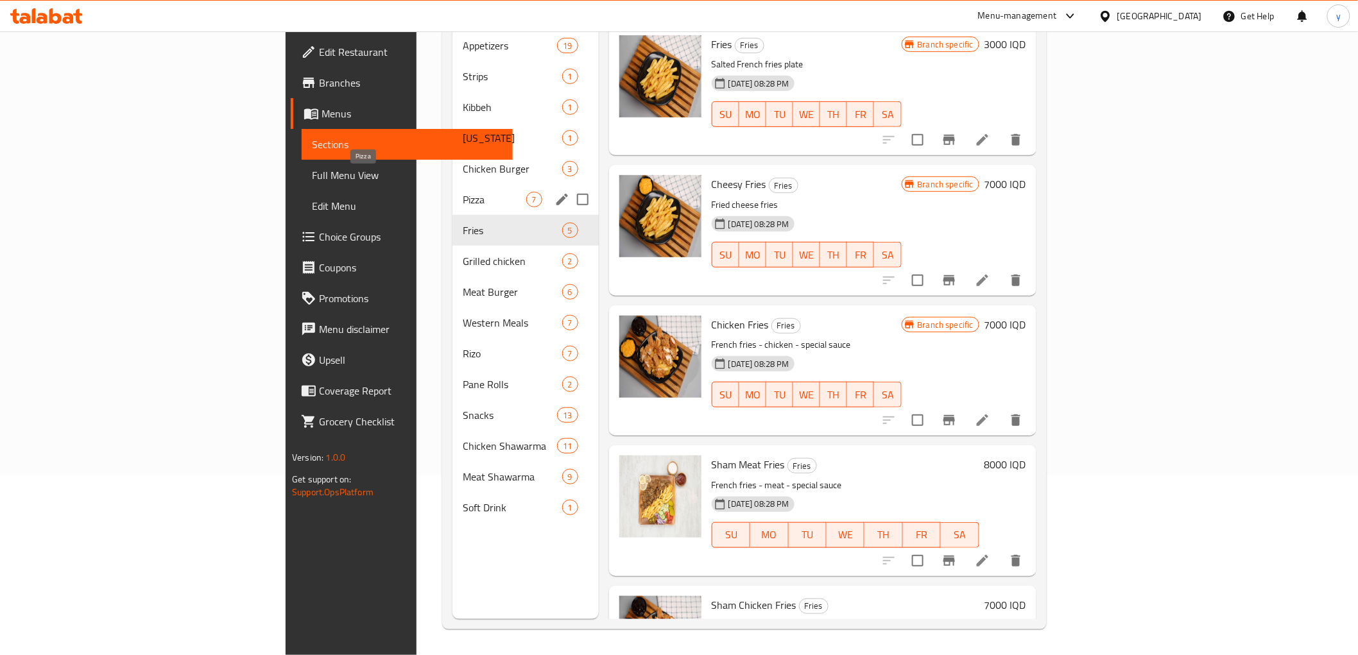
click at [463, 192] on span "Pizza" at bounding box center [494, 199] width 63 height 15
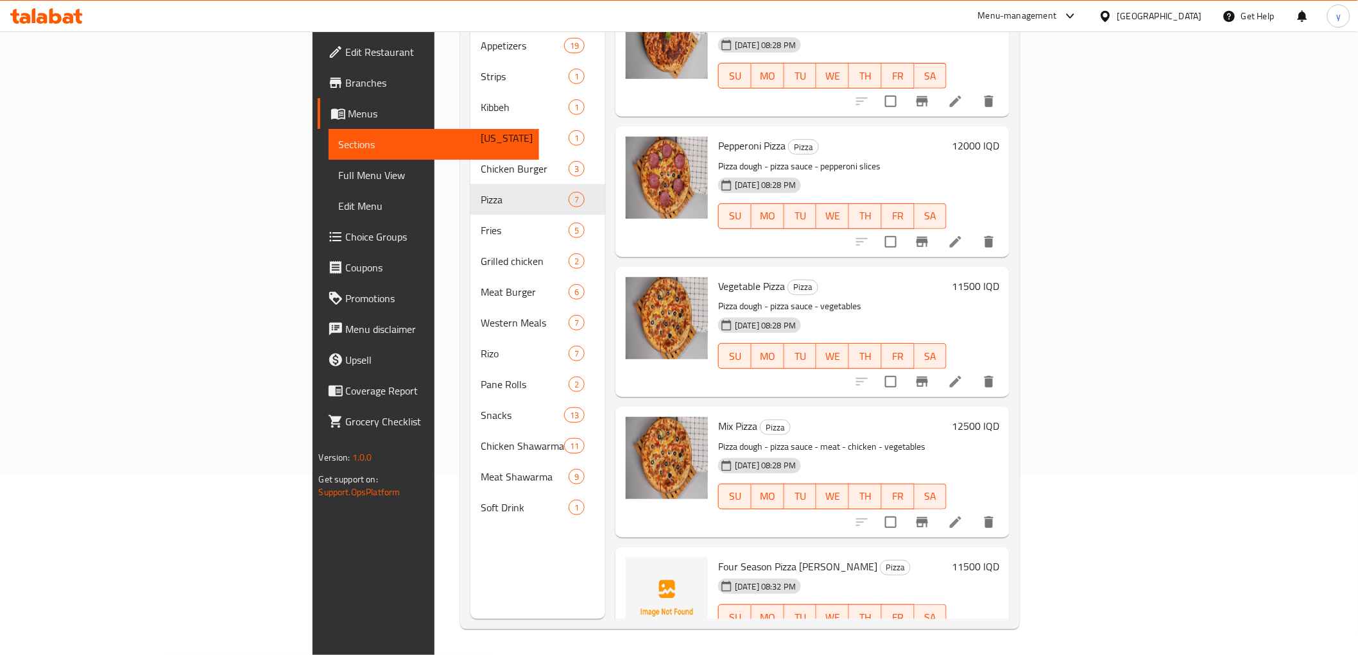
scroll to position [338, 0]
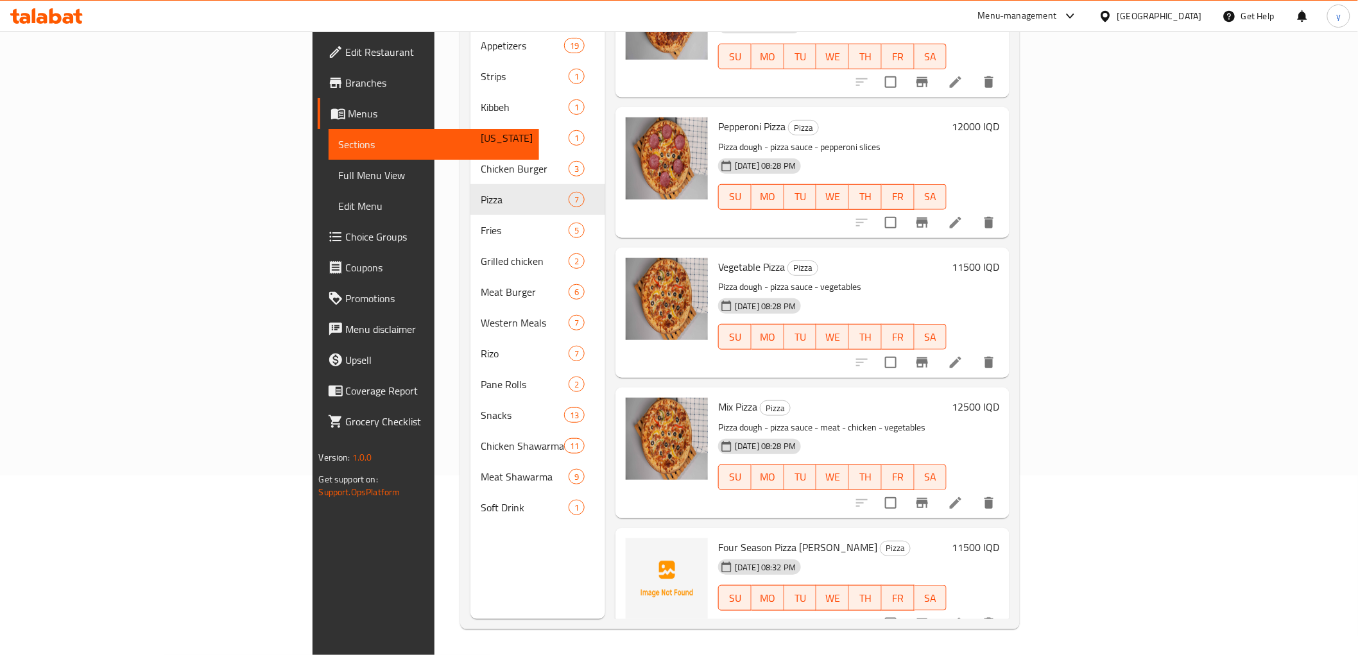
click at [339, 181] on span "Full Menu View" at bounding box center [434, 175] width 190 height 15
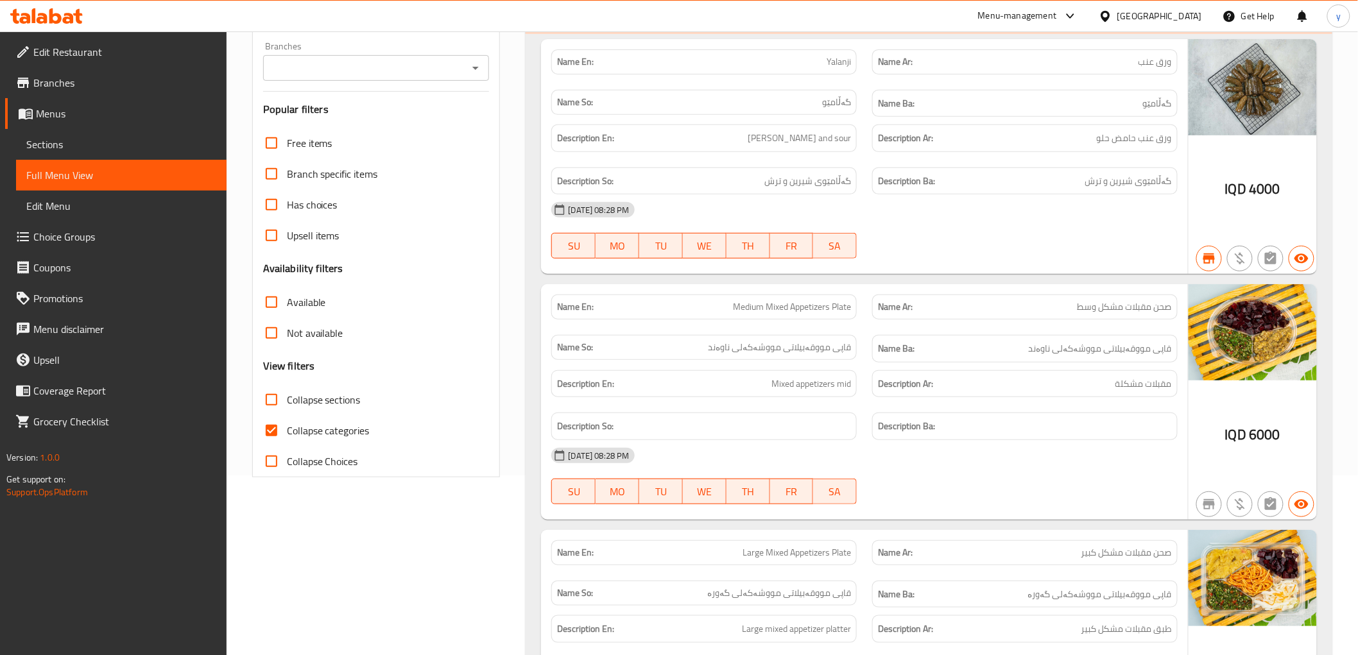
click at [482, 62] on icon "Open" at bounding box center [475, 67] width 15 height 15
click at [468, 68] on icon "Close" at bounding box center [475, 67] width 15 height 15
click at [471, 68] on icon "Open" at bounding box center [475, 67] width 15 height 15
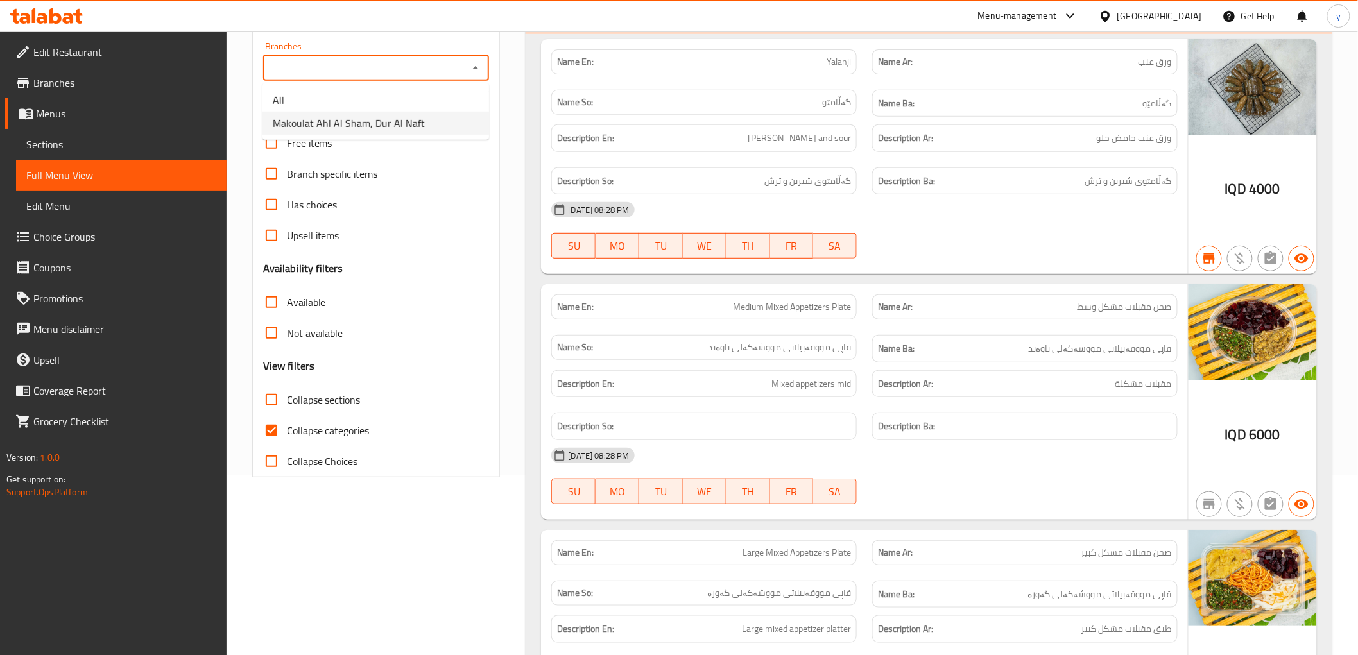
click at [454, 116] on li "Makoulat Ahl Al Sham, Dur Al Naft" at bounding box center [376, 123] width 227 height 23
type input "Makoulat Ahl Al Sham, Dur Al Naft"
click at [268, 431] on input "Collapse categories" at bounding box center [271, 430] width 31 height 31
checkbox input "false"
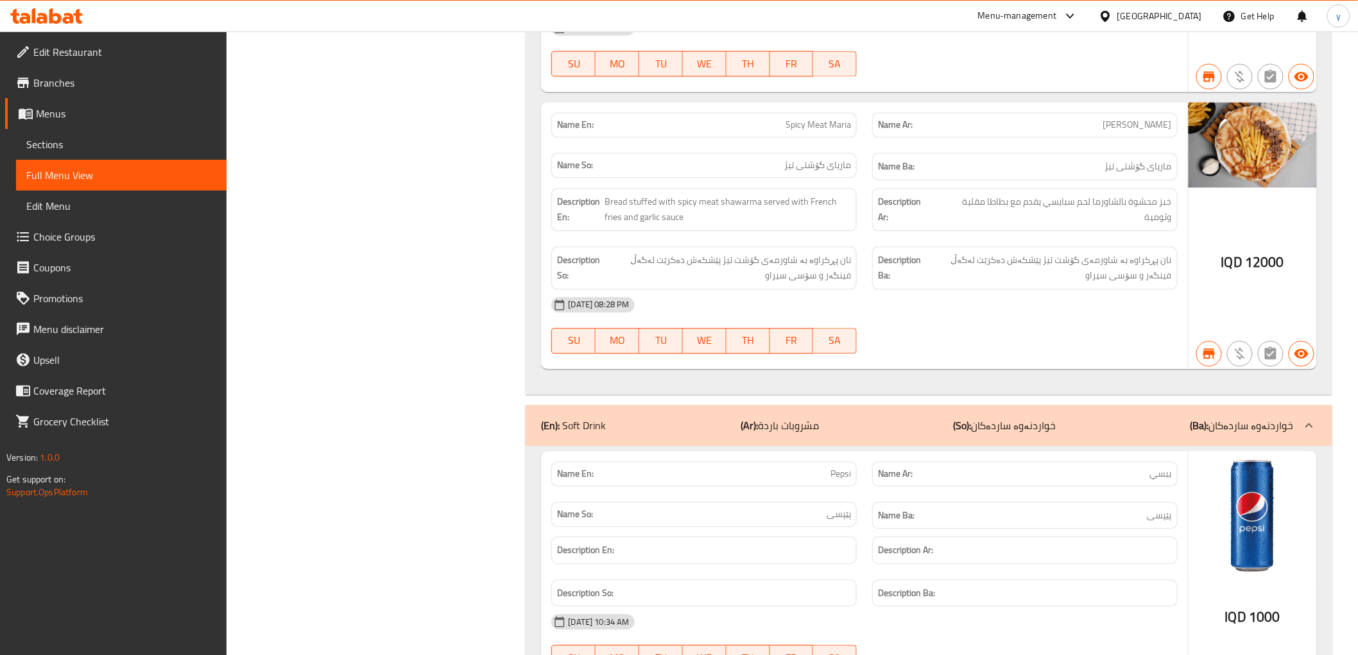
scroll to position [25623, 0]
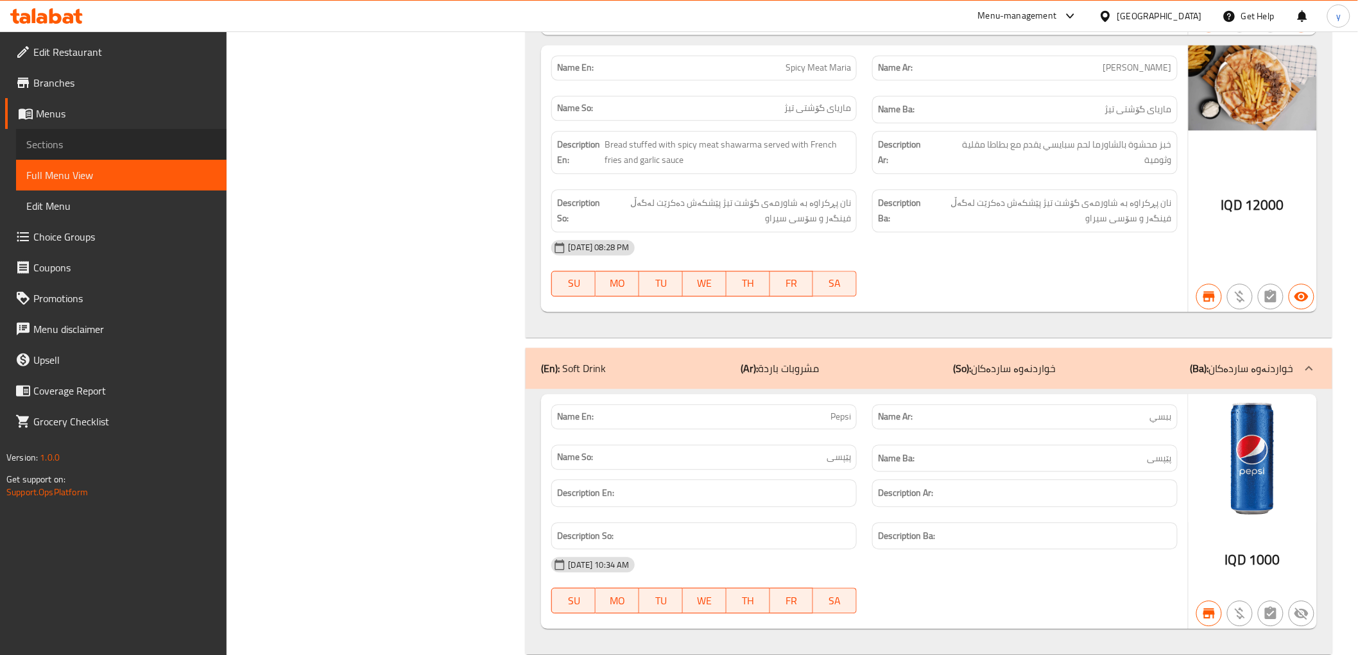
click at [53, 150] on span "Sections" at bounding box center [121, 144] width 190 height 15
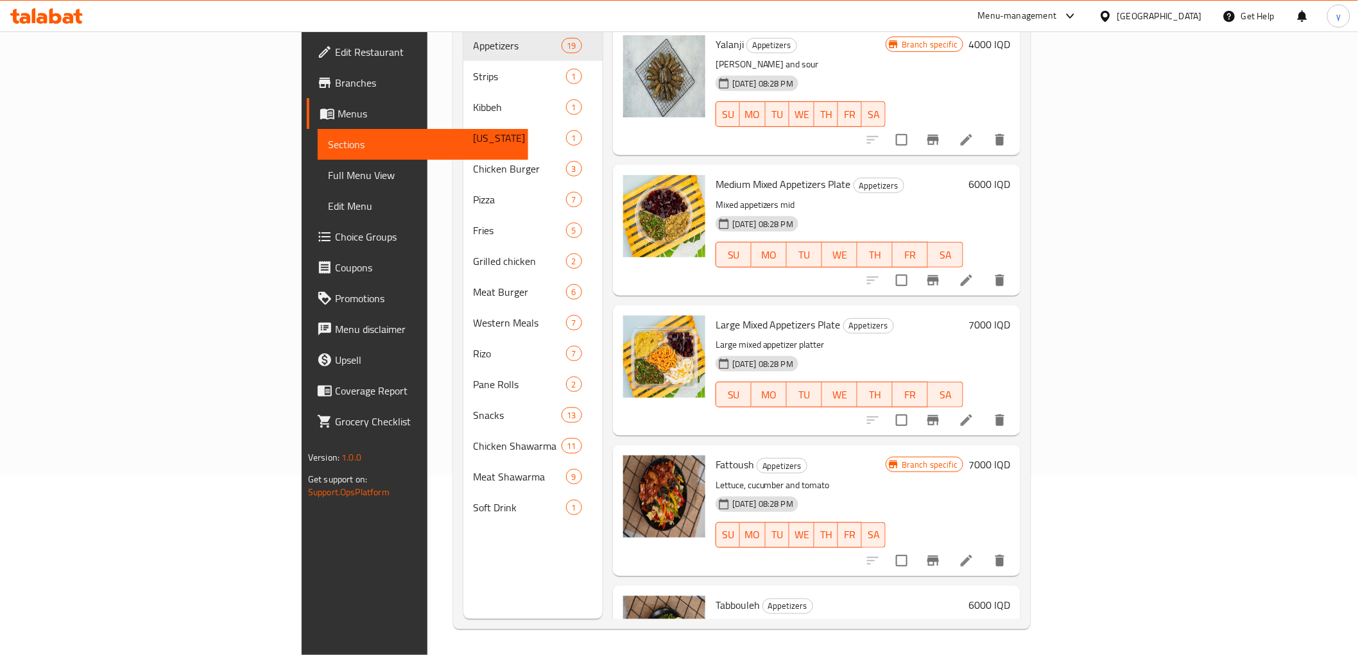
scroll to position [180, 0]
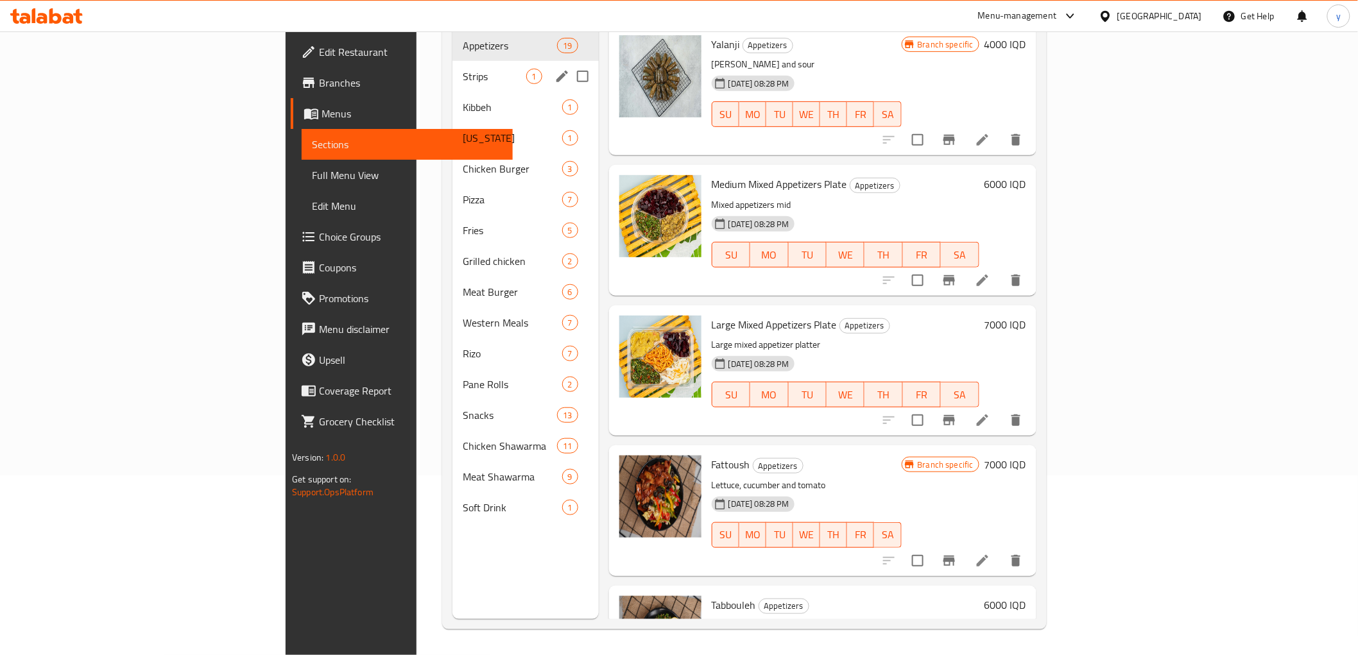
click at [463, 69] on span "Strips" at bounding box center [494, 76] width 63 height 15
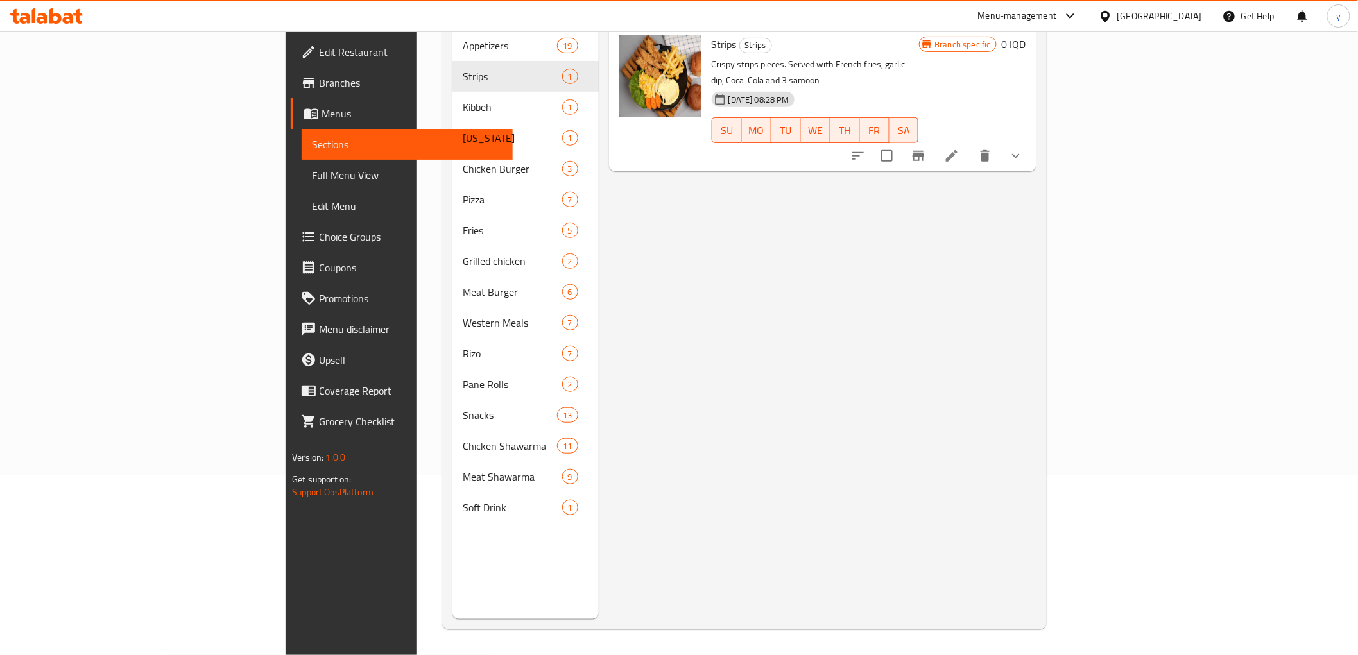
click at [1032, 141] on button "show more" at bounding box center [1016, 156] width 31 height 31
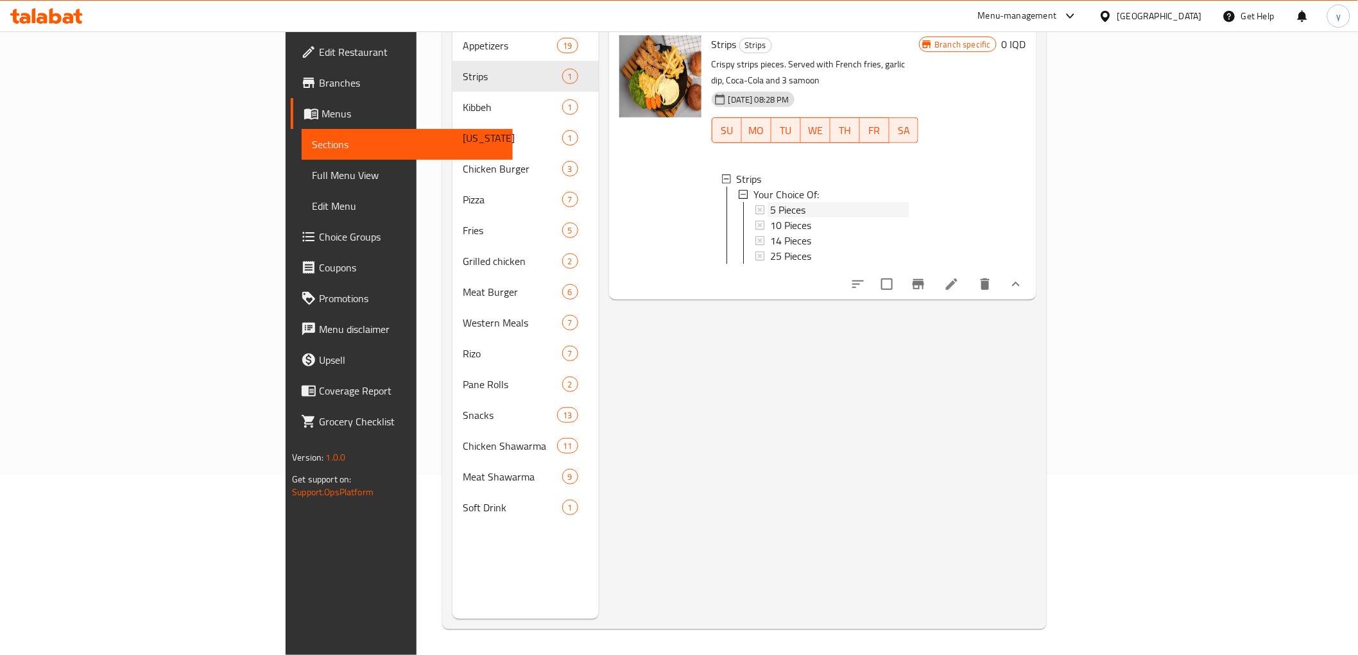
click at [770, 202] on div "5 Pieces" at bounding box center [839, 209] width 139 height 15
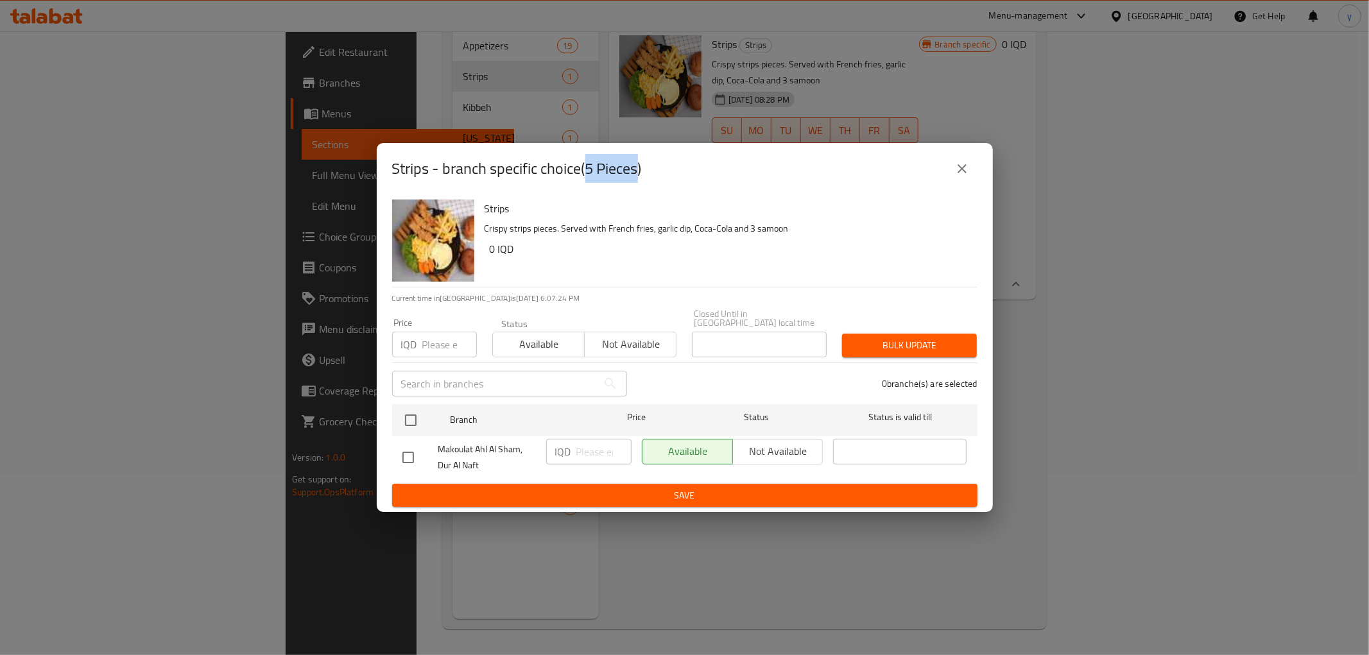
drag, startPoint x: 588, startPoint y: 173, endPoint x: 643, endPoint y: 169, distance: 54.7
click at [642, 169] on h2 "Strips - branch specific choice(5 Pieces)" at bounding box center [517, 169] width 250 height 21
copy h2 "5 Pieces"
click at [959, 173] on icon "close" at bounding box center [962, 168] width 15 height 15
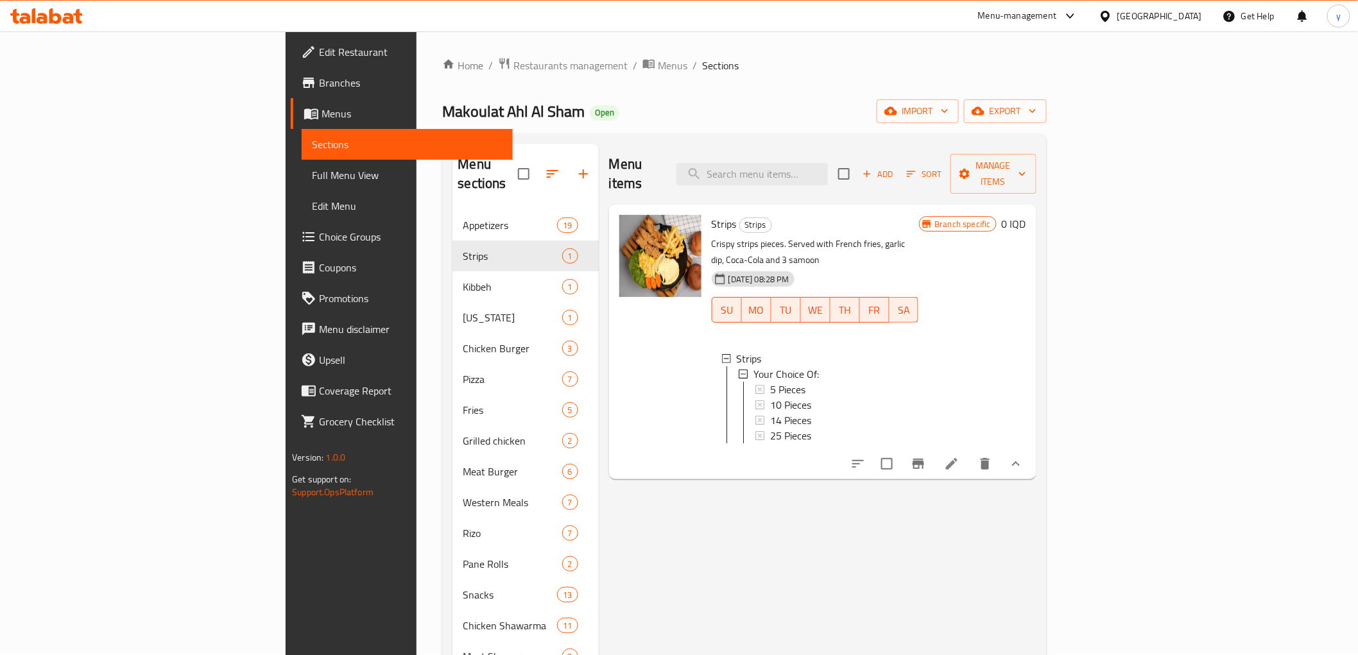
click at [712, 214] on span "Strips" at bounding box center [724, 223] width 25 height 19
copy h6 "Strips"
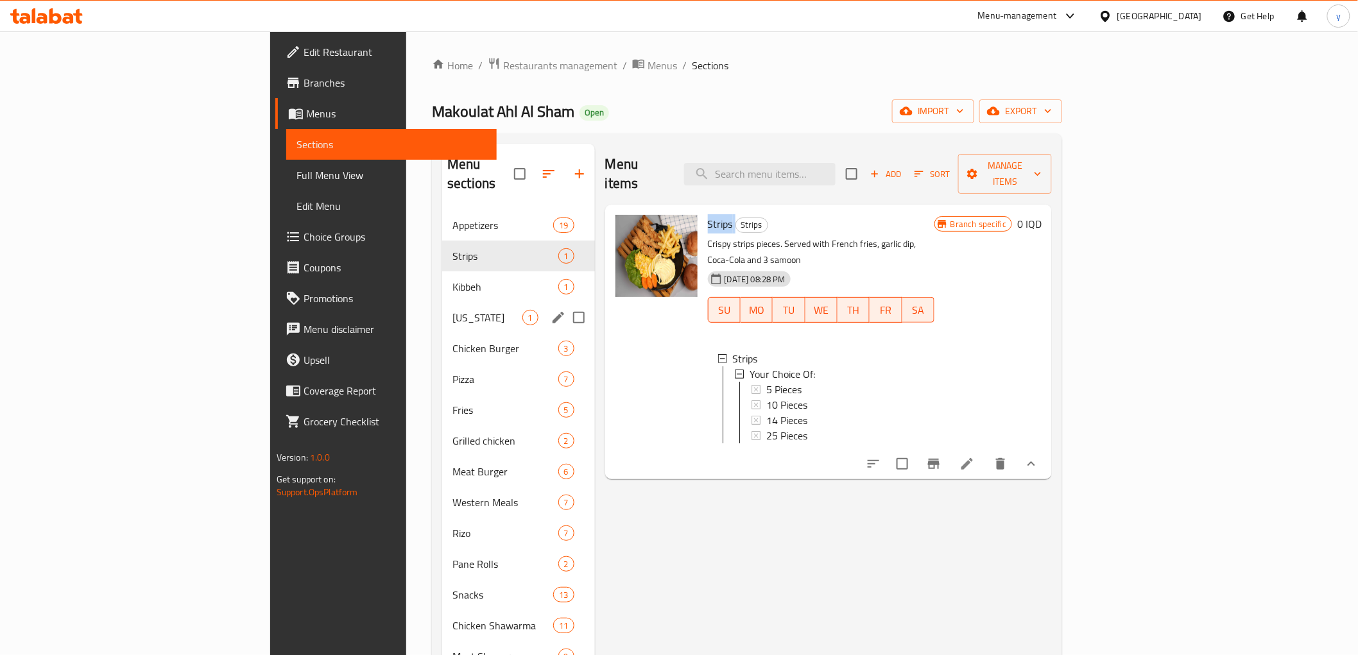
click at [442, 308] on div "[US_STATE] 1" at bounding box center [518, 317] width 153 height 31
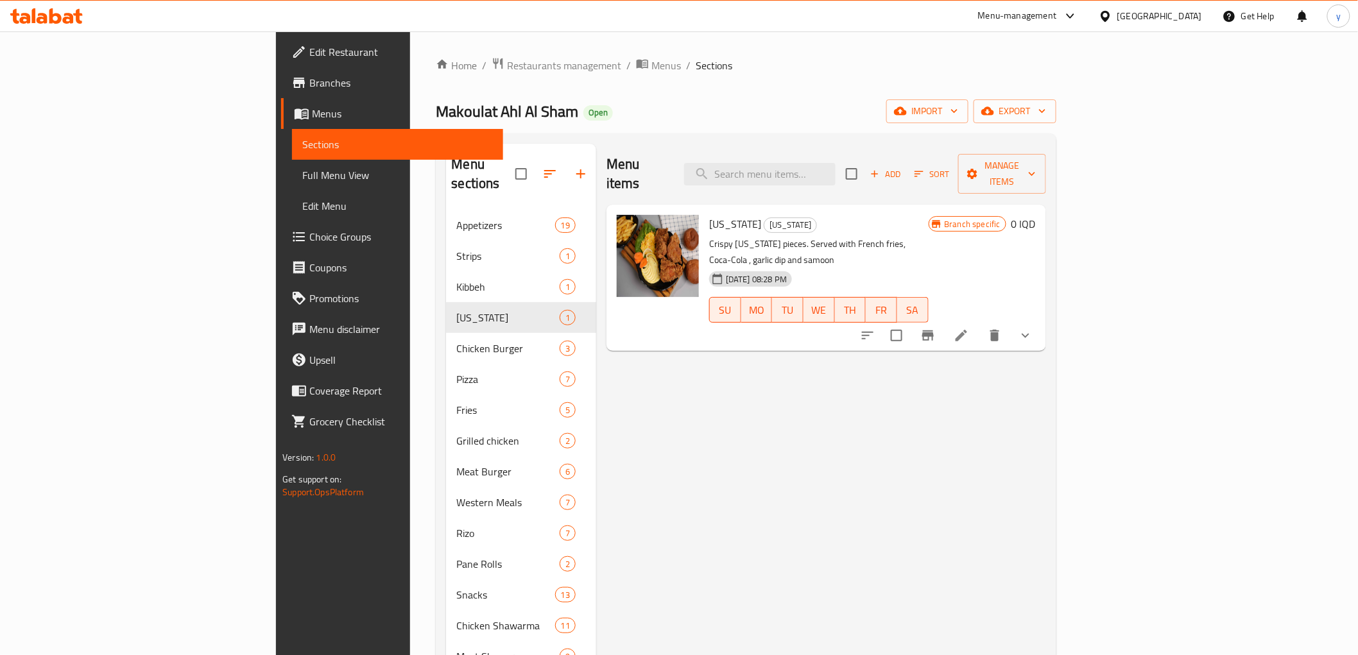
click at [1041, 320] on button "show more" at bounding box center [1026, 335] width 31 height 31
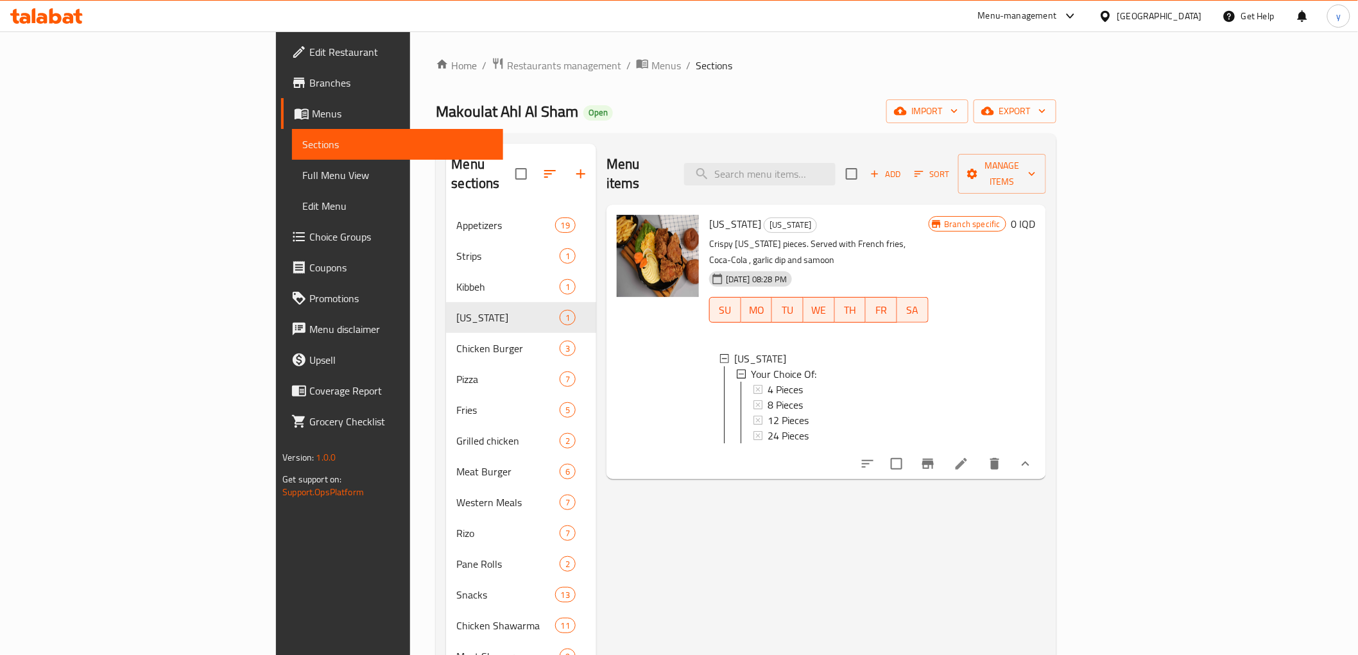
click at [709, 214] on span "[US_STATE]" at bounding box center [735, 223] width 52 height 19
copy h6 "[US_STATE]"
click at [768, 382] on span "4 Pieces" at bounding box center [785, 389] width 35 height 15
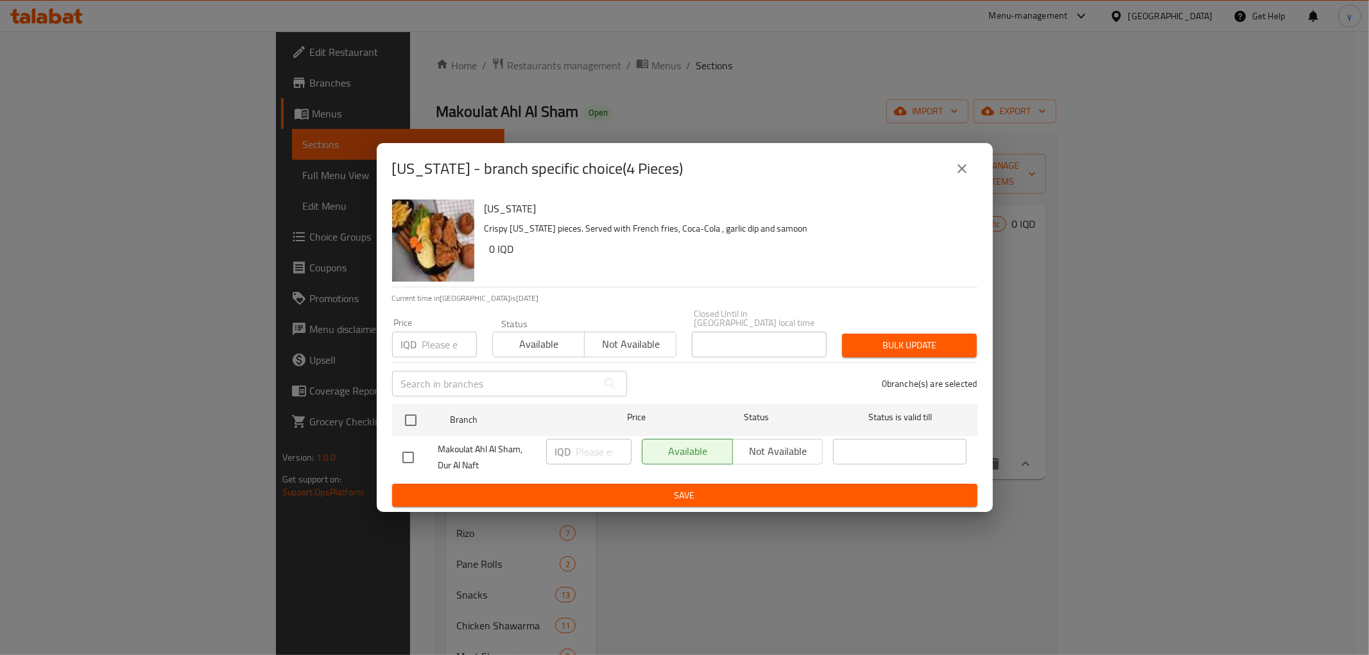
click at [968, 170] on icon "close" at bounding box center [962, 168] width 15 height 15
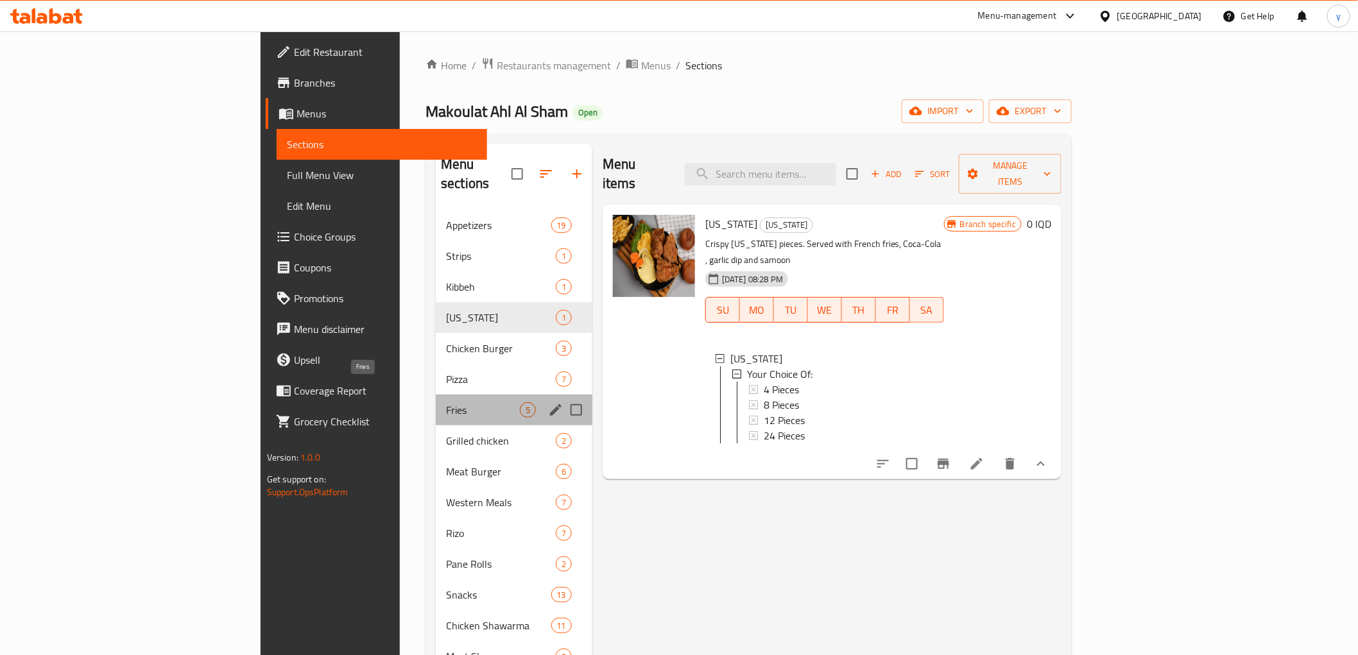
click at [446, 403] on span "Fries" at bounding box center [483, 410] width 74 height 15
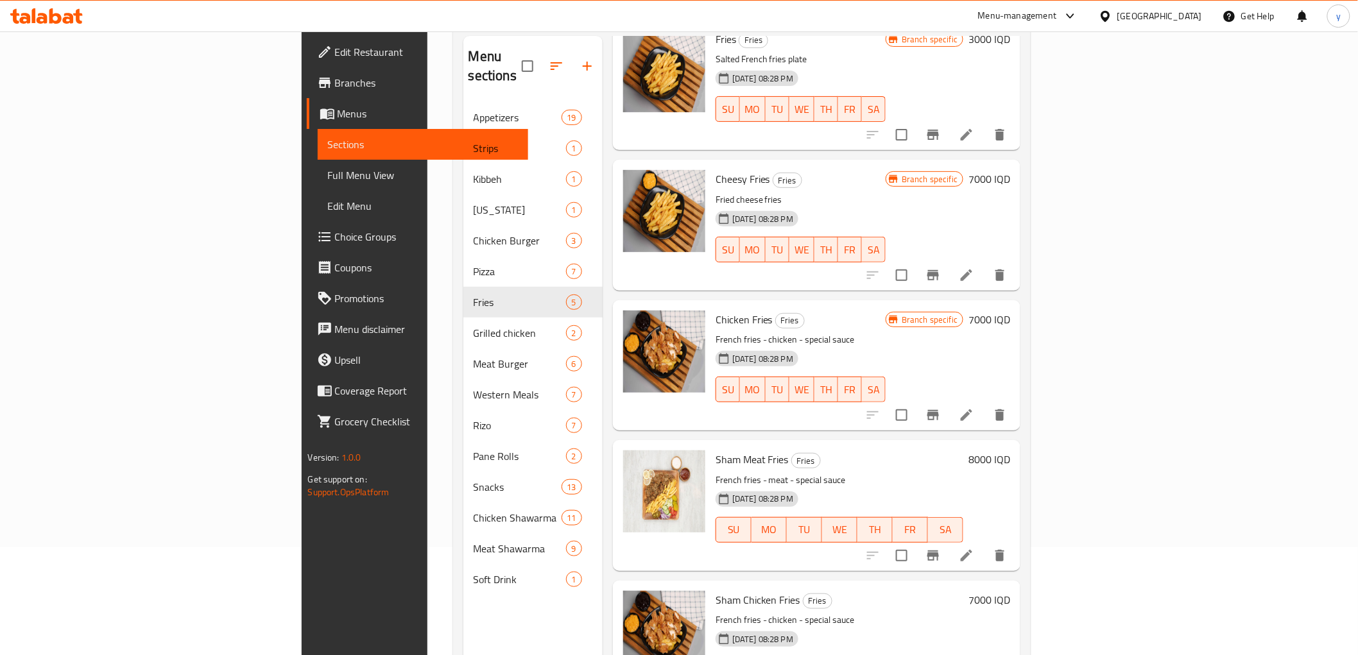
scroll to position [143, 0]
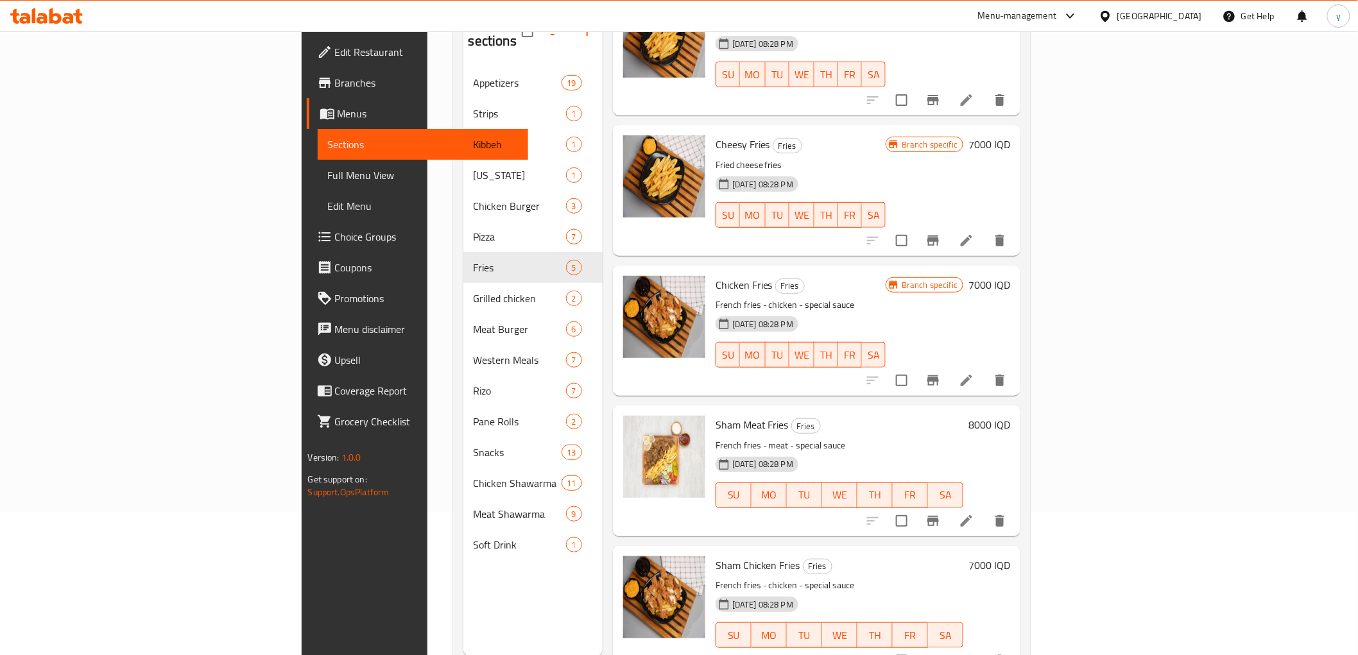
click at [335, 58] on span "Edit Restaurant" at bounding box center [426, 51] width 183 height 15
drag, startPoint x: 83, startPoint y: 58, endPoint x: 84, endPoint y: 73, distance: 14.8
click at [335, 58] on span "Edit Restaurant" at bounding box center [426, 51] width 183 height 15
click at [307, 73] on link "Branches" at bounding box center [417, 82] width 221 height 31
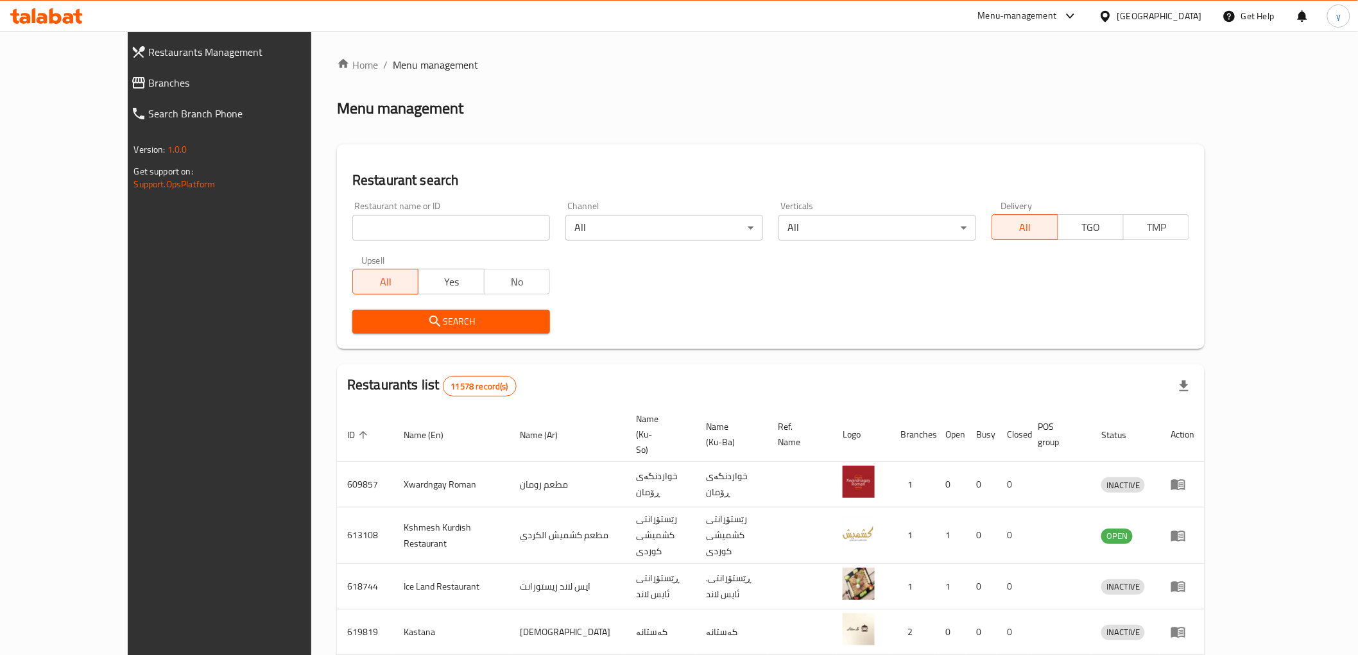
click at [512, 61] on ol "Home / Menu management" at bounding box center [771, 64] width 868 height 15
